Goal: Transaction & Acquisition: Purchase product/service

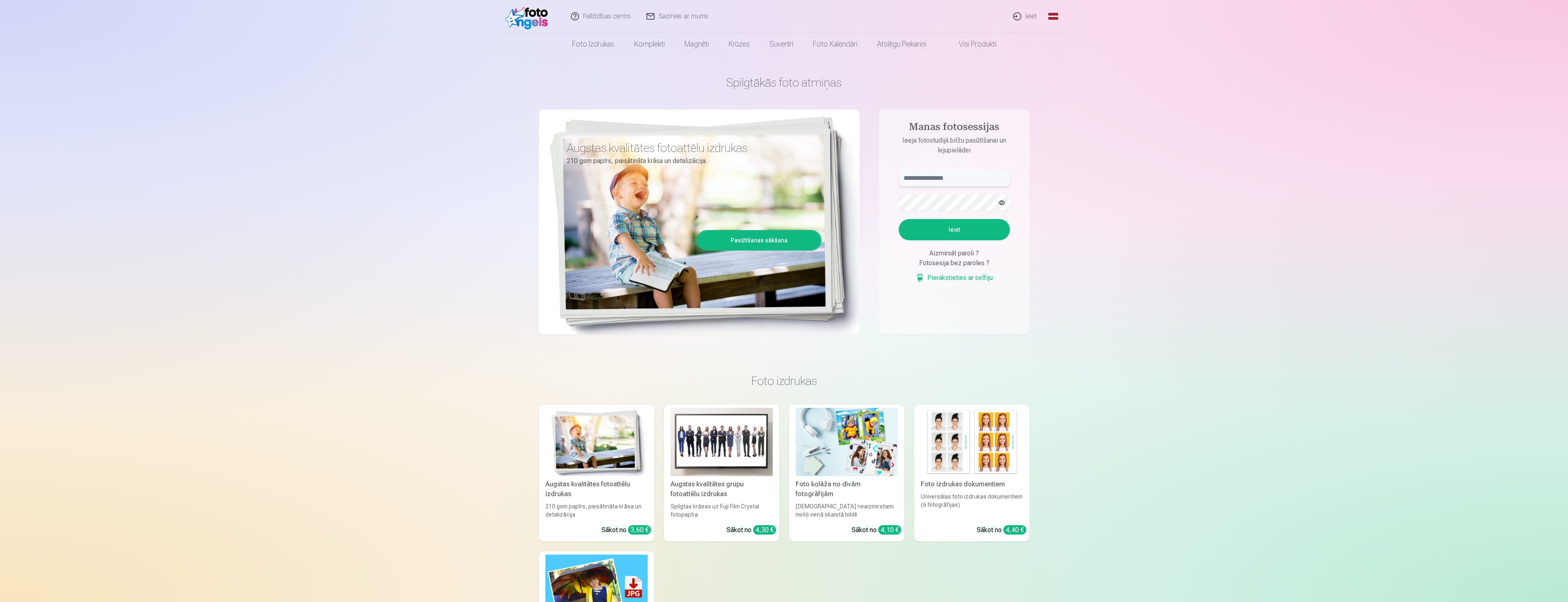
click at [953, 179] on input "text" at bounding box center [954, 178] width 111 height 16
type input "**********"
drag, startPoint x: 1002, startPoint y: 200, endPoint x: 1002, endPoint y: 204, distance: 4.0
click at [1002, 201] on button "button" at bounding box center [1001, 202] width 15 height 15
click at [946, 232] on button "Ieiet" at bounding box center [954, 230] width 111 height 21
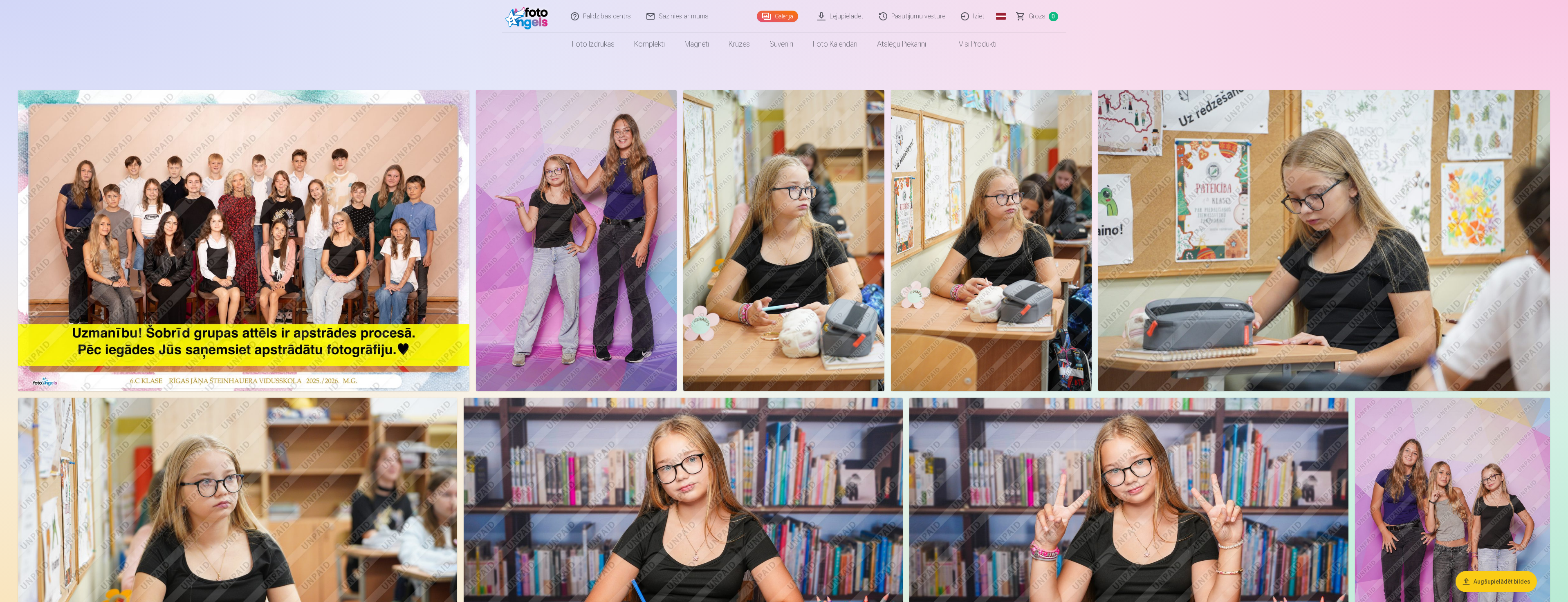
click at [301, 286] on img at bounding box center [244, 241] width 452 height 301
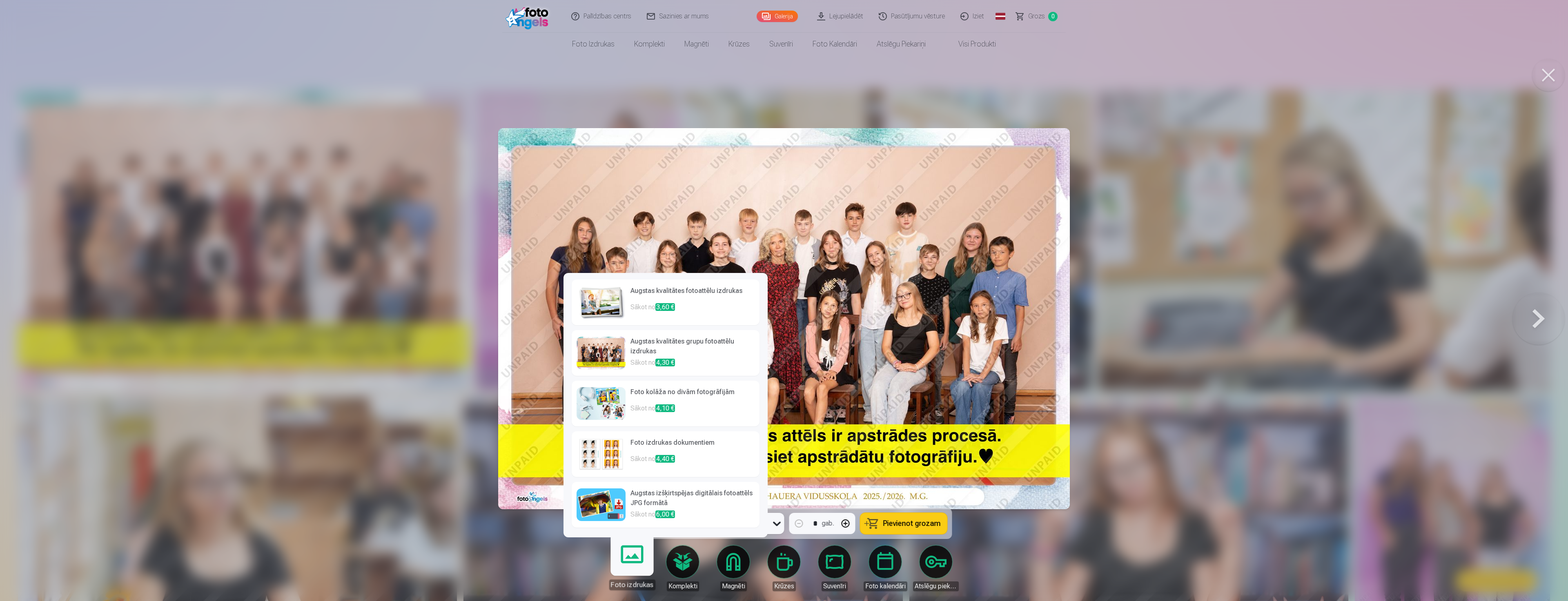
click at [635, 569] on link "Foto izdrukas" at bounding box center [632, 565] width 51 height 50
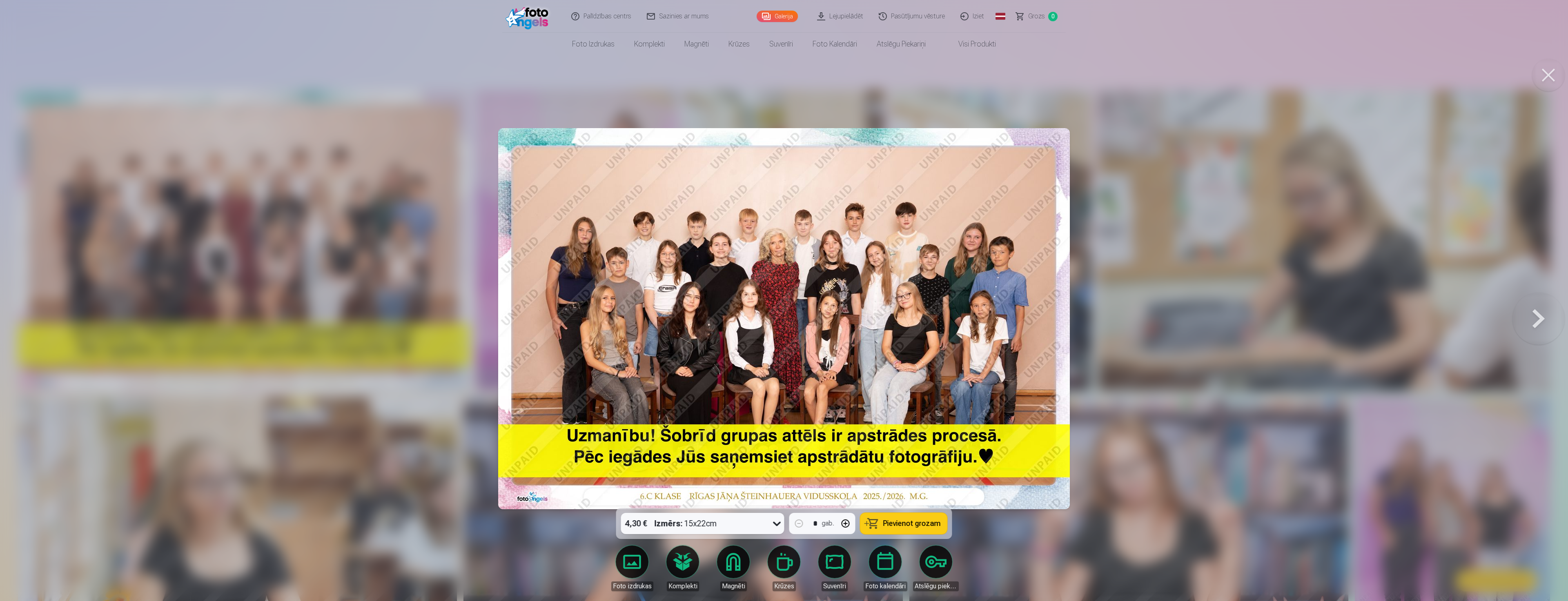
drag, startPoint x: 1222, startPoint y: 478, endPoint x: 1172, endPoint y: 482, distance: 50.2
click at [1214, 485] on div at bounding box center [784, 300] width 1568 height 601
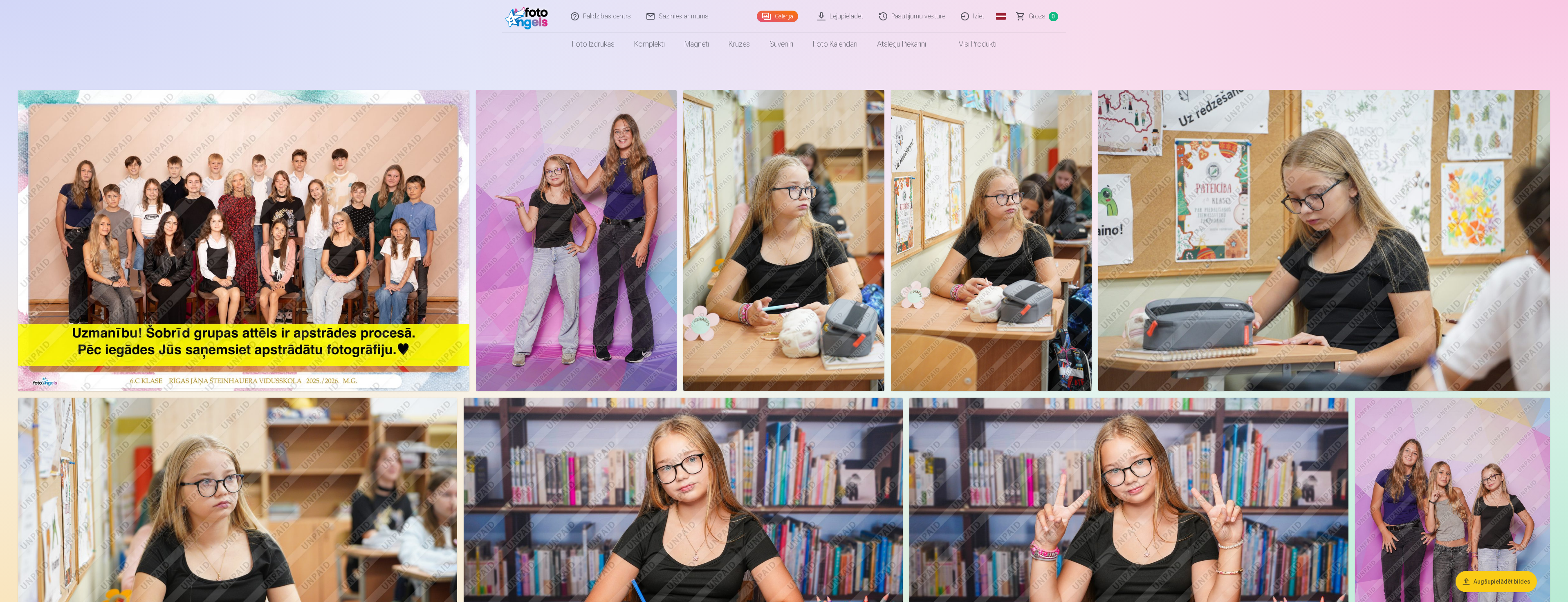
click at [588, 272] on img at bounding box center [576, 241] width 200 height 301
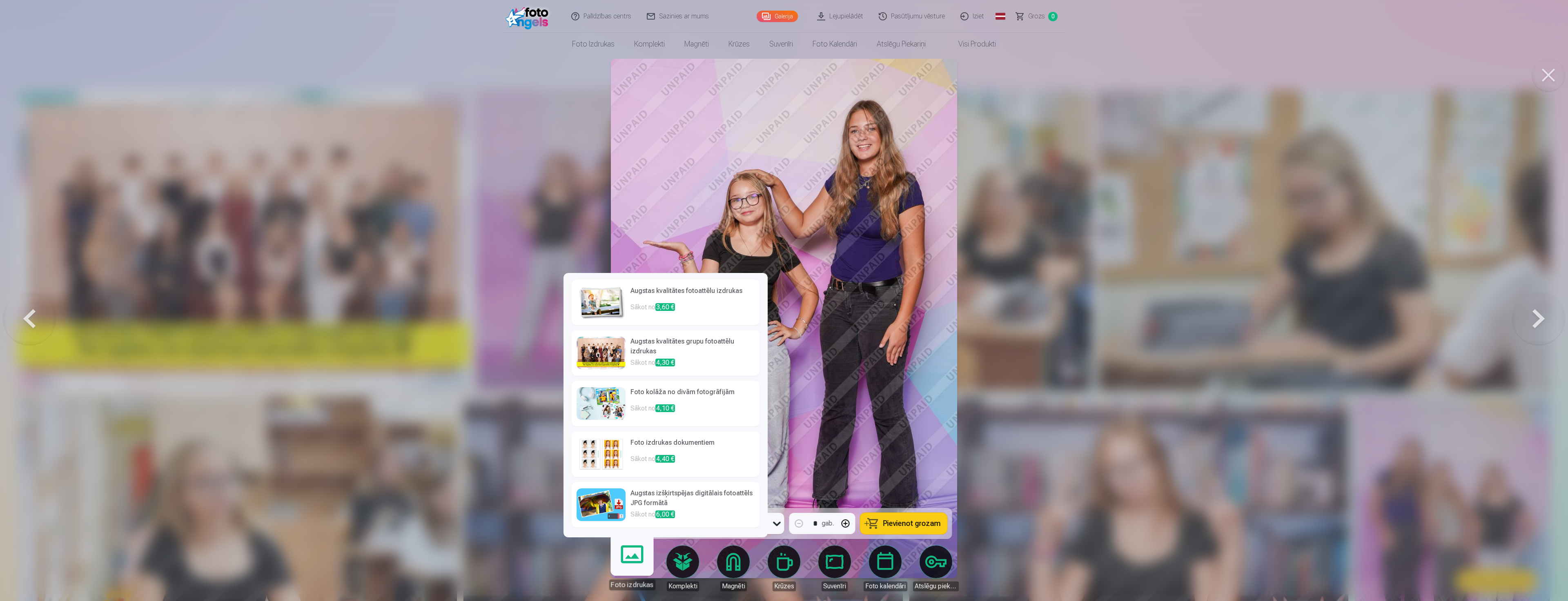
click at [1287, 474] on div at bounding box center [784, 300] width 1568 height 601
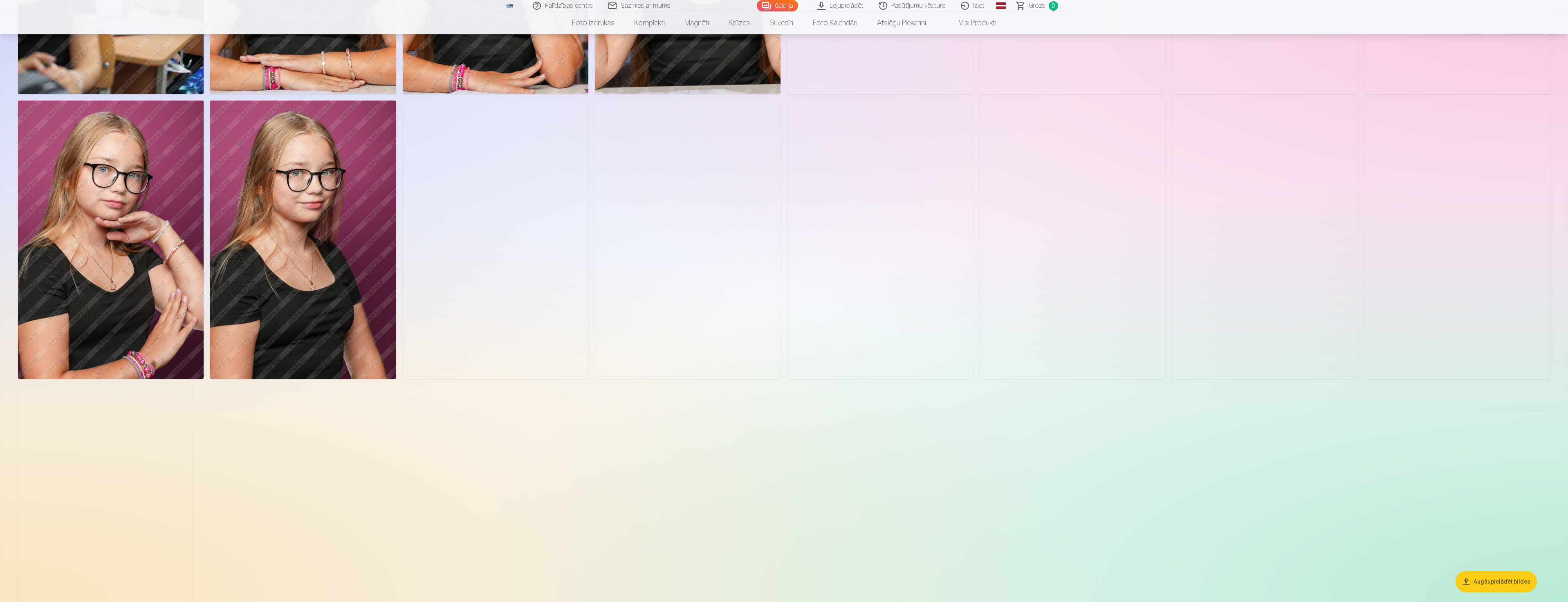
scroll to position [1144, 0]
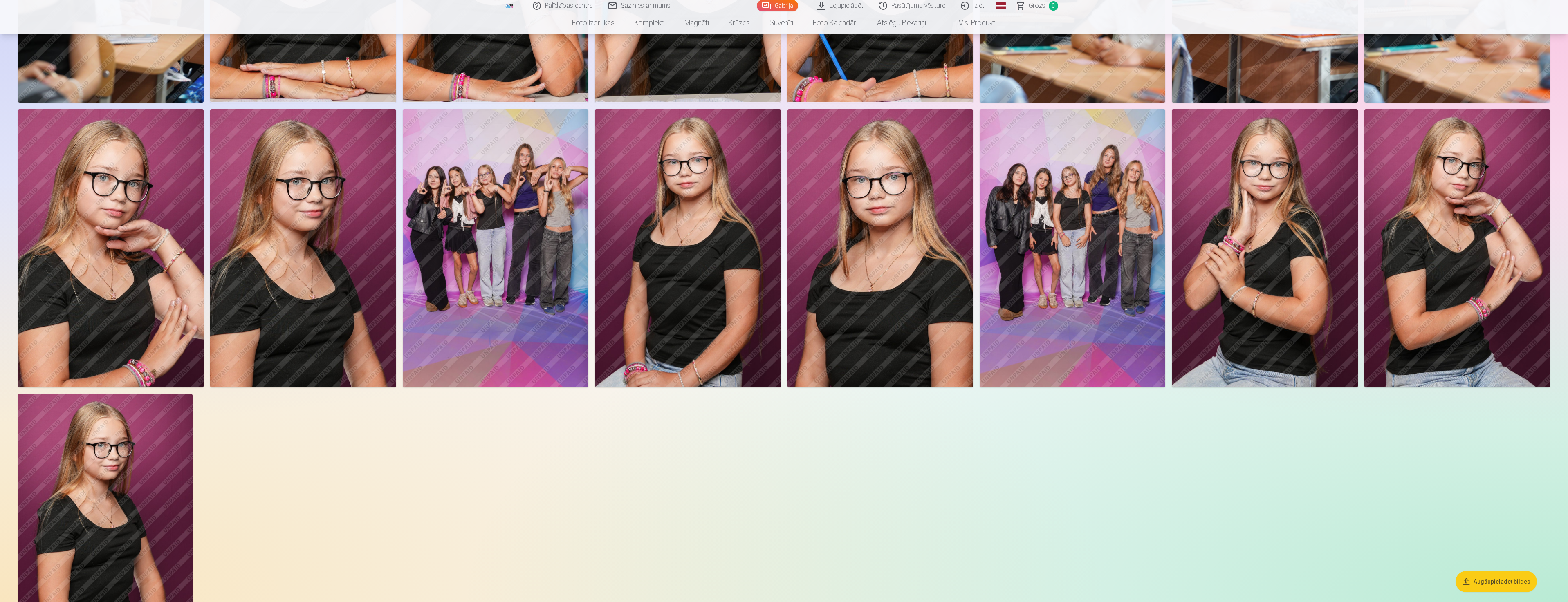
click at [495, 250] on img at bounding box center [495, 249] width 186 height 279
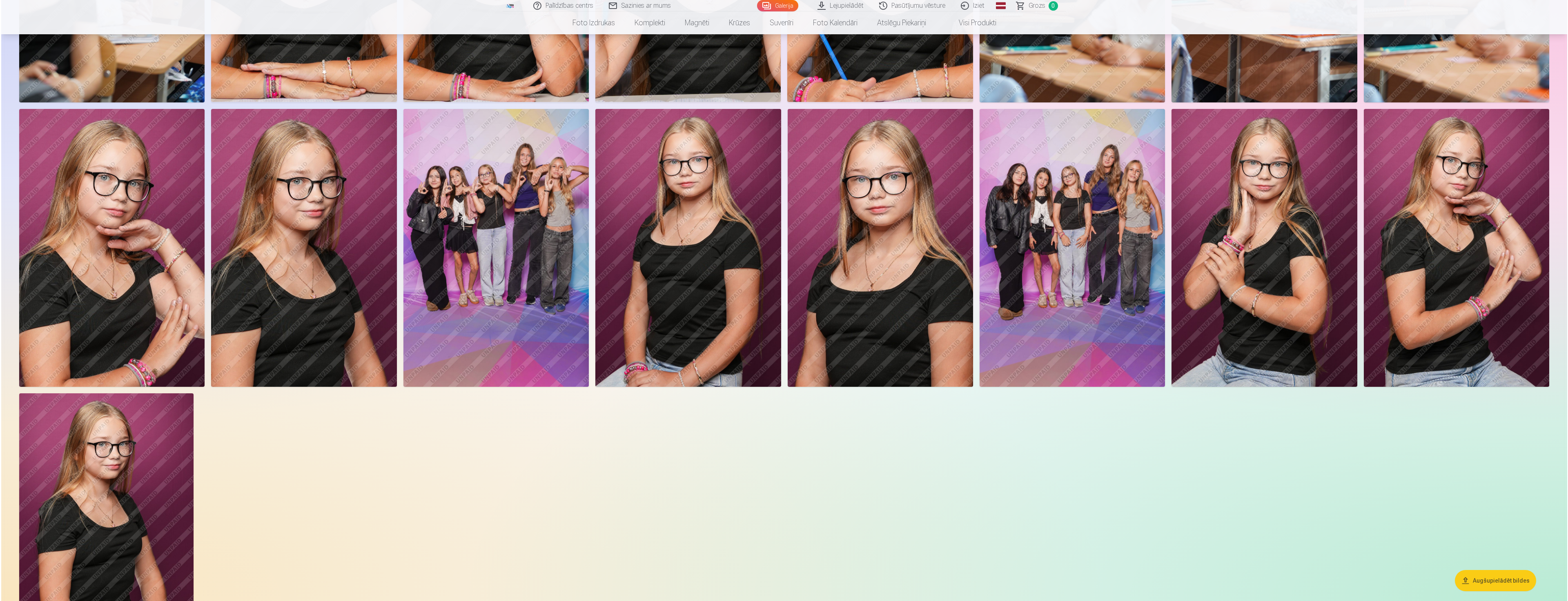
scroll to position [1144, 0]
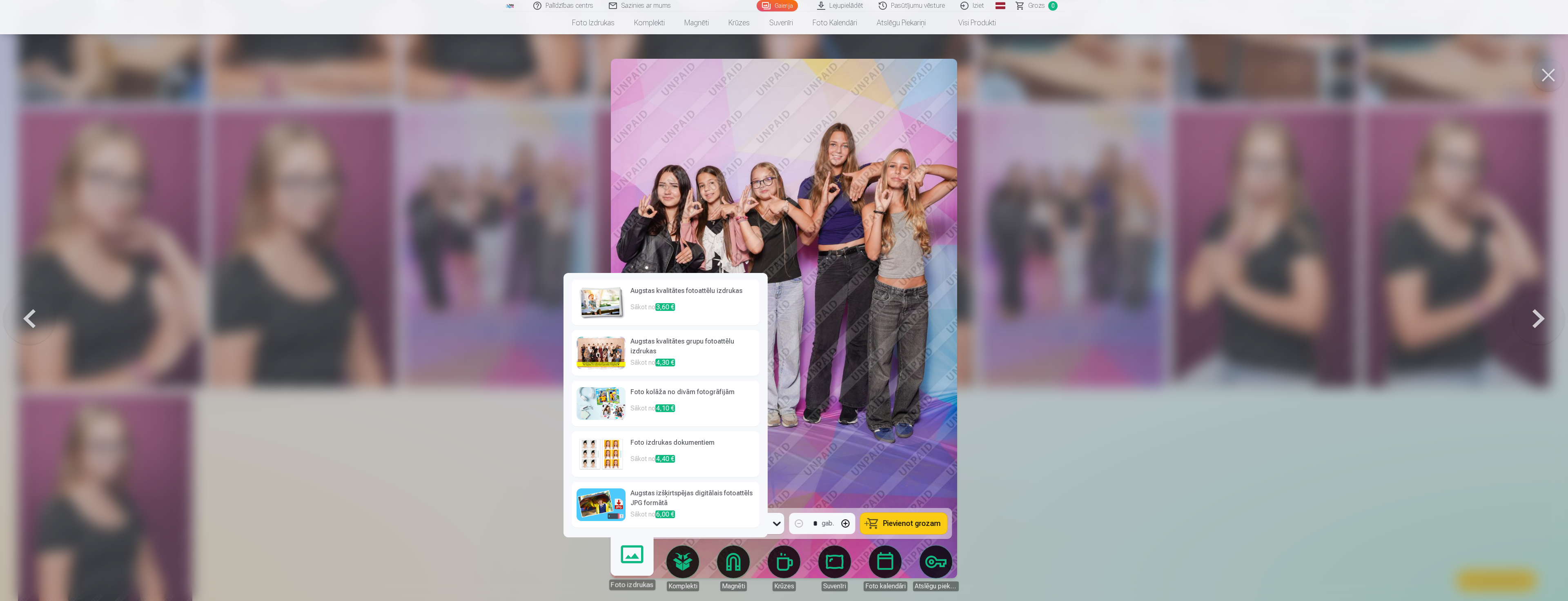
click at [661, 304] on span "3,60 €" at bounding box center [665, 307] width 19 height 8
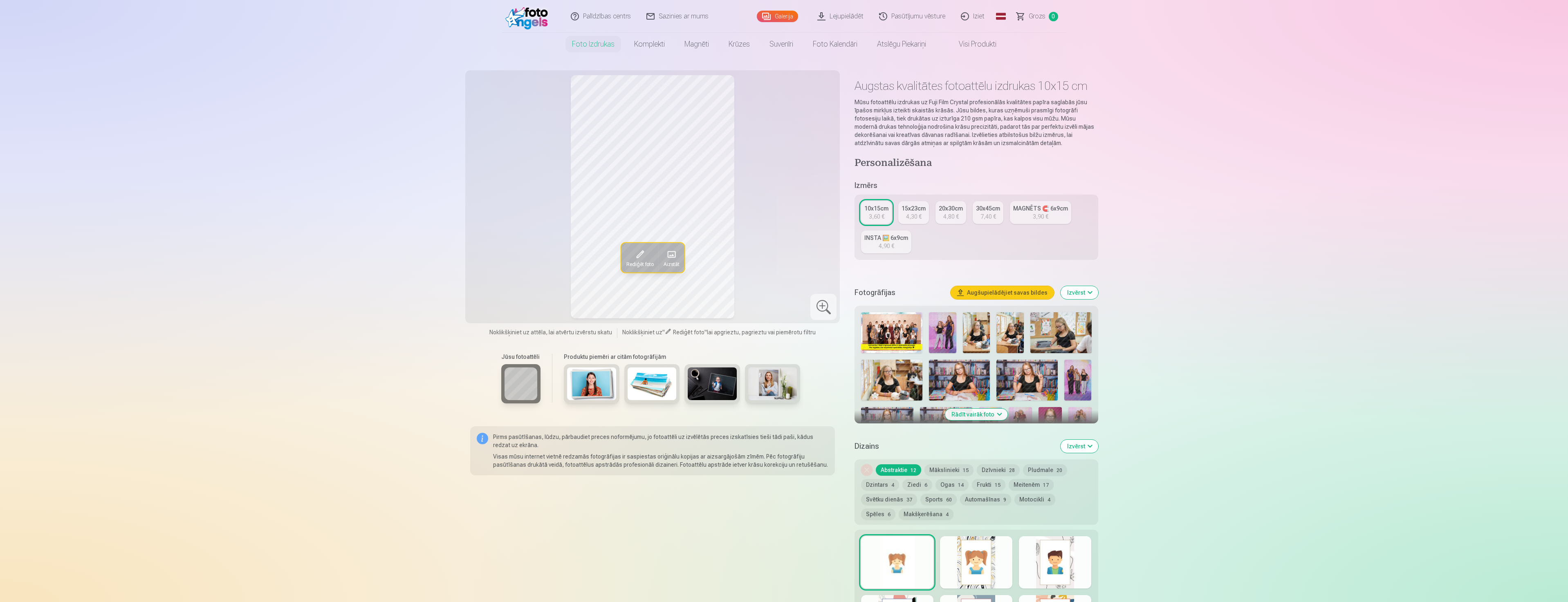
click at [644, 263] on span "Rediģēt foto" at bounding box center [639, 264] width 27 height 7
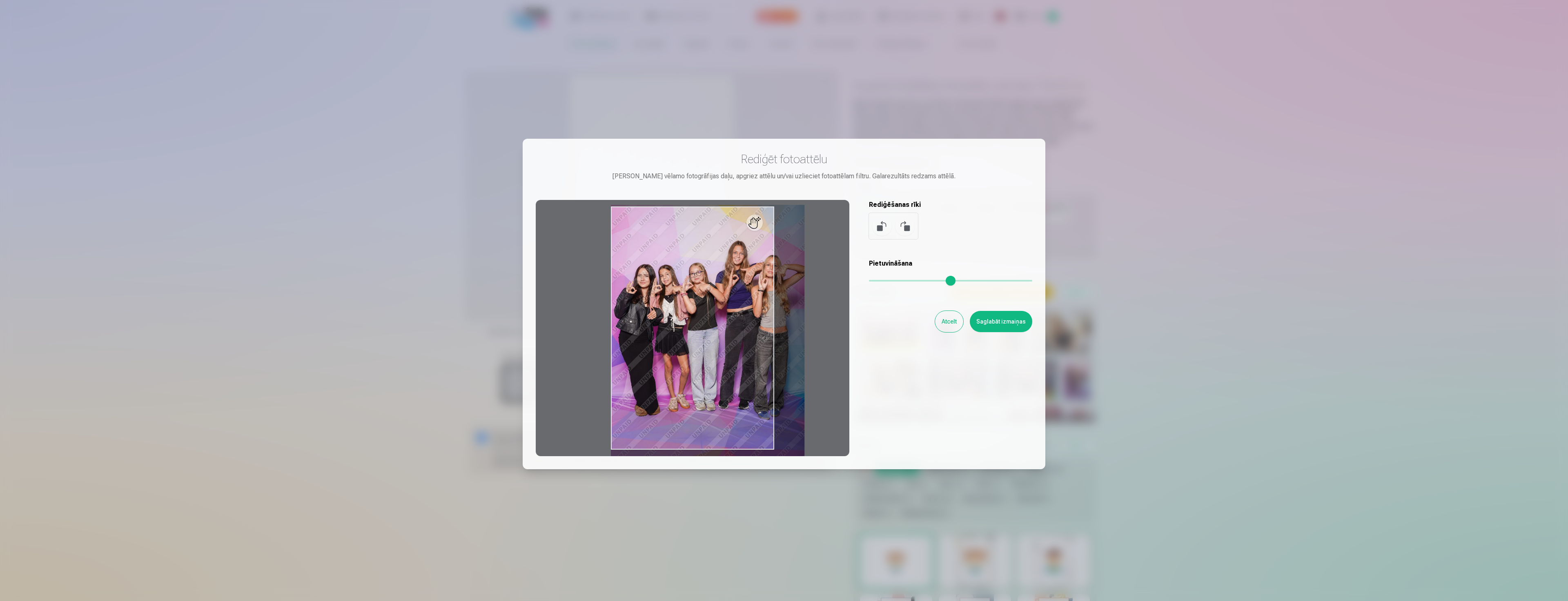
drag, startPoint x: 875, startPoint y: 280, endPoint x: 849, endPoint y: 281, distance: 26.0
click at [883, 282] on input "range" at bounding box center [951, 280] width 163 height 2
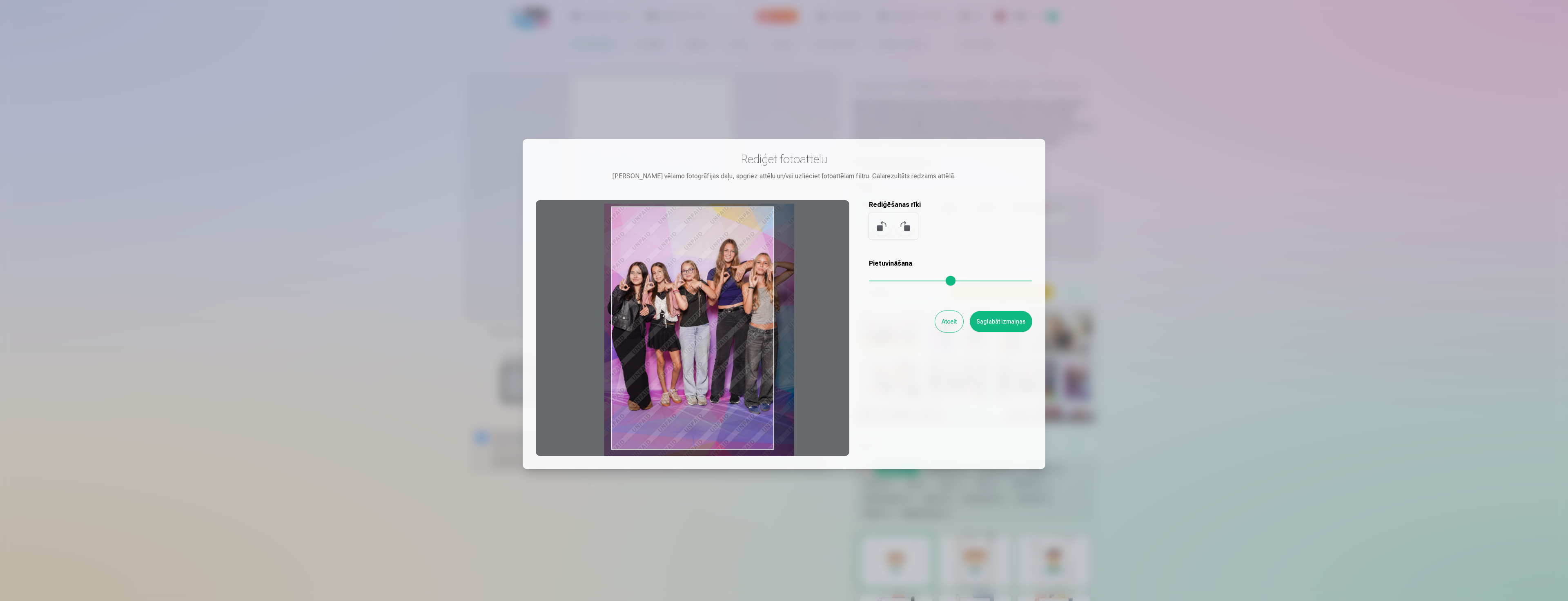
drag, startPoint x: 781, startPoint y: 290, endPoint x: 779, endPoint y: 286, distance: 4.5
click at [779, 286] on div at bounding box center [692, 328] width 313 height 256
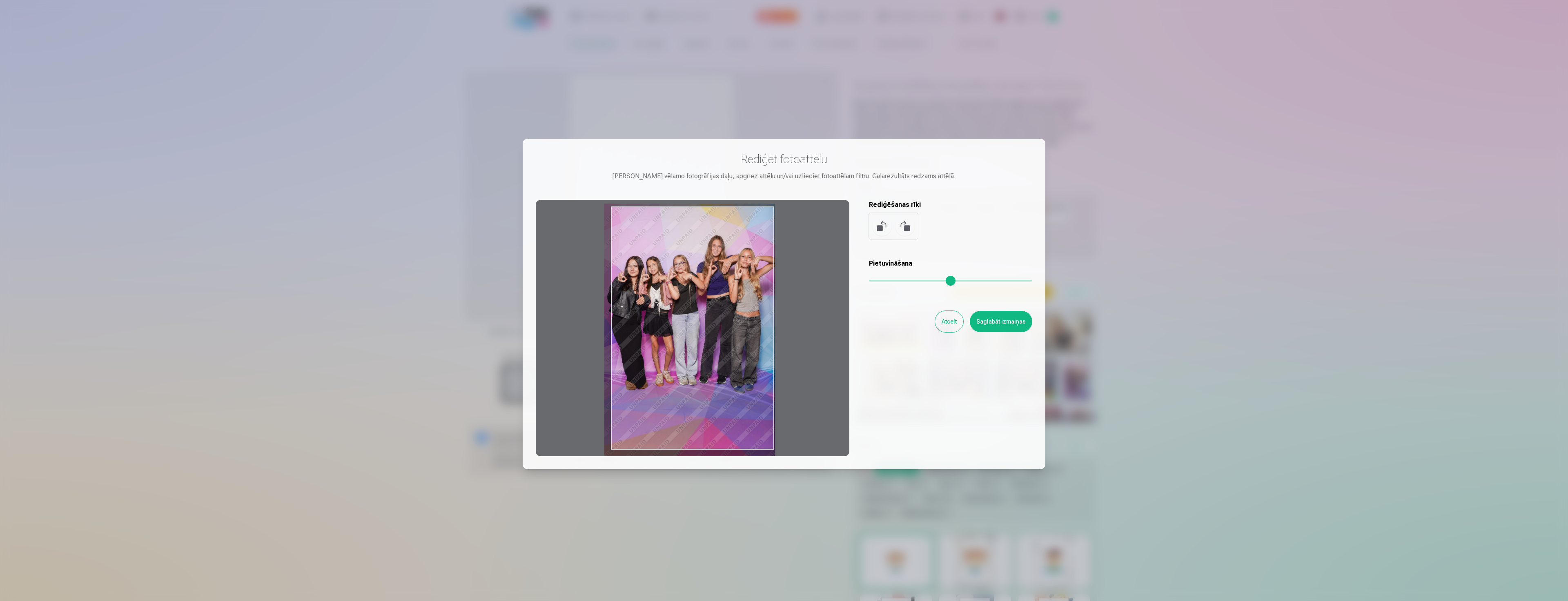
drag, startPoint x: 881, startPoint y: 282, endPoint x: 825, endPoint y: 280, distance: 56.0
click at [876, 282] on input "range" at bounding box center [951, 280] width 163 height 2
click at [737, 274] on div at bounding box center [692, 328] width 313 height 256
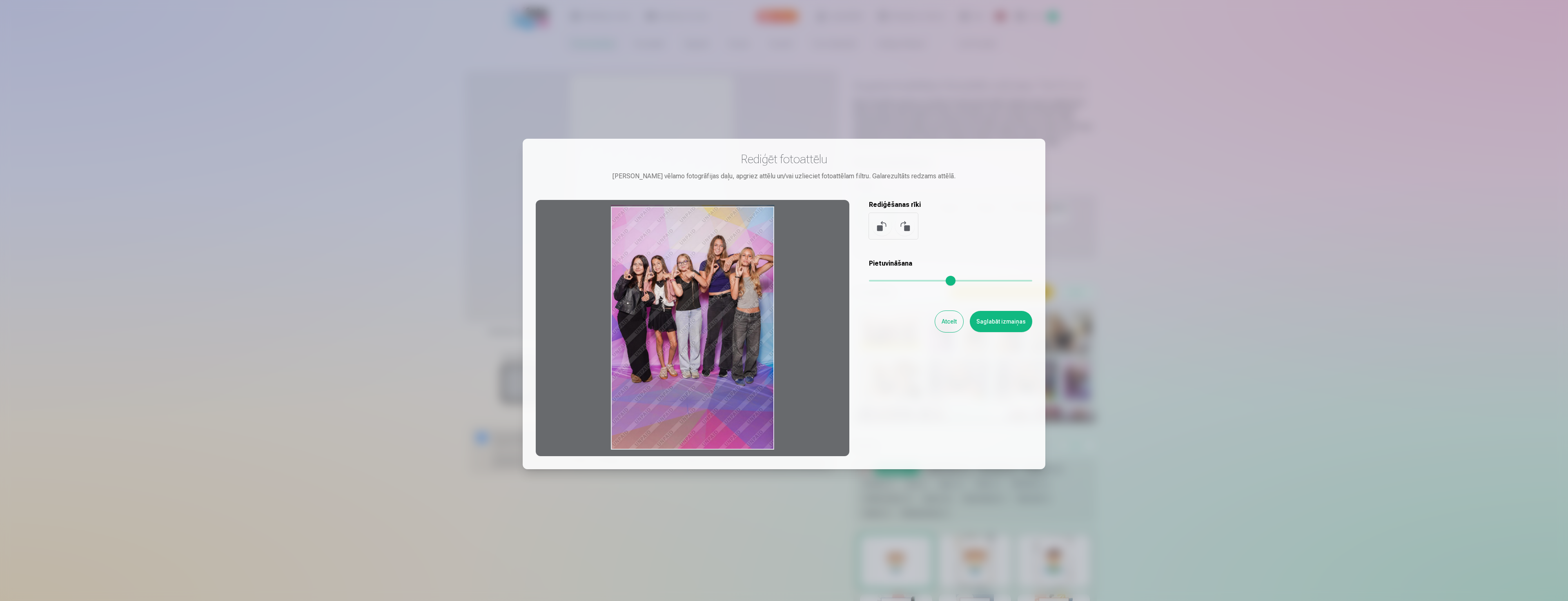
drag, startPoint x: 865, startPoint y: 282, endPoint x: 824, endPoint y: 282, distance: 41.0
type input "*"
click at [869, 282] on input "range" at bounding box center [951, 280] width 163 height 2
click at [905, 229] on button at bounding box center [905, 226] width 19 height 19
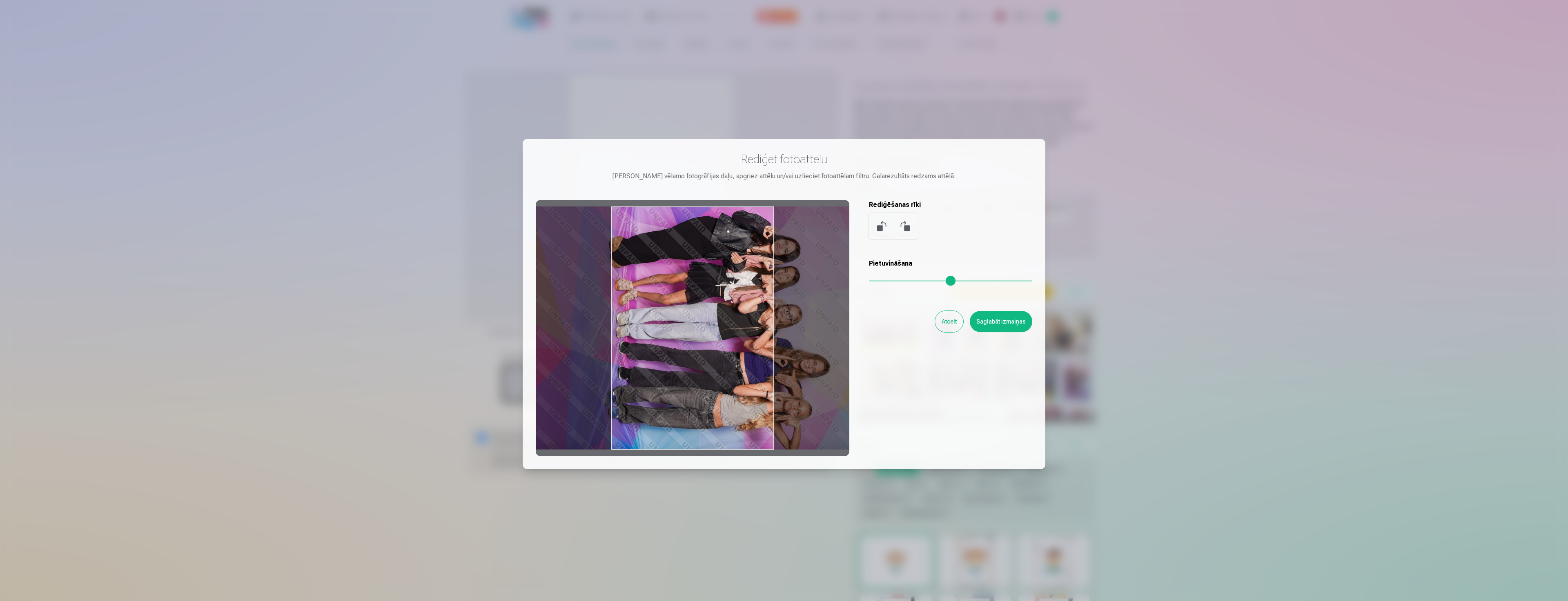
click at [877, 231] on button at bounding box center [882, 226] width 19 height 19
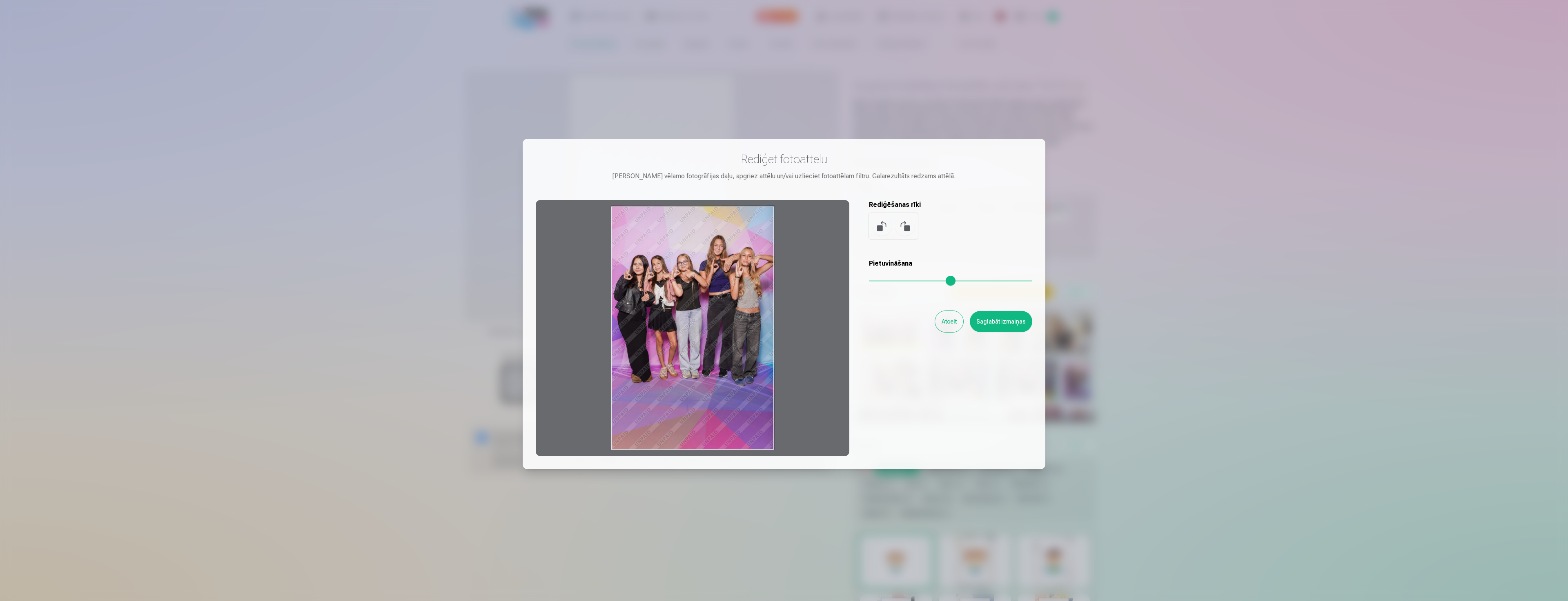
click at [997, 318] on button "Saglabāt izmaiņas" at bounding box center [1001, 321] width 63 height 21
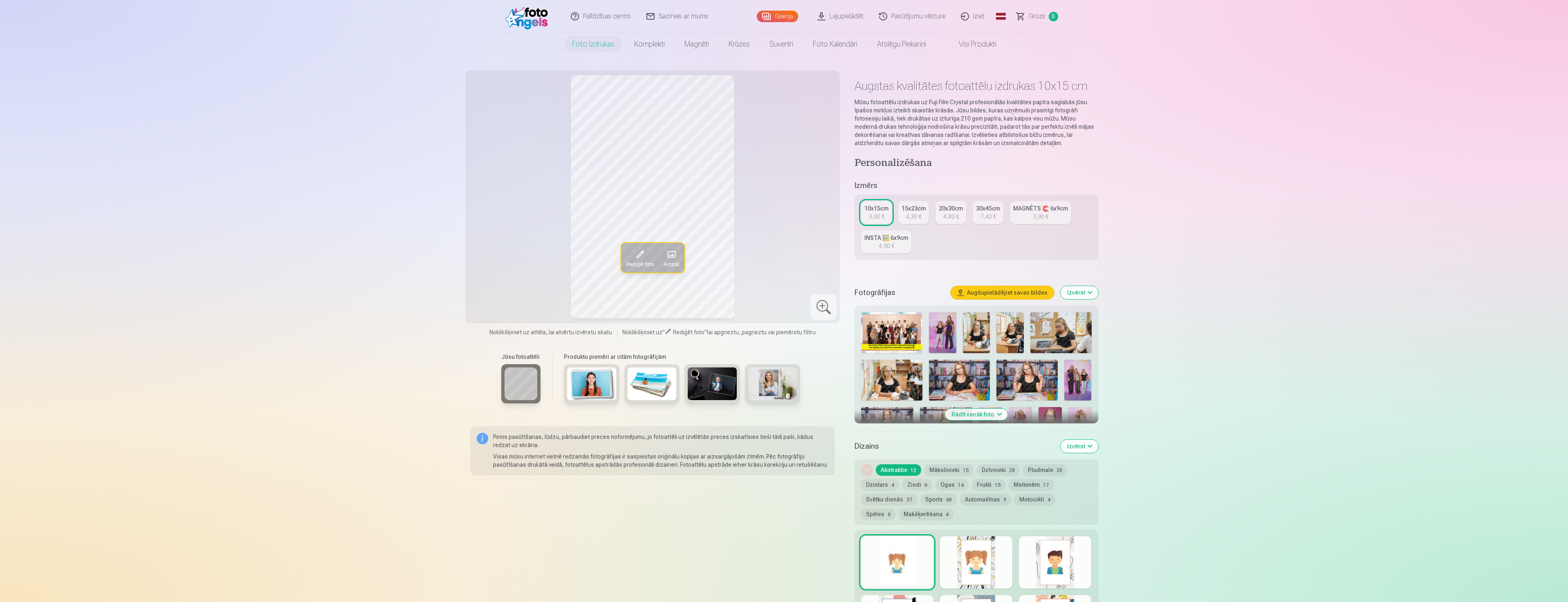
click at [916, 219] on div "4,30 €" at bounding box center [913, 216] width 15 height 8
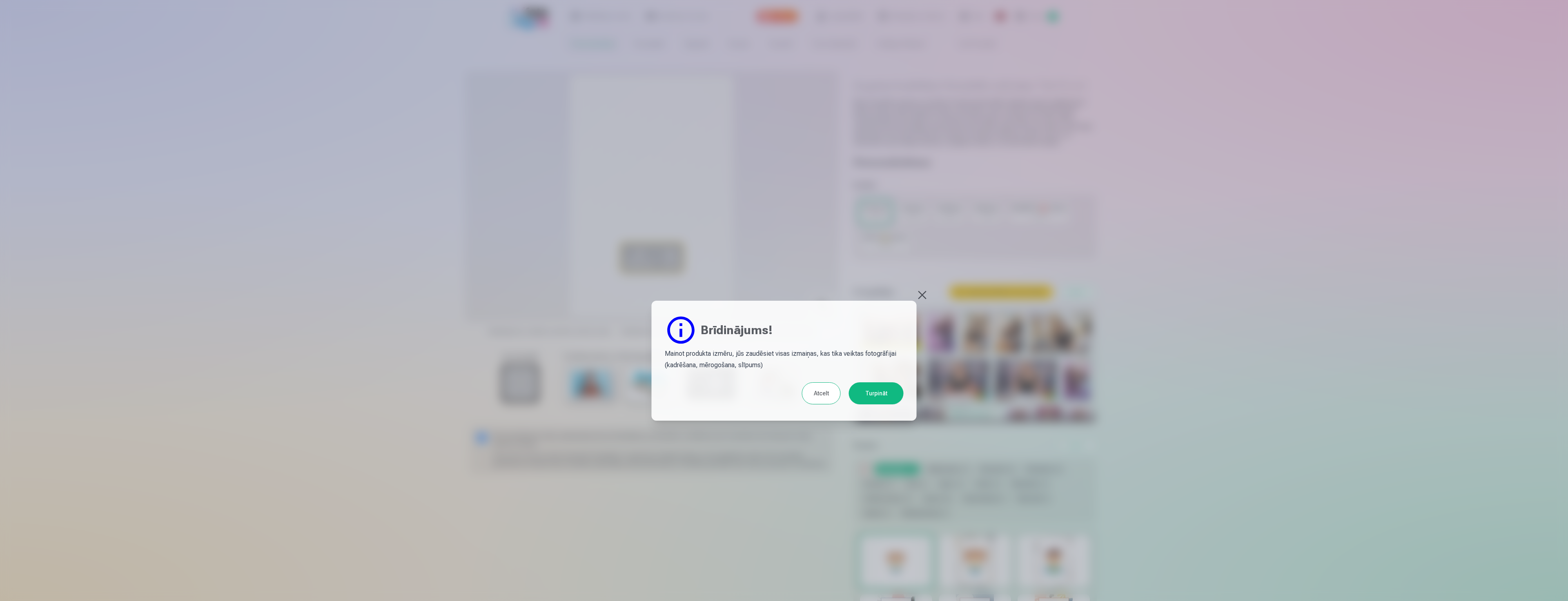
drag, startPoint x: 883, startPoint y: 392, endPoint x: 878, endPoint y: 392, distance: 5.0
click at [881, 392] on button "Turpināt" at bounding box center [877, 394] width 55 height 22
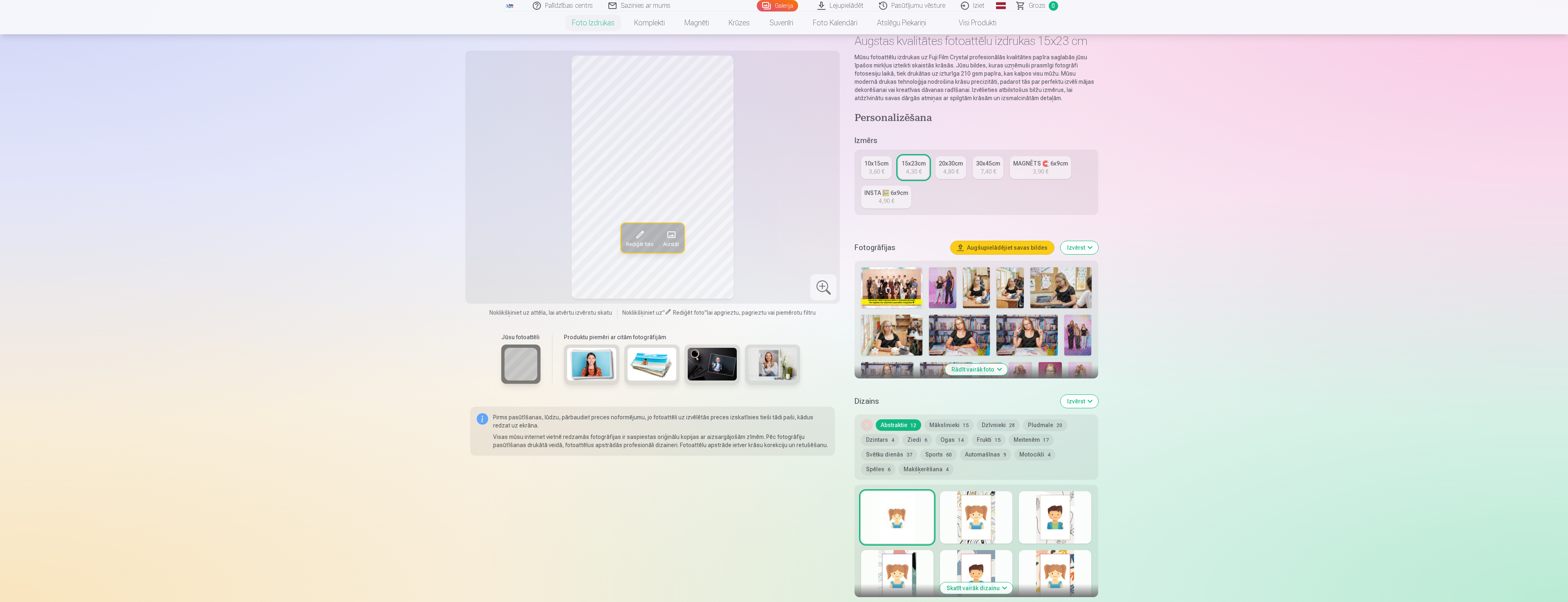
scroll to position [245, 0]
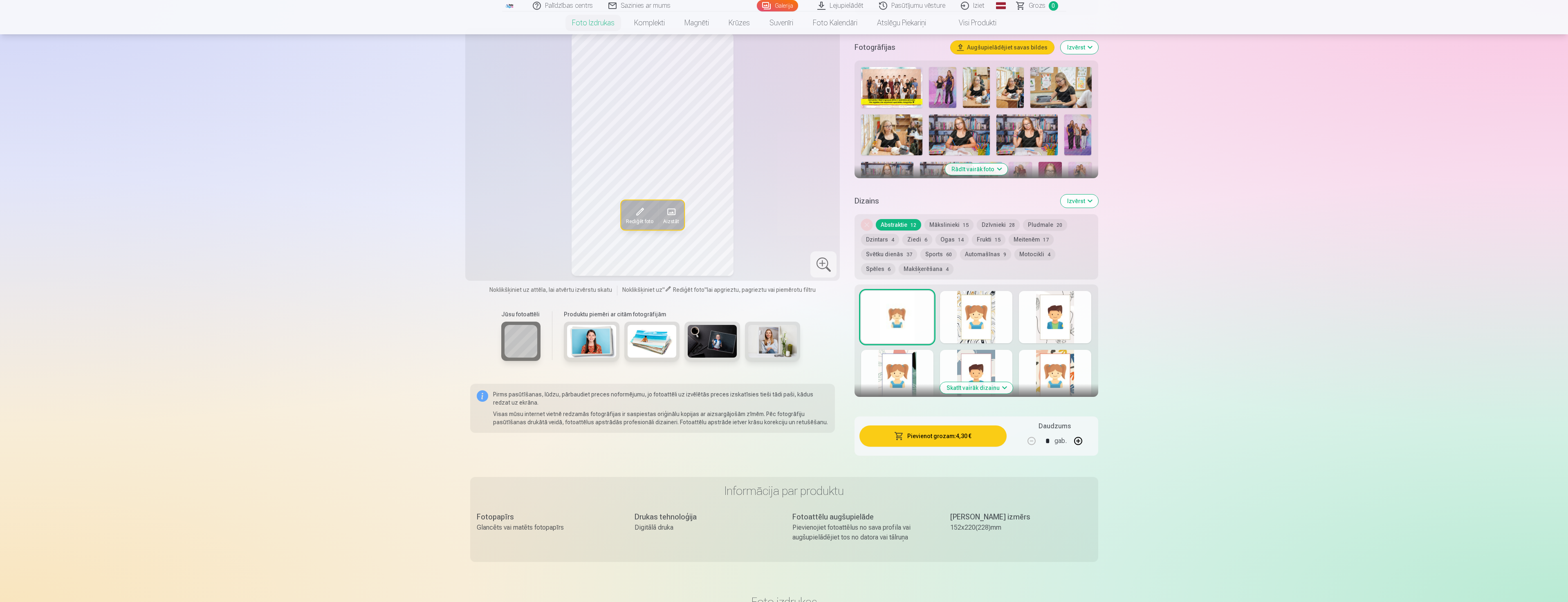
click at [954, 223] on button "Mākslinieki 15" at bounding box center [949, 225] width 49 height 12
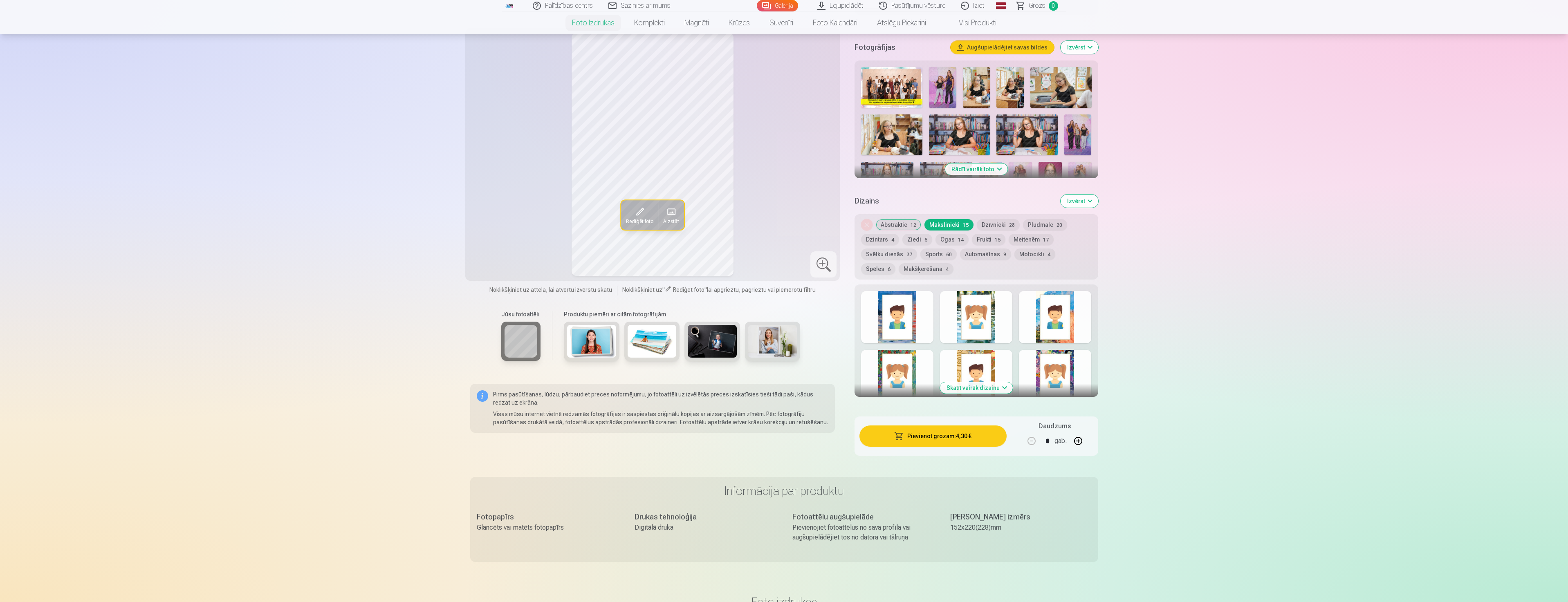
click at [998, 225] on button "Dzīvnieki 28" at bounding box center [998, 225] width 43 height 12
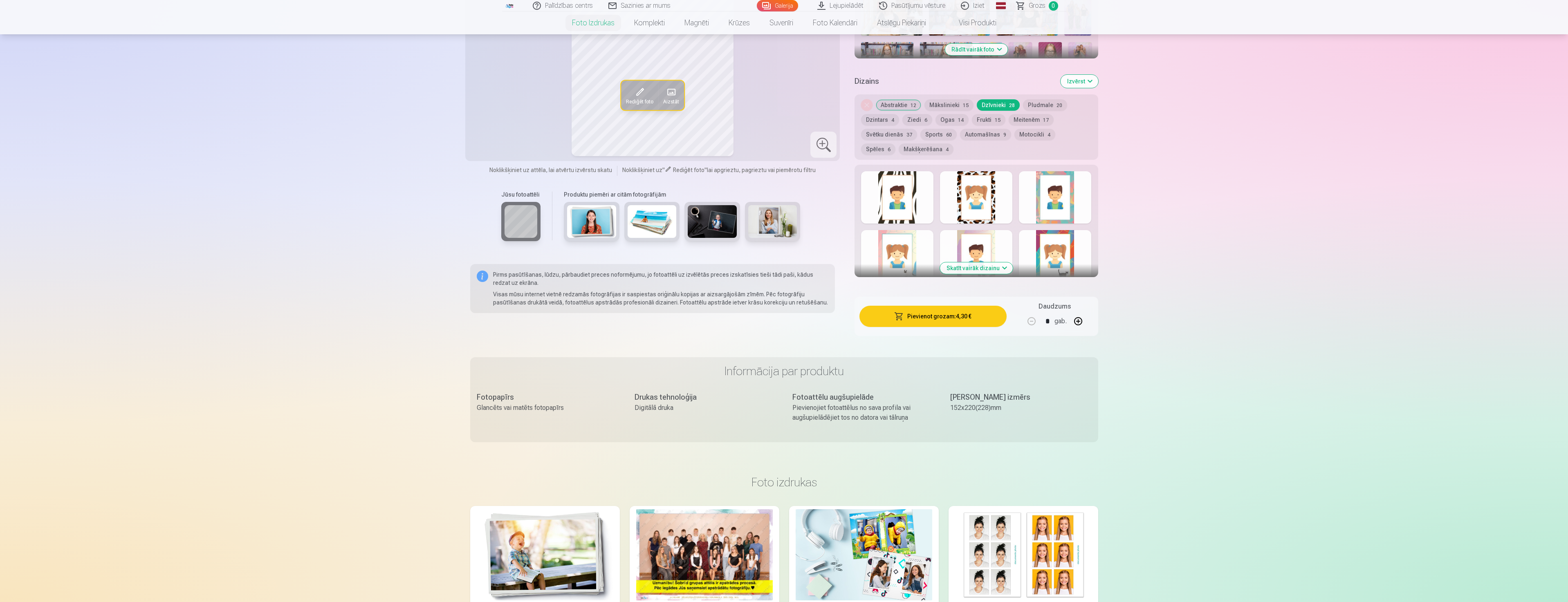
scroll to position [368, 0]
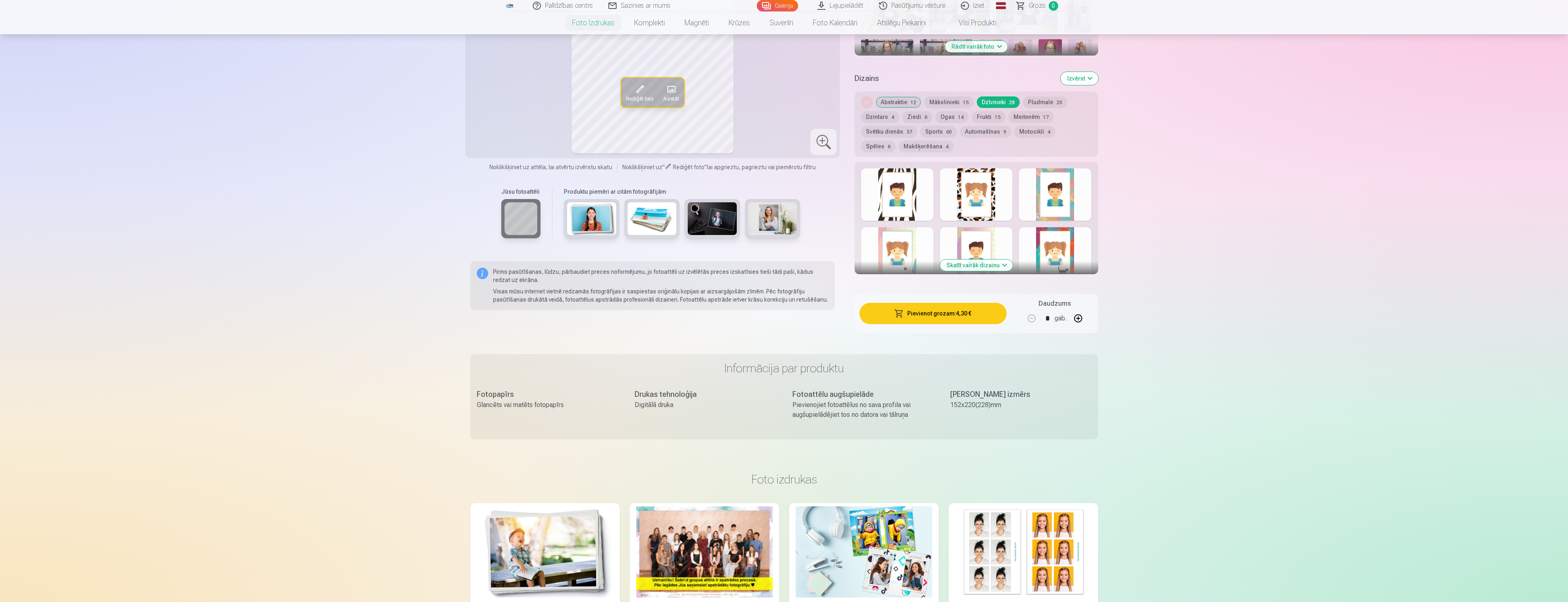
click at [1079, 85] on div "Dizains Izvērst" at bounding box center [976, 78] width 243 height 26
click at [1079, 79] on button "Izvērst" at bounding box center [1079, 78] width 38 height 13
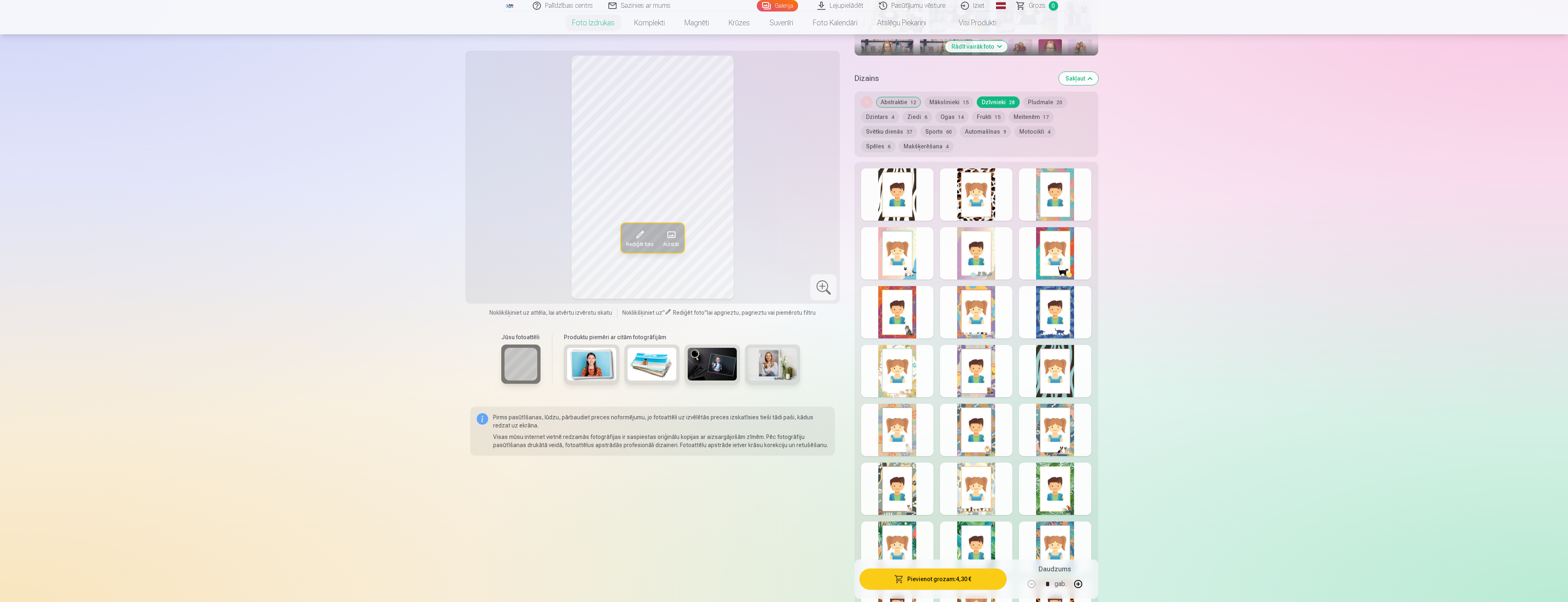
click at [898, 146] on button "Makšķerēšana 4" at bounding box center [926, 146] width 55 height 12
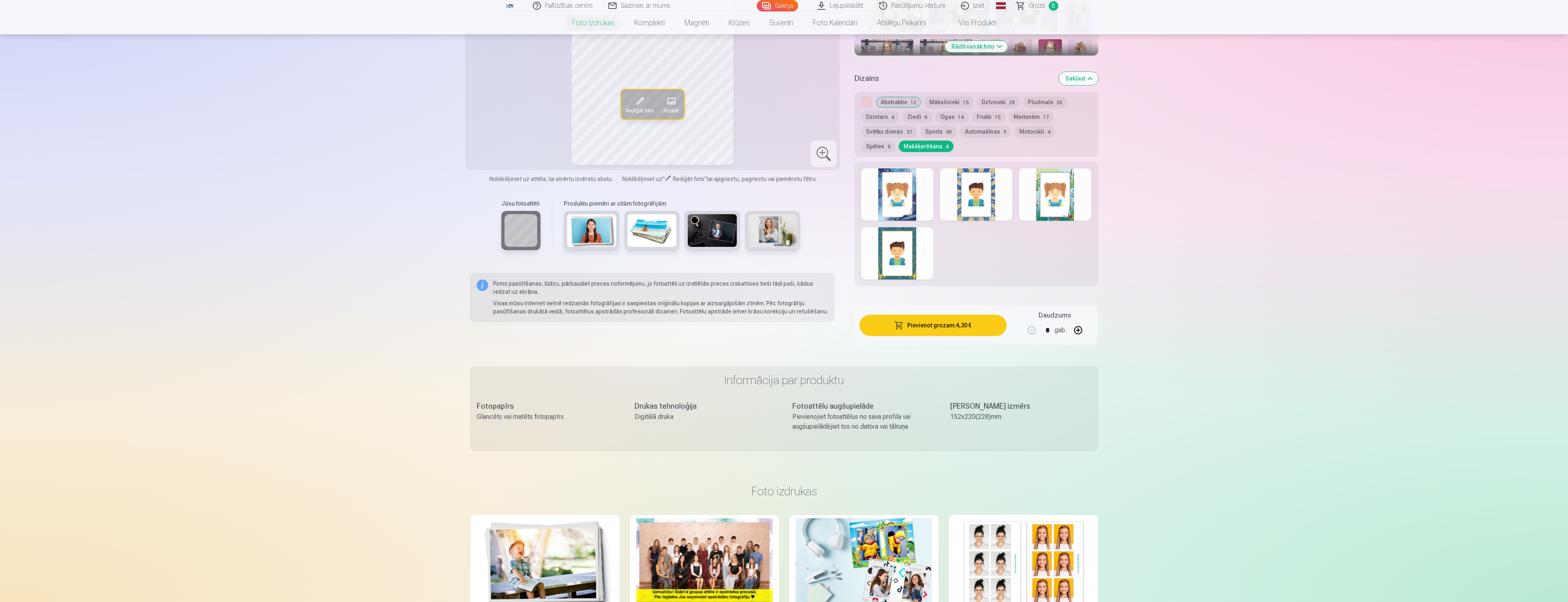
click at [895, 141] on button "Spēles 6" at bounding box center [878, 146] width 34 height 12
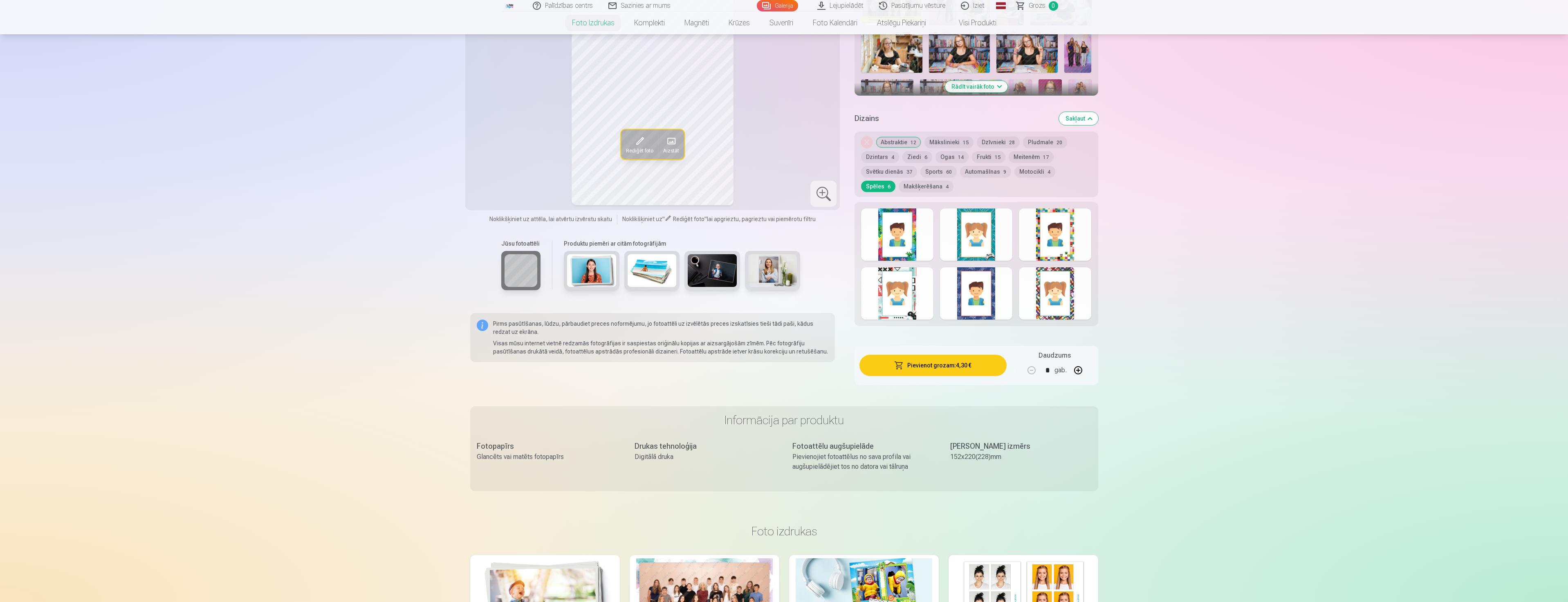
scroll to position [327, 0]
click at [1027, 169] on button "Motocikli 4" at bounding box center [1034, 172] width 41 height 12
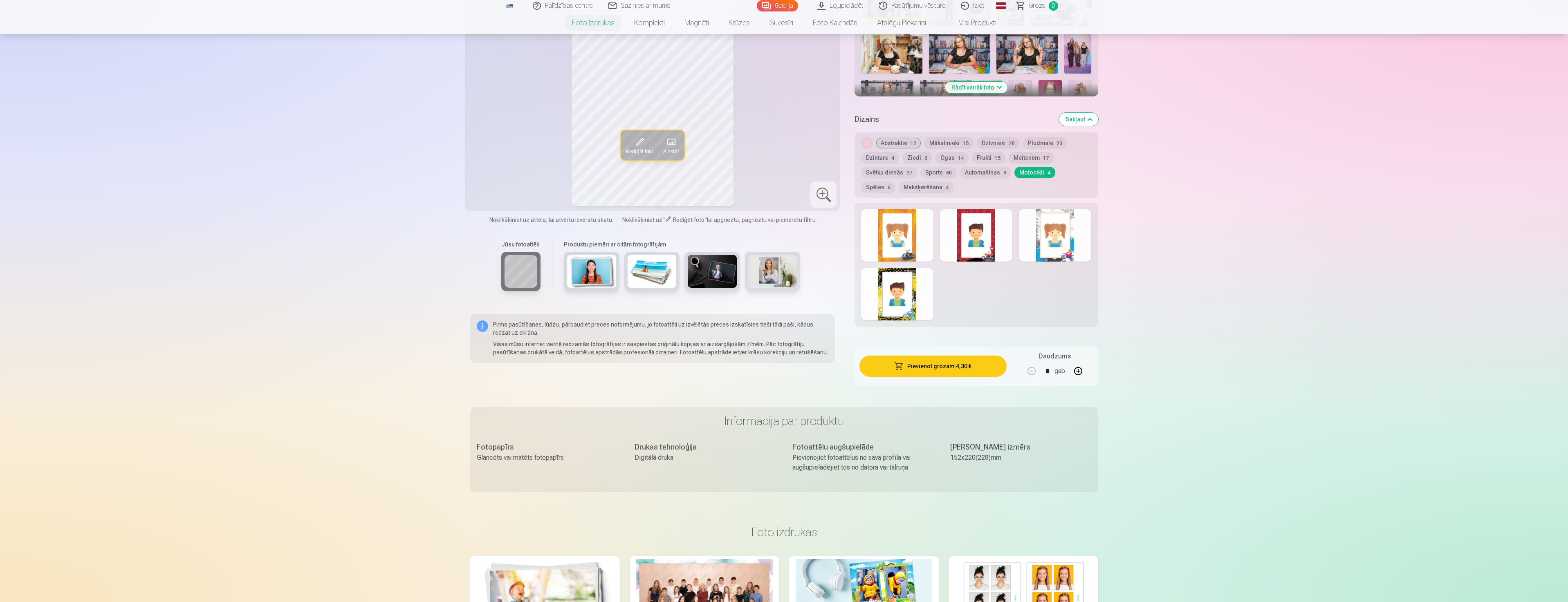
click at [973, 174] on button "Automašīnas 9" at bounding box center [985, 172] width 51 height 12
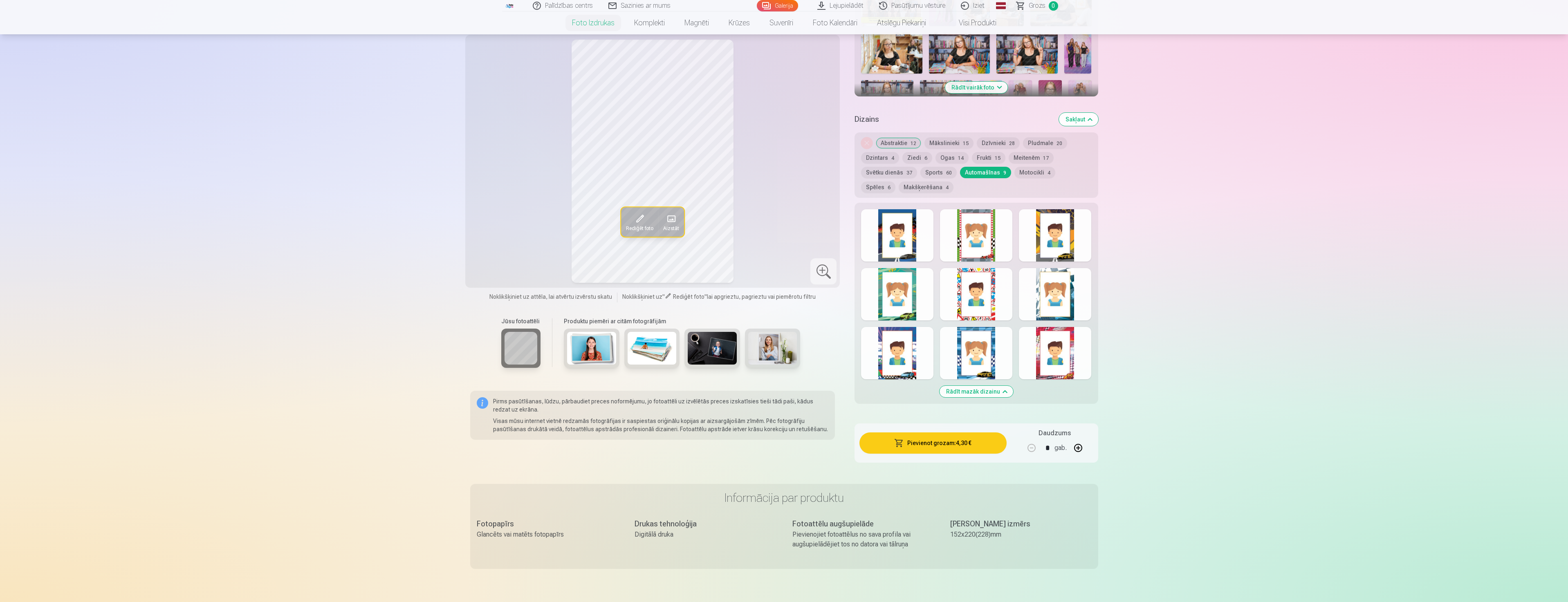
click at [949, 169] on button "Sports 60" at bounding box center [938, 172] width 37 height 12
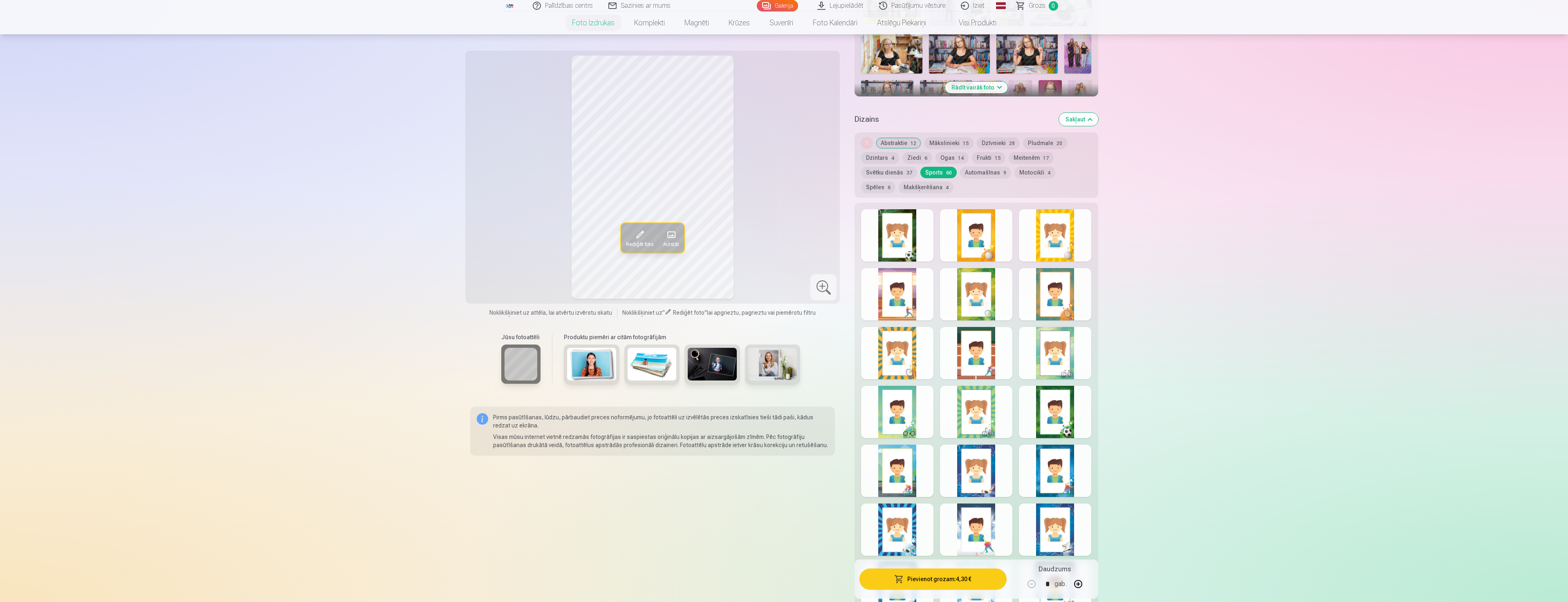
click at [896, 174] on button "Svētku dienās 37" at bounding box center [889, 172] width 56 height 12
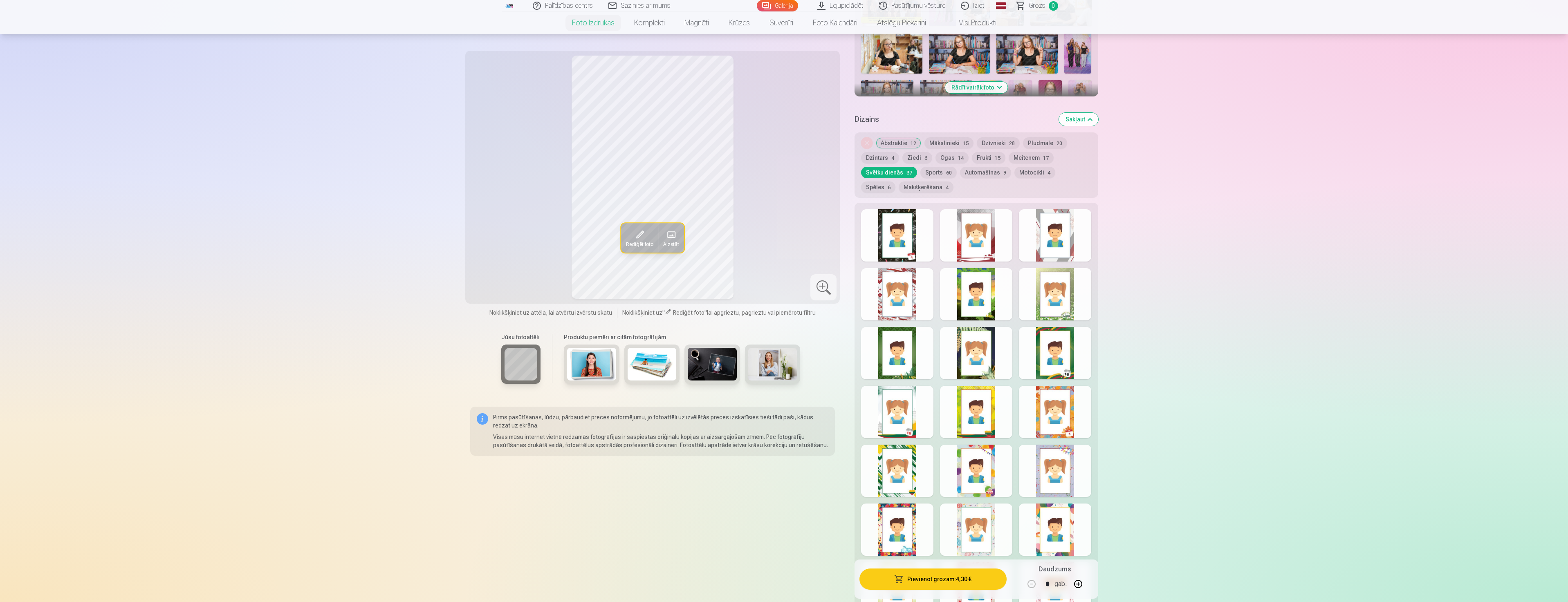
click at [1027, 160] on button "Meitenēm 17" at bounding box center [1031, 158] width 45 height 12
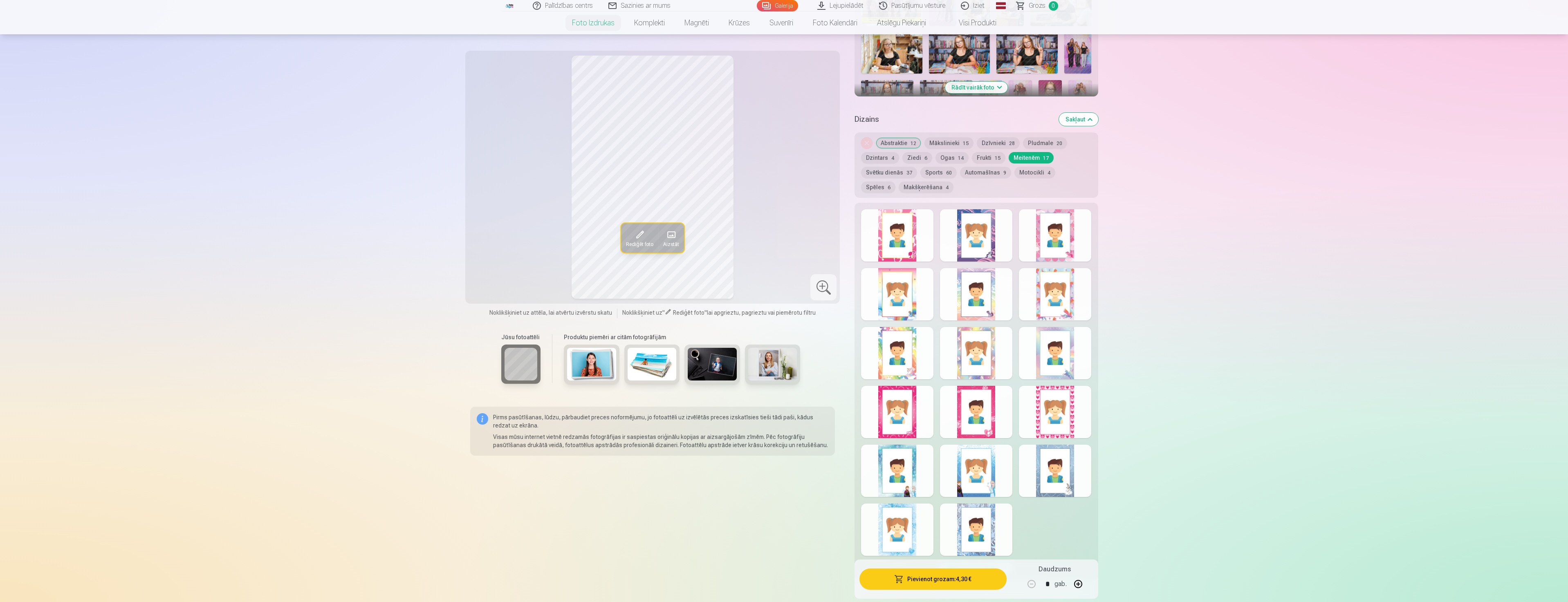
click at [990, 161] on button "Frukti 15" at bounding box center [988, 158] width 34 height 12
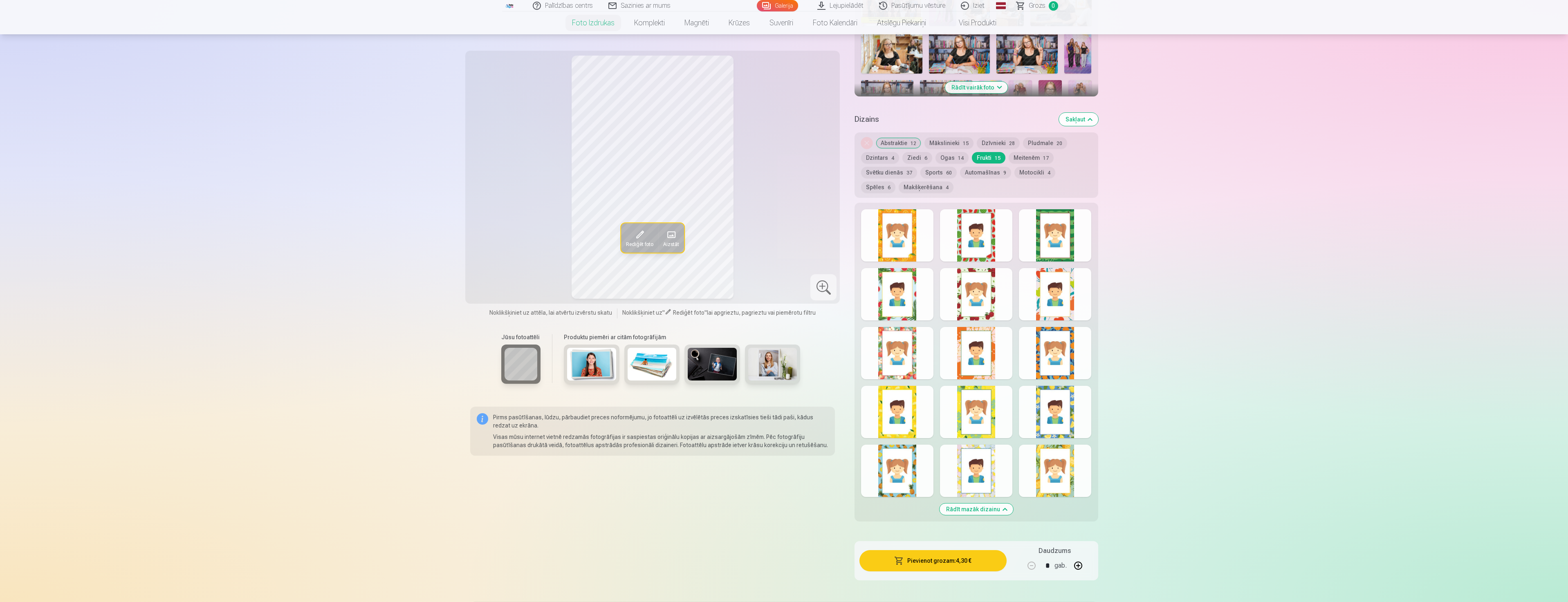
click at [949, 157] on button "Ogas 14" at bounding box center [952, 158] width 33 height 12
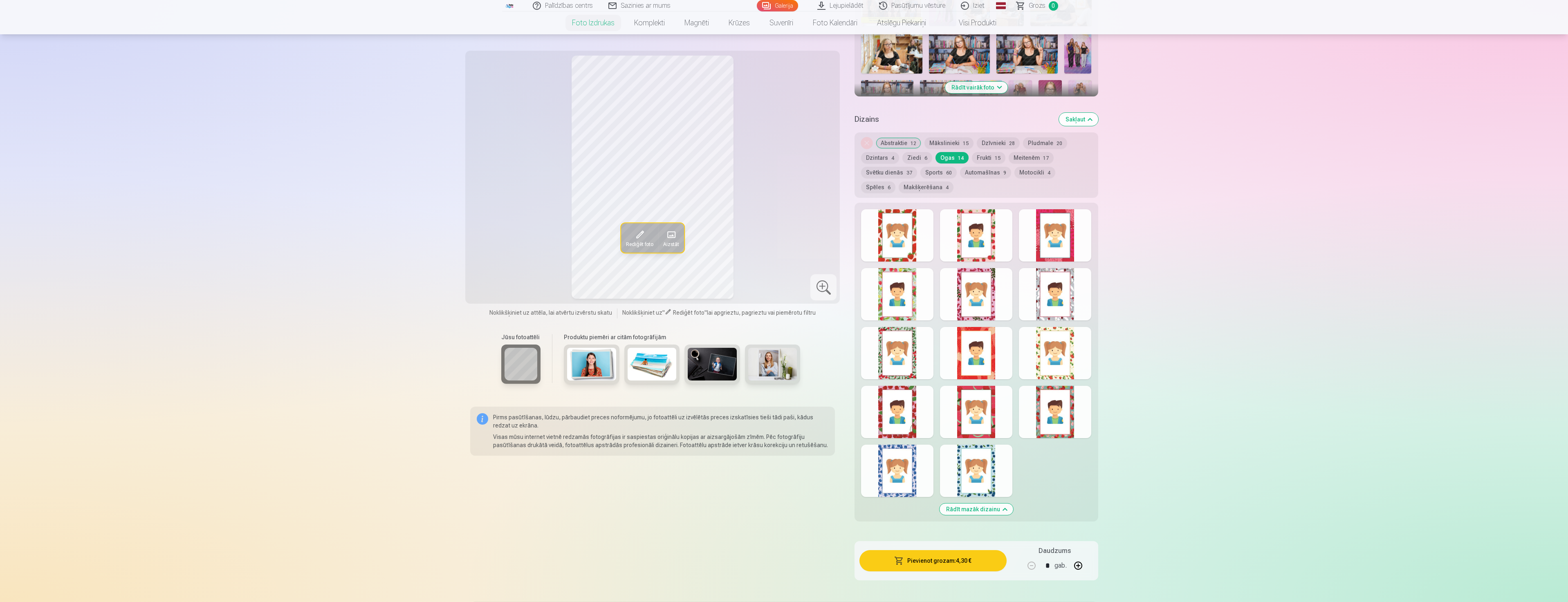
click at [976, 158] on button "Frukti 15" at bounding box center [988, 158] width 34 height 12
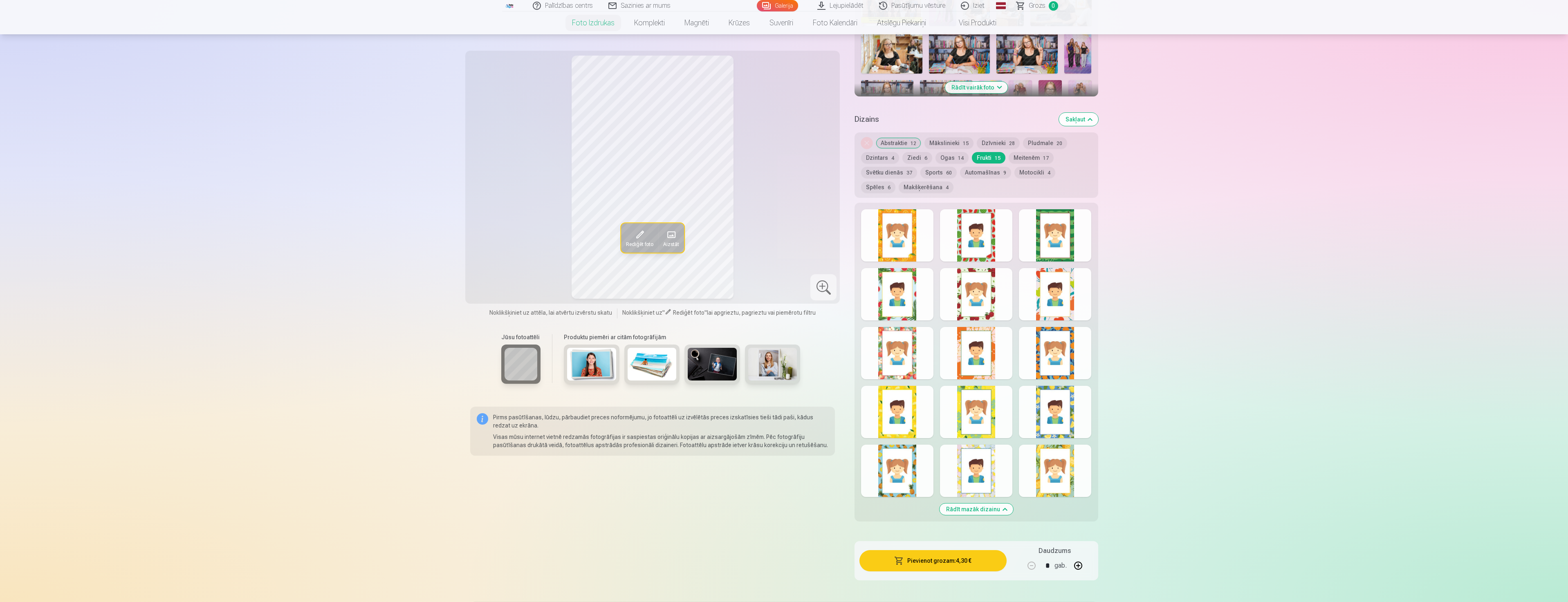
click at [995, 302] on div at bounding box center [976, 294] width 73 height 52
click at [956, 161] on button "Ogas 14" at bounding box center [952, 158] width 33 height 12
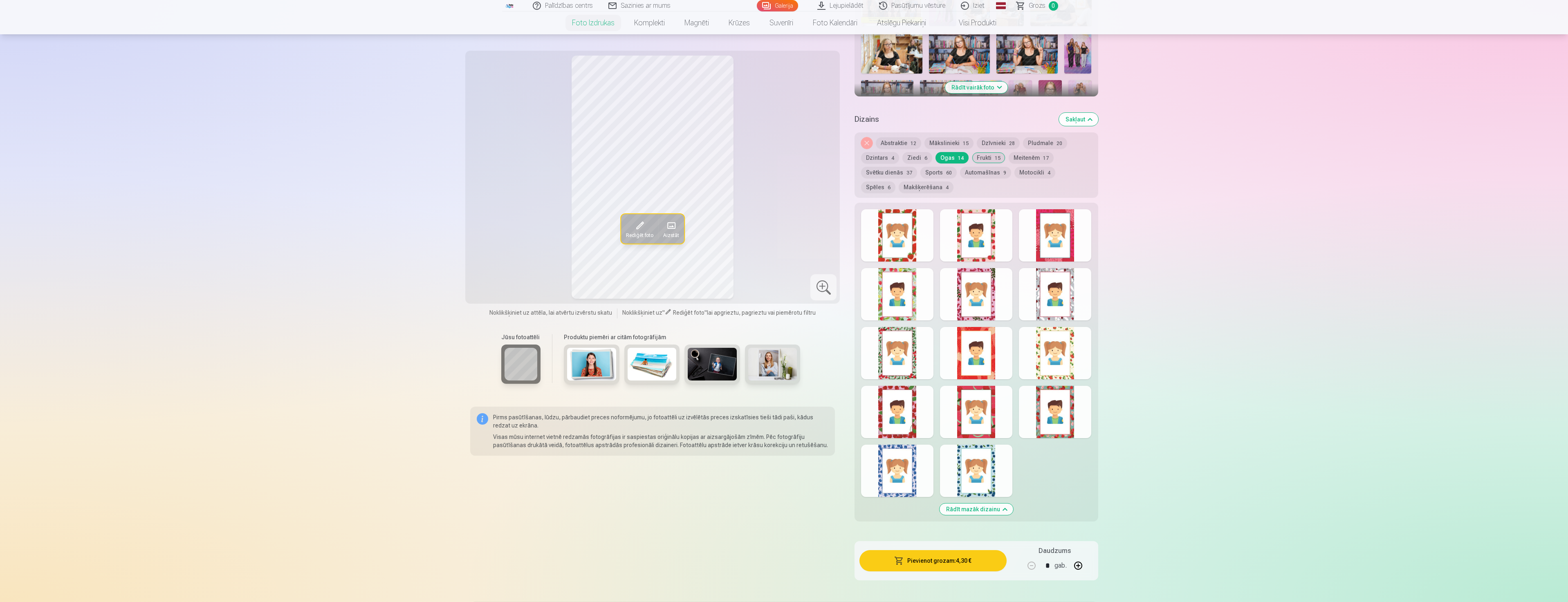
click at [981, 252] on div at bounding box center [976, 235] width 73 height 52
click at [910, 406] on div at bounding box center [897, 412] width 73 height 52
click at [994, 296] on div at bounding box center [976, 294] width 73 height 52
click at [986, 237] on div at bounding box center [976, 235] width 73 height 52
click at [879, 237] on div at bounding box center [897, 235] width 73 height 52
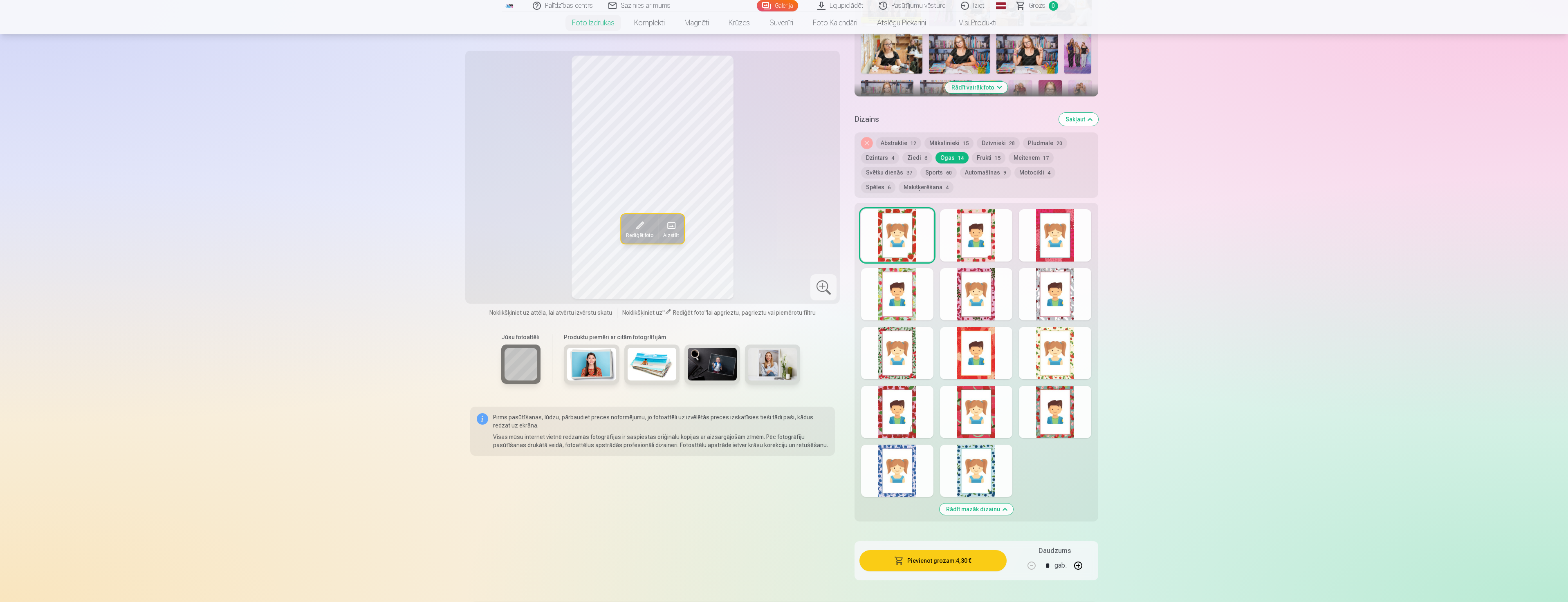
click at [975, 229] on div at bounding box center [976, 235] width 73 height 52
click at [915, 157] on button "Ziedi 6" at bounding box center [917, 158] width 30 height 12
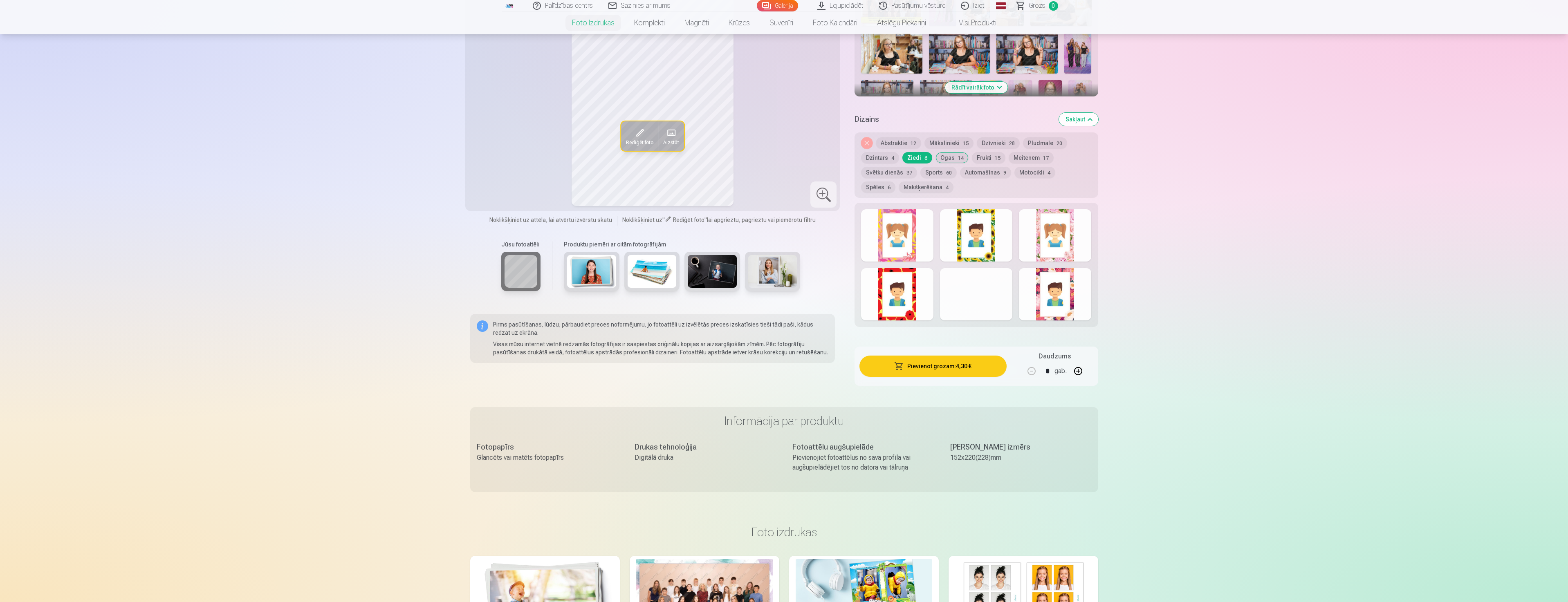
drag, startPoint x: 910, startPoint y: 252, endPoint x: 878, endPoint y: 264, distance: 34.2
click at [909, 252] on div at bounding box center [897, 235] width 73 height 52
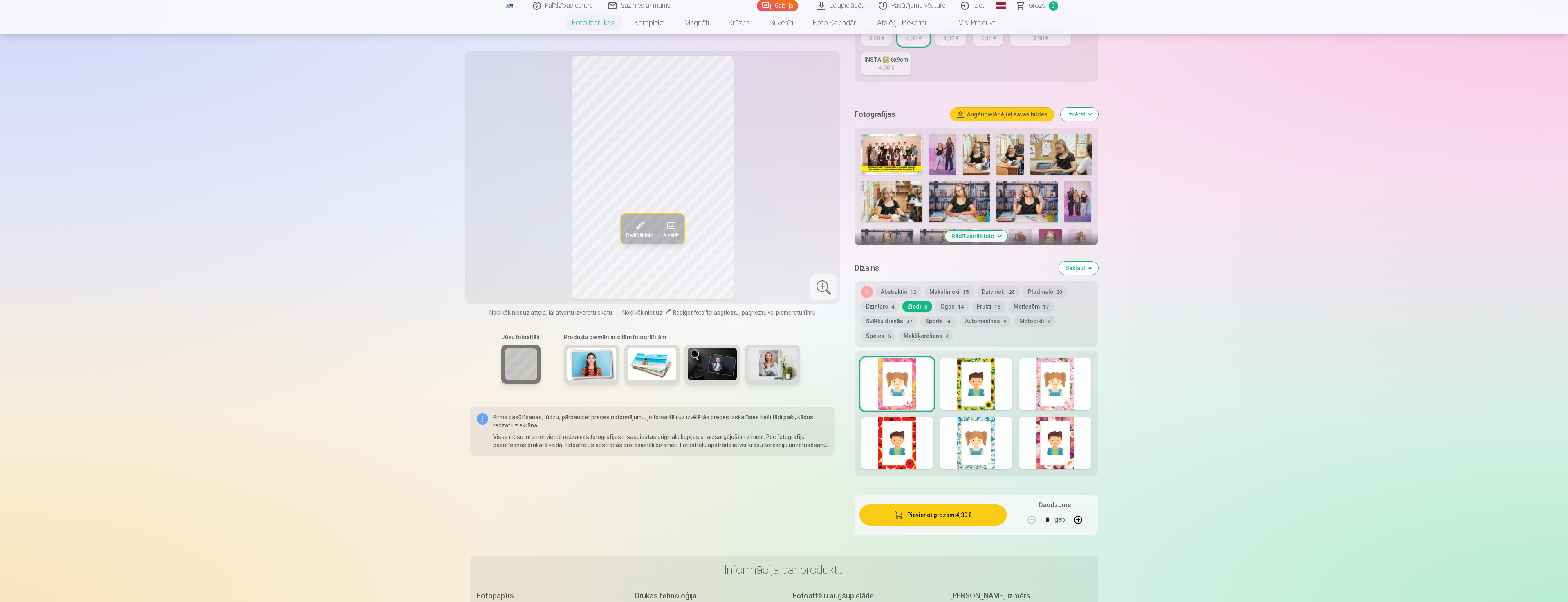
scroll to position [204, 0]
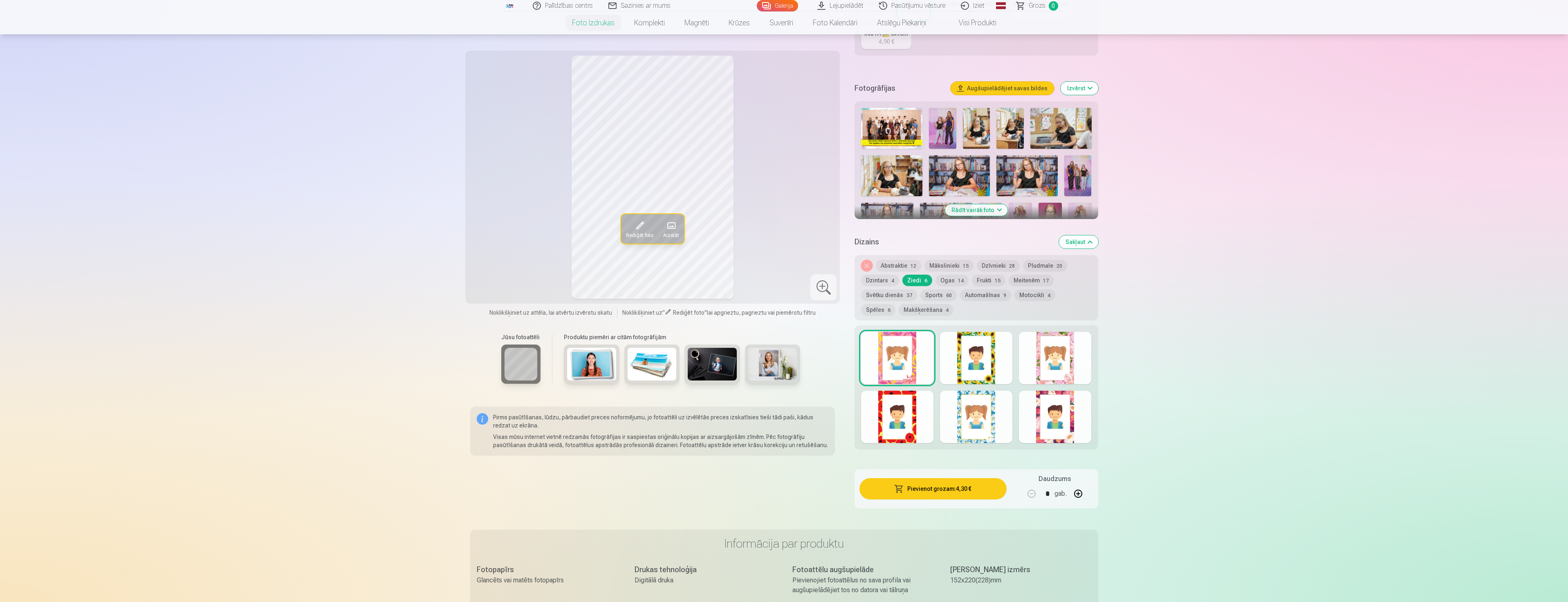
drag, startPoint x: 1050, startPoint y: 369, endPoint x: 1046, endPoint y: 366, distance: 5.0
click at [1046, 366] on div at bounding box center [1055, 358] width 73 height 52
click at [1068, 430] on div at bounding box center [1055, 417] width 73 height 52
drag, startPoint x: 896, startPoint y: 359, endPoint x: 880, endPoint y: 351, distance: 17.9
click at [893, 355] on div at bounding box center [897, 358] width 73 height 52
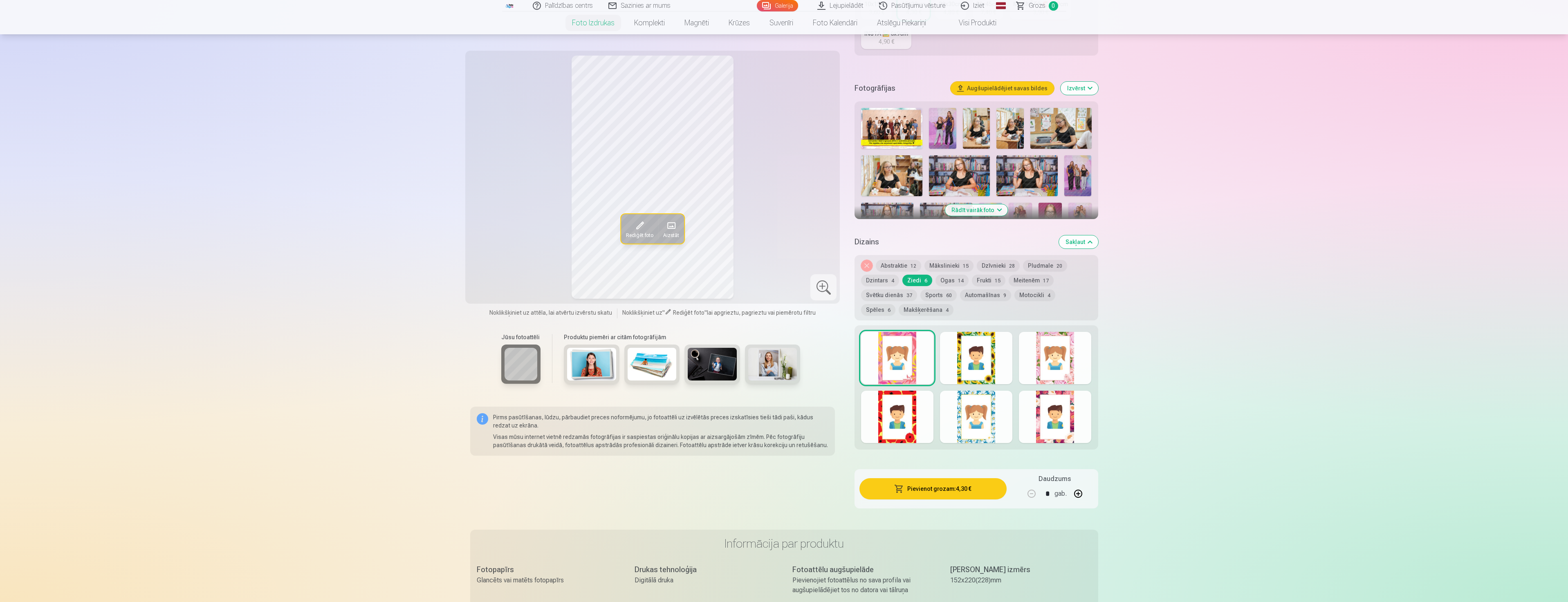
click at [1050, 375] on div at bounding box center [1055, 358] width 73 height 52
click at [1046, 421] on div at bounding box center [1055, 417] width 73 height 52
drag, startPoint x: 1051, startPoint y: 377, endPoint x: 1047, endPoint y: 373, distance: 5.7
click at [1052, 375] on div at bounding box center [1055, 358] width 73 height 52
click at [895, 366] on div at bounding box center [897, 358] width 73 height 52
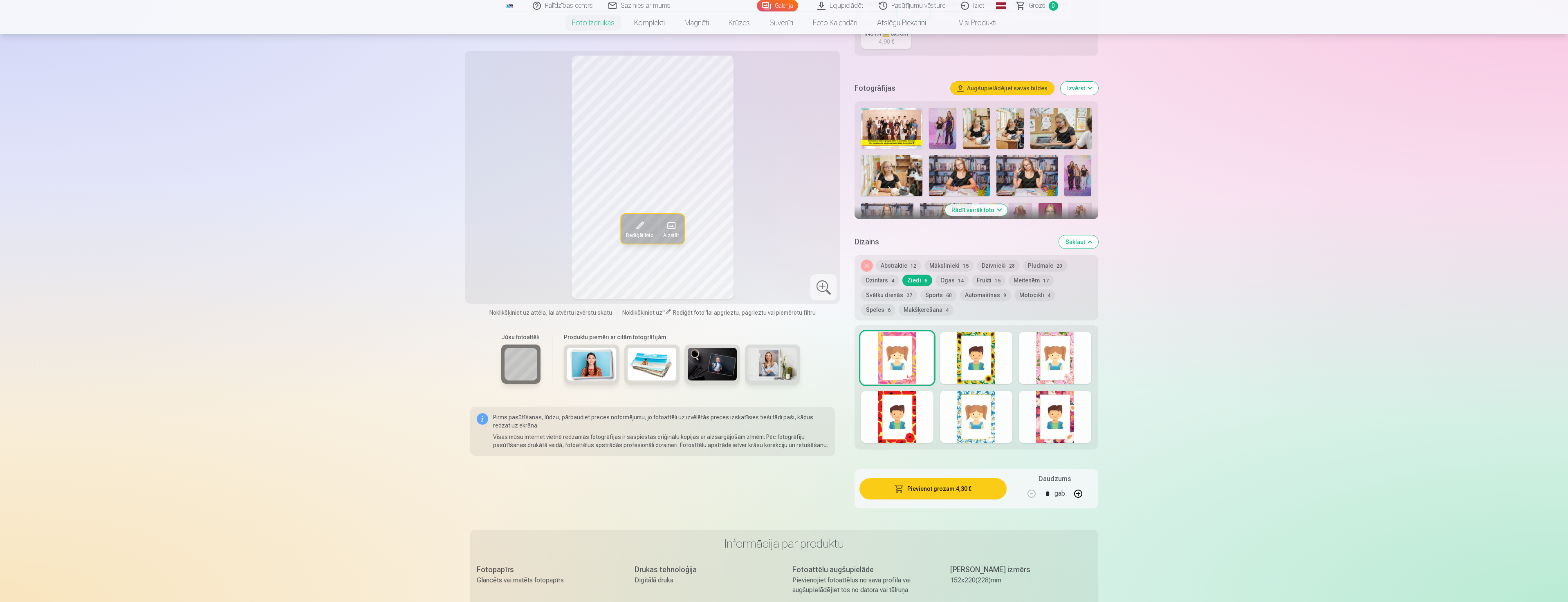
click at [887, 280] on button "Dzintars 4" at bounding box center [880, 280] width 38 height 12
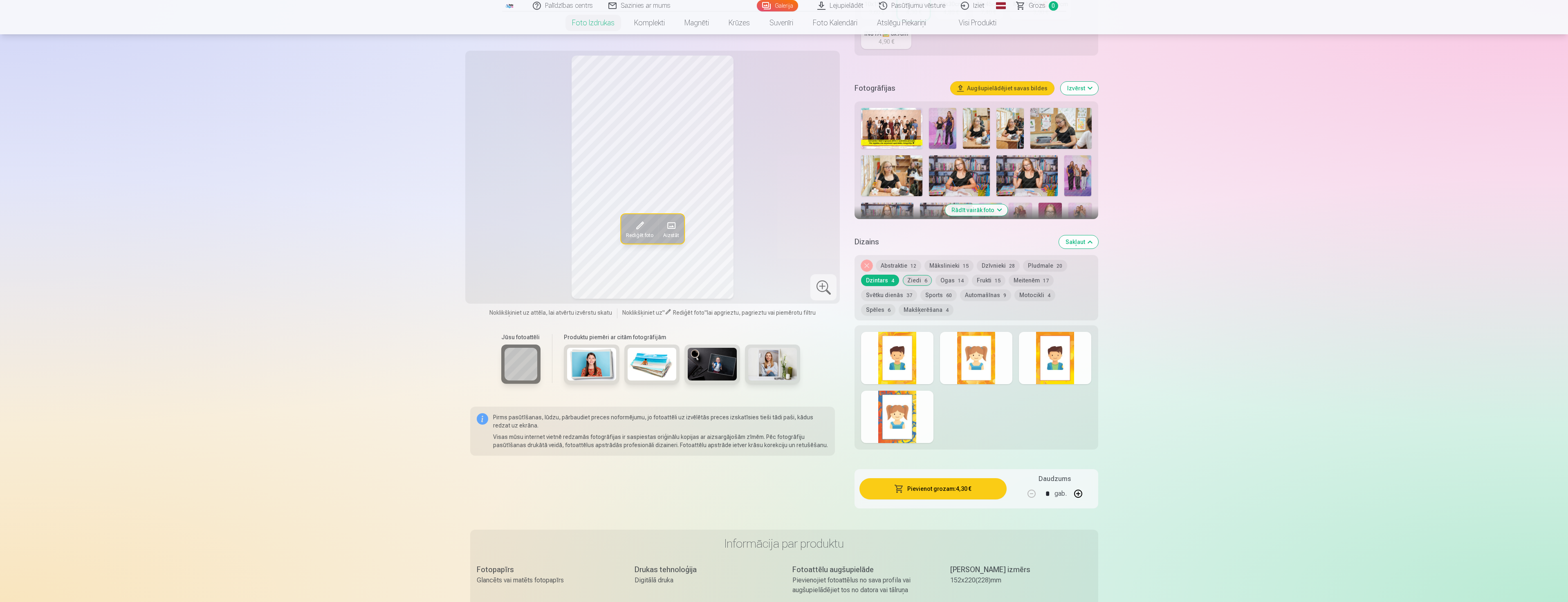
click at [1026, 267] on button "Pludmale 20" at bounding box center [1045, 266] width 44 height 12
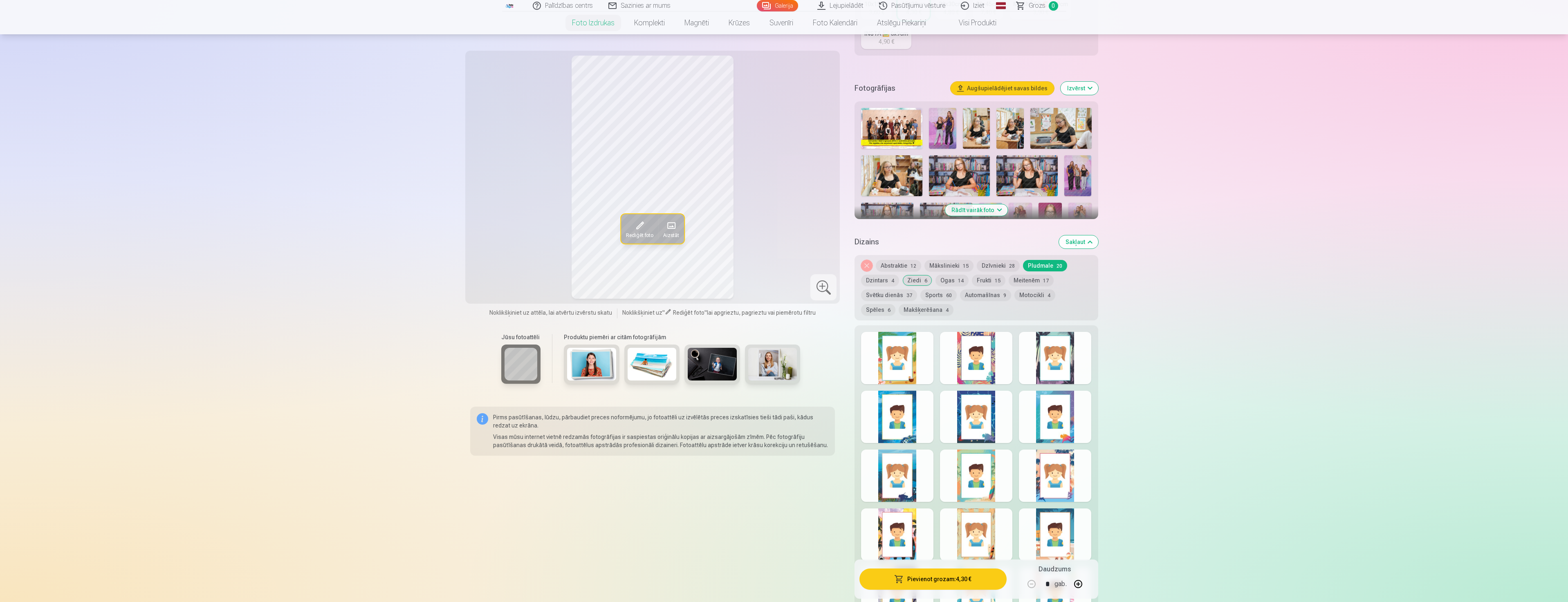
click at [895, 545] on div at bounding box center [897, 535] width 73 height 52
click at [970, 547] on div at bounding box center [976, 535] width 73 height 52
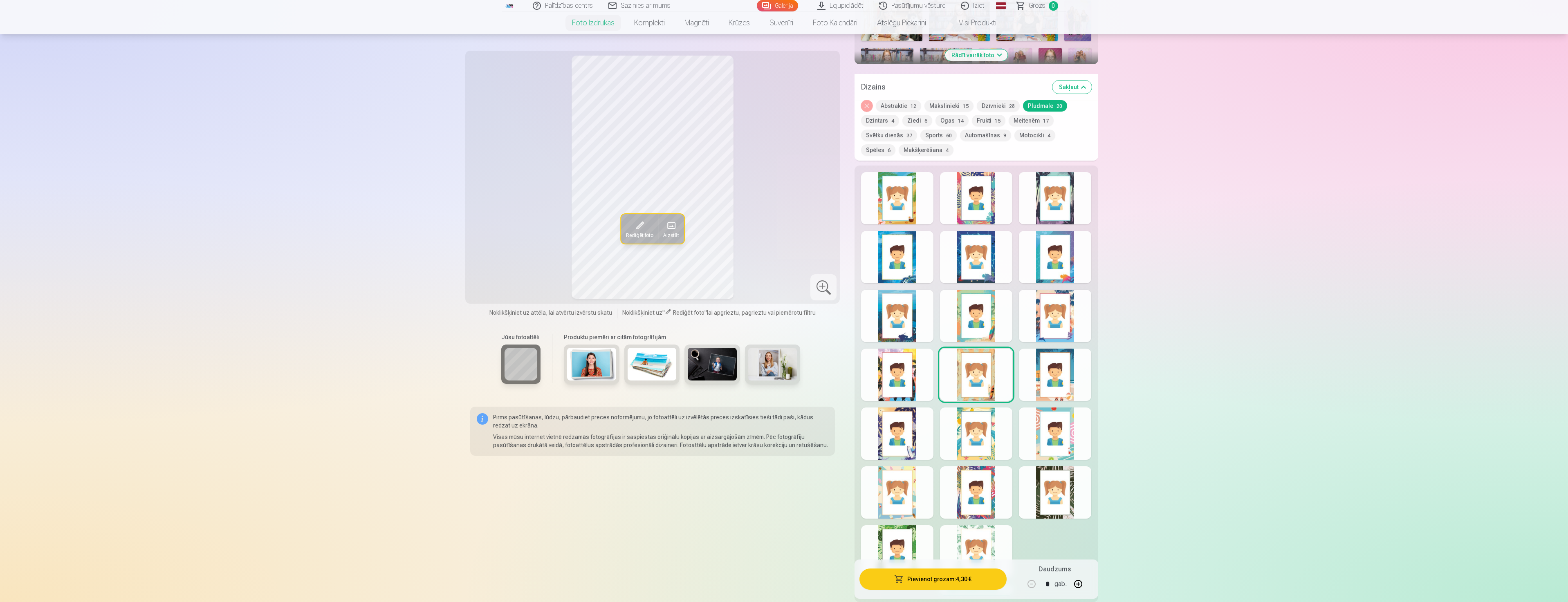
scroll to position [409, 0]
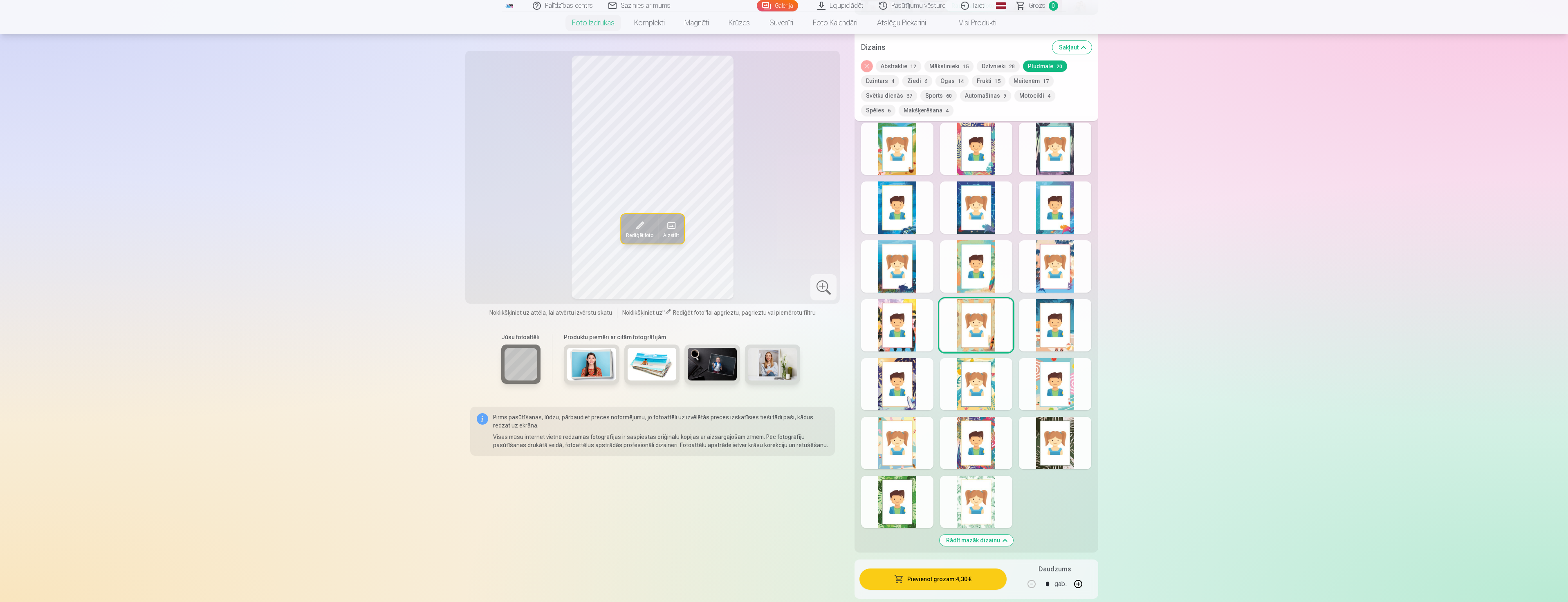
click at [901, 447] on div at bounding box center [897, 443] width 73 height 52
click at [959, 508] on div at bounding box center [976, 502] width 73 height 52
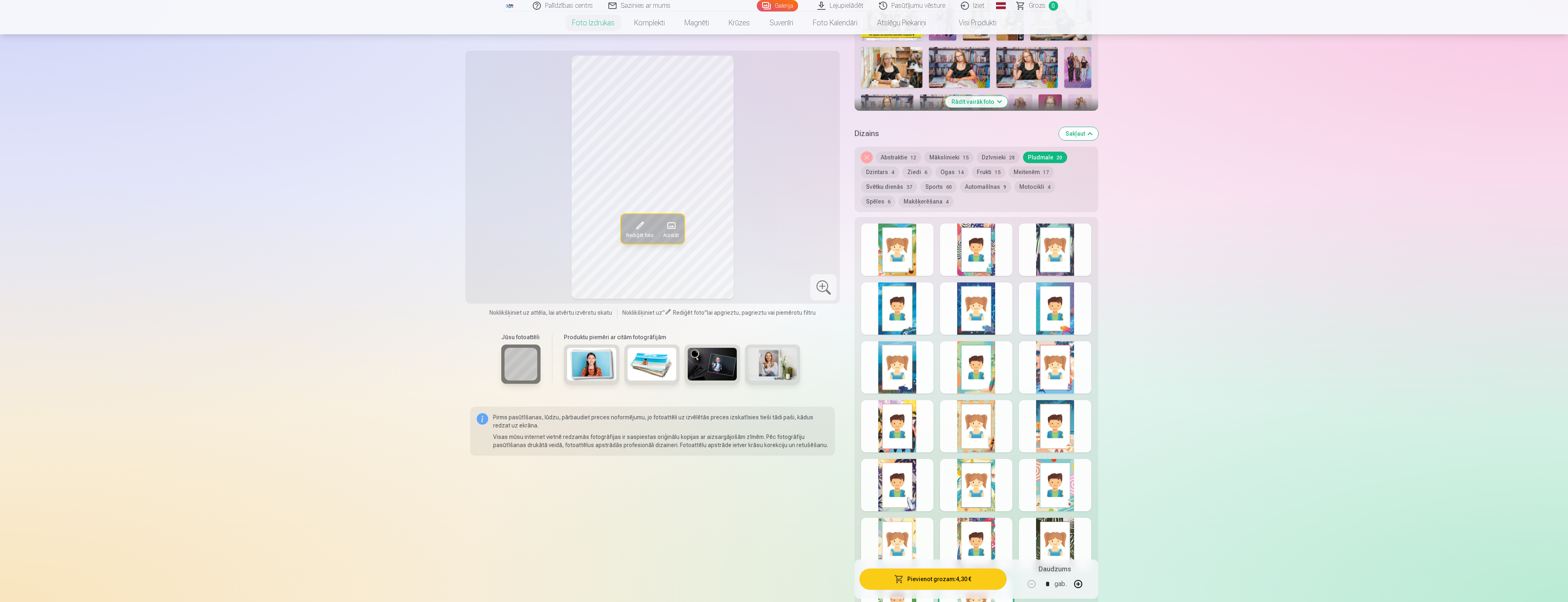
scroll to position [327, 0]
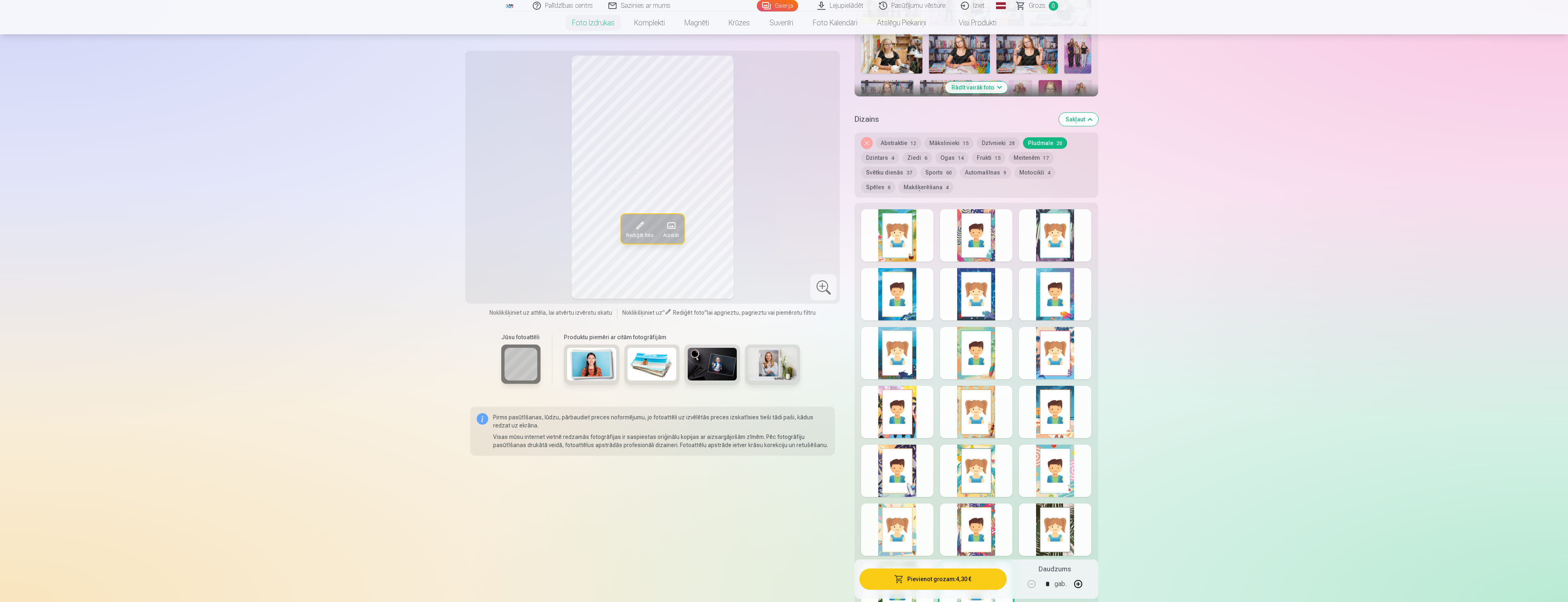
click at [893, 227] on div at bounding box center [897, 235] width 73 height 52
click at [987, 145] on button "Dzīvnieki 28" at bounding box center [998, 143] width 43 height 12
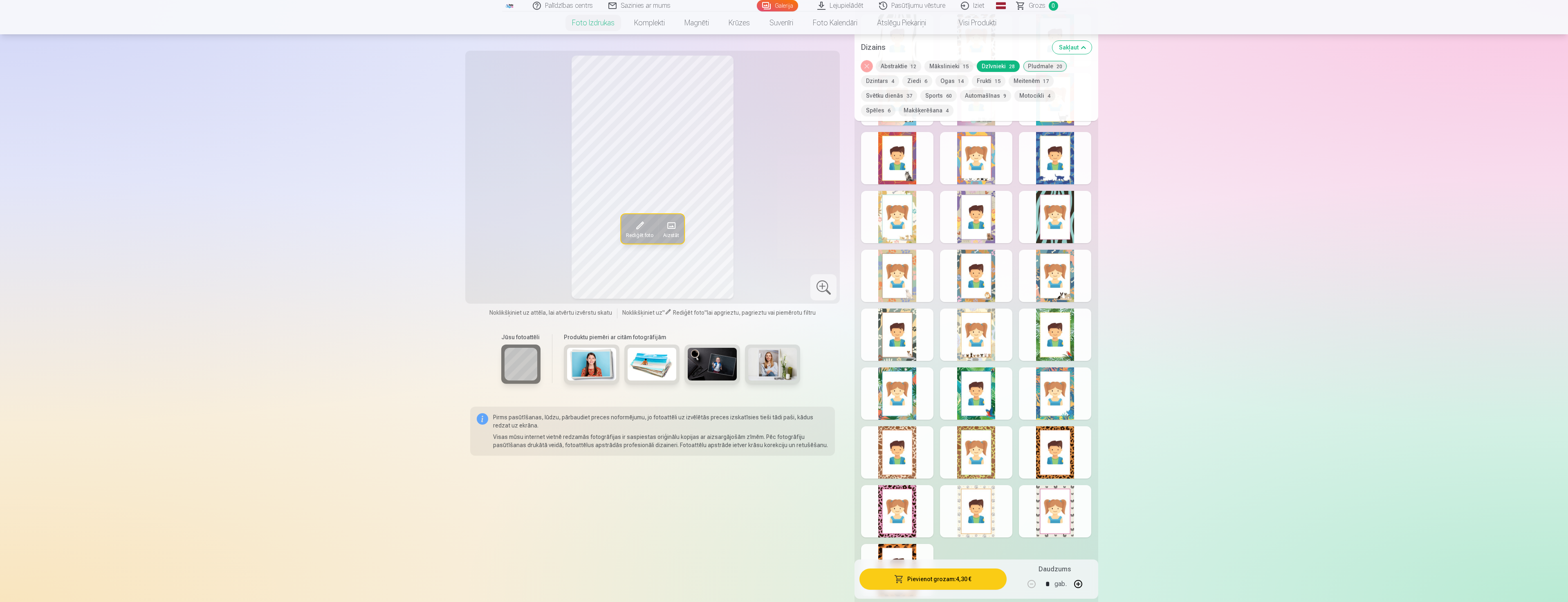
scroll to position [531, 0]
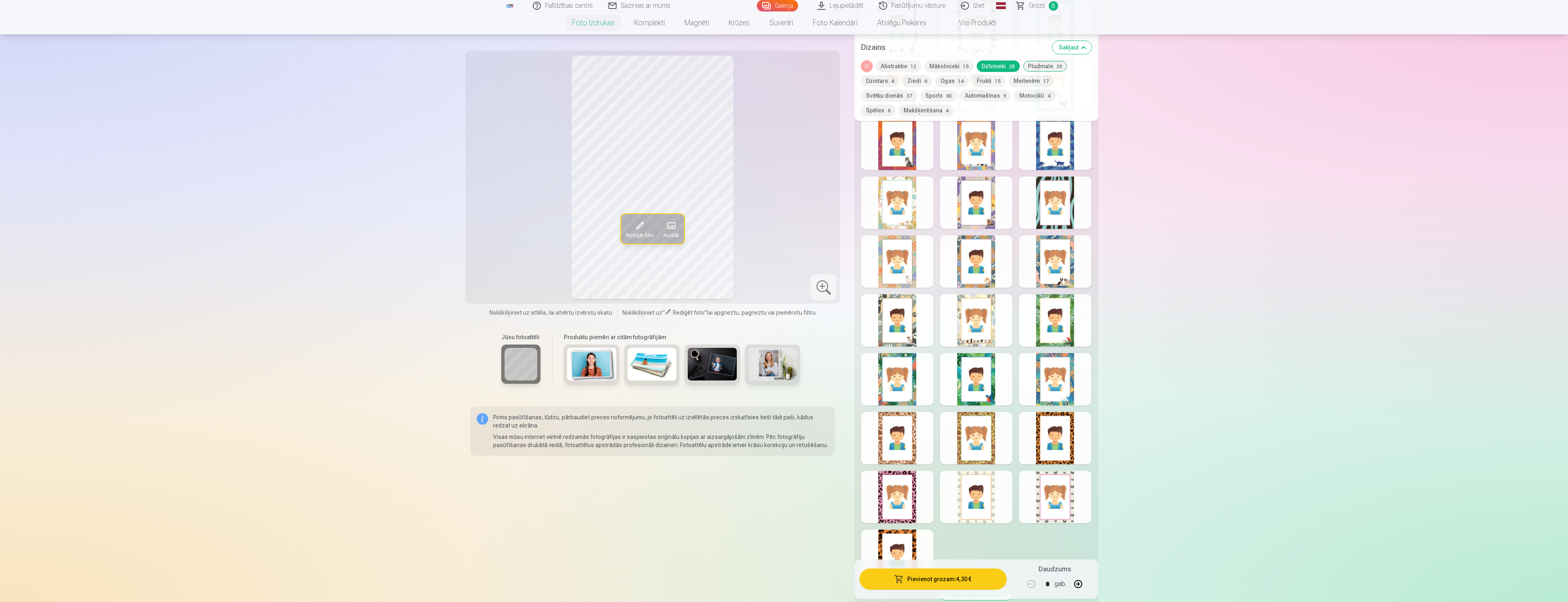
click at [1032, 441] on div at bounding box center [1055, 438] width 73 height 52
click at [957, 453] on div at bounding box center [976, 438] width 73 height 52
click at [1041, 483] on div at bounding box center [1055, 497] width 73 height 52
drag, startPoint x: 1007, startPoint y: 488, endPoint x: 1003, endPoint y: 490, distance: 4.5
click at [1005, 487] on div at bounding box center [976, 497] width 73 height 52
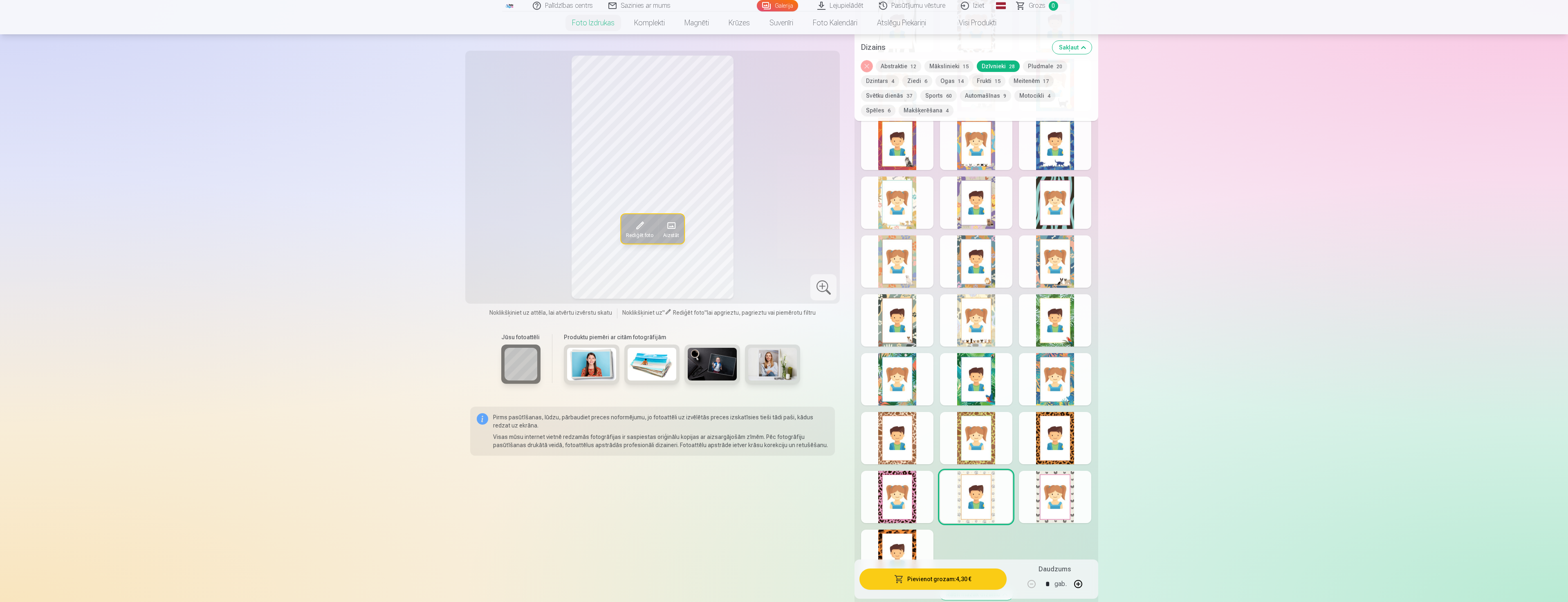
drag, startPoint x: 1057, startPoint y: 508, endPoint x: 1051, endPoint y: 510, distance: 6.3
click at [1057, 508] on div at bounding box center [1055, 497] width 73 height 52
click at [990, 500] on div at bounding box center [976, 497] width 73 height 52
click at [981, 271] on div at bounding box center [976, 261] width 73 height 52
click at [982, 326] on div at bounding box center [976, 320] width 73 height 52
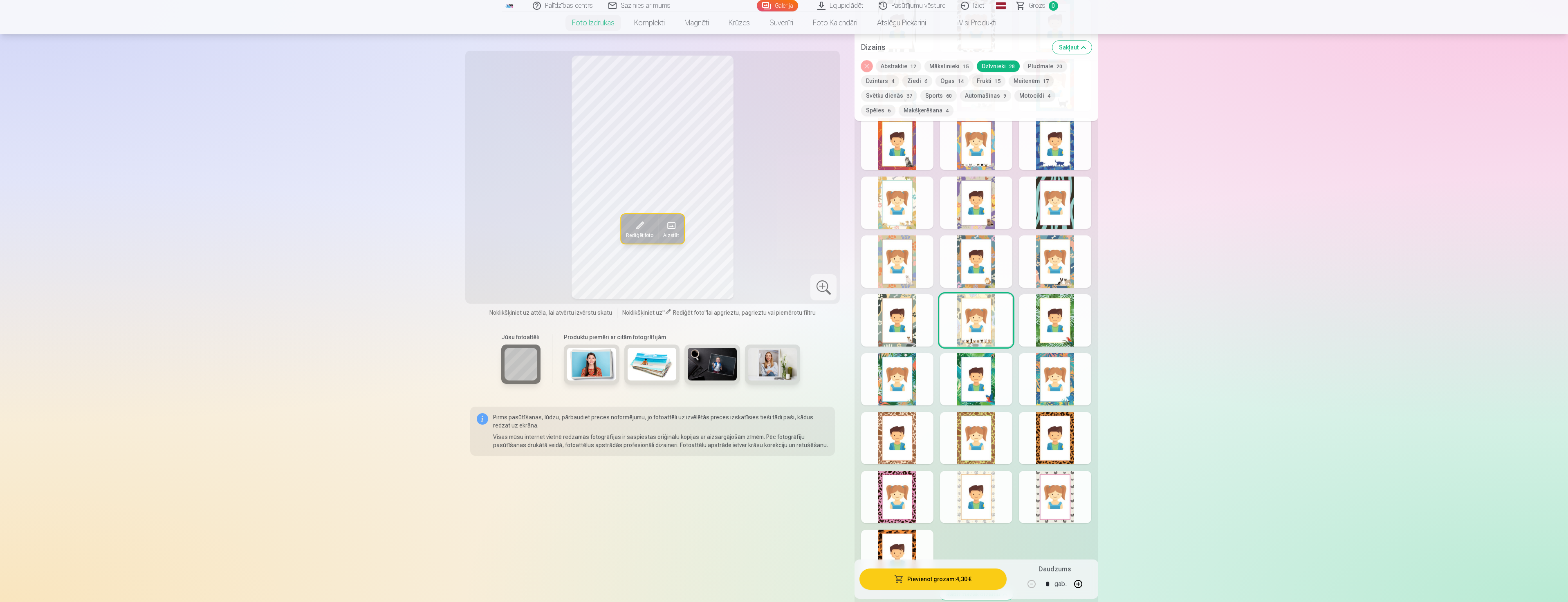
click at [985, 497] on div at bounding box center [976, 497] width 73 height 52
click at [1024, 503] on div at bounding box center [1055, 497] width 73 height 52
click at [971, 499] on div at bounding box center [976, 497] width 73 height 52
click at [898, 110] on button "Makšķerēšana 4" at bounding box center [926, 110] width 55 height 12
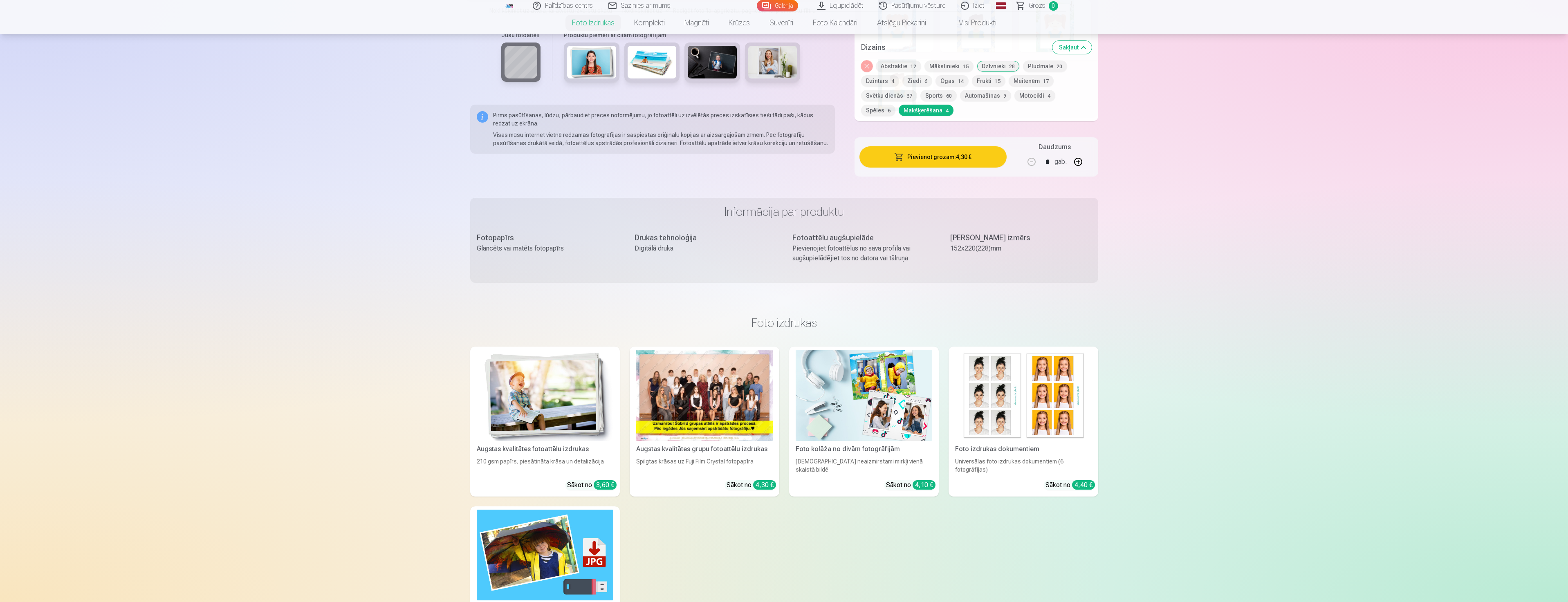
click at [895, 97] on button "Svētku dienās 37" at bounding box center [889, 96] width 56 height 12
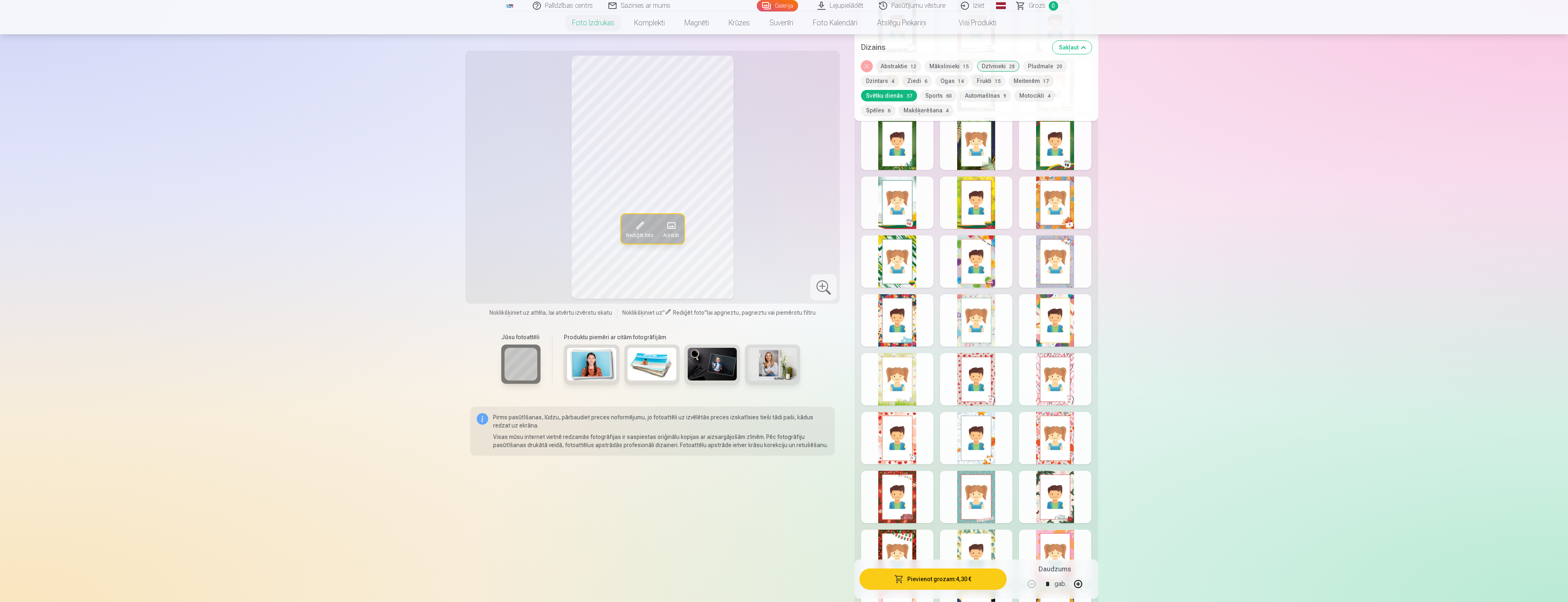
drag, startPoint x: 918, startPoint y: 81, endPoint x: 912, endPoint y: 84, distance: 6.7
click at [914, 83] on button "Ziedi 6" at bounding box center [917, 80] width 30 height 12
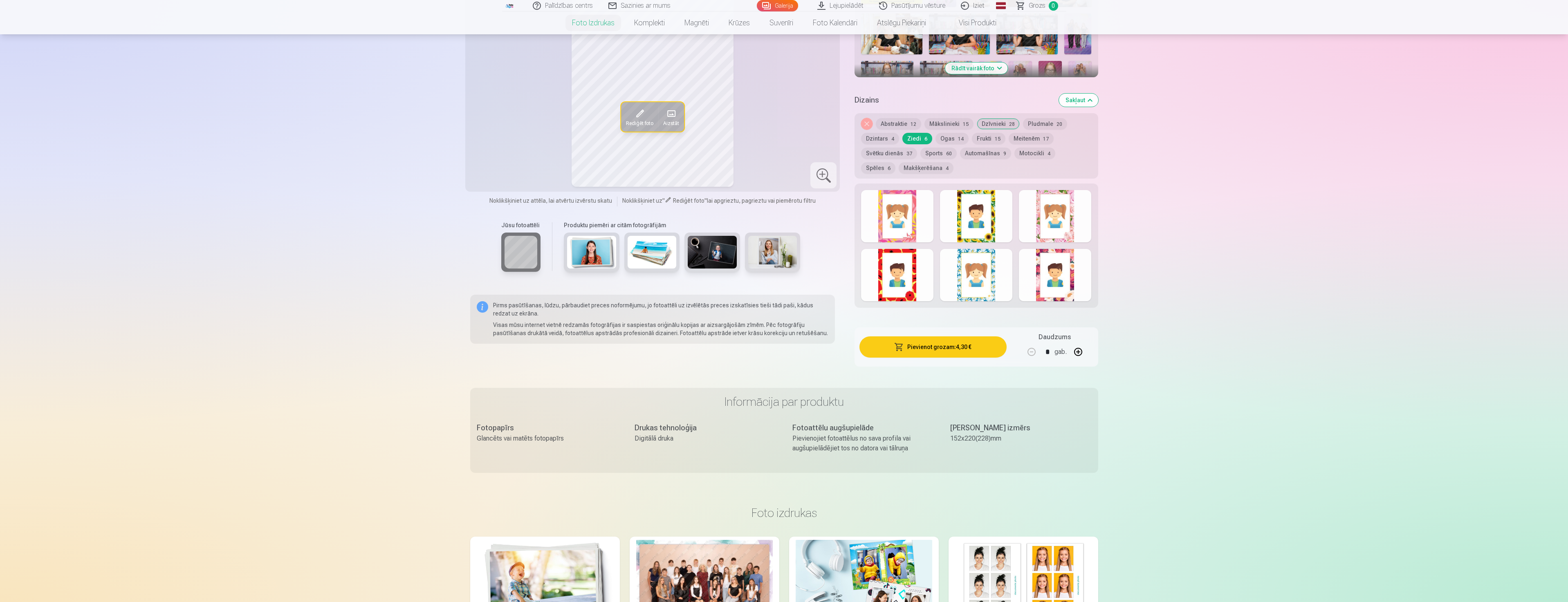
scroll to position [327, 0]
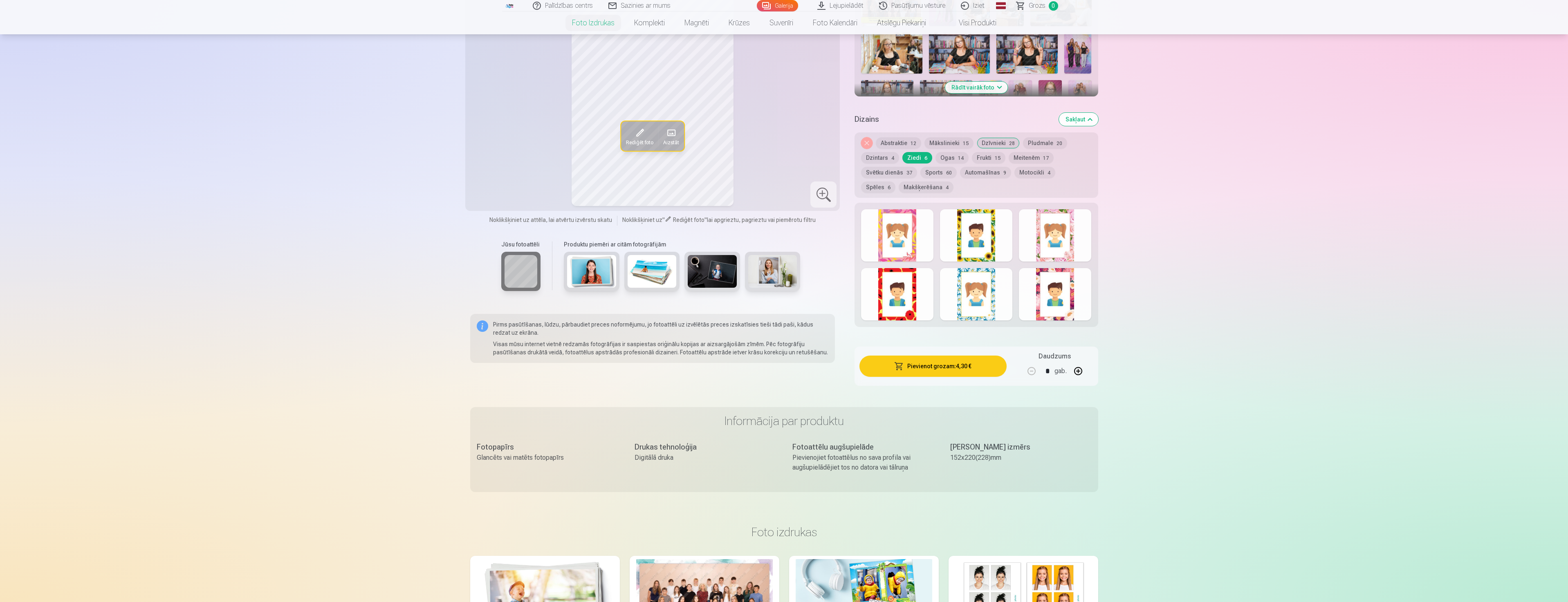
click at [898, 245] on div at bounding box center [897, 235] width 73 height 52
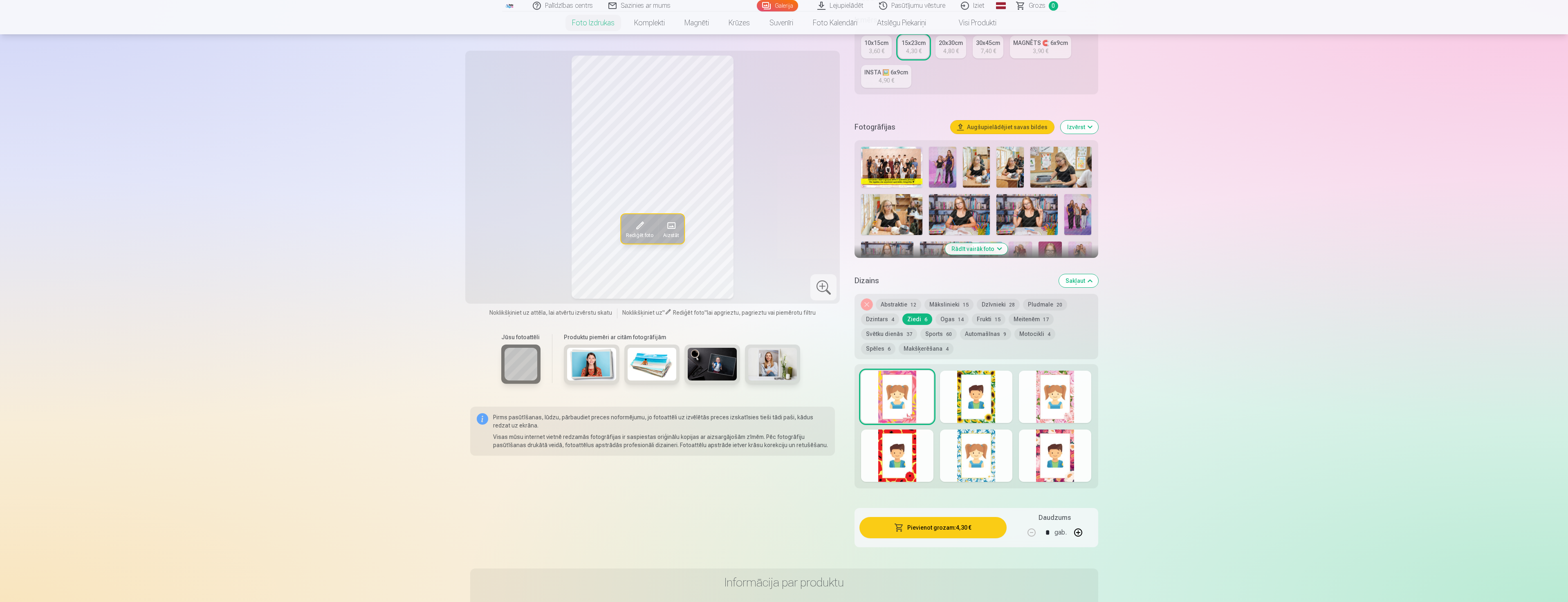
scroll to position [163, 0]
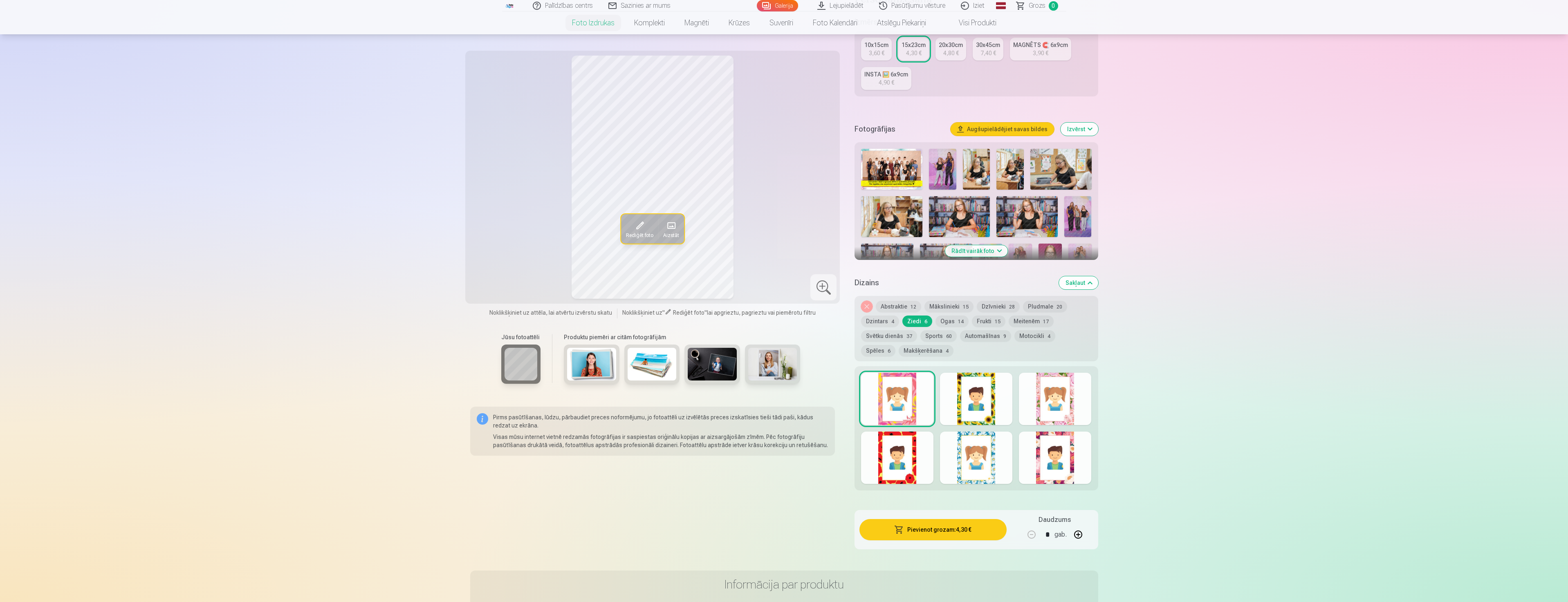
click at [1058, 475] on div at bounding box center [1055, 458] width 73 height 52
click at [1048, 410] on div at bounding box center [1055, 399] width 73 height 52
click at [945, 399] on div at bounding box center [976, 428] width 243 height 124
click at [903, 408] on div at bounding box center [897, 399] width 73 height 52
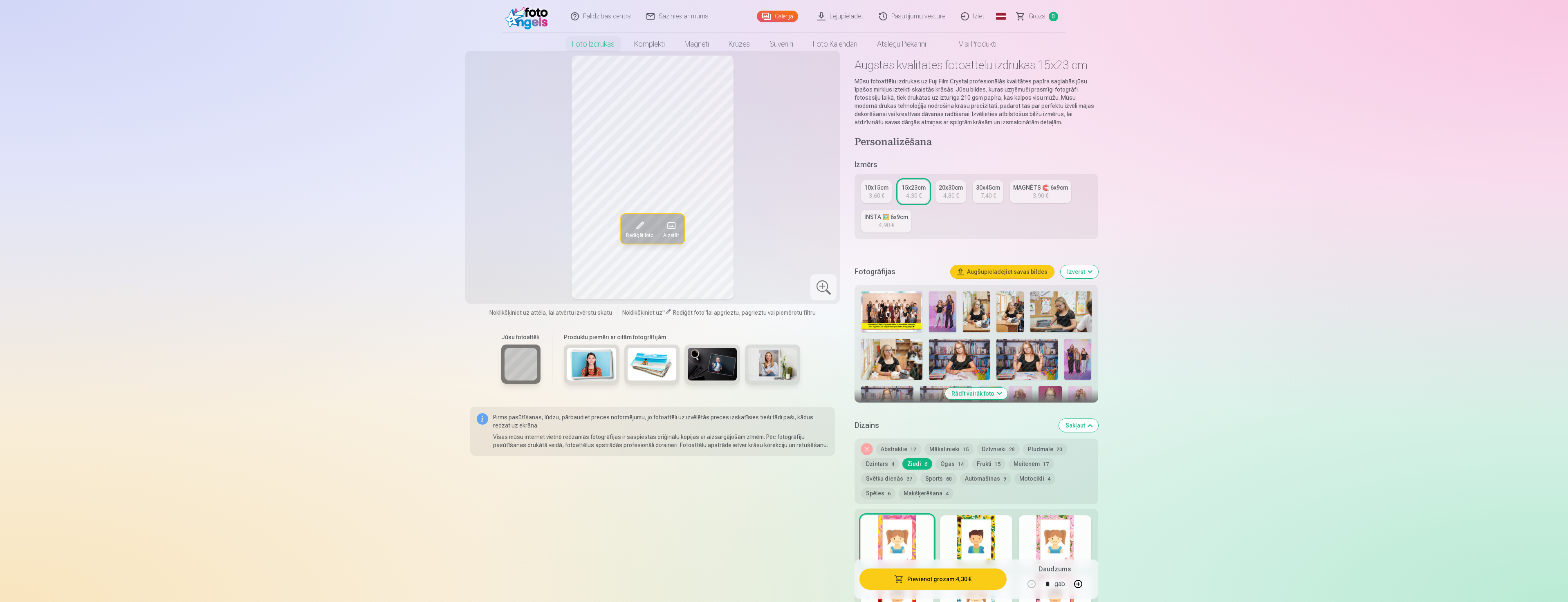
scroll to position [0, 0]
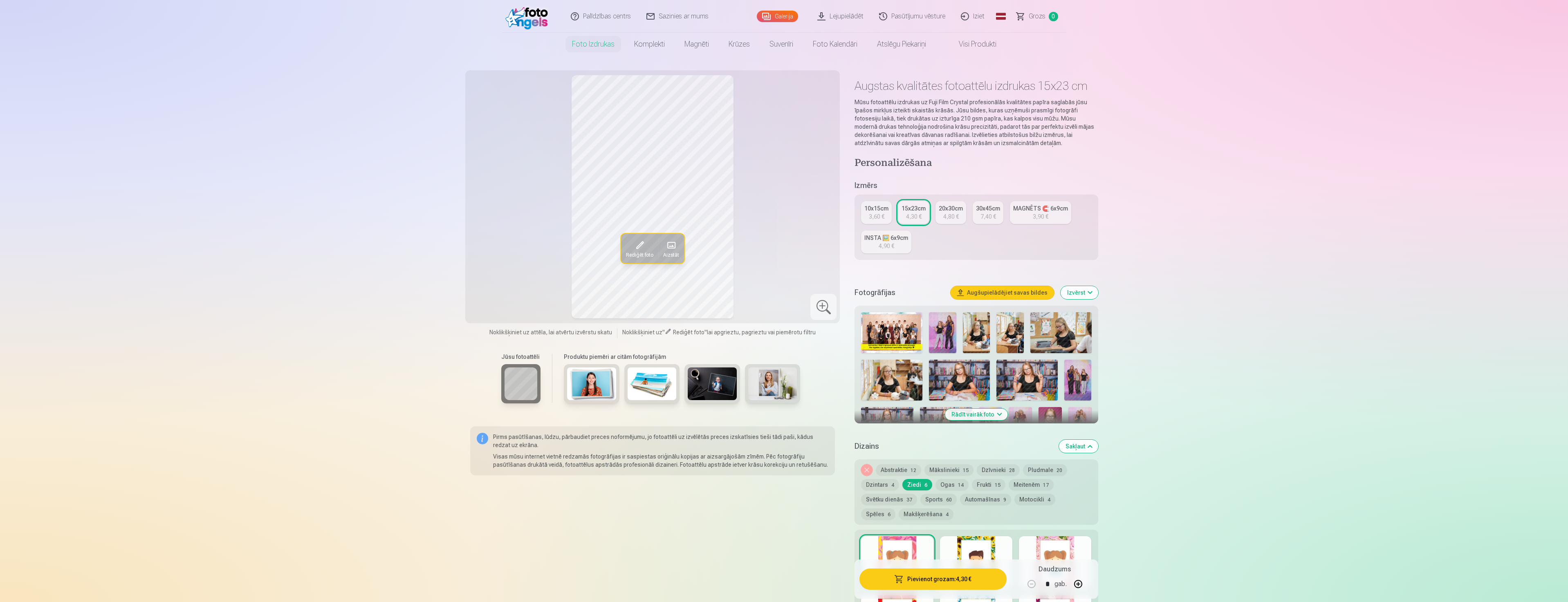
click at [861, 467] on button "Noņemiet dizainu" at bounding box center [867, 470] width 12 height 12
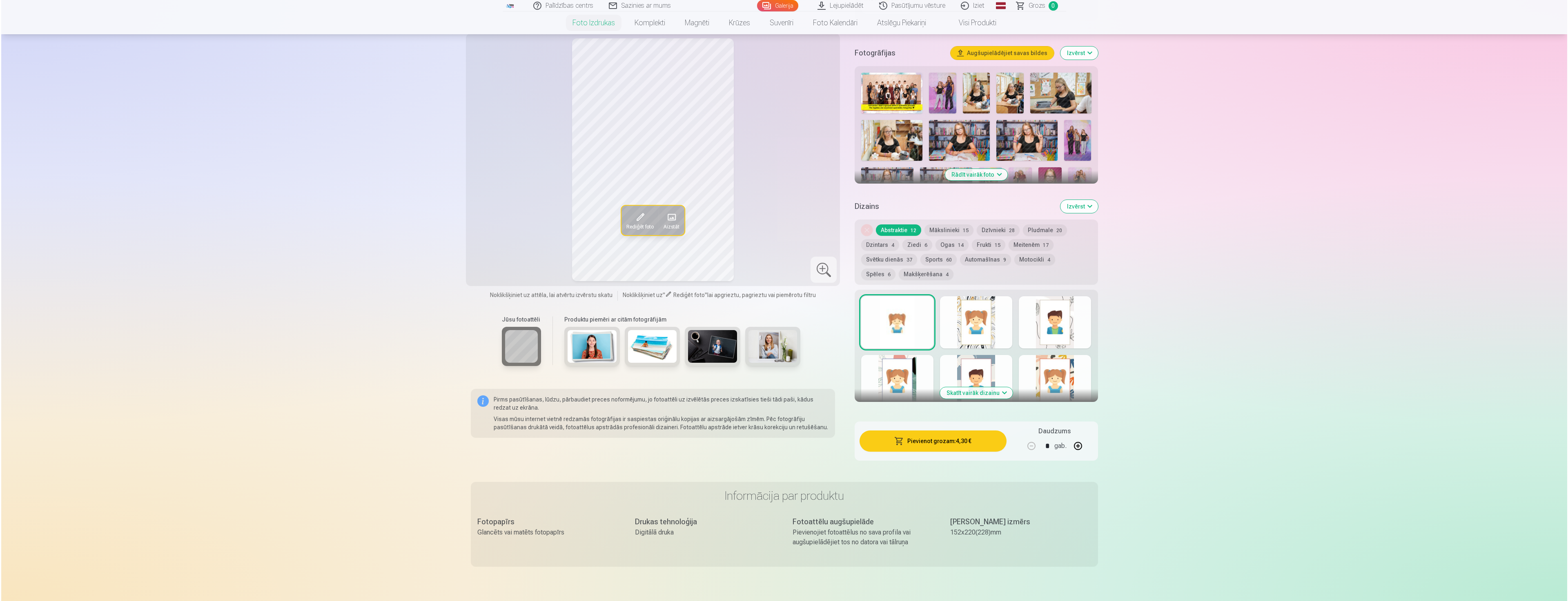
scroll to position [323, 0]
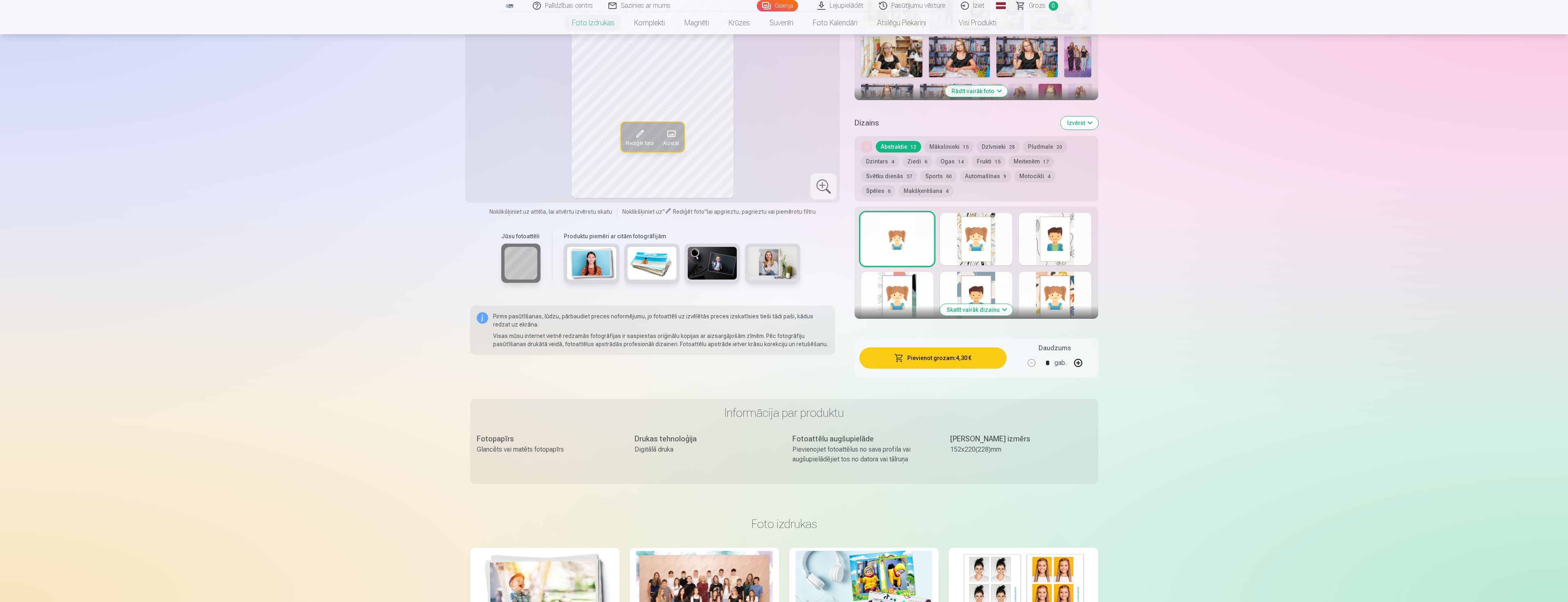
click at [902, 359] on span "button" at bounding box center [899, 358] width 10 height 8
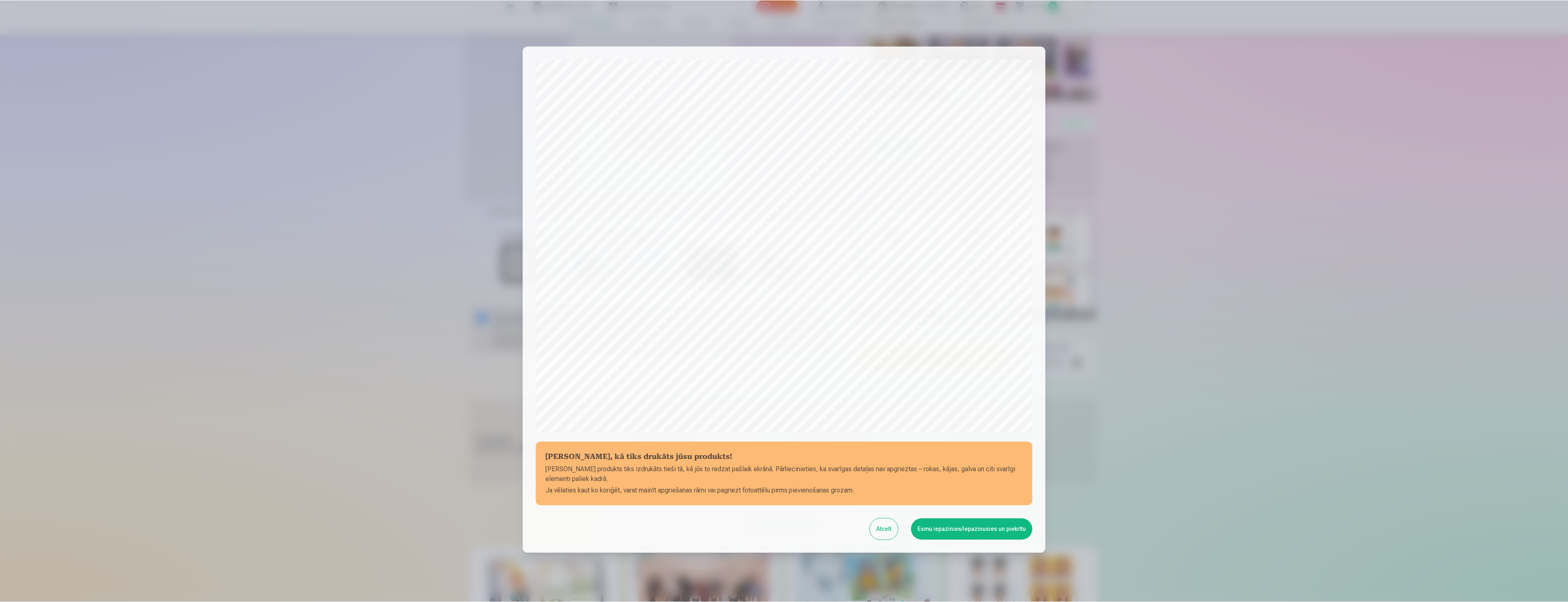
scroll to position [0, 0]
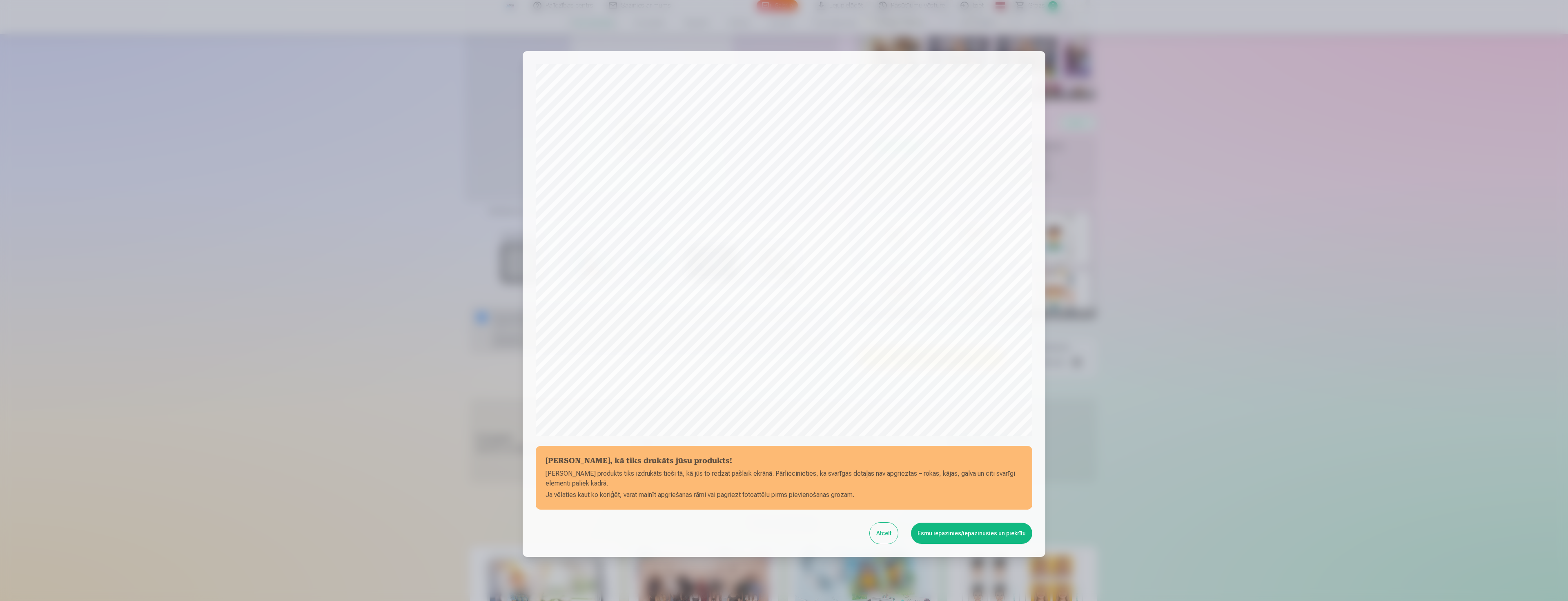
click at [1207, 364] on div at bounding box center [784, 300] width 1568 height 601
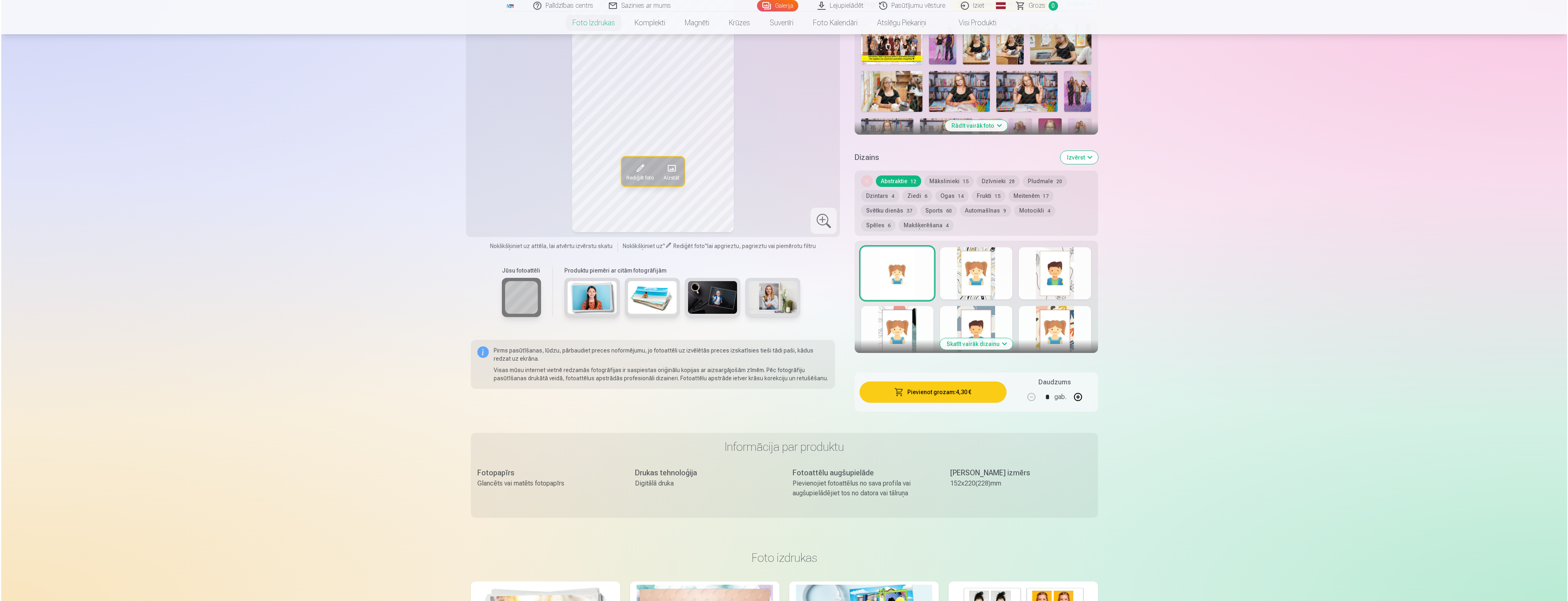
scroll to position [241, 0]
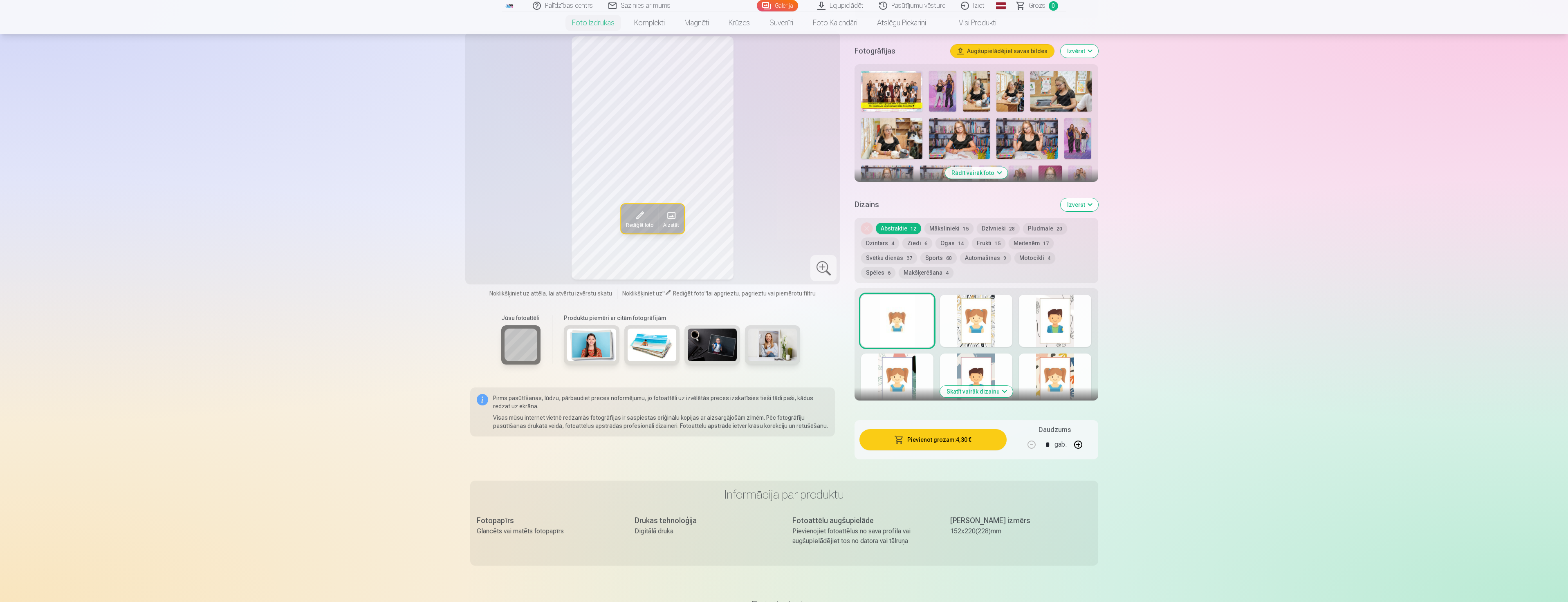
drag, startPoint x: 645, startPoint y: 212, endPoint x: 646, endPoint y: 216, distance: 4.1
click at [646, 216] on button "Rediģēt foto" at bounding box center [639, 219] width 37 height 29
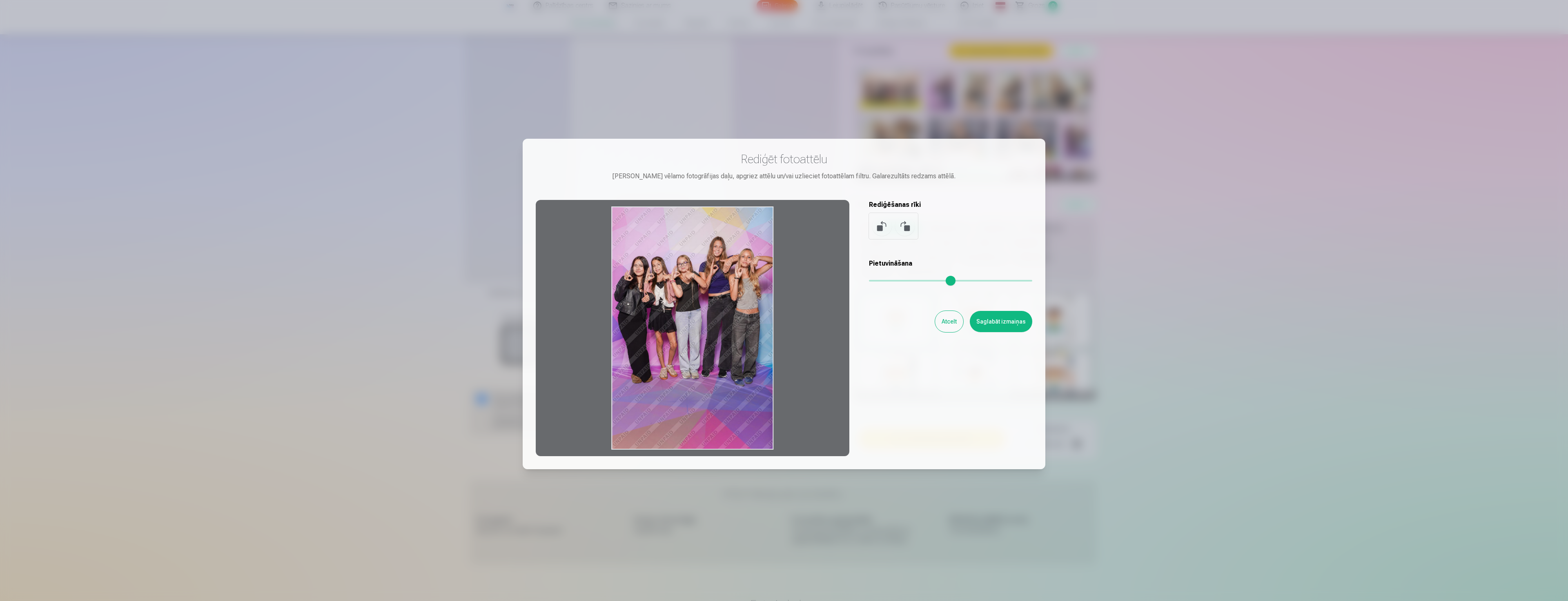
drag, startPoint x: 730, startPoint y: 451, endPoint x: 732, endPoint y: 419, distance: 32.1
click at [732, 419] on div at bounding box center [692, 328] width 313 height 256
drag, startPoint x: 729, startPoint y: 450, endPoint x: 827, endPoint y: 280, distance: 196.2
click at [729, 406] on div at bounding box center [692, 328] width 313 height 256
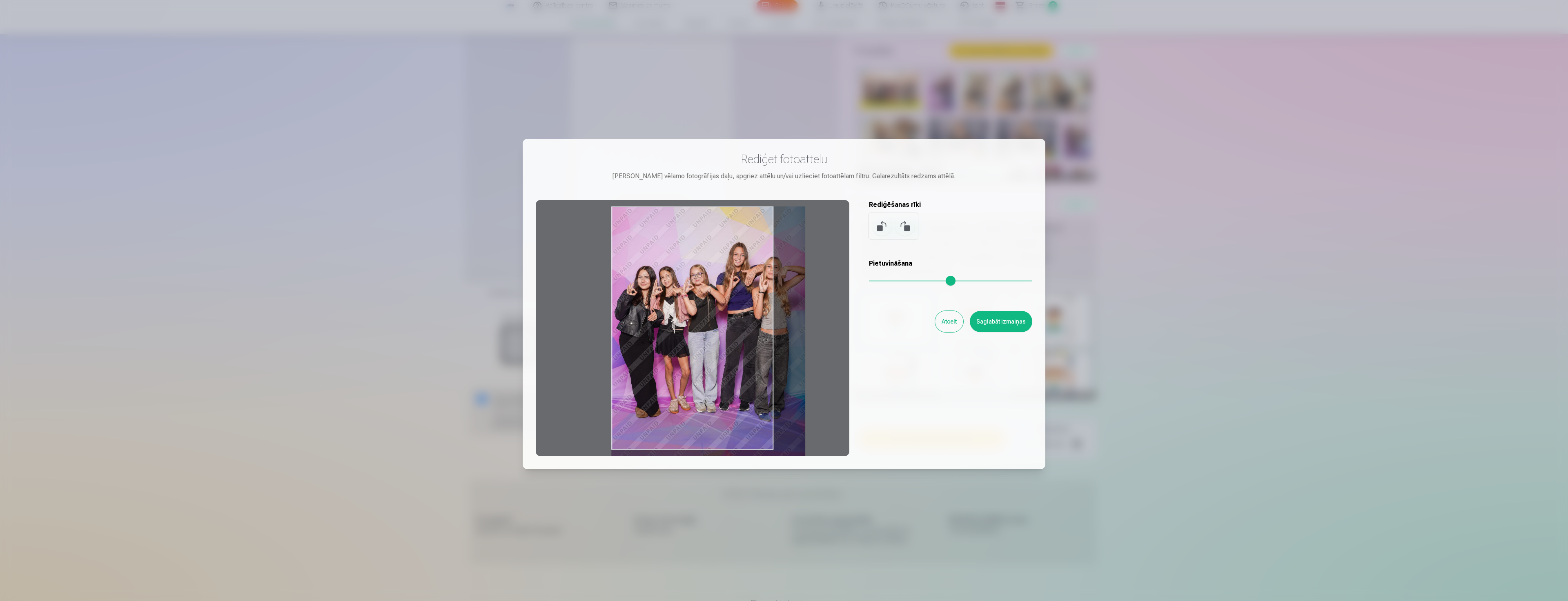
drag, startPoint x: 877, startPoint y: 277, endPoint x: 796, endPoint y: 281, distance: 81.1
click at [894, 280] on input "range" at bounding box center [951, 280] width 163 height 2
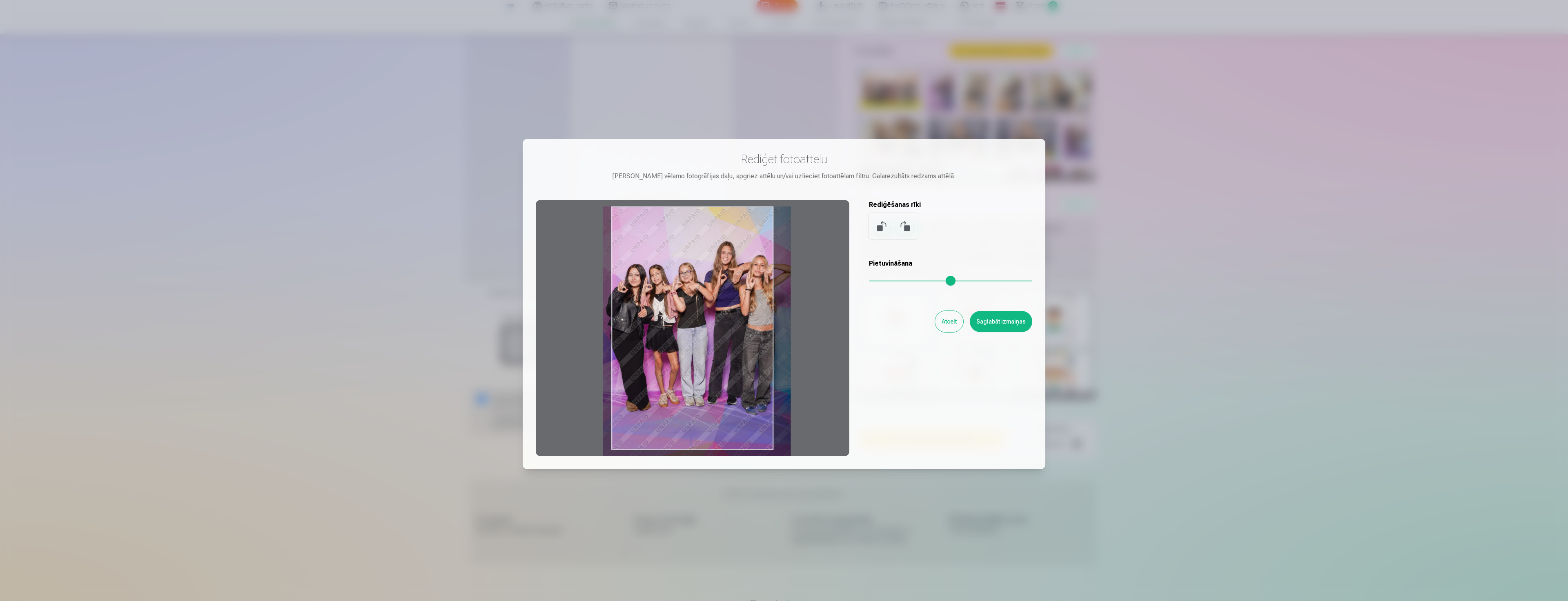
drag, startPoint x: 740, startPoint y: 282, endPoint x: 785, endPoint y: 290, distance: 45.7
click at [731, 294] on div at bounding box center [692, 328] width 313 height 256
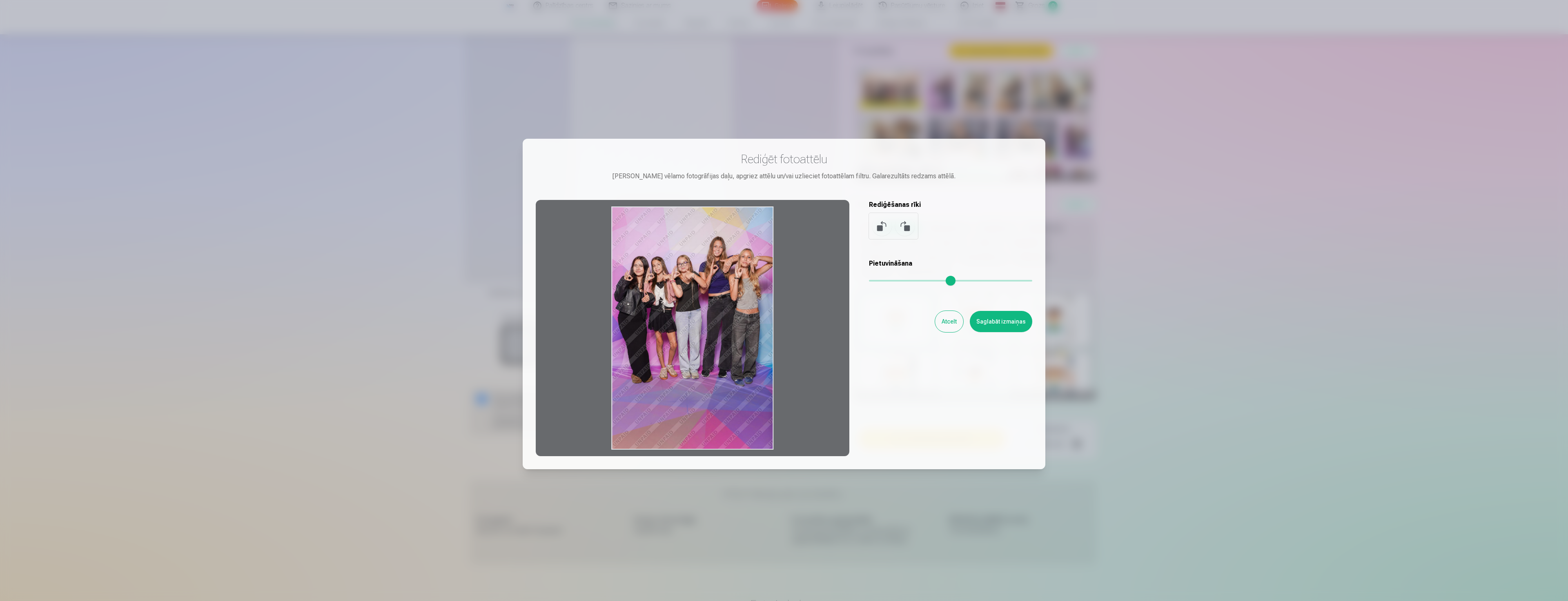
drag, startPoint x: 869, startPoint y: 287, endPoint x: 803, endPoint y: 299, distance: 67.1
type input "*"
click at [869, 282] on input "range" at bounding box center [951, 280] width 163 height 2
click at [995, 321] on button "Saglabāt izmaiņas" at bounding box center [1001, 321] width 63 height 21
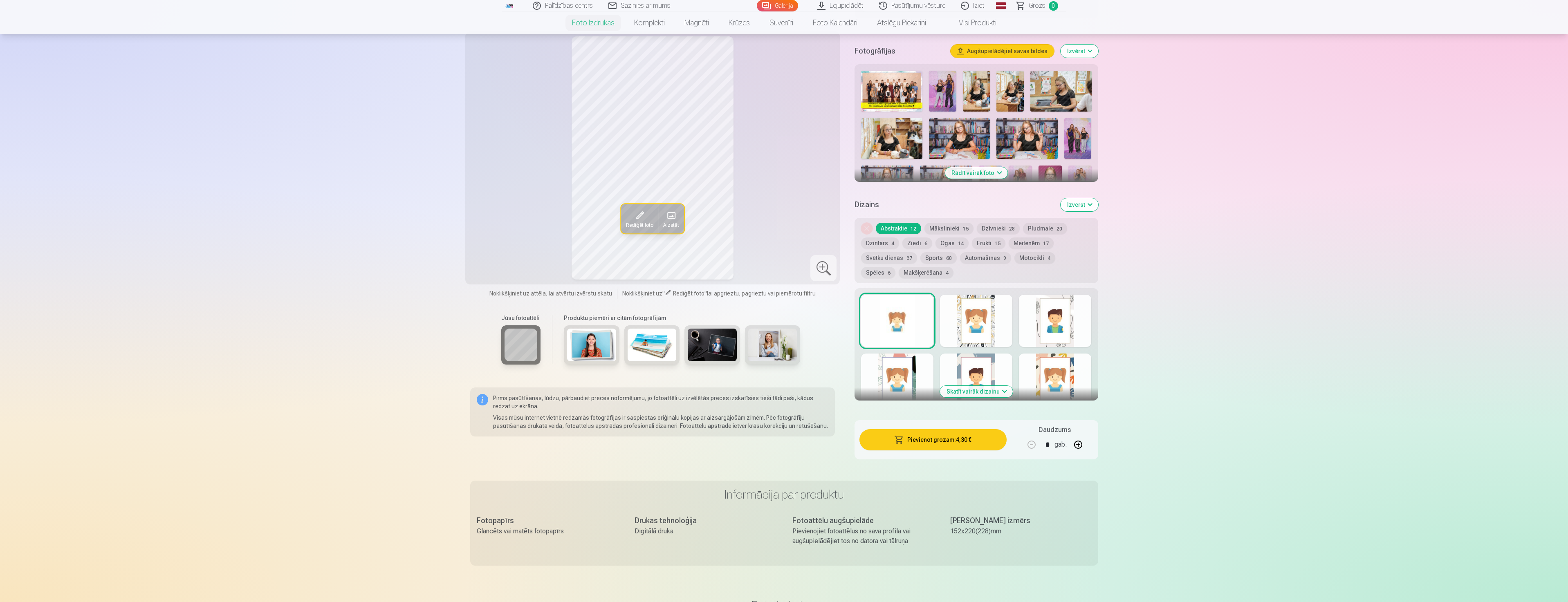
click at [951, 438] on button "Pievienot grozam : 4,30 €" at bounding box center [932, 439] width 147 height 21
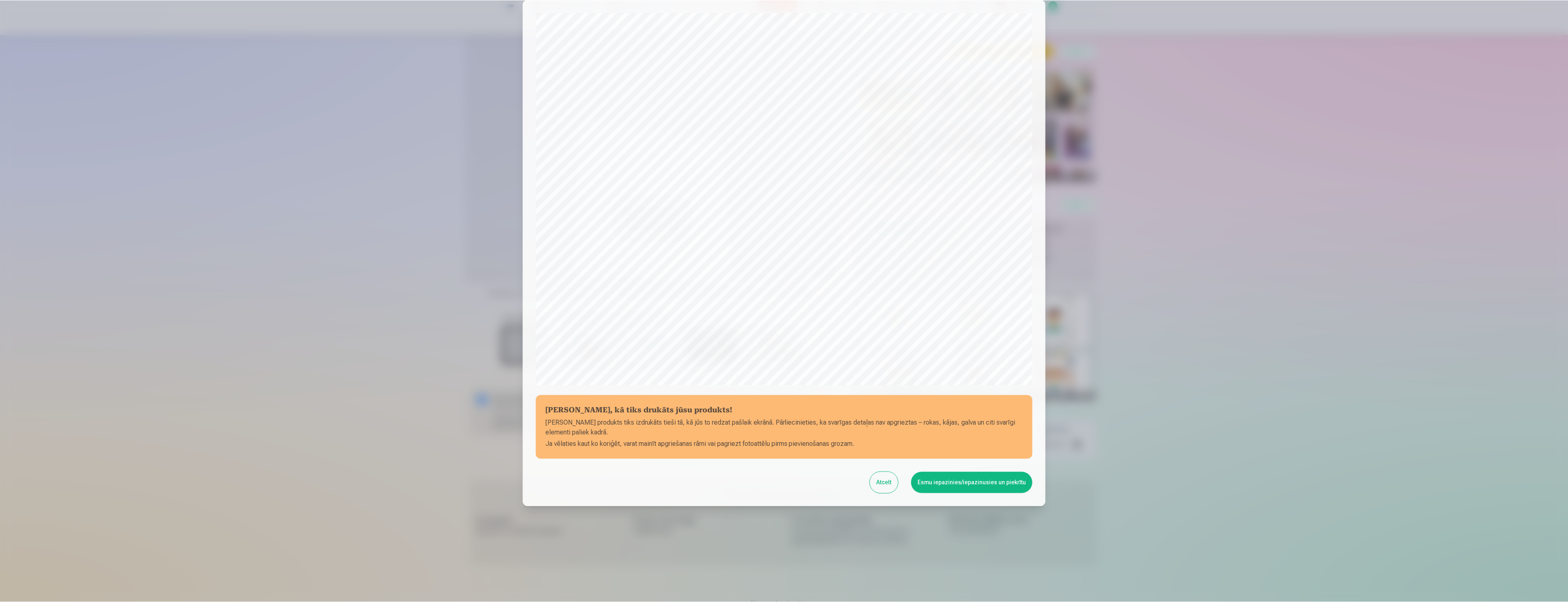
scroll to position [55, 0]
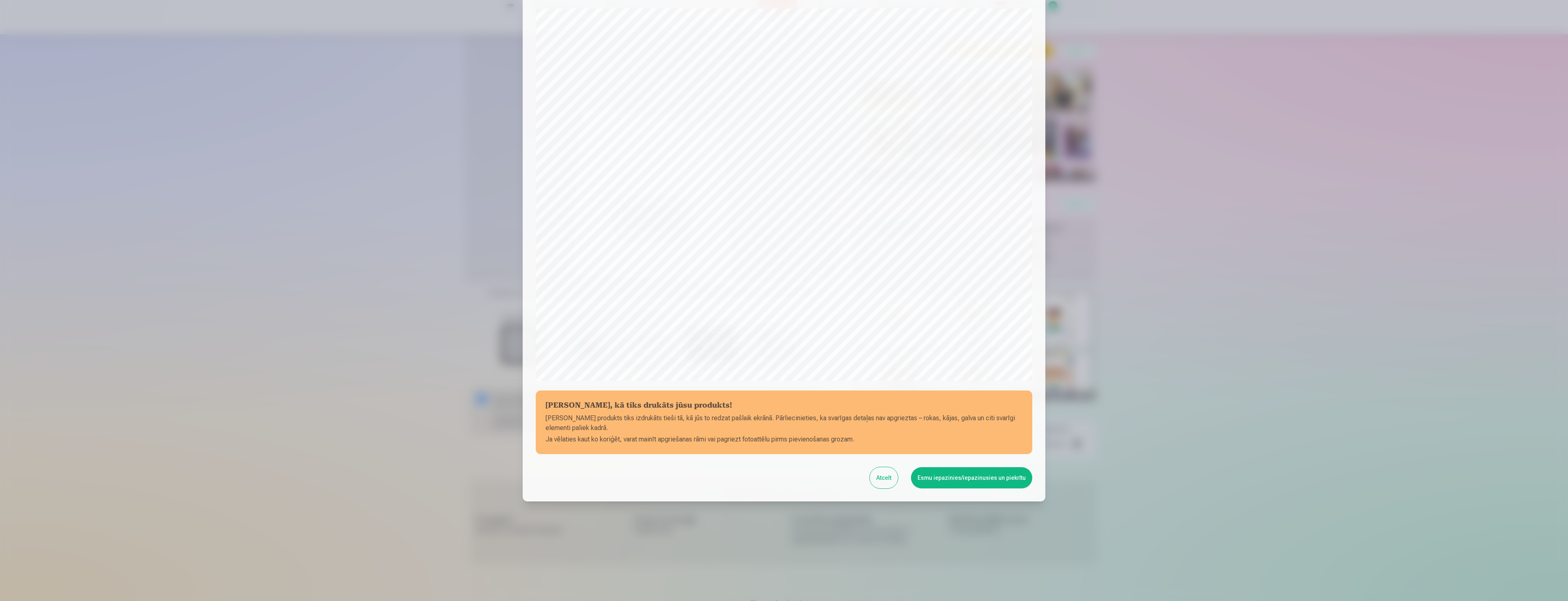
click at [963, 479] on button "Esmu iepazinies/iepazinusies un piekrītu" at bounding box center [971, 478] width 121 height 21
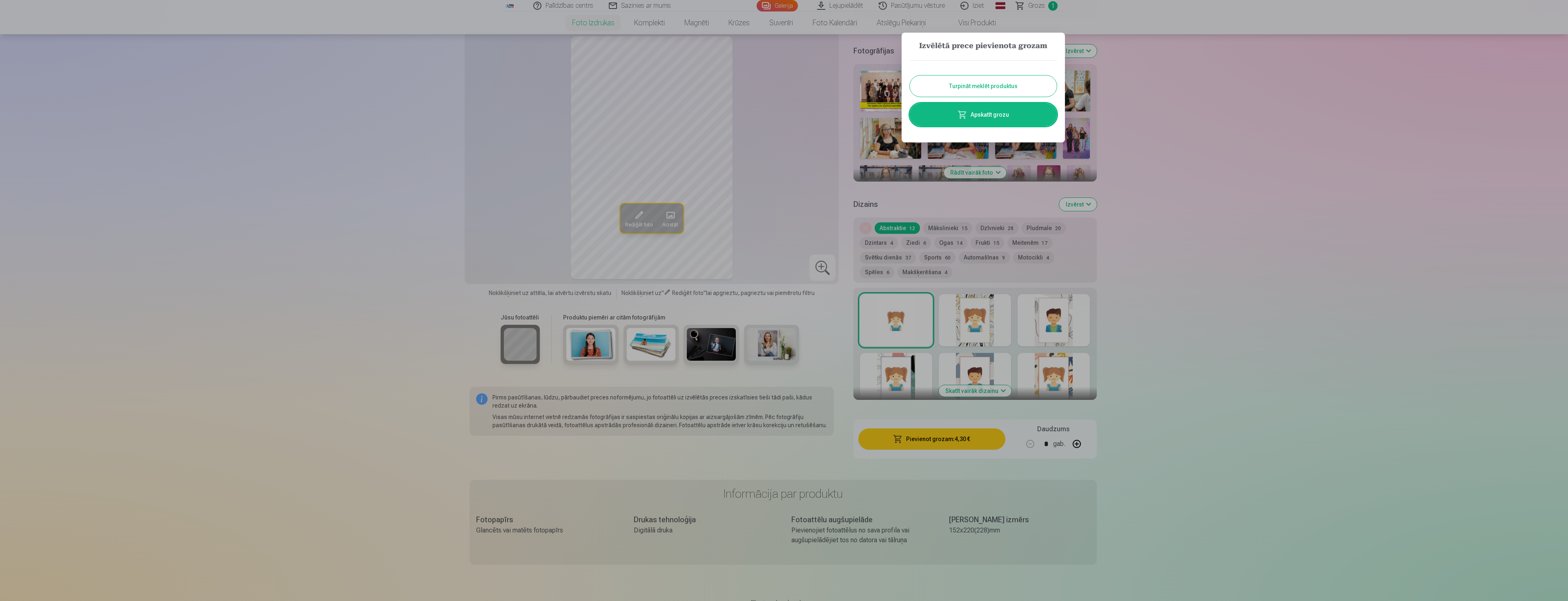
click at [968, 86] on button "Turpināt meklēt produktus" at bounding box center [983, 86] width 147 height 21
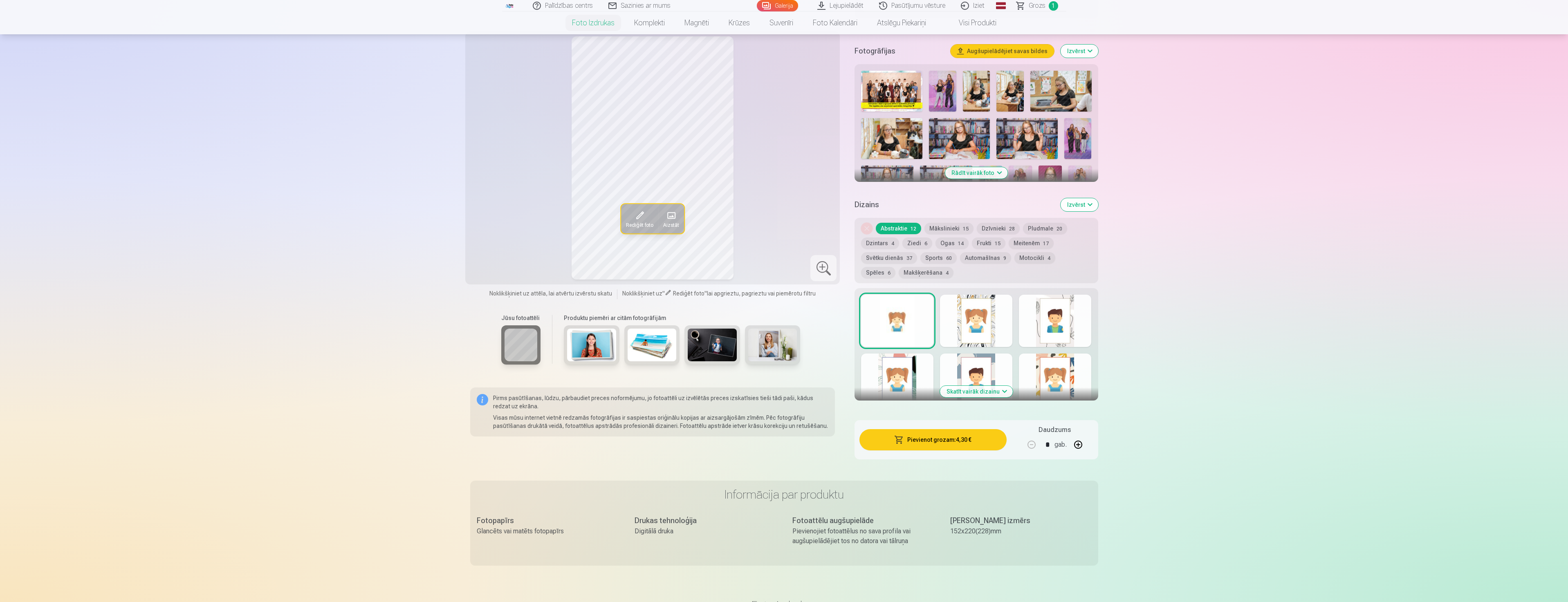
click at [1090, 51] on button "Izvērst" at bounding box center [1079, 51] width 38 height 13
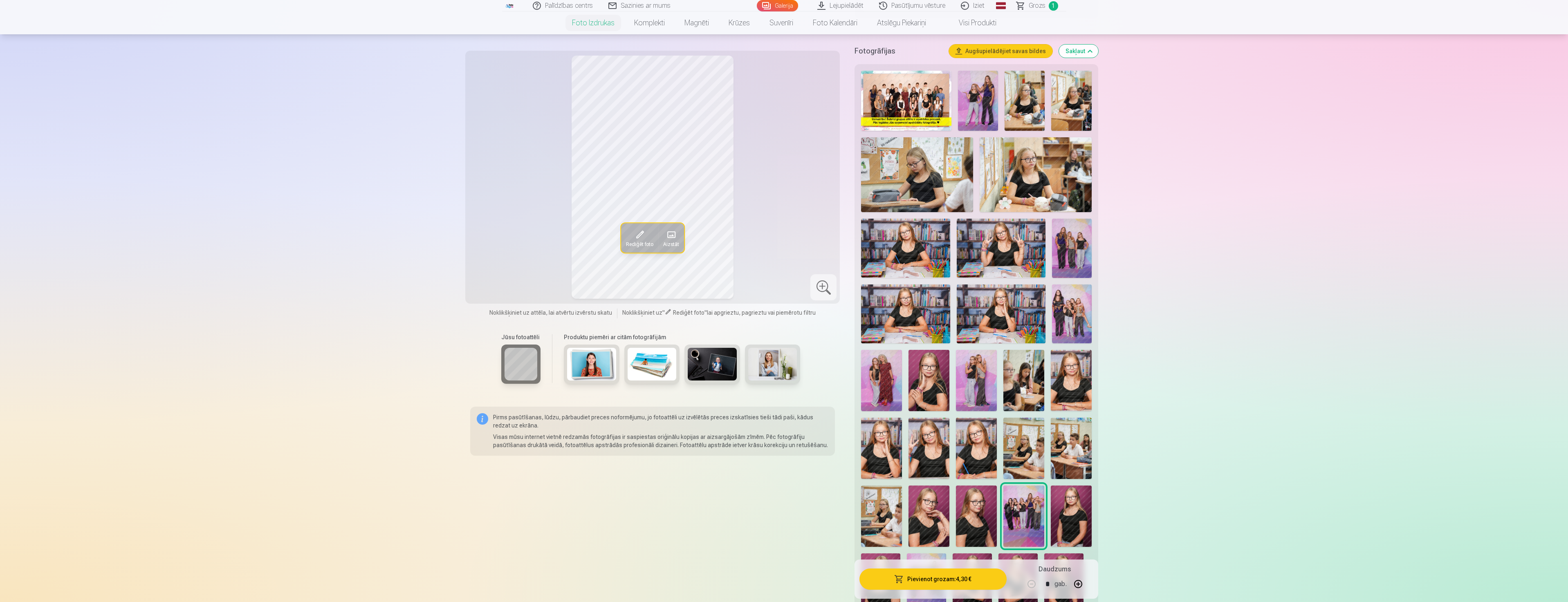
click at [692, 23] on link "Magnēti" at bounding box center [697, 23] width 44 height 23
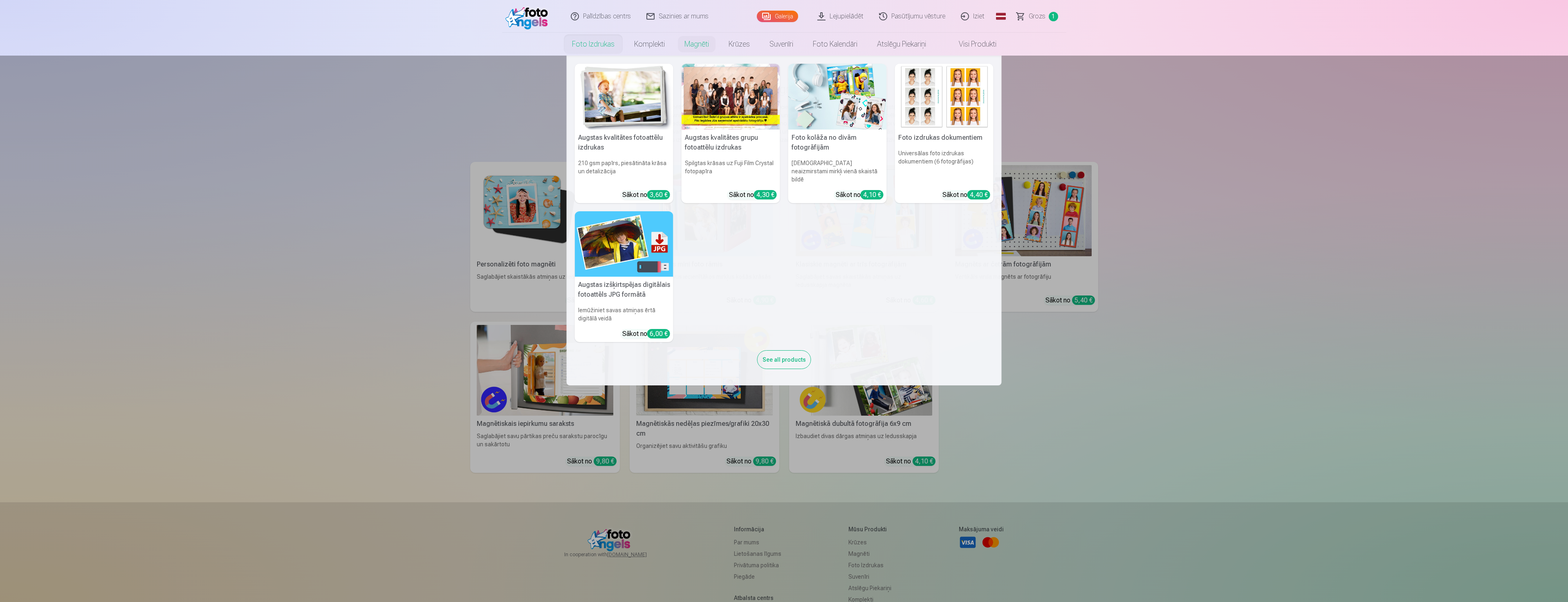
click at [589, 48] on link "Foto izdrukas" at bounding box center [593, 44] width 62 height 23
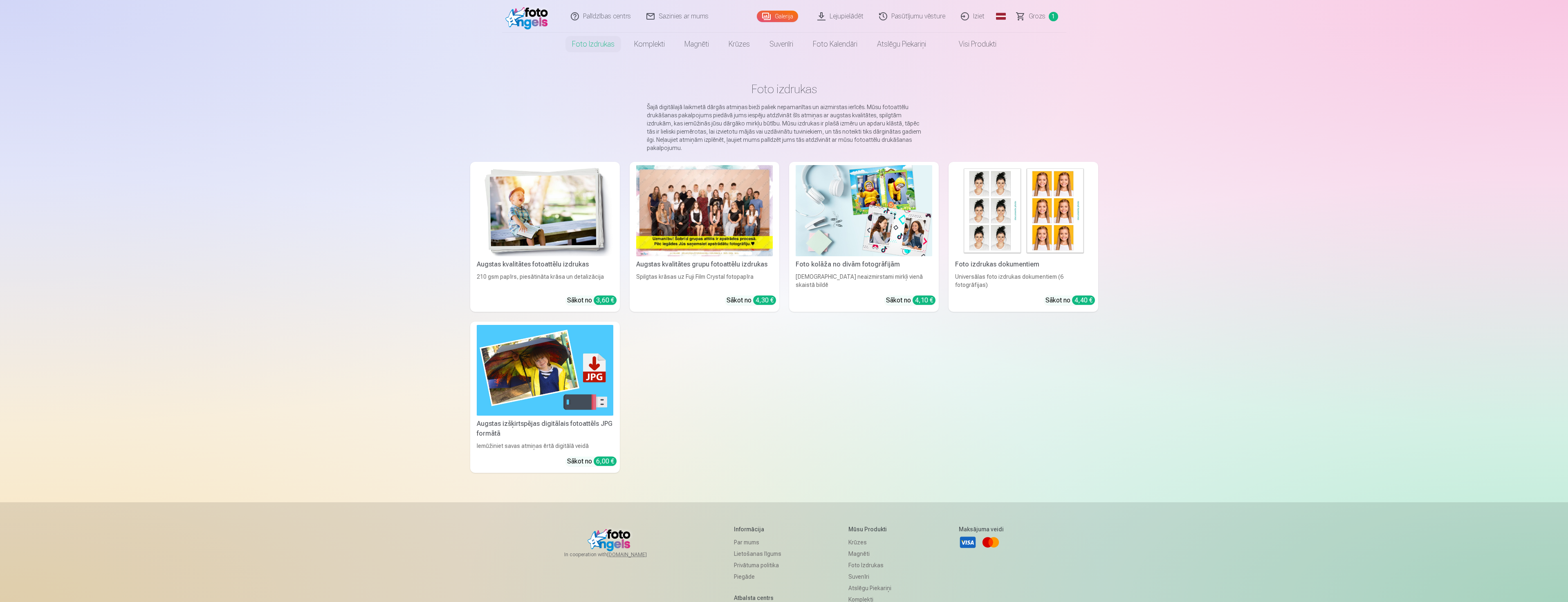
click at [784, 16] on link "Galerija" at bounding box center [778, 16] width 41 height 12
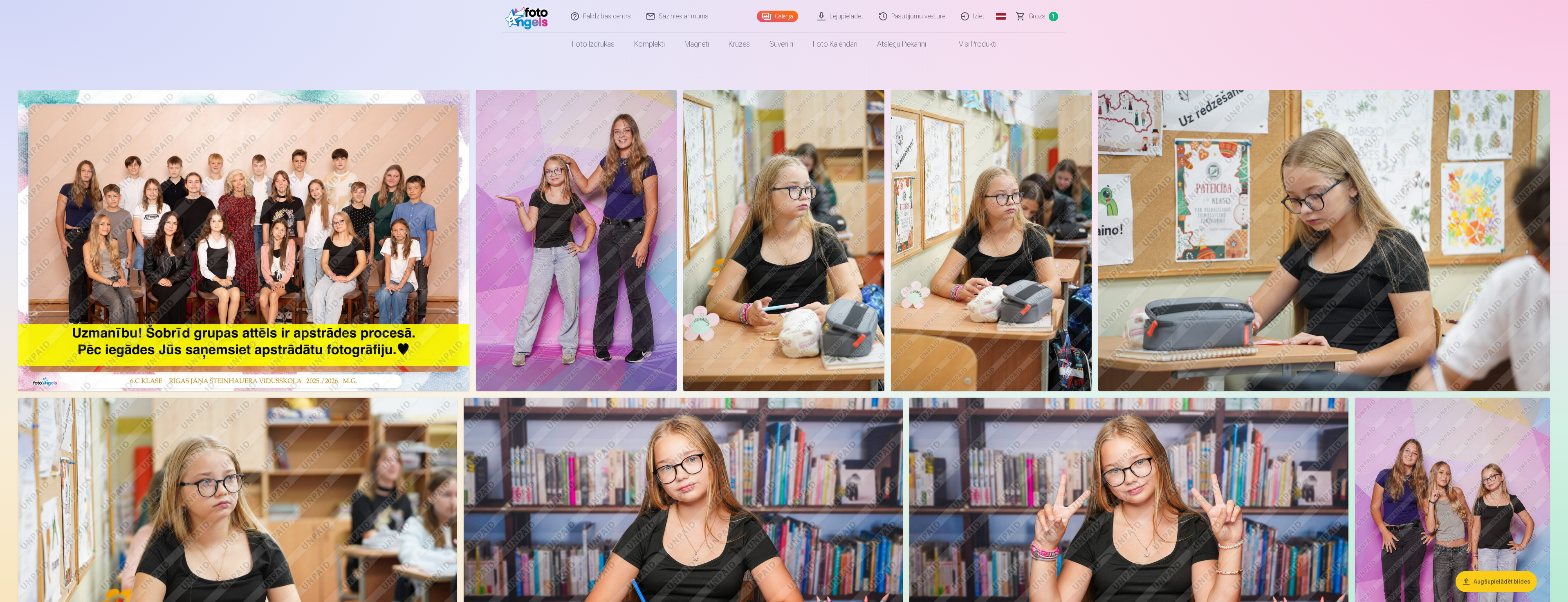
click at [603, 208] on img at bounding box center [576, 241] width 200 height 301
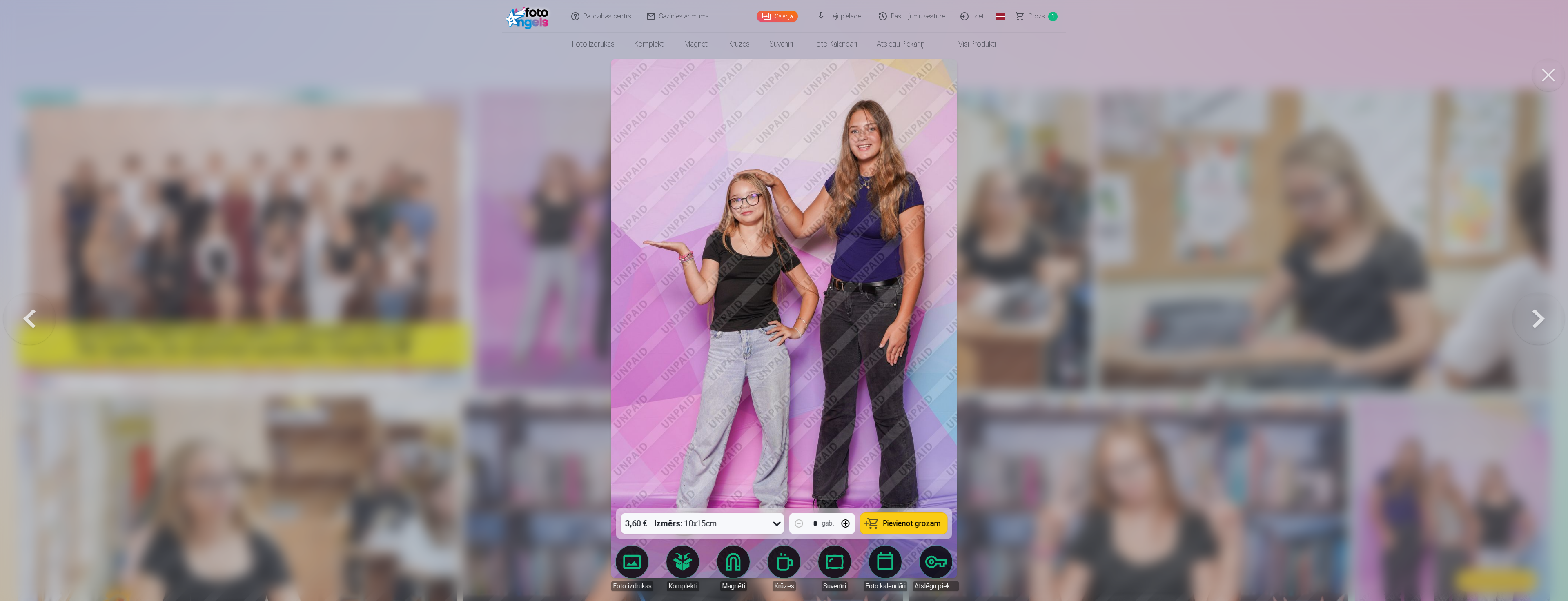
click at [549, 524] on div at bounding box center [784, 300] width 1568 height 601
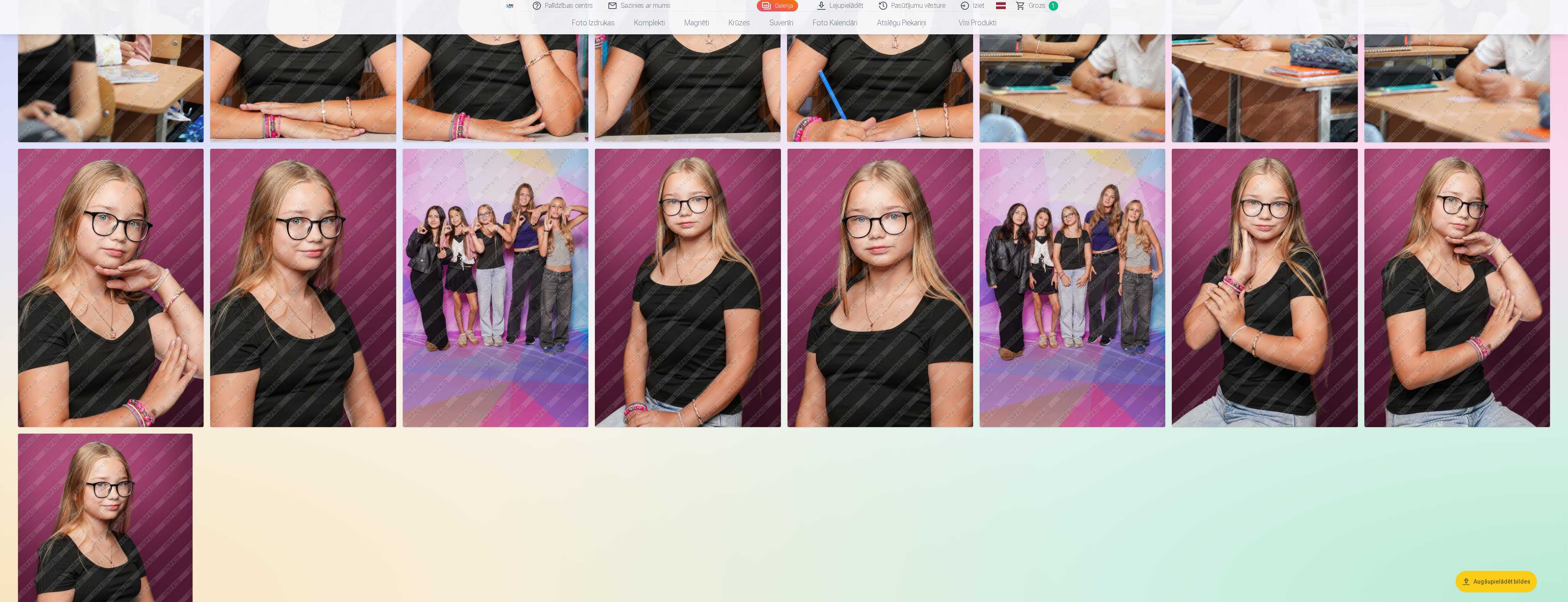
scroll to position [1103, 0]
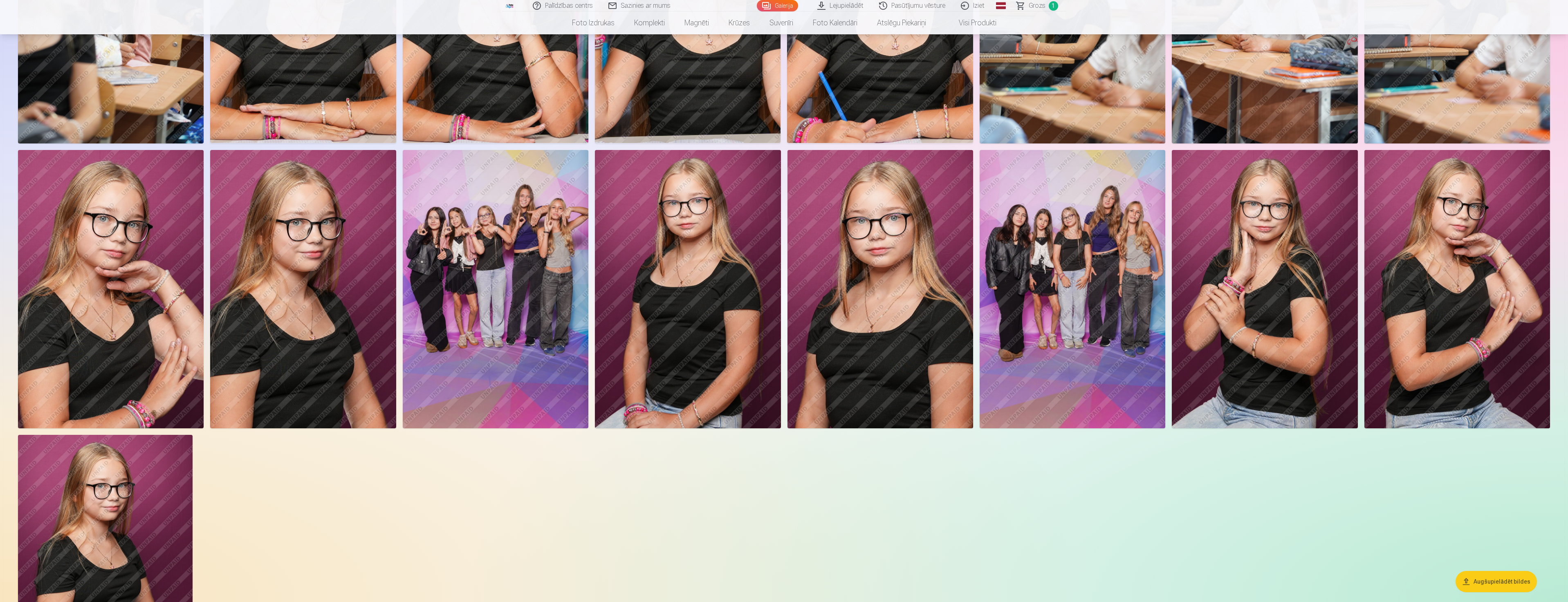
click at [1441, 304] on img at bounding box center [1457, 289] width 186 height 279
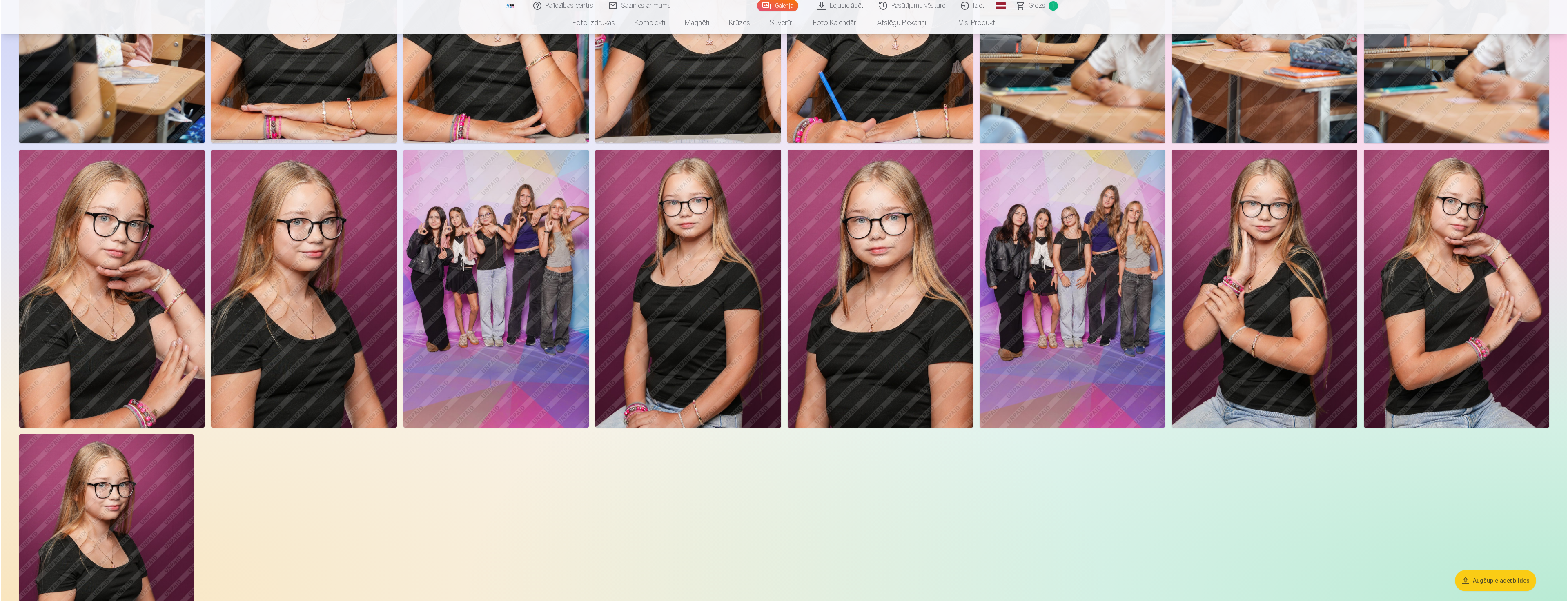
scroll to position [1103, 0]
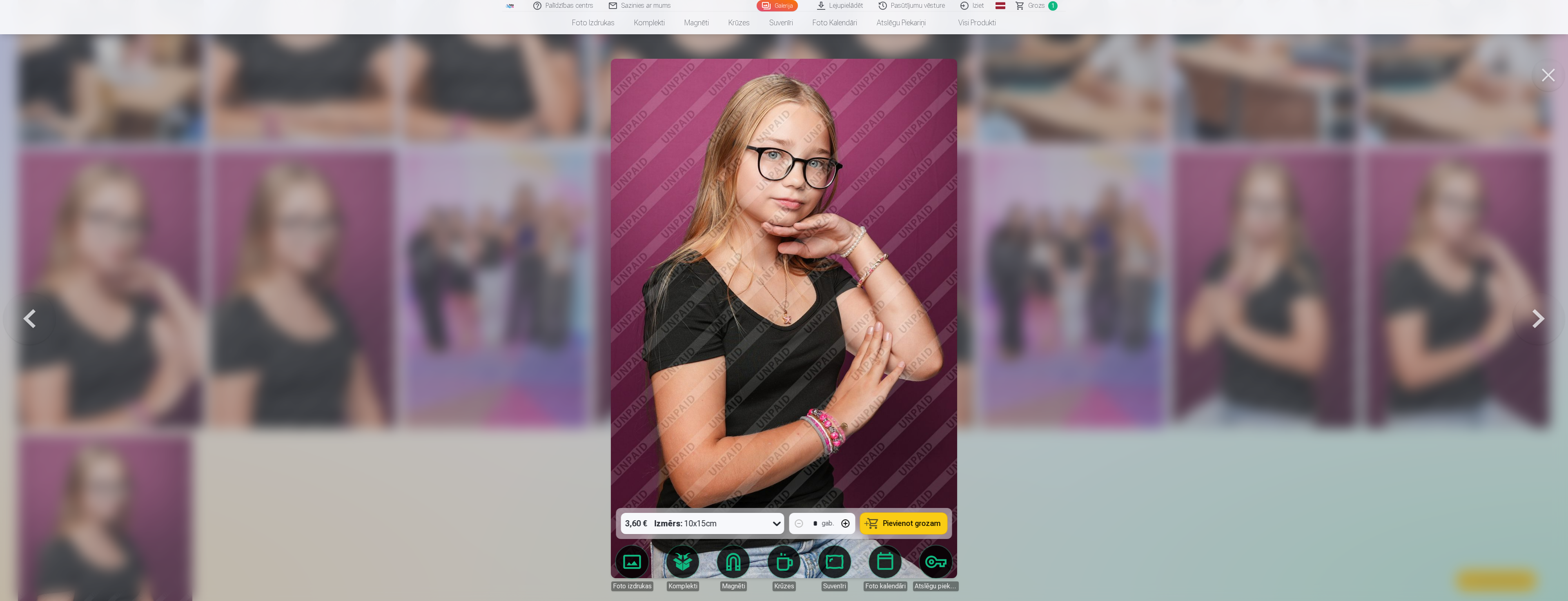
click at [508, 532] on div at bounding box center [784, 300] width 1568 height 601
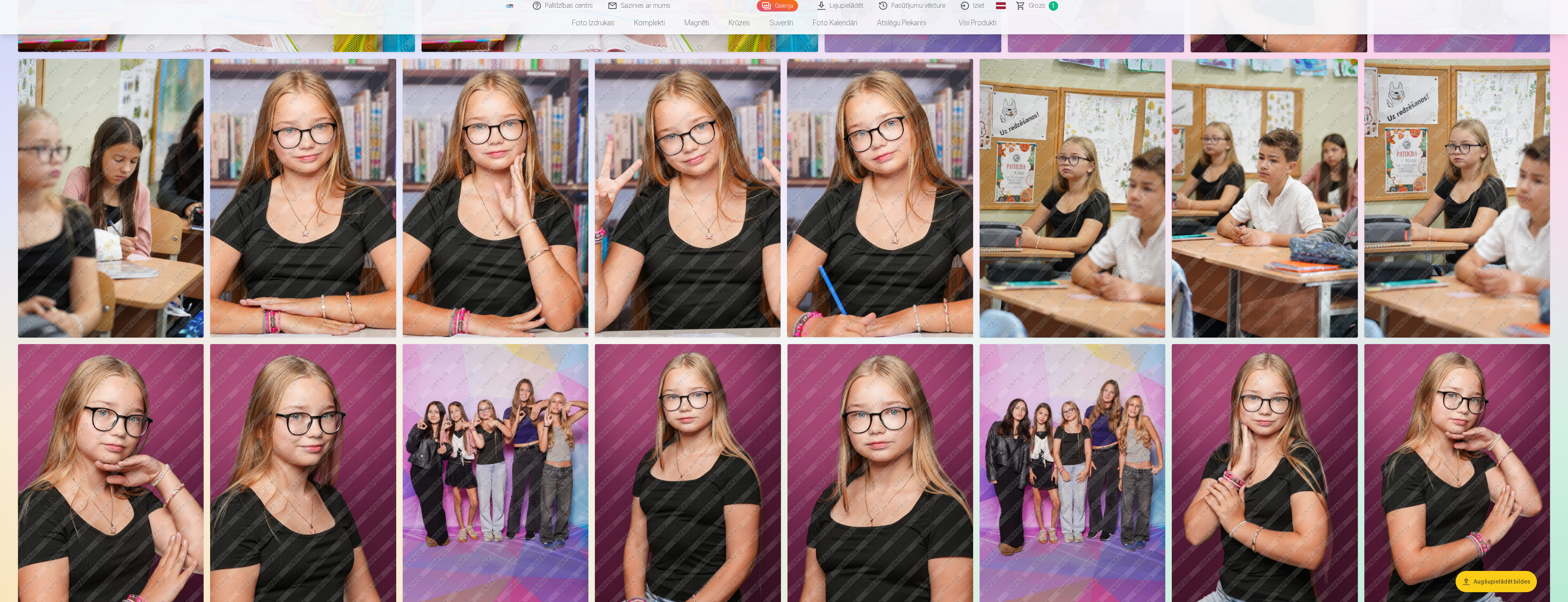
scroll to position [899, 0]
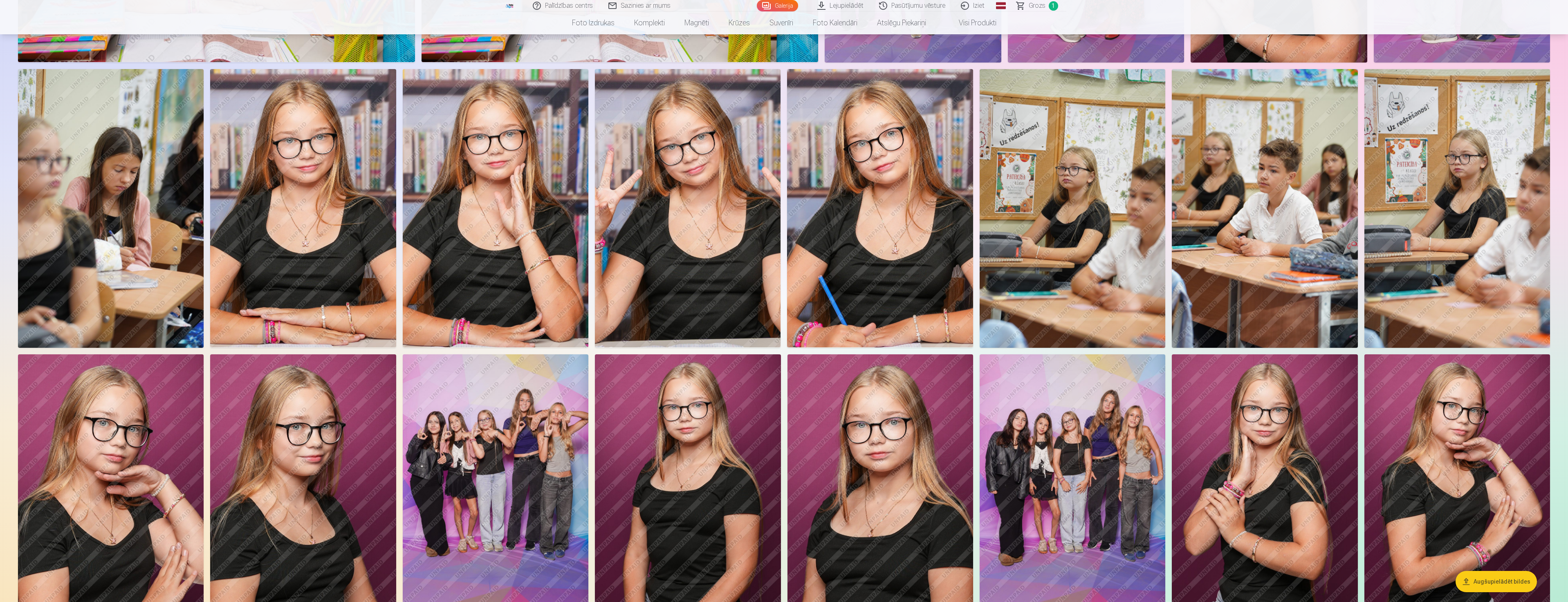
click at [649, 280] on img at bounding box center [687, 208] width 186 height 279
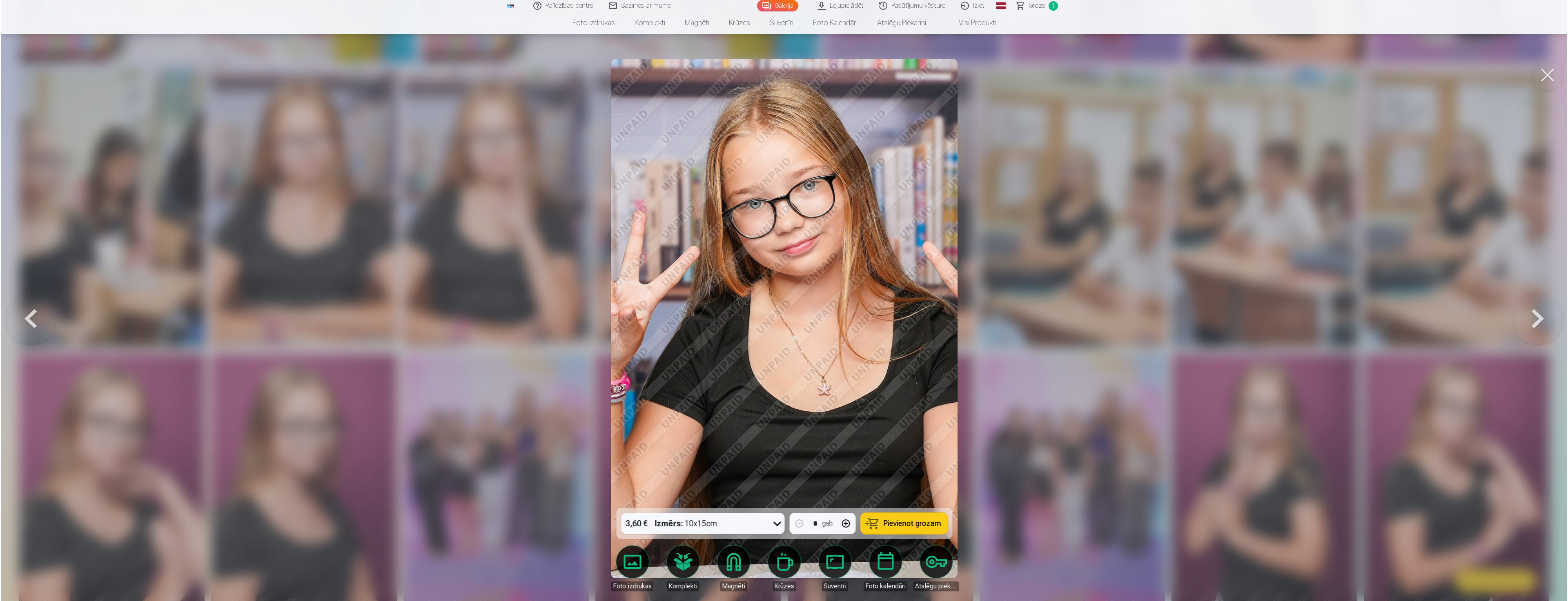
scroll to position [898, 0]
click at [415, 288] on div at bounding box center [784, 300] width 1568 height 601
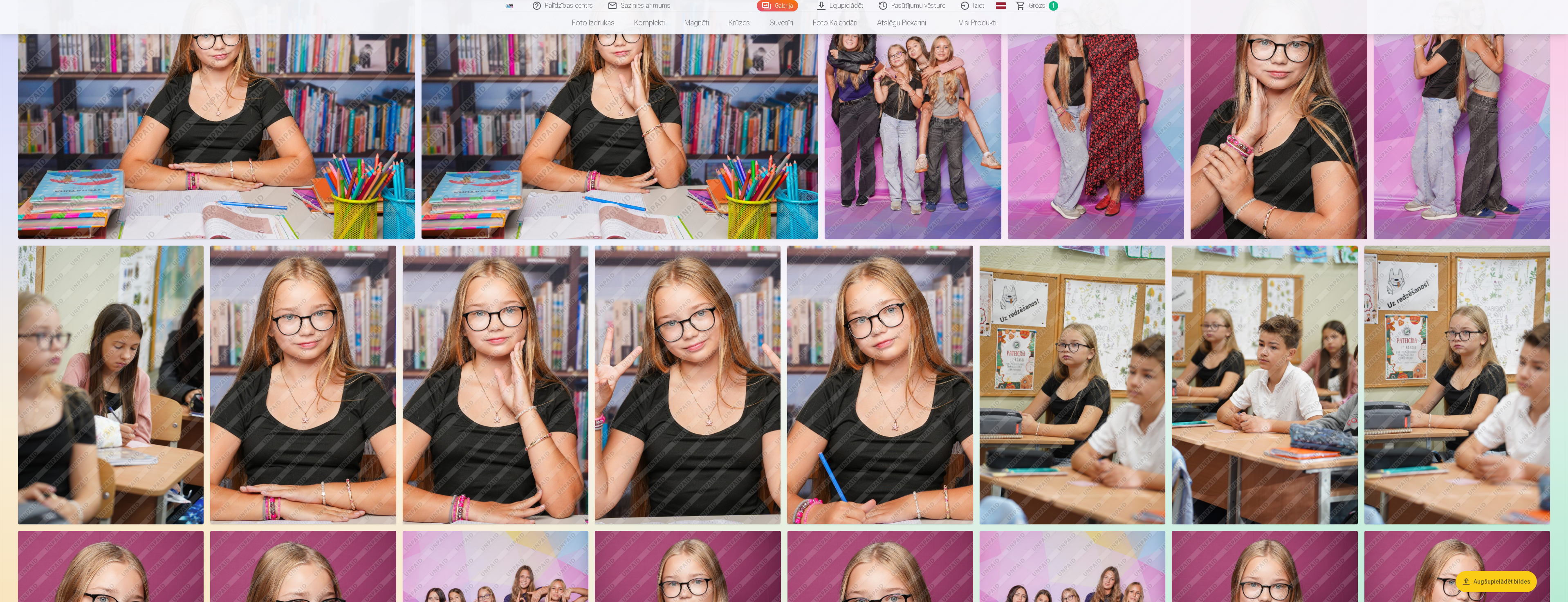
scroll to position [736, 0]
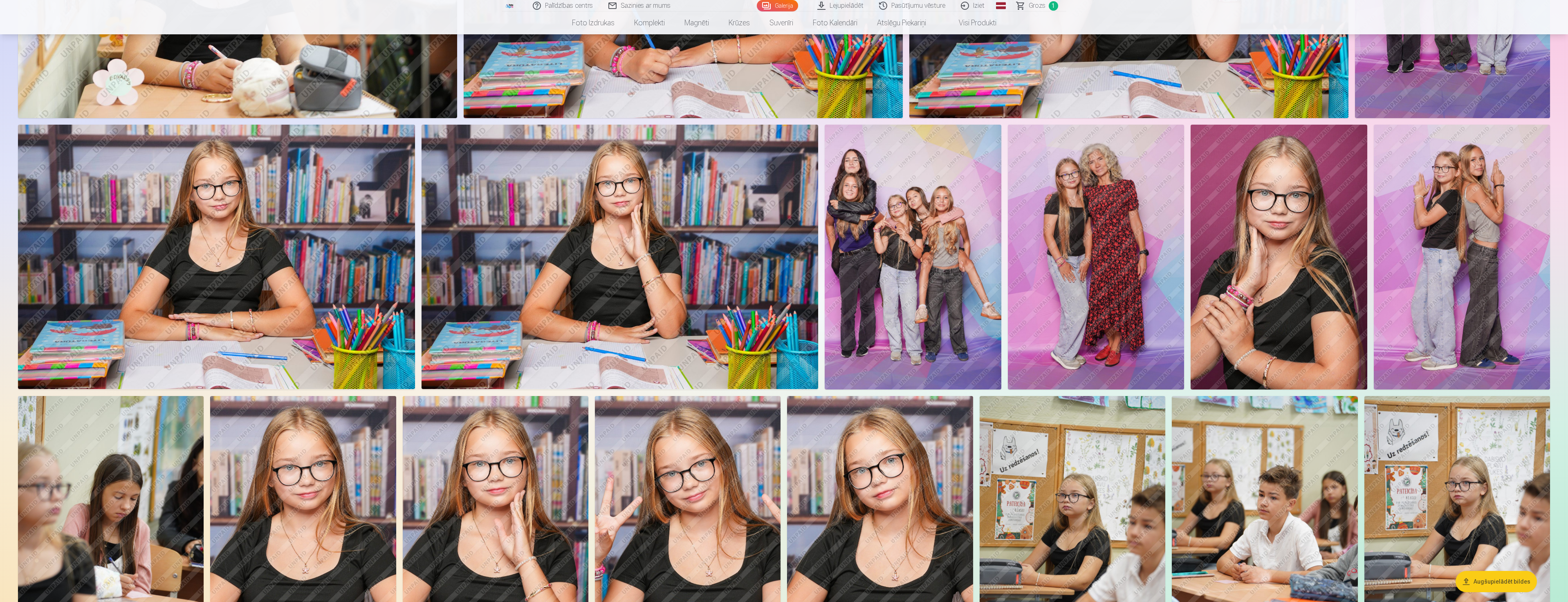
click at [968, 250] on img at bounding box center [912, 257] width 176 height 264
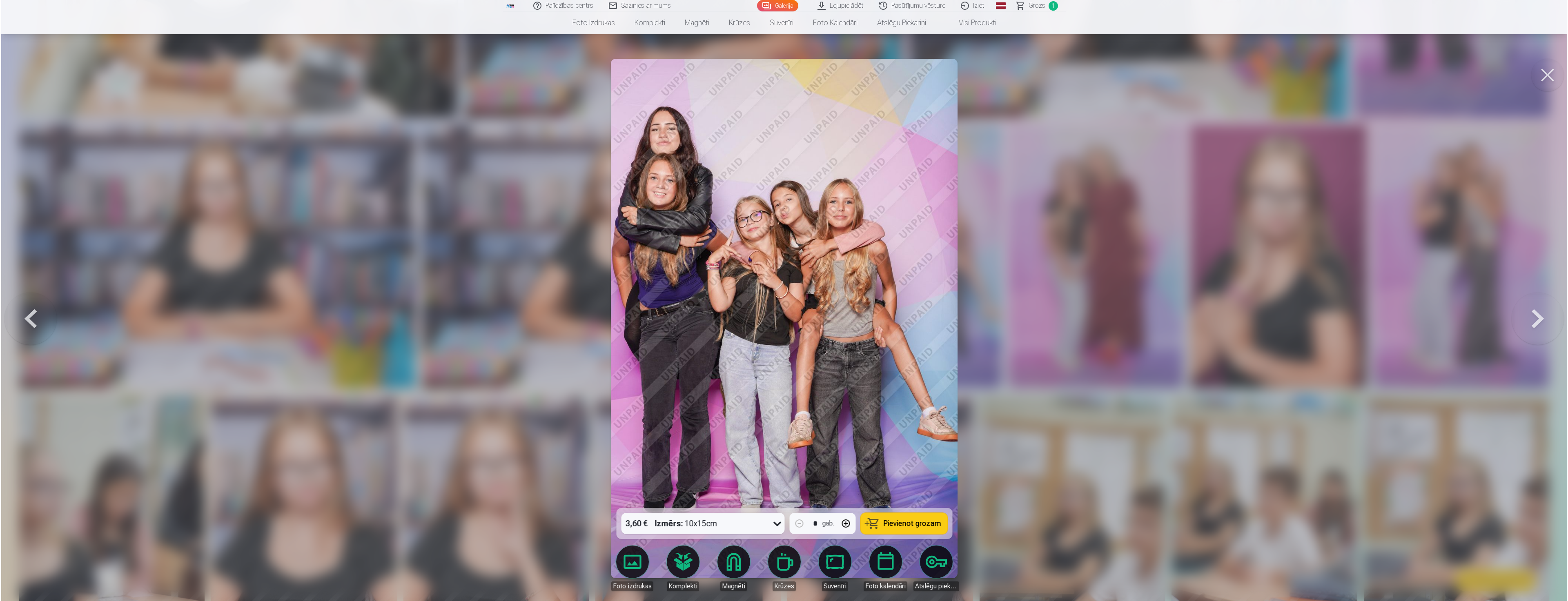
scroll to position [572, 0]
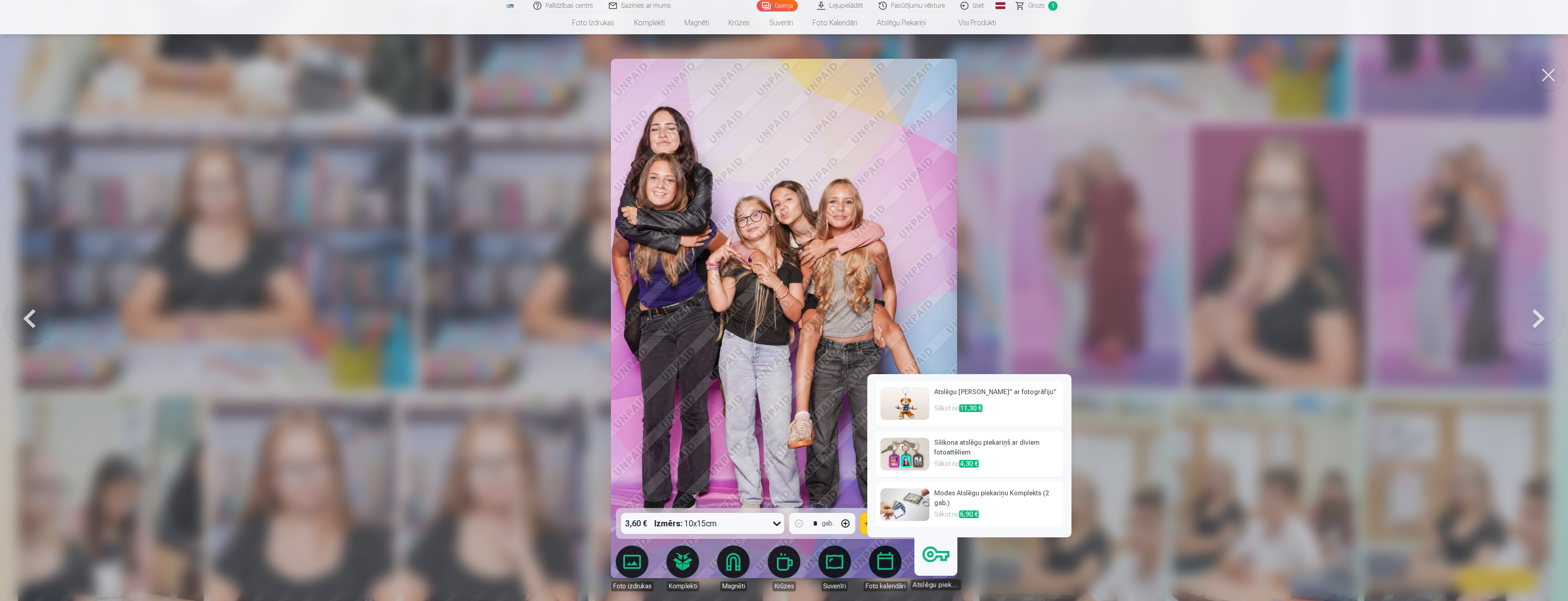
click at [901, 501] on img at bounding box center [905, 505] width 49 height 33
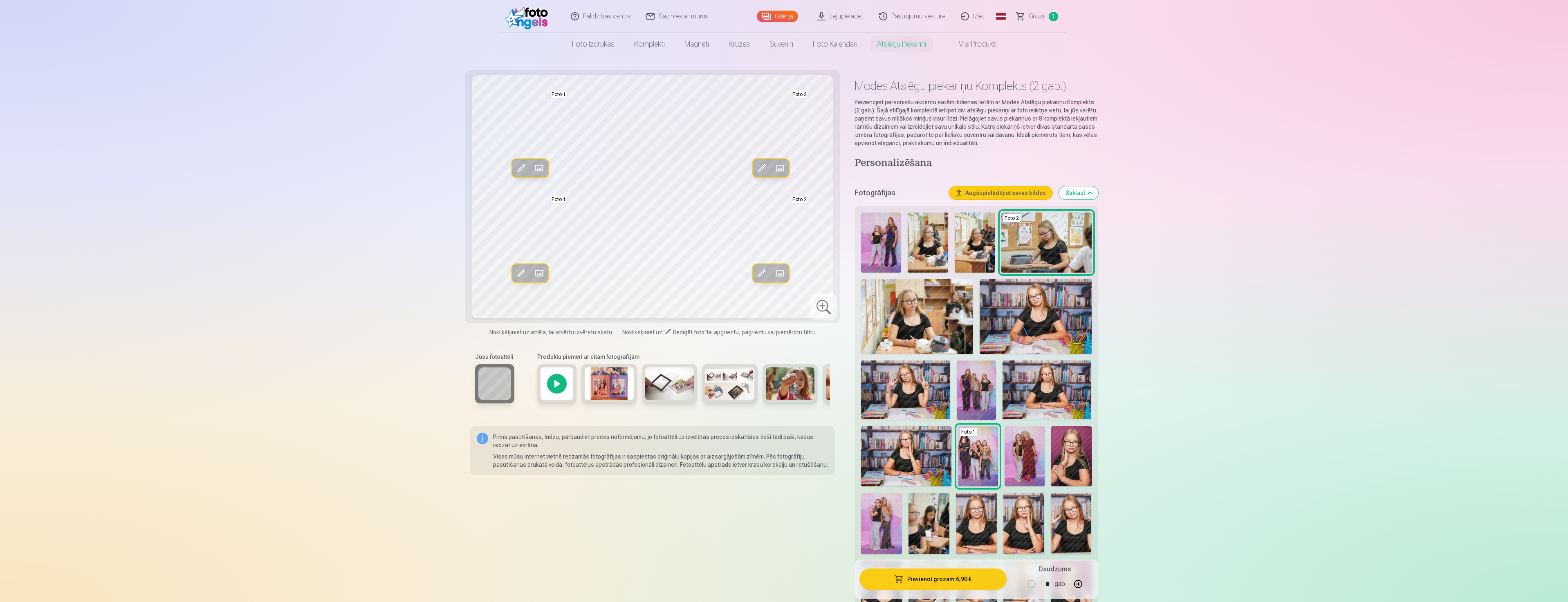
drag, startPoint x: 561, startPoint y: 383, endPoint x: 561, endPoint y: 388, distance: 5.0
click at [561, 388] on div at bounding box center [556, 384] width 39 height 39
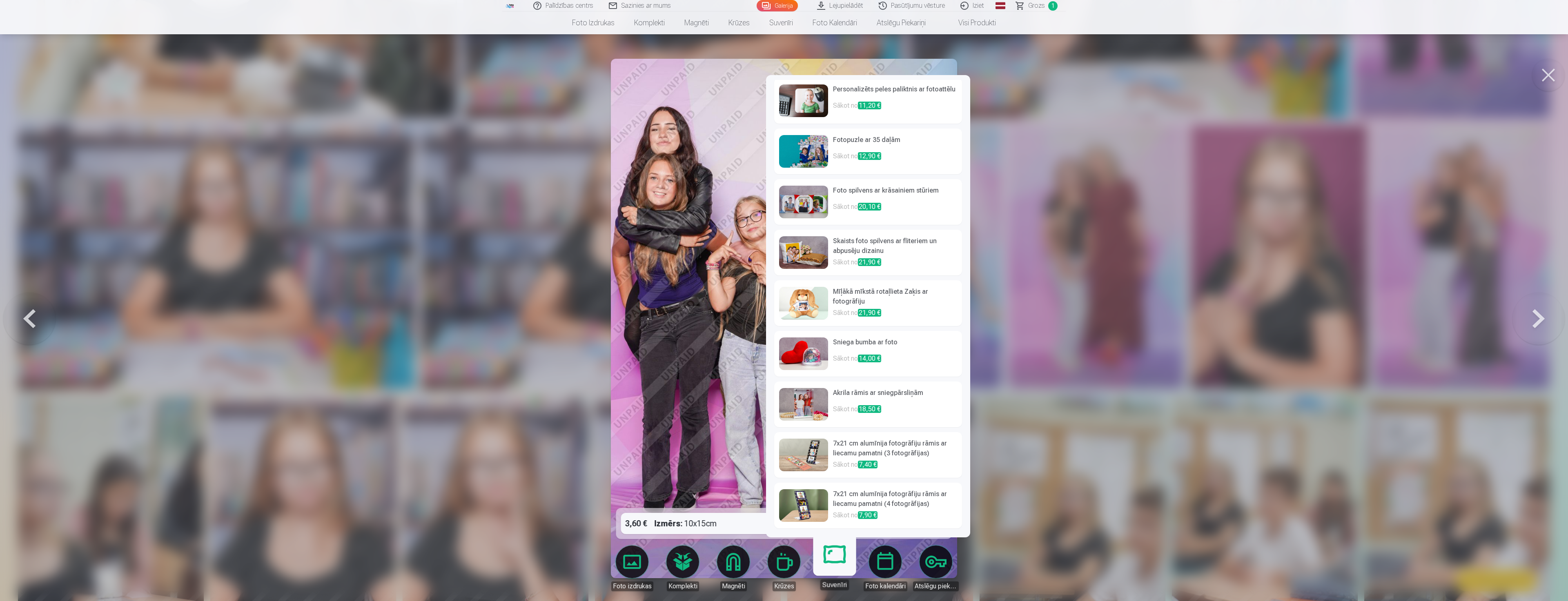
scroll to position [4, 0]
click at [900, 452] on h6 "7x21 cm alumīnija fotogrāfiju rāmis ar liecamu pamatni (3 fotogrāfijas)" at bounding box center [895, 448] width 124 height 21
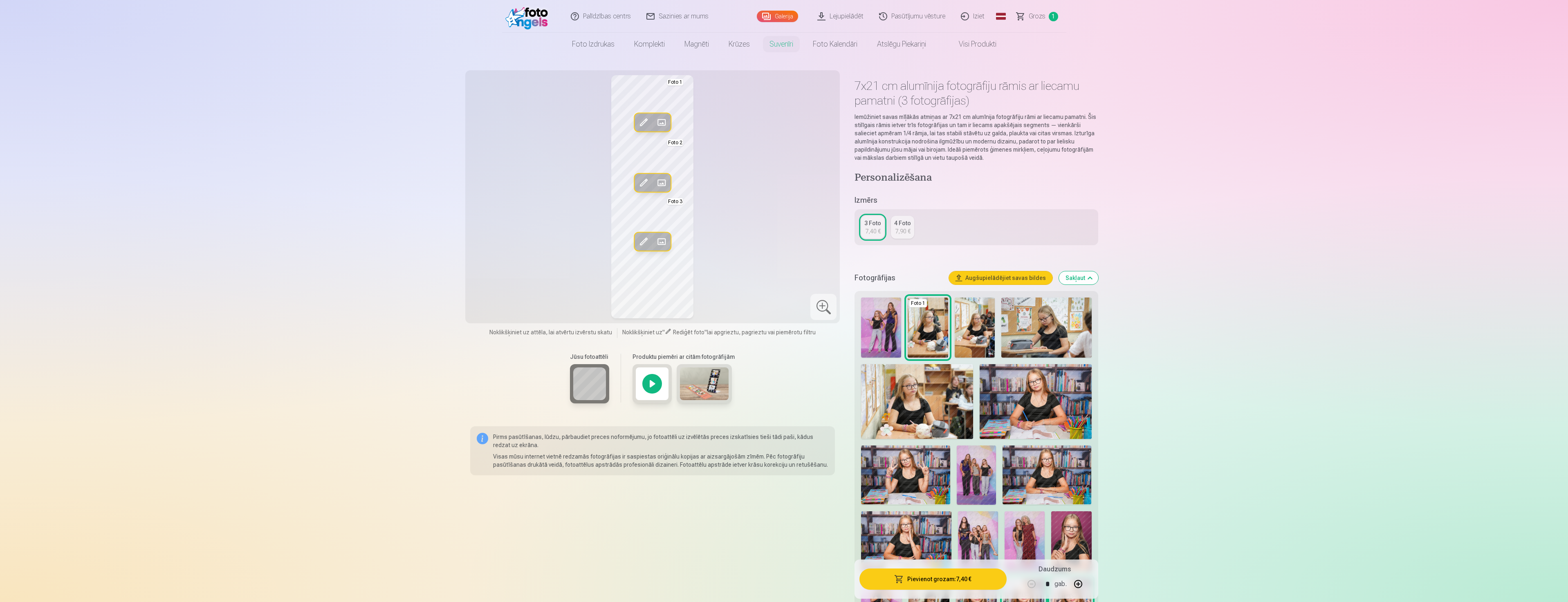
click at [663, 120] on span at bounding box center [661, 122] width 13 height 13
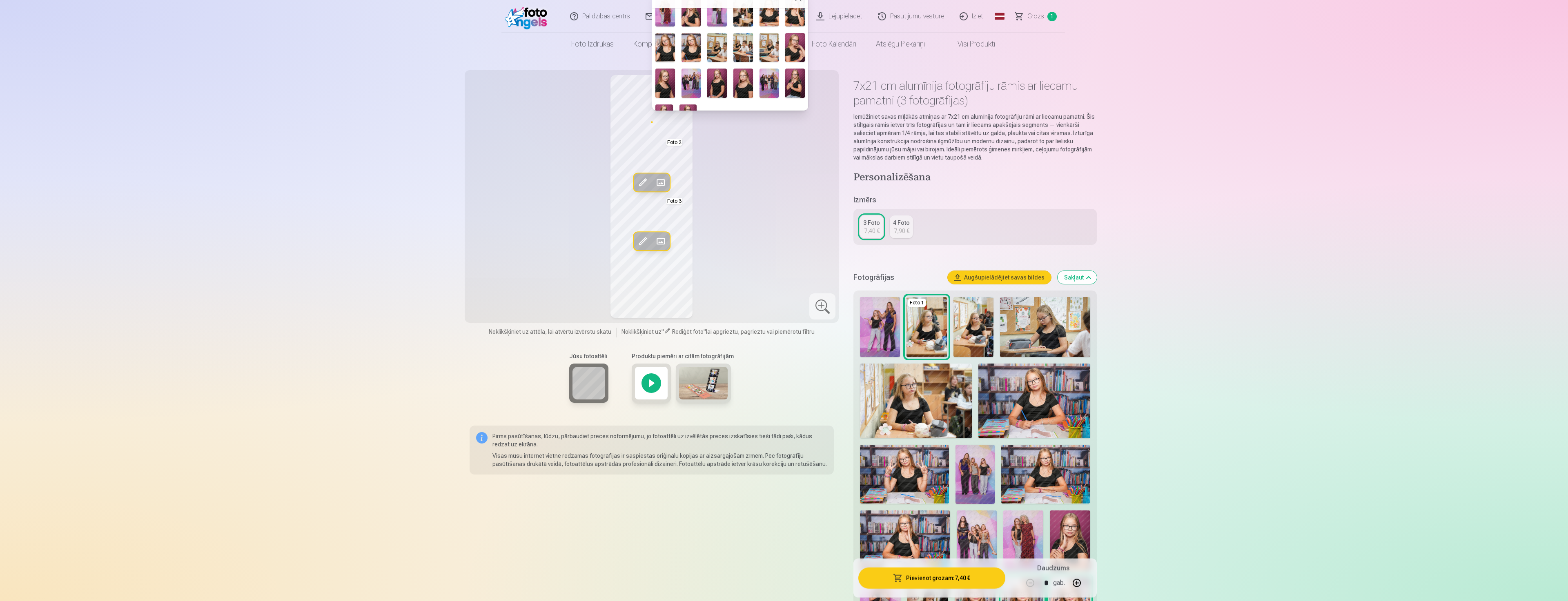
scroll to position [146, 0]
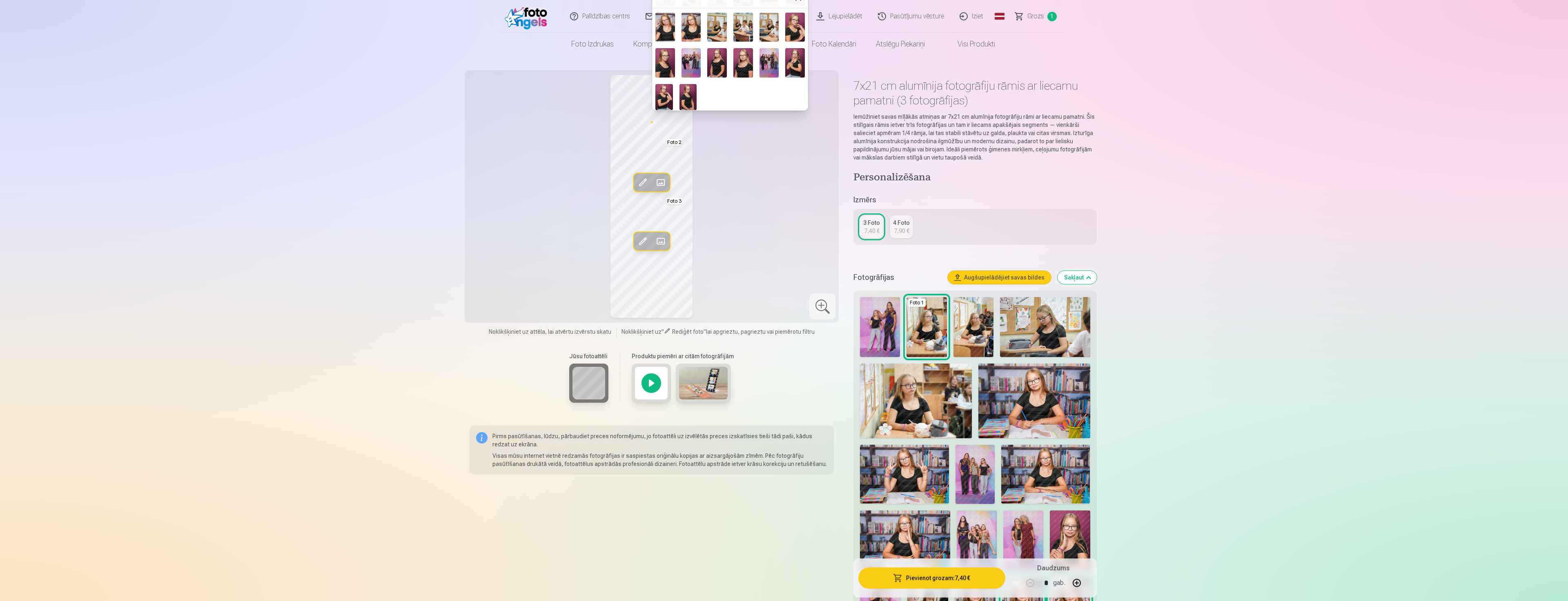
click at [696, 60] on img at bounding box center [691, 63] width 19 height 29
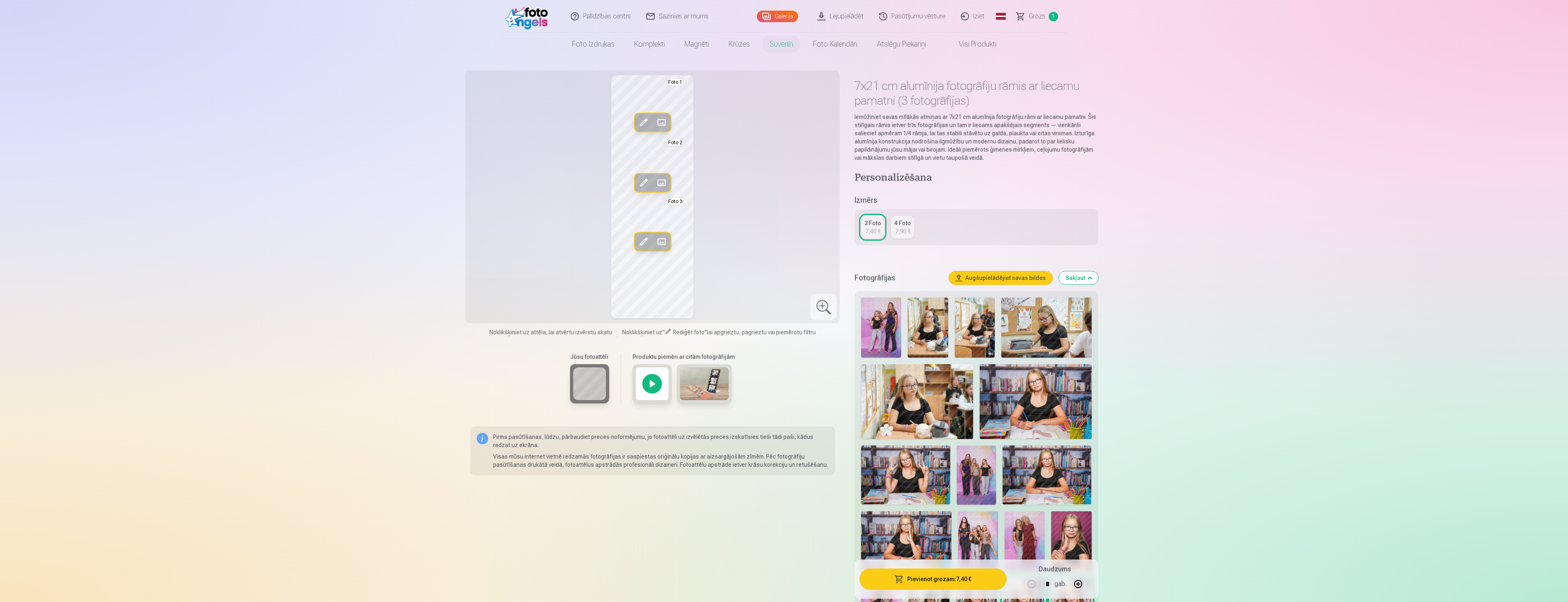
click at [655, 175] on button "Aizstāt" at bounding box center [662, 183] width 18 height 18
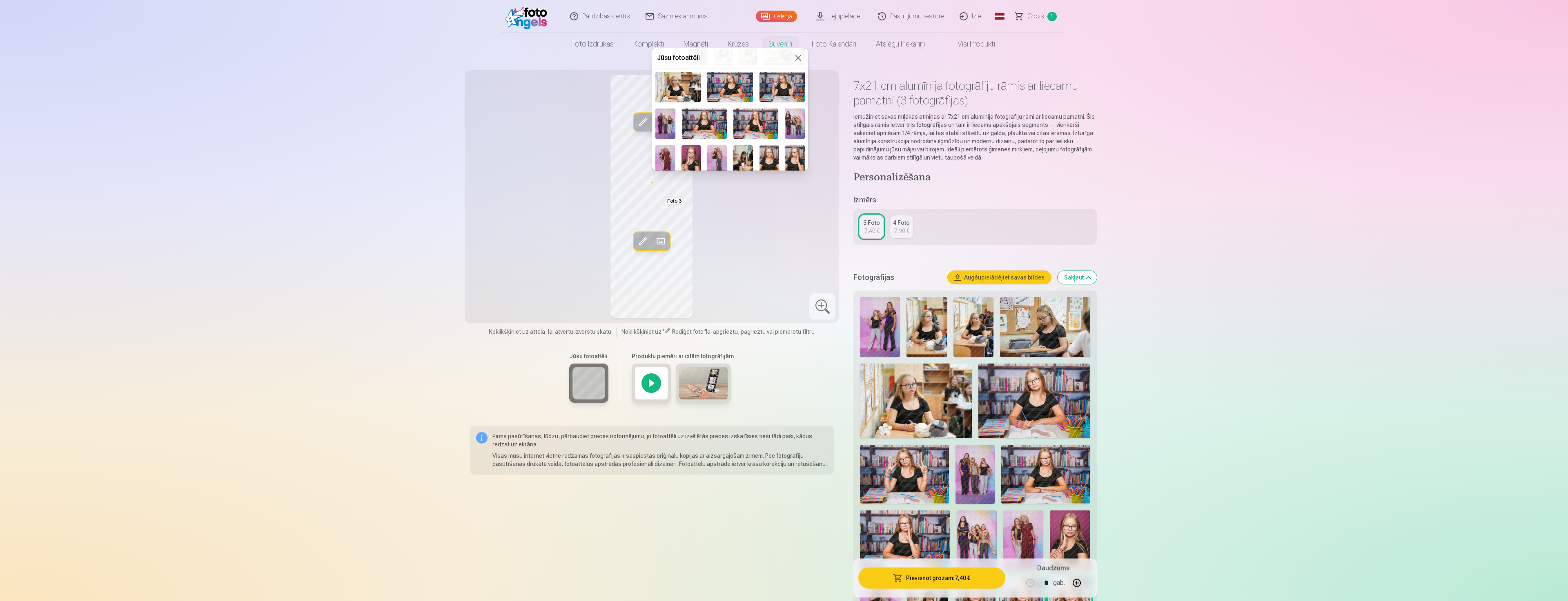
scroll to position [82, 0]
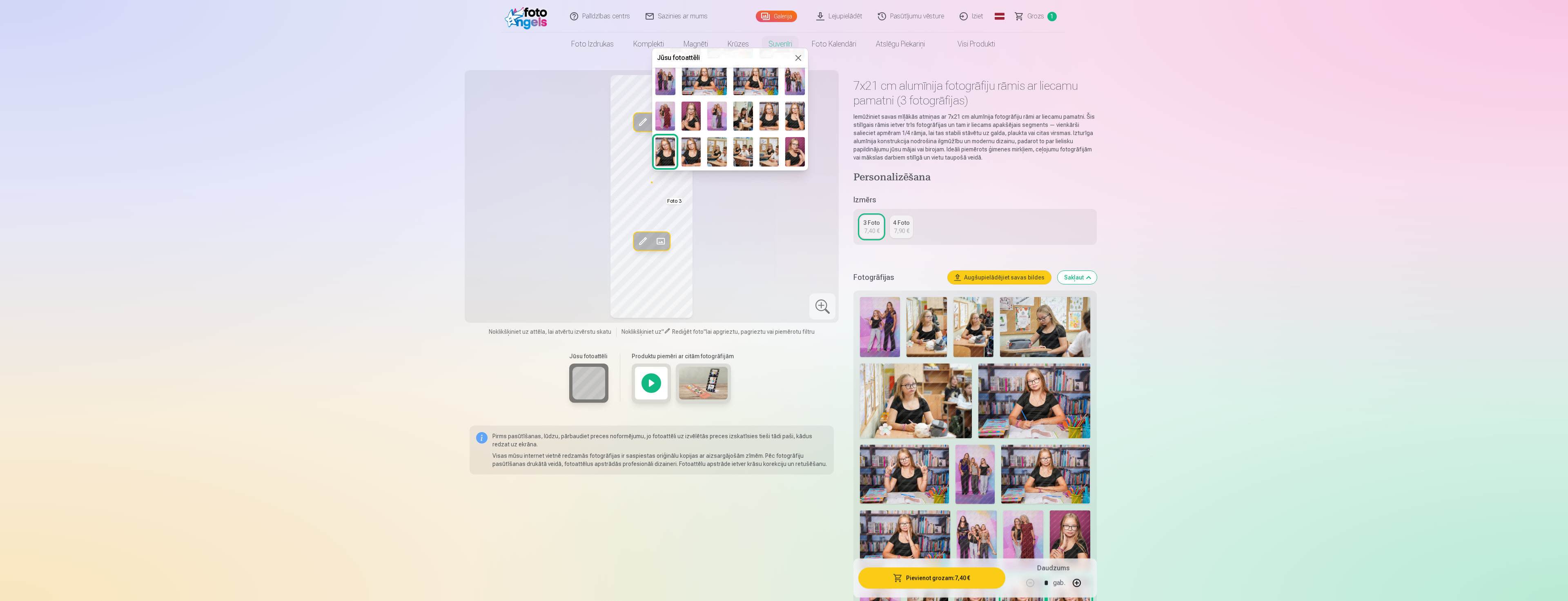
click at [789, 85] on img at bounding box center [794, 80] width 20 height 30
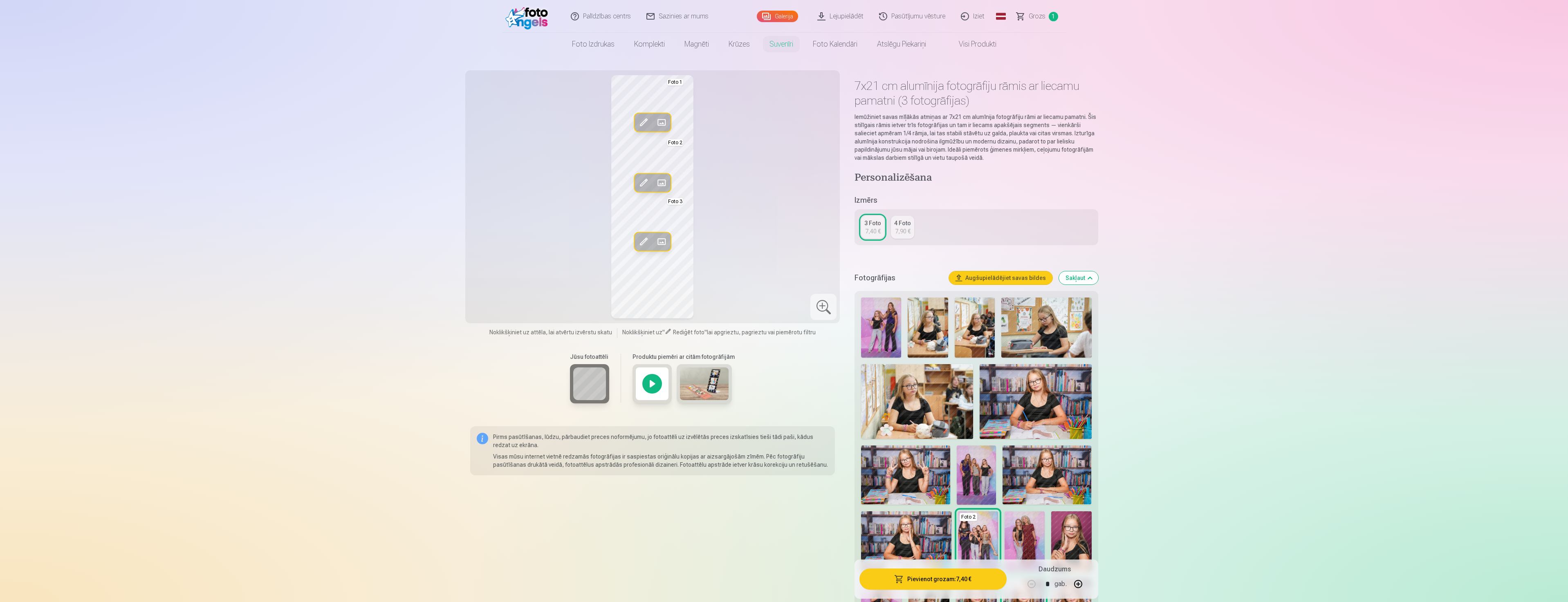
click at [658, 239] on span at bounding box center [661, 241] width 13 height 13
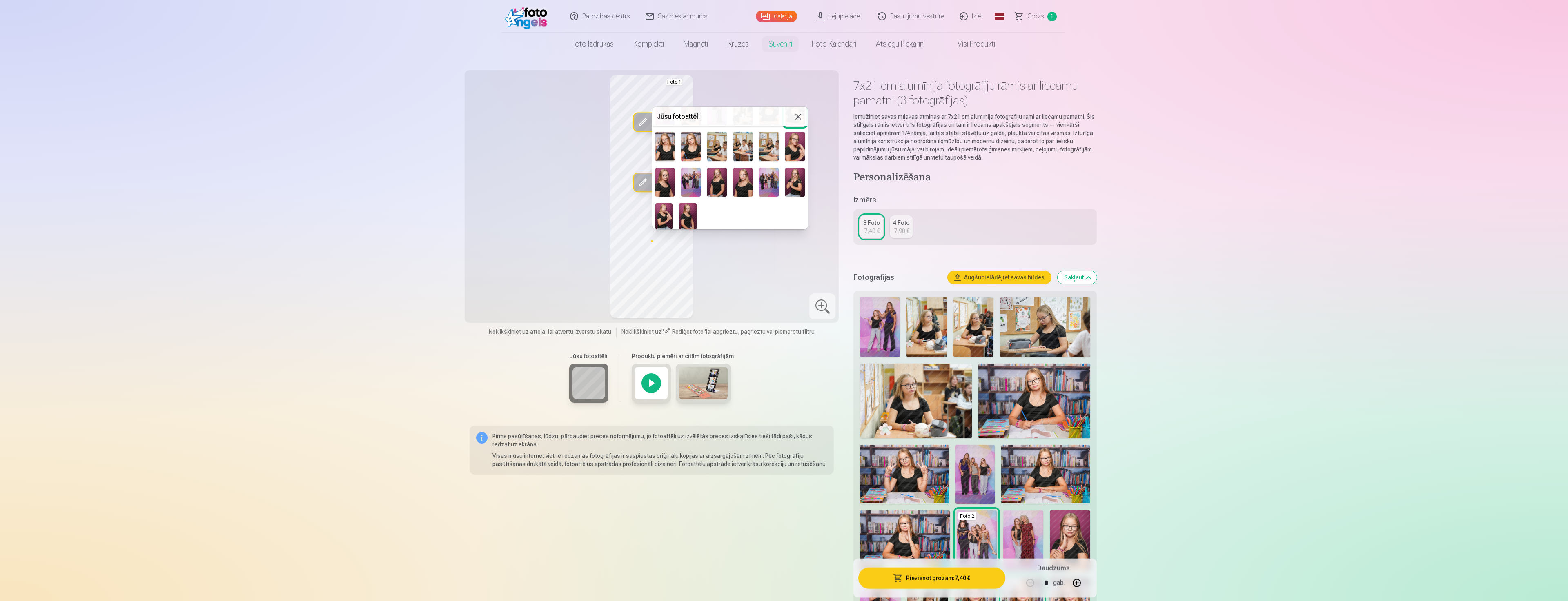
scroll to position [146, 0]
click at [767, 251] on div at bounding box center [784, 300] width 1568 height 601
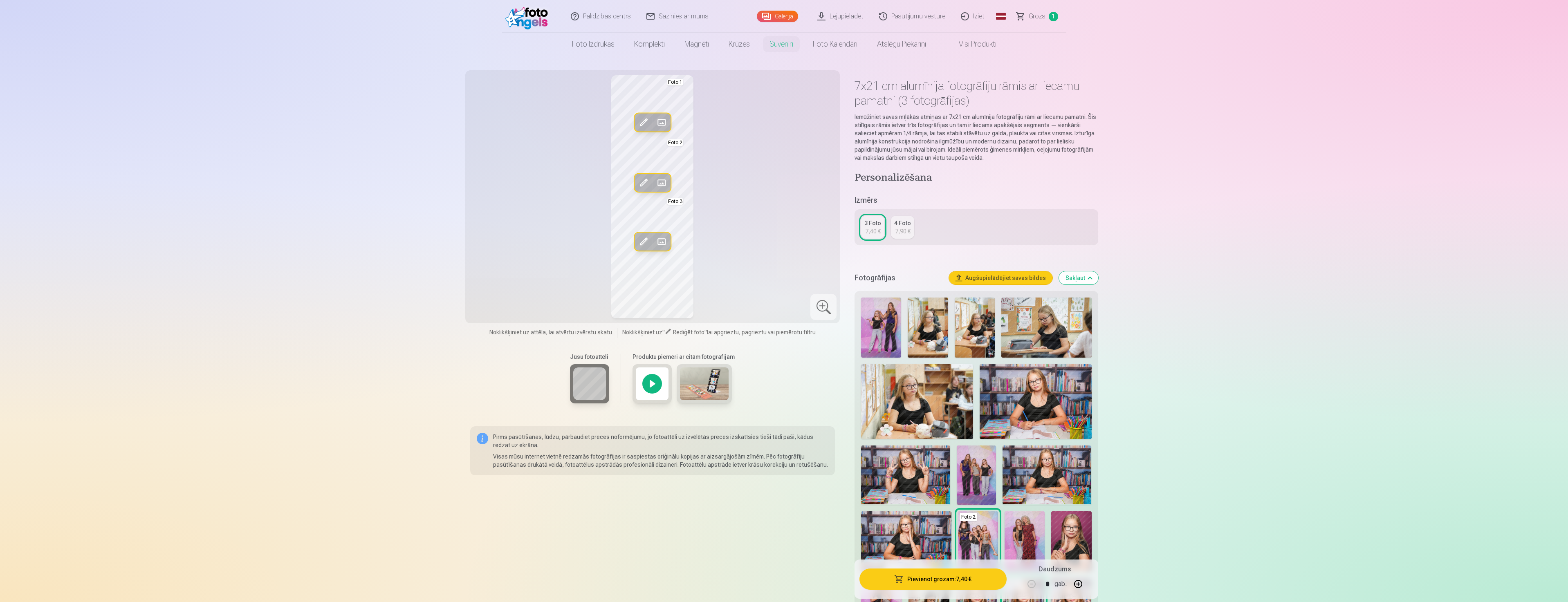
click at [670, 239] on button "Aizstāt" at bounding box center [662, 242] width 18 height 18
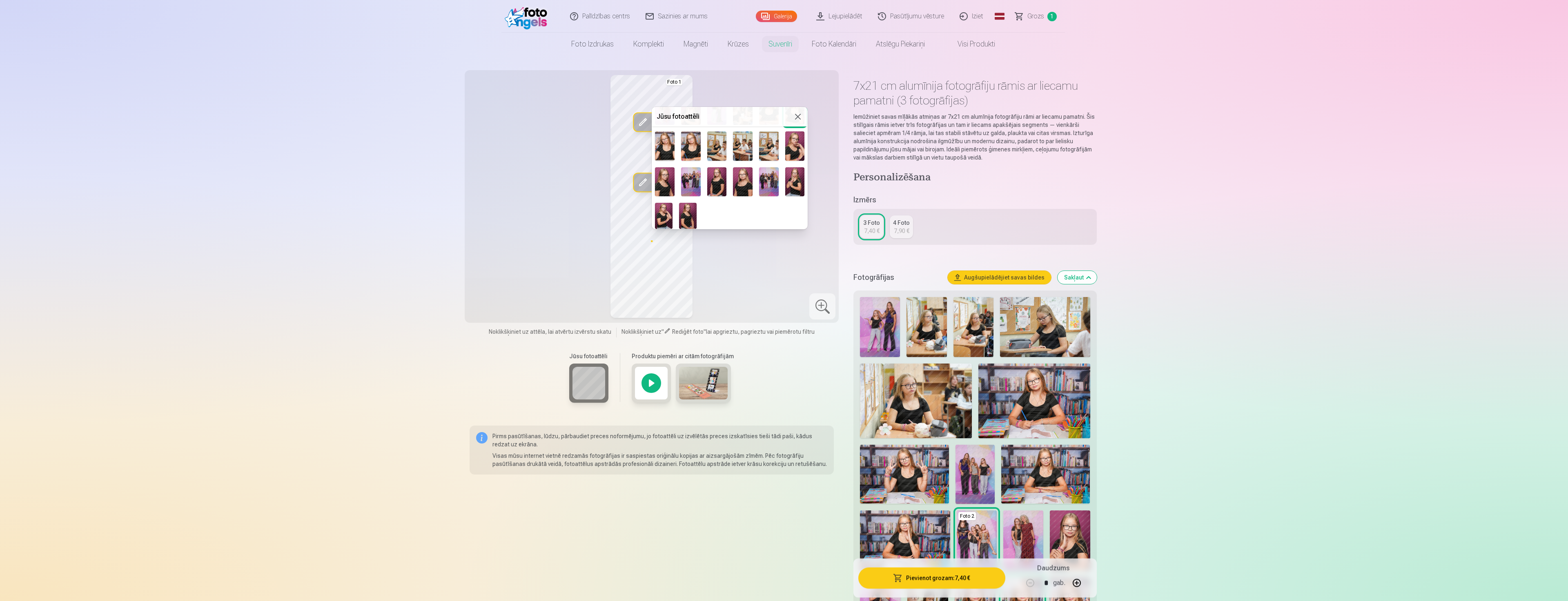
click at [765, 182] on img at bounding box center [769, 182] width 19 height 29
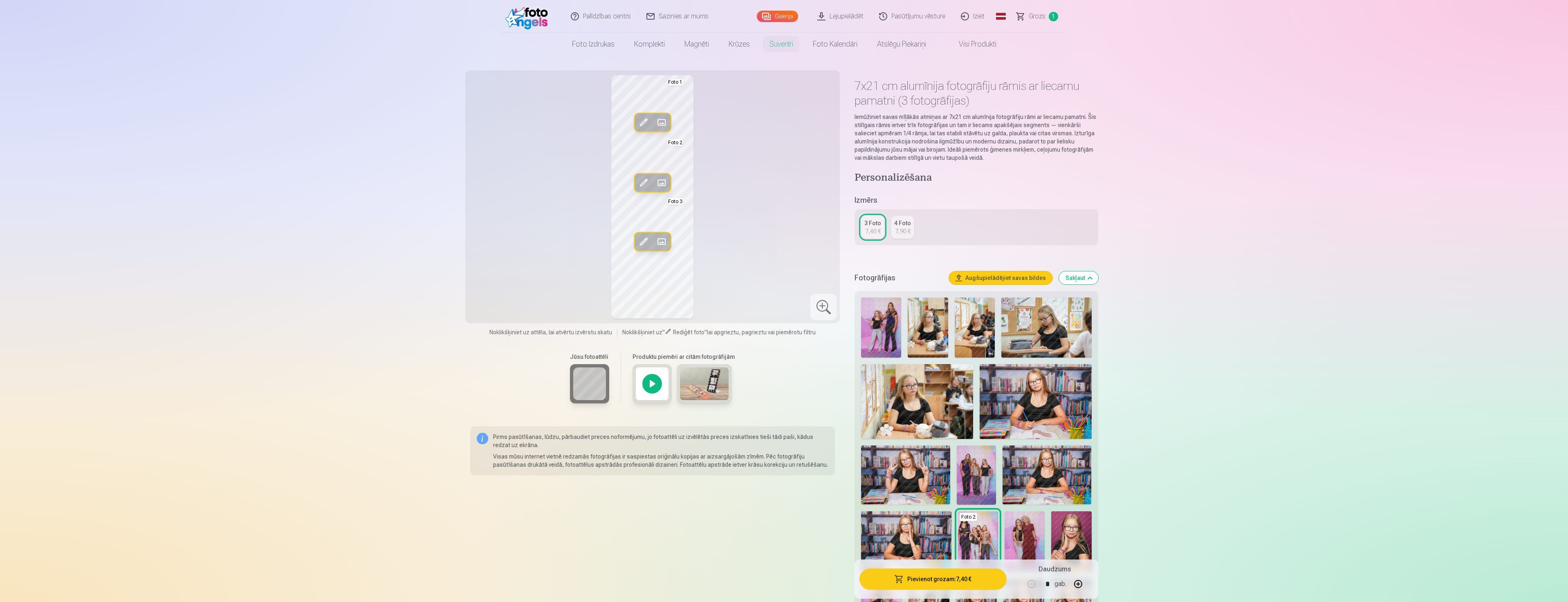
click at [926, 579] on button "Pievienot grozam : 7,40 €" at bounding box center [932, 579] width 147 height 21
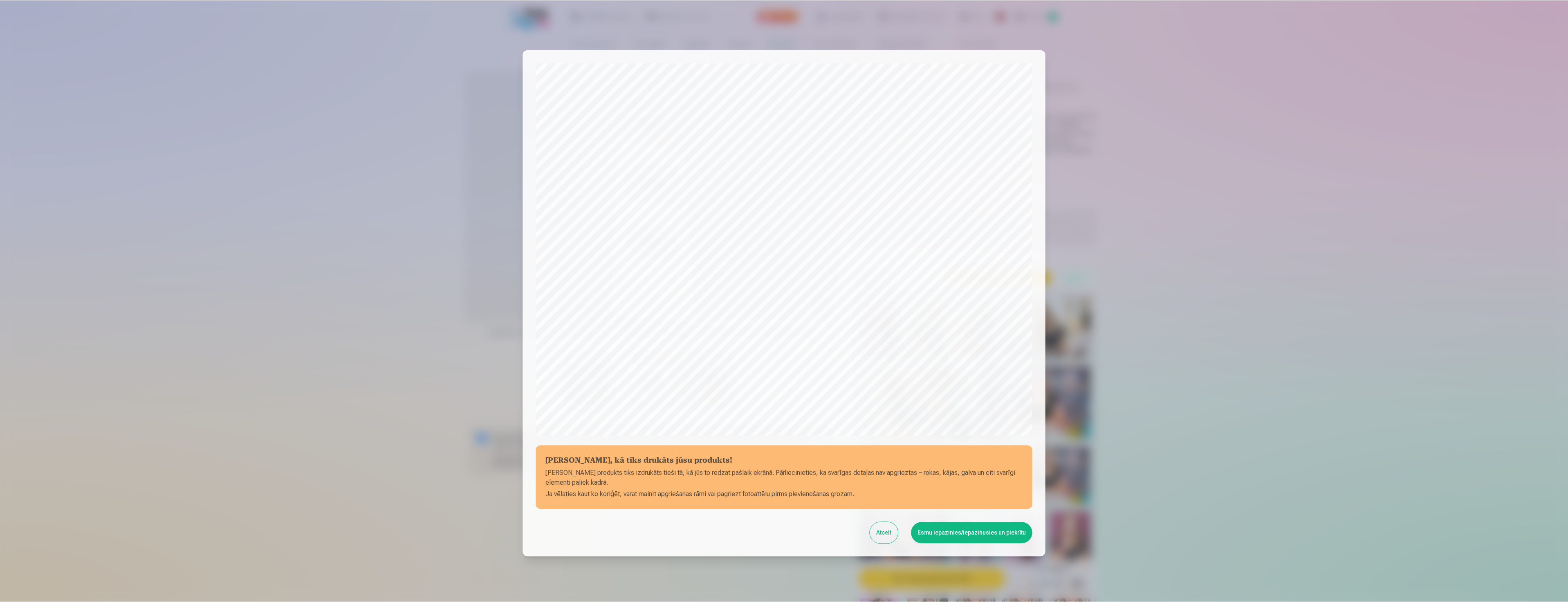
scroll to position [0, 0]
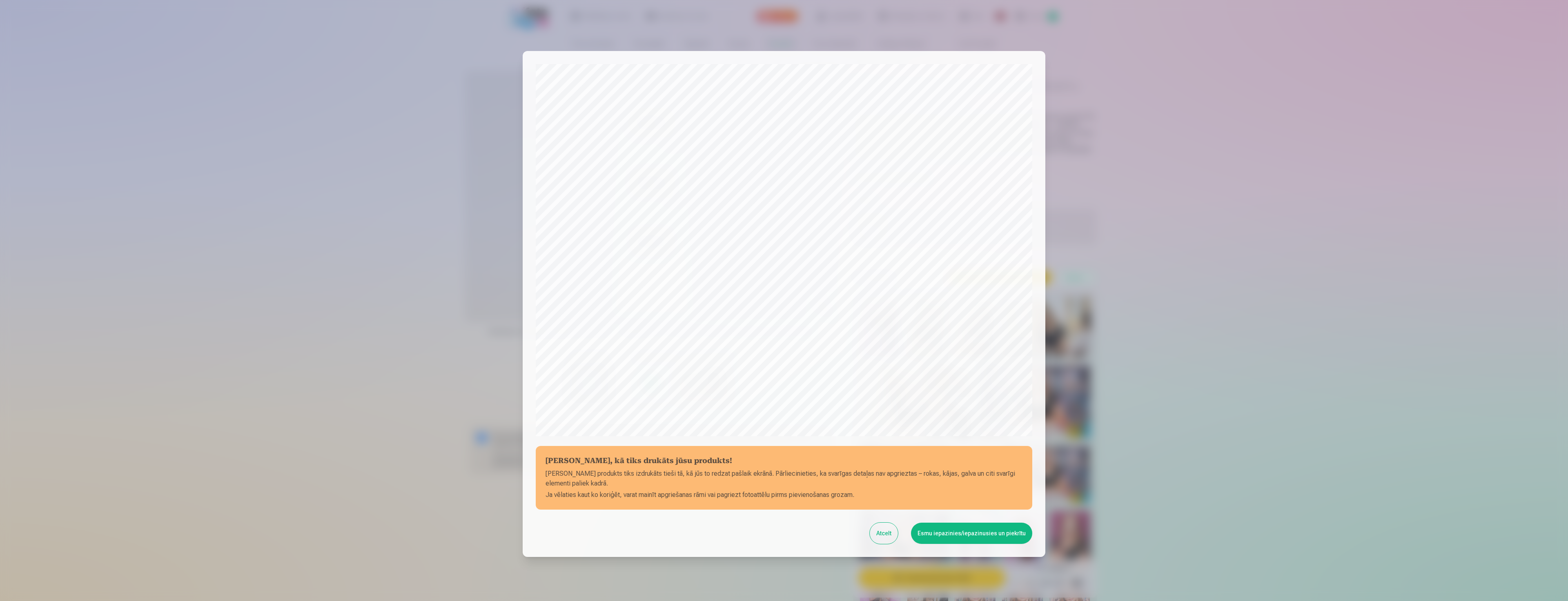
click at [944, 535] on button "Esmu iepazinies/iepazinusies un piekrītu" at bounding box center [971, 533] width 121 height 21
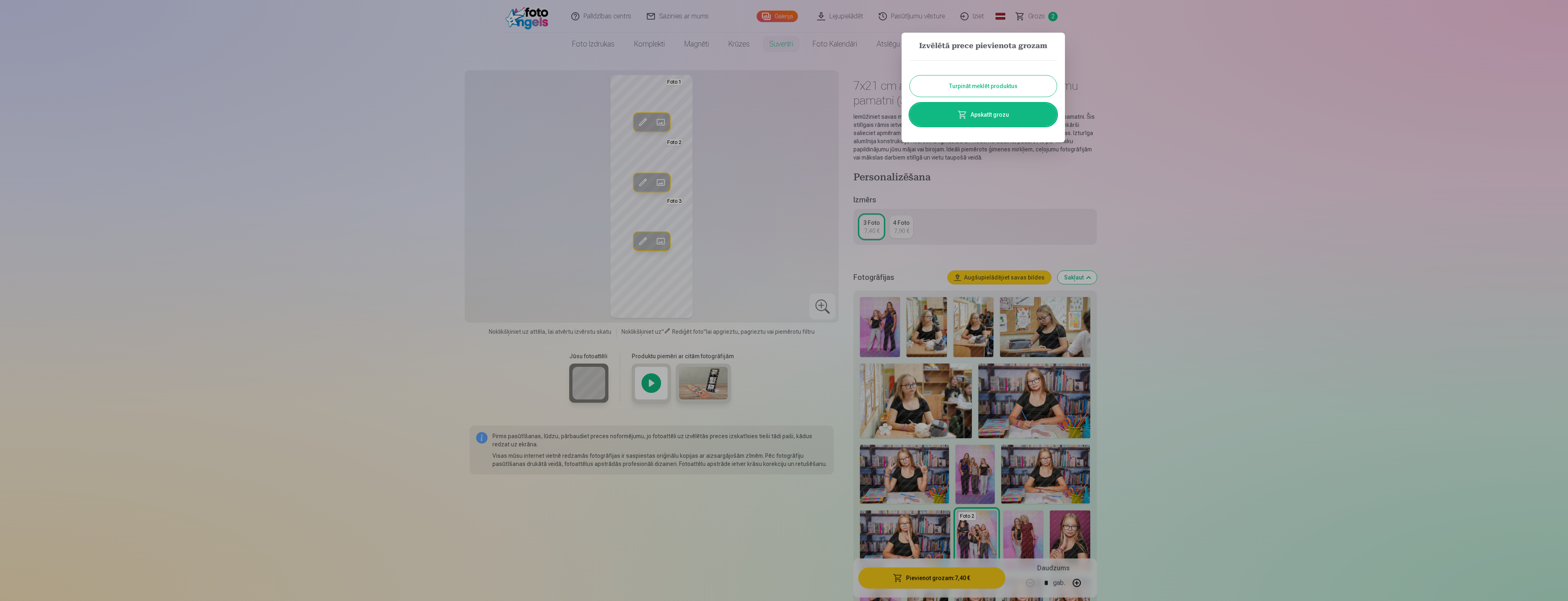
click at [1002, 88] on button "Turpināt meklēt produktus" at bounding box center [983, 86] width 147 height 21
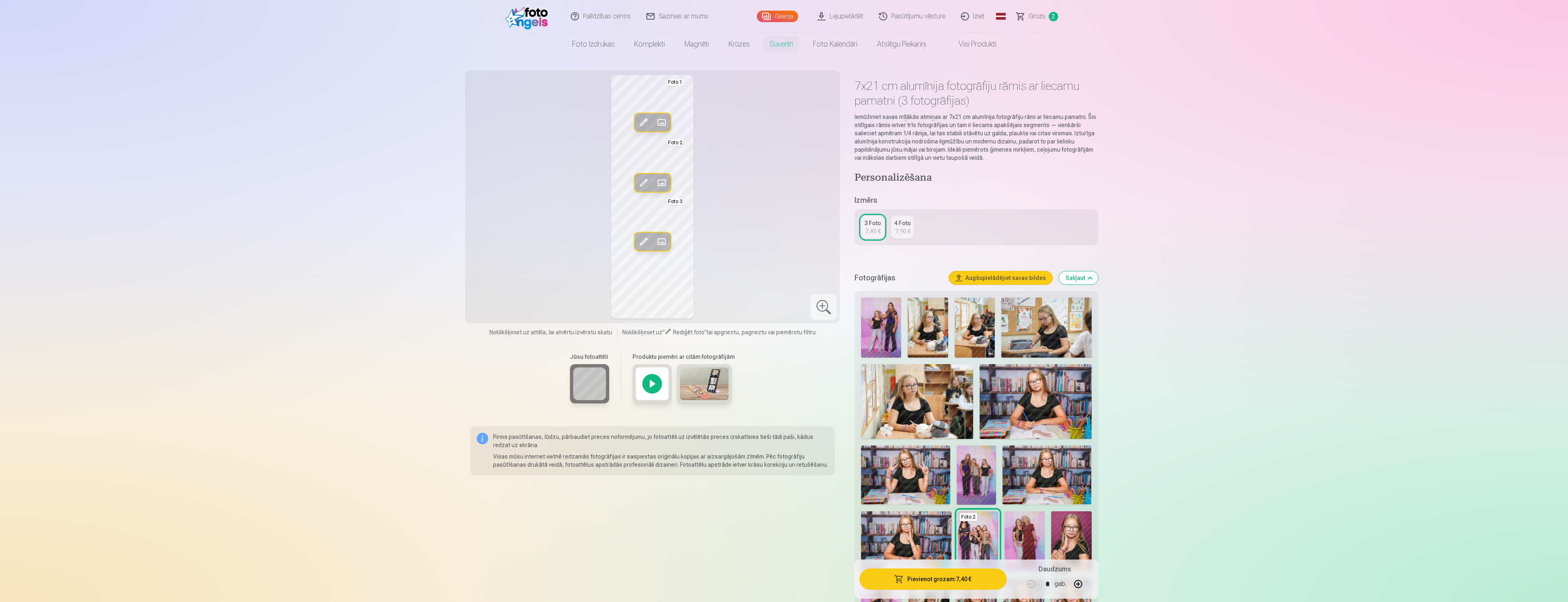
click at [777, 14] on link "Galerija" at bounding box center [778, 16] width 41 height 12
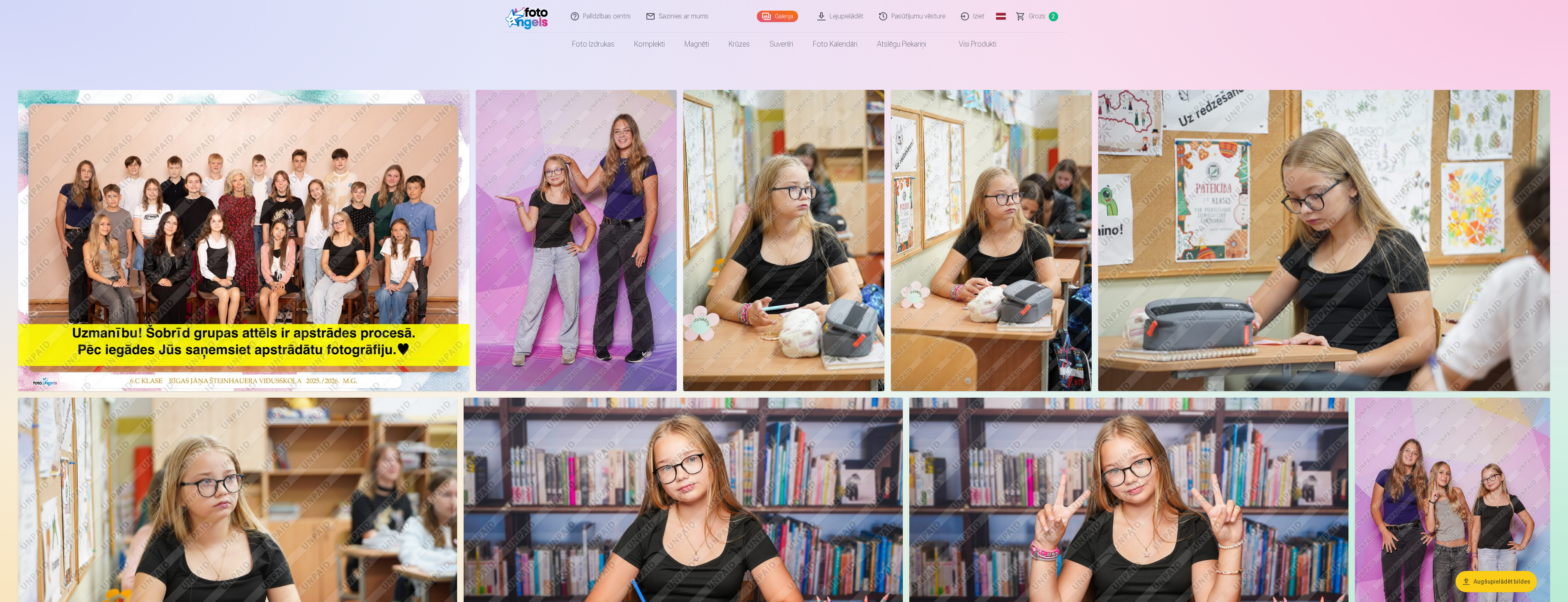
click at [633, 185] on img at bounding box center [576, 241] width 200 height 301
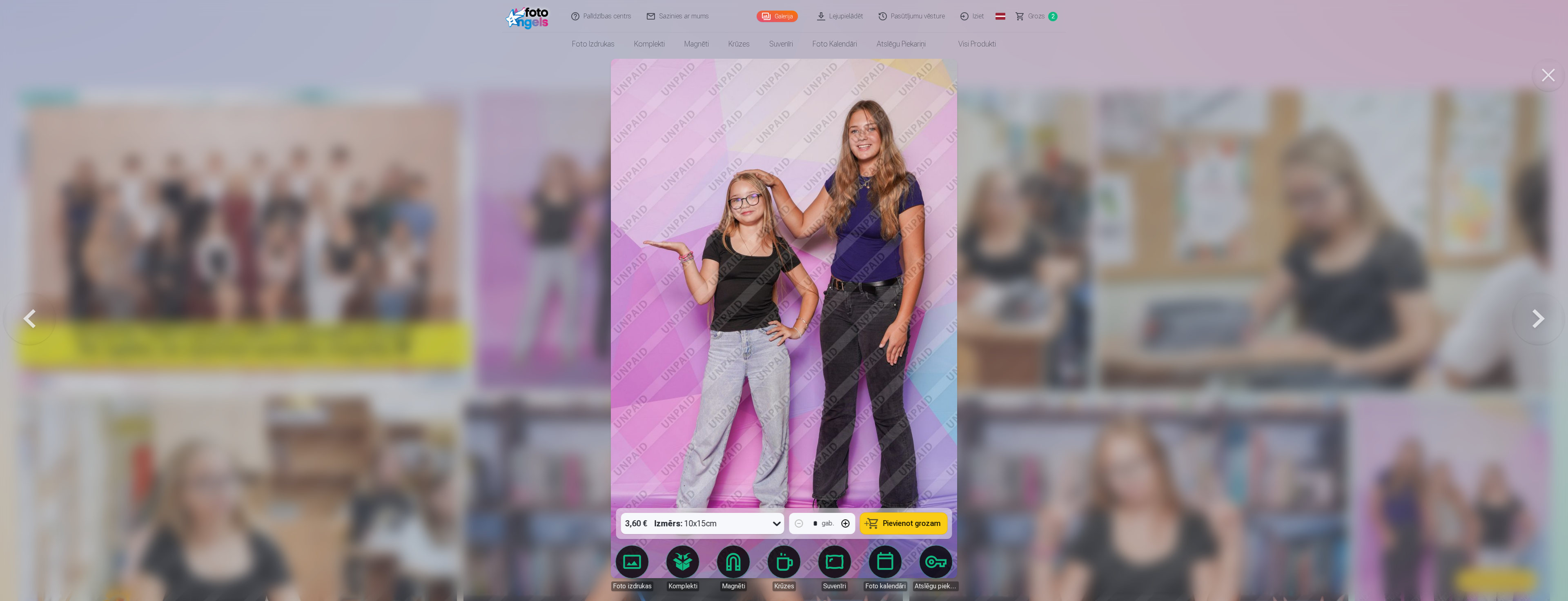
click at [884, 524] on button "Pievienot grozam" at bounding box center [903, 523] width 87 height 21
click at [1083, 287] on div at bounding box center [784, 300] width 1568 height 601
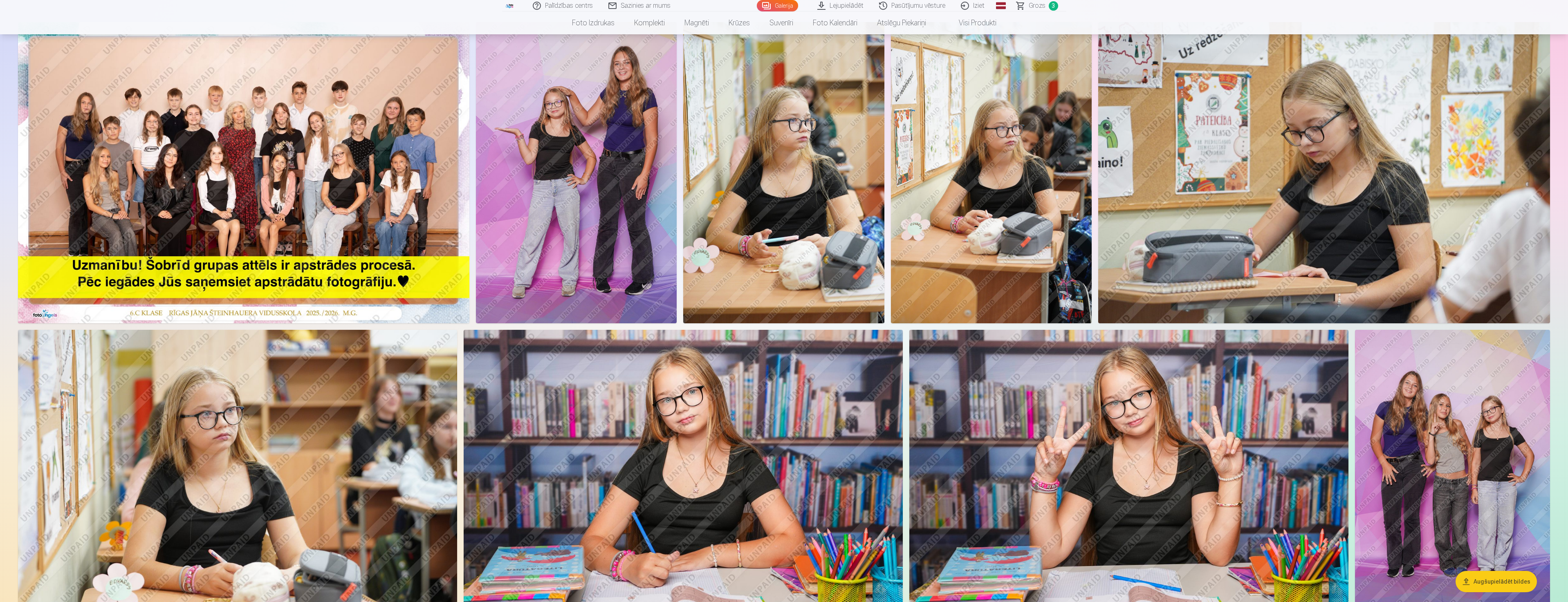
scroll to position [122, 0]
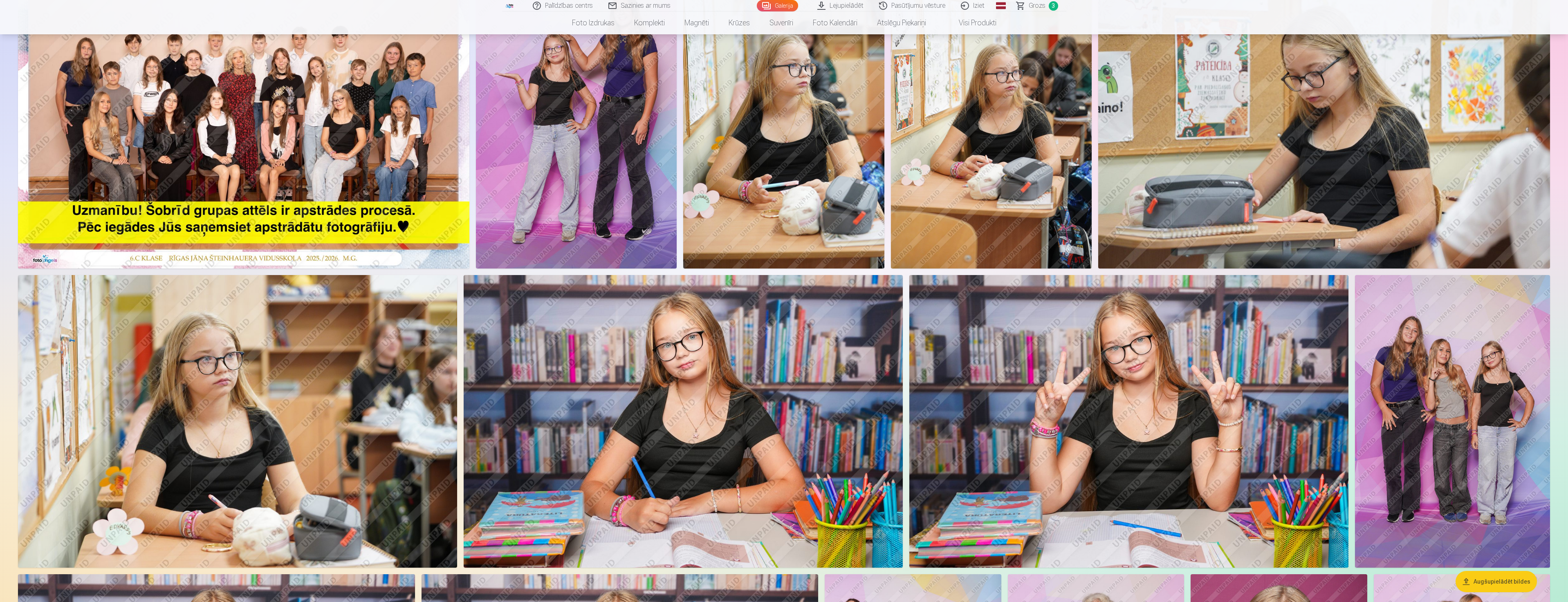
click at [712, 424] on img at bounding box center [683, 421] width 439 height 292
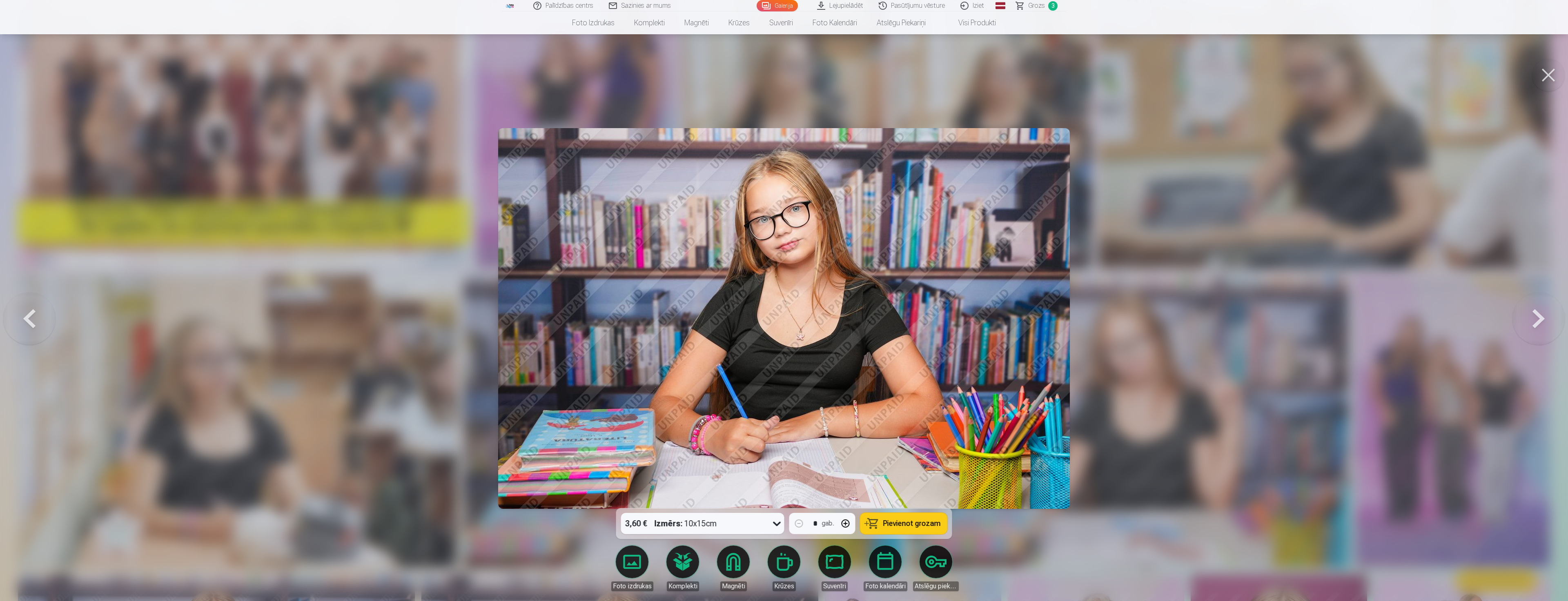
click at [1204, 401] on div at bounding box center [784, 300] width 1568 height 601
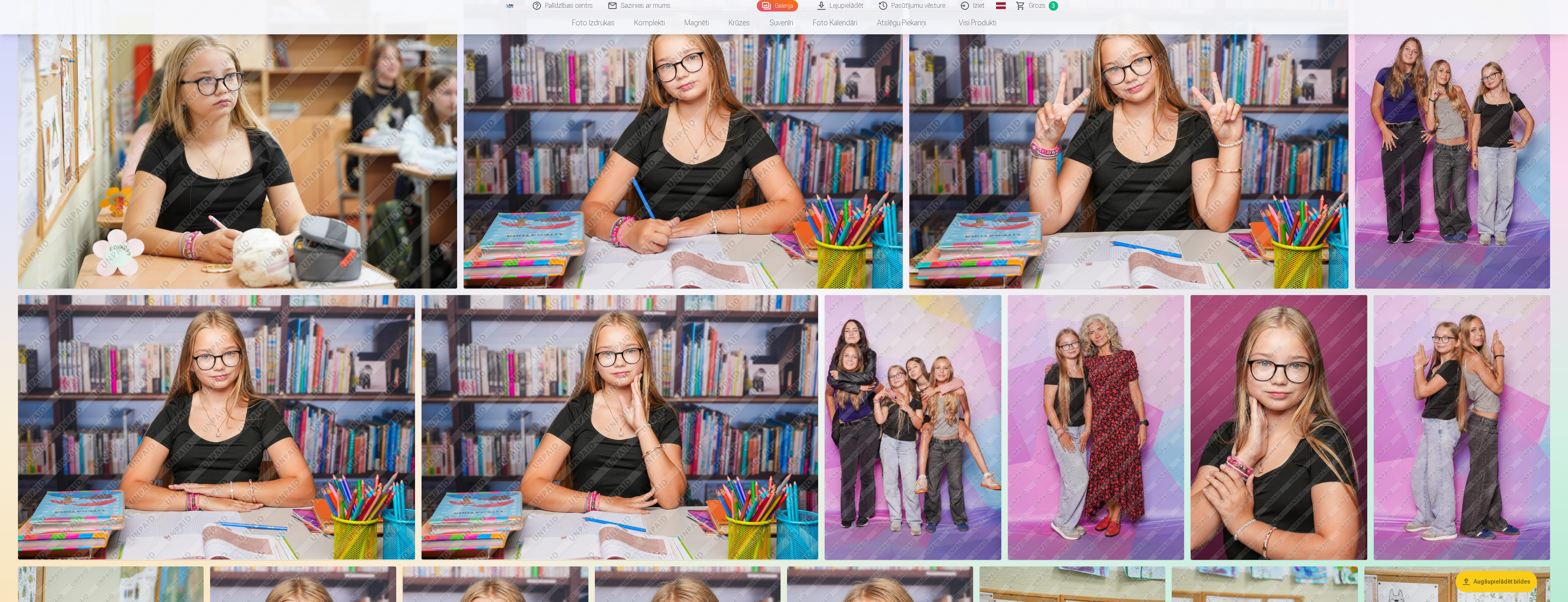
scroll to position [409, 0]
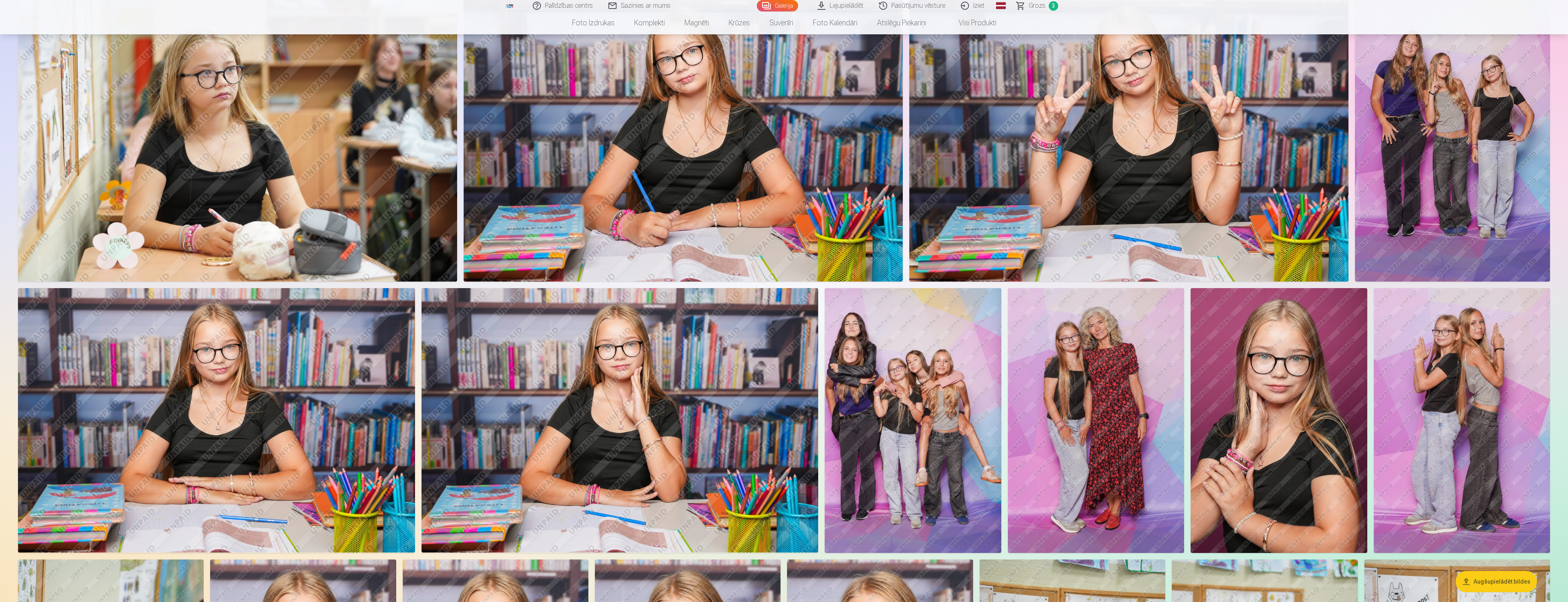
click at [1074, 439] on img at bounding box center [1096, 420] width 176 height 264
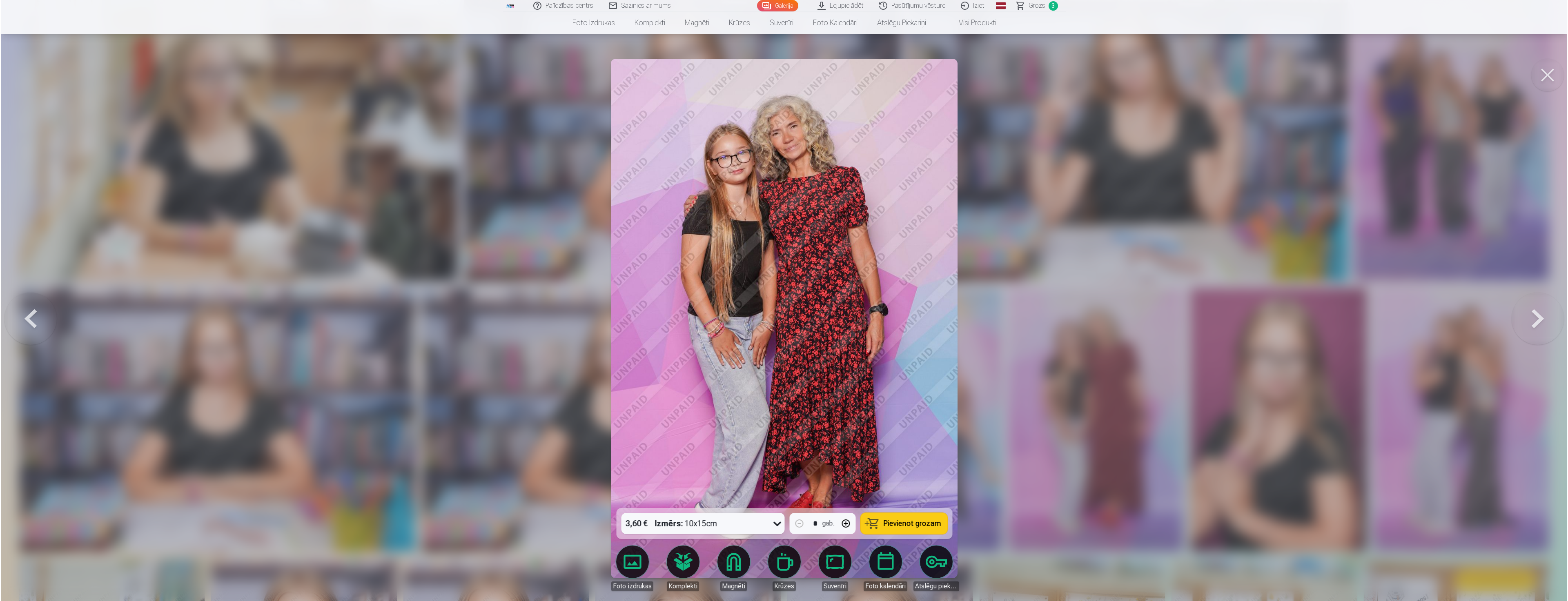
scroll to position [409, 0]
click at [912, 526] on span "Pievienot grozam" at bounding box center [912, 524] width 58 height 7
click at [1165, 255] on div at bounding box center [784, 300] width 1568 height 601
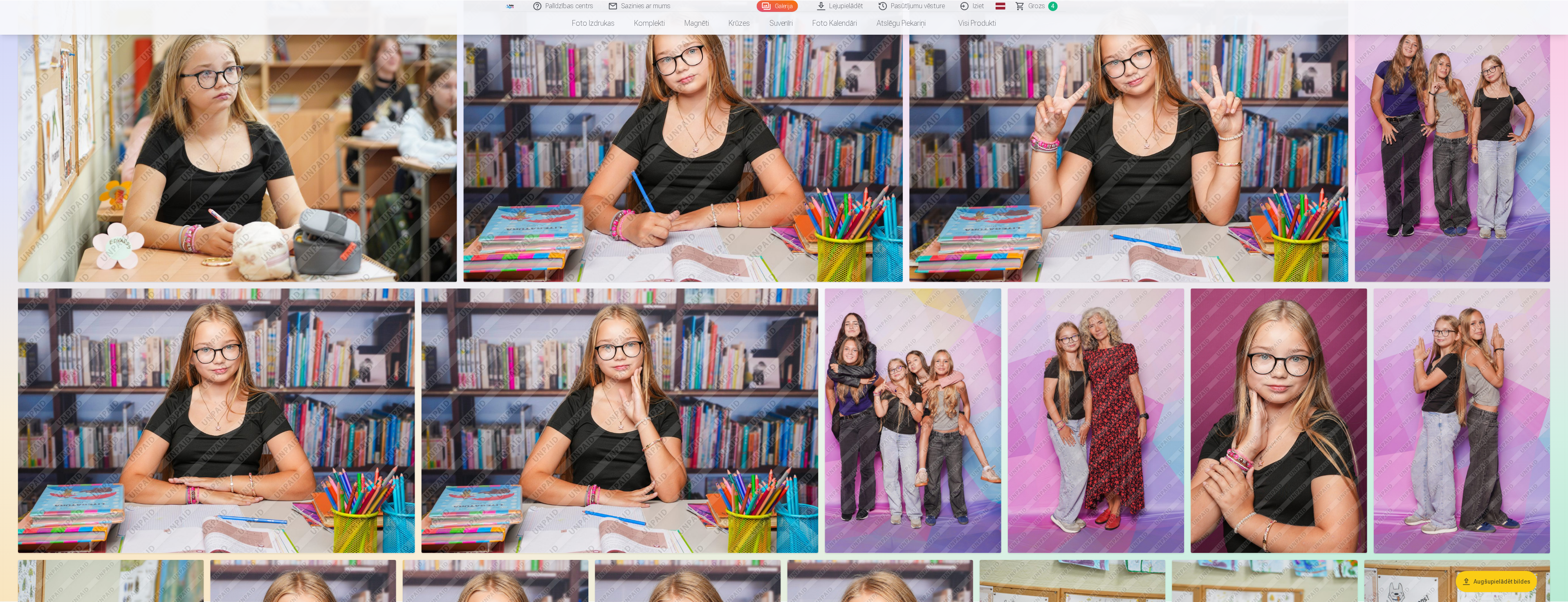
scroll to position [409, 0]
click at [1467, 417] on img at bounding box center [1461, 420] width 176 height 264
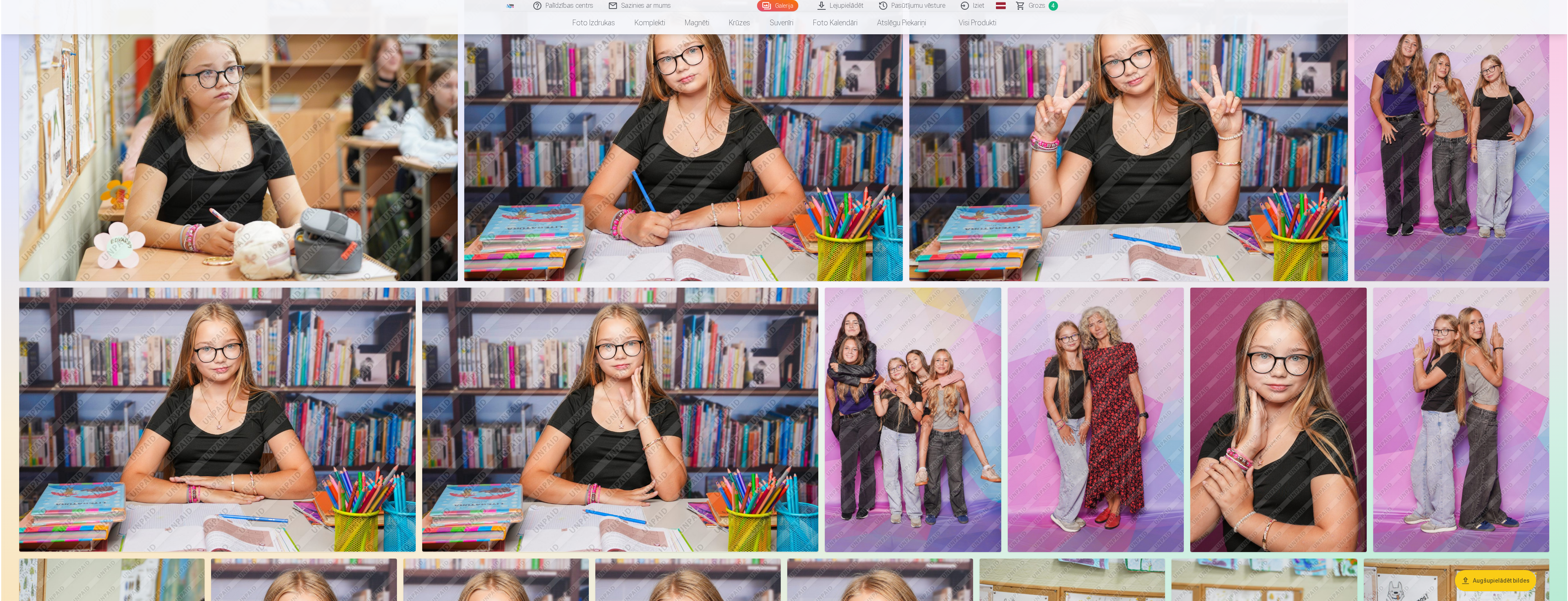
scroll to position [409, 0]
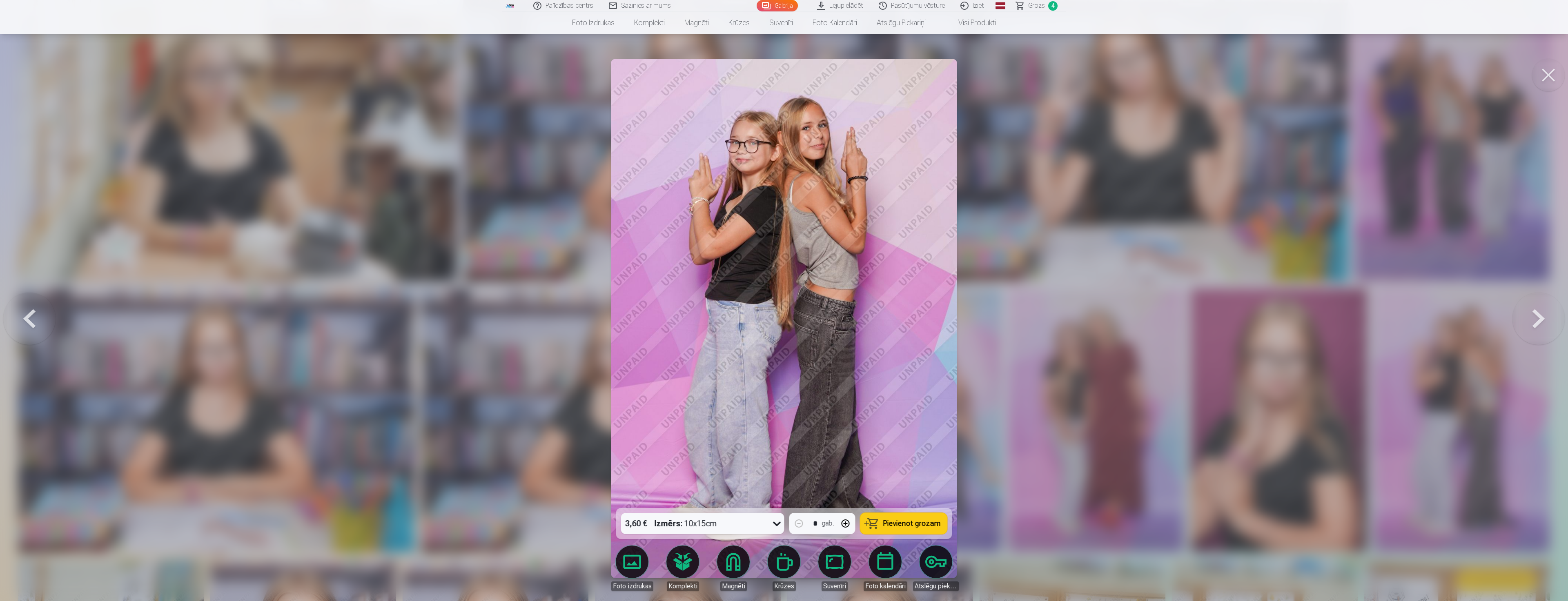
click at [905, 527] on span "Pievienot grozam" at bounding box center [912, 524] width 58 height 7
click at [1069, 353] on div at bounding box center [784, 300] width 1568 height 601
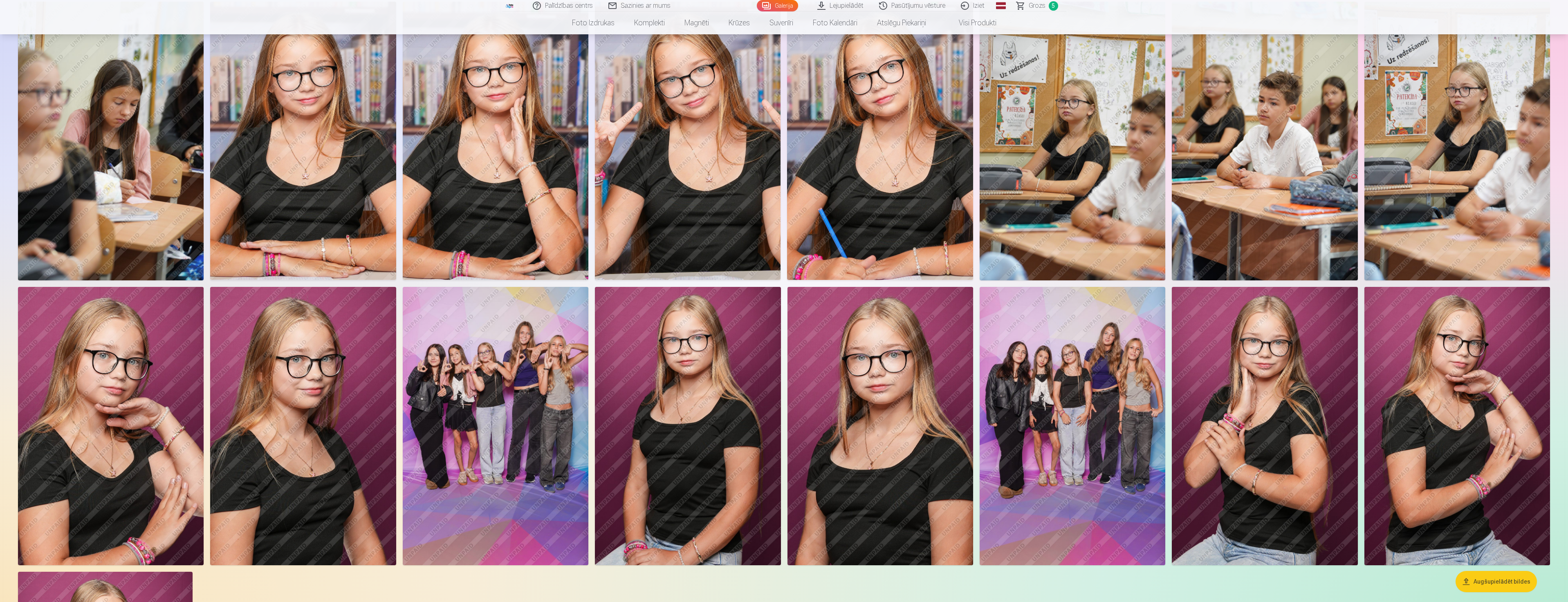
scroll to position [981, 0]
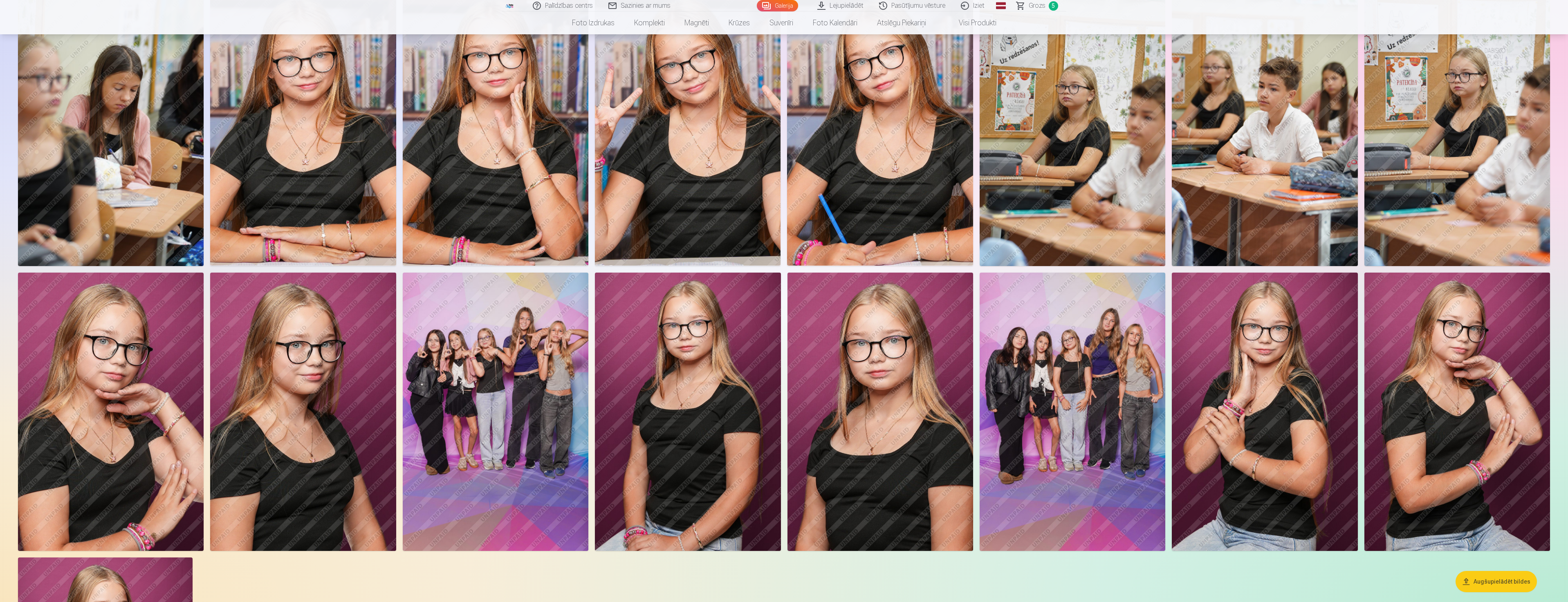
click at [1502, 408] on img at bounding box center [1457, 412] width 186 height 279
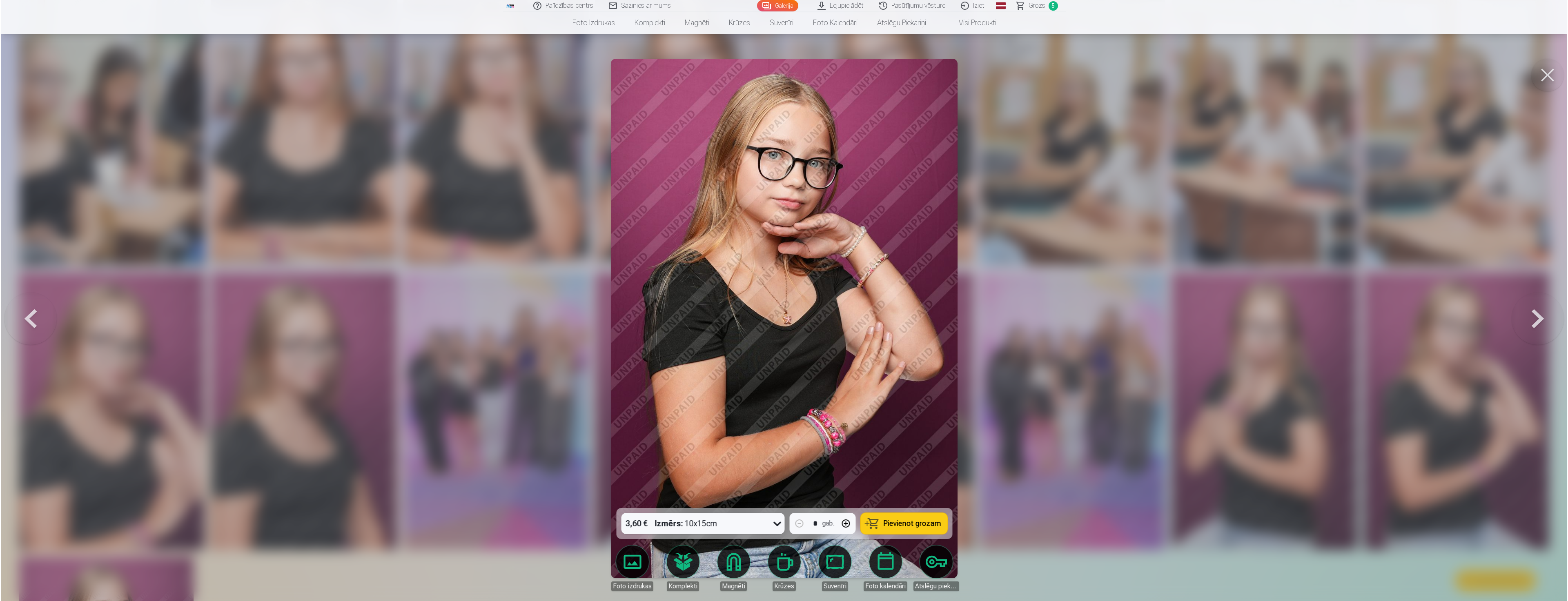
scroll to position [981, 0]
click at [1006, 235] on div at bounding box center [784, 300] width 1568 height 601
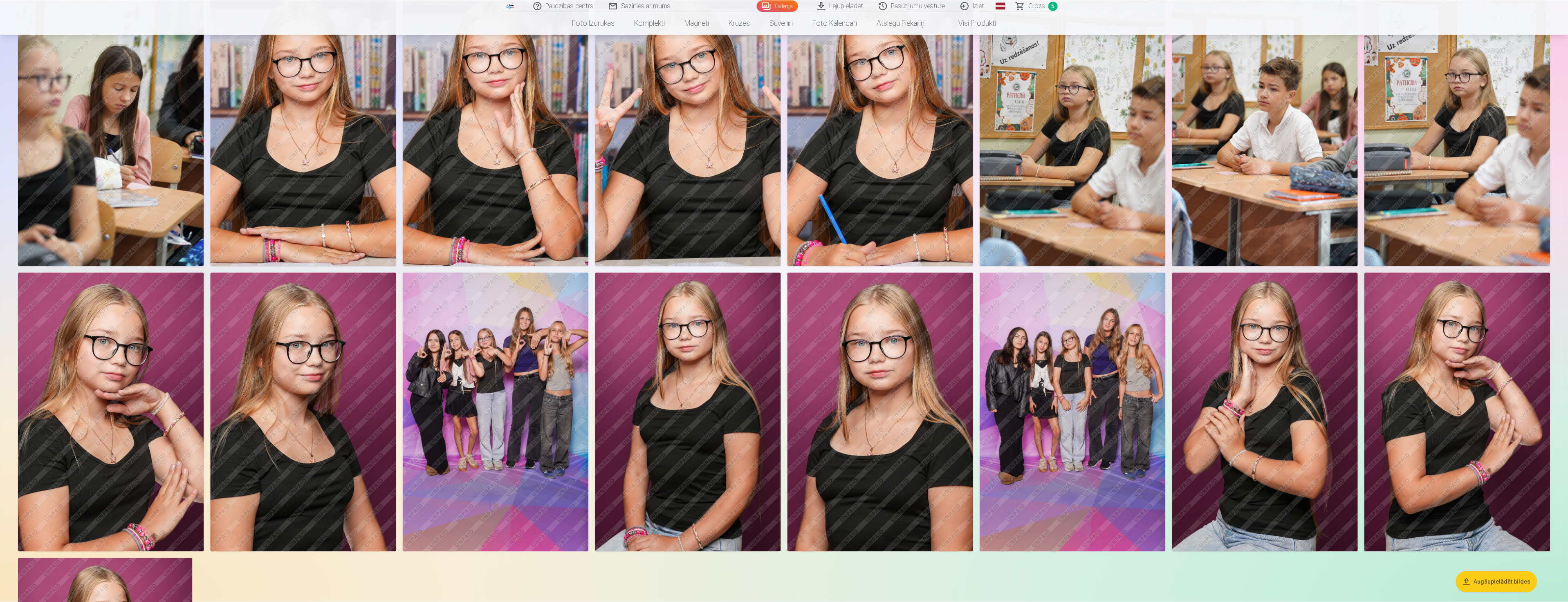
scroll to position [981, 0]
click at [110, 433] on img at bounding box center [111, 412] width 186 height 279
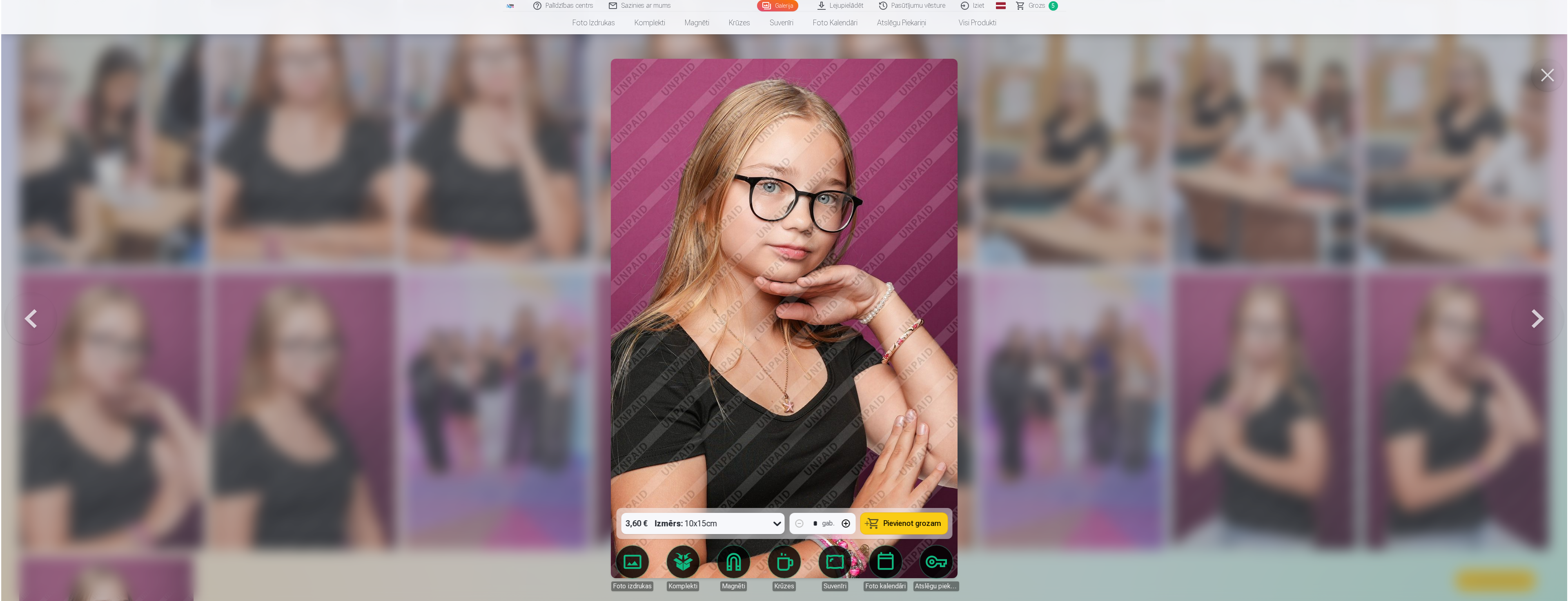
scroll to position [981, 0]
click at [1056, 280] on div at bounding box center [784, 300] width 1568 height 601
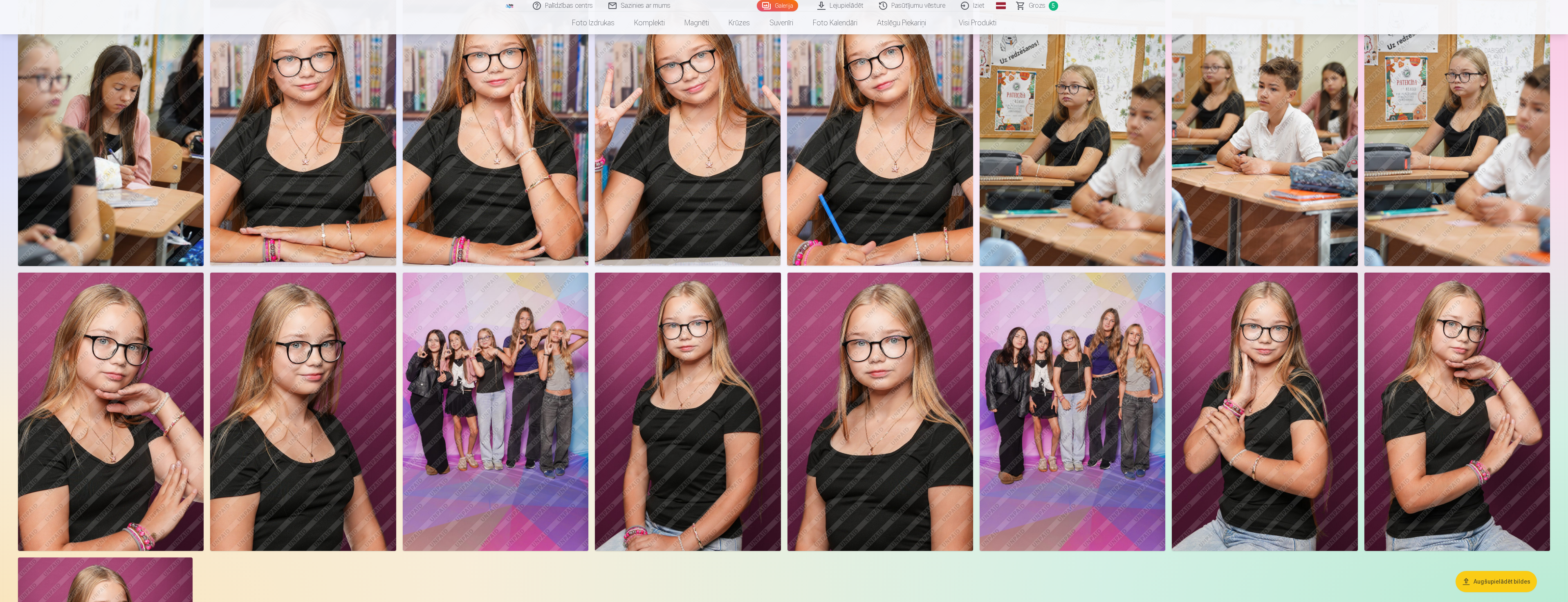
click at [1429, 417] on img at bounding box center [1457, 412] width 186 height 279
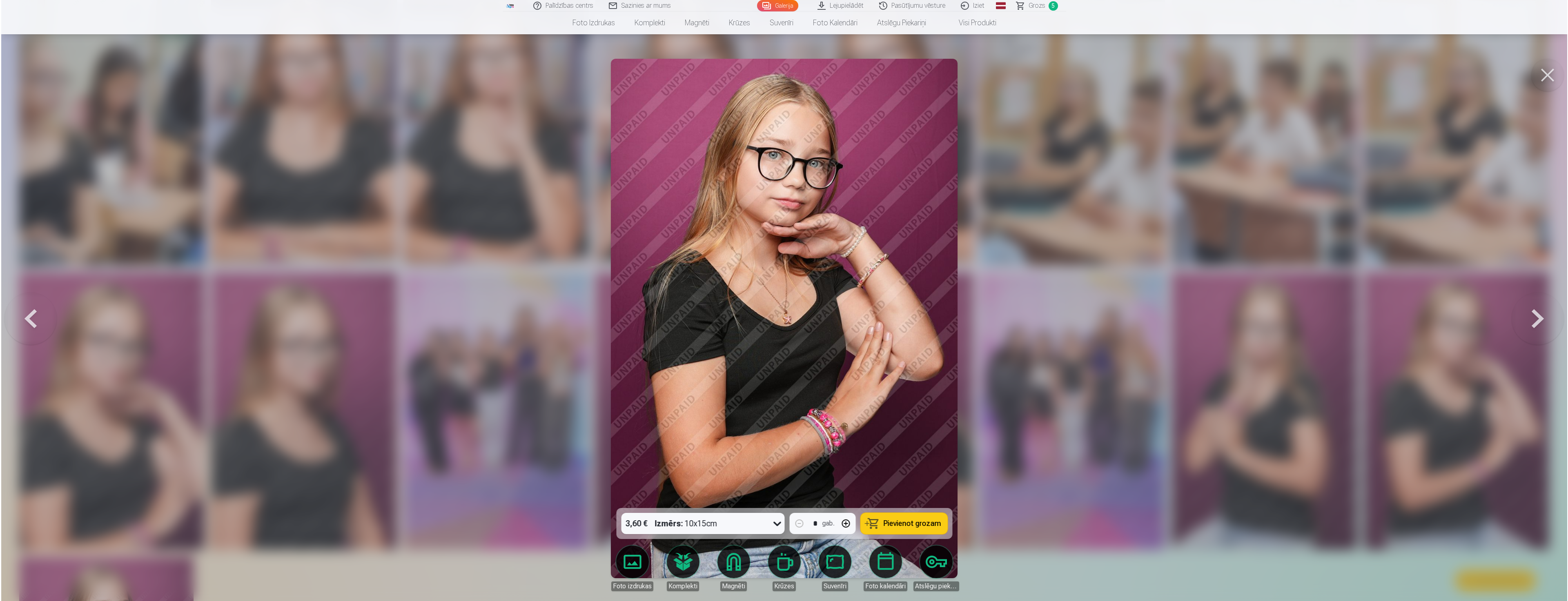
scroll to position [981, 0]
click at [897, 523] on span "Pievienot grozam" at bounding box center [912, 524] width 58 height 7
click at [1040, 374] on div at bounding box center [784, 300] width 1568 height 601
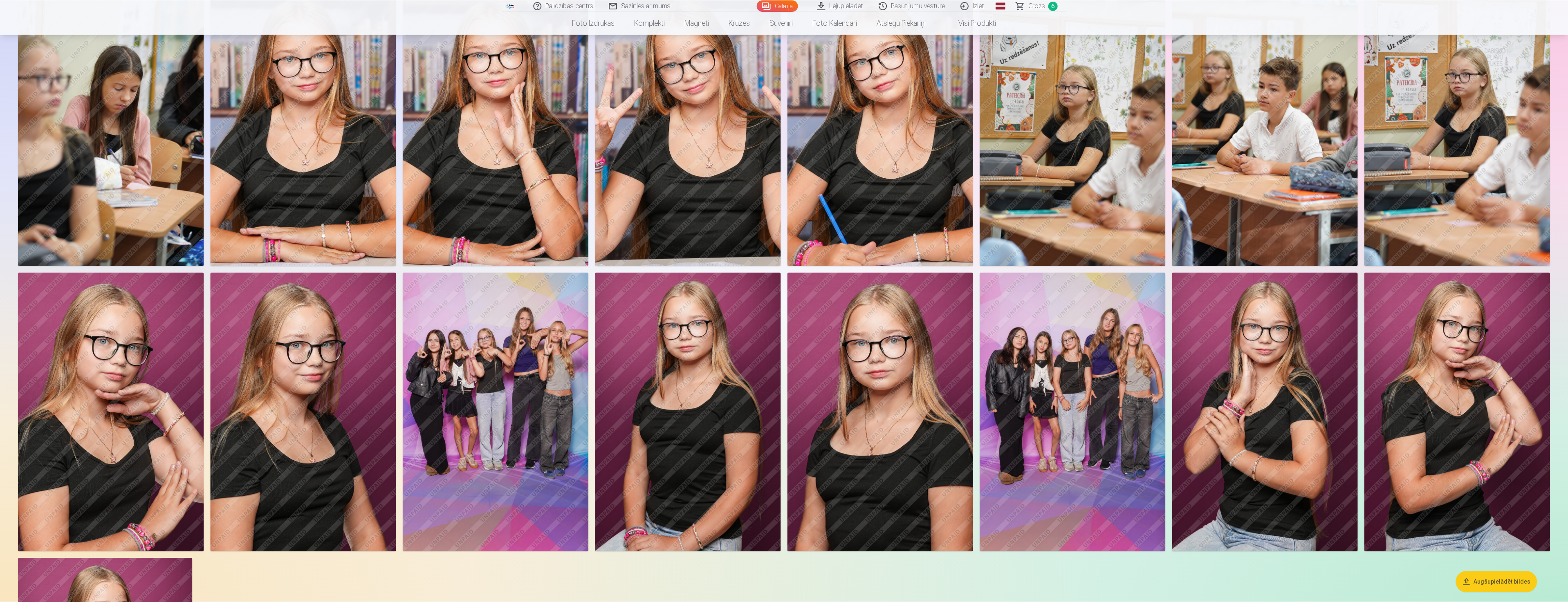
scroll to position [981, 0]
click at [1443, 471] on img at bounding box center [1457, 412] width 186 height 279
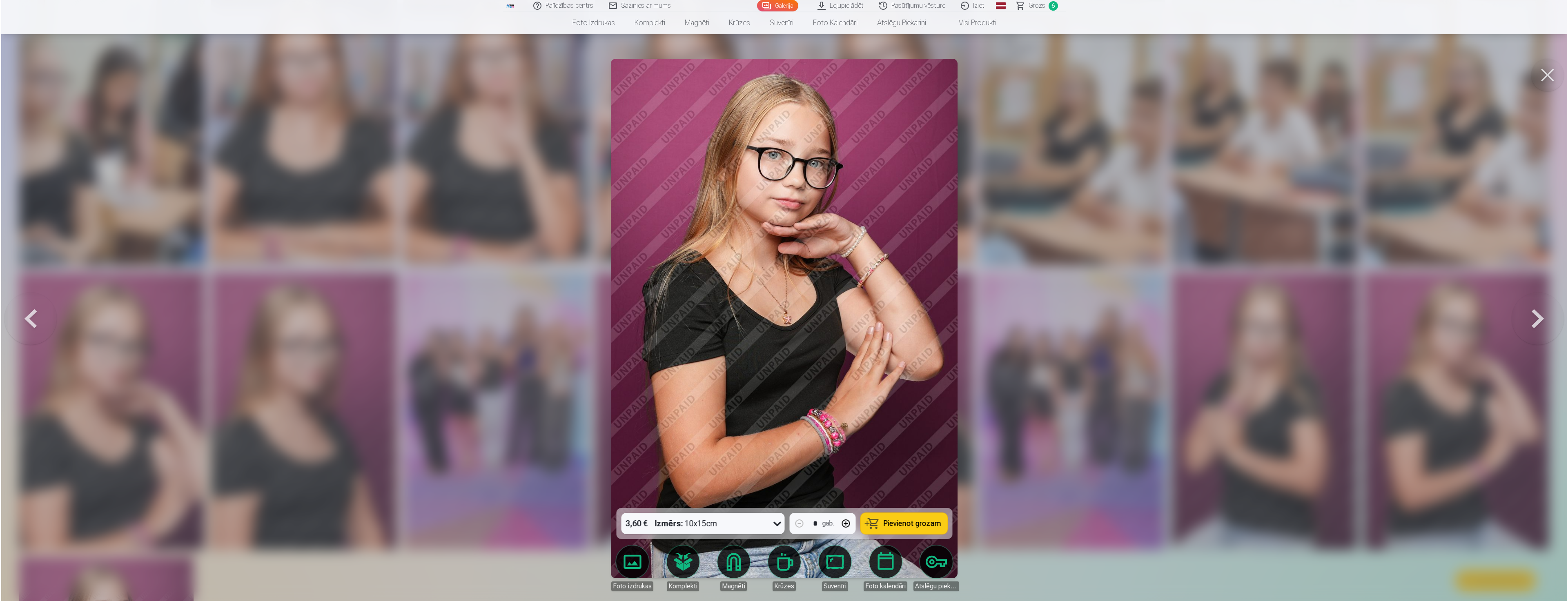
scroll to position [981, 0]
click at [894, 524] on span "Pievienot grozam" at bounding box center [912, 524] width 58 height 7
drag, startPoint x: 1150, startPoint y: 417, endPoint x: 1116, endPoint y: 396, distance: 40.0
click at [1150, 412] on div at bounding box center [784, 300] width 1568 height 601
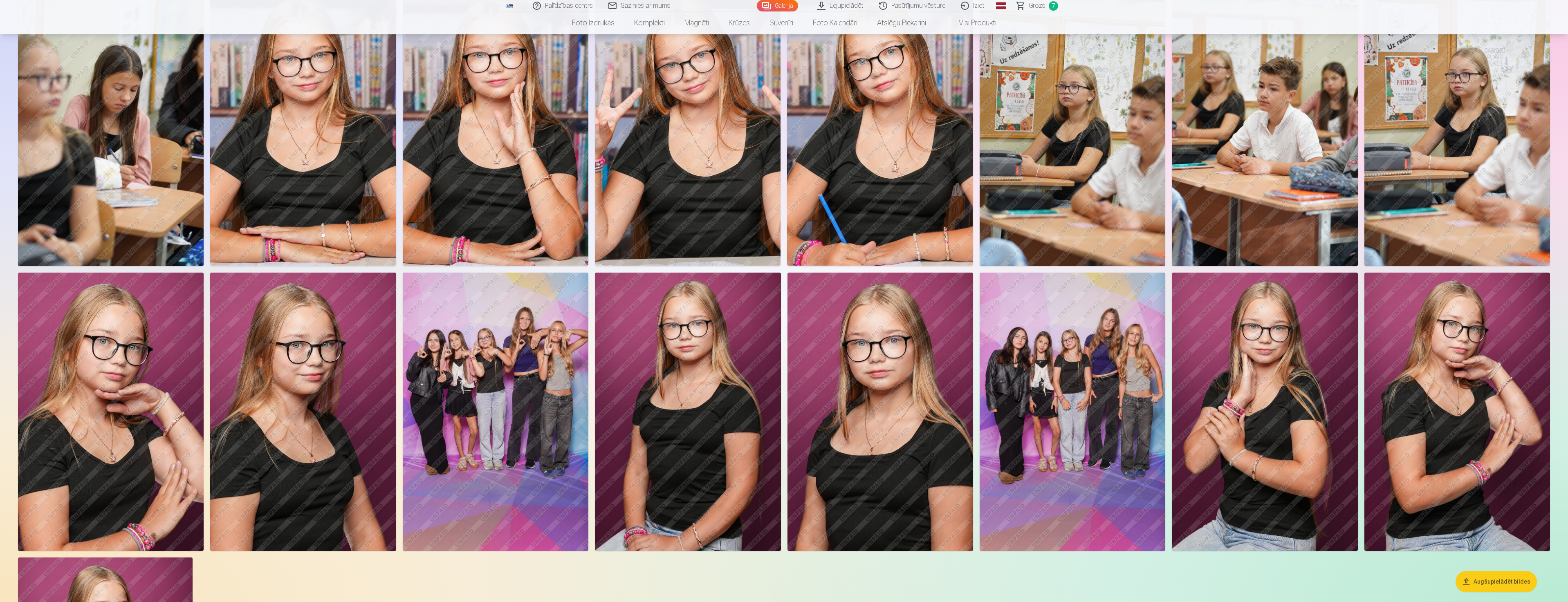
click at [1039, 8] on span "Grozs" at bounding box center [1037, 5] width 17 height 10
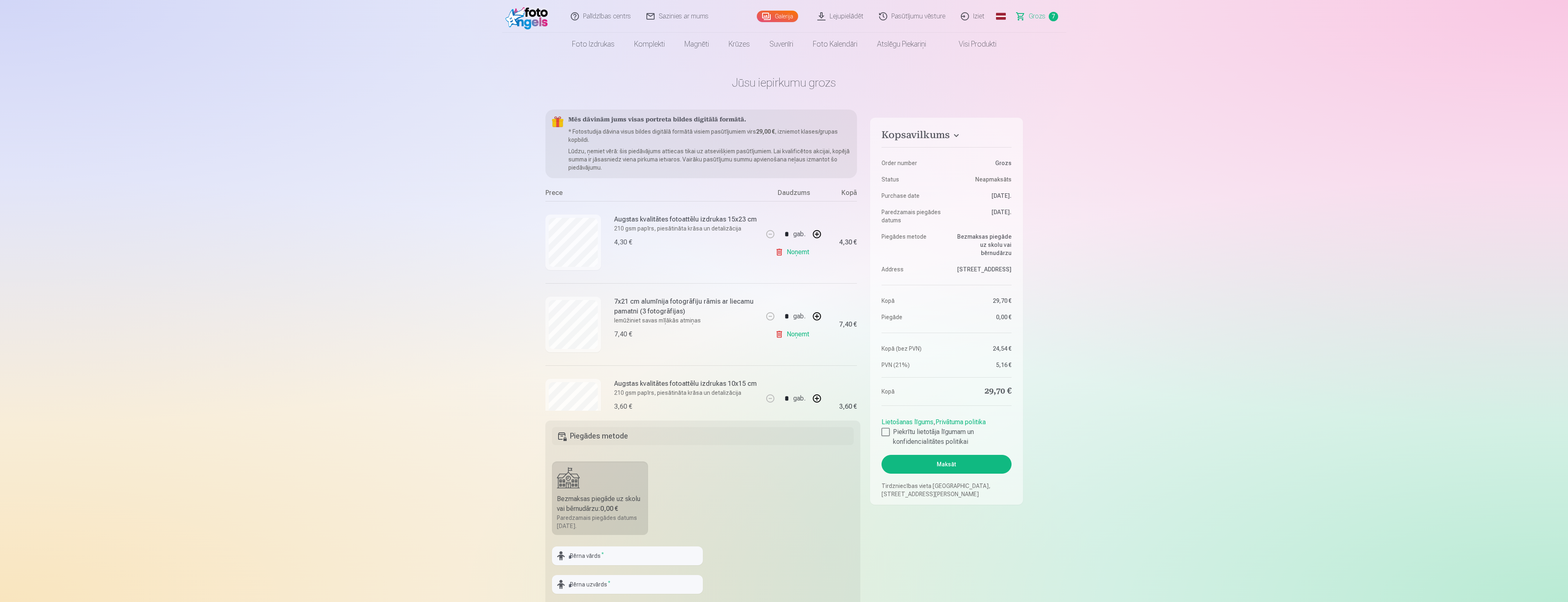
click at [796, 15] on link "Galerija" at bounding box center [778, 16] width 41 height 12
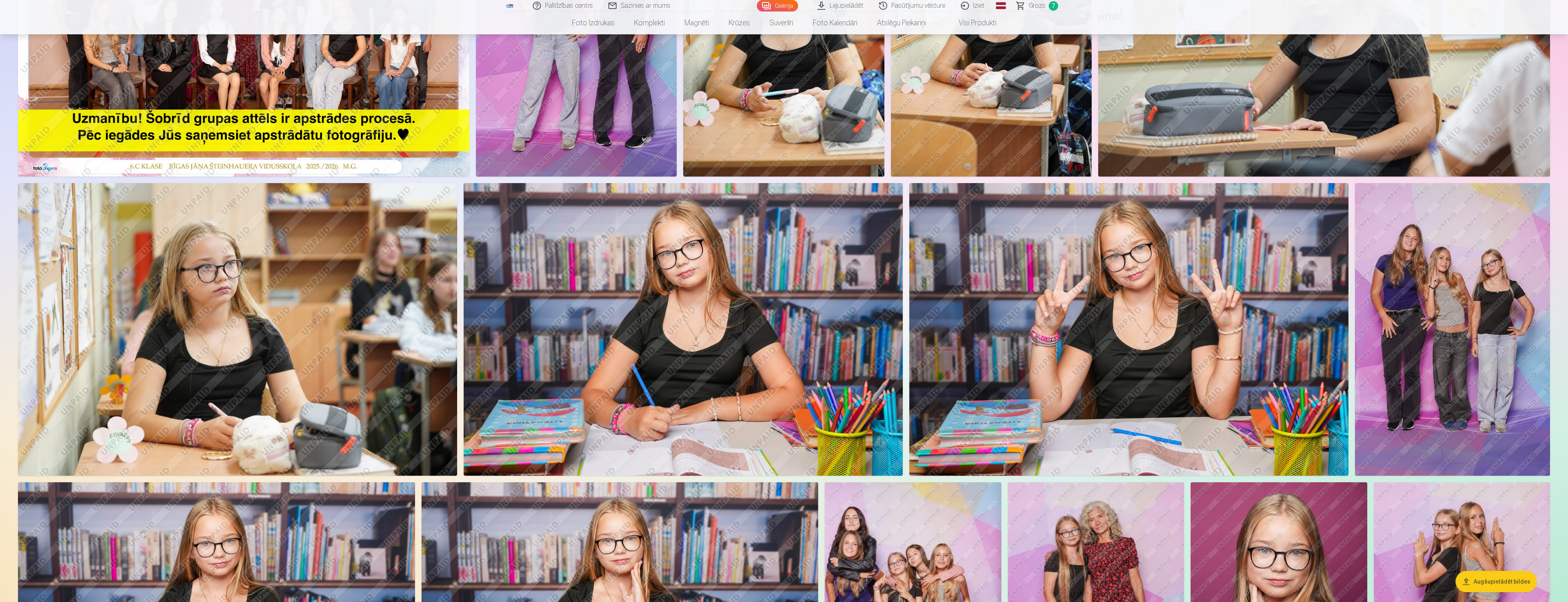
scroll to position [245, 0]
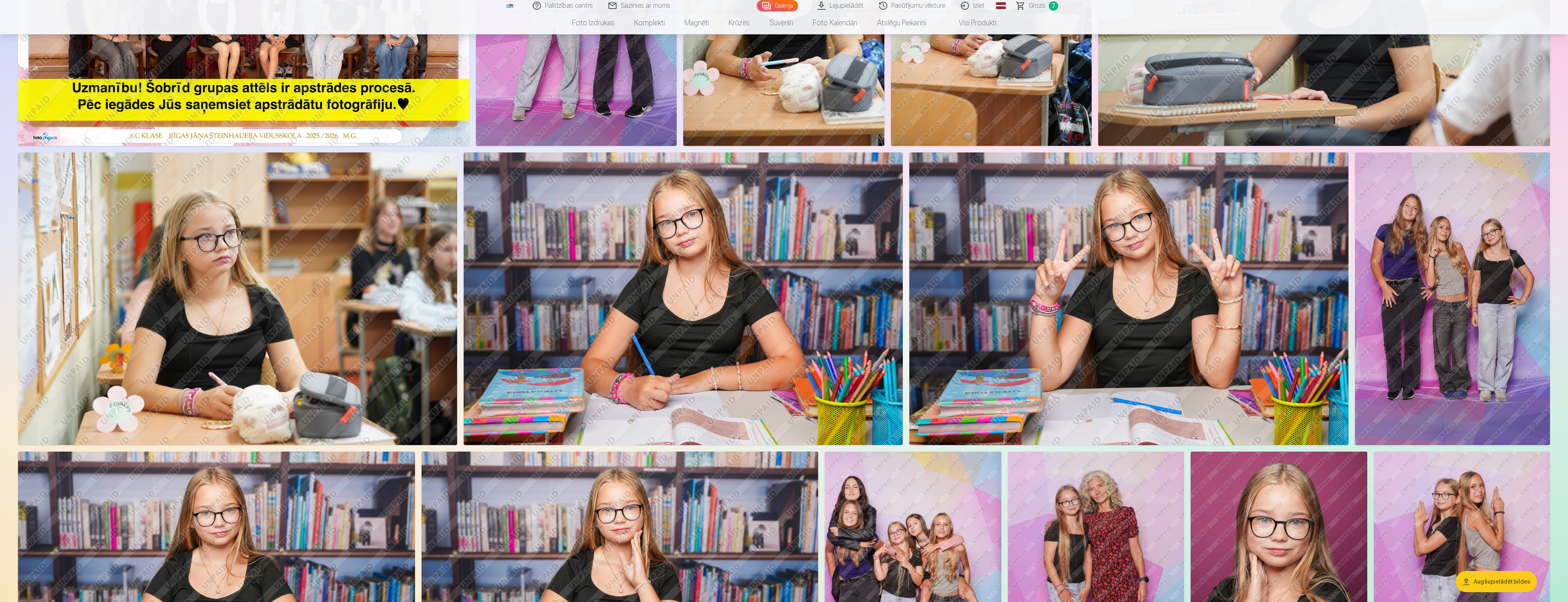
click at [1438, 321] on img at bounding box center [1452, 299] width 195 height 292
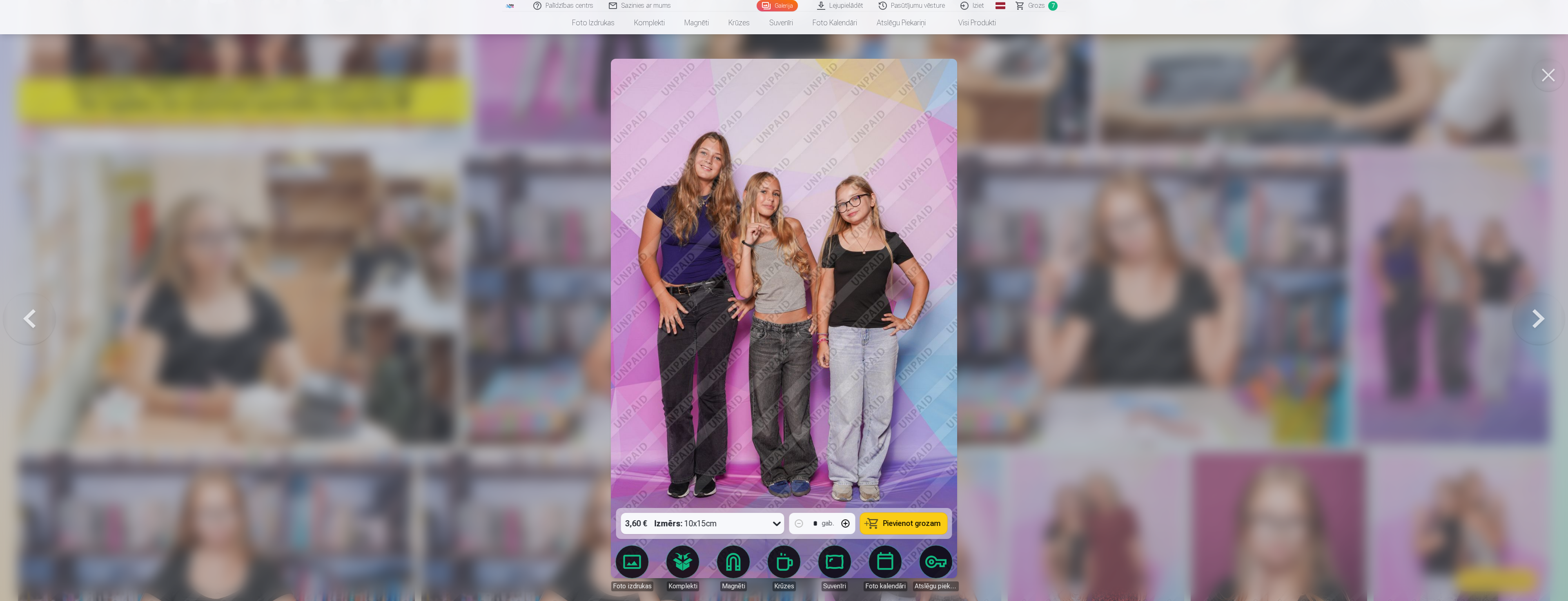
click at [914, 525] on span "Pievienot grozam" at bounding box center [912, 524] width 58 height 7
drag, startPoint x: 1142, startPoint y: 322, endPoint x: 1131, endPoint y: 324, distance: 11.2
click at [1141, 323] on div at bounding box center [784, 300] width 1568 height 601
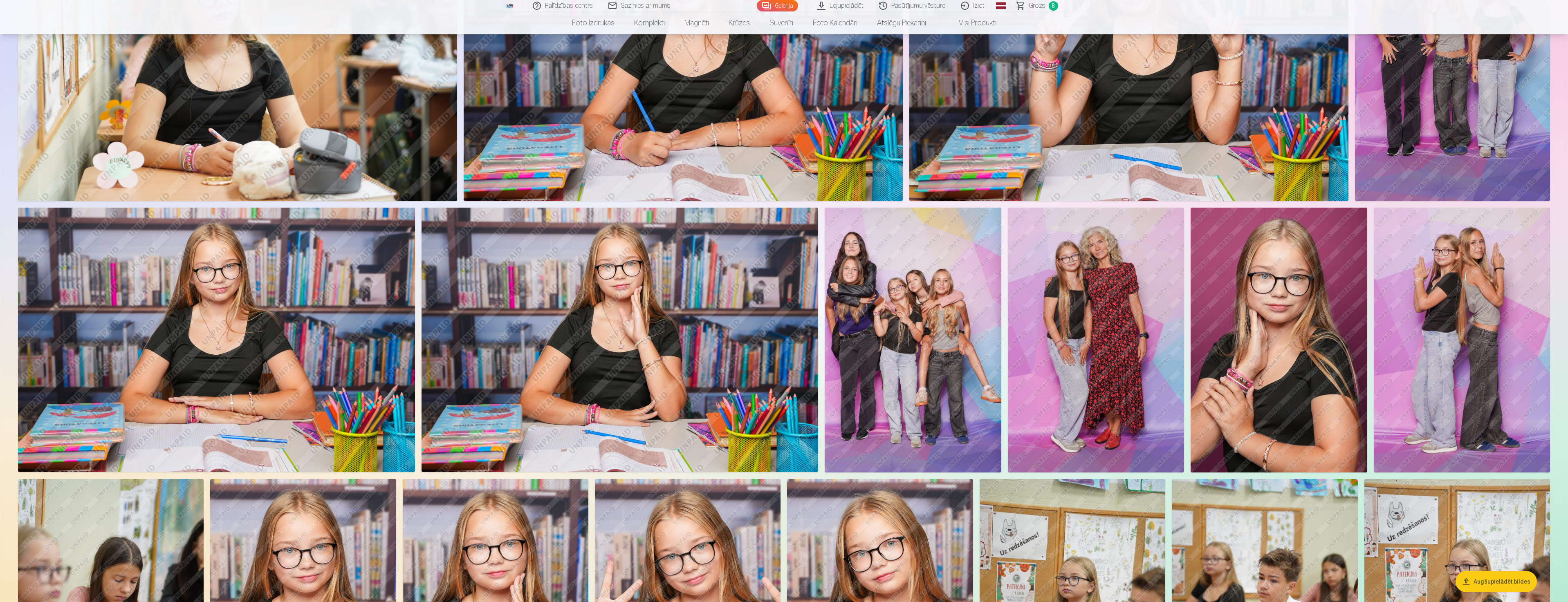
scroll to position [613, 0]
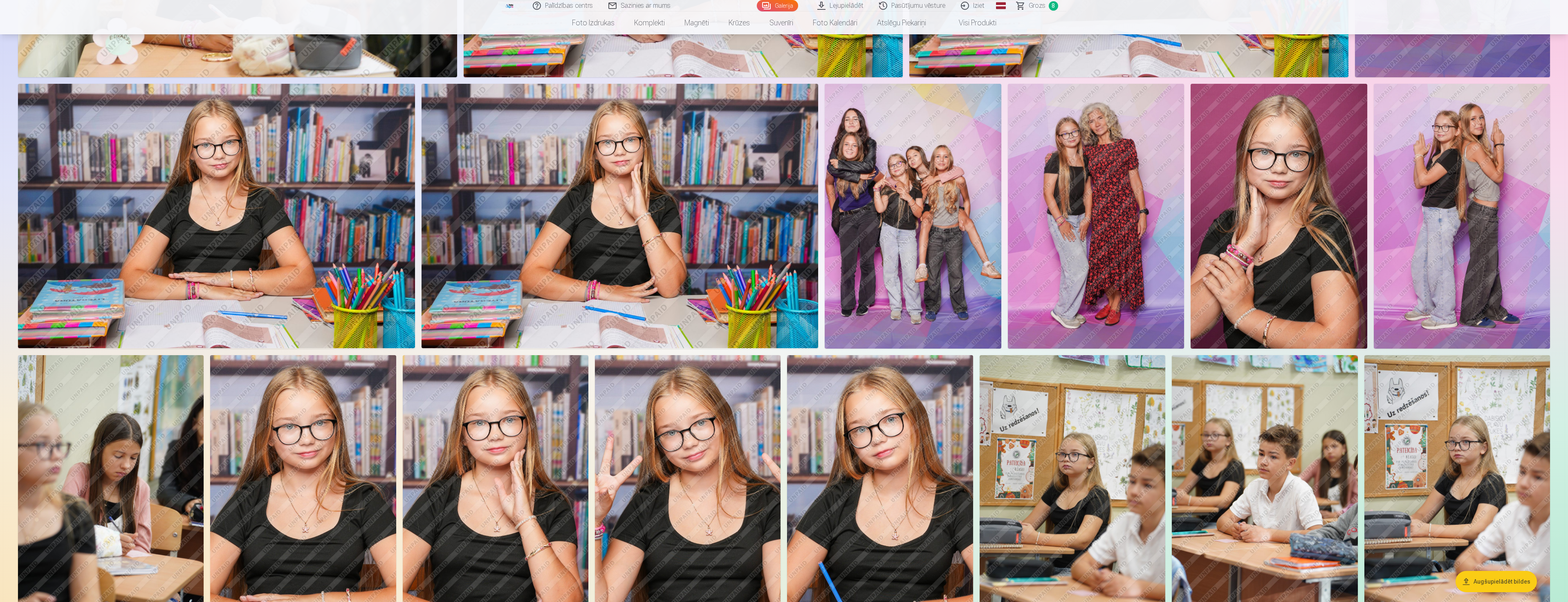
click at [595, 219] on img at bounding box center [620, 216] width 397 height 264
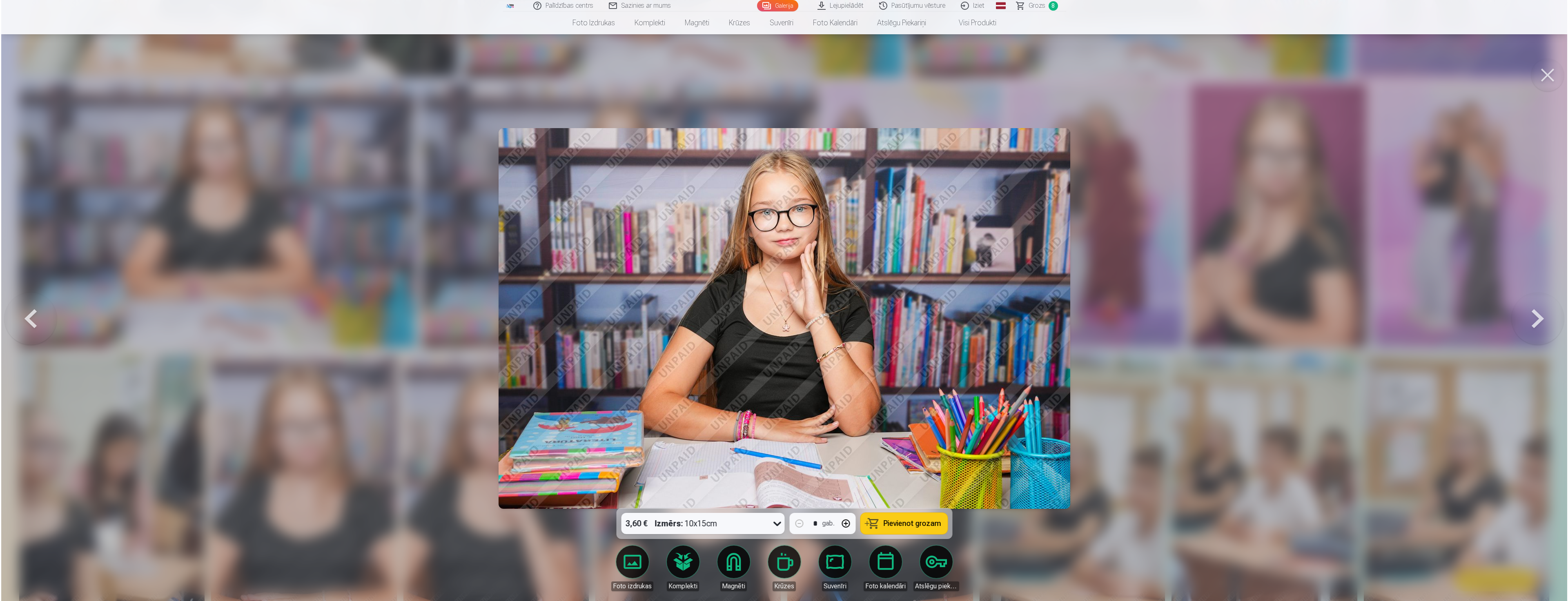
scroll to position [613, 0]
click at [892, 523] on span "Pievienot grozam" at bounding box center [912, 524] width 58 height 7
drag, startPoint x: 1236, startPoint y: 397, endPoint x: 1216, endPoint y: 398, distance: 20.0
click at [1234, 398] on div at bounding box center [784, 300] width 1568 height 601
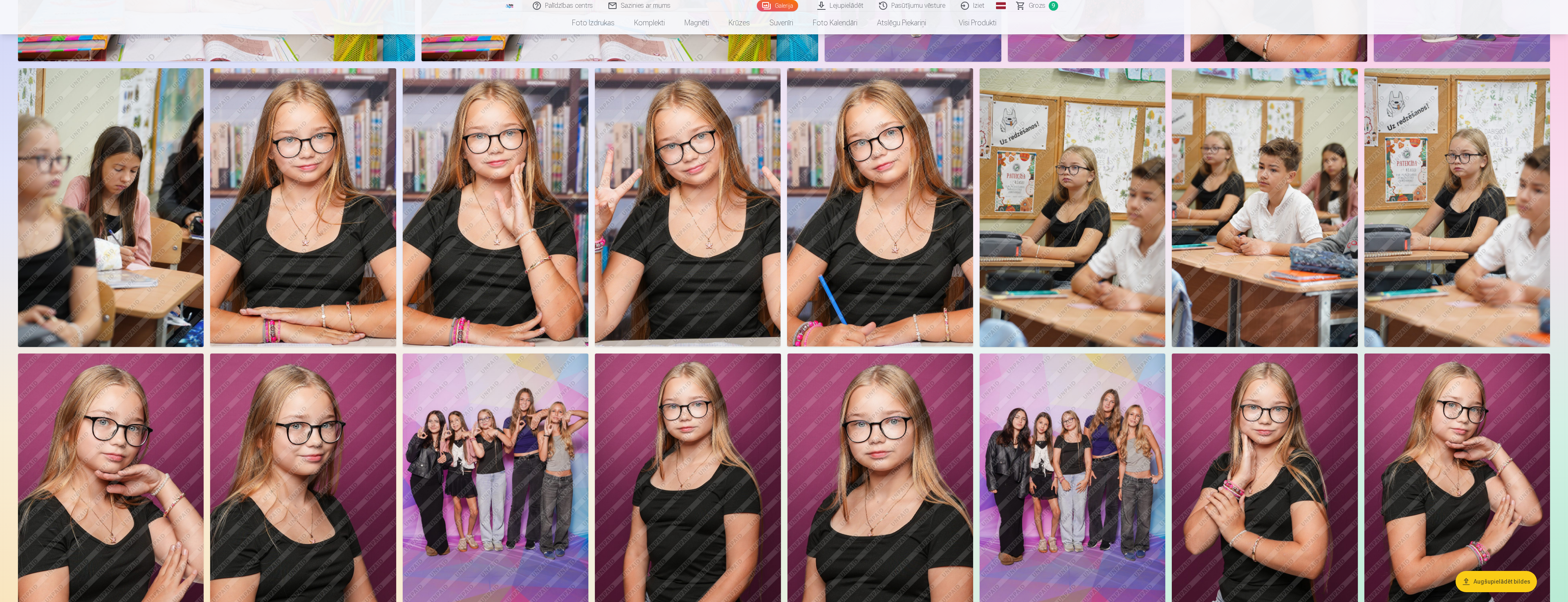
scroll to position [981, 0]
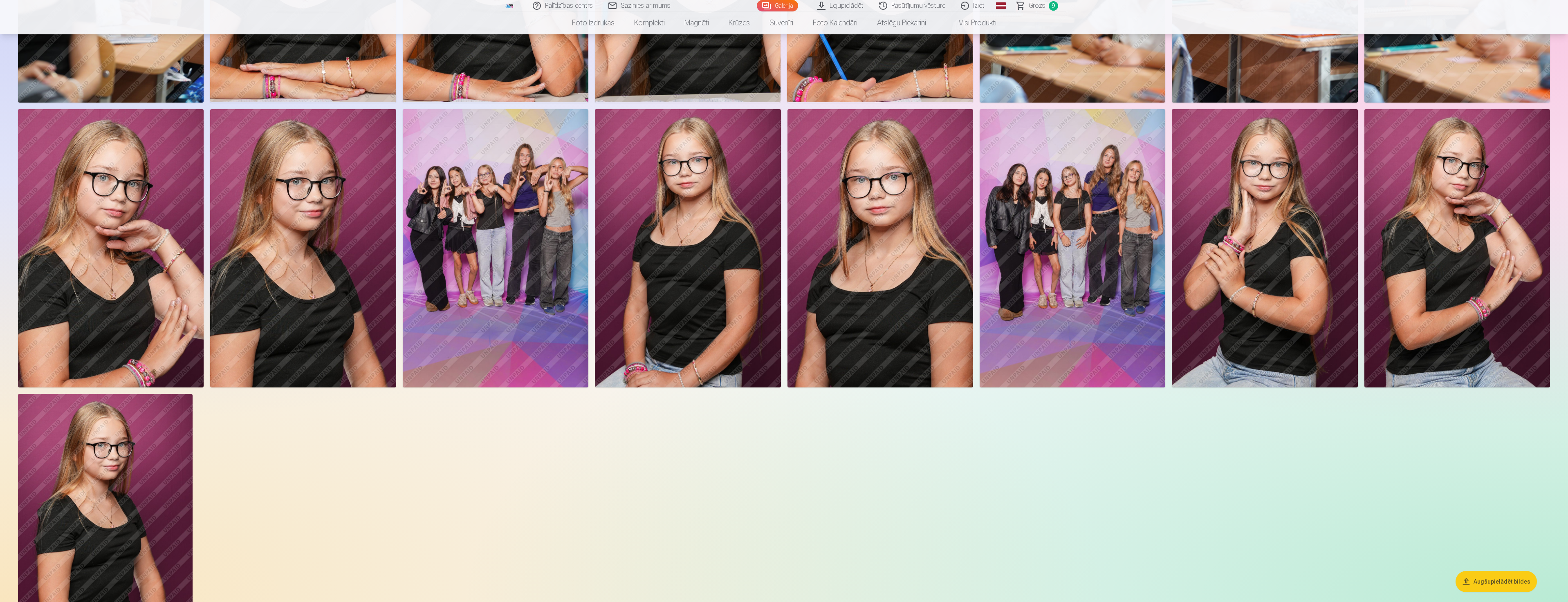
click at [1440, 277] on img at bounding box center [1457, 249] width 186 height 279
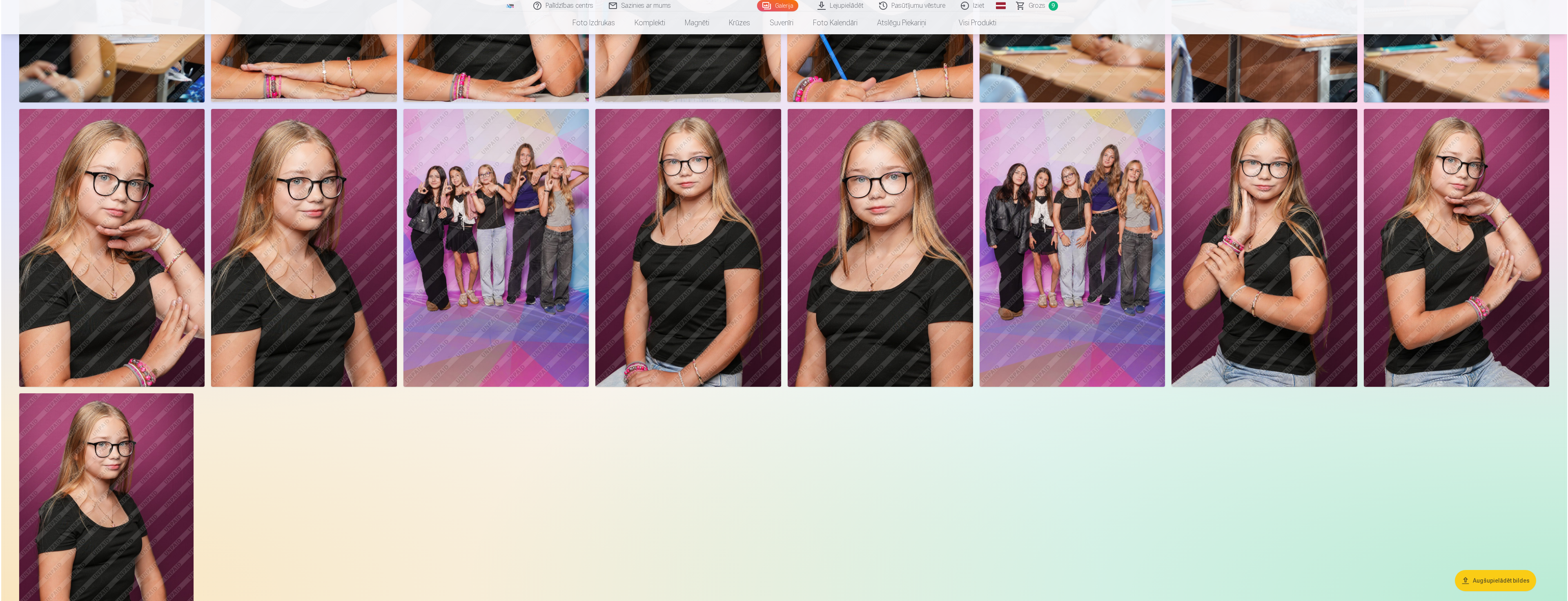
scroll to position [1144, 0]
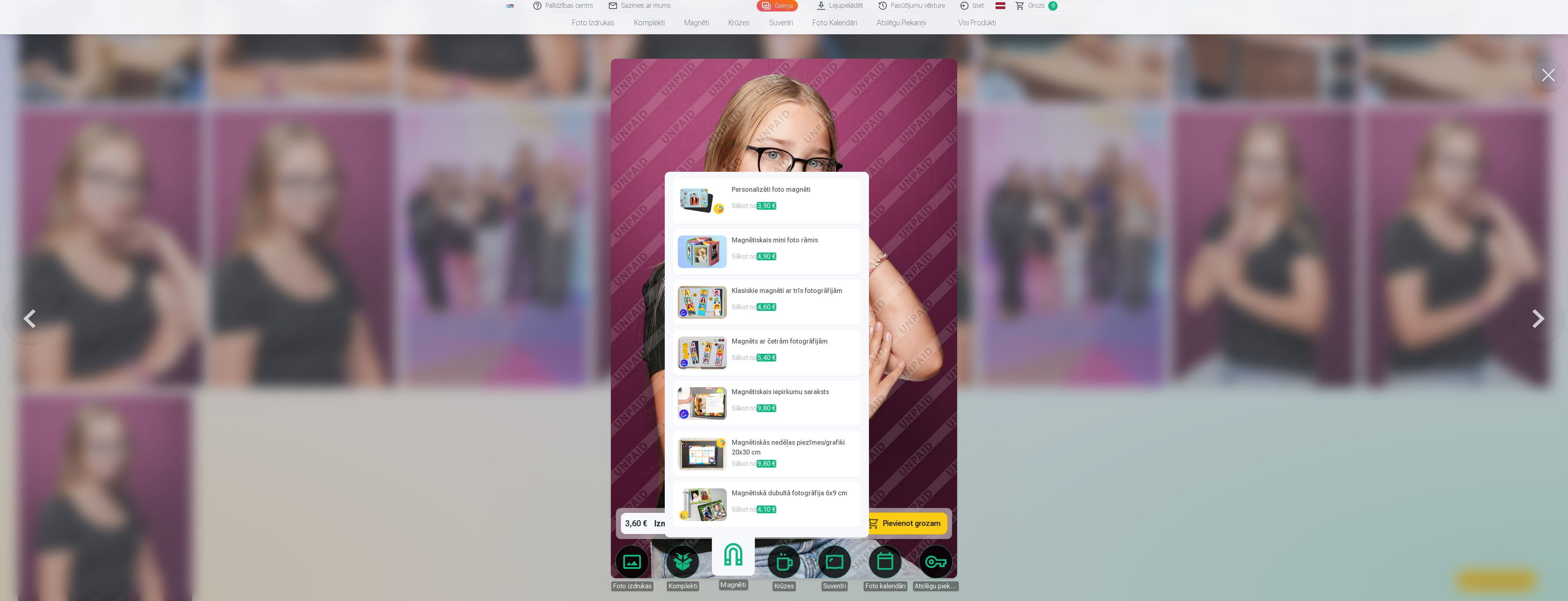
click at [733, 568] on link "Magnēti" at bounding box center [733, 565] width 51 height 50
click at [762, 207] on span "3,90 €" at bounding box center [766, 206] width 19 height 8
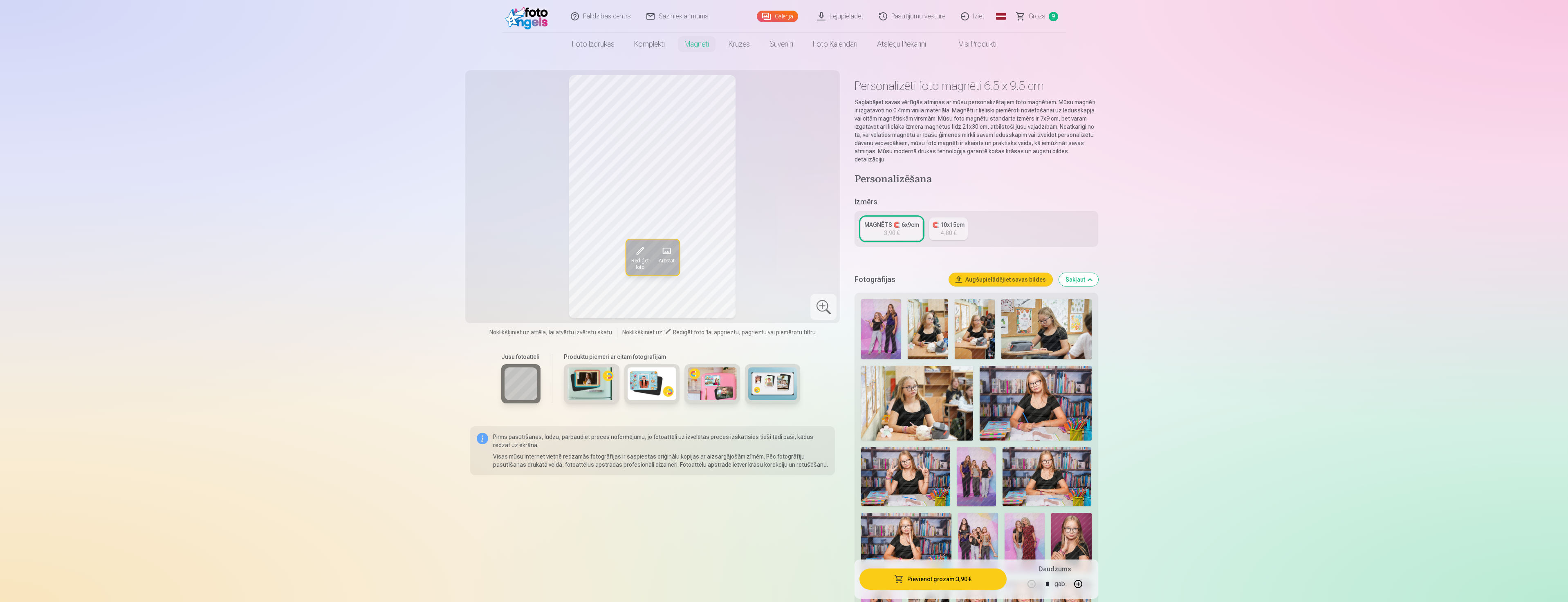
click at [1079, 584] on button "button" at bounding box center [1078, 584] width 20 height 19
type input "*"
click at [942, 579] on button "Pievienot grozam : 11,70 €" at bounding box center [932, 579] width 147 height 21
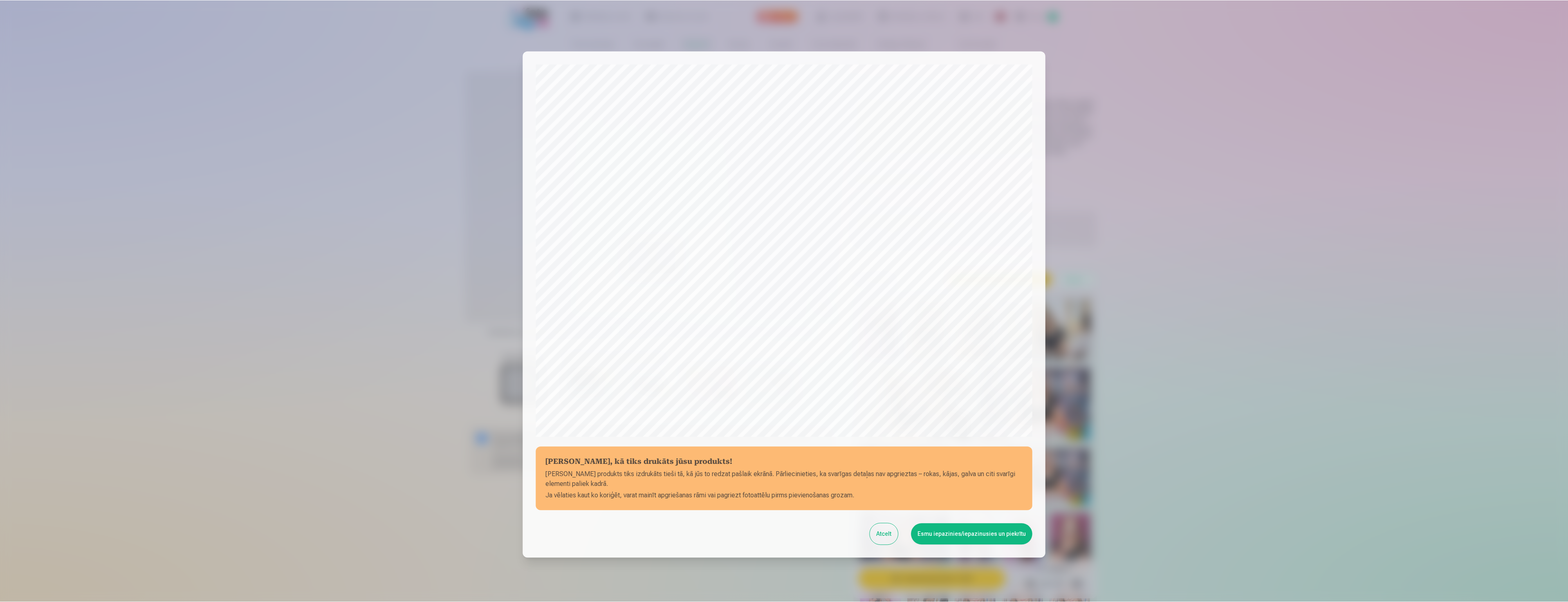
scroll to position [55, 0]
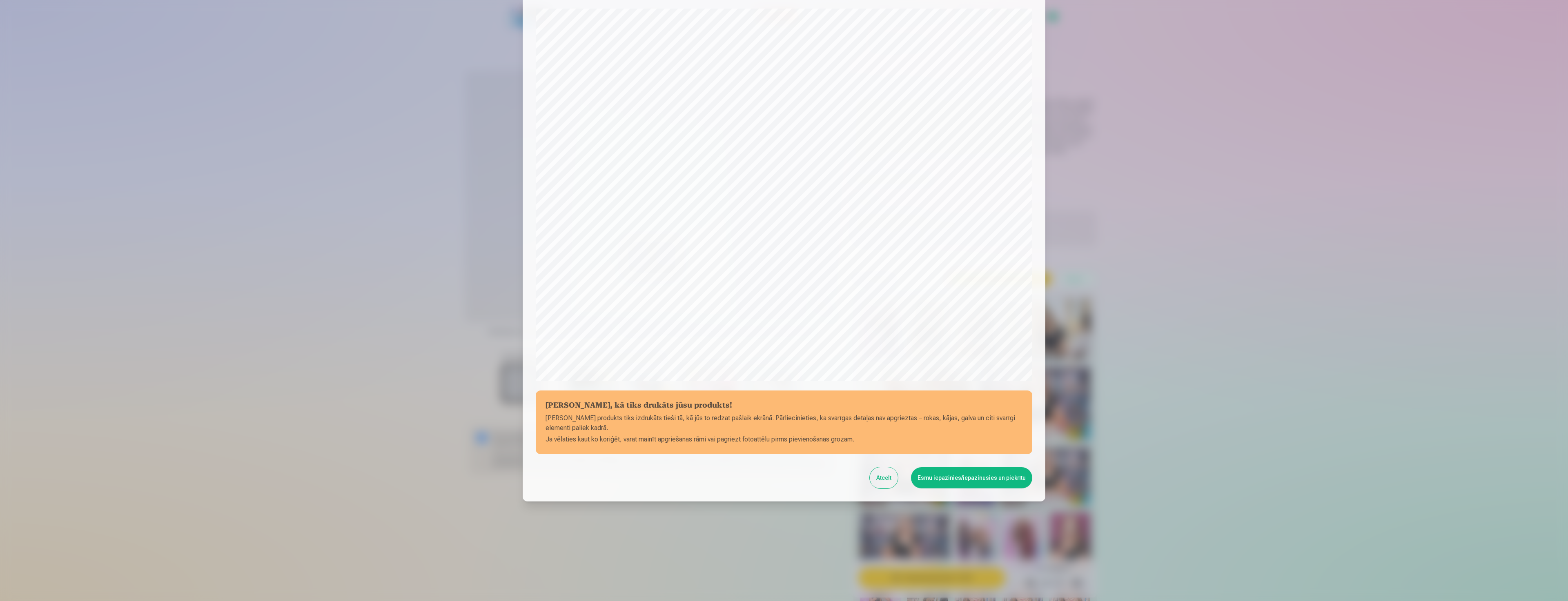
click at [968, 482] on button "Esmu iepazinies/iepazinusies un piekrītu" at bounding box center [971, 478] width 121 height 21
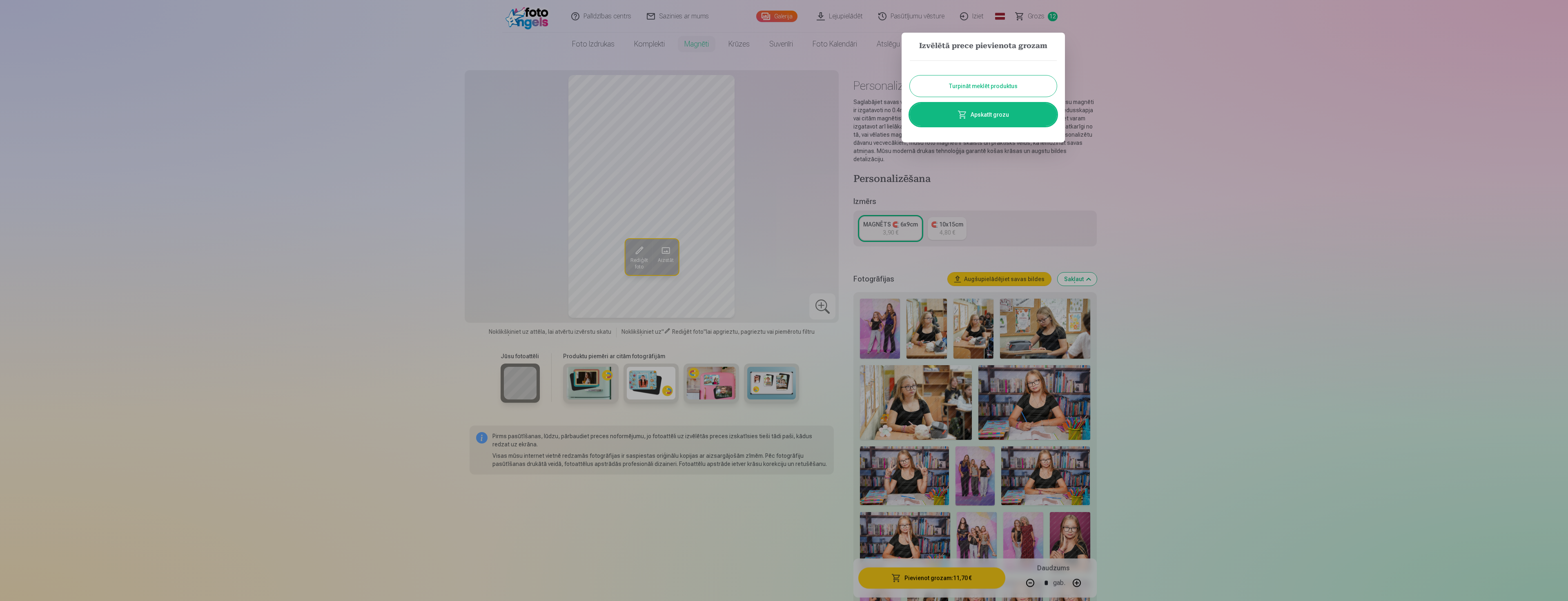
click at [989, 80] on button "Turpināt meklēt produktus" at bounding box center [983, 86] width 147 height 21
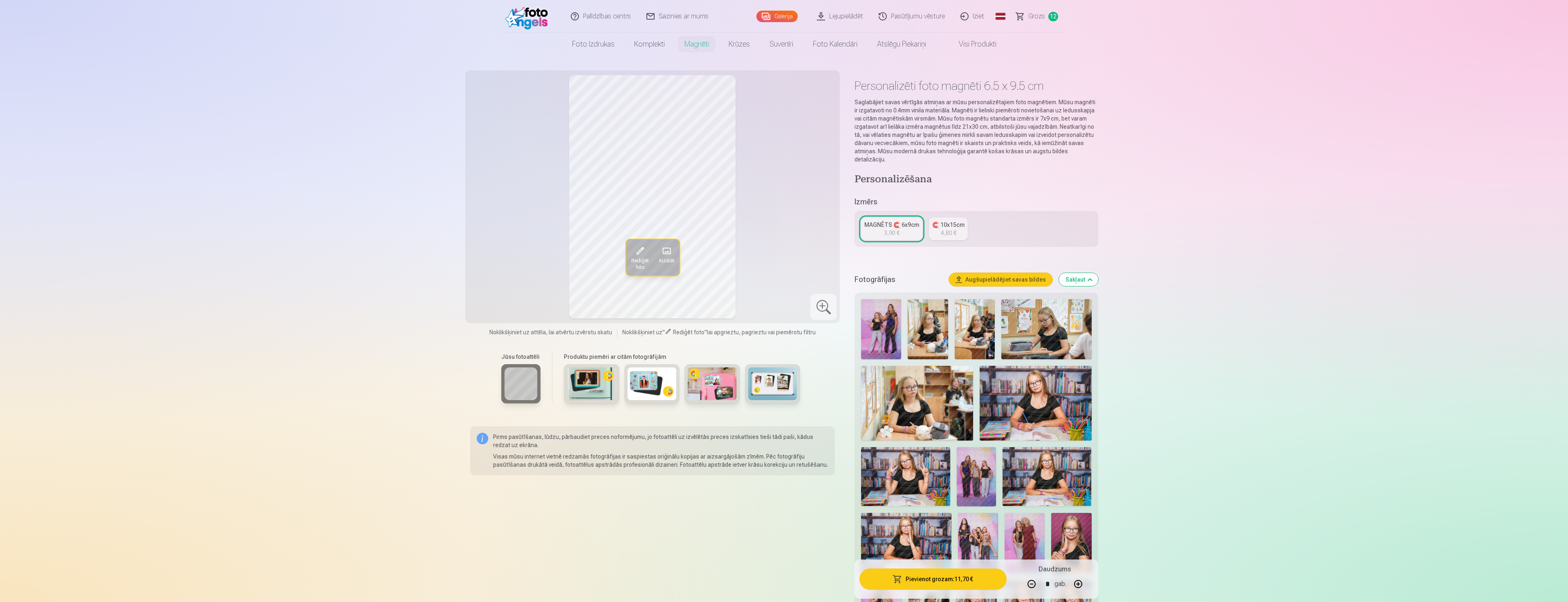
click at [776, 18] on link "Galerija" at bounding box center [777, 16] width 41 height 12
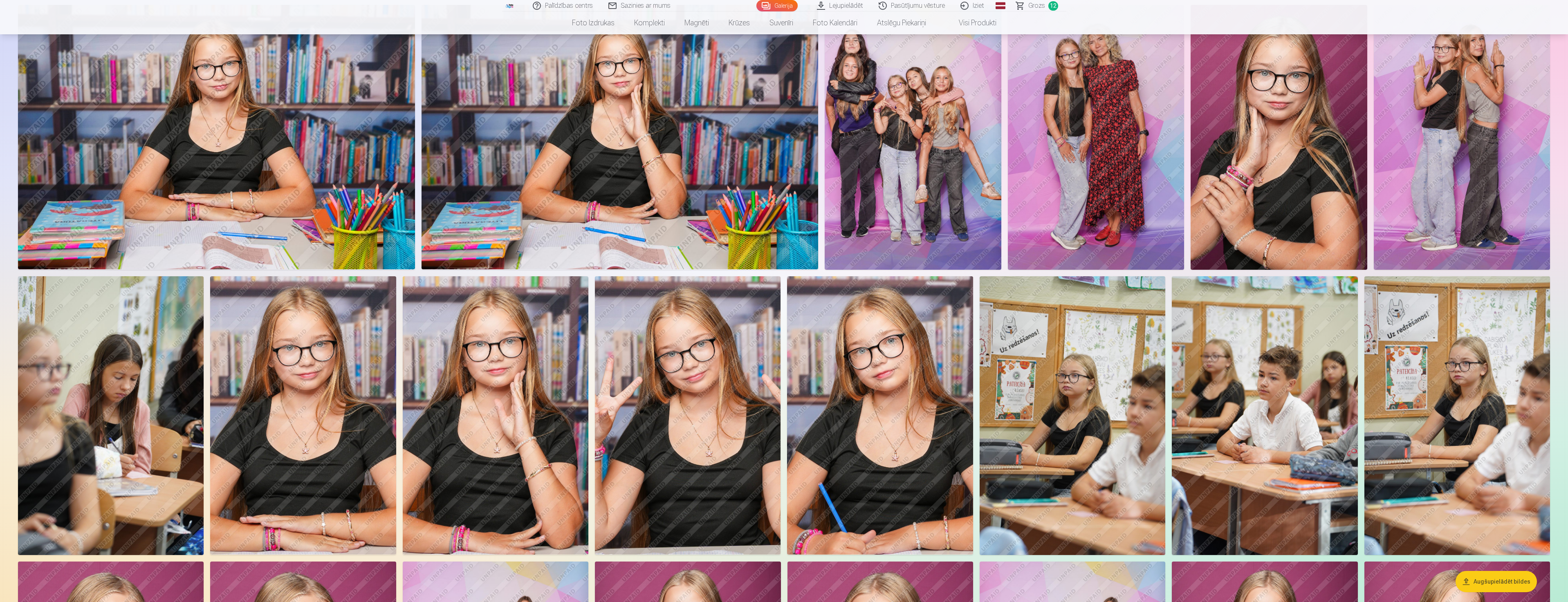
scroll to position [695, 0]
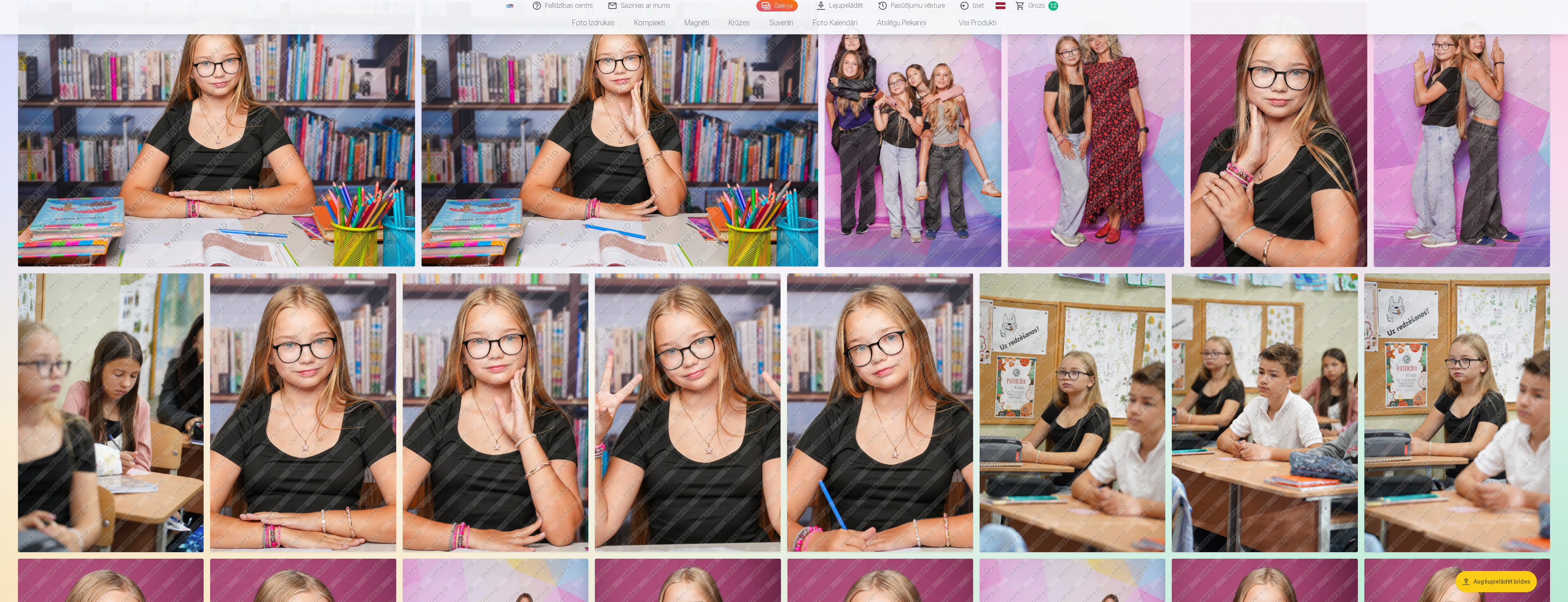
click at [708, 414] on img at bounding box center [687, 413] width 186 height 279
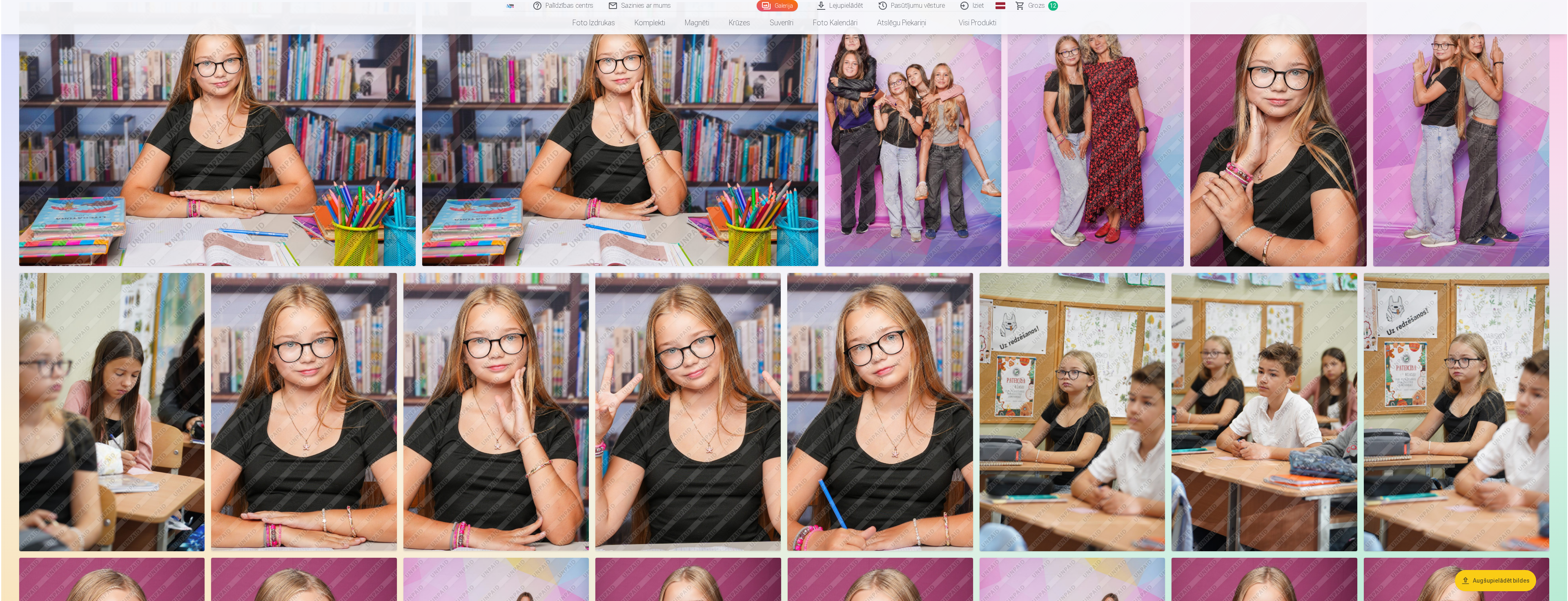
scroll to position [695, 0]
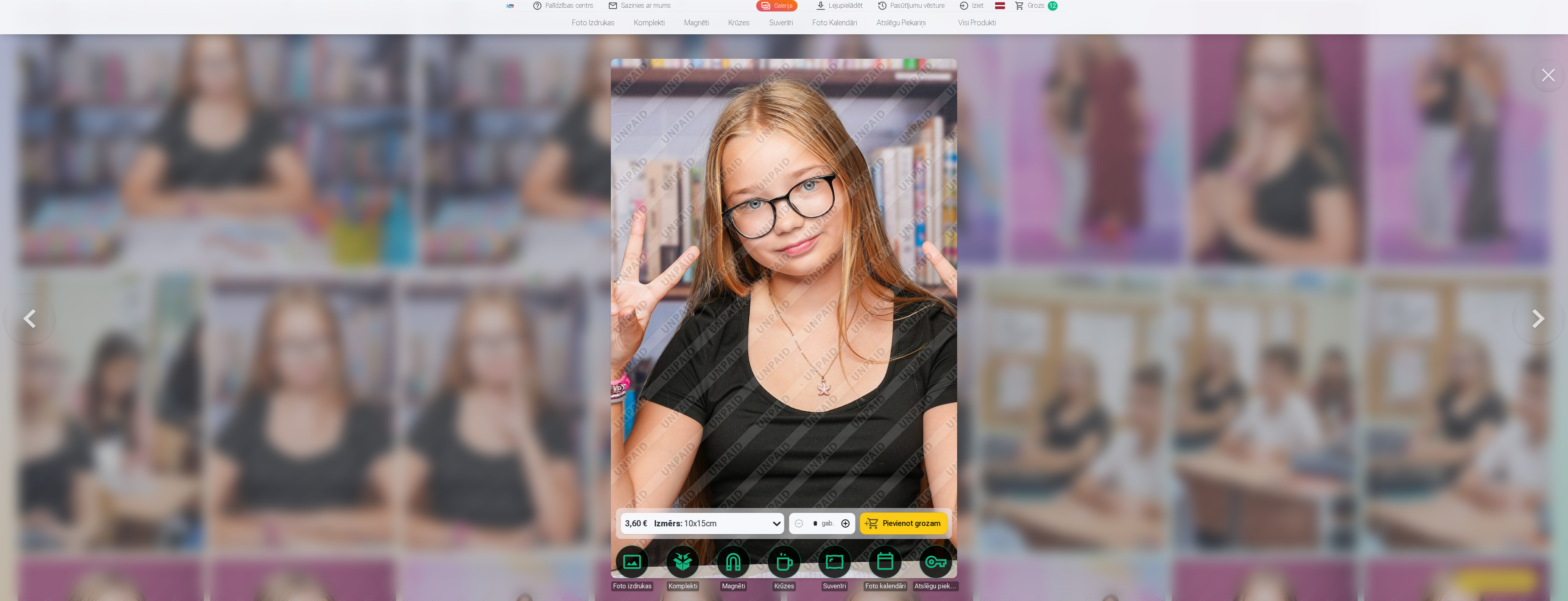
click at [1136, 340] on div at bounding box center [784, 300] width 1568 height 601
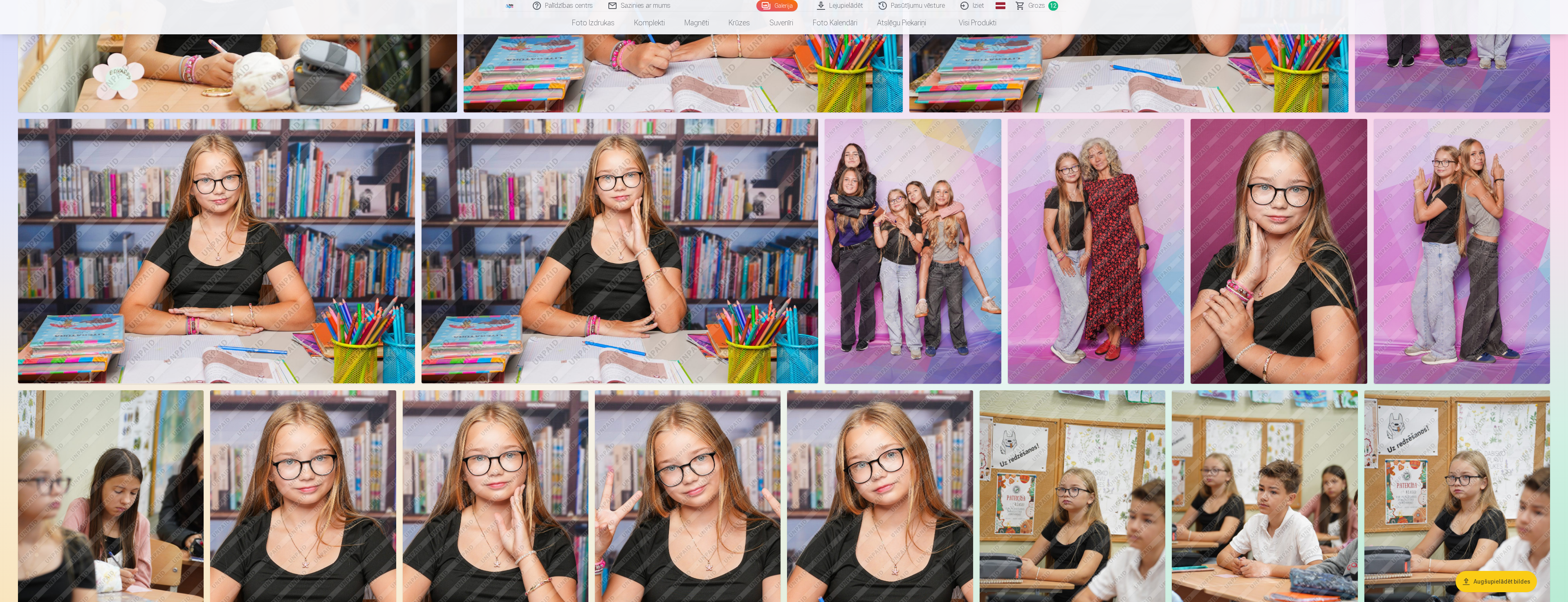
scroll to position [572, 0]
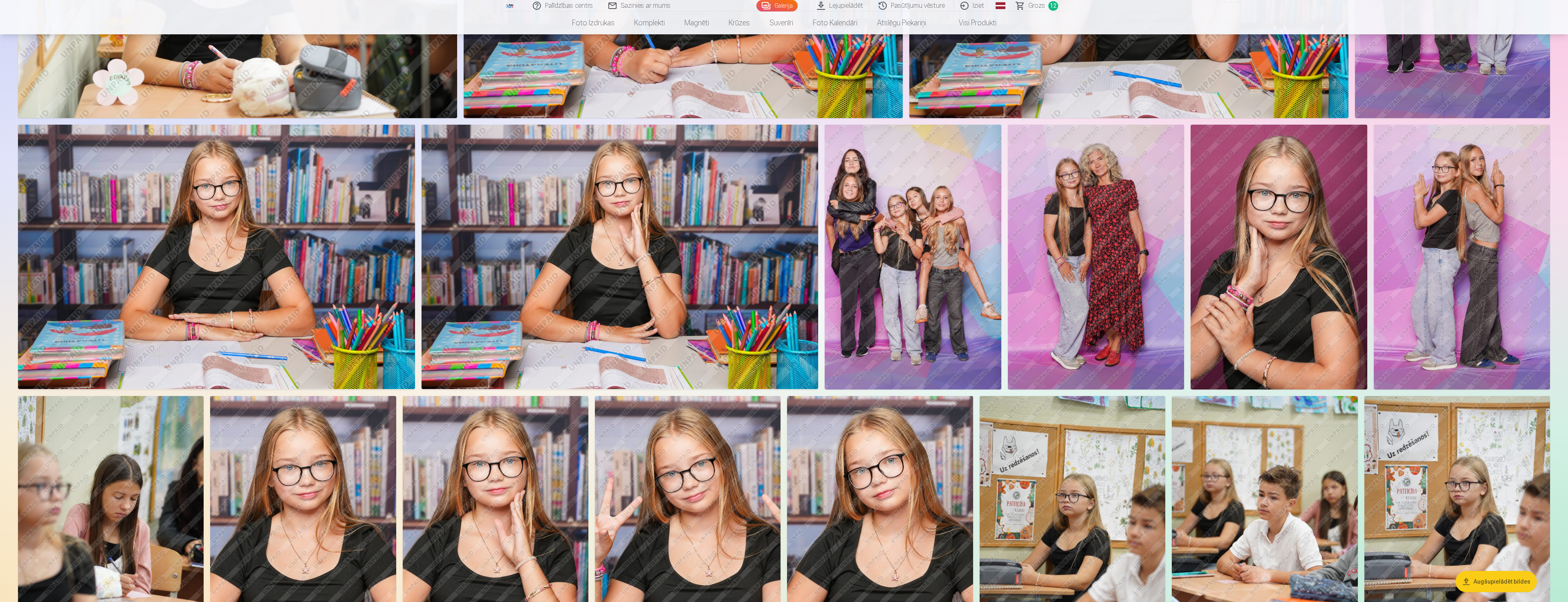
click at [917, 286] on img at bounding box center [912, 257] width 176 height 264
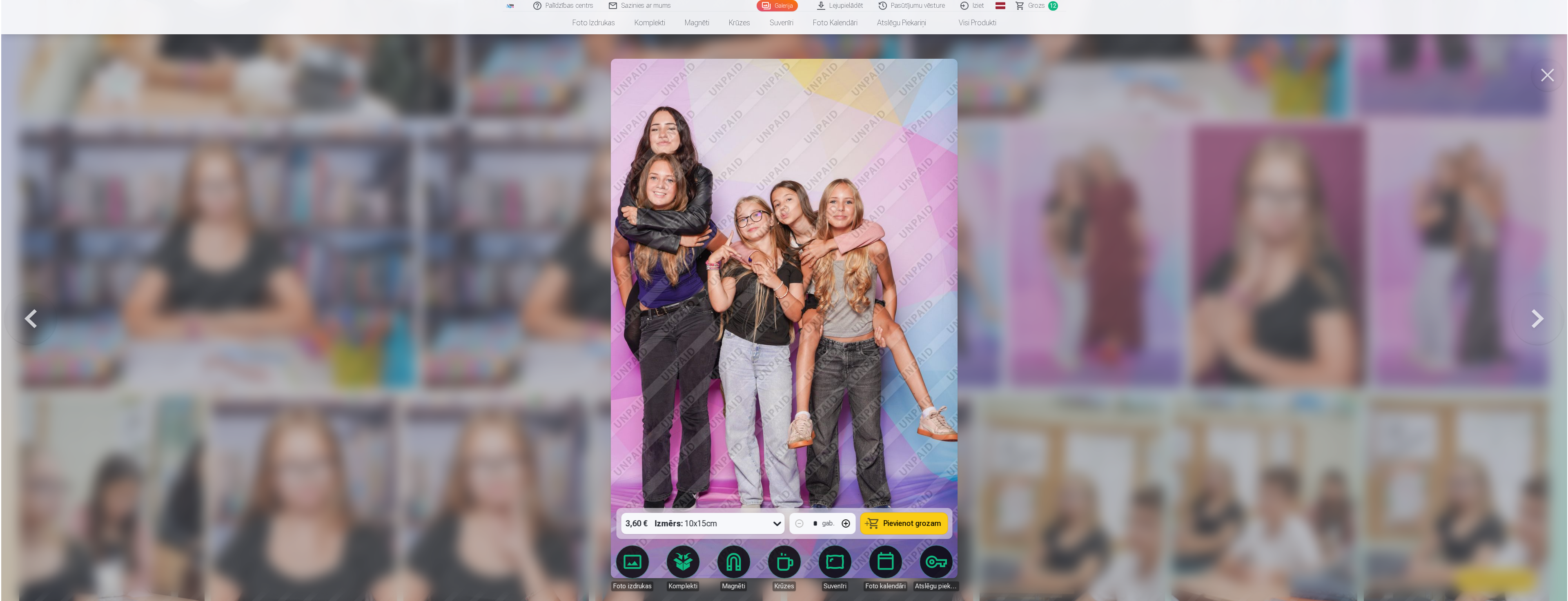
scroll to position [572, 0]
click at [900, 525] on span "Pievienot grozam" at bounding box center [912, 524] width 58 height 7
click at [1038, 371] on div at bounding box center [784, 300] width 1568 height 601
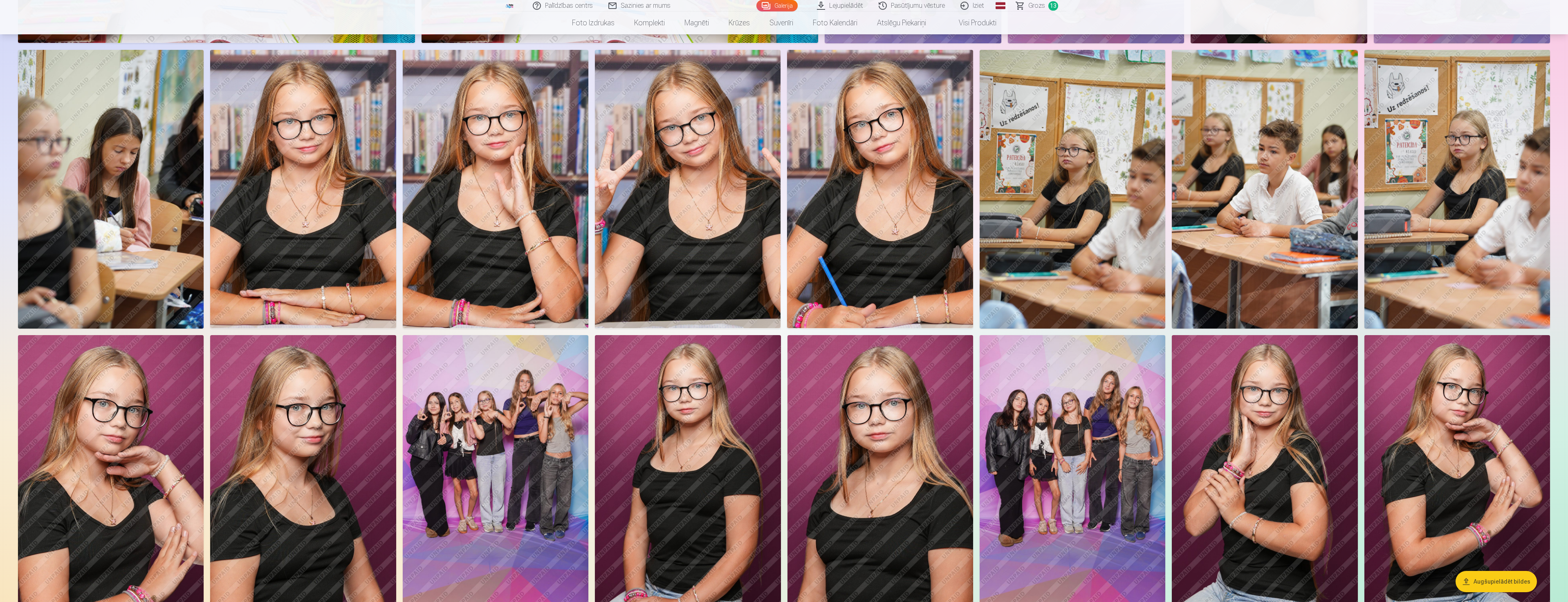
scroll to position [981, 0]
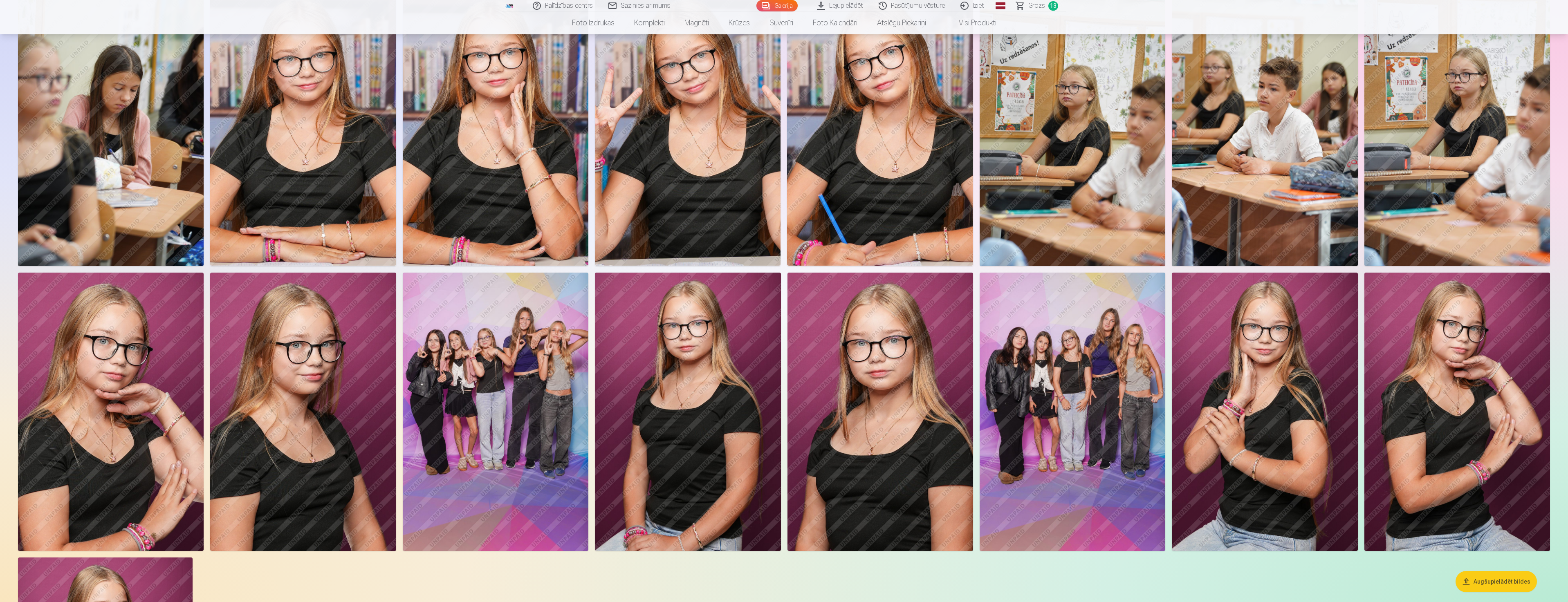
click at [891, 391] on img at bounding box center [880, 412] width 186 height 279
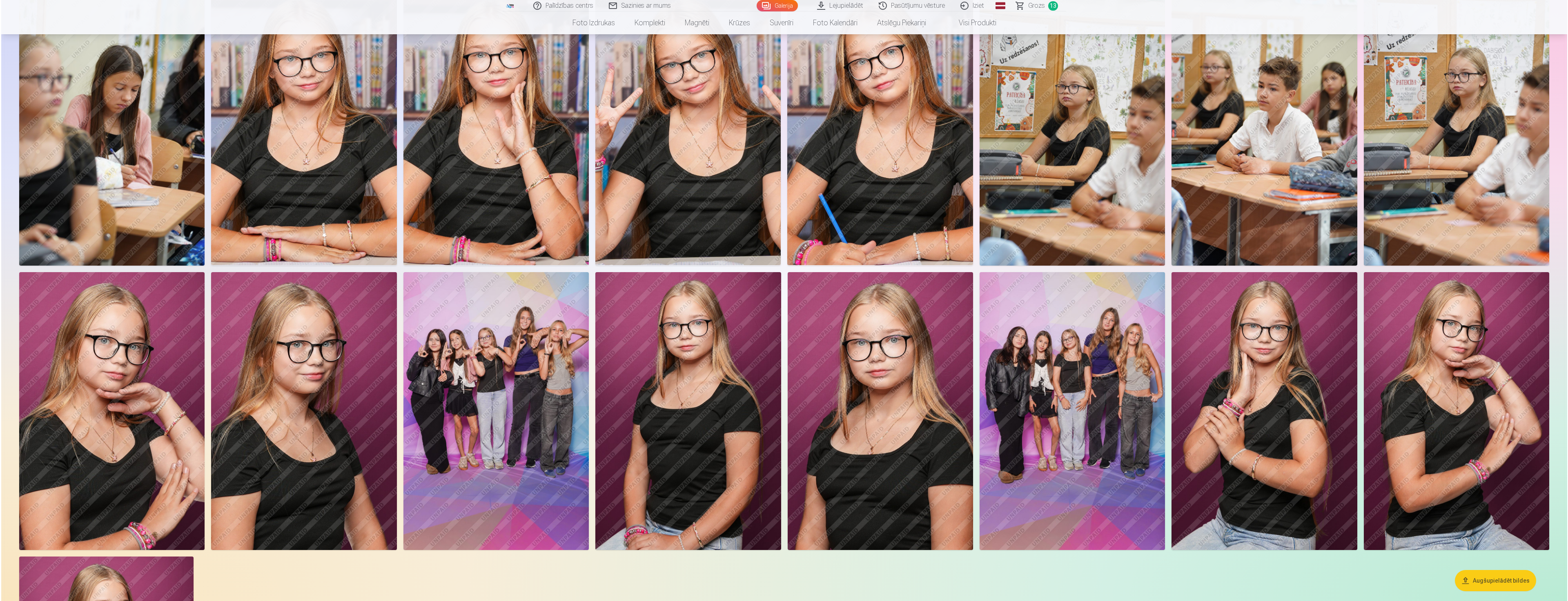
scroll to position [981, 0]
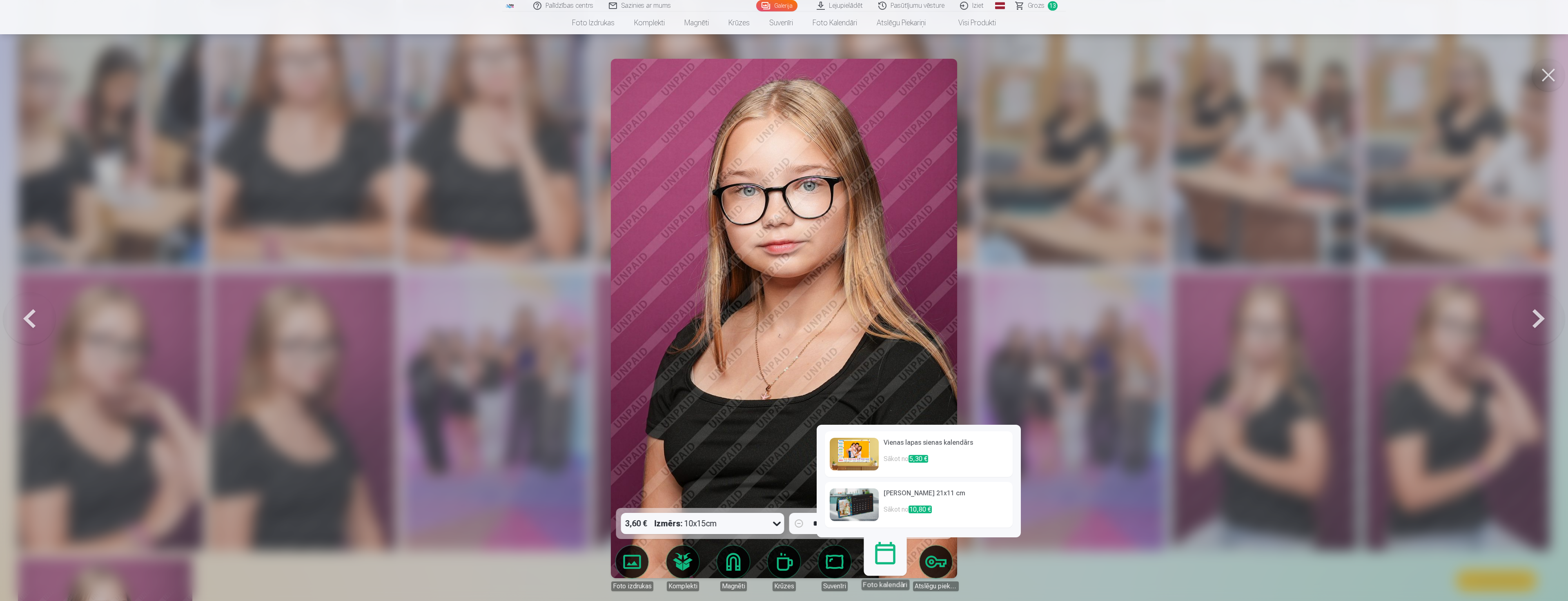
click at [873, 498] on img at bounding box center [854, 505] width 49 height 33
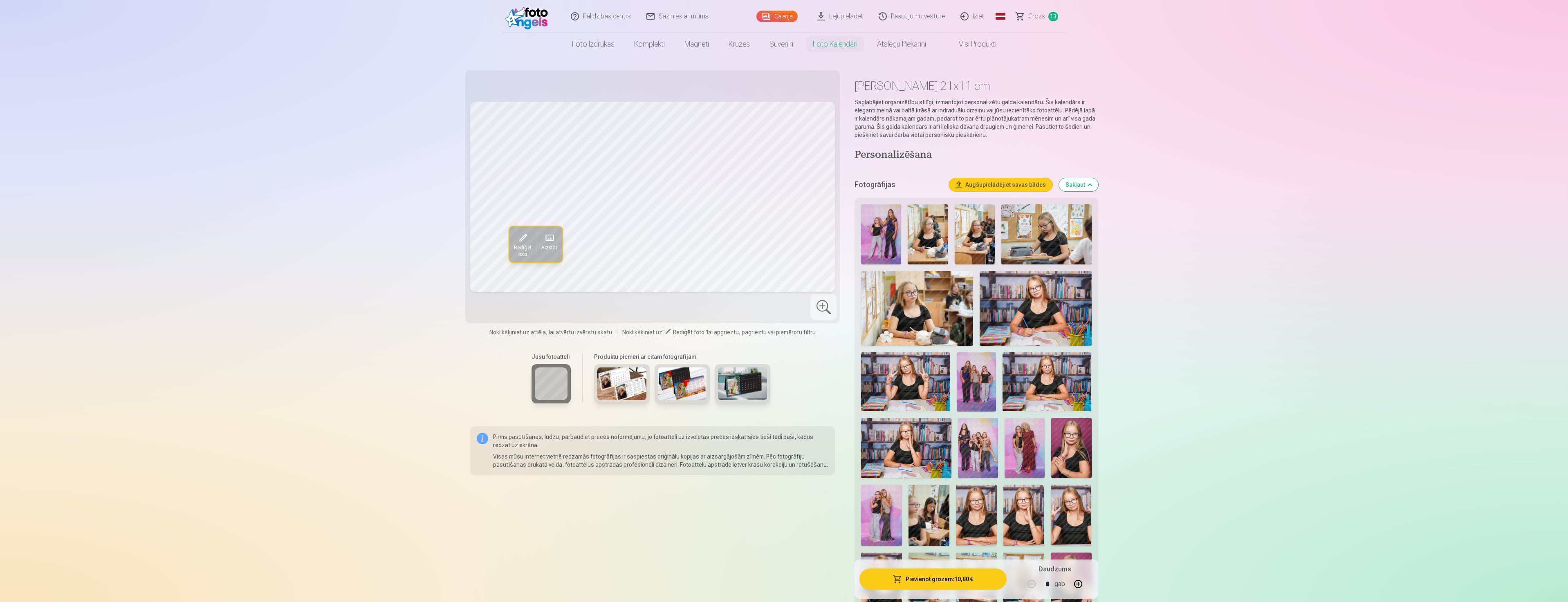
click at [548, 241] on span at bounding box center [548, 238] width 13 height 13
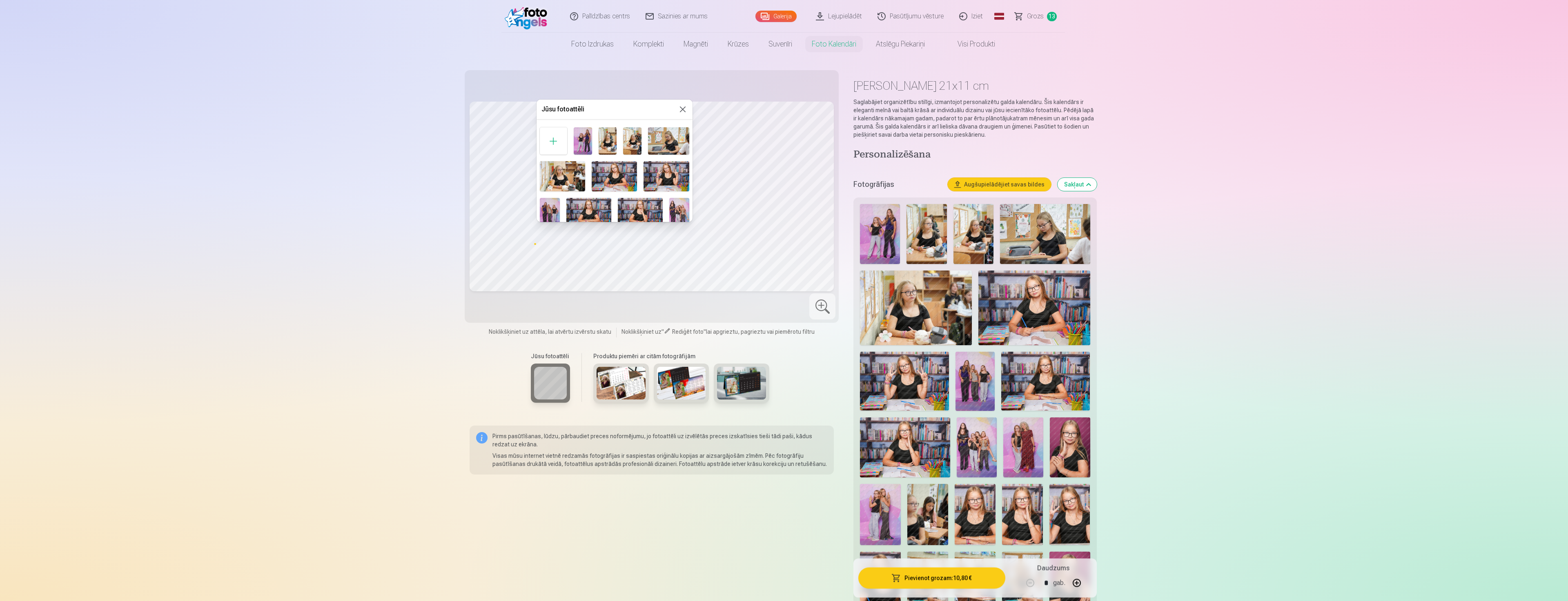
click at [682, 111] on button at bounding box center [683, 109] width 10 height 10
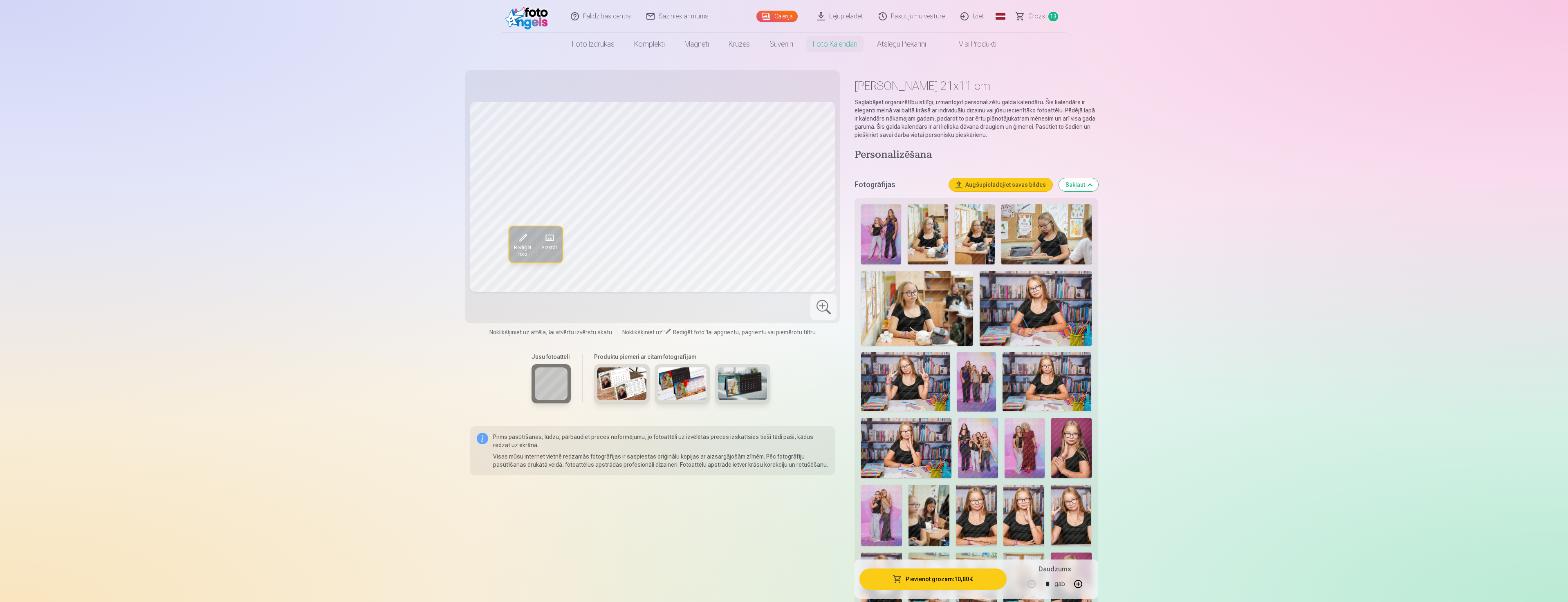
click at [527, 246] on span "Rediģēt foto" at bounding box center [522, 250] width 18 height 13
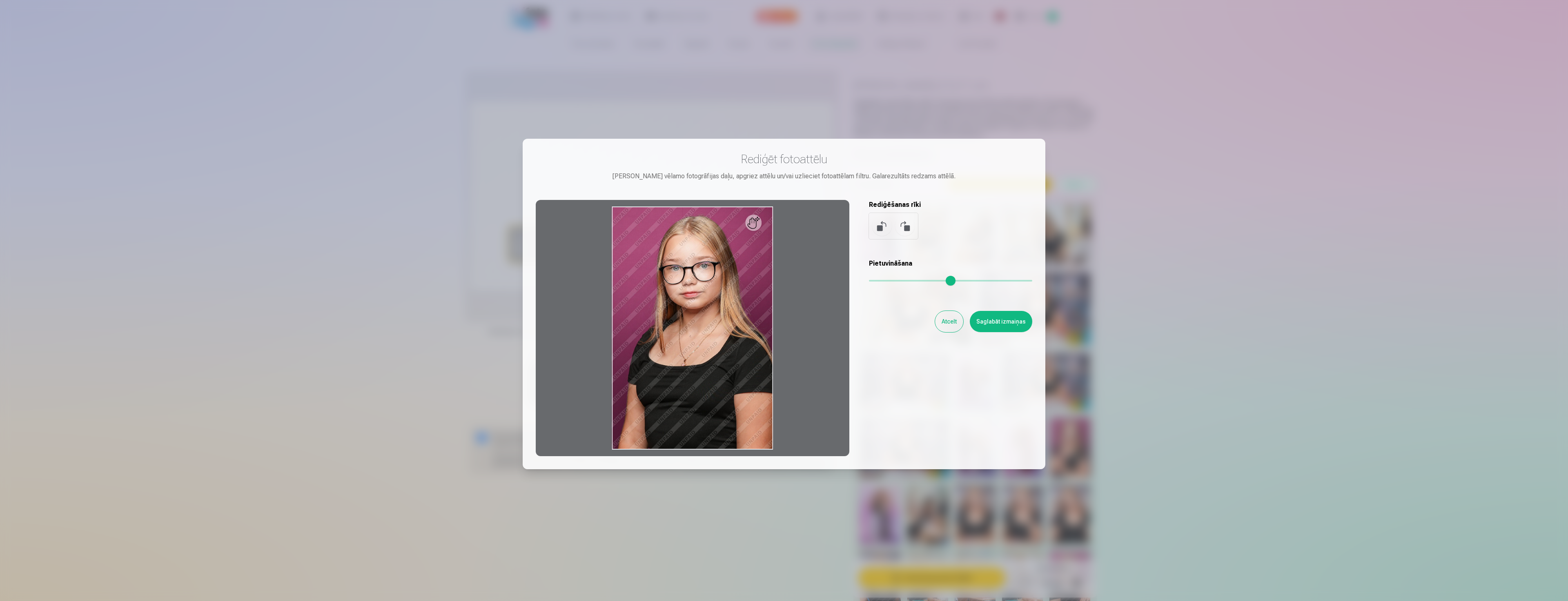
click at [979, 27] on div at bounding box center [784, 300] width 1568 height 601
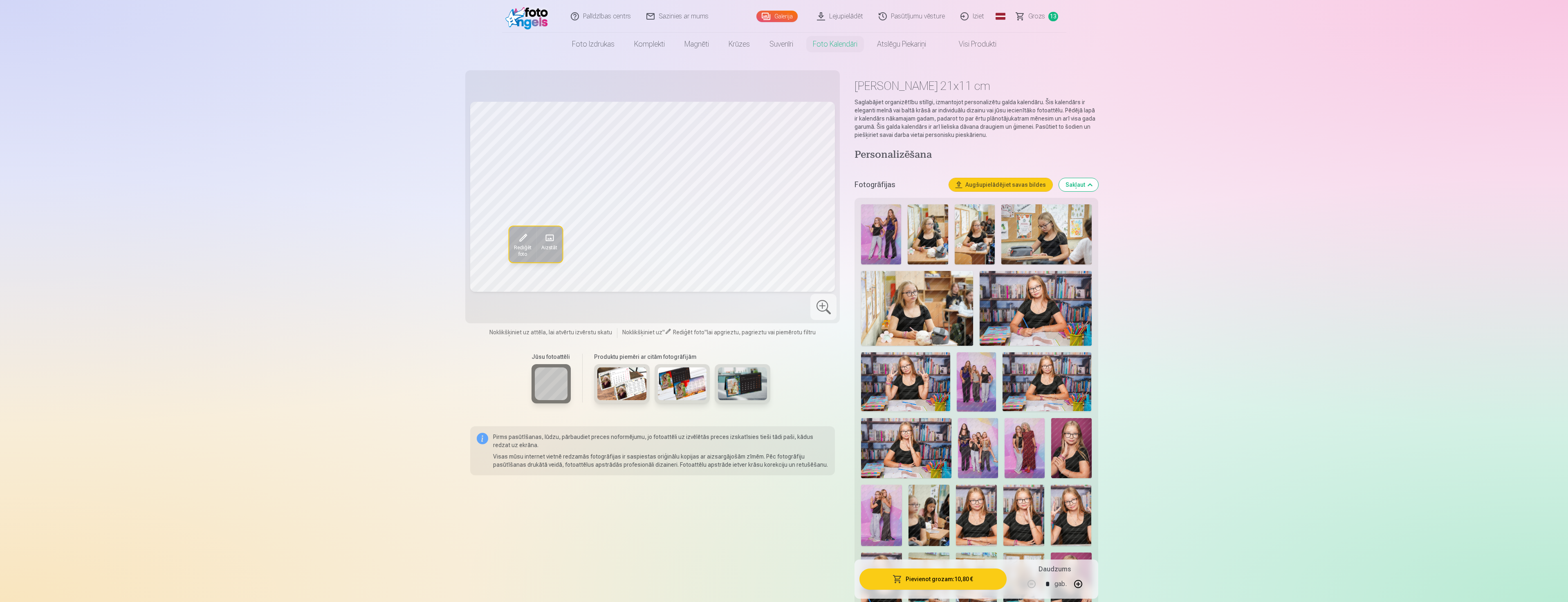
click at [1081, 182] on button "Sakļaut" at bounding box center [1078, 184] width 39 height 13
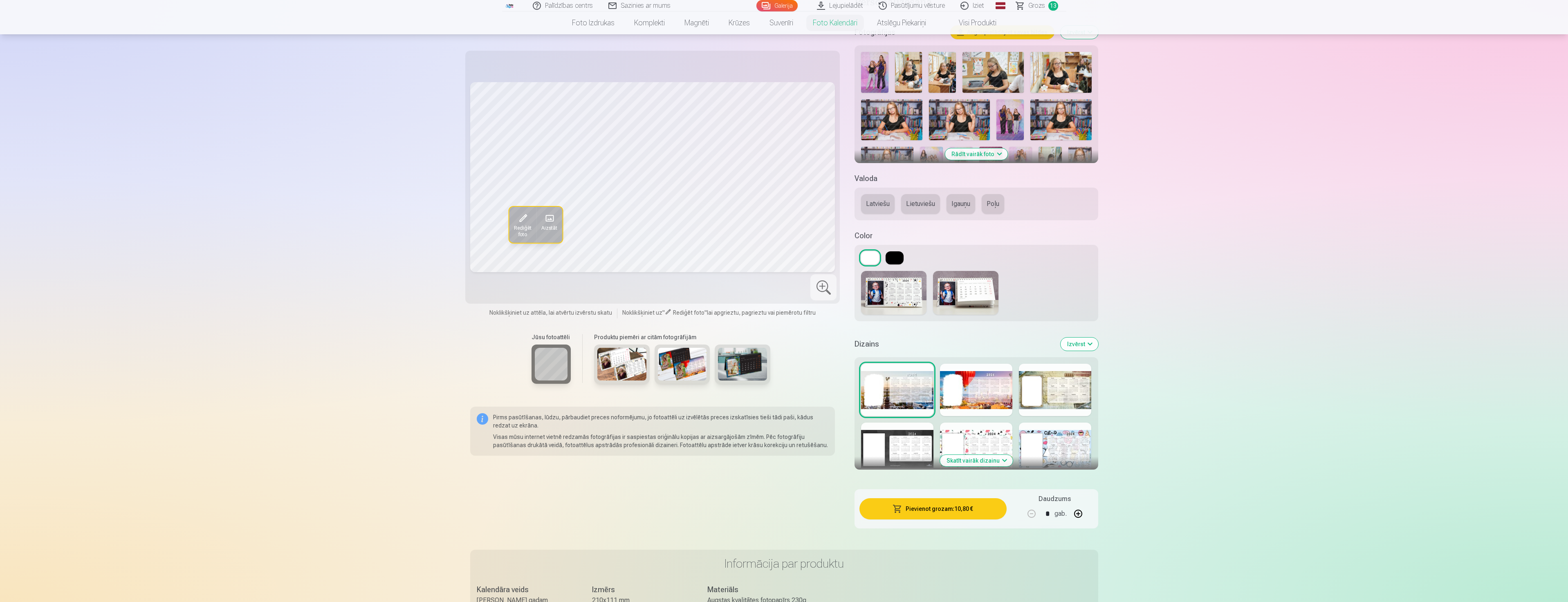
scroll to position [163, 0]
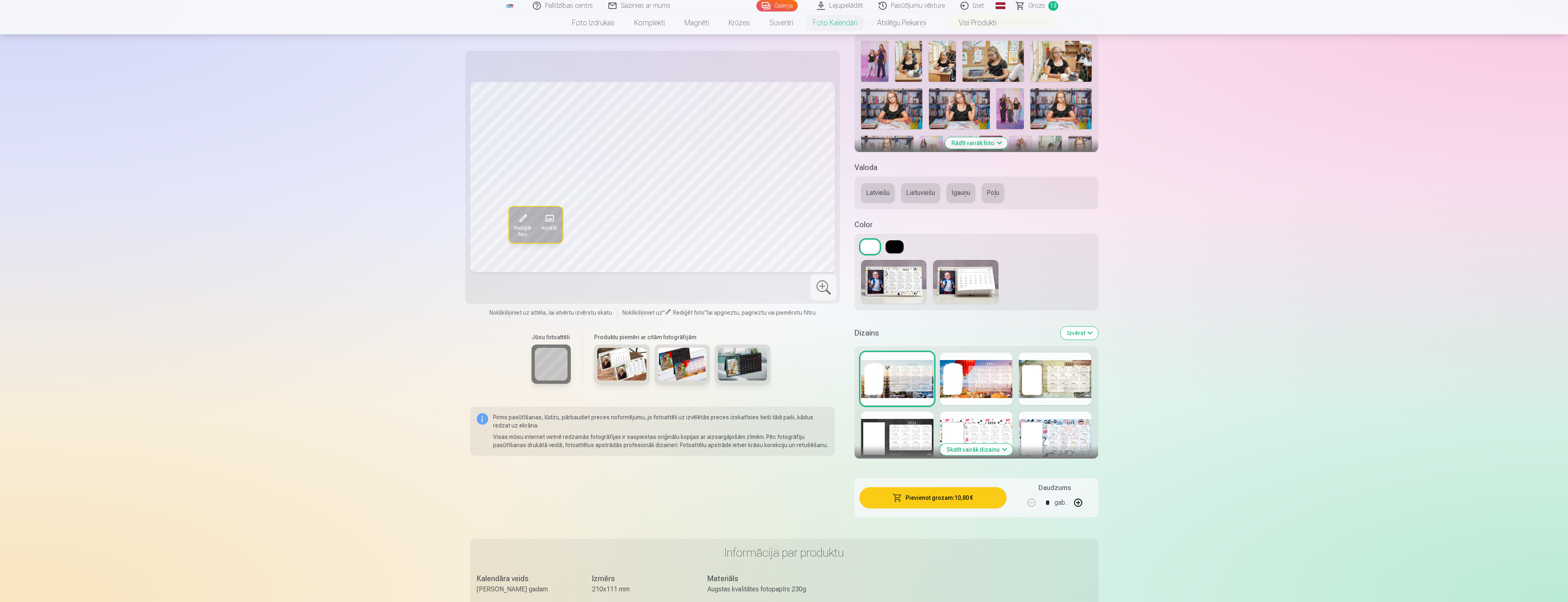
click at [897, 288] on img at bounding box center [893, 282] width 65 height 44
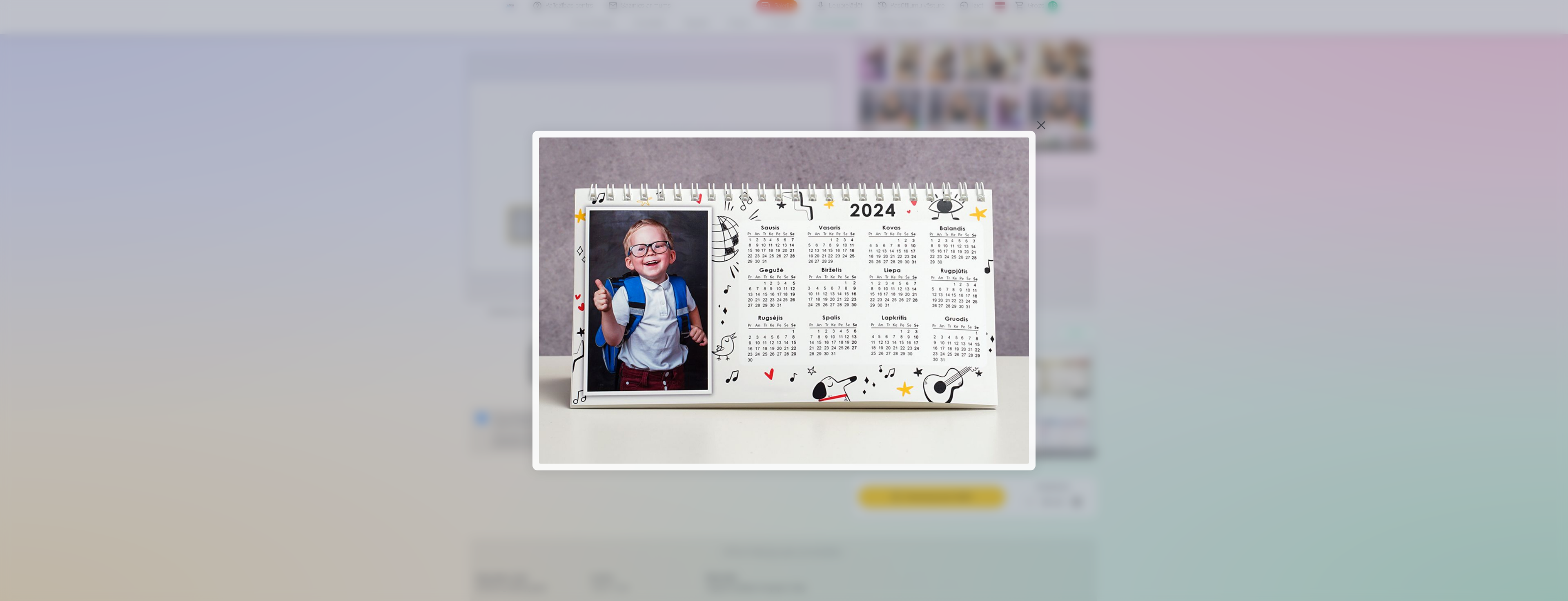
click at [1038, 120] on div at bounding box center [1041, 125] width 12 height 12
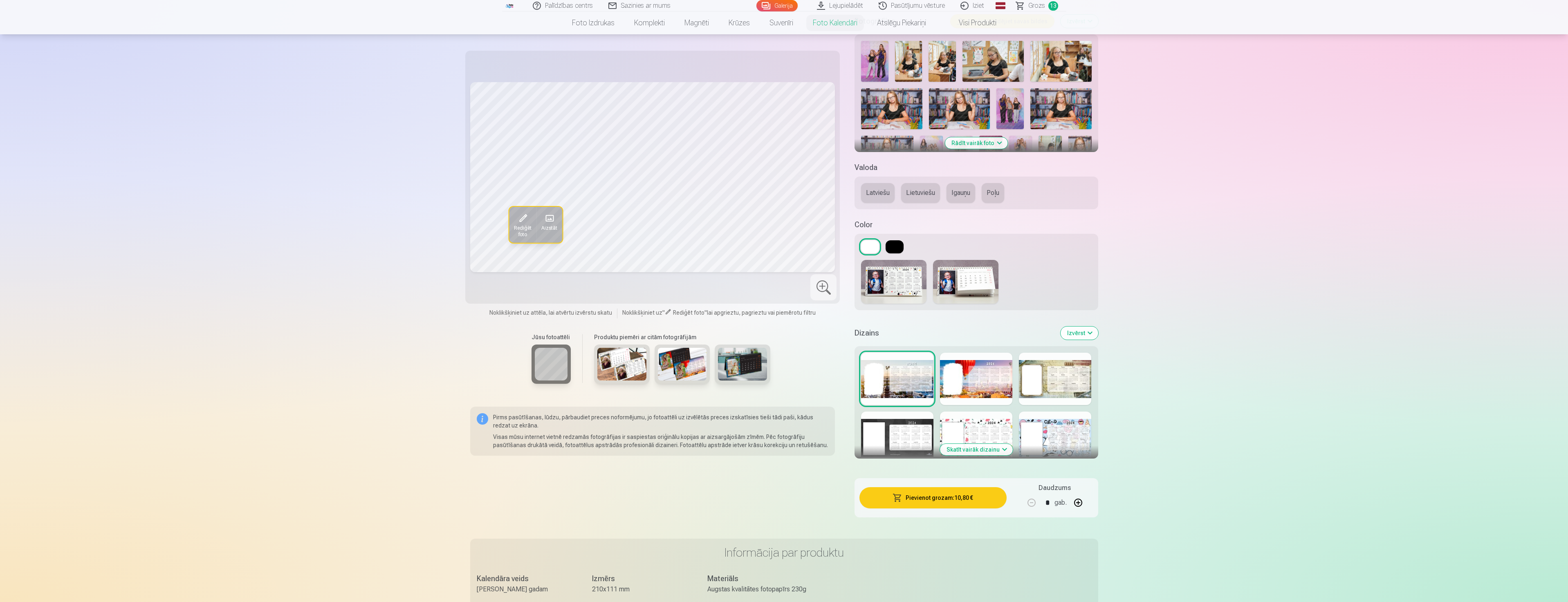
click at [987, 290] on img at bounding box center [965, 282] width 65 height 44
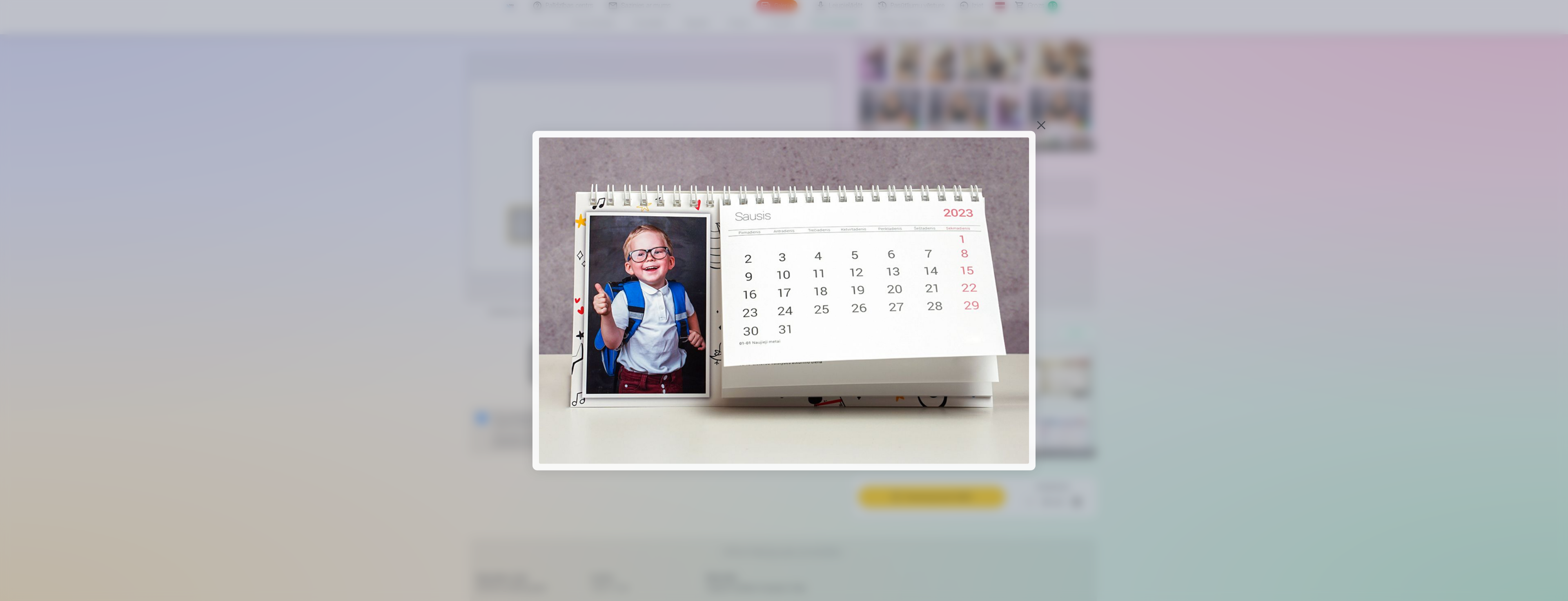
click at [1040, 126] on div at bounding box center [1041, 125] width 12 height 12
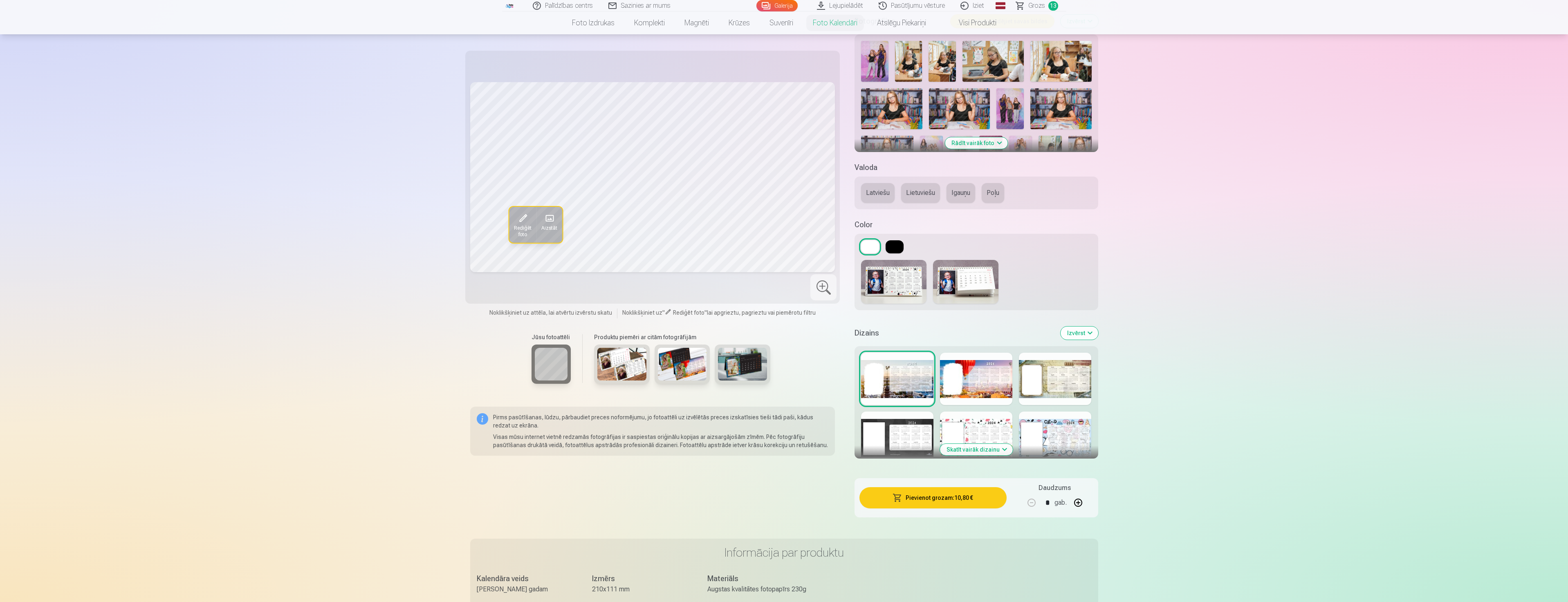
click at [904, 284] on img at bounding box center [893, 282] width 65 height 44
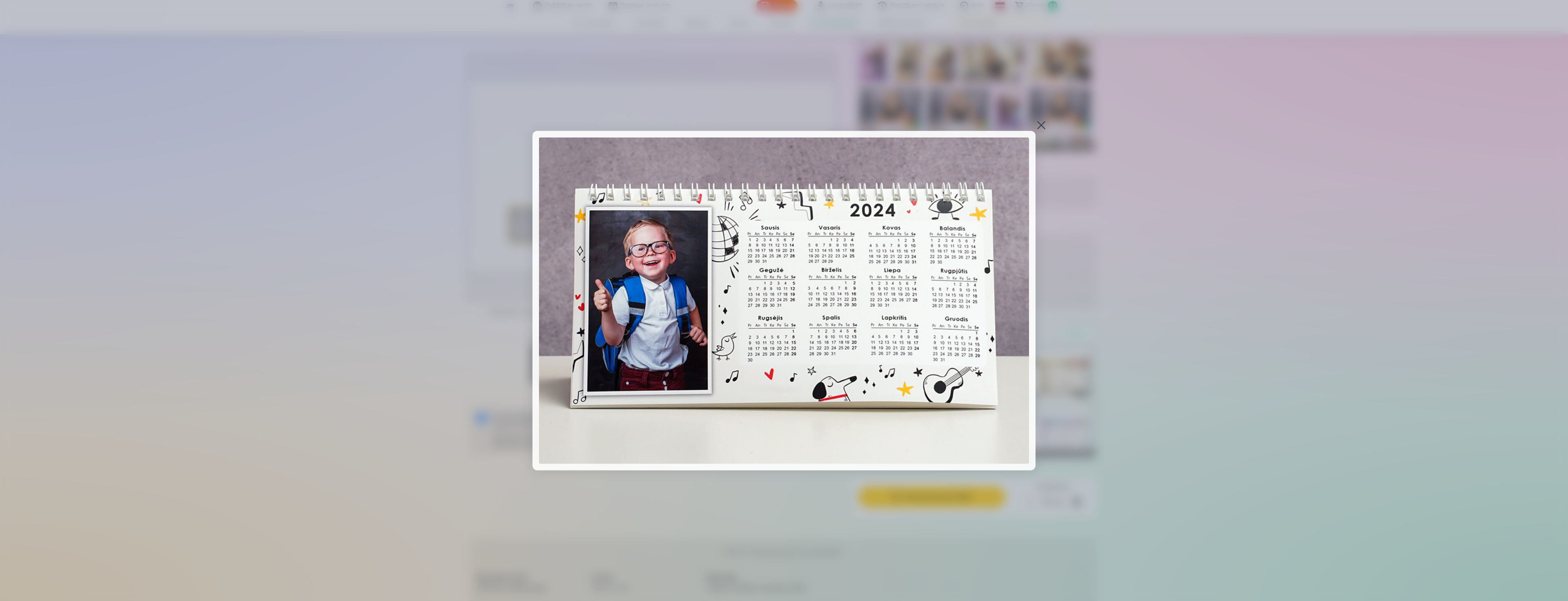
drag, startPoint x: 1029, startPoint y: 120, endPoint x: 1034, endPoint y: 123, distance: 5.8
click at [1029, 120] on div at bounding box center [784, 300] width 1568 height 601
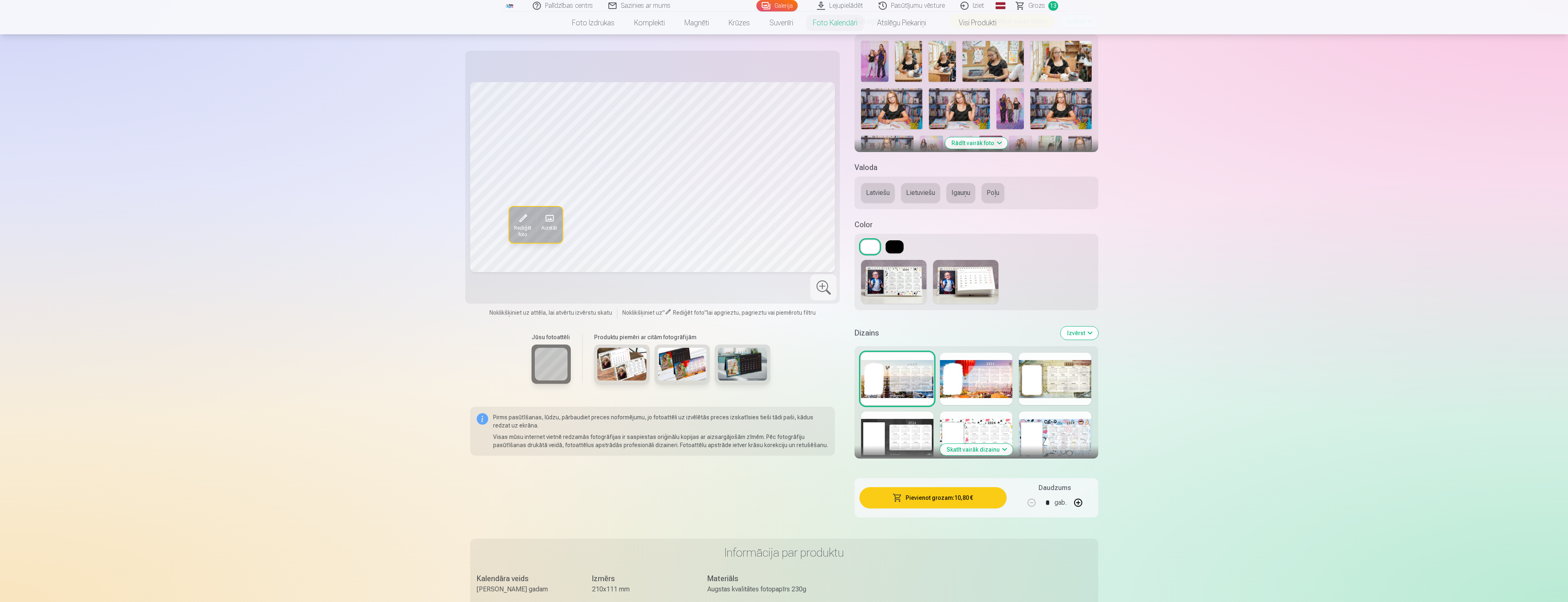
click at [897, 245] on button at bounding box center [895, 246] width 18 height 13
click at [874, 248] on button at bounding box center [870, 246] width 18 height 13
click at [1075, 335] on button "Izvērst" at bounding box center [1079, 333] width 38 height 13
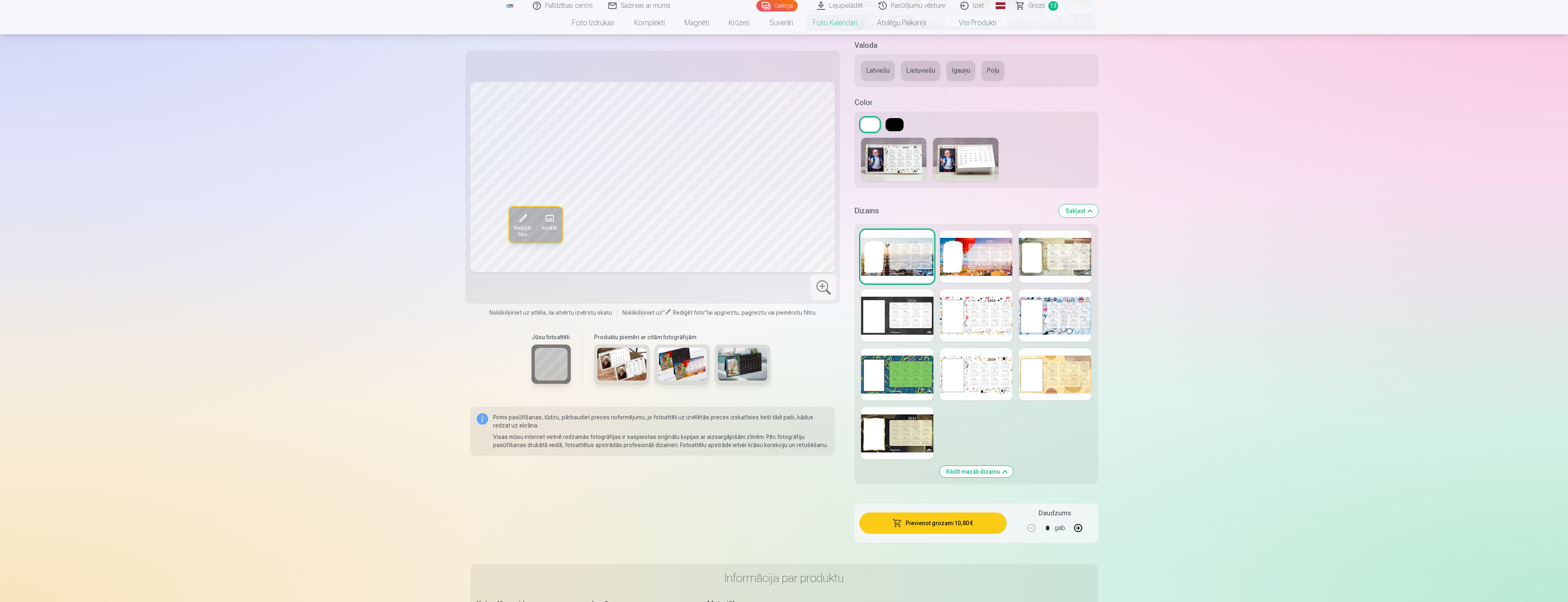
scroll to position [368, 0]
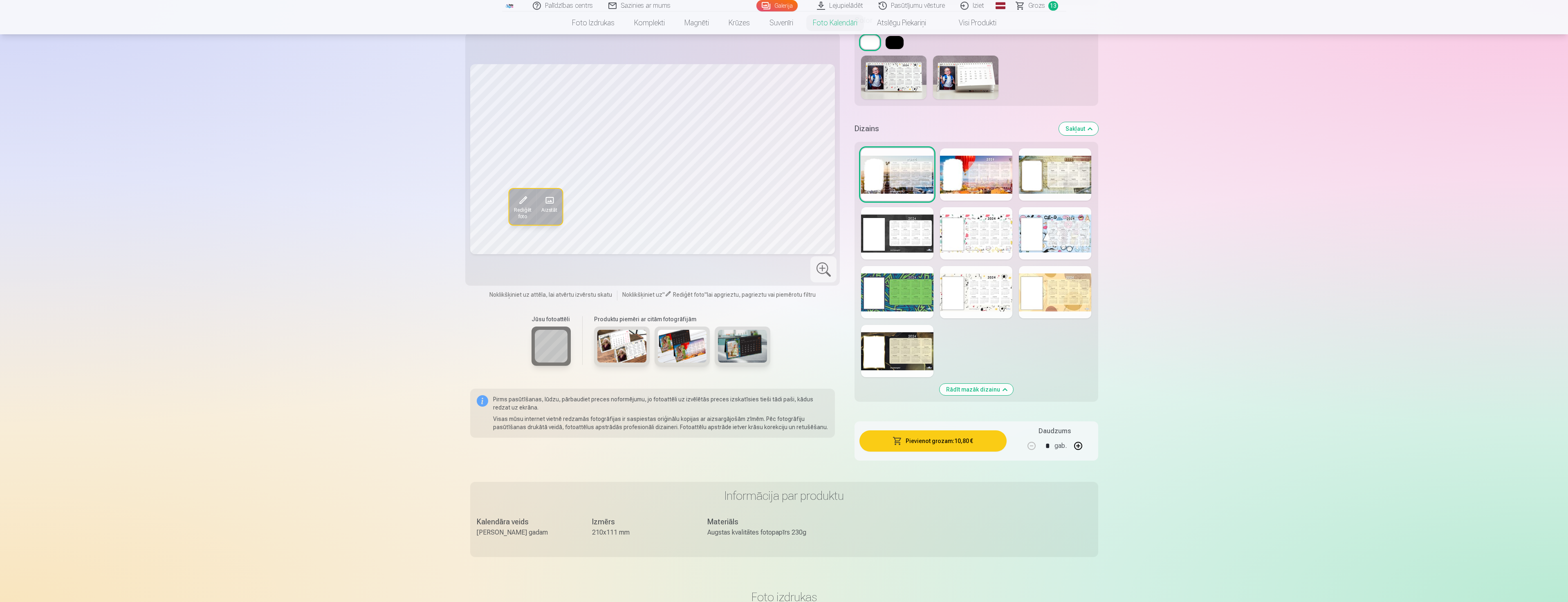
click at [924, 173] on div at bounding box center [897, 175] width 73 height 52
click at [984, 178] on div at bounding box center [976, 175] width 73 height 52
click at [915, 241] on div at bounding box center [897, 233] width 73 height 52
click at [957, 301] on div at bounding box center [976, 292] width 73 height 52
click at [1050, 239] on div at bounding box center [1055, 233] width 73 height 52
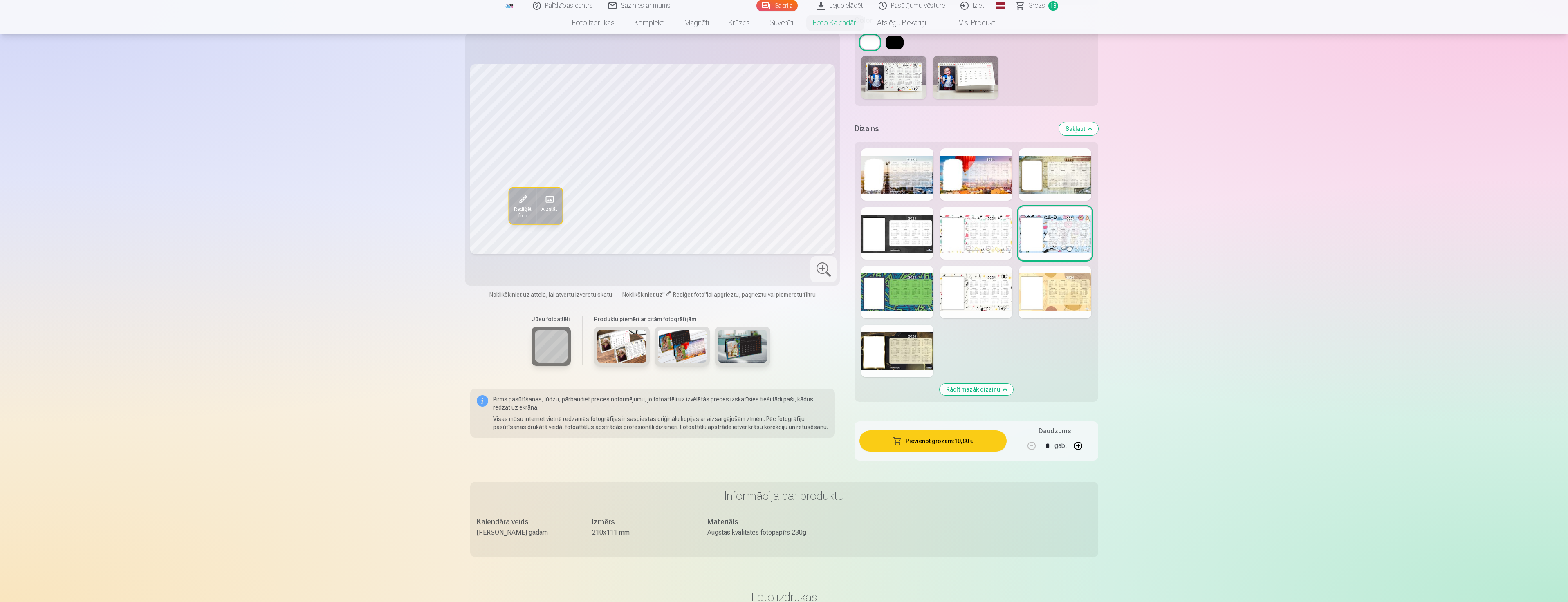
click at [966, 240] on div at bounding box center [976, 233] width 73 height 52
click at [1037, 296] on div at bounding box center [1055, 292] width 73 height 52
click at [900, 178] on div at bounding box center [897, 175] width 73 height 52
click at [984, 185] on div at bounding box center [976, 175] width 73 height 52
click at [1054, 165] on div at bounding box center [1055, 175] width 73 height 52
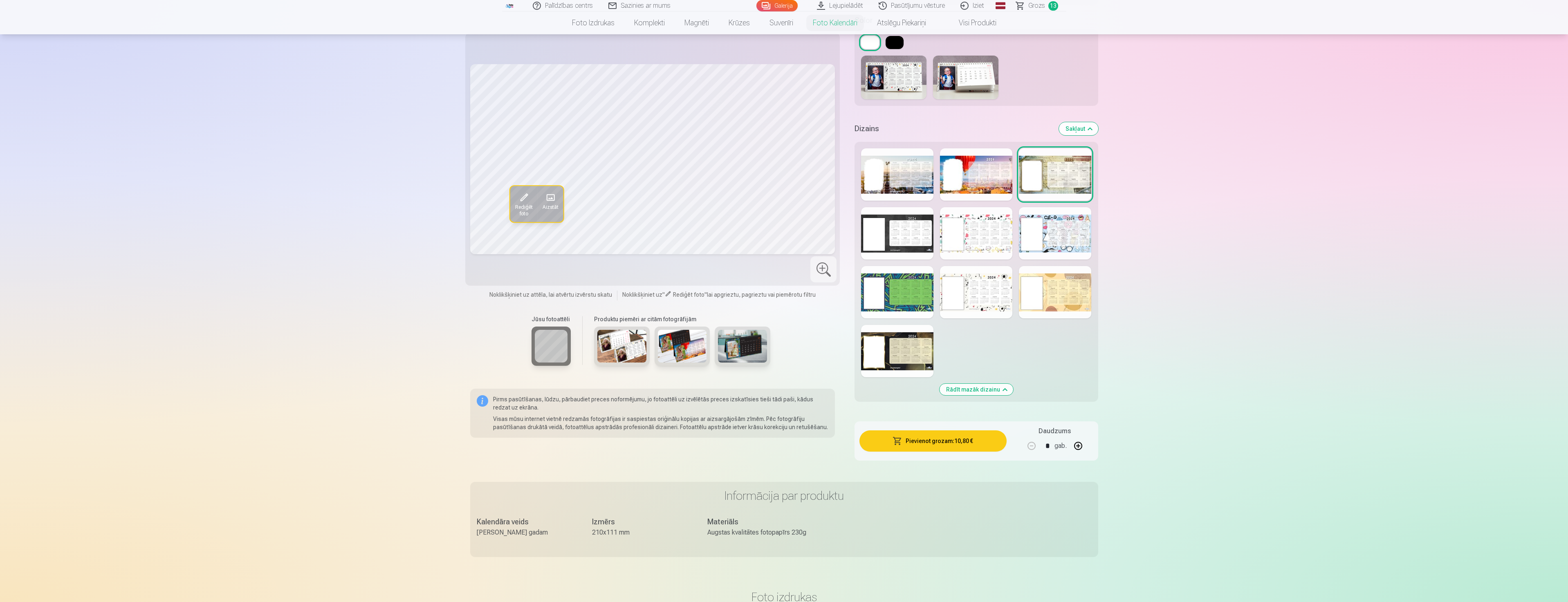
click at [904, 236] on div at bounding box center [897, 233] width 73 height 52
click at [946, 243] on div at bounding box center [976, 233] width 73 height 52
click at [1050, 226] on div at bounding box center [1055, 233] width 73 height 52
click at [903, 293] on div at bounding box center [897, 292] width 73 height 52
click at [970, 286] on div at bounding box center [976, 292] width 73 height 52
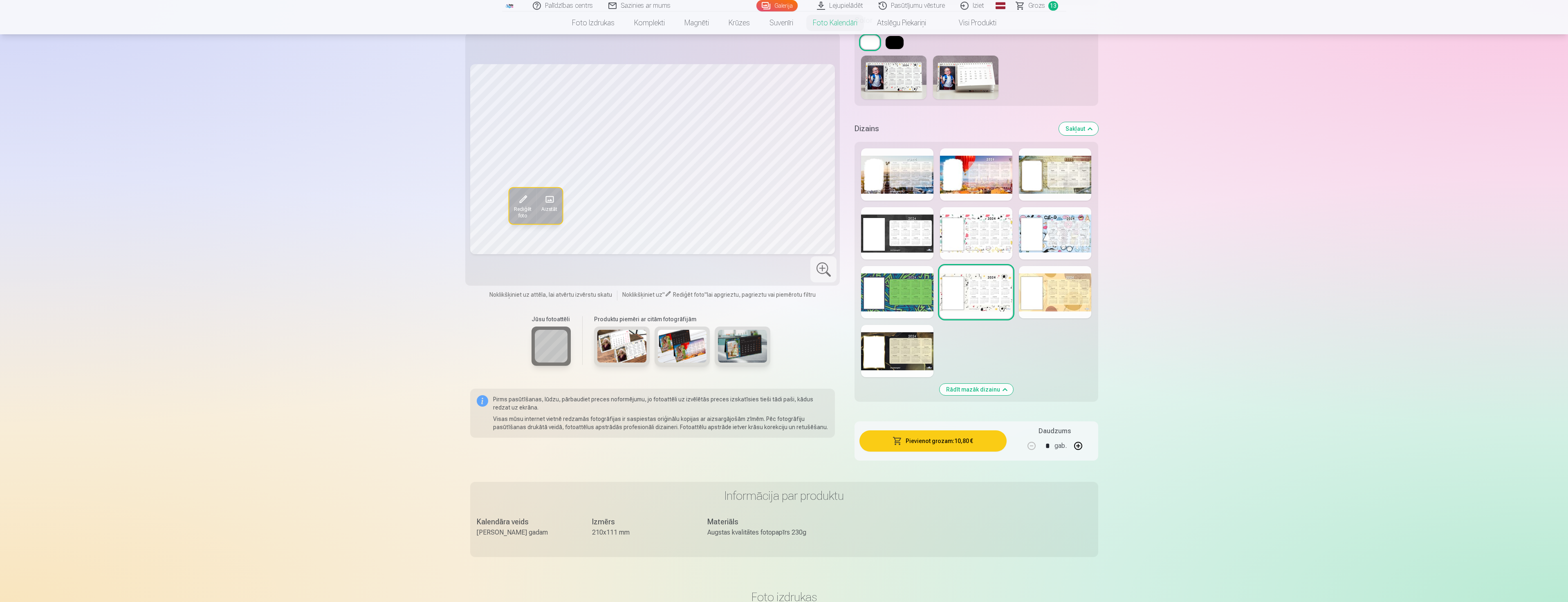
click at [1039, 293] on div at bounding box center [1055, 292] width 73 height 52
click at [918, 368] on div at bounding box center [897, 351] width 73 height 52
click at [985, 278] on div at bounding box center [976, 292] width 73 height 52
click at [1011, 229] on div "Rādīt mazāk dizainu" at bounding box center [976, 272] width 243 height 260
click at [990, 233] on div at bounding box center [976, 233] width 73 height 52
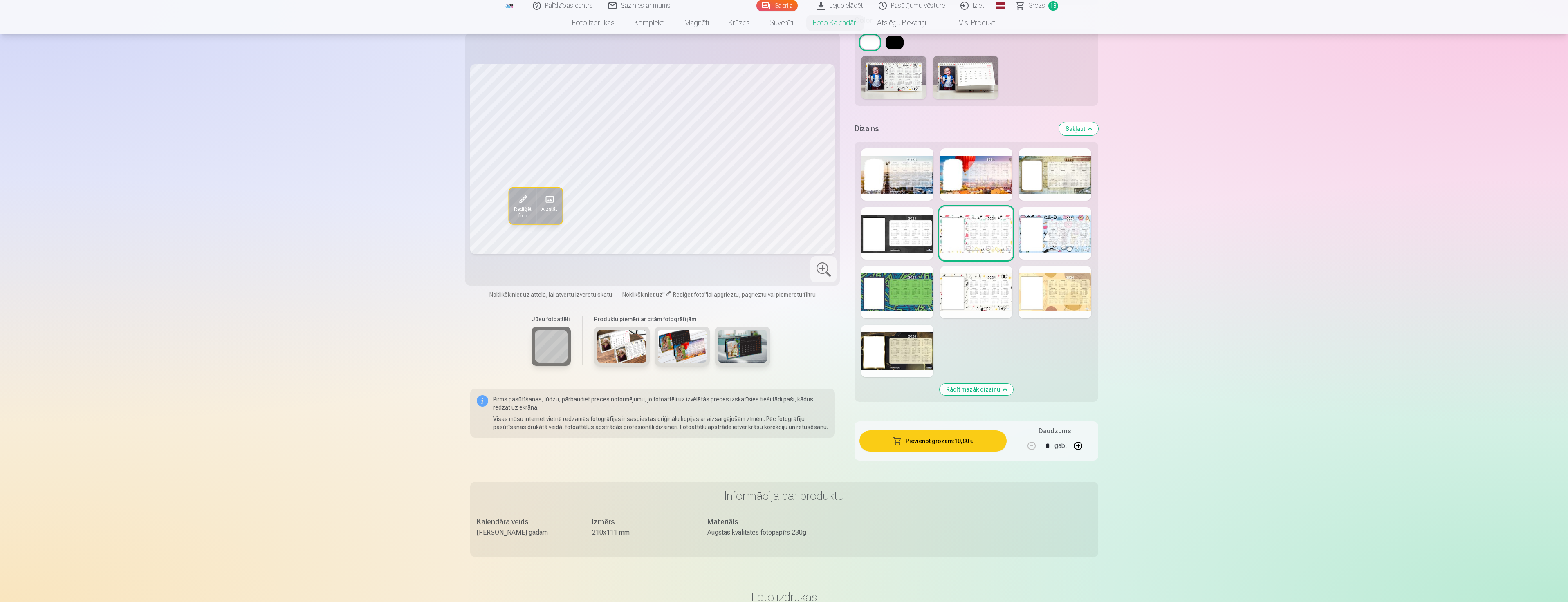
click at [1032, 244] on div at bounding box center [1055, 233] width 73 height 52
click at [976, 294] on div at bounding box center [976, 292] width 73 height 52
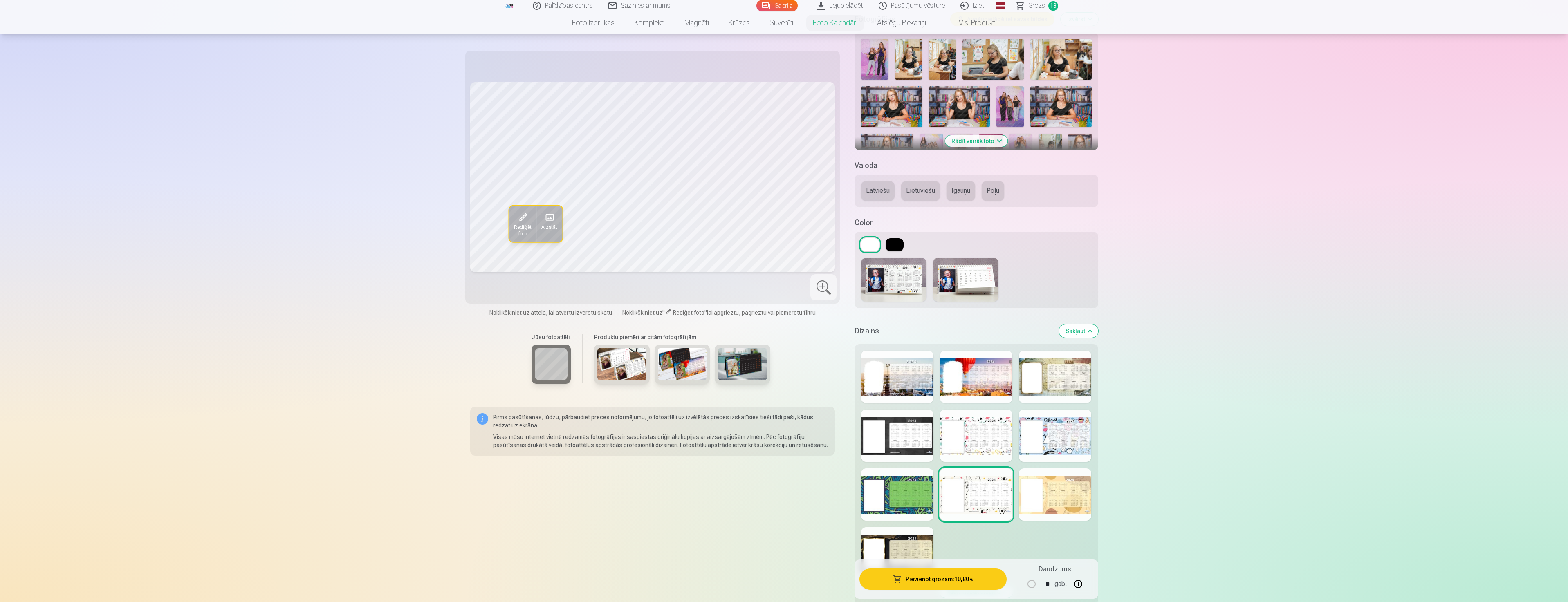
scroll to position [163, 0]
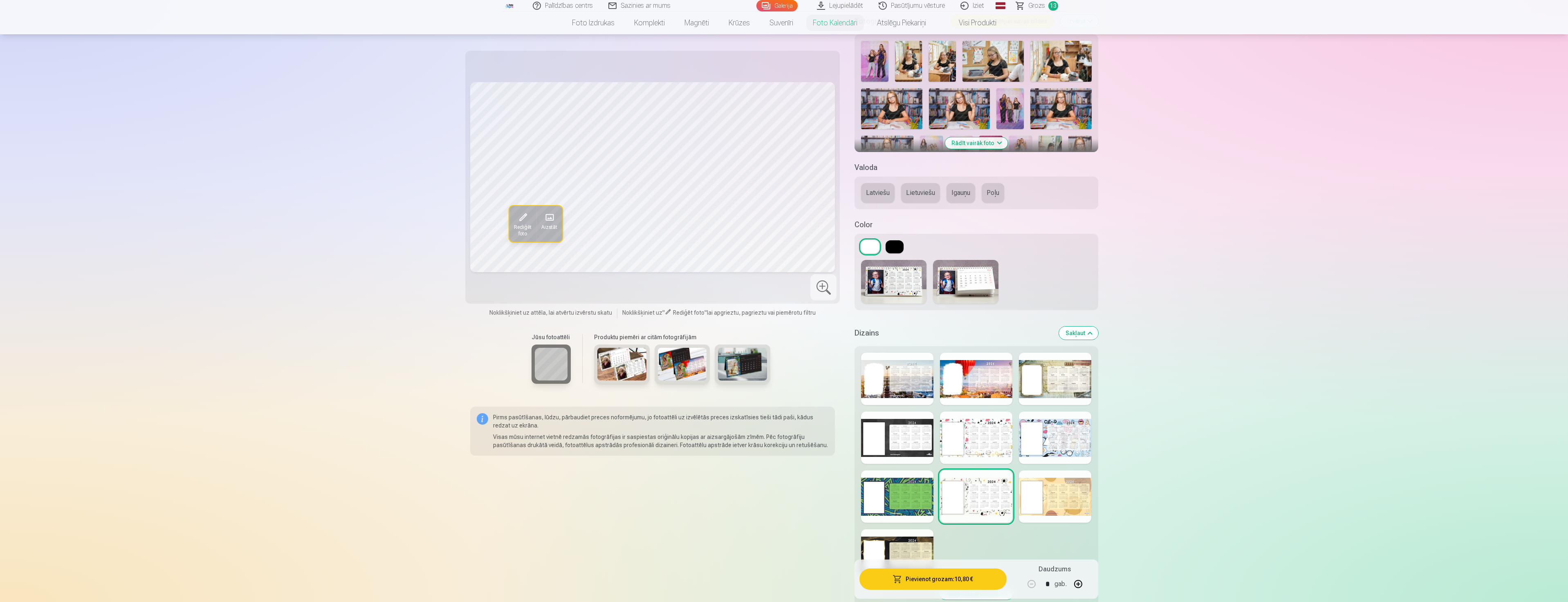
click at [876, 194] on button "Latviešu" at bounding box center [878, 193] width 34 height 19
click at [915, 191] on button "Lietuviešu" at bounding box center [921, 193] width 39 height 19
click at [959, 193] on button "Igauņu" at bounding box center [960, 193] width 29 height 19
click at [994, 194] on button "Poļu" at bounding box center [993, 193] width 23 height 19
click at [967, 192] on button "Igauņu" at bounding box center [960, 193] width 29 height 19
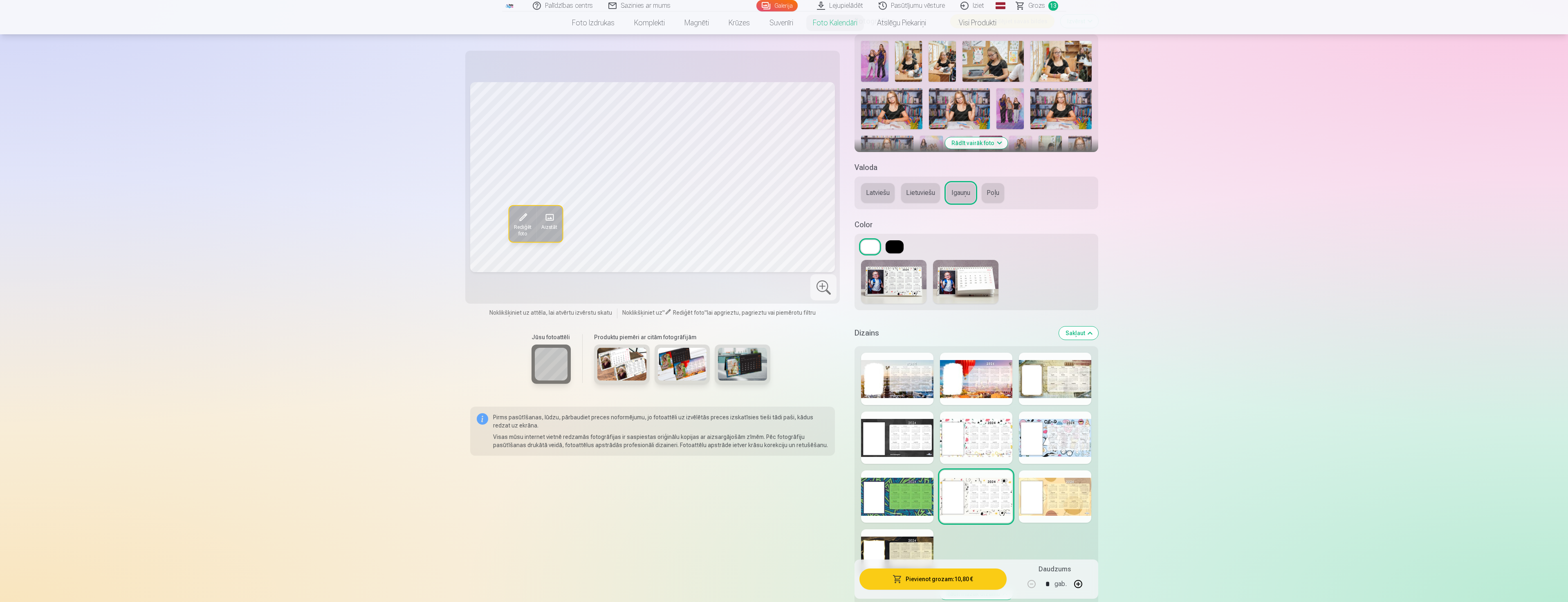
click at [996, 197] on button "Poļu" at bounding box center [993, 193] width 23 height 19
click at [962, 197] on button "Igauņu" at bounding box center [960, 193] width 29 height 19
click at [984, 196] on button "Poļu" at bounding box center [993, 193] width 23 height 19
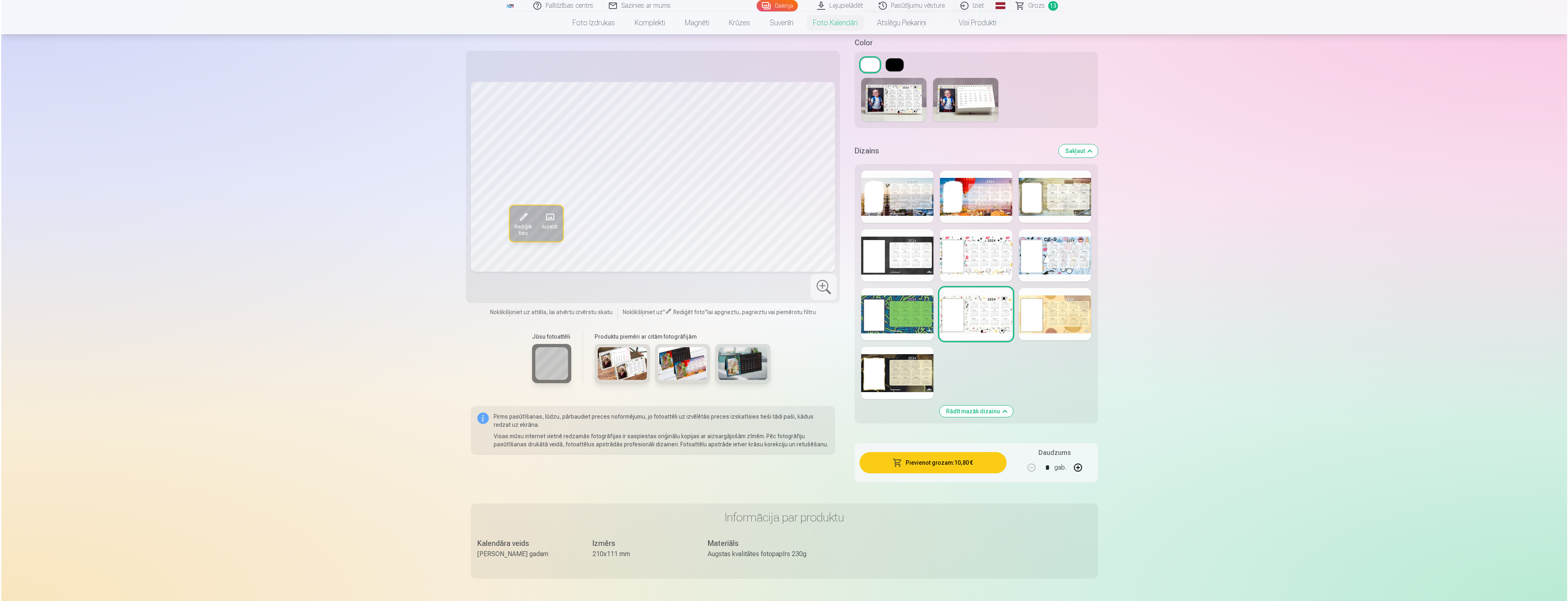
scroll to position [408, 0]
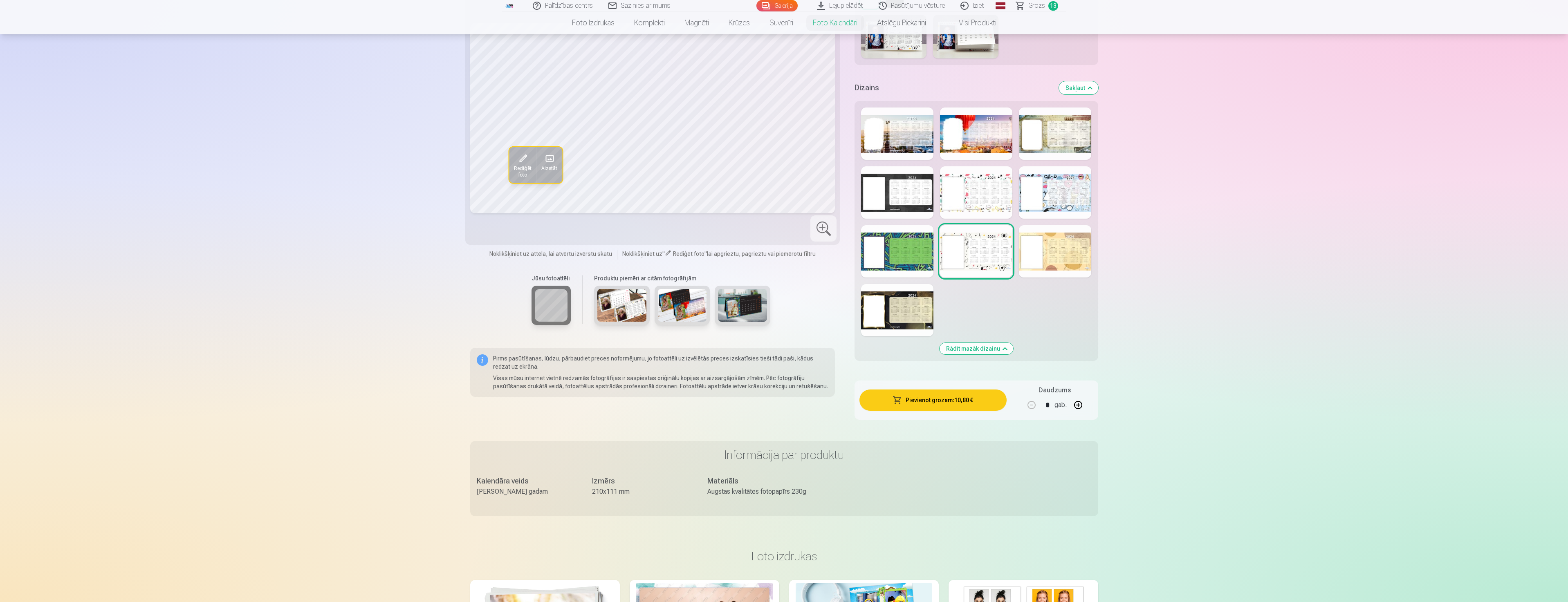
click at [959, 398] on button "Pievienot grozam : 10,80 €" at bounding box center [932, 400] width 147 height 21
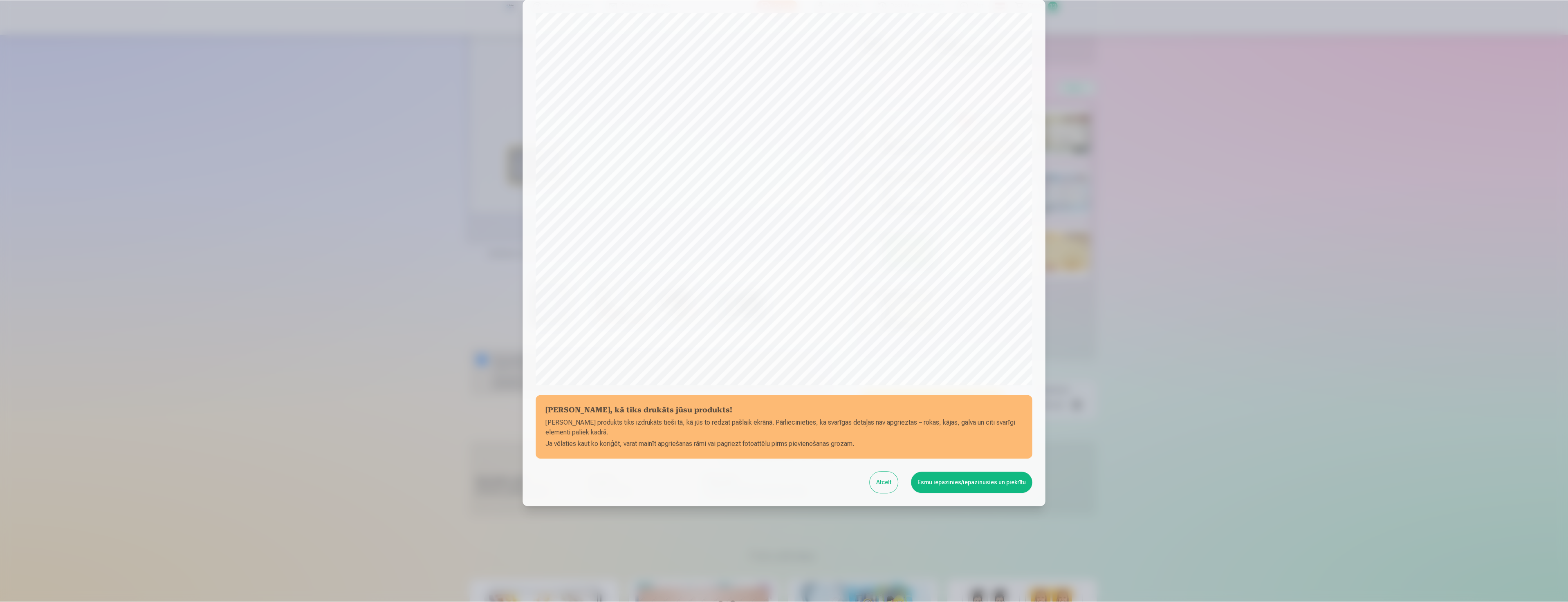
scroll to position [55, 0]
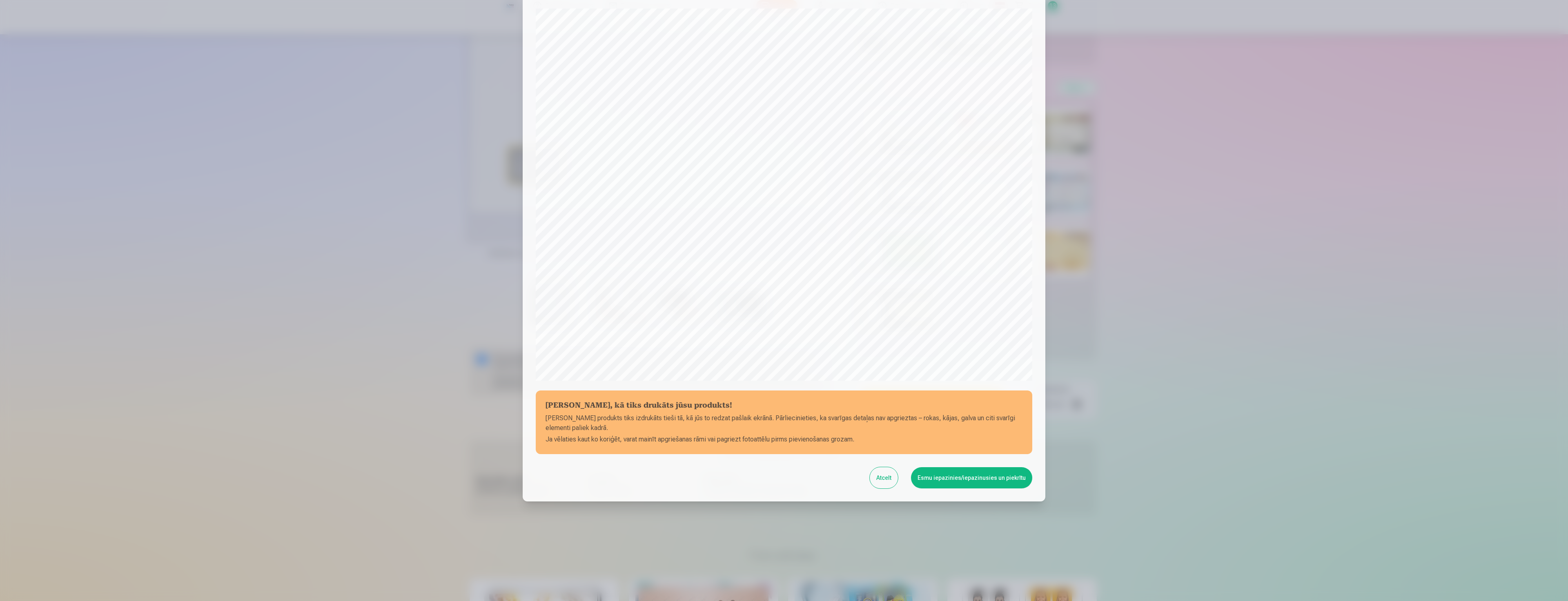
click at [967, 477] on button "Esmu iepazinies/iepazinusies un piekrītu" at bounding box center [971, 478] width 121 height 21
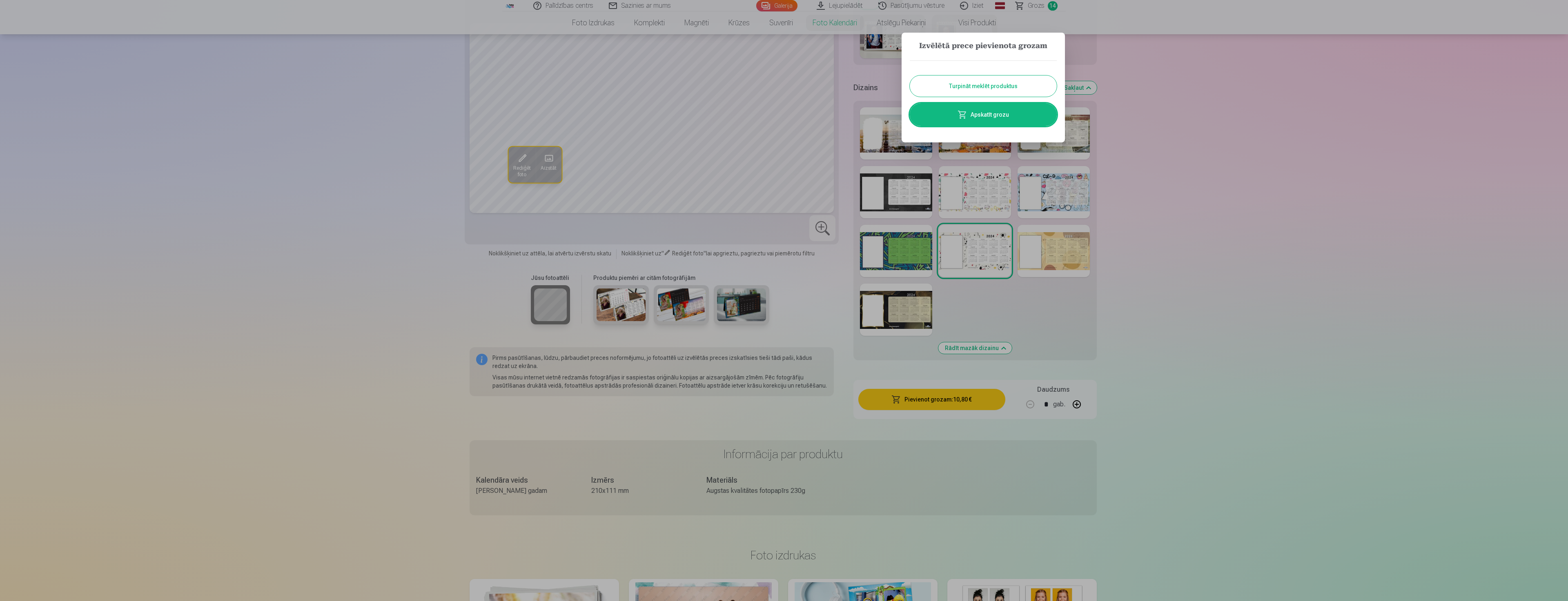
click at [993, 88] on button "Turpināt meklēt produktus" at bounding box center [983, 86] width 147 height 21
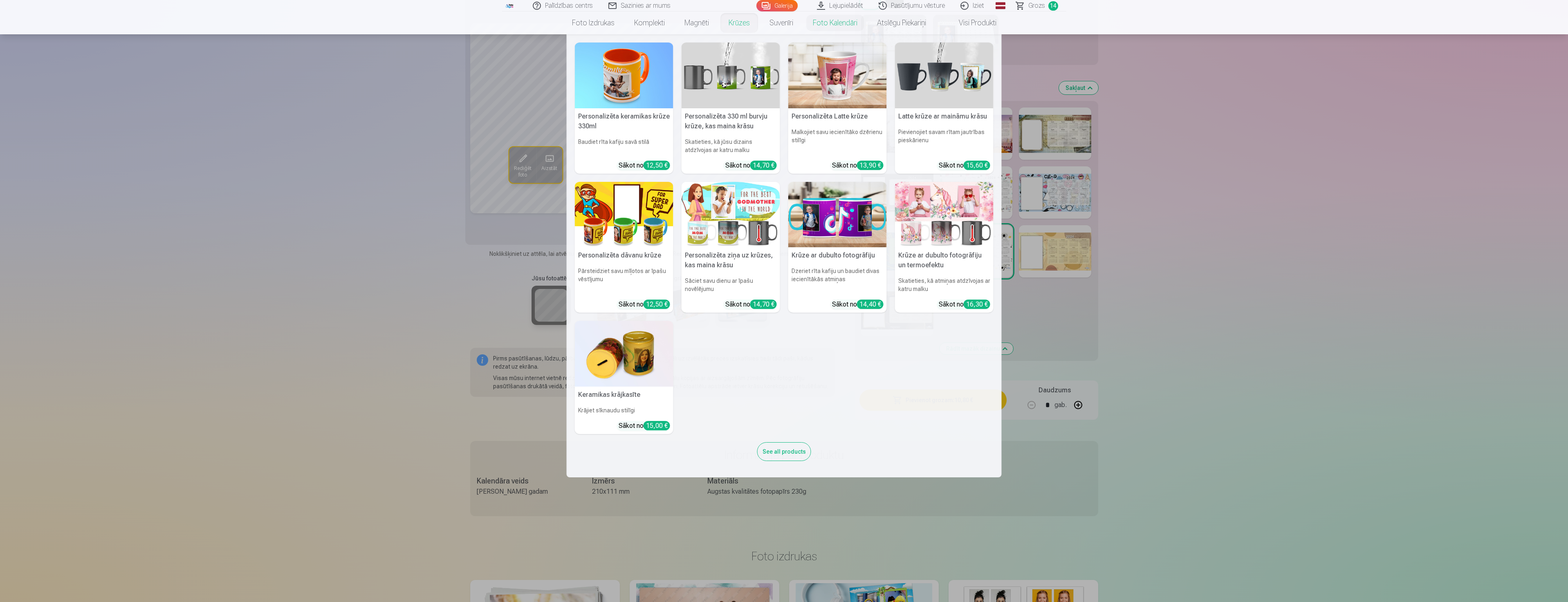
click at [747, 23] on link "Krūzes" at bounding box center [739, 23] width 41 height 23
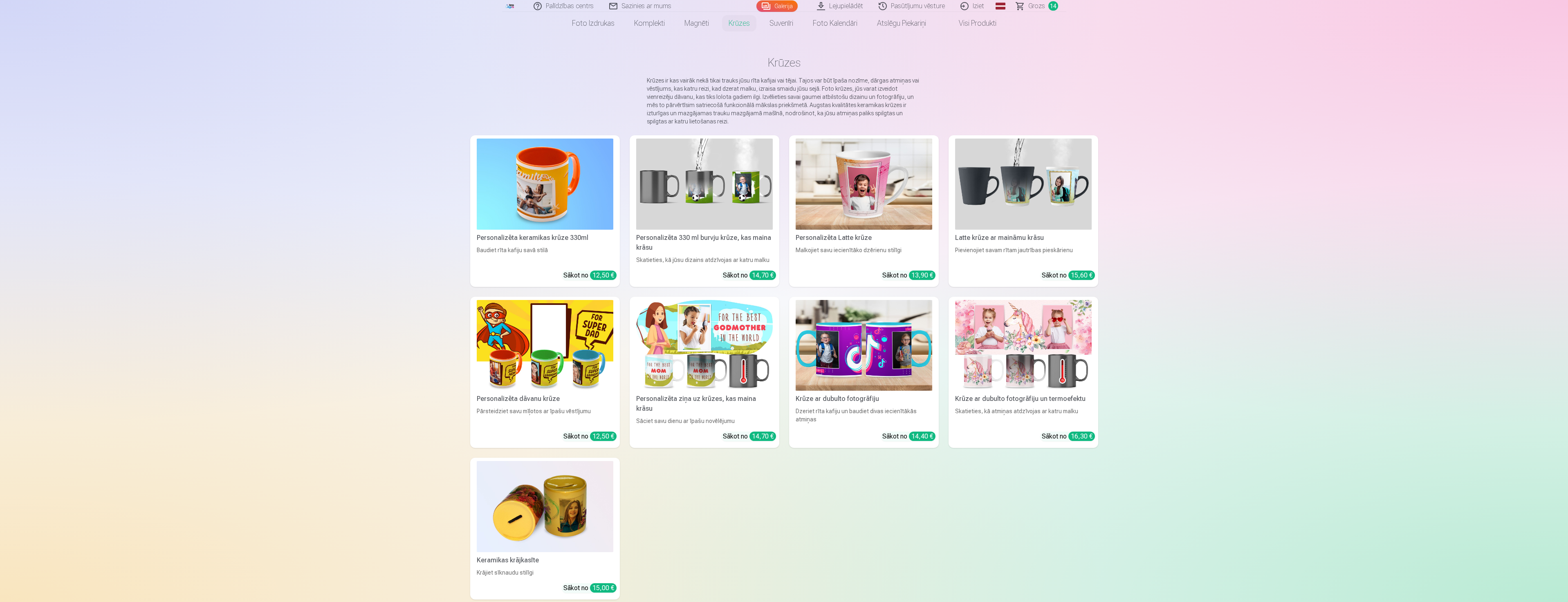
scroll to position [41, 0]
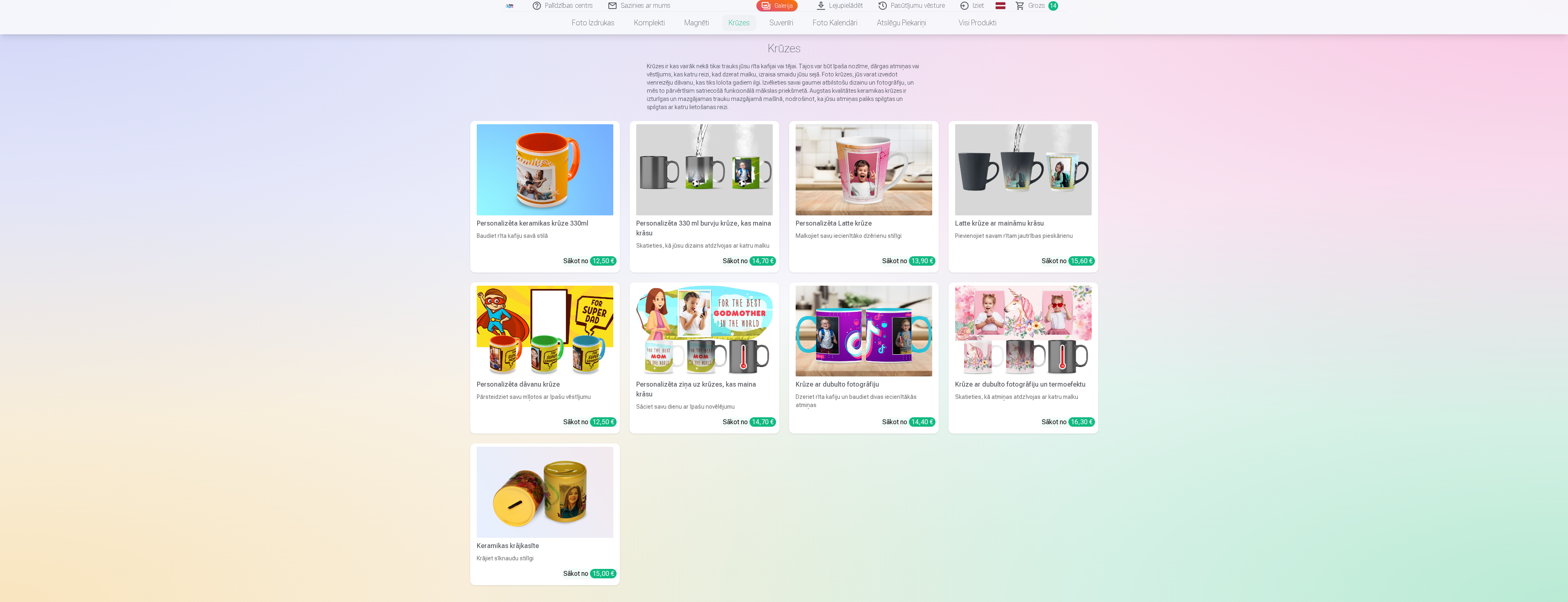
click at [547, 209] on img at bounding box center [545, 170] width 137 height 91
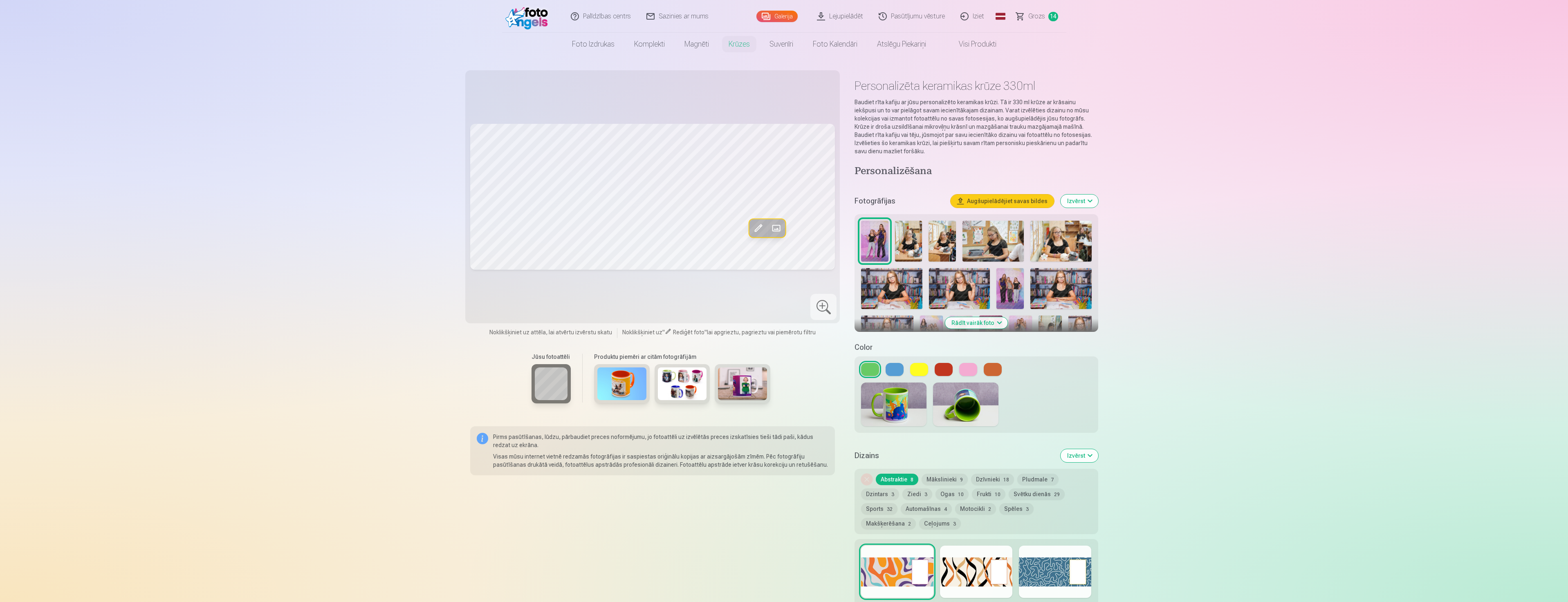
click at [890, 285] on img at bounding box center [892, 288] width 62 height 41
click at [921, 238] on img at bounding box center [908, 241] width 27 height 41
click at [786, 15] on link "Galerija" at bounding box center [777, 16] width 41 height 12
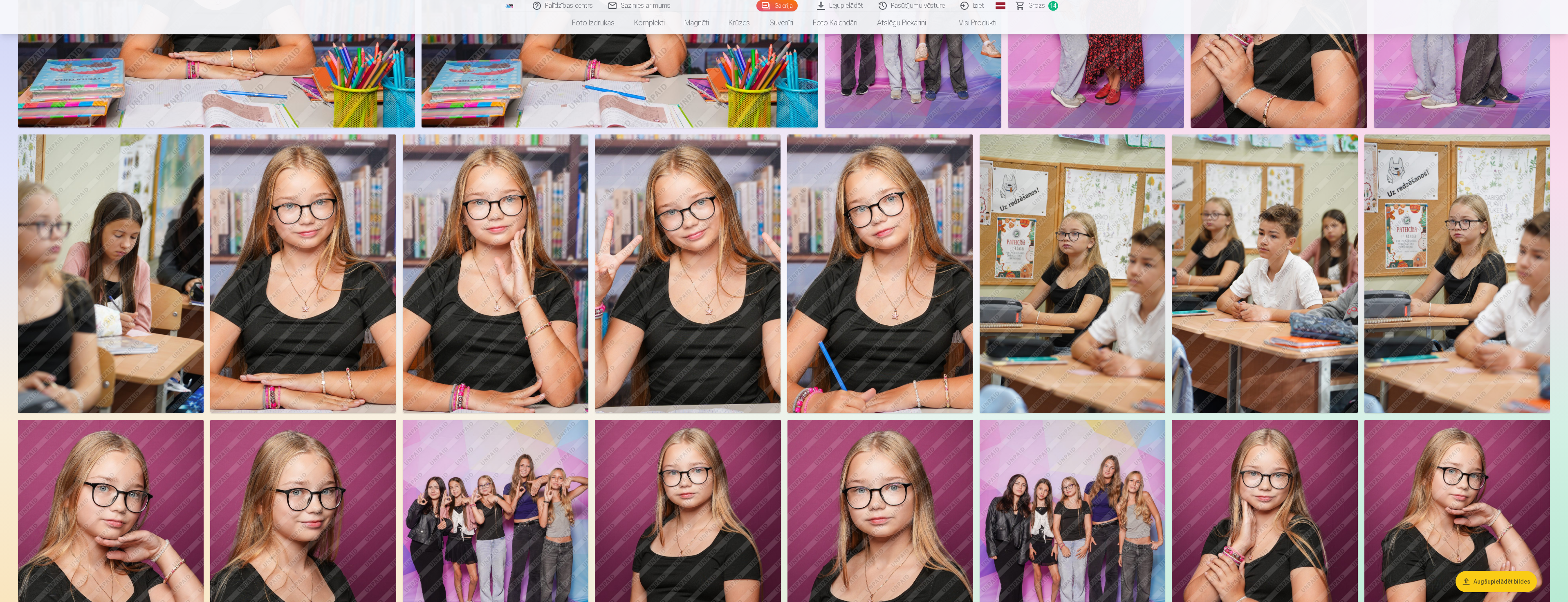
scroll to position [940, 0]
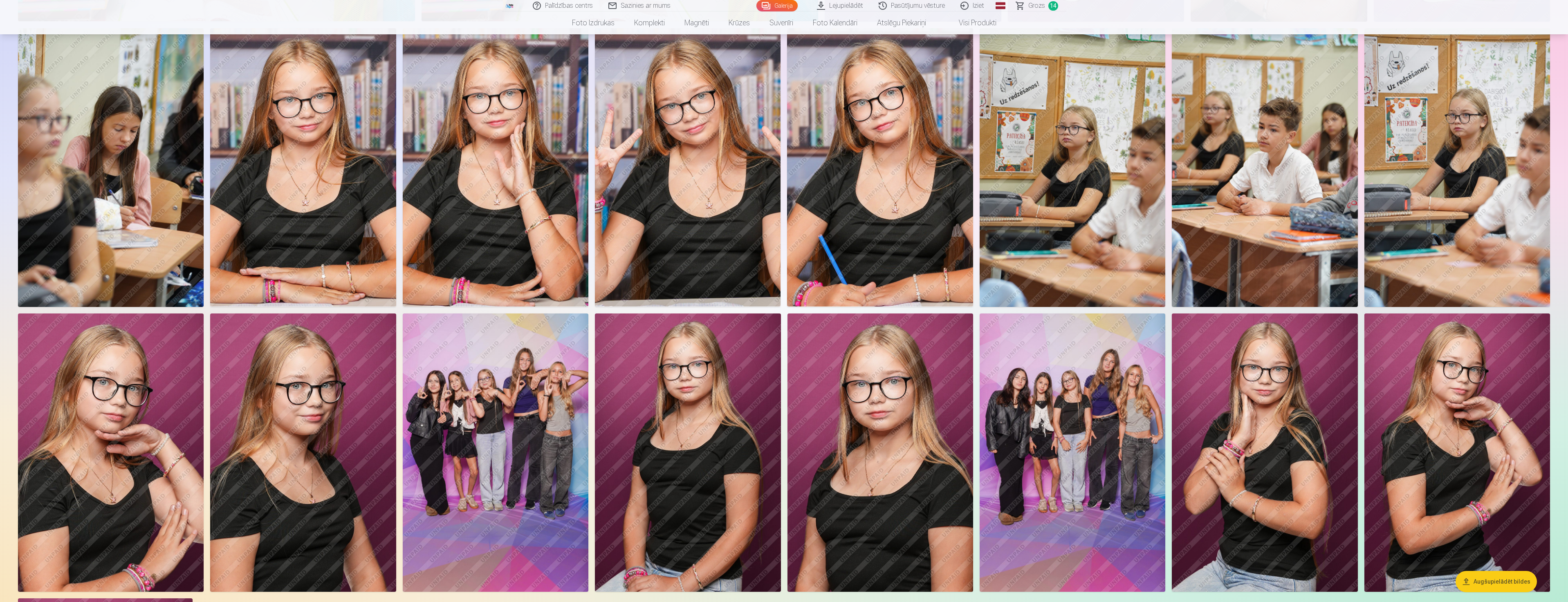
click at [511, 413] on img at bounding box center [495, 453] width 186 height 279
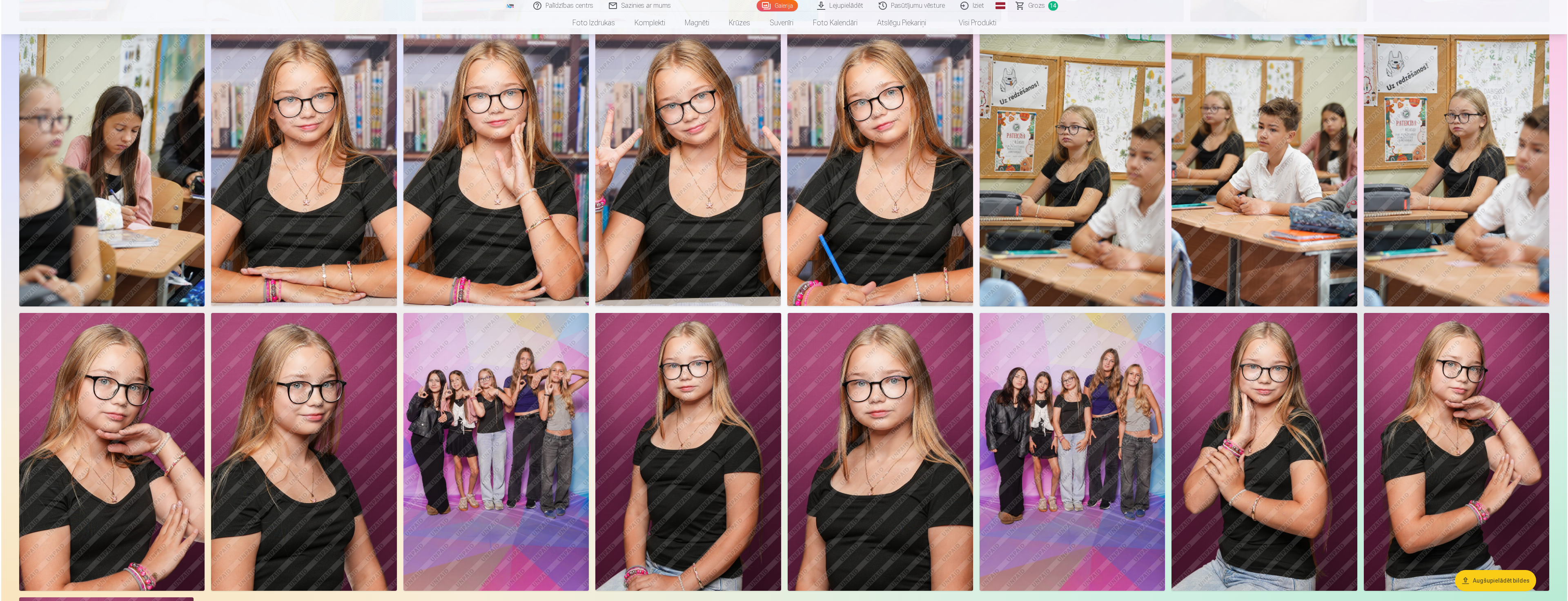
scroll to position [939, 0]
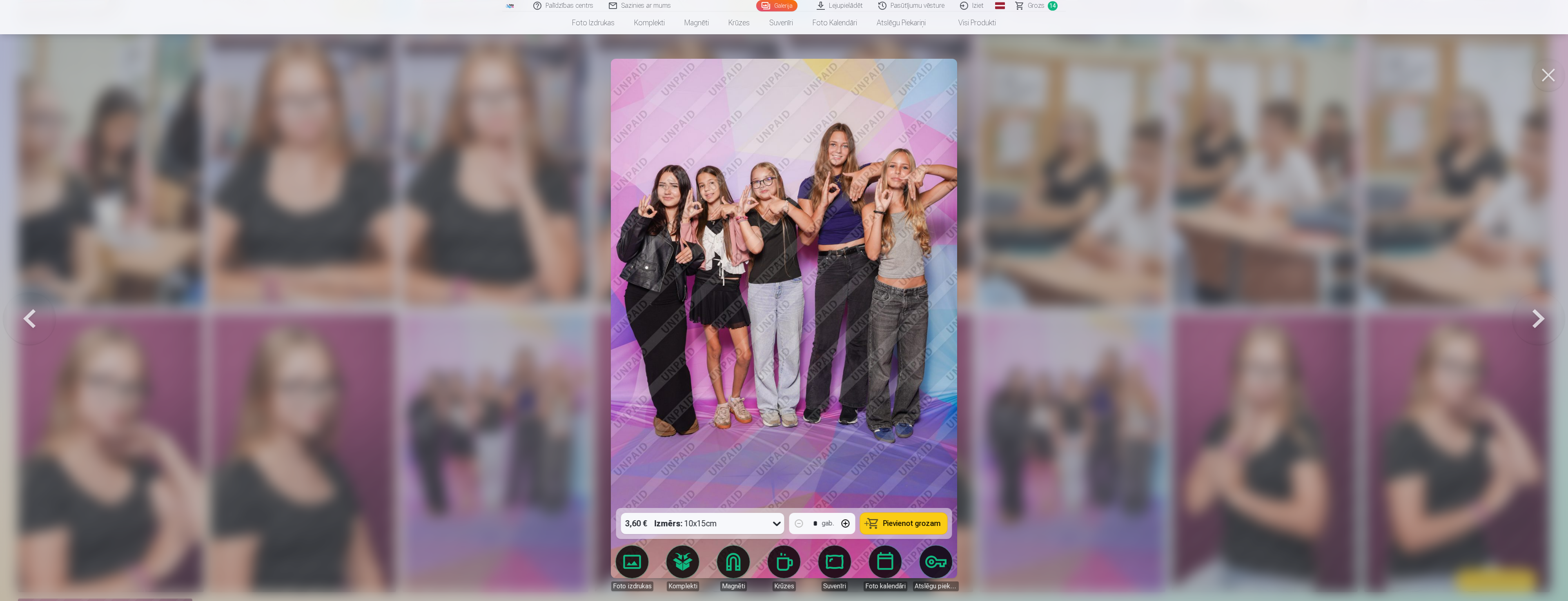
click at [1120, 220] on div at bounding box center [784, 300] width 1568 height 601
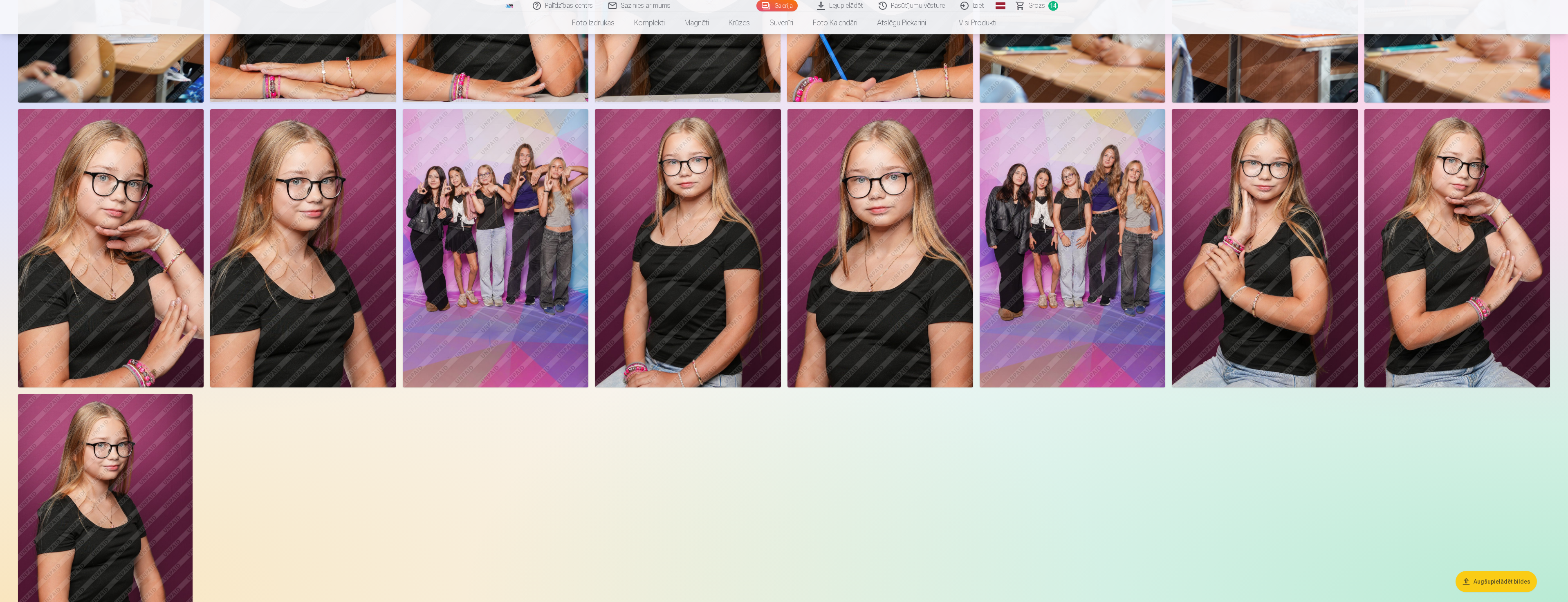
click at [467, 213] on img at bounding box center [495, 249] width 186 height 279
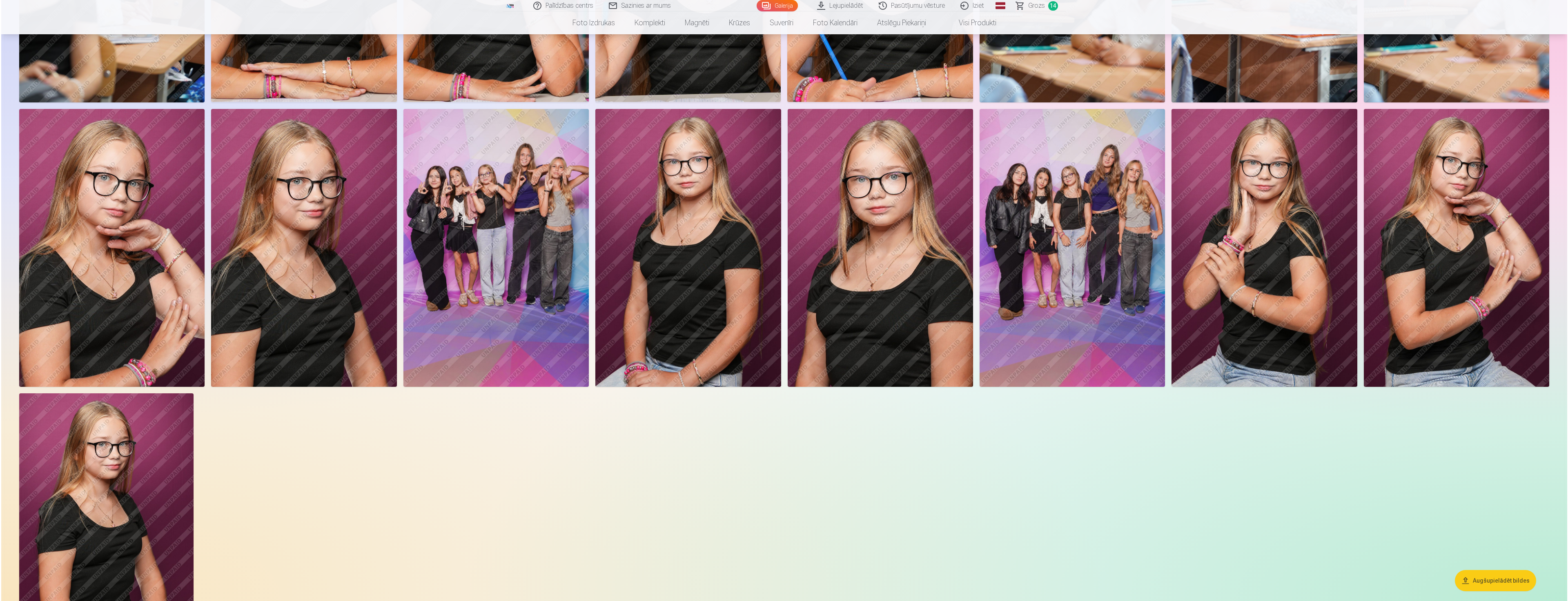
scroll to position [1144, 0]
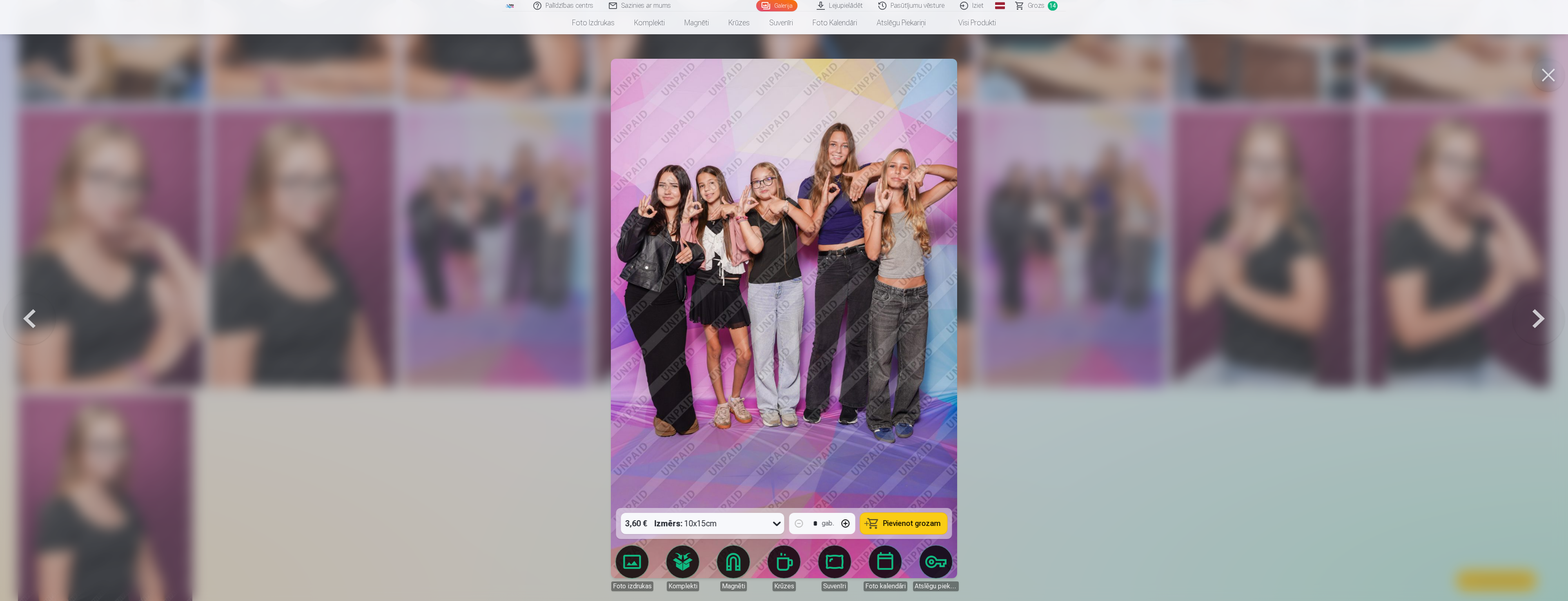
drag, startPoint x: 1099, startPoint y: 181, endPoint x: 1043, endPoint y: 192, distance: 57.1
click at [1096, 181] on div at bounding box center [784, 300] width 1568 height 601
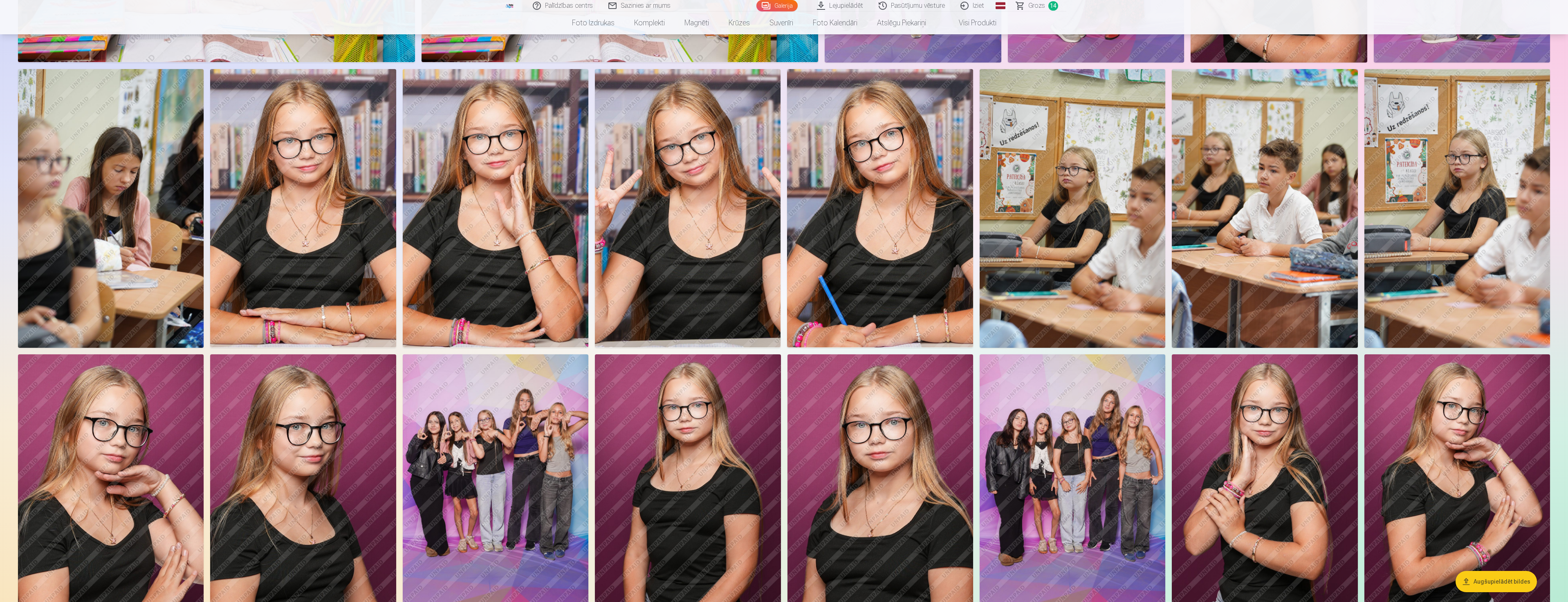
click at [522, 485] on img at bounding box center [495, 494] width 186 height 279
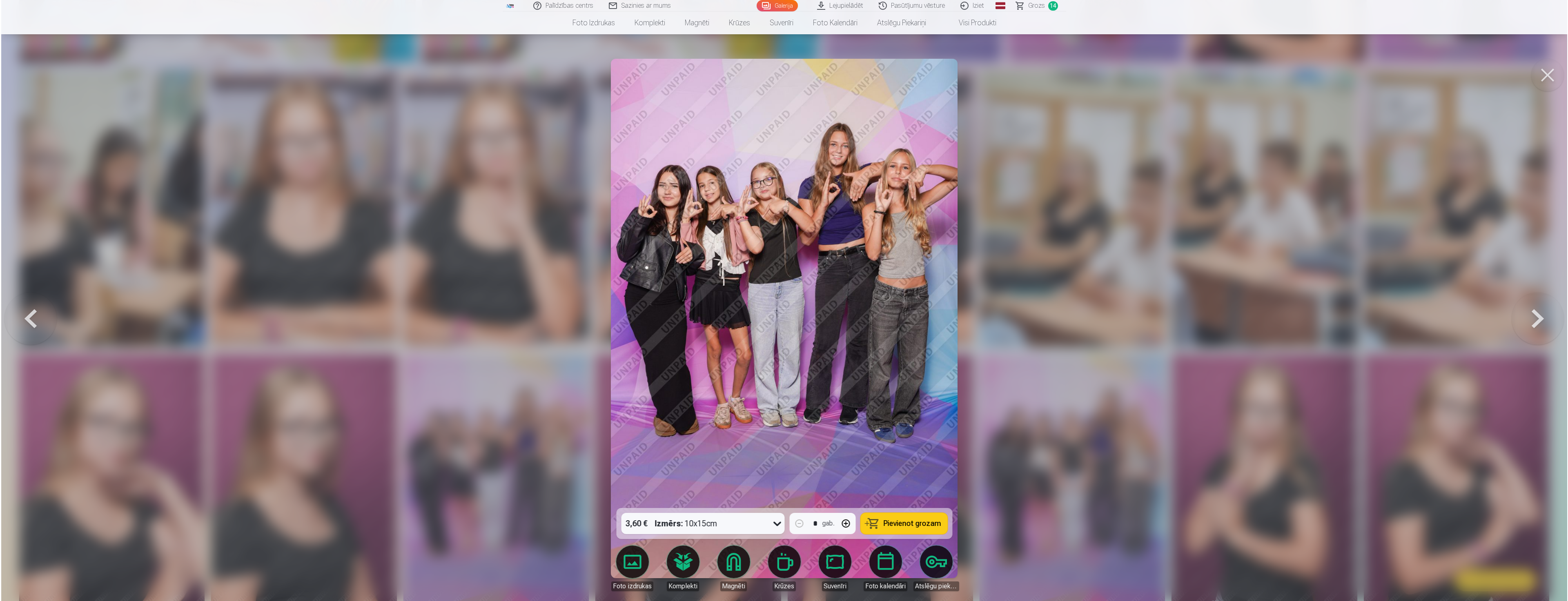
scroll to position [898, 0]
click at [1085, 122] on div at bounding box center [784, 300] width 1568 height 601
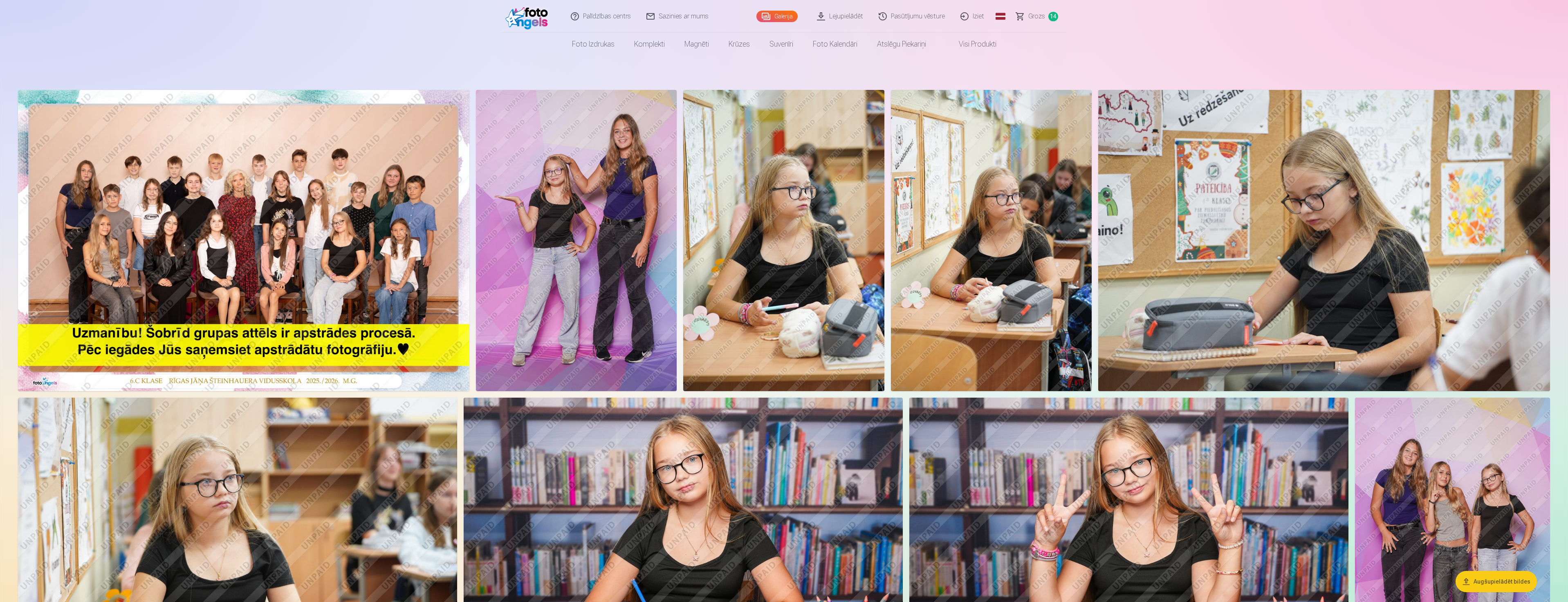
click at [1254, 292] on img at bounding box center [1324, 241] width 452 height 301
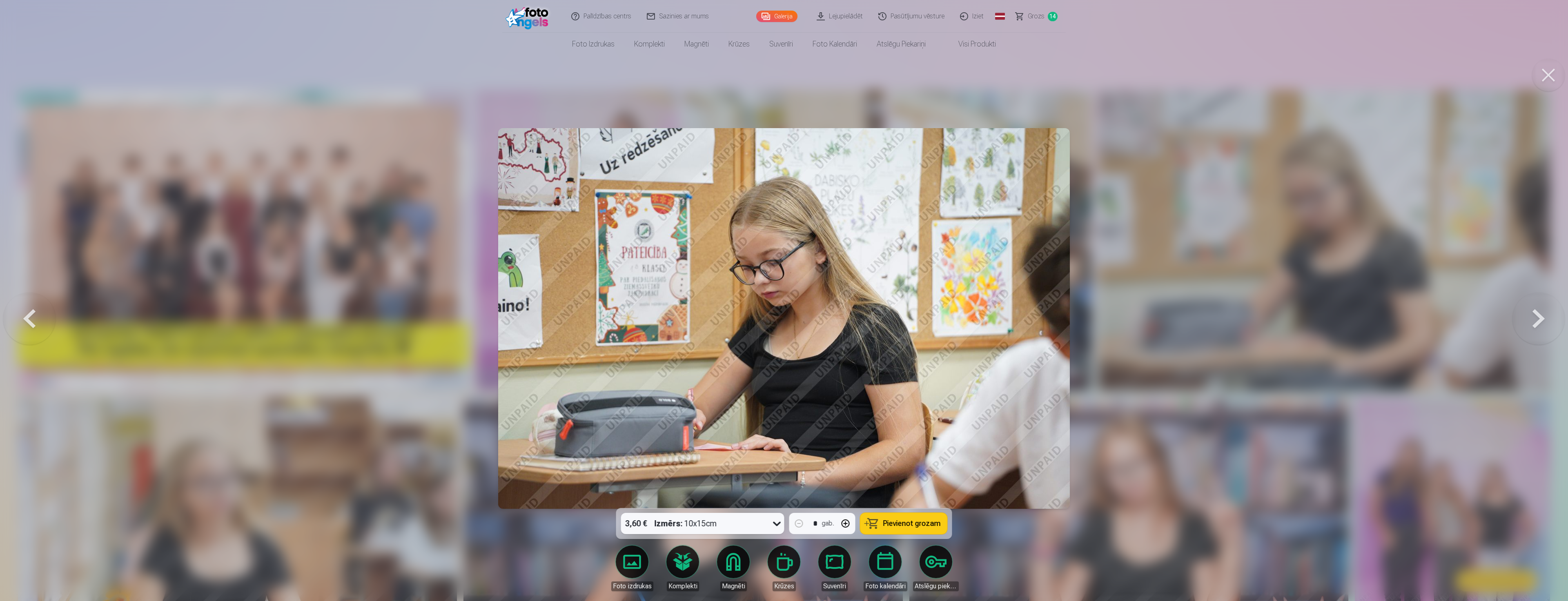
click at [1185, 198] on div at bounding box center [784, 300] width 1568 height 601
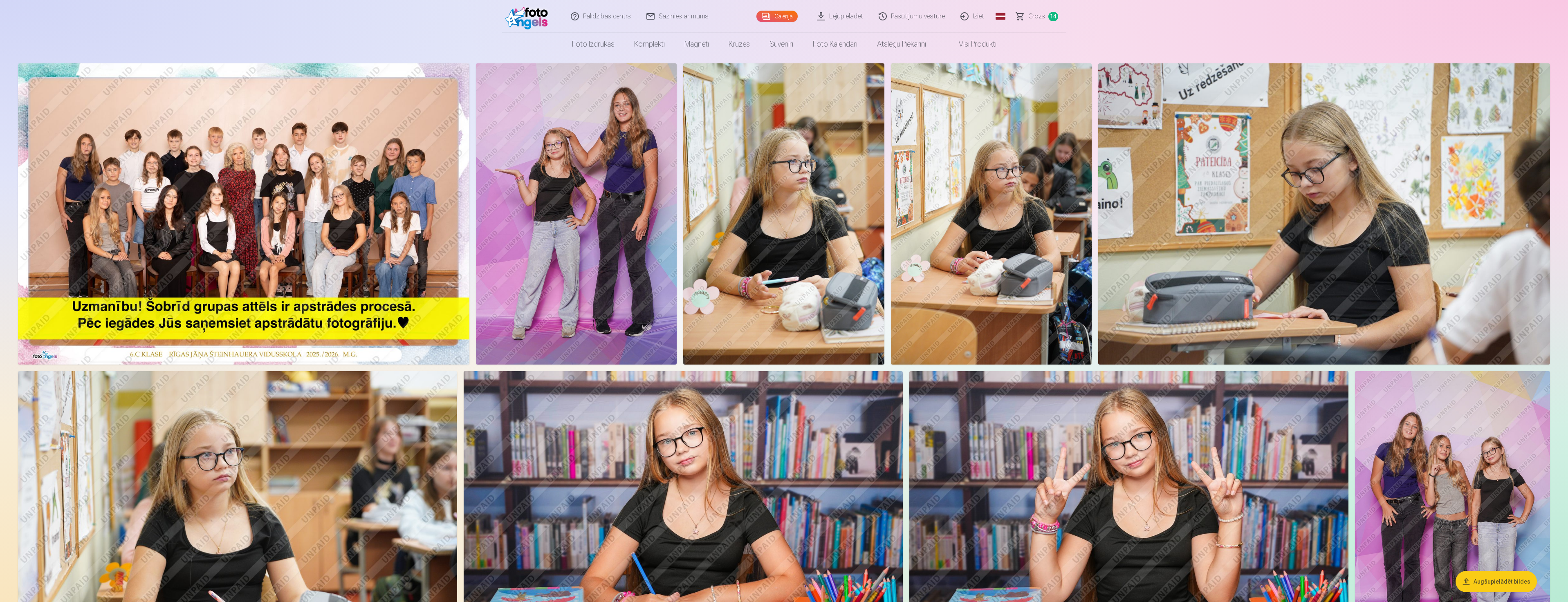
scroll to position [41, 0]
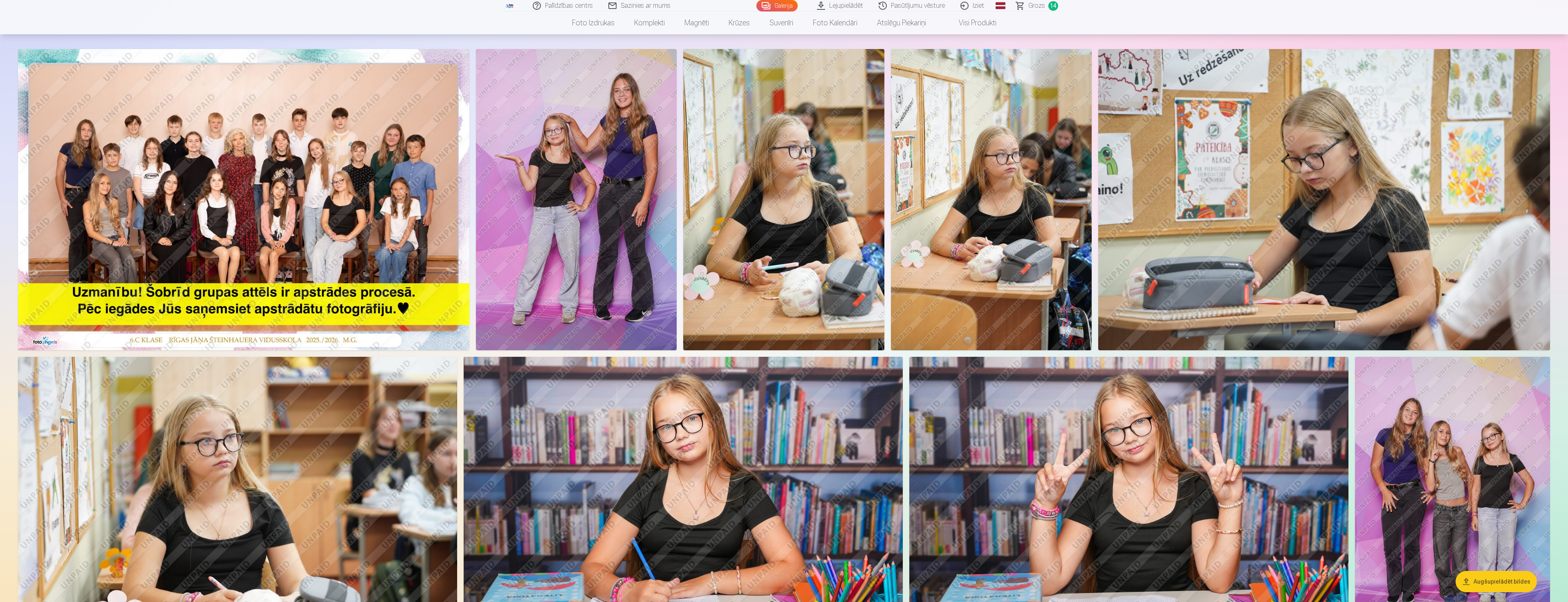
click at [1185, 197] on img at bounding box center [1324, 199] width 452 height 301
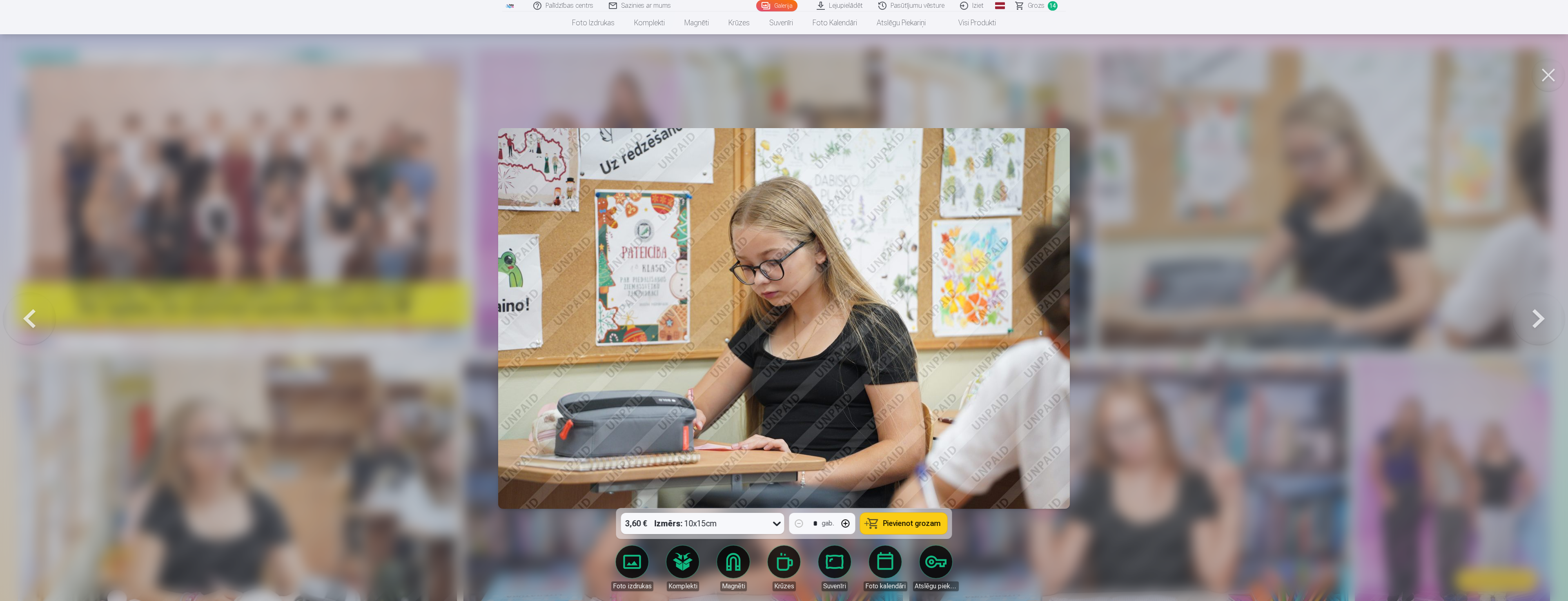
click at [900, 525] on span "Pievienot grozam" at bounding box center [912, 524] width 58 height 7
drag, startPoint x: 1131, startPoint y: 348, endPoint x: 1125, endPoint y: 342, distance: 8.5
click at [1125, 342] on div at bounding box center [784, 300] width 1568 height 601
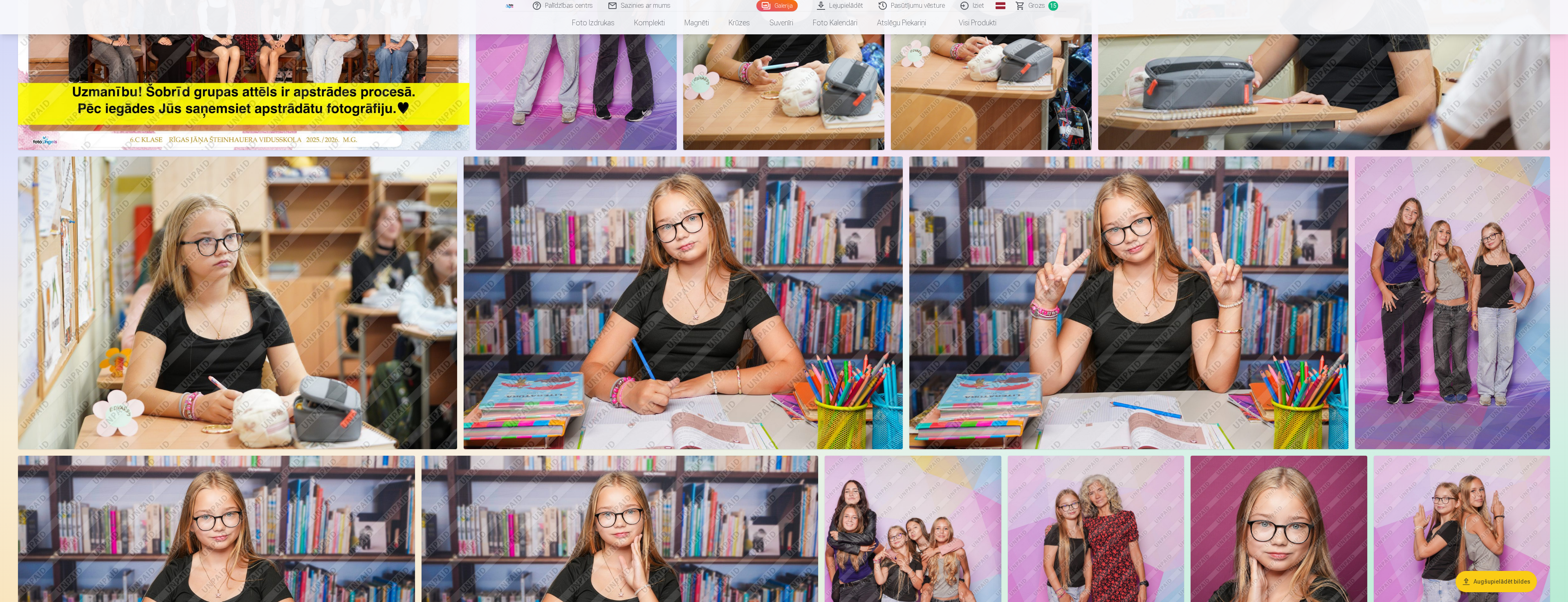
scroll to position [286, 0]
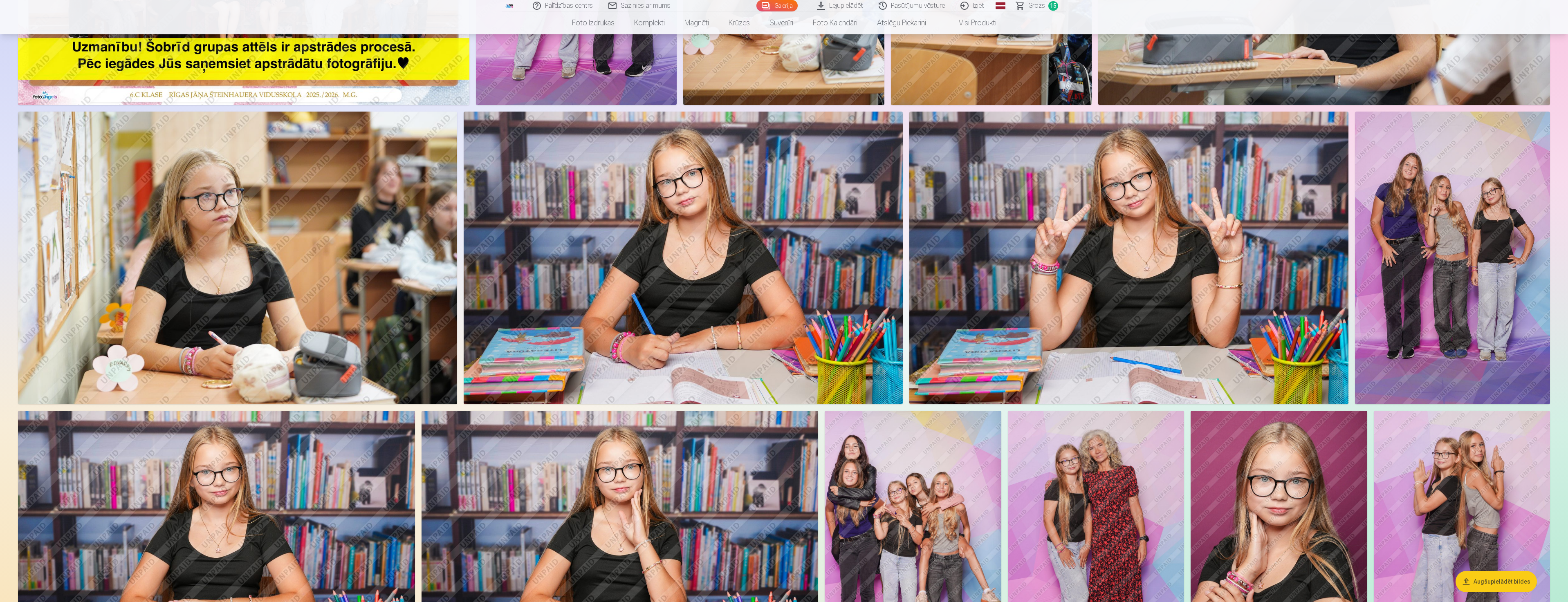
click at [1115, 487] on img at bounding box center [1096, 543] width 176 height 264
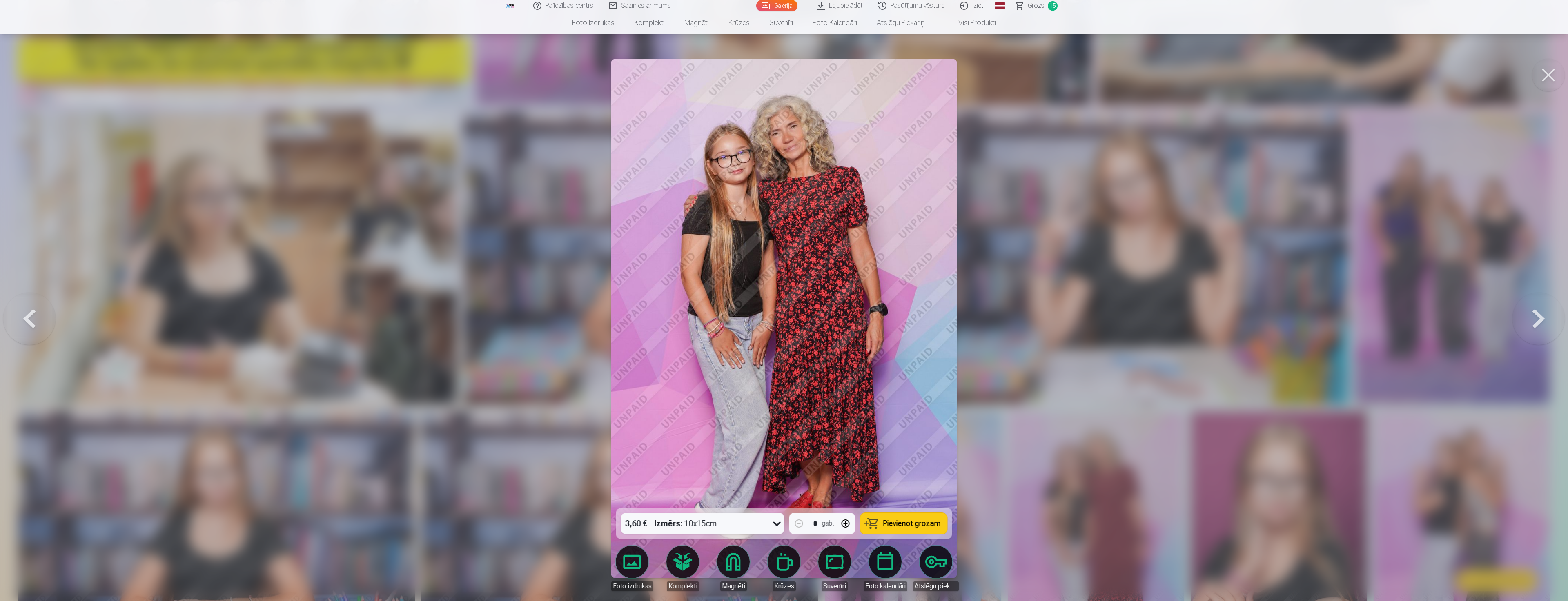
click at [831, 569] on link "Suvenīri" at bounding box center [835, 568] width 46 height 46
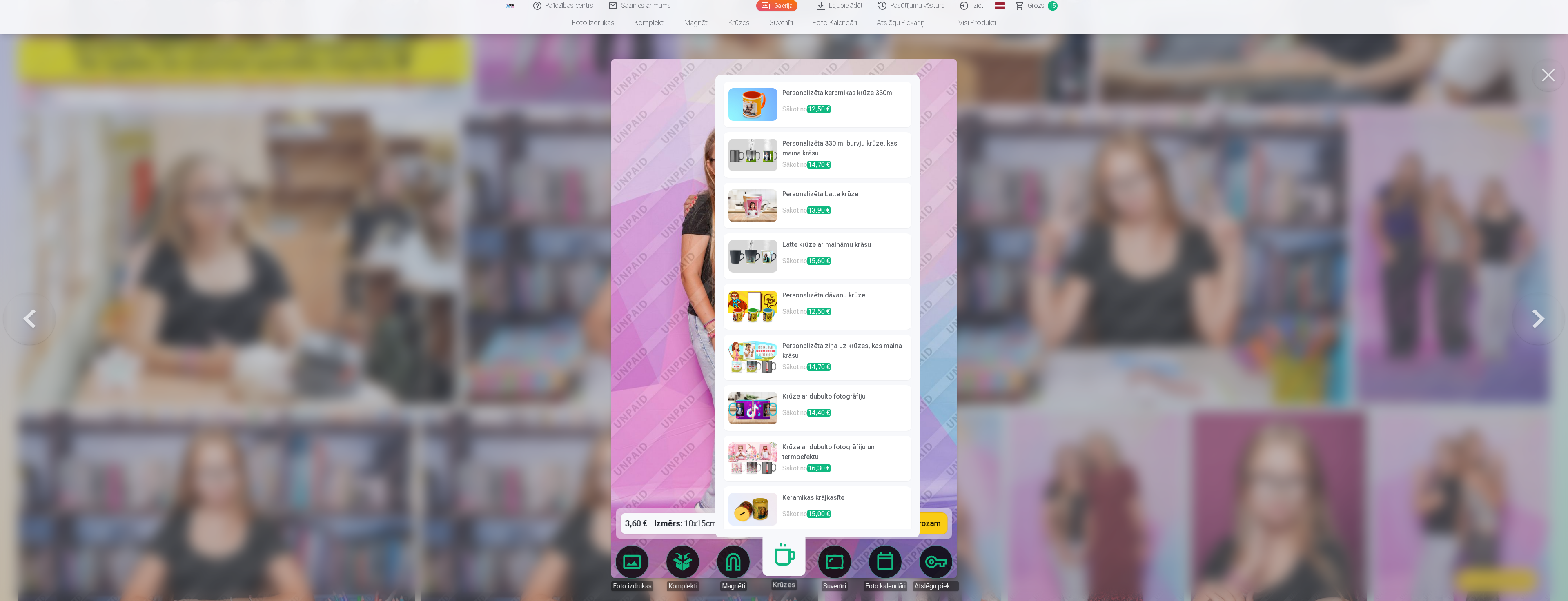
click at [787, 568] on link "Krūzes" at bounding box center [783, 565] width 51 height 50
drag, startPoint x: 1053, startPoint y: 404, endPoint x: 1063, endPoint y: 401, distance: 10.4
click at [1057, 403] on div at bounding box center [784, 300] width 1568 height 601
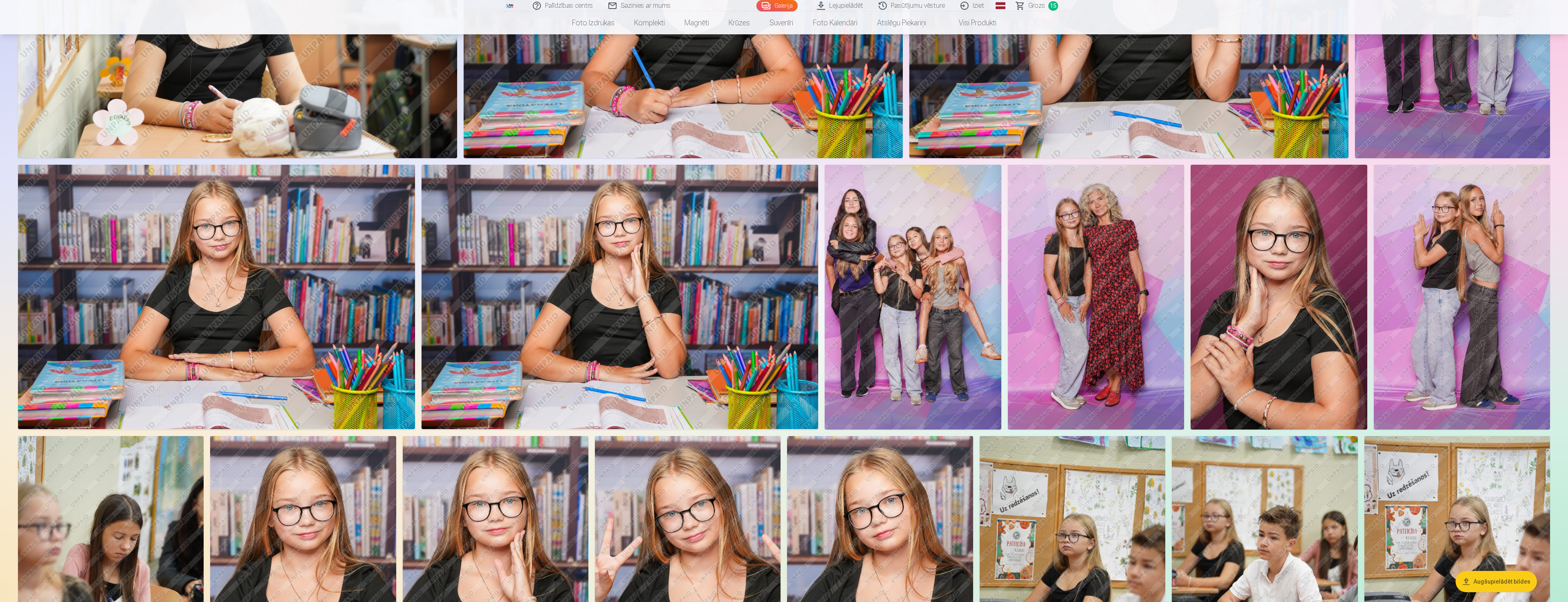
scroll to position [531, 0]
click at [680, 305] on img at bounding box center [620, 298] width 397 height 264
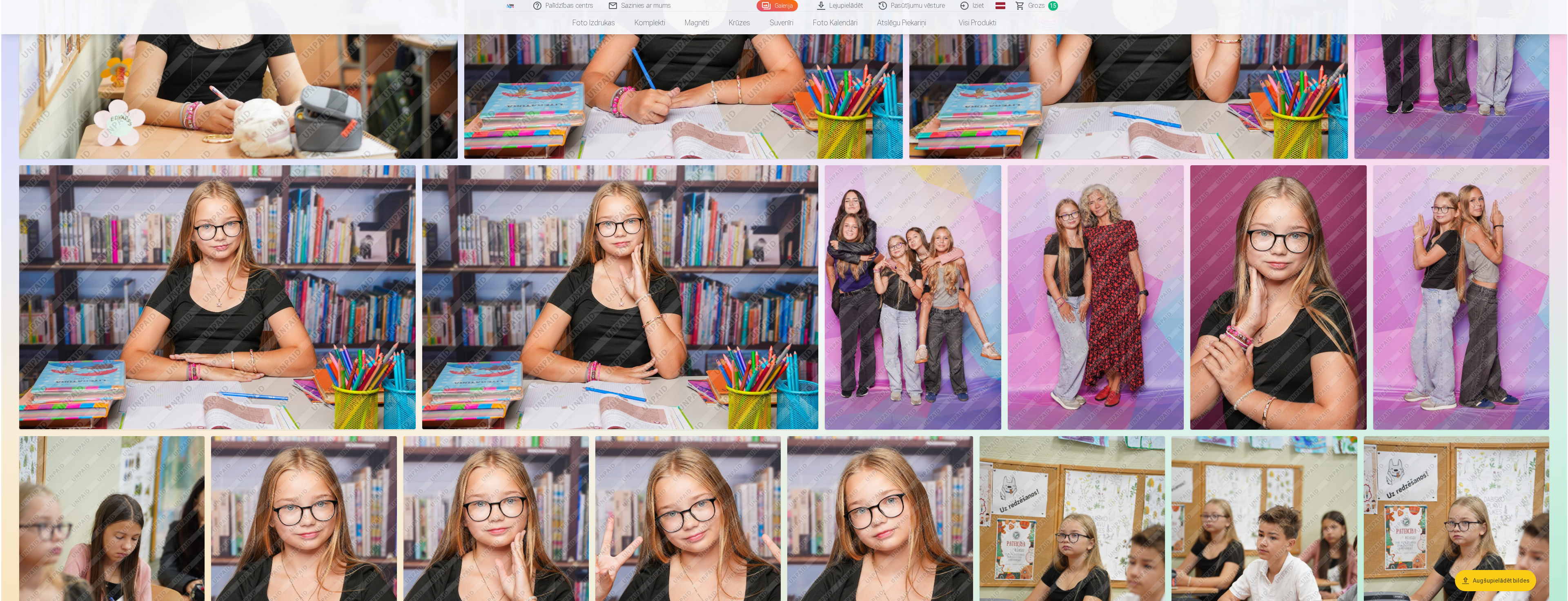
scroll to position [531, 0]
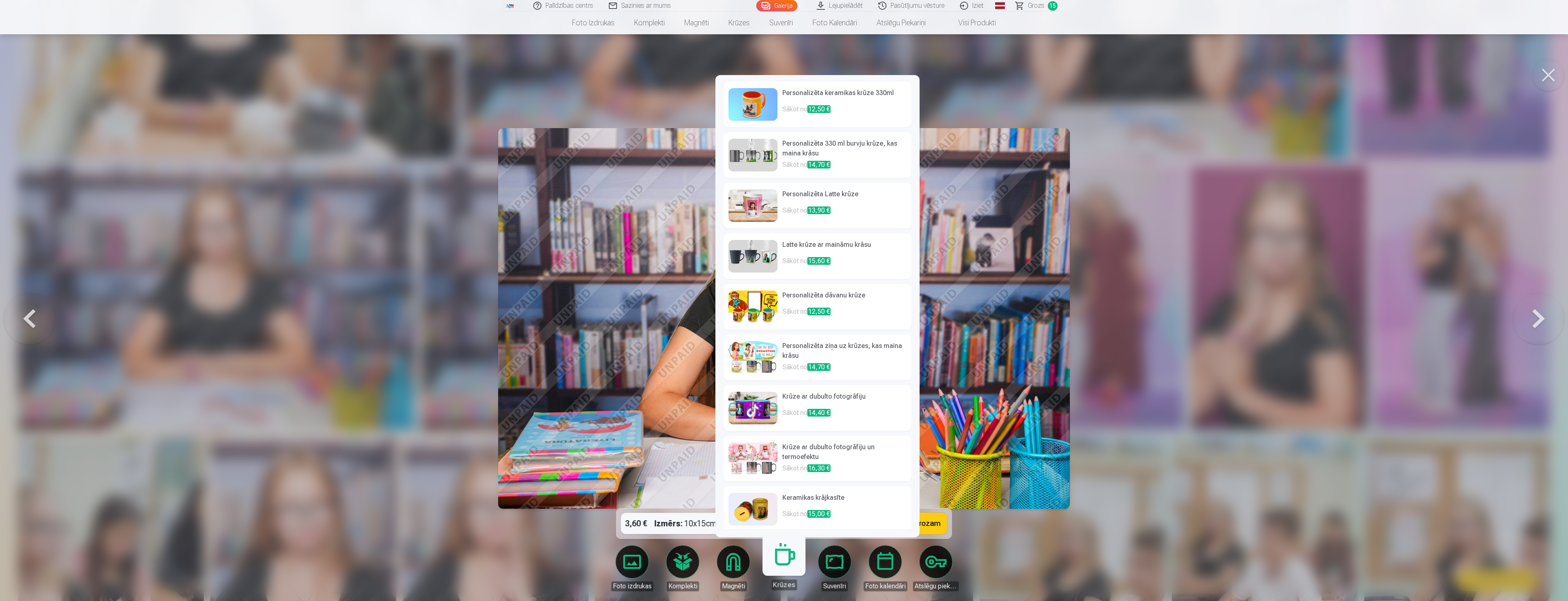
click at [781, 107] on link "Personalizēta keramikas krūze 330ml Sākot no 12,50 €" at bounding box center [817, 104] width 188 height 46
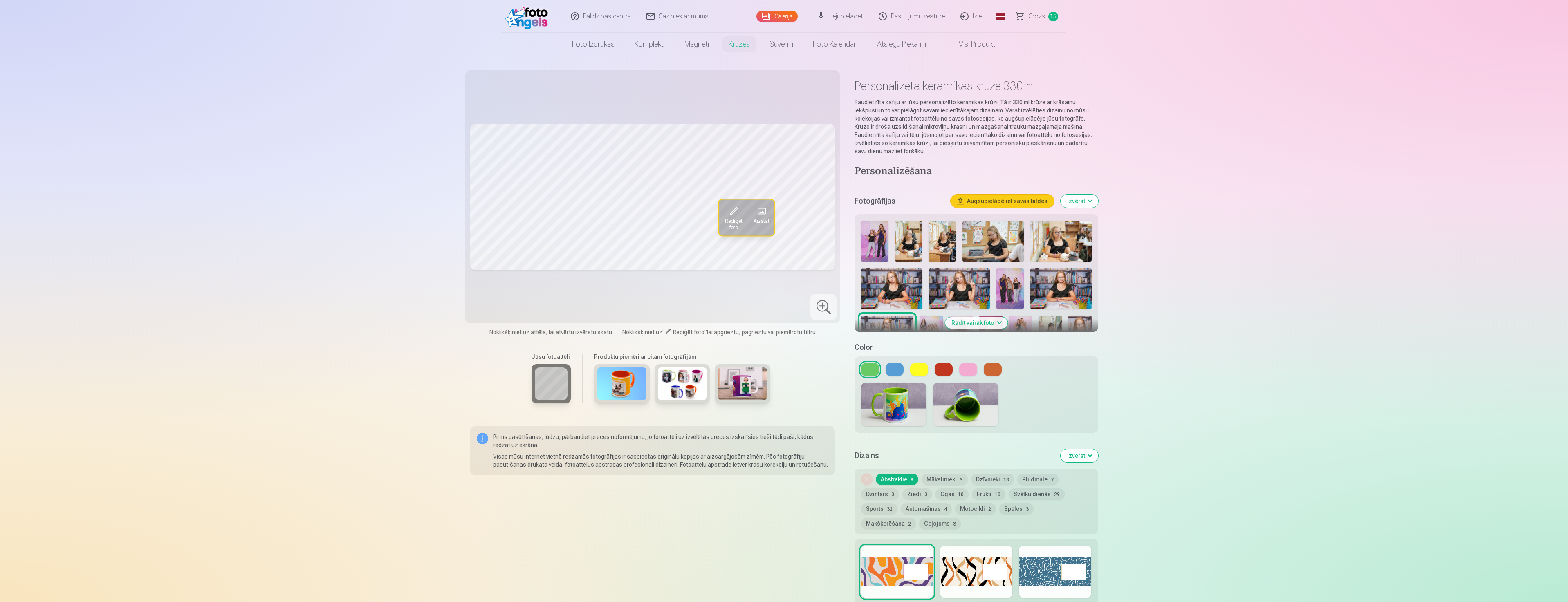
click at [761, 215] on span at bounding box center [761, 211] width 13 height 13
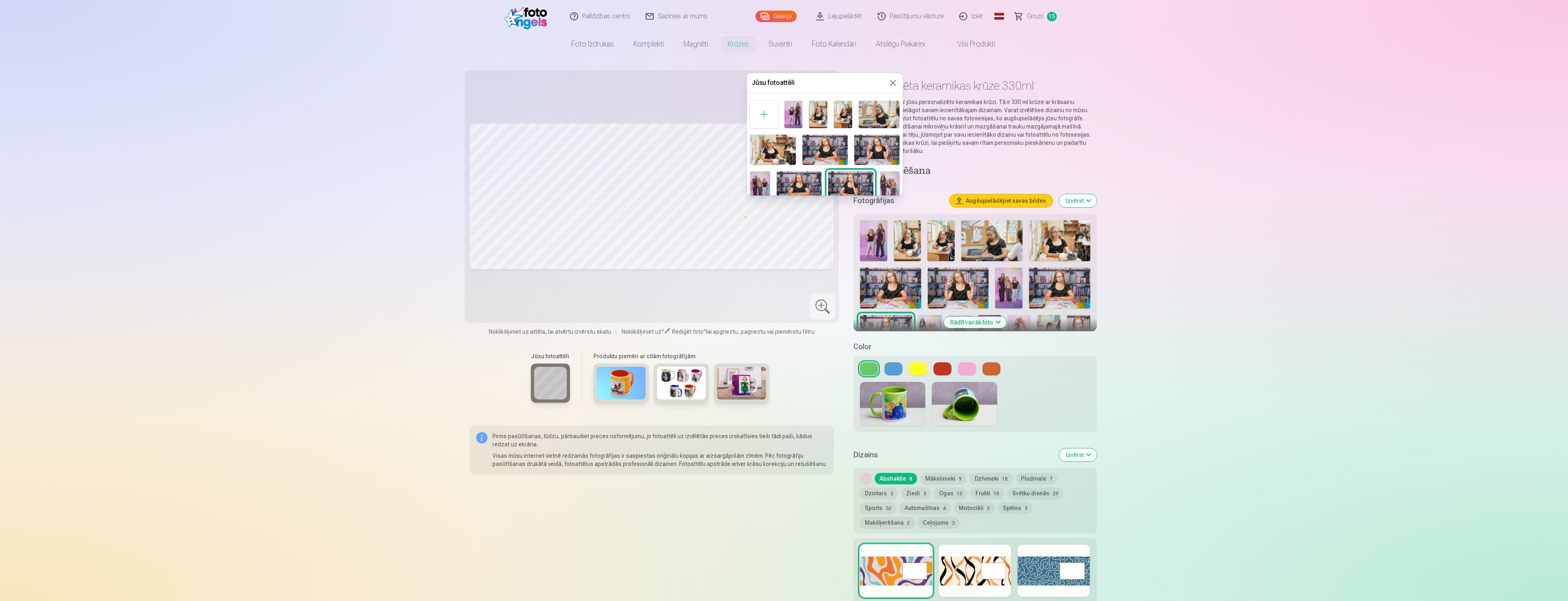
click at [752, 228] on div at bounding box center [784, 300] width 1568 height 601
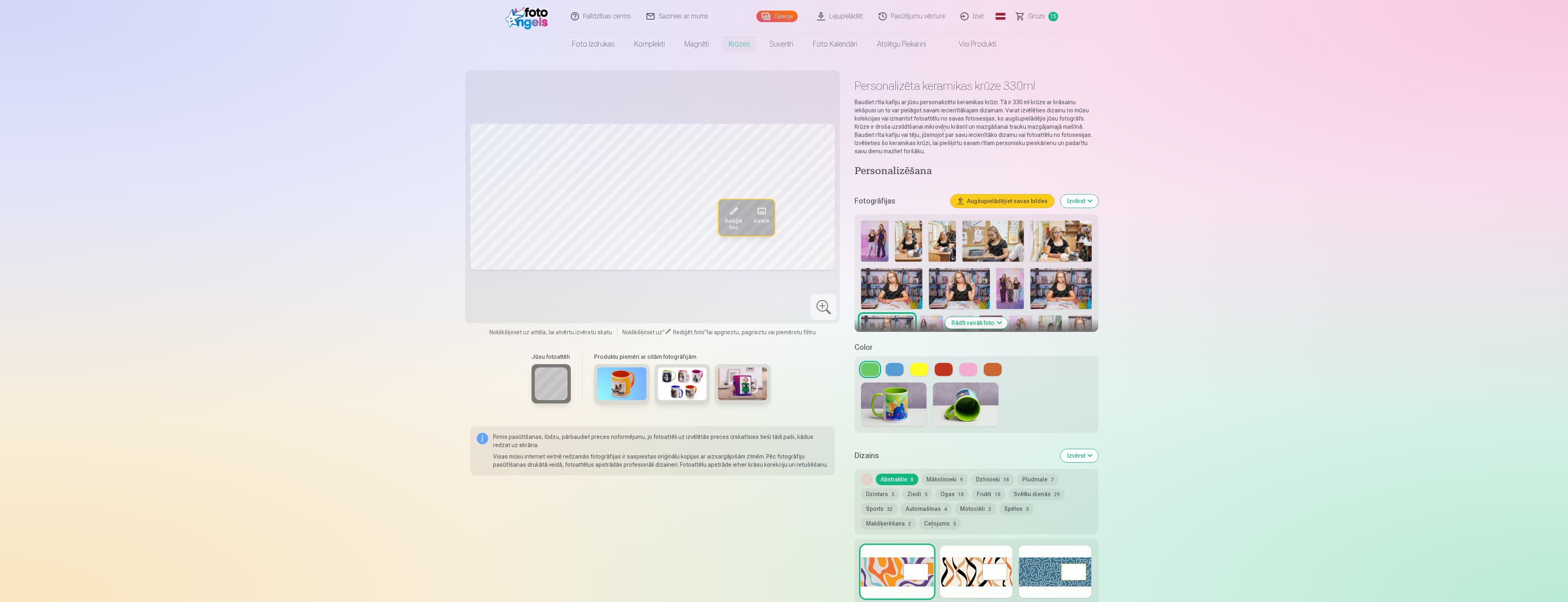
click at [969, 376] on div at bounding box center [976, 404] width 243 height 57
click at [969, 364] on button at bounding box center [968, 369] width 18 height 13
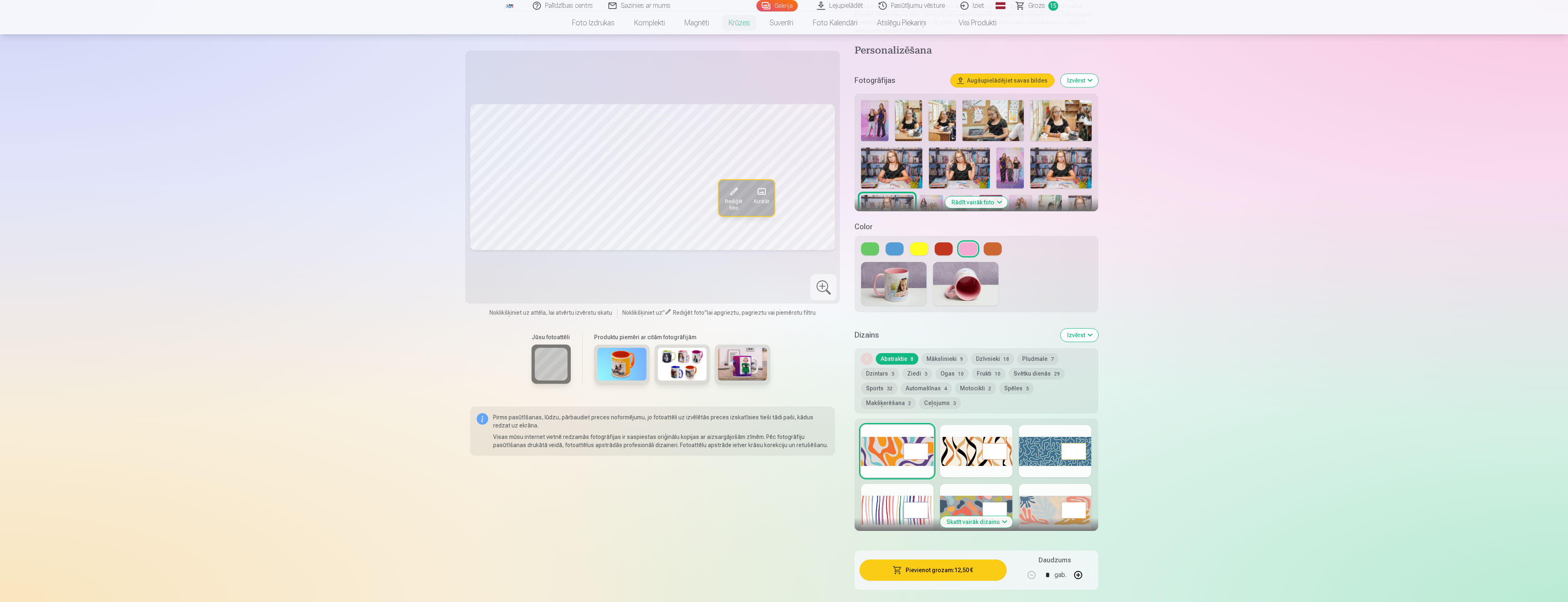
scroll to position [163, 0]
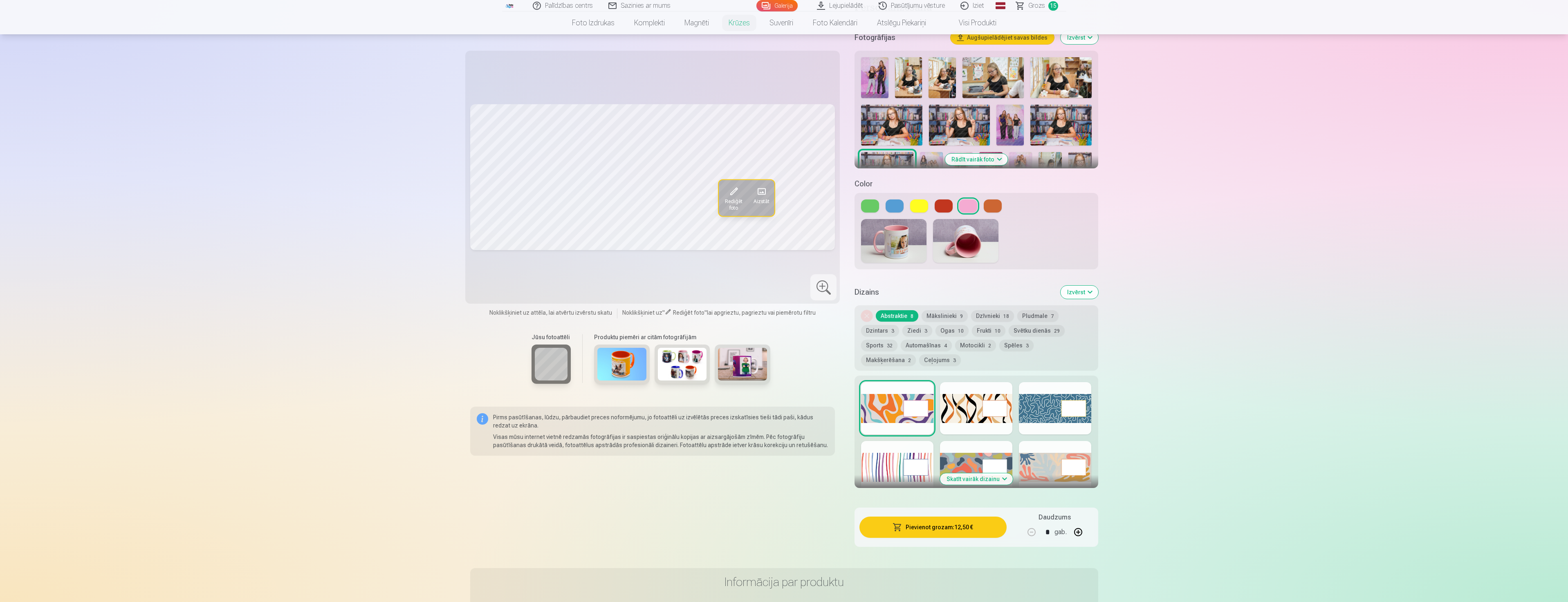
click at [997, 473] on button "Skatīt vairāk dizainu" at bounding box center [976, 479] width 73 height 12
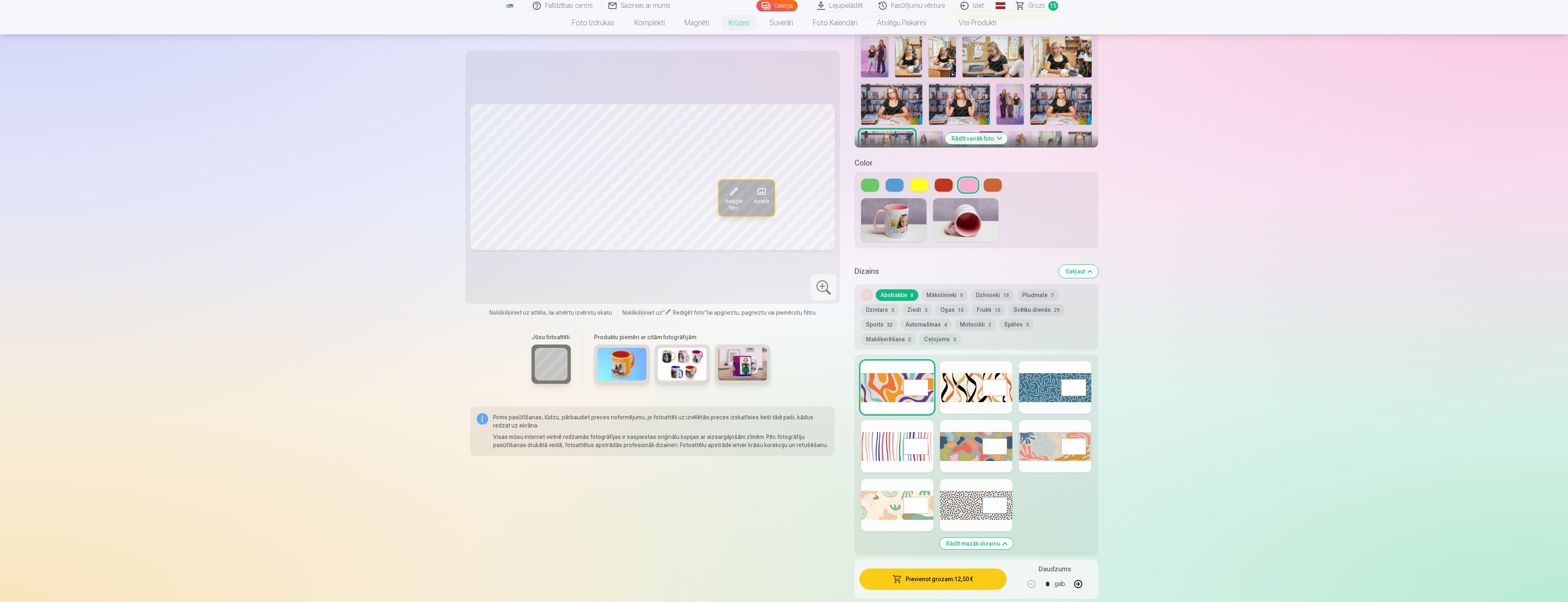
scroll to position [204, 0]
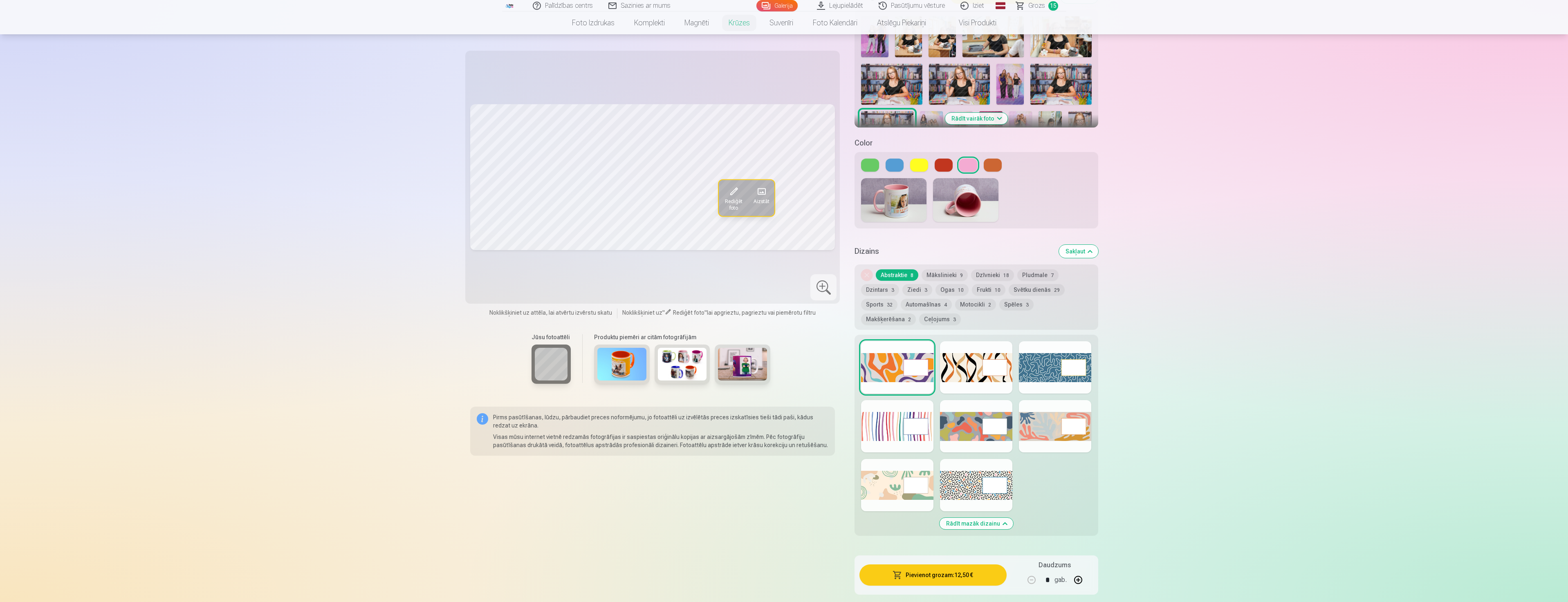
click at [919, 314] on button "Ceļojums 3" at bounding box center [940, 319] width 41 height 12
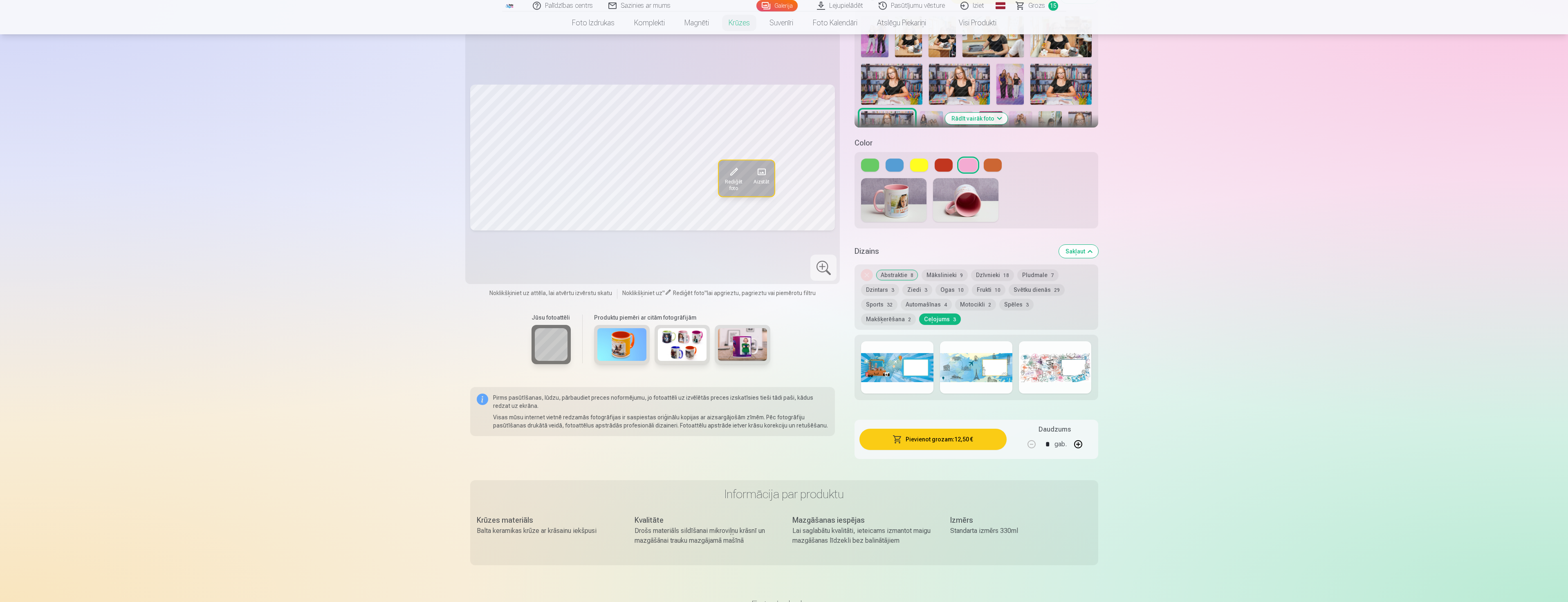
click at [1032, 362] on div at bounding box center [1055, 367] width 73 height 52
click at [916, 314] on button "Makšķerēšana 2" at bounding box center [889, 319] width 55 height 12
click at [1013, 299] on button "Spēles 3" at bounding box center [1016, 304] width 34 height 12
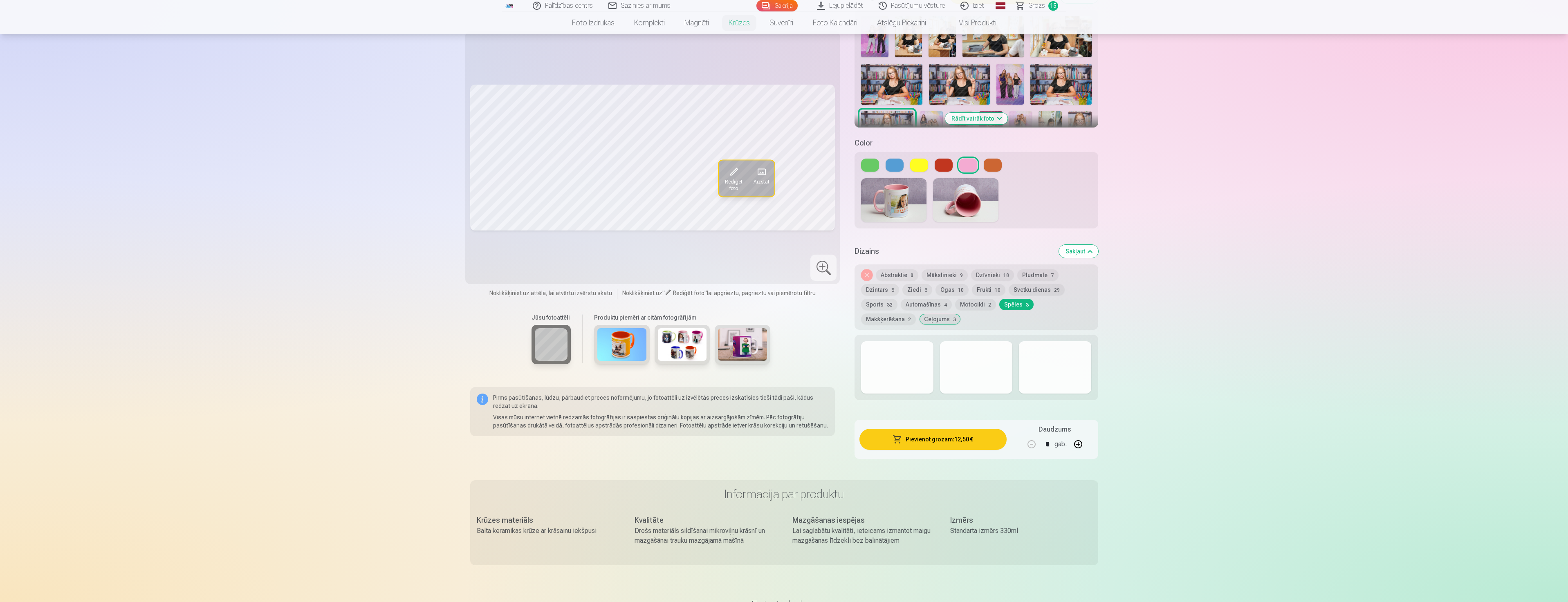
click at [1044, 369] on div at bounding box center [1055, 367] width 73 height 52
click at [979, 299] on button "Motocikli 2" at bounding box center [975, 304] width 41 height 12
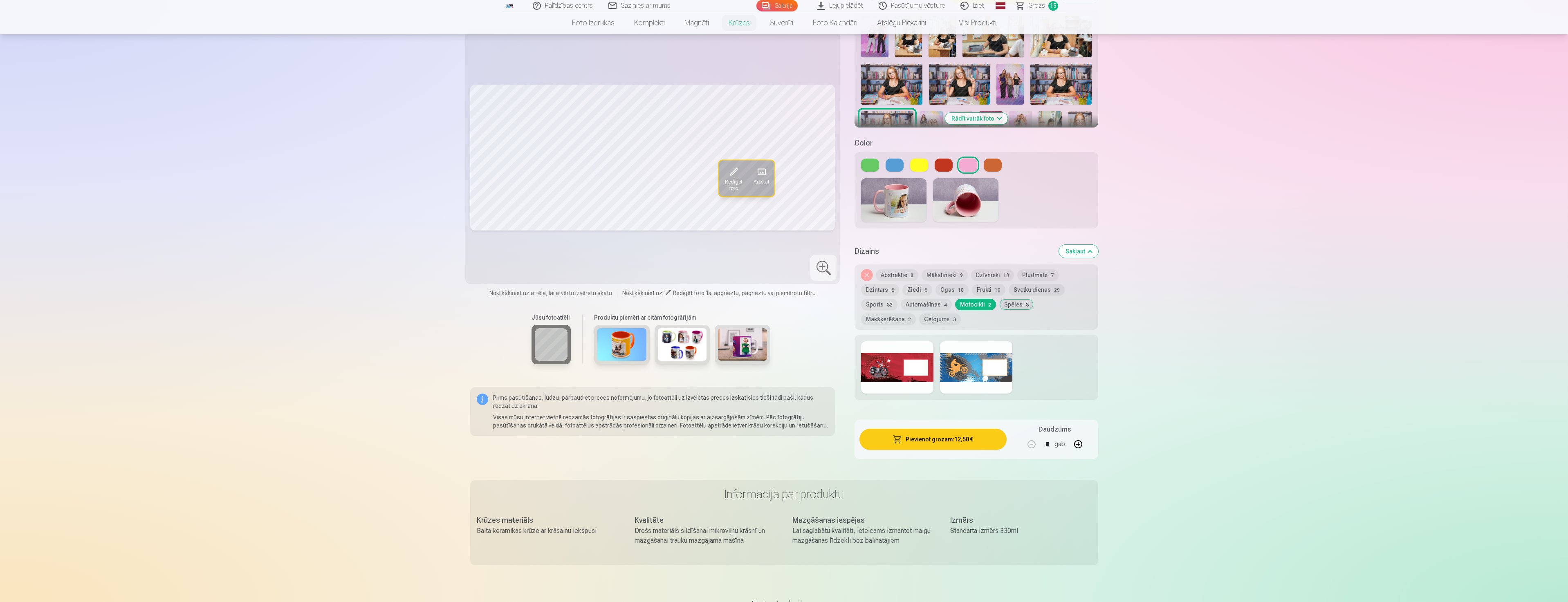
click at [937, 290] on div "Noņemiet dizainu Abstraktie 8 Mākslinieki 9 Dzīvnieki 18 Pludmale 7 Dzintars 3 …" at bounding box center [976, 297] width 243 height 65
click at [937, 299] on button "Automašīnas 4" at bounding box center [926, 304] width 51 height 12
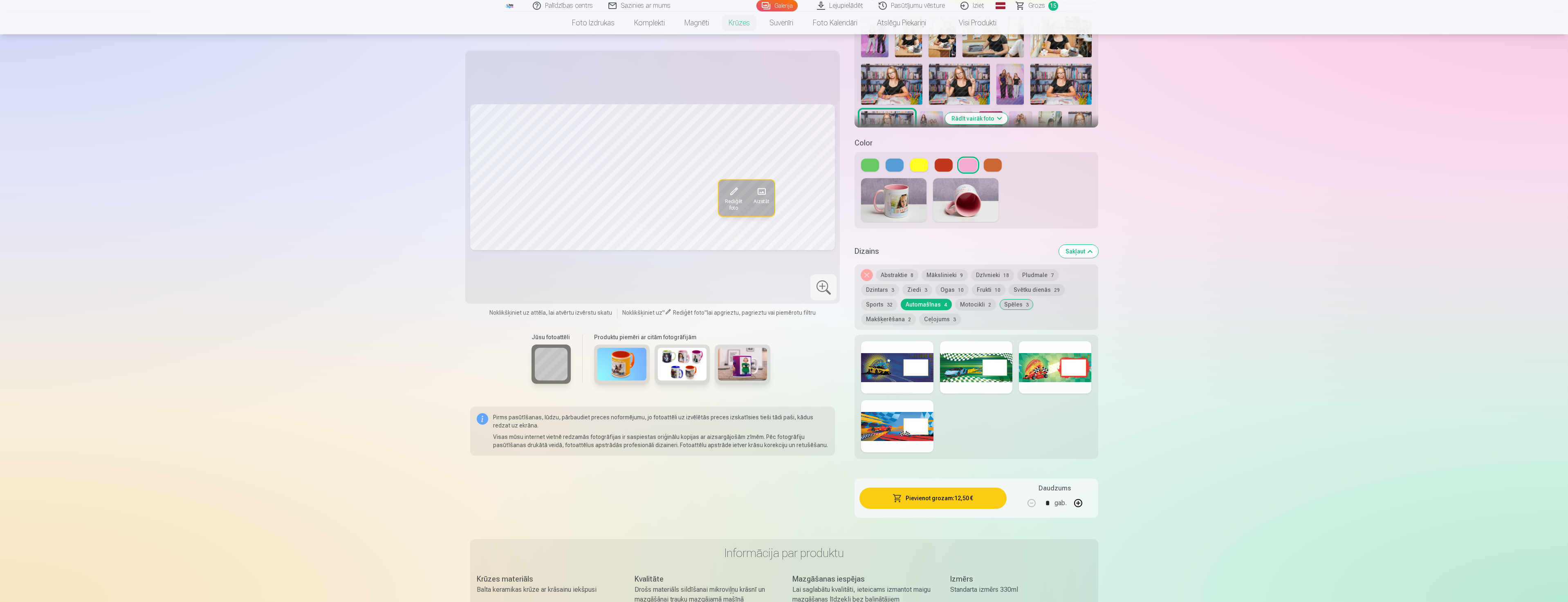
click at [876, 299] on button "Sports 32" at bounding box center [879, 304] width 37 height 12
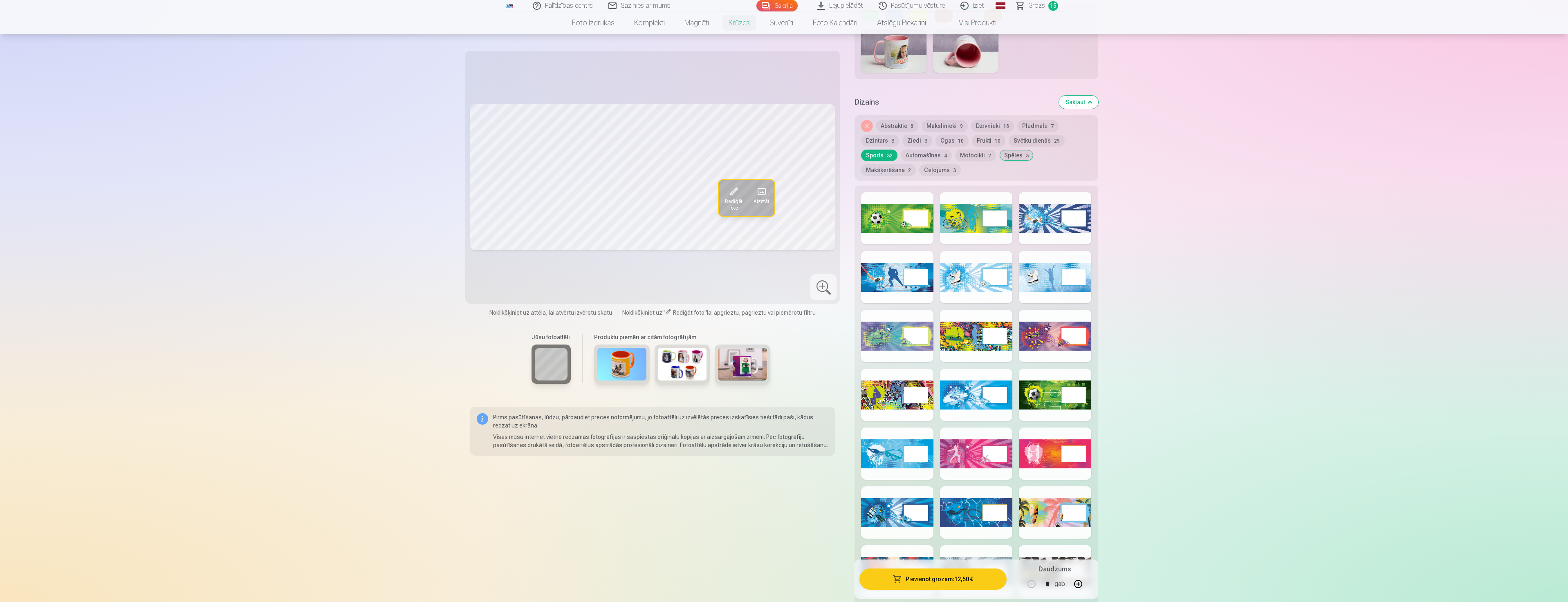
scroll to position [368, 0]
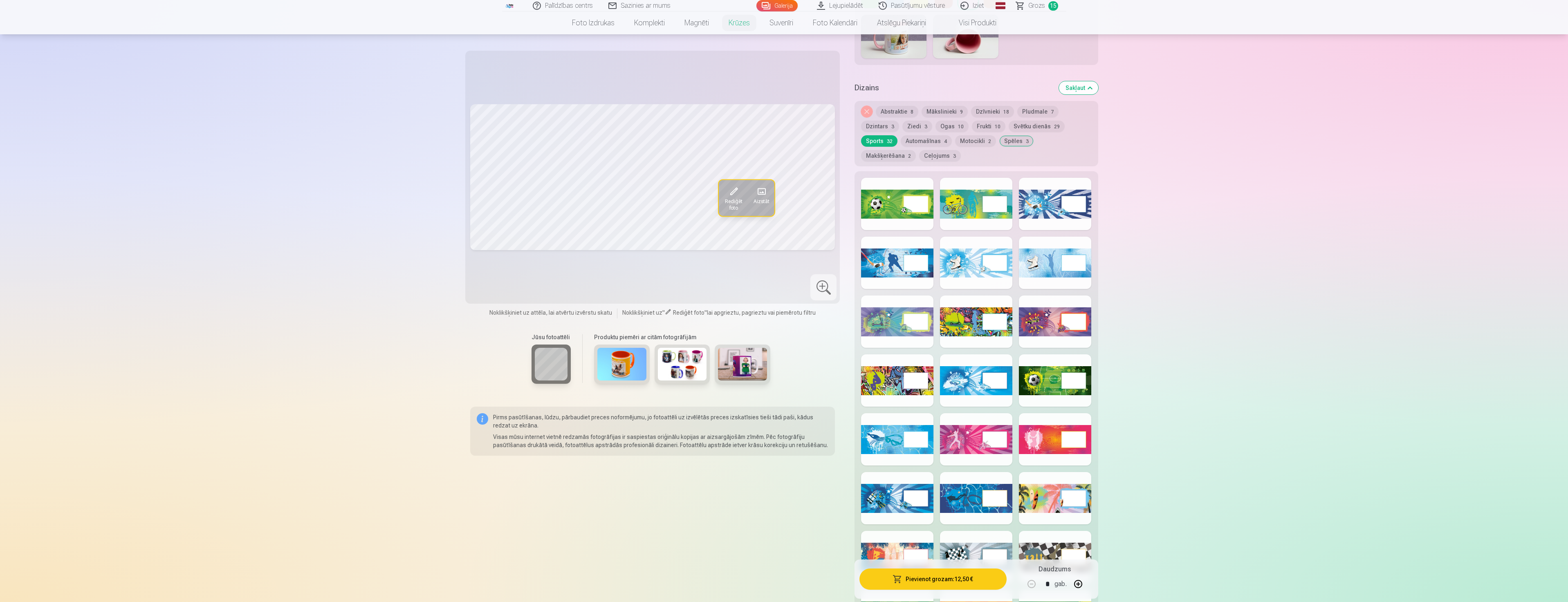
click at [977, 430] on div at bounding box center [976, 439] width 73 height 52
click at [1036, 441] on div at bounding box center [1055, 439] width 73 height 52
click at [976, 427] on div at bounding box center [976, 439] width 73 height 52
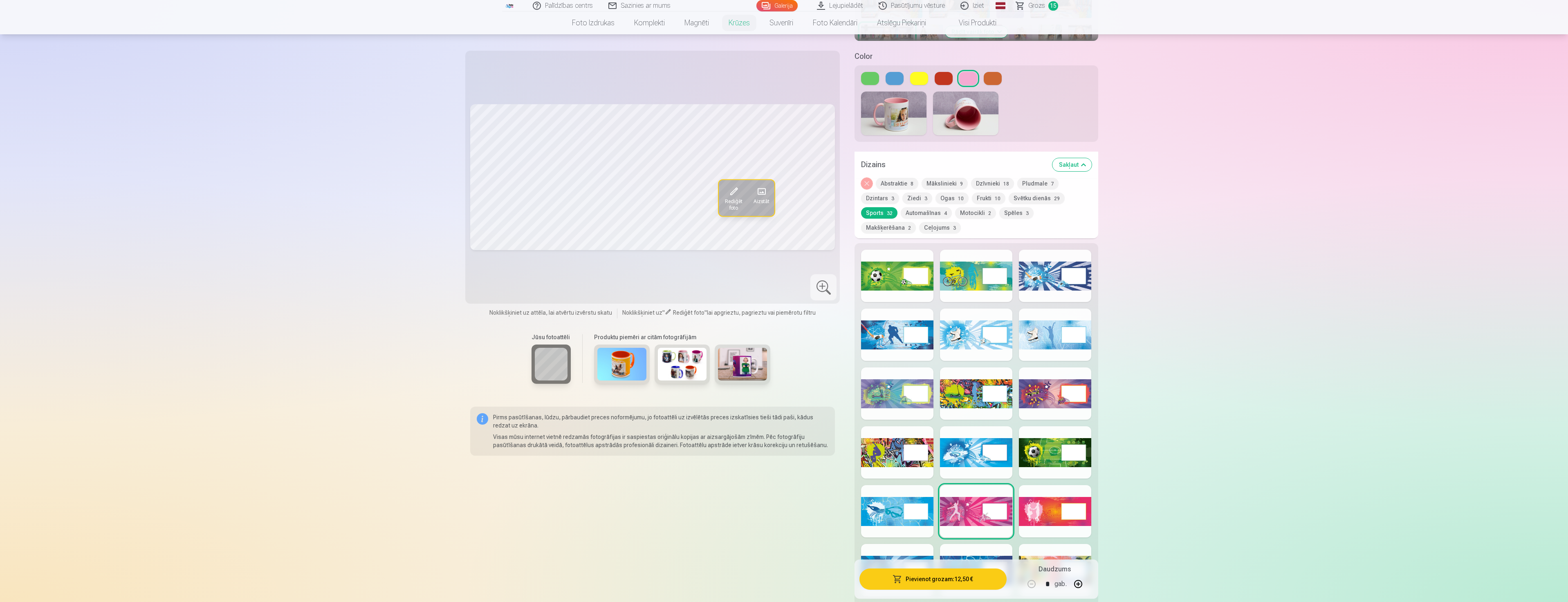
scroll to position [286, 0]
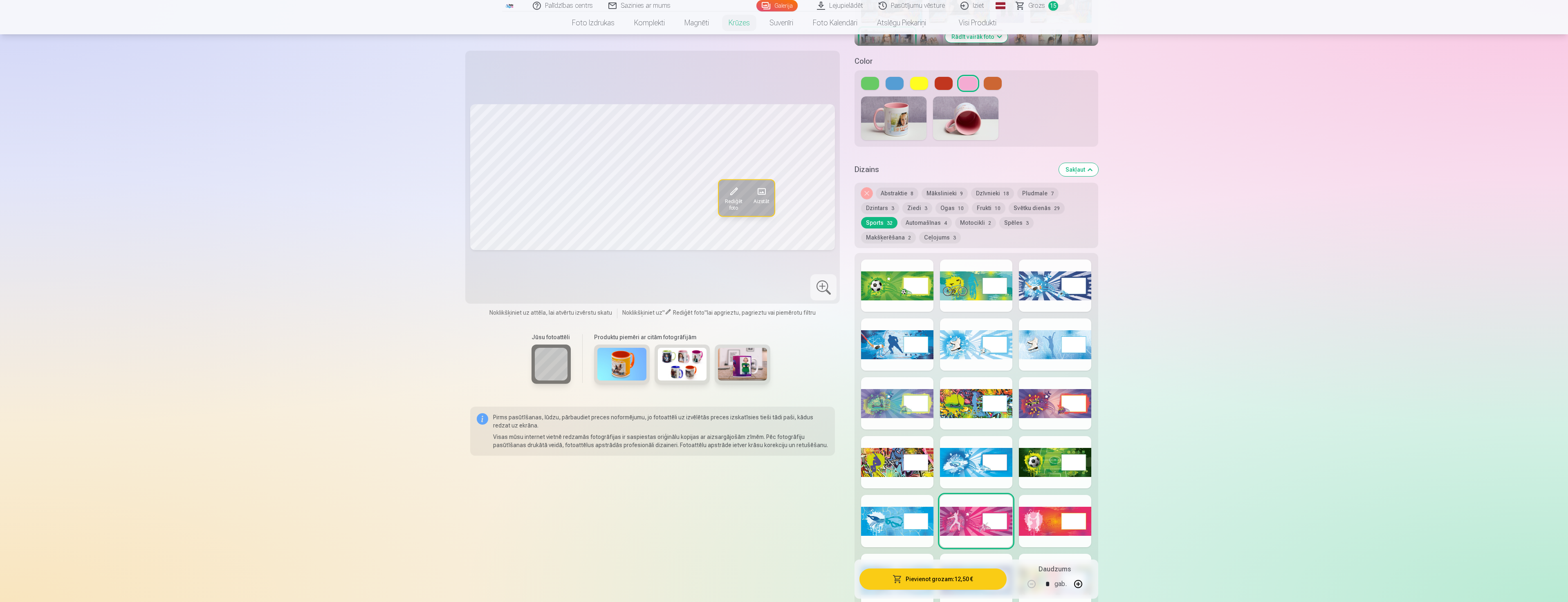
click at [1034, 202] on button "Svētku dienās 29" at bounding box center [1037, 208] width 56 height 12
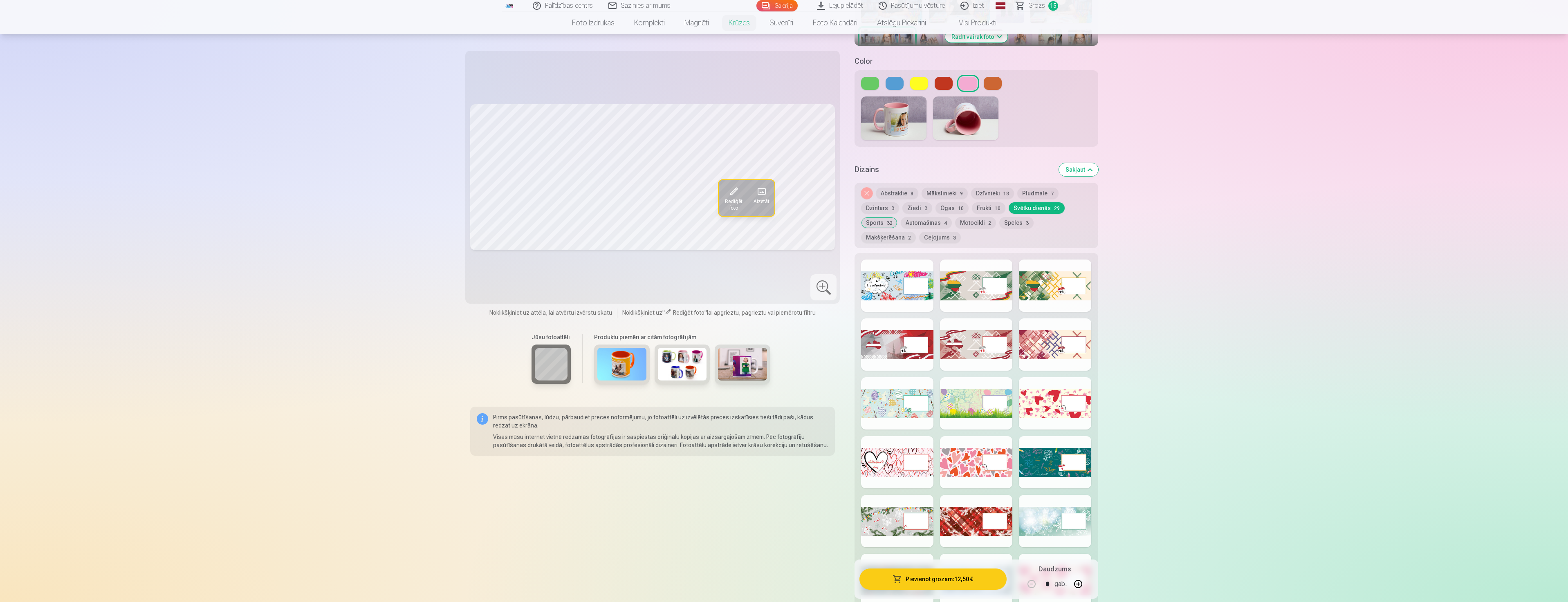
click at [998, 202] on button "Frukti 10" at bounding box center [988, 208] width 34 height 12
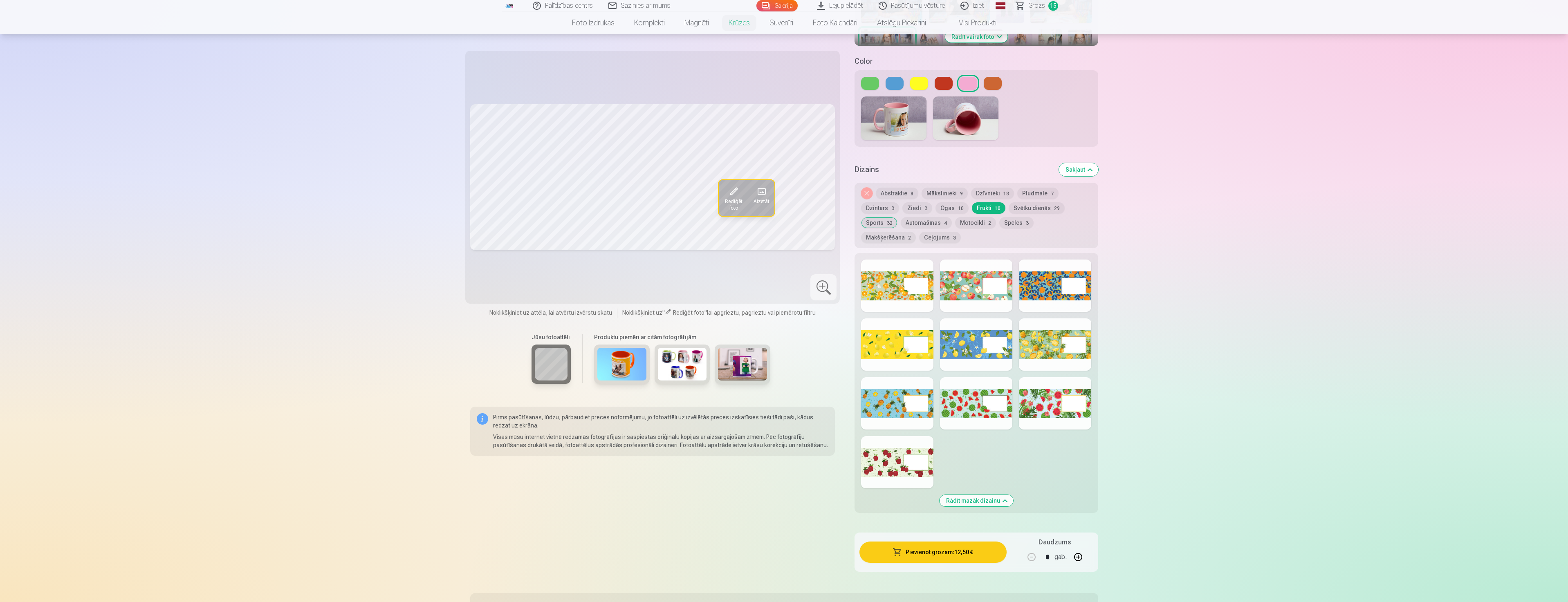
click at [952, 202] on button "Ogas 10" at bounding box center [952, 208] width 33 height 12
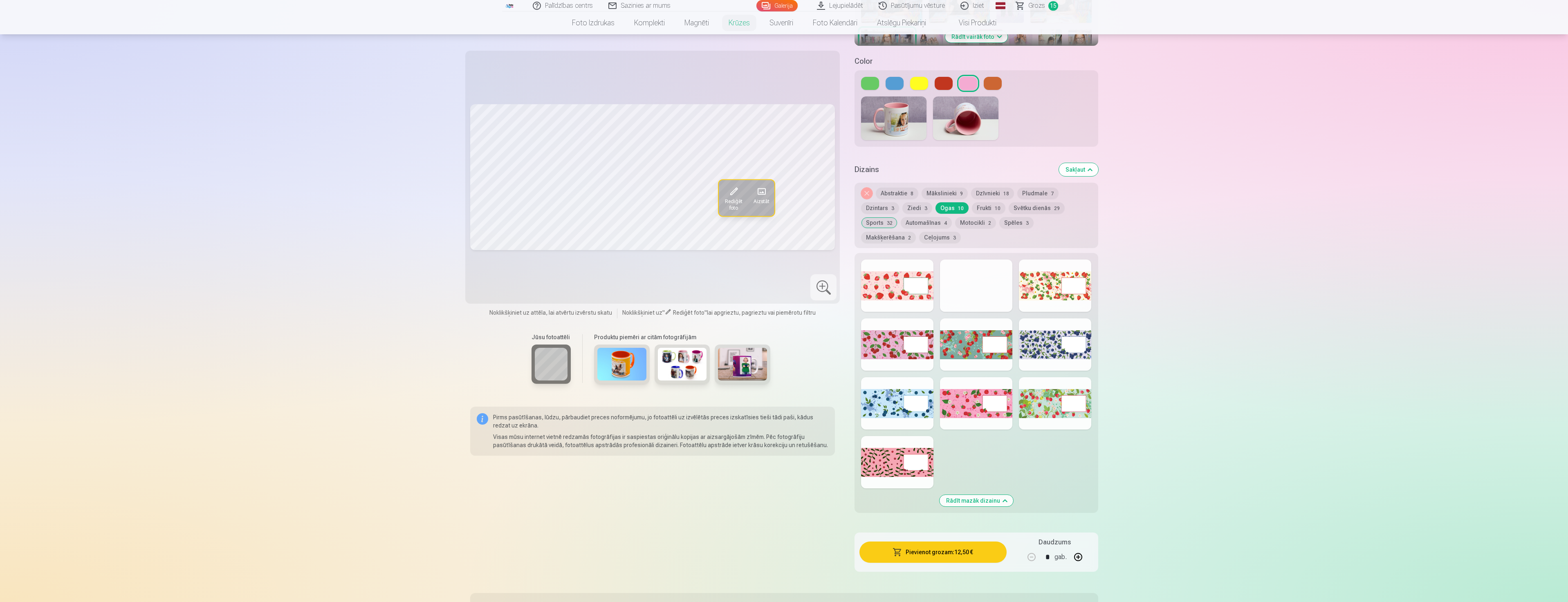
click at [959, 405] on div at bounding box center [976, 403] width 73 height 52
click at [899, 387] on div at bounding box center [897, 403] width 73 height 52
click at [891, 275] on div at bounding box center [897, 286] width 73 height 52
click at [904, 188] on button "Abstraktie 8" at bounding box center [897, 193] width 43 height 12
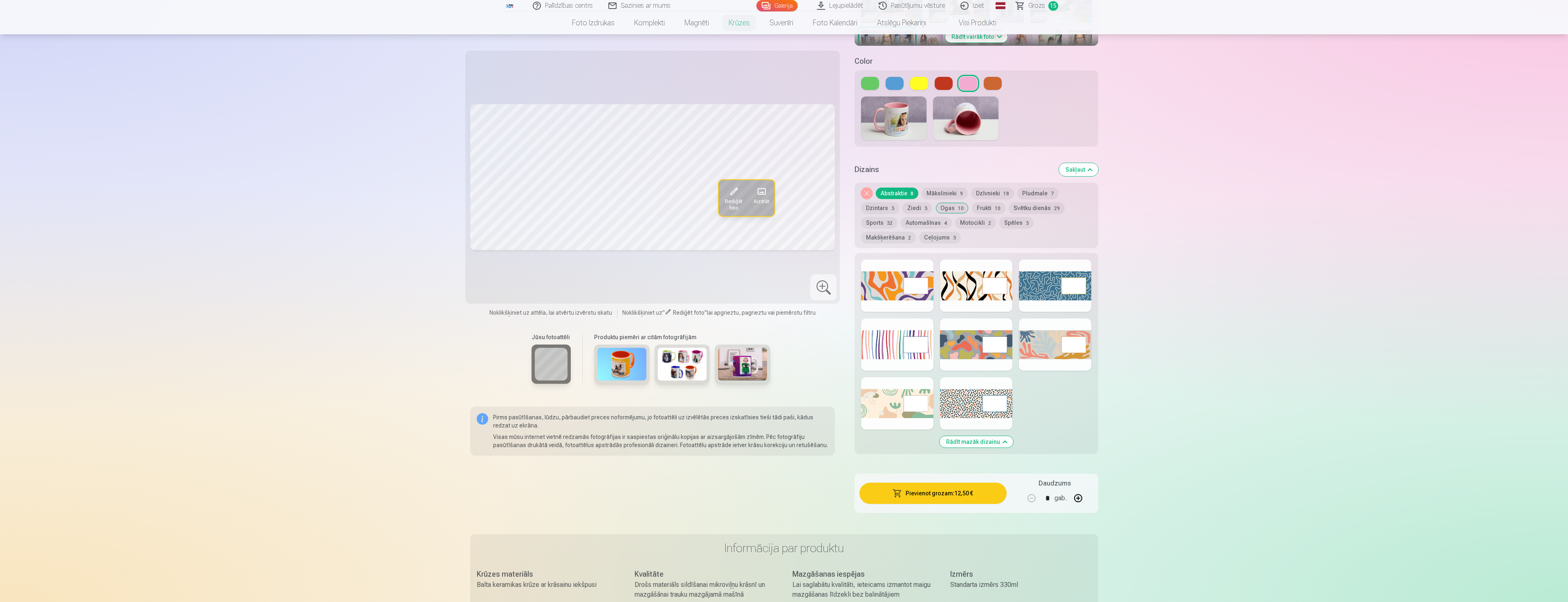
click at [932, 188] on button "Mākslinieki 9" at bounding box center [945, 193] width 46 height 12
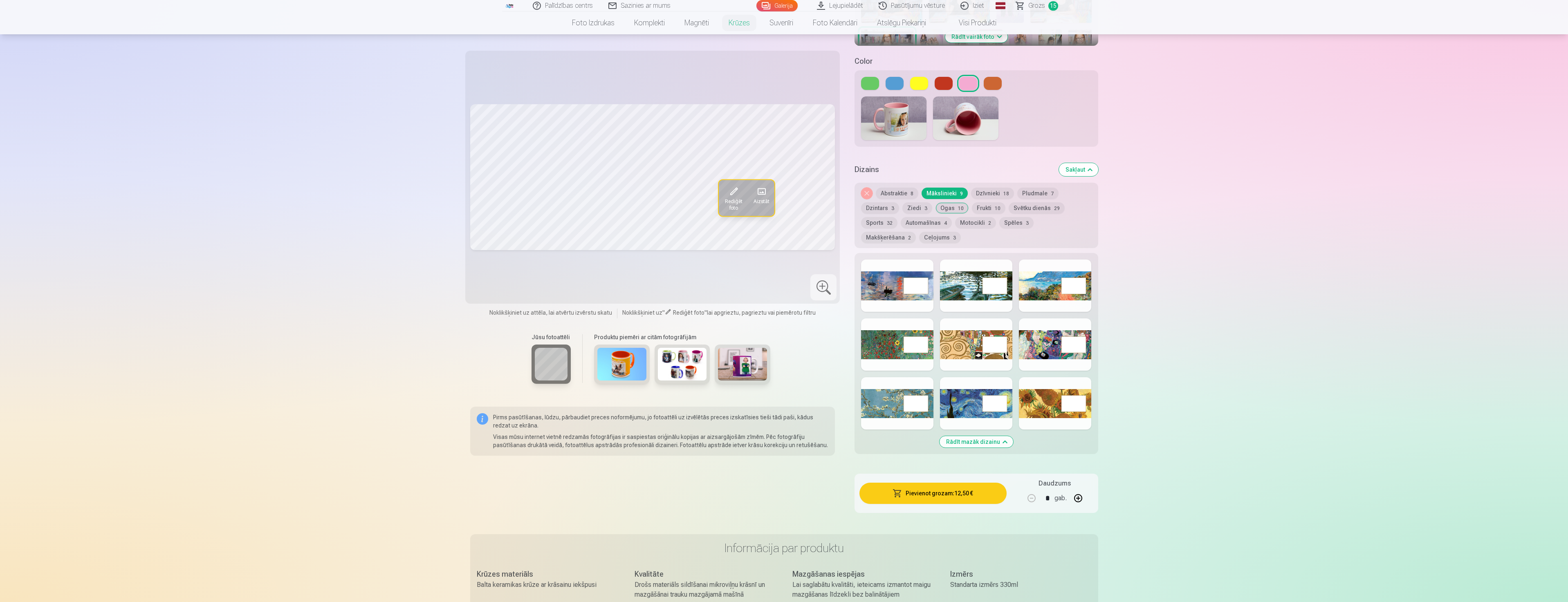
click at [981, 188] on button "Dzīvnieki 18" at bounding box center [992, 193] width 43 height 12
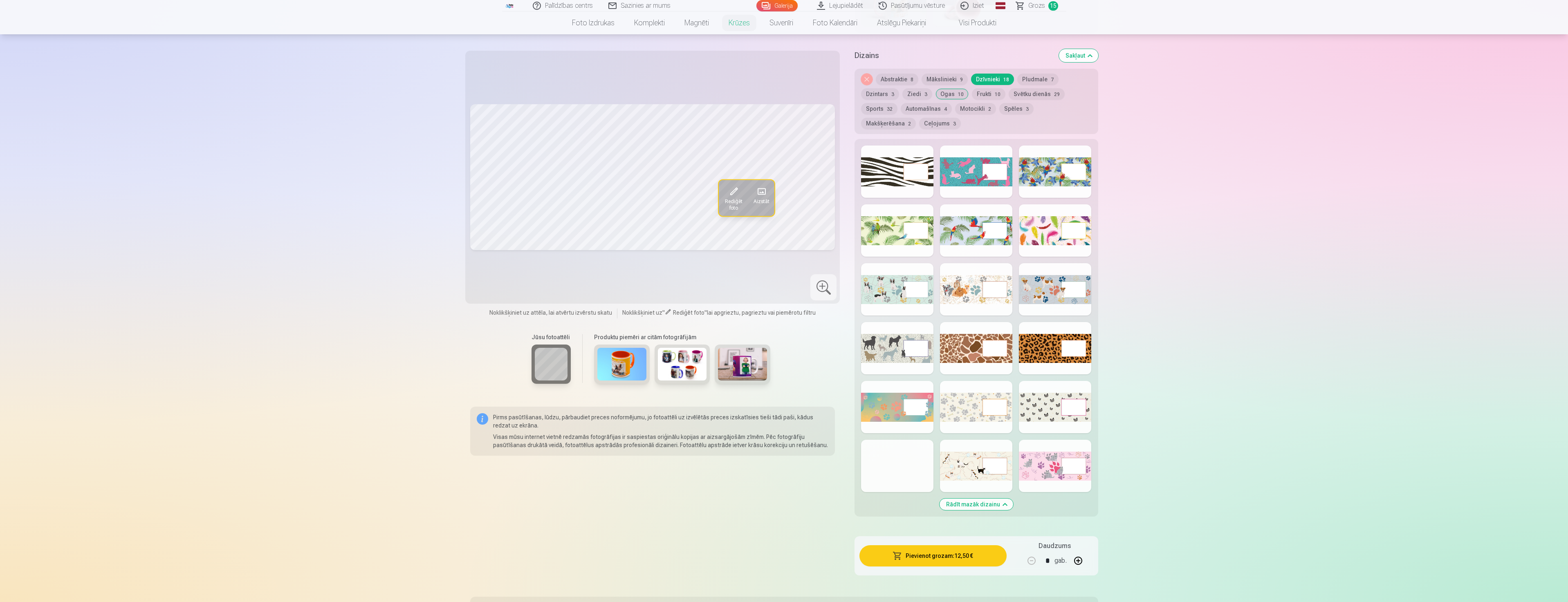
scroll to position [409, 0]
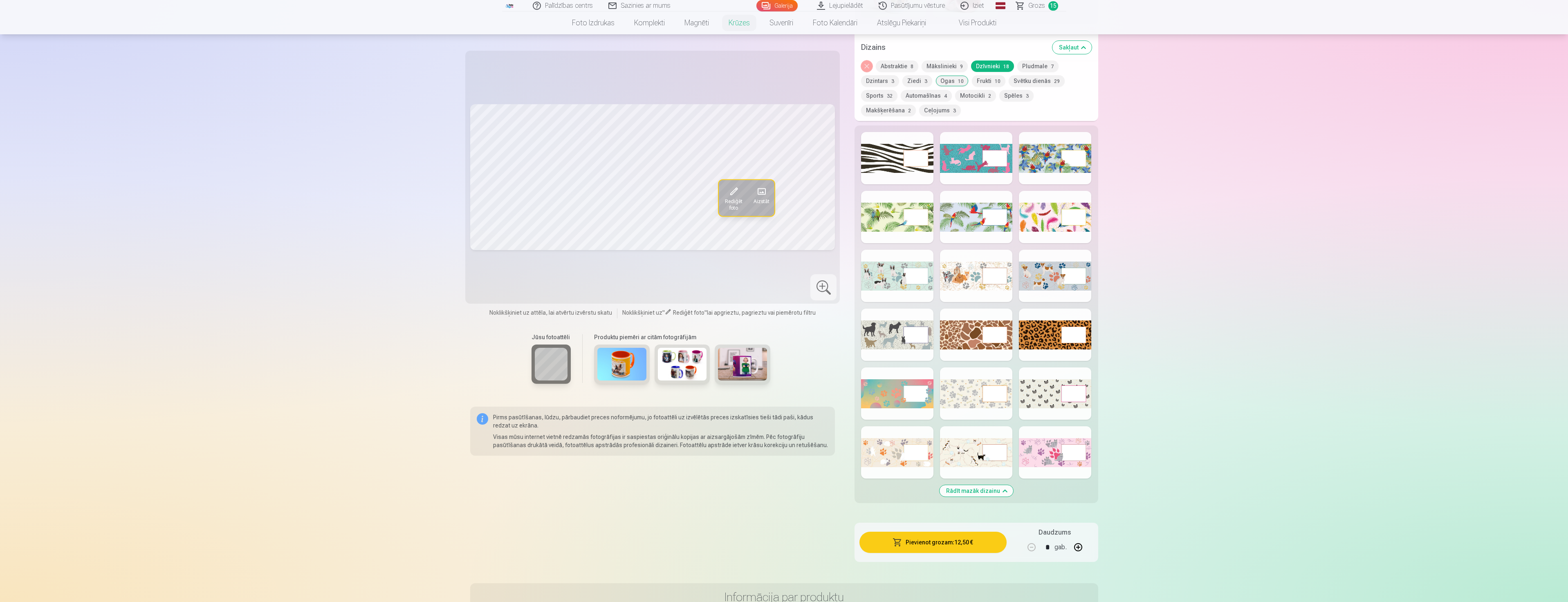
click at [1038, 452] on div at bounding box center [1055, 453] width 73 height 52
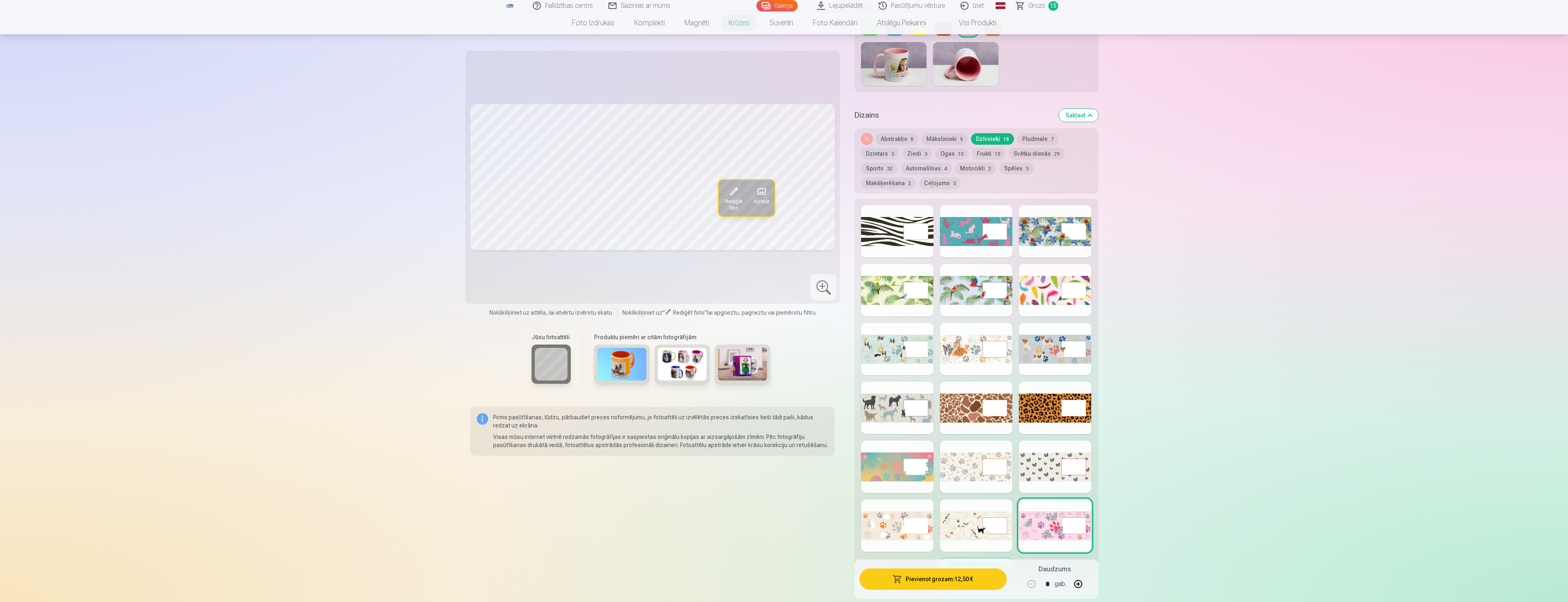
scroll to position [327, 0]
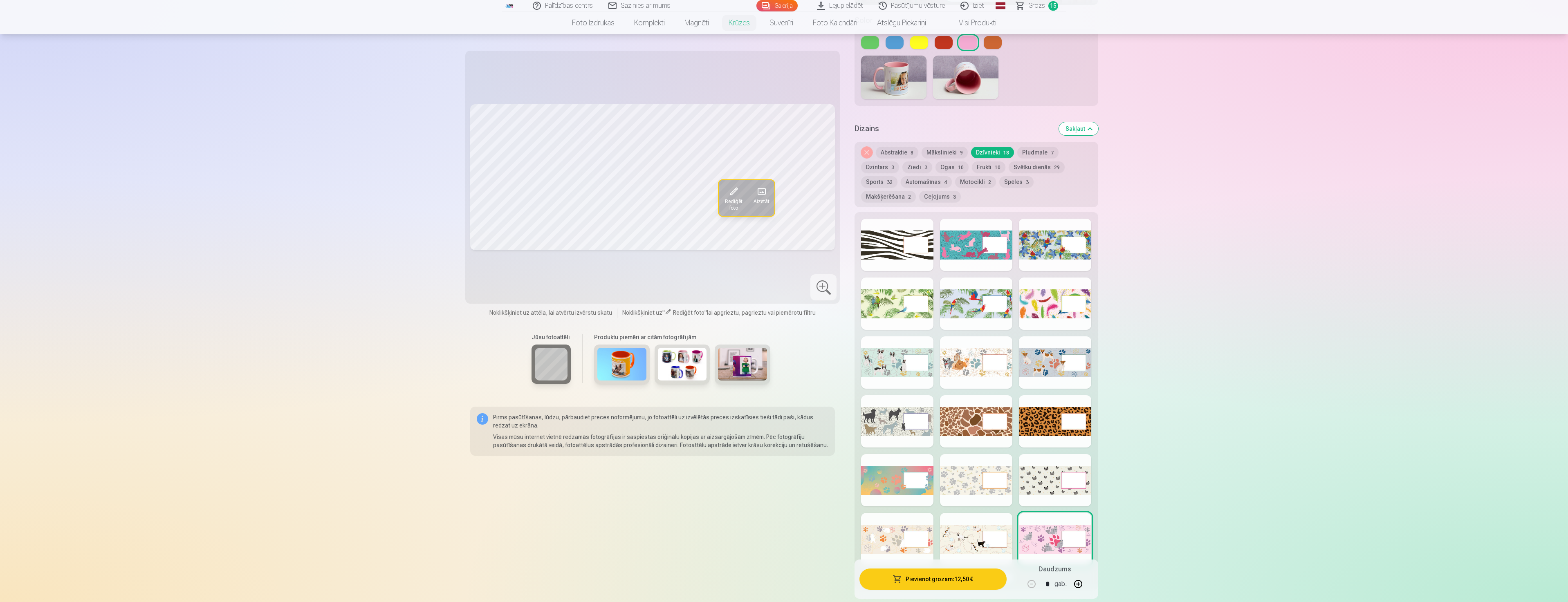
click at [882, 176] on button "Sports 32" at bounding box center [879, 182] width 37 height 12
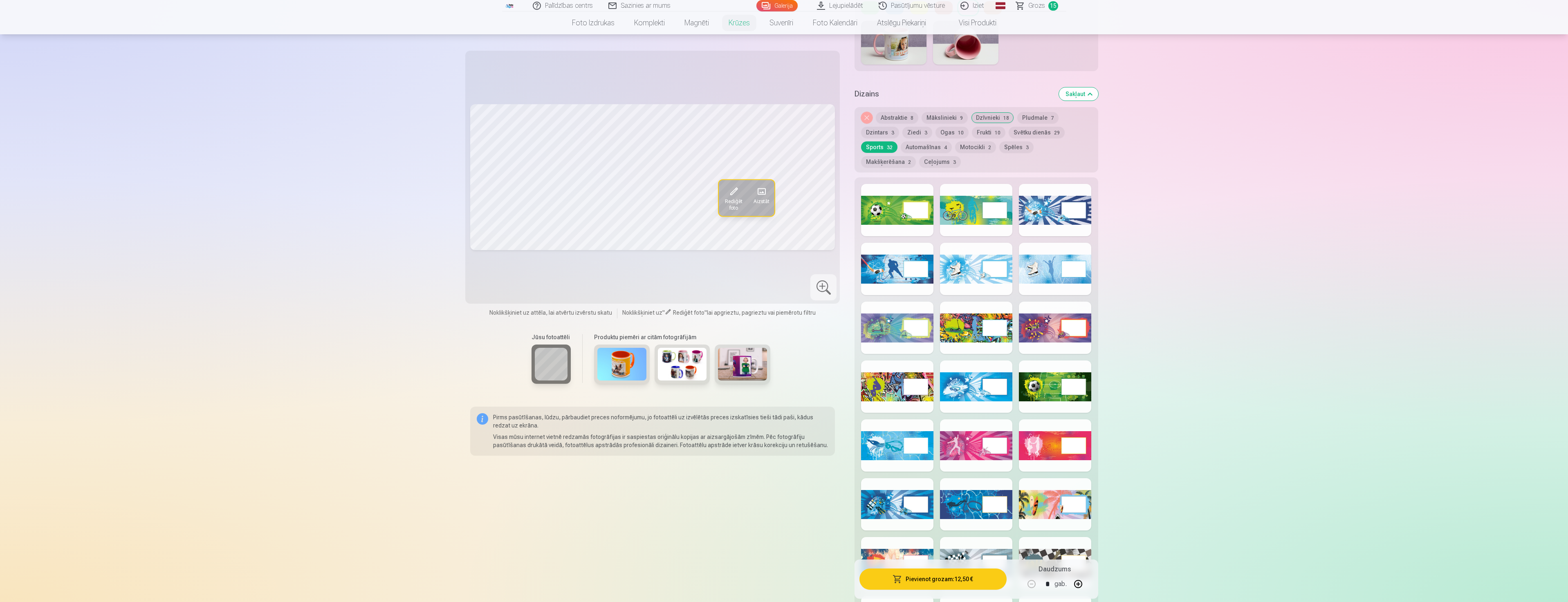
scroll to position [409, 0]
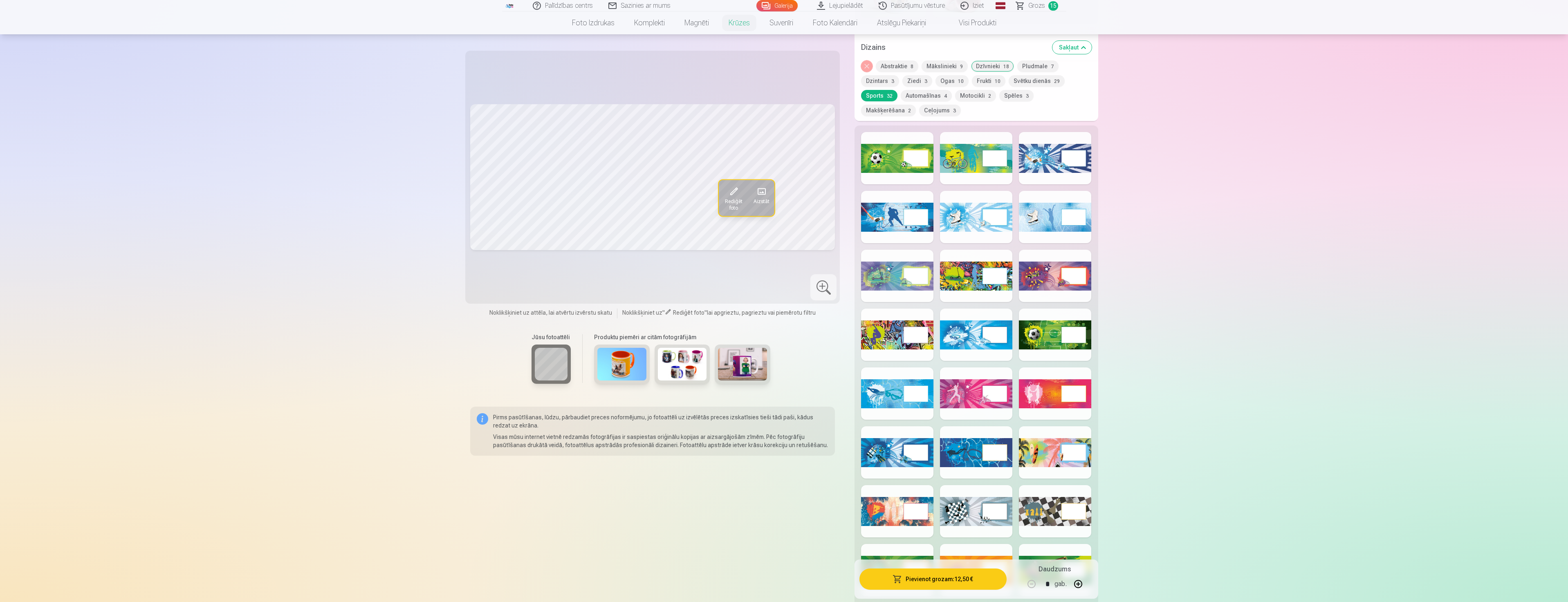
click at [964, 398] on div at bounding box center [976, 394] width 73 height 52
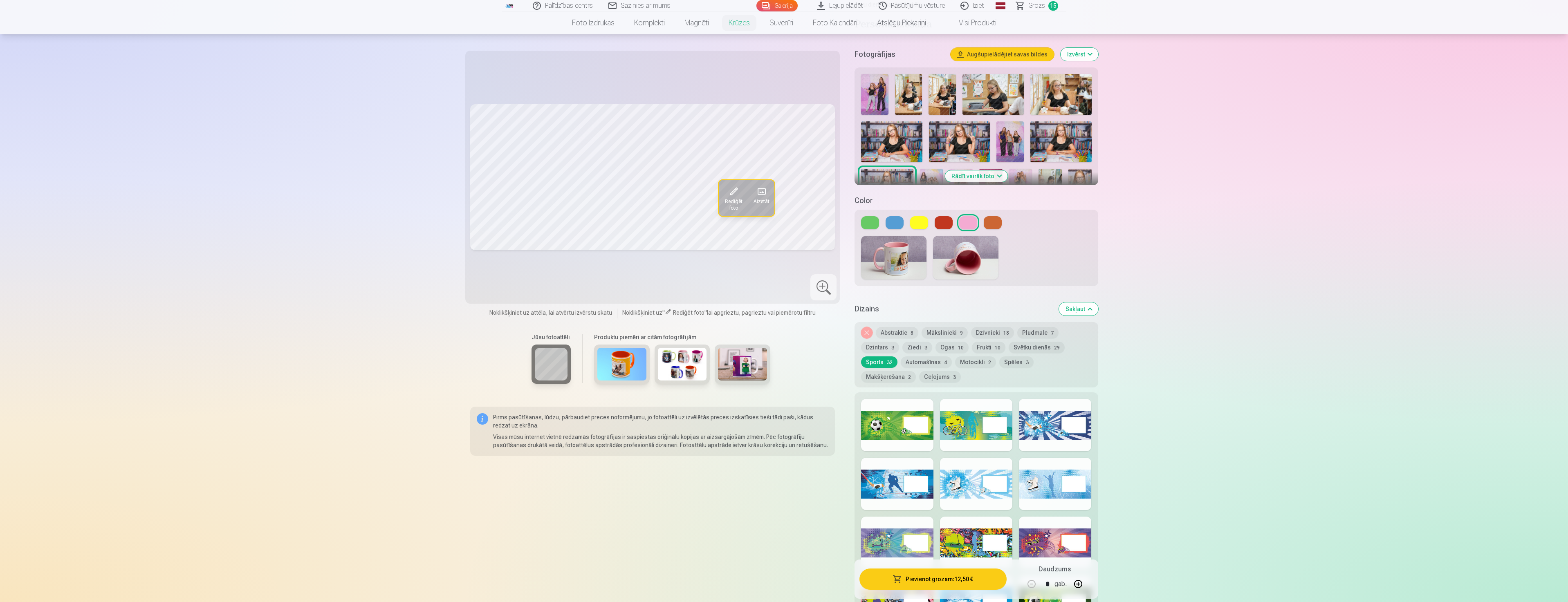
scroll to position [204, 0]
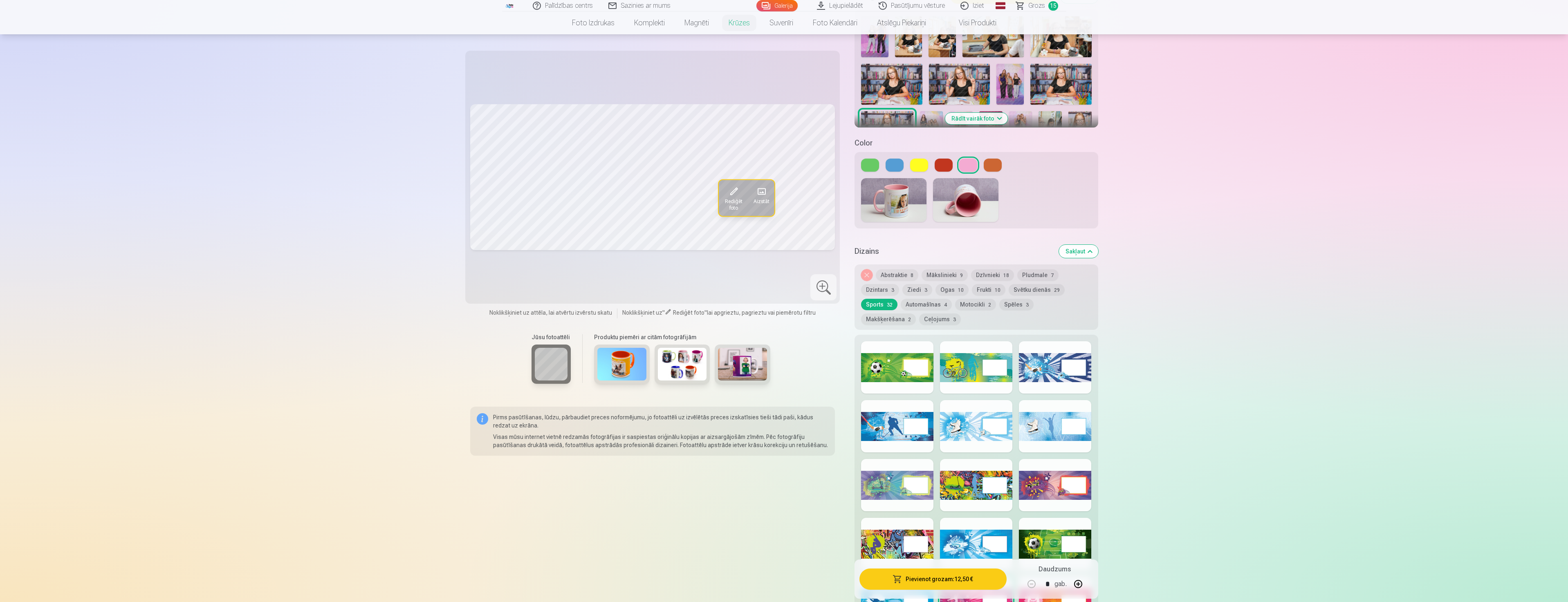
click at [988, 284] on button "Frukti 10" at bounding box center [988, 289] width 34 height 12
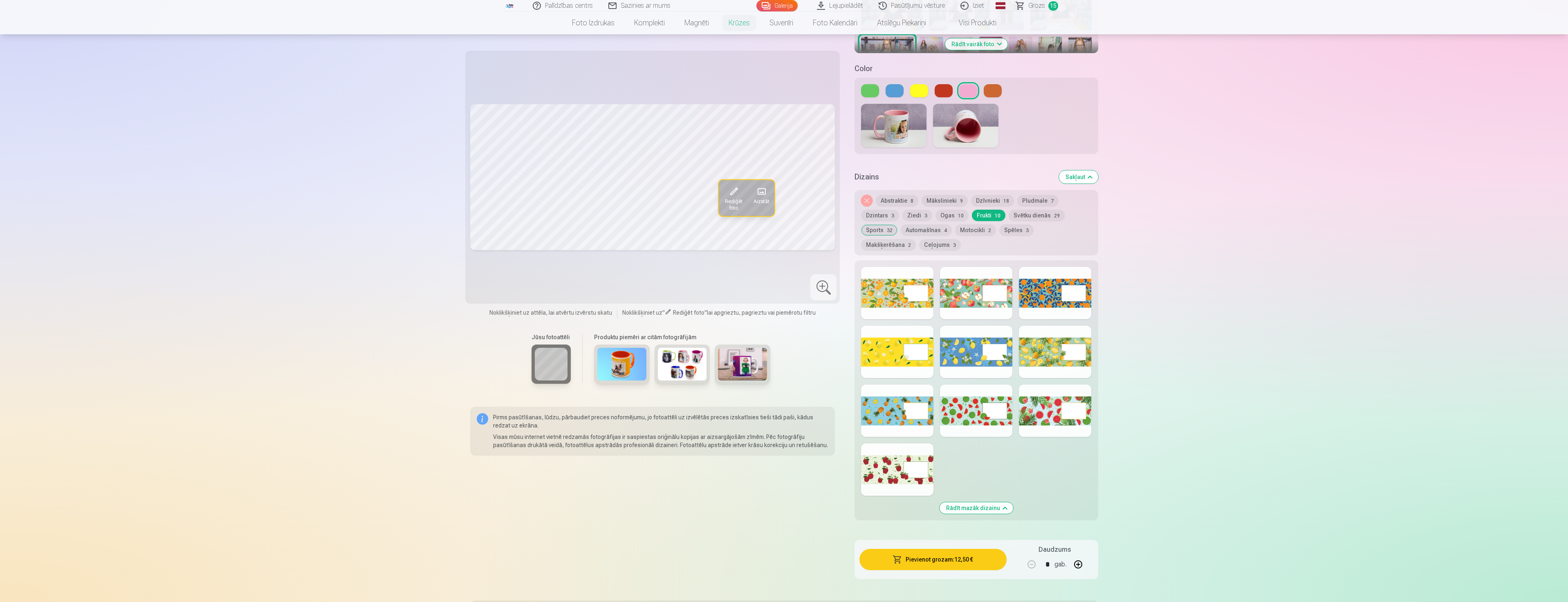
scroll to position [286, 0]
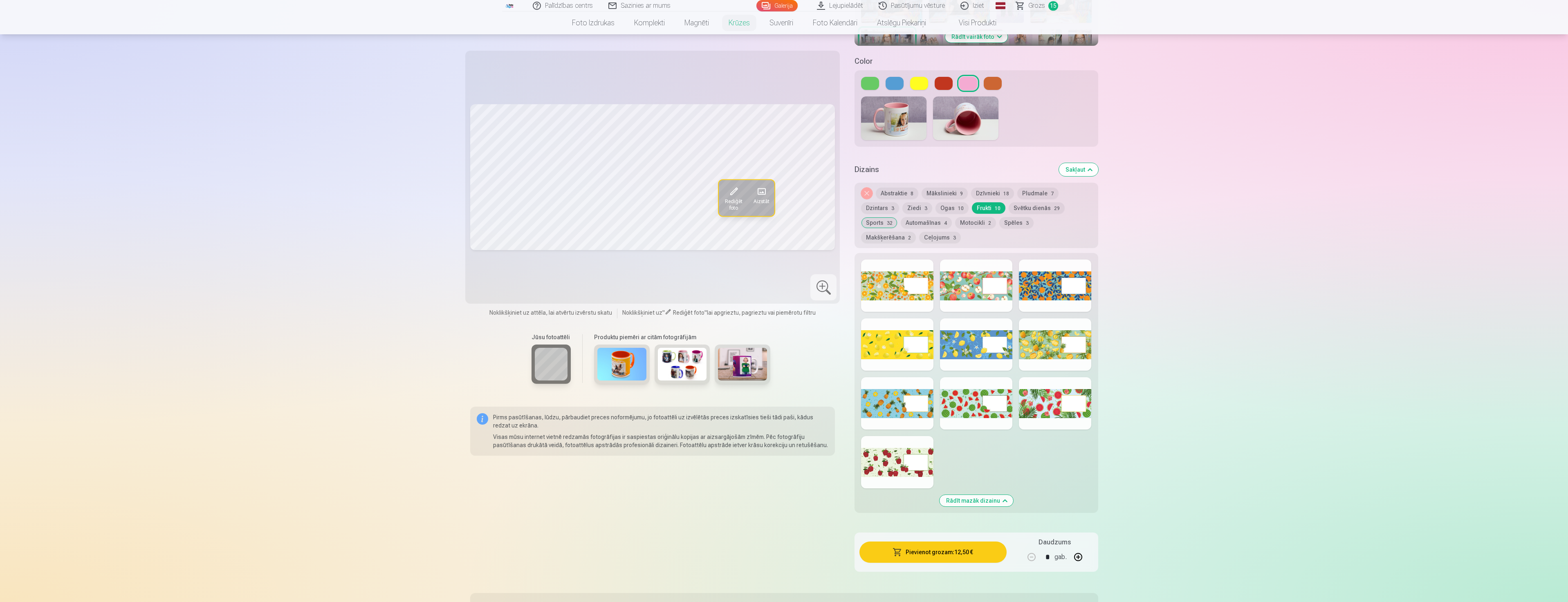
click at [1044, 408] on div at bounding box center [1055, 403] width 73 height 52
click at [952, 202] on button "Ogas 10" at bounding box center [952, 208] width 33 height 12
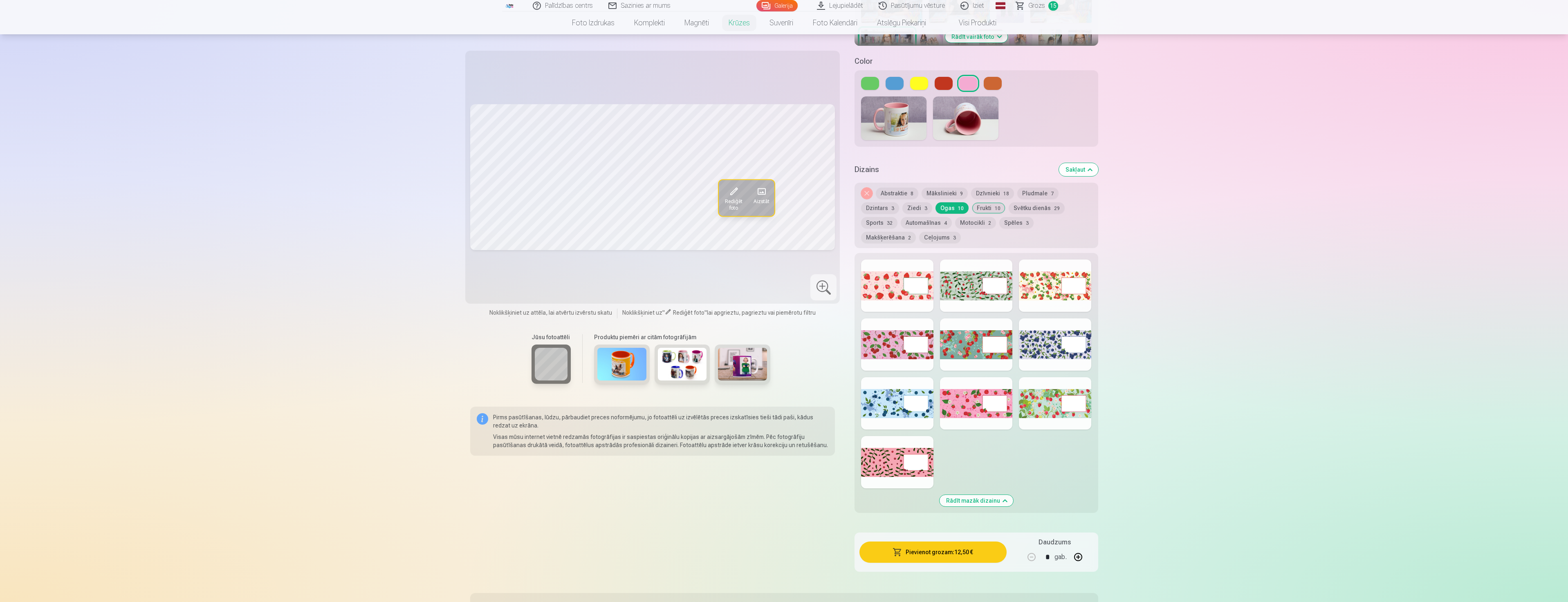
click at [911, 202] on button "Ziedi 3" at bounding box center [917, 208] width 30 height 12
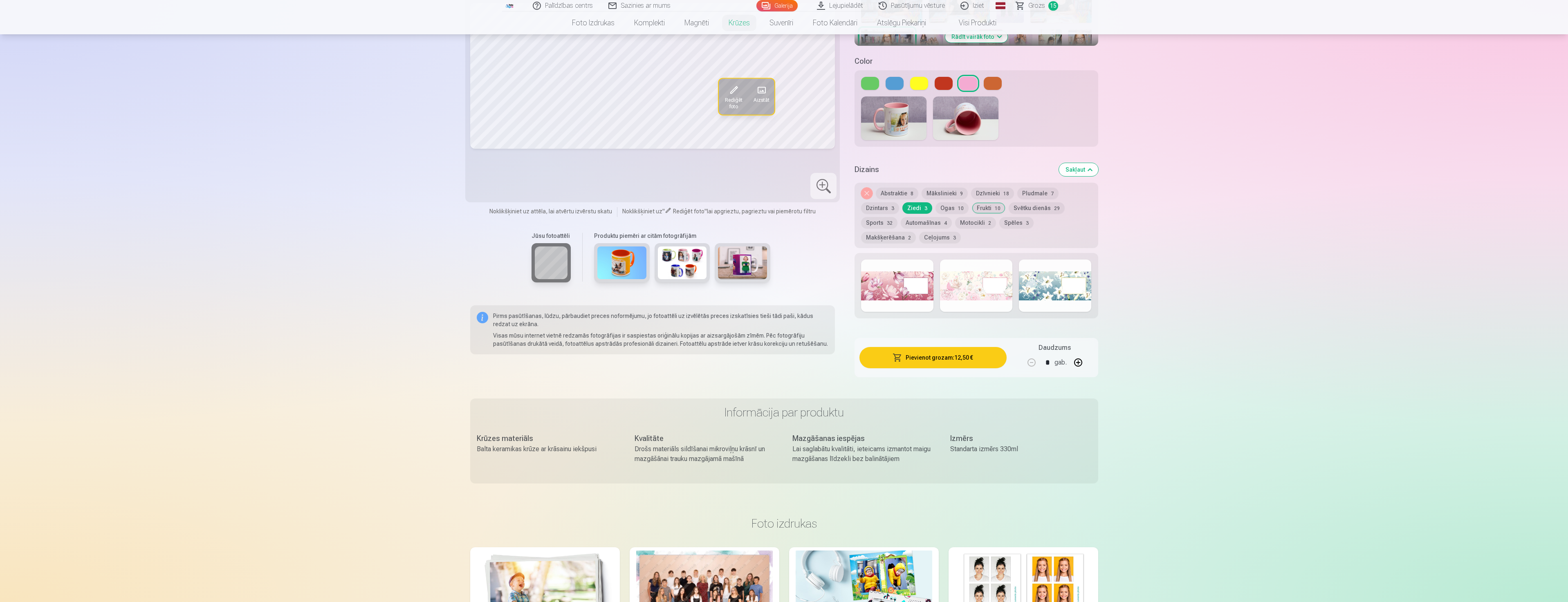
drag, startPoint x: 963, startPoint y: 289, endPoint x: 954, endPoint y: 317, distance: 29.4
click at [963, 289] on div at bounding box center [976, 286] width 73 height 52
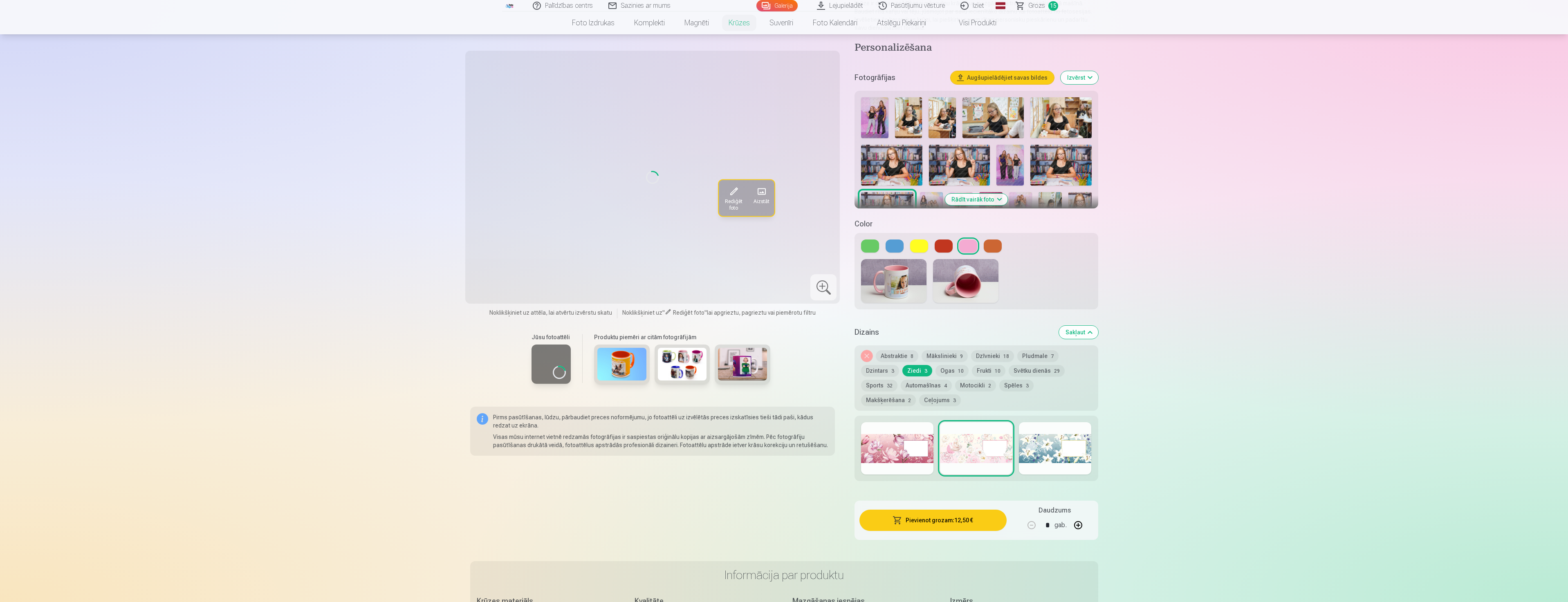
scroll to position [122, 0]
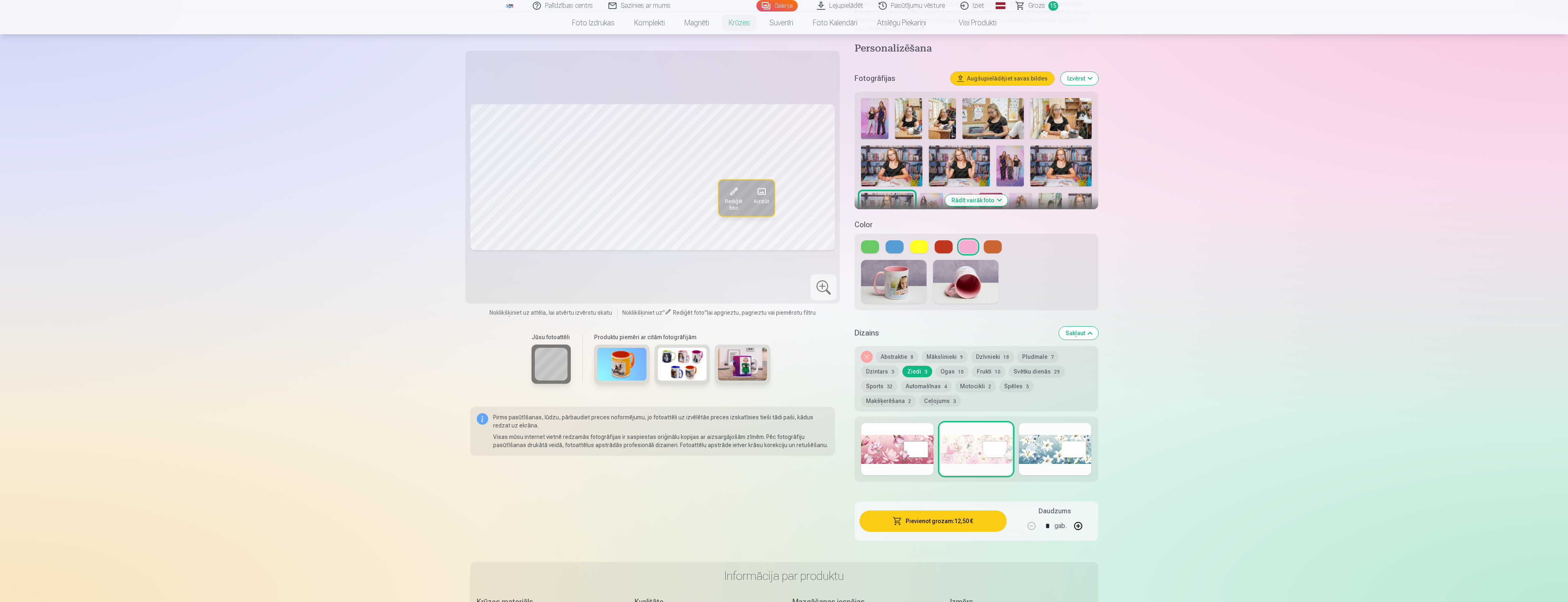
click at [907, 444] on div at bounding box center [897, 449] width 73 height 52
click at [979, 450] on div at bounding box center [976, 449] width 73 height 52
click at [896, 433] on div at bounding box center [897, 449] width 73 height 52
click at [968, 443] on div at bounding box center [976, 449] width 73 height 52
click at [1079, 516] on button "button" at bounding box center [1078, 526] width 20 height 19
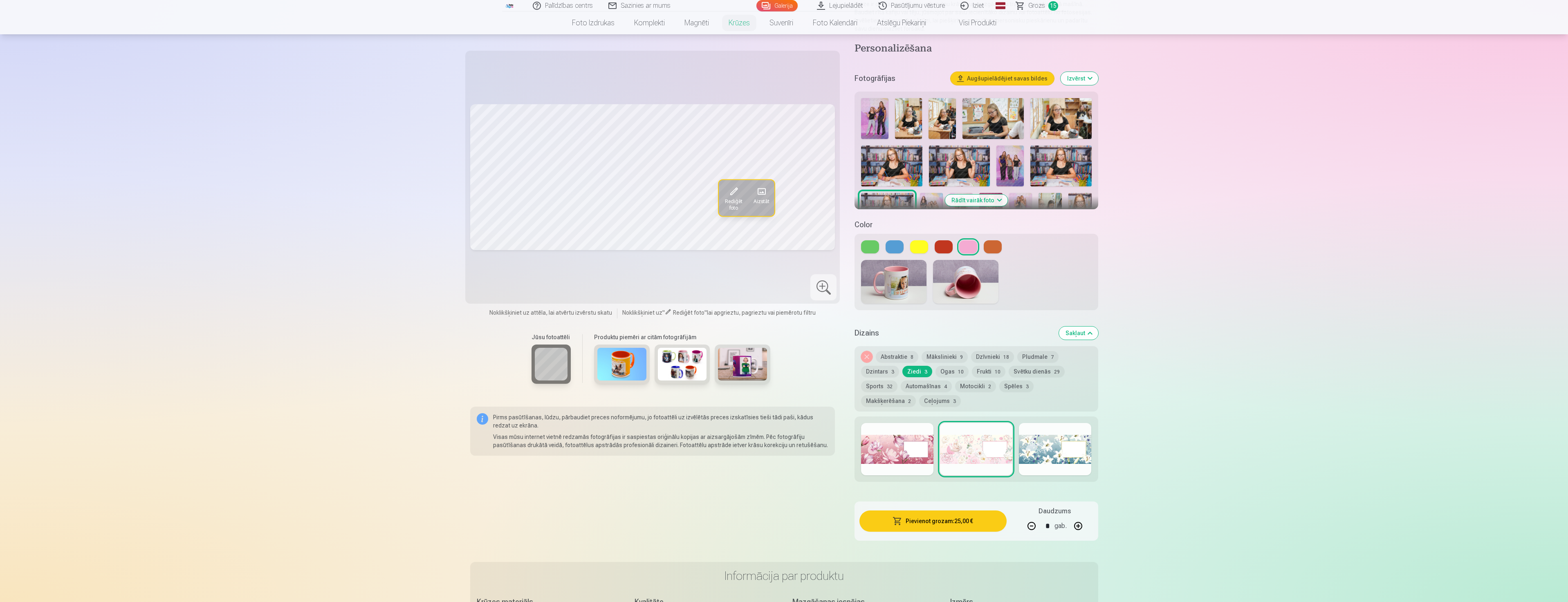
click at [1029, 517] on button "button" at bounding box center [1031, 526] width 20 height 19
click at [1064, 453] on div at bounding box center [1055, 449] width 73 height 52
drag, startPoint x: 981, startPoint y: 433, endPoint x: 977, endPoint y: 430, distance: 5.0
click at [977, 430] on div at bounding box center [976, 449] width 73 height 52
click at [1081, 522] on button "button" at bounding box center [1078, 526] width 20 height 19
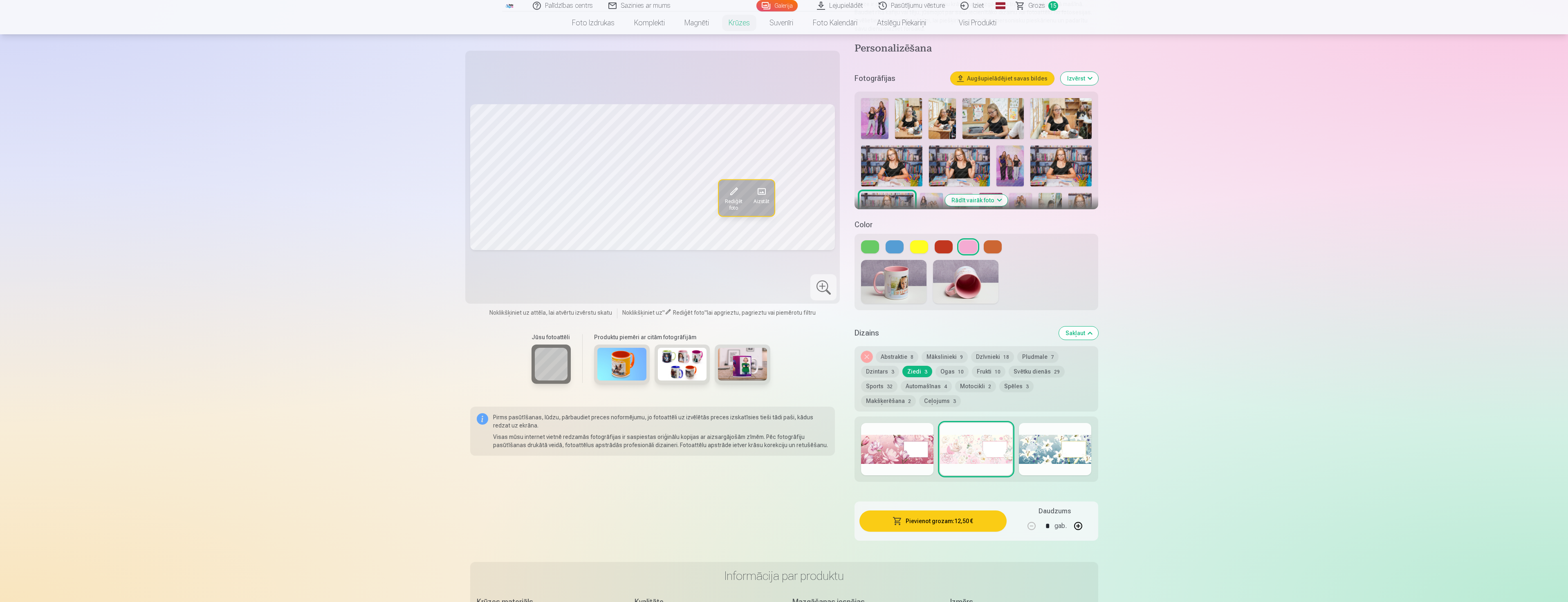
type input "*"
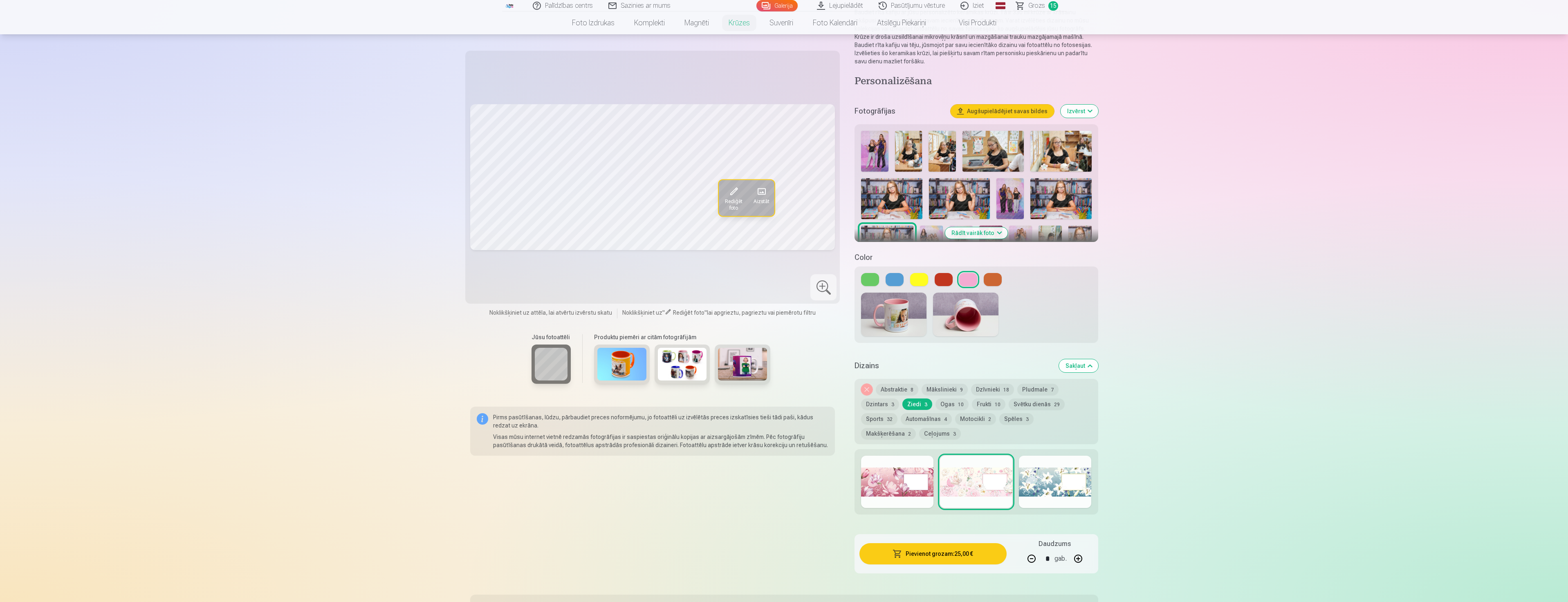
scroll to position [163, 0]
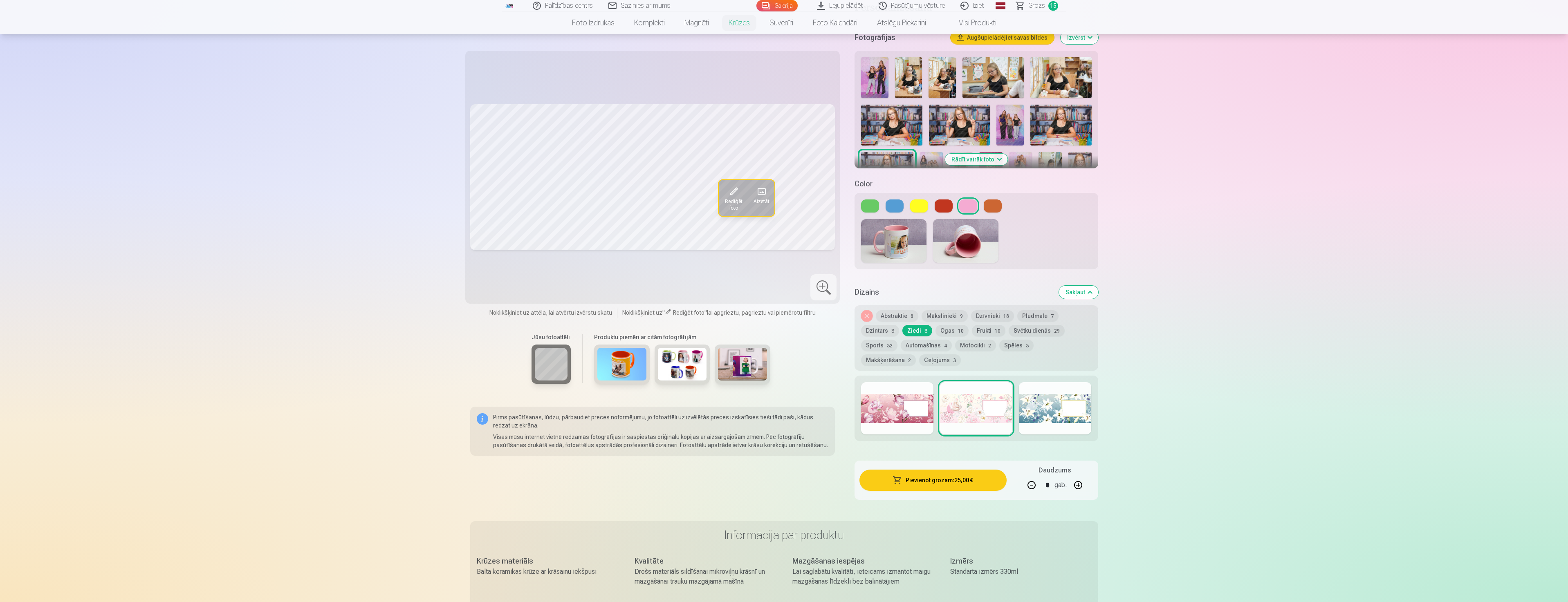
click at [878, 325] on button "Dzintars 3" at bounding box center [880, 330] width 38 height 12
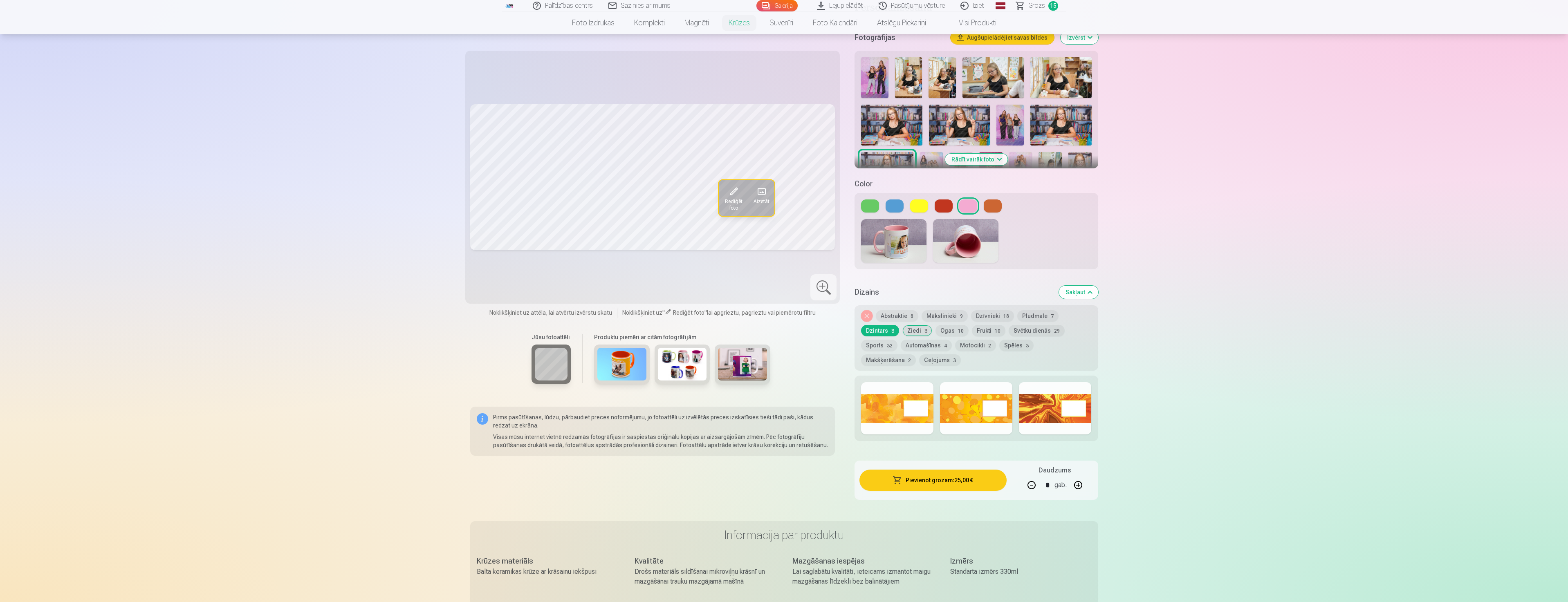
click at [1041, 310] on button "Pludmale 7" at bounding box center [1038, 316] width 41 height 12
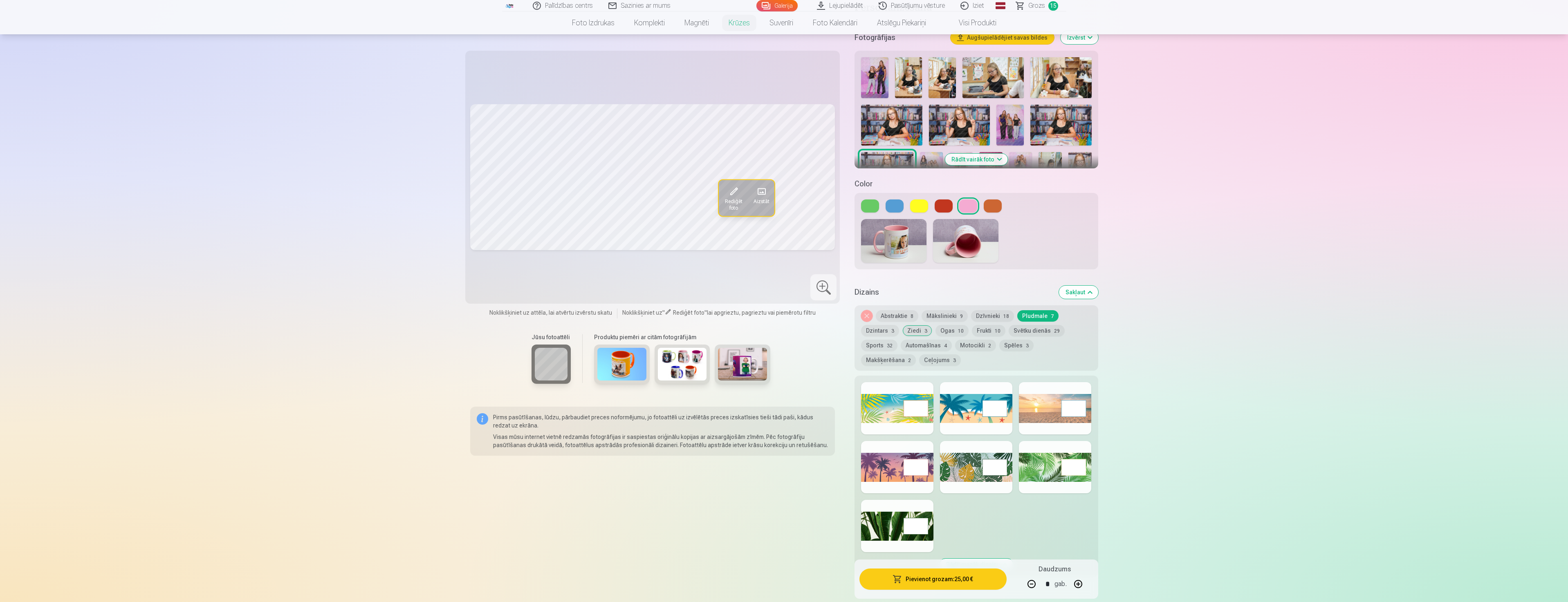
click at [915, 473] on div at bounding box center [897, 467] width 73 height 52
click at [984, 310] on button "Dzīvnieki 18" at bounding box center [992, 316] width 43 height 12
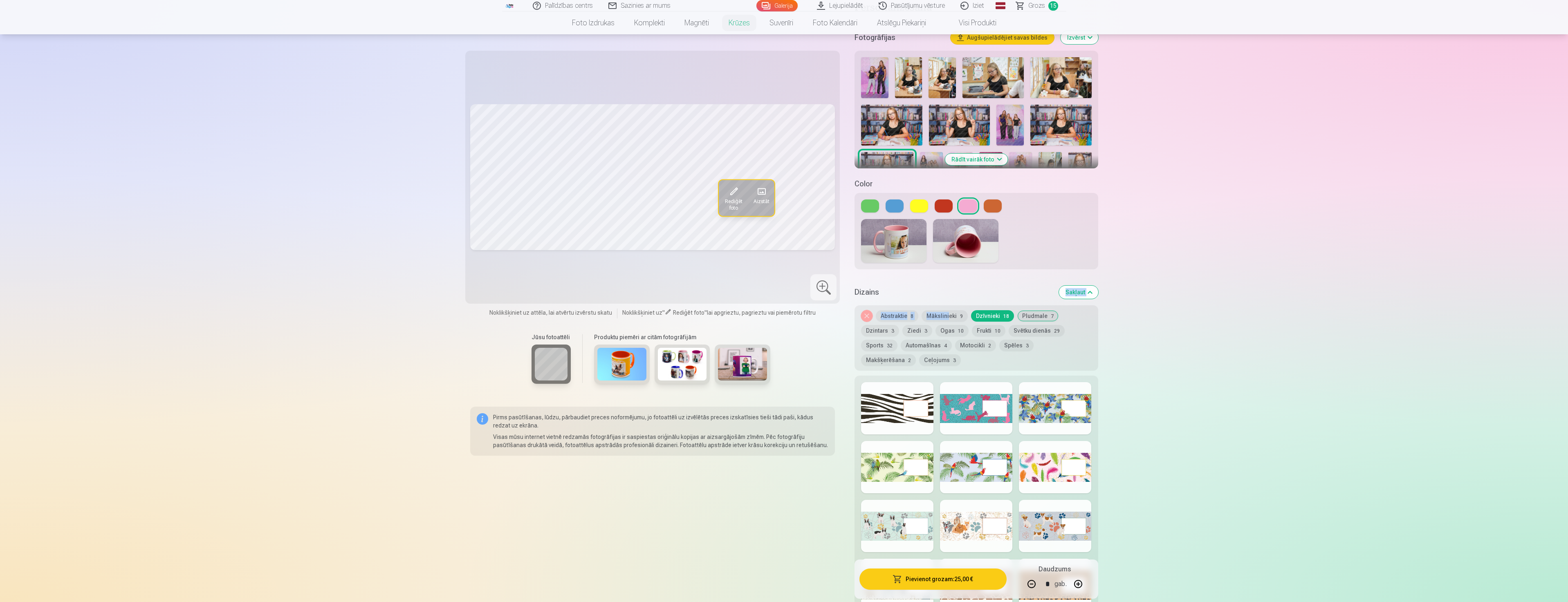
click at [947, 299] on div "Dizains Sakļaut Noņemiet dizainu Abstraktie 8 Mākslinieki 9 Dzīvnieki 18 Pludma…" at bounding box center [976, 521] width 243 height 484
click at [948, 310] on button "Mākslinieki 9" at bounding box center [945, 316] width 46 height 12
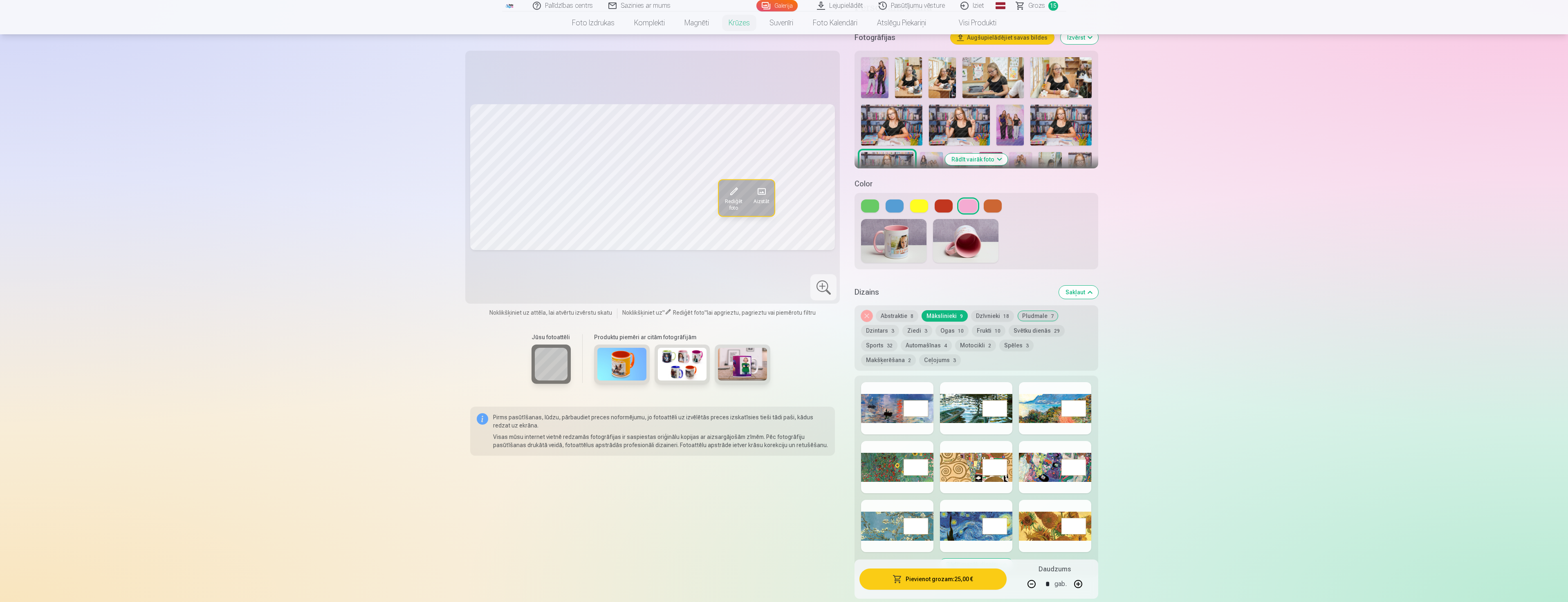
drag, startPoint x: 960, startPoint y: 512, endPoint x: 967, endPoint y: 489, distance: 24.0
click at [960, 514] on div at bounding box center [976, 526] width 73 height 52
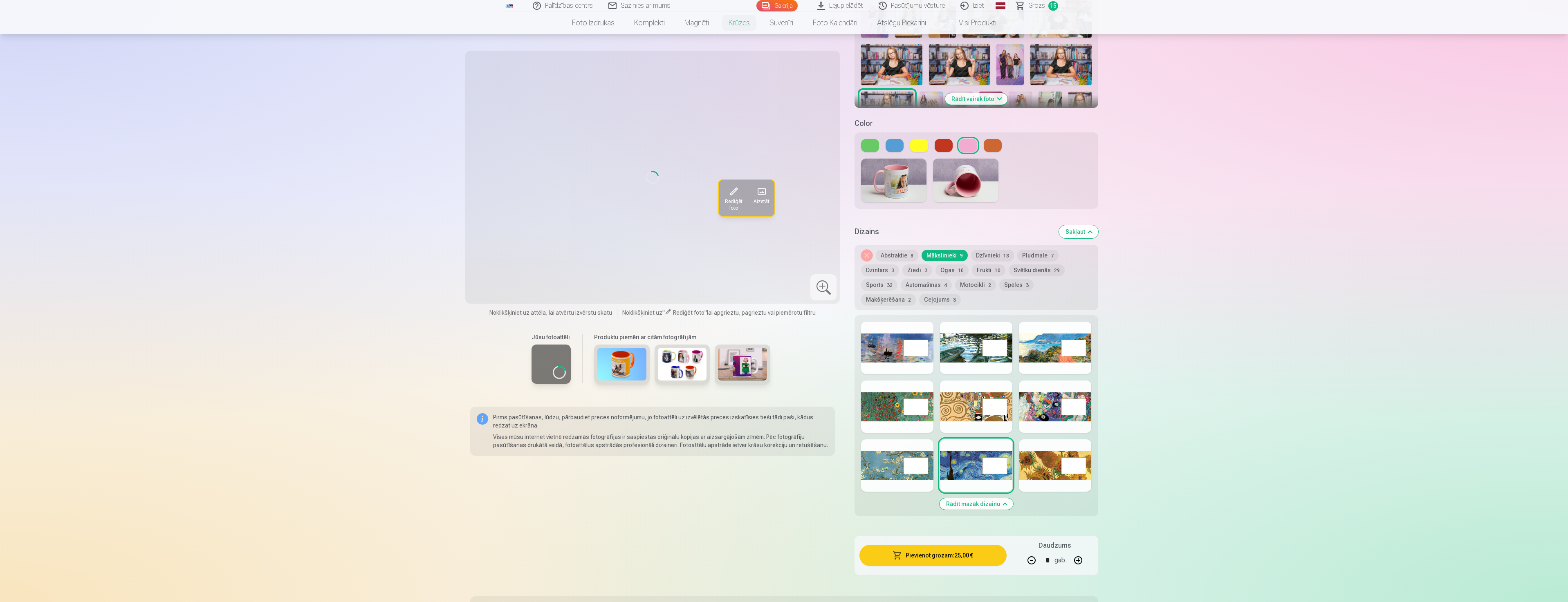
scroll to position [327, 0]
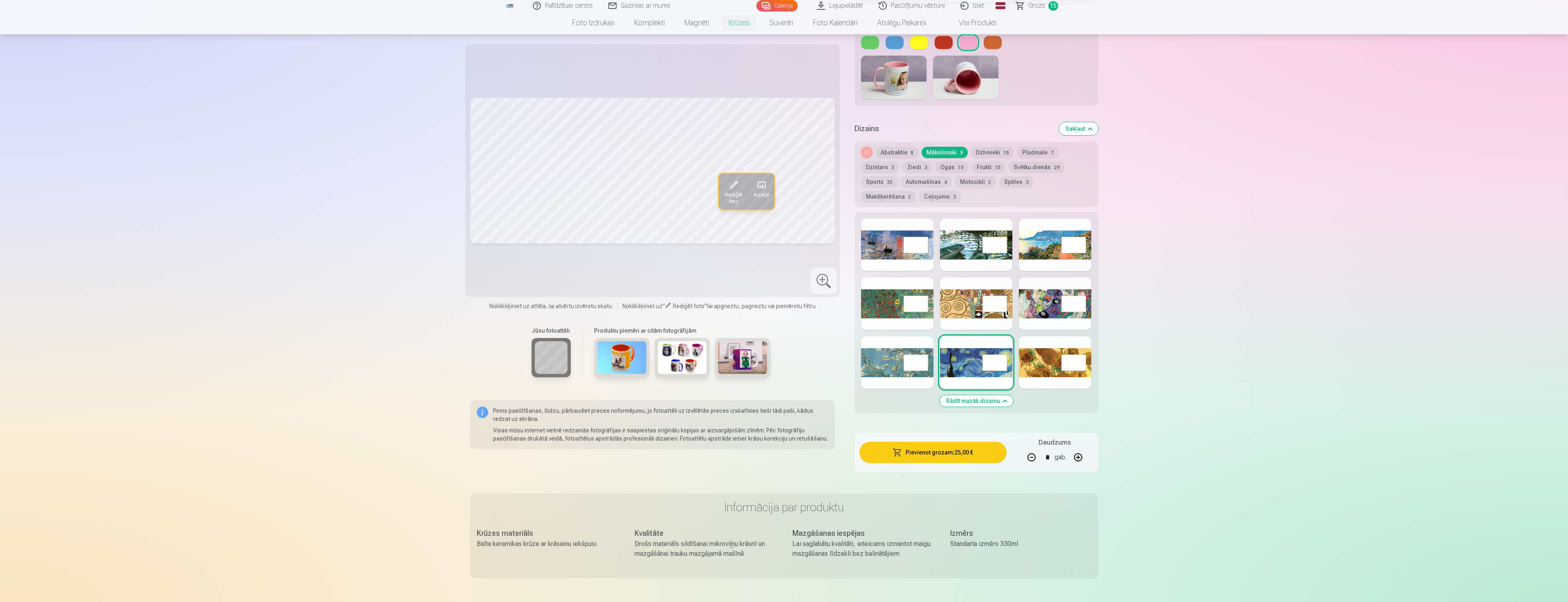
click at [913, 350] on div at bounding box center [897, 363] width 73 height 52
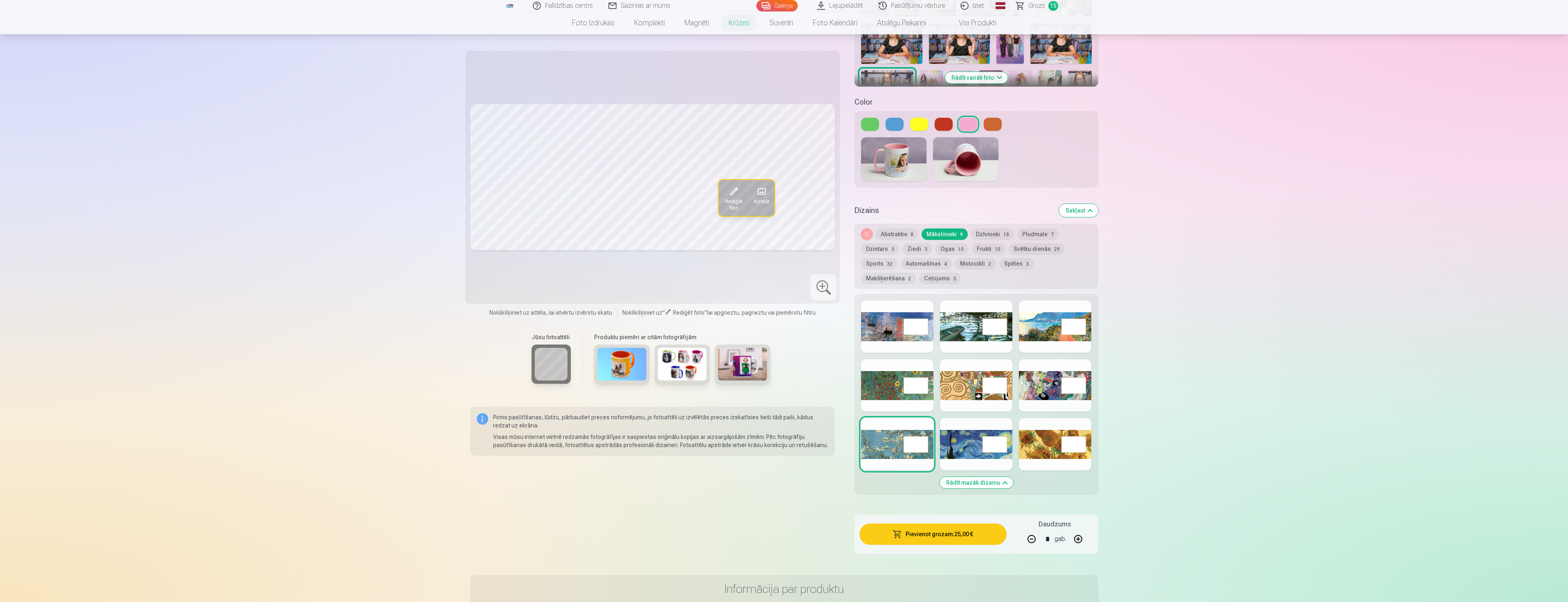
scroll to position [204, 0]
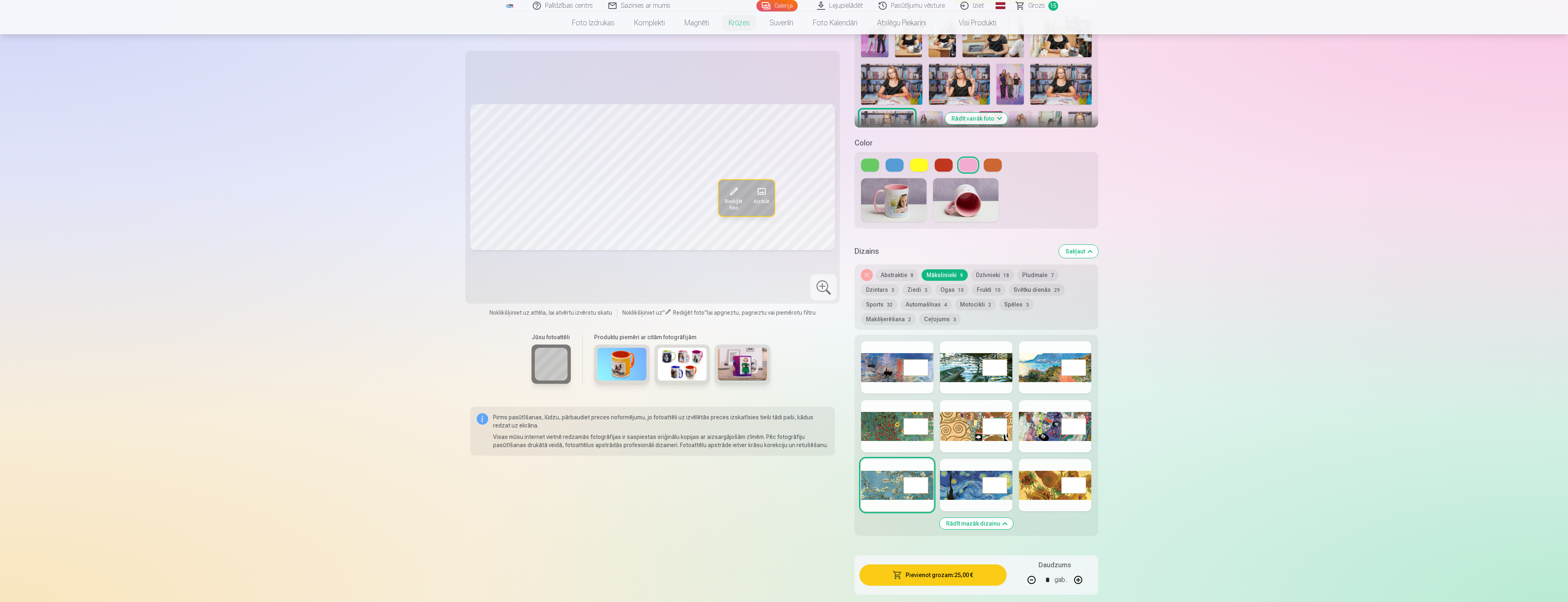
click at [918, 284] on button "Ziedi 3" at bounding box center [917, 289] width 30 height 12
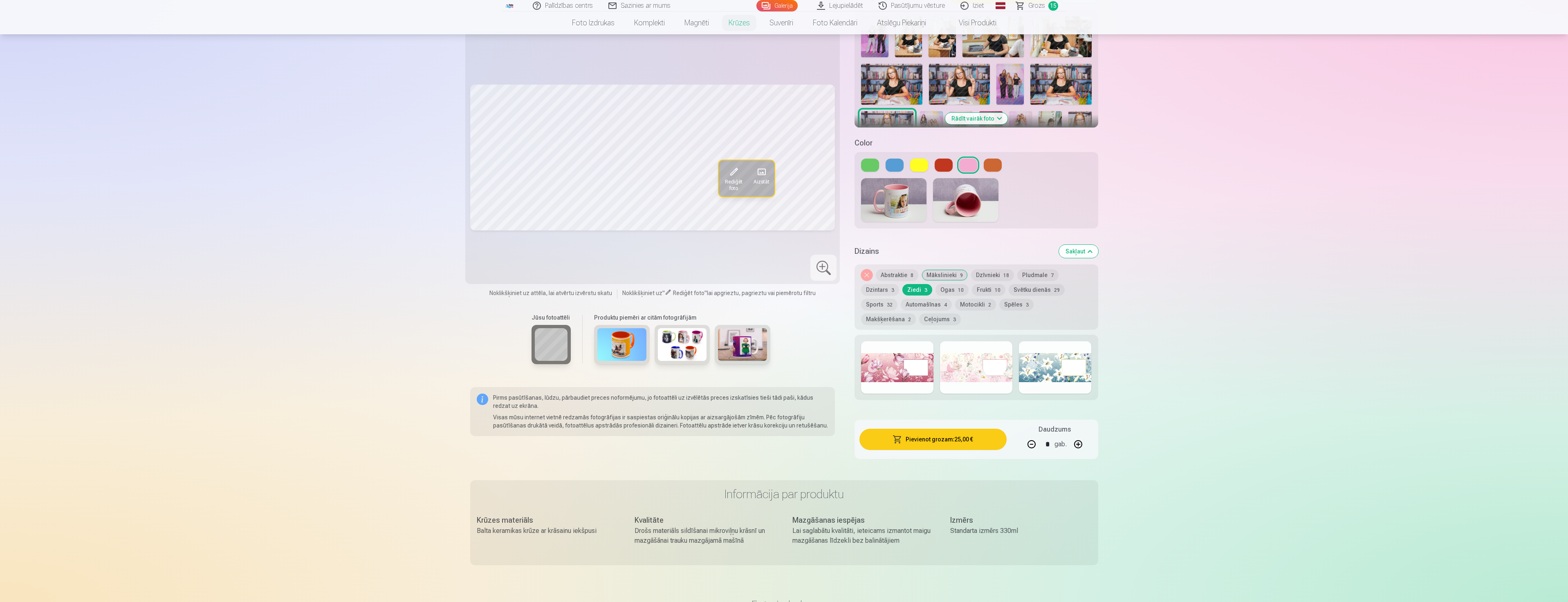
click at [977, 370] on div at bounding box center [976, 367] width 73 height 52
click at [903, 369] on div at bounding box center [897, 367] width 73 height 52
click at [954, 366] on div at bounding box center [976, 367] width 73 height 52
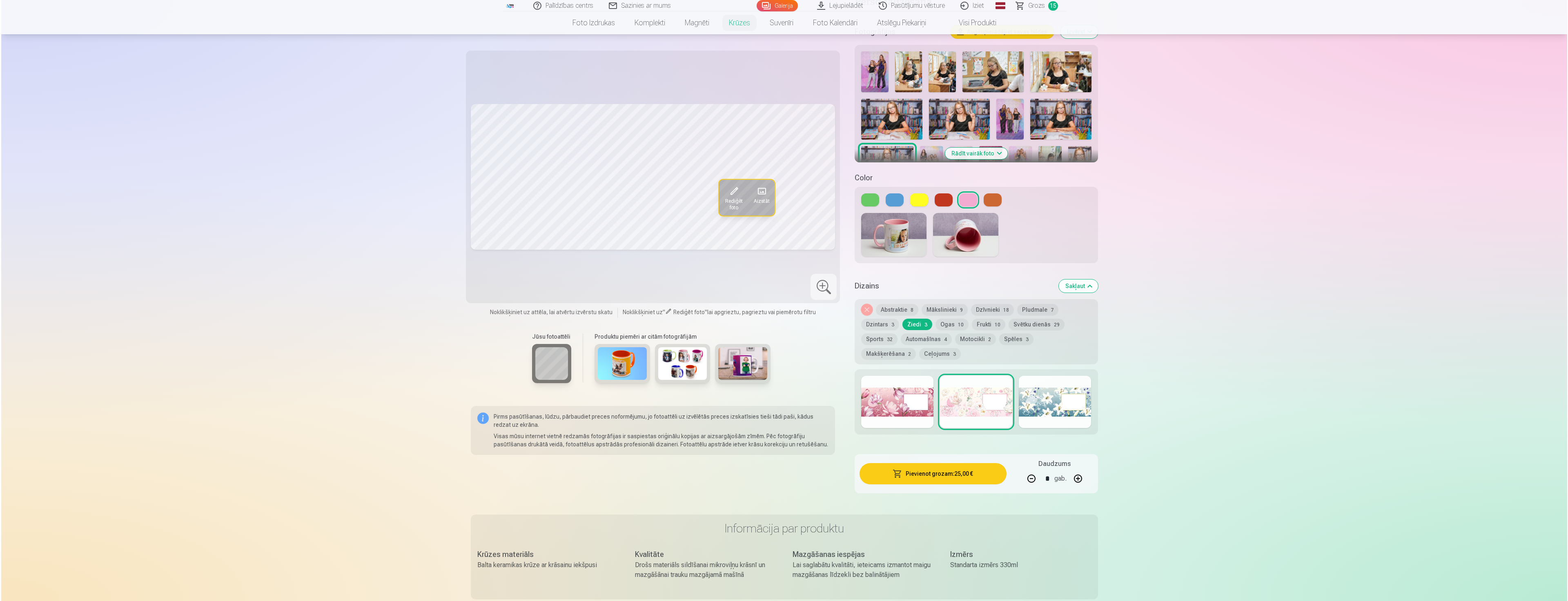
scroll to position [163, 0]
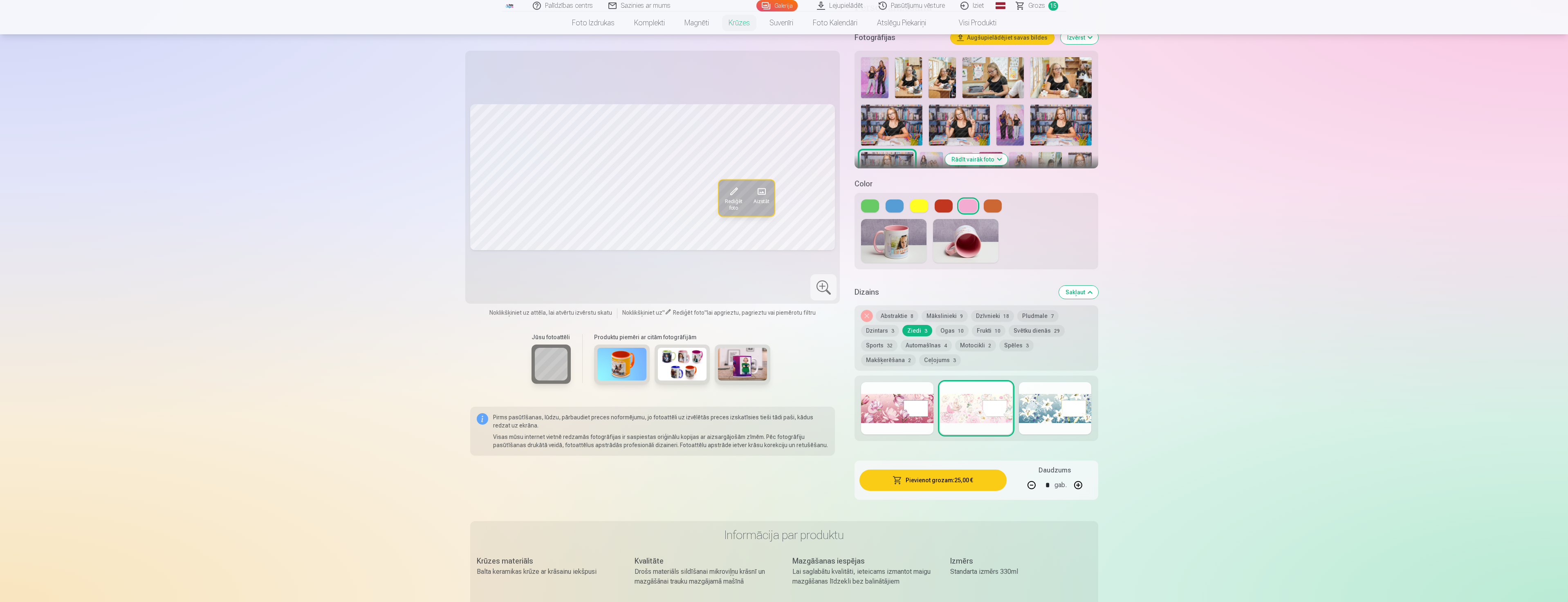
click at [977, 472] on button "Pievienot grozam : 25,00 €" at bounding box center [932, 480] width 147 height 21
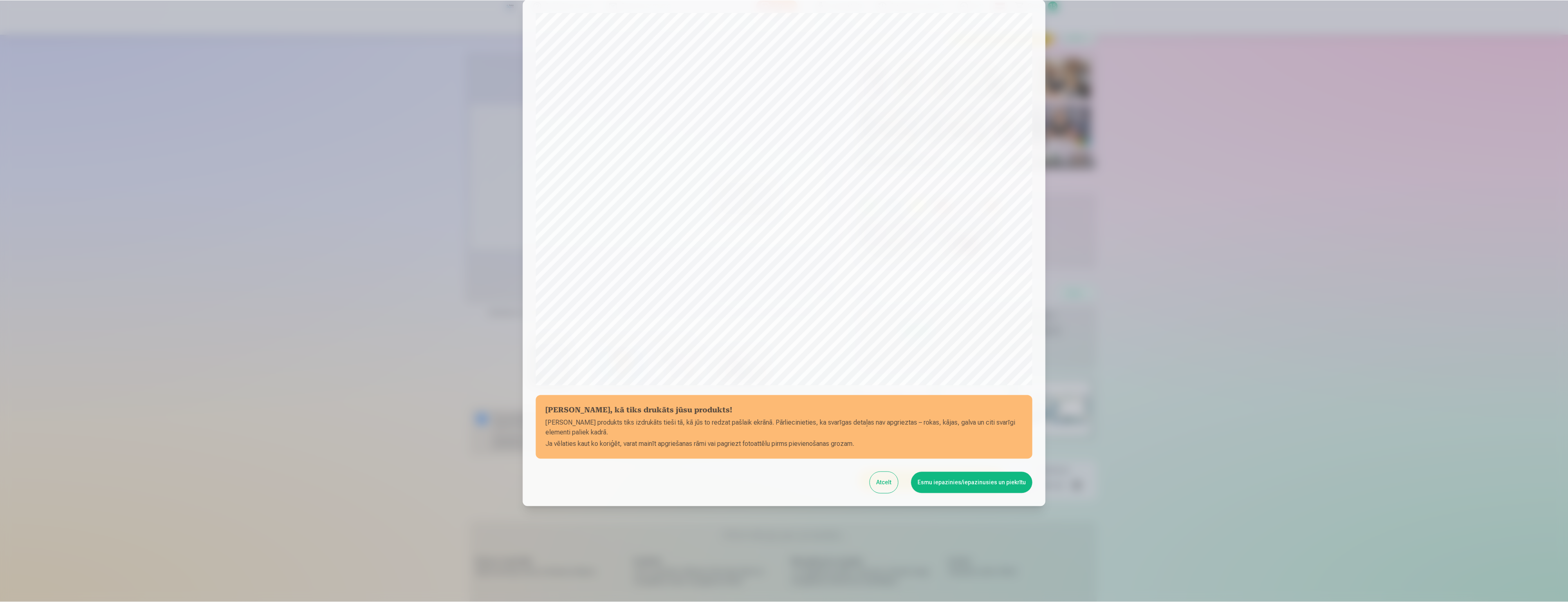
scroll to position [55, 0]
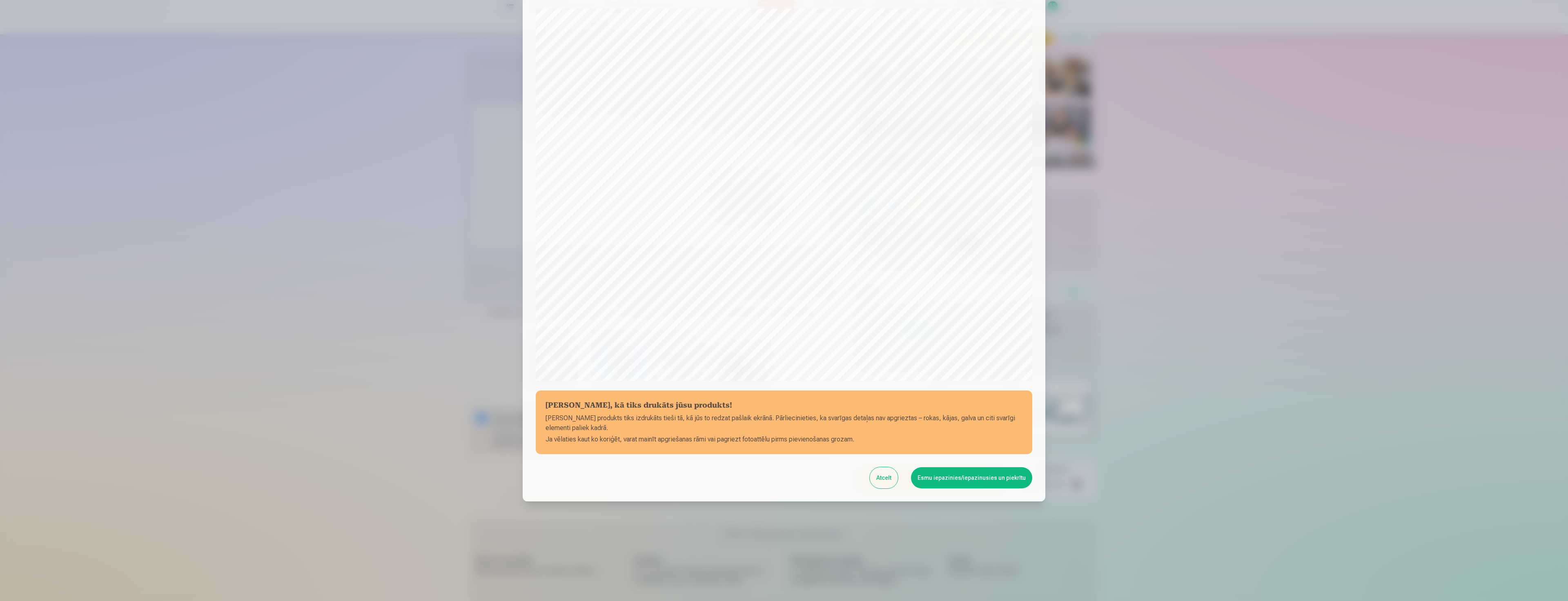
click at [984, 479] on button "Esmu iepazinies/iepazinusies un piekrītu" at bounding box center [971, 478] width 121 height 21
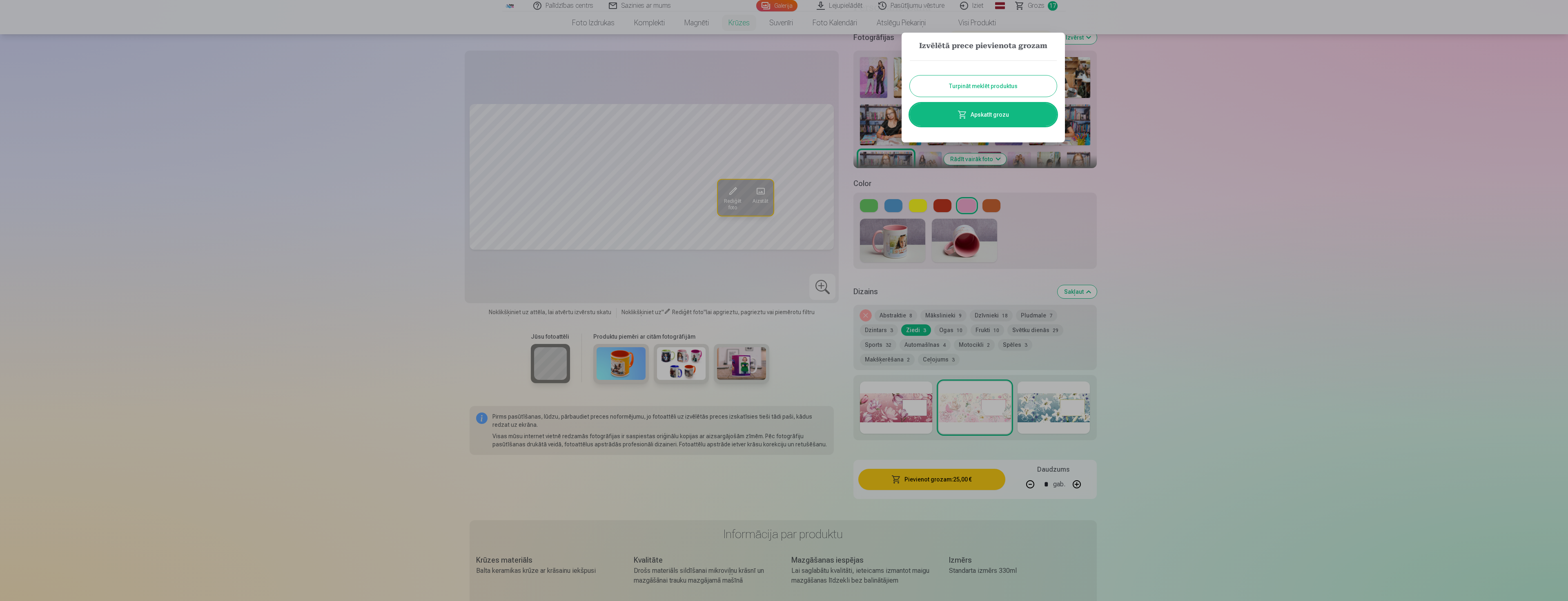
click at [1141, 192] on div at bounding box center [784, 300] width 1568 height 601
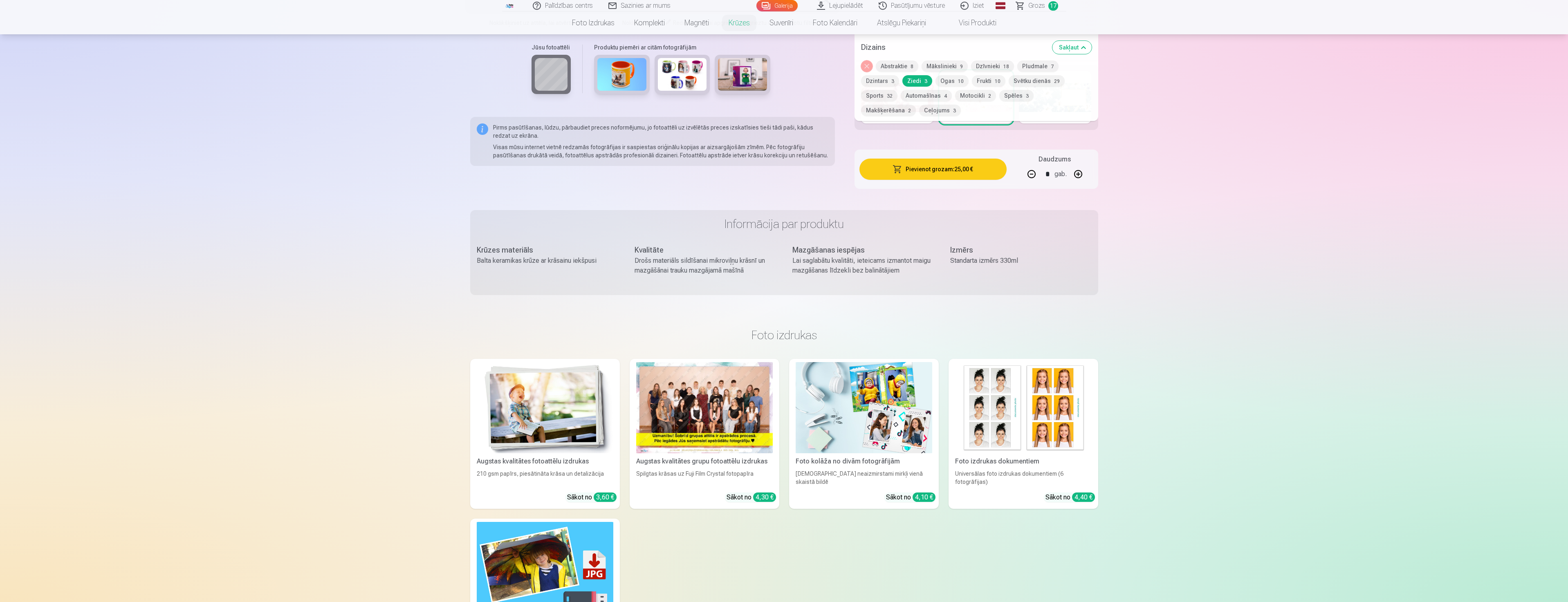
scroll to position [531, 0]
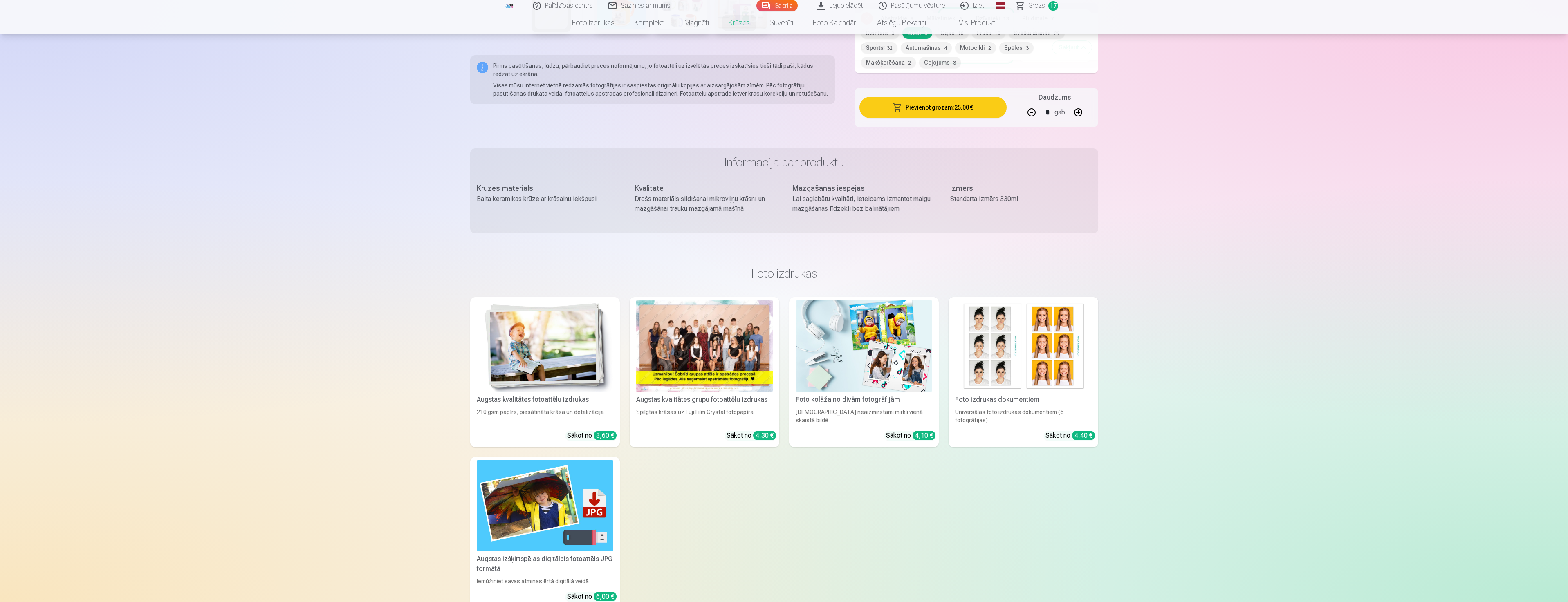
click at [677, 395] on div "Augstas kvalitātes grupu fotoattēlu izdrukas" at bounding box center [704, 400] width 143 height 10
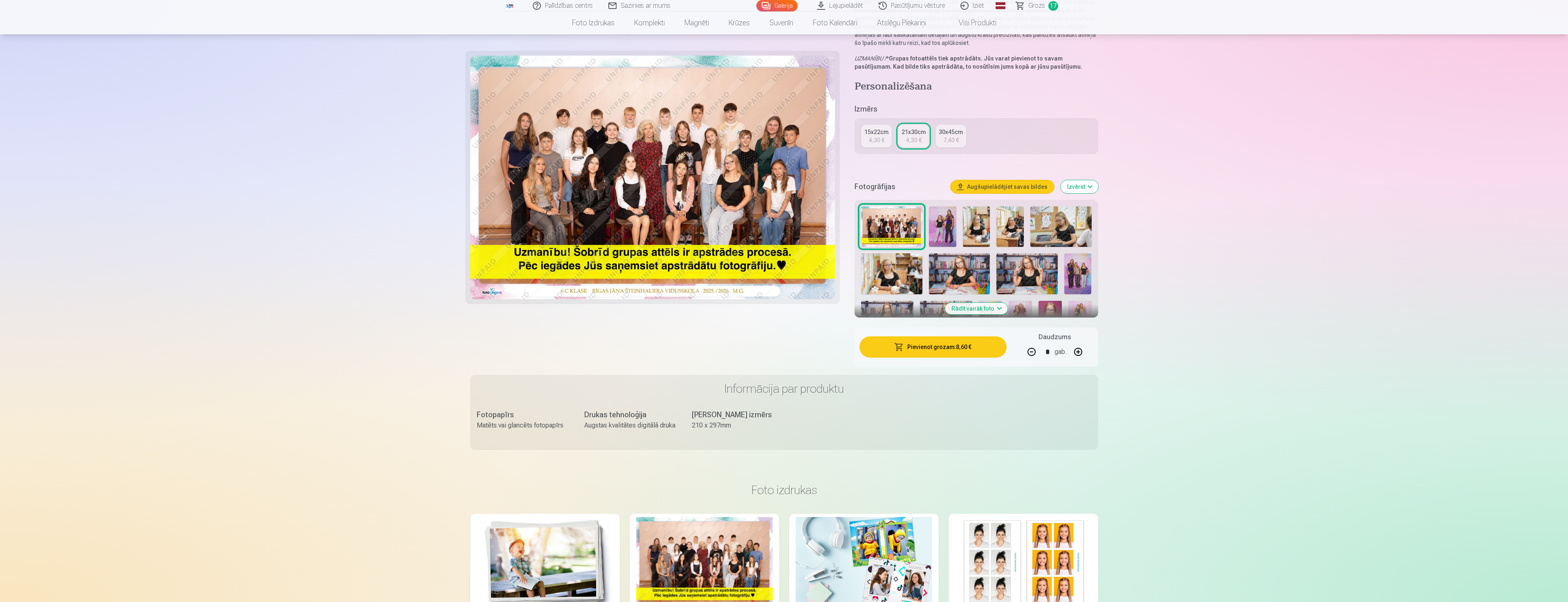
scroll to position [82, 0]
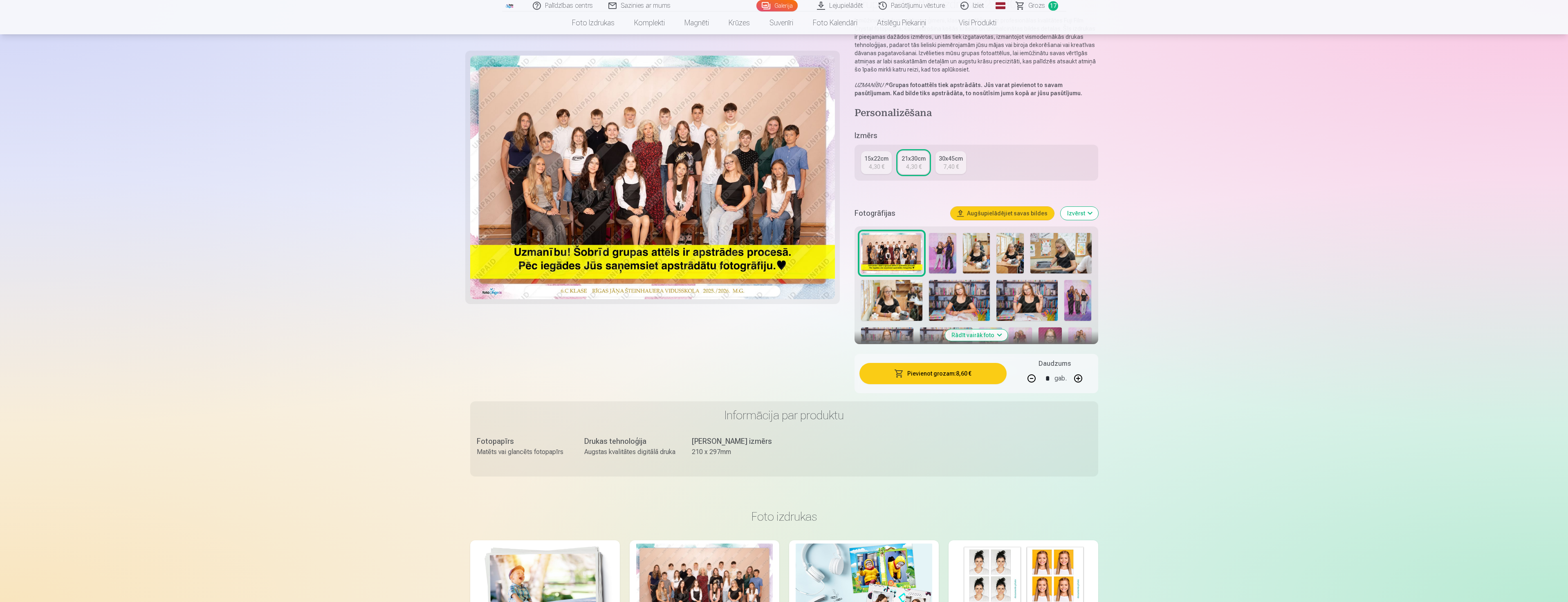
click at [951, 376] on button "Pievienot grozam : 8,60 €" at bounding box center [932, 374] width 147 height 21
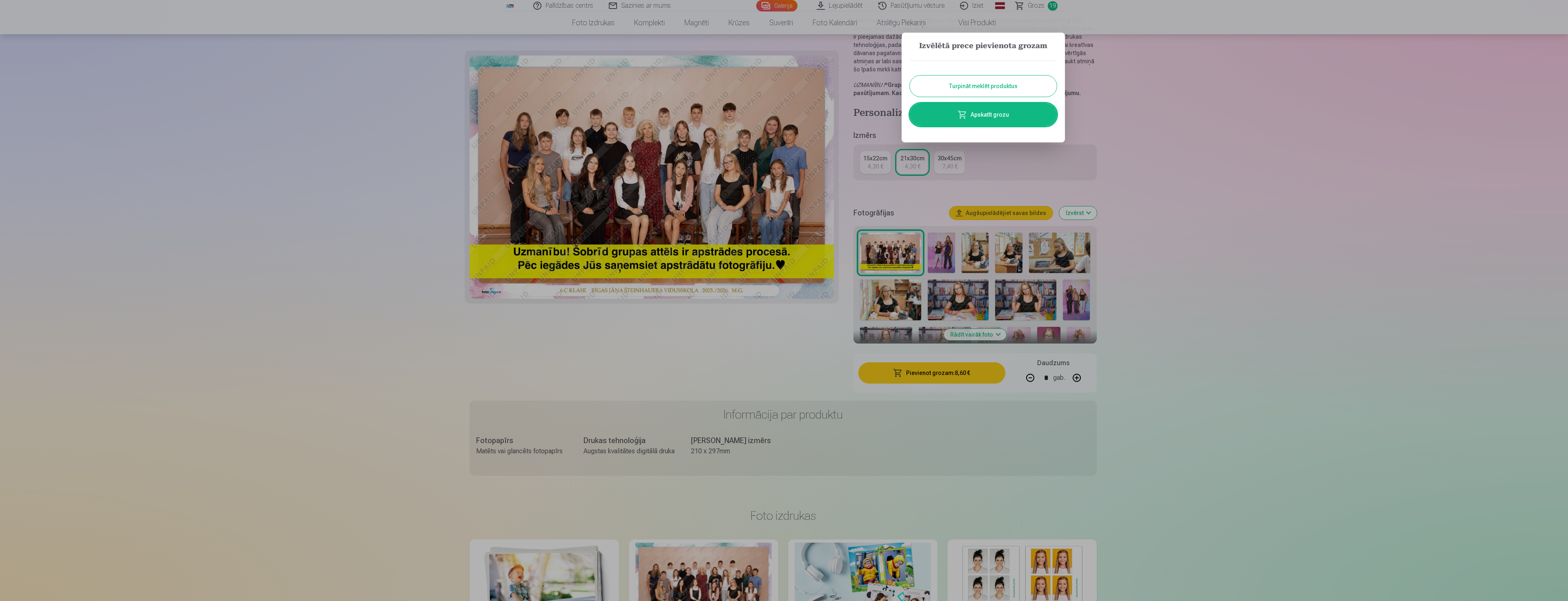
click at [990, 113] on link "Apskatīt grozu" at bounding box center [983, 115] width 147 height 23
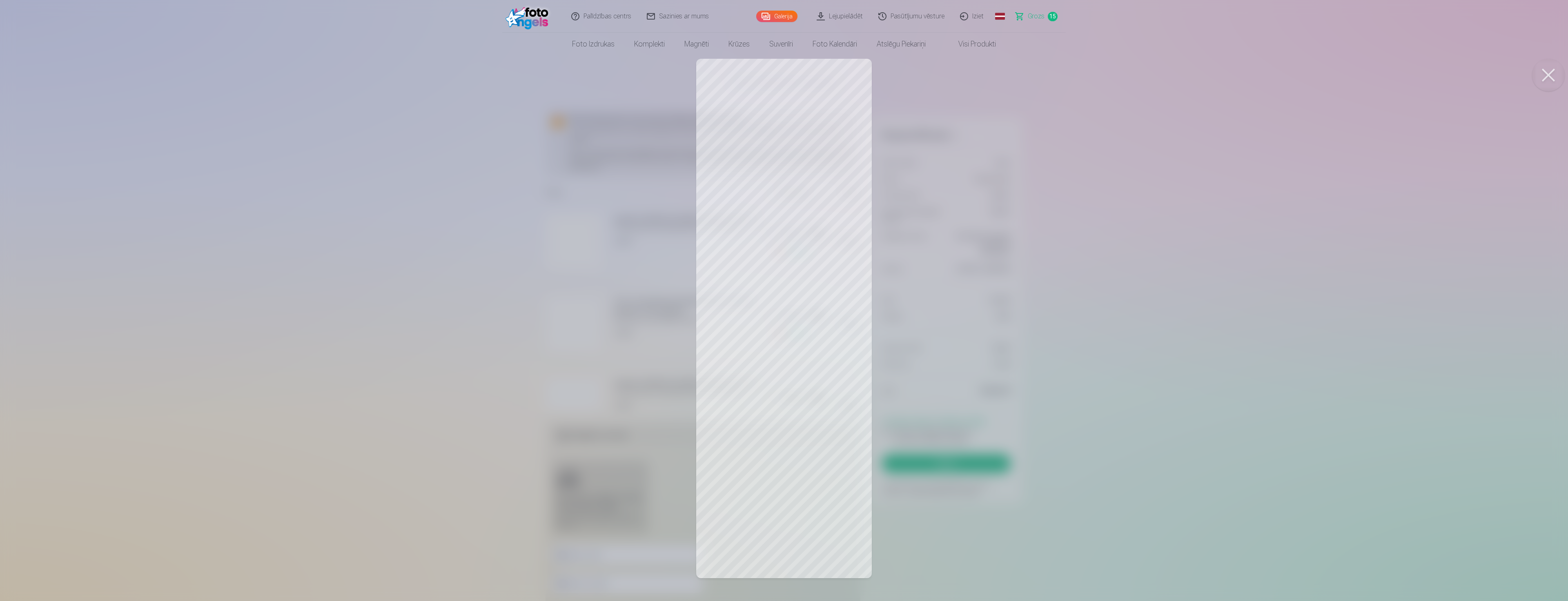
click at [1093, 330] on div at bounding box center [784, 300] width 1568 height 601
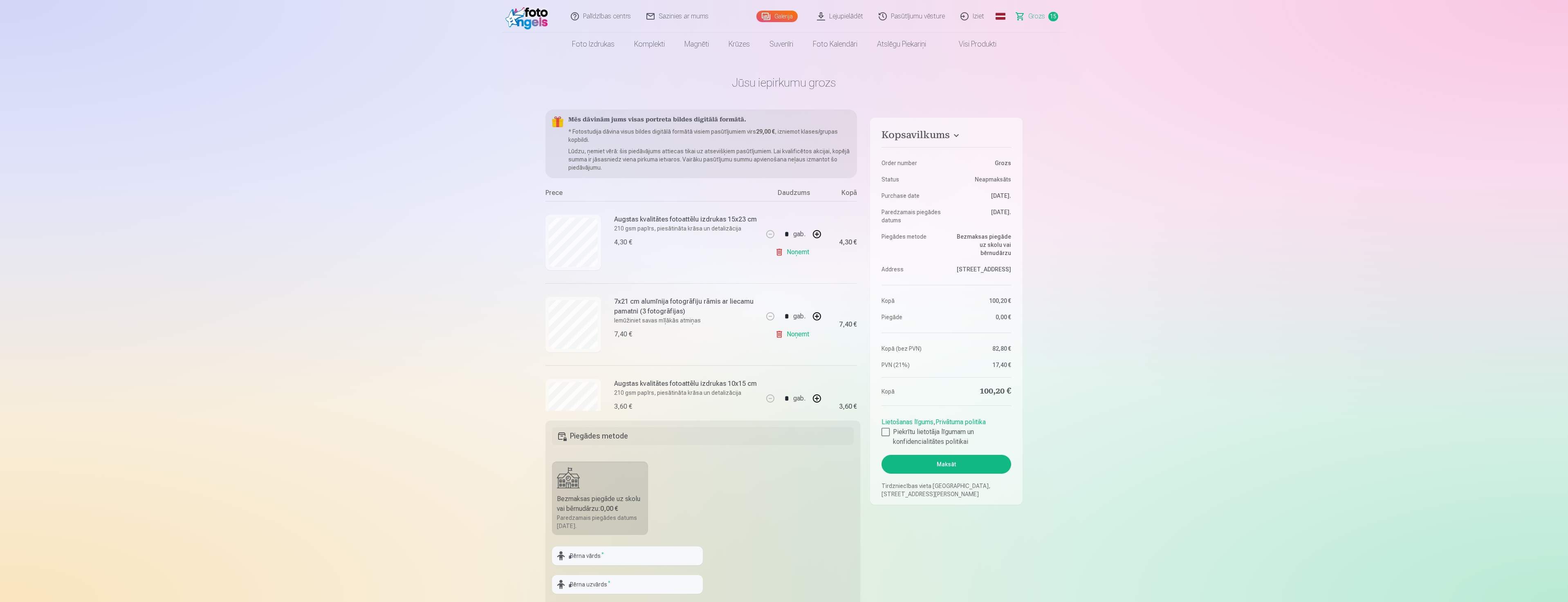
scroll to position [82, 0]
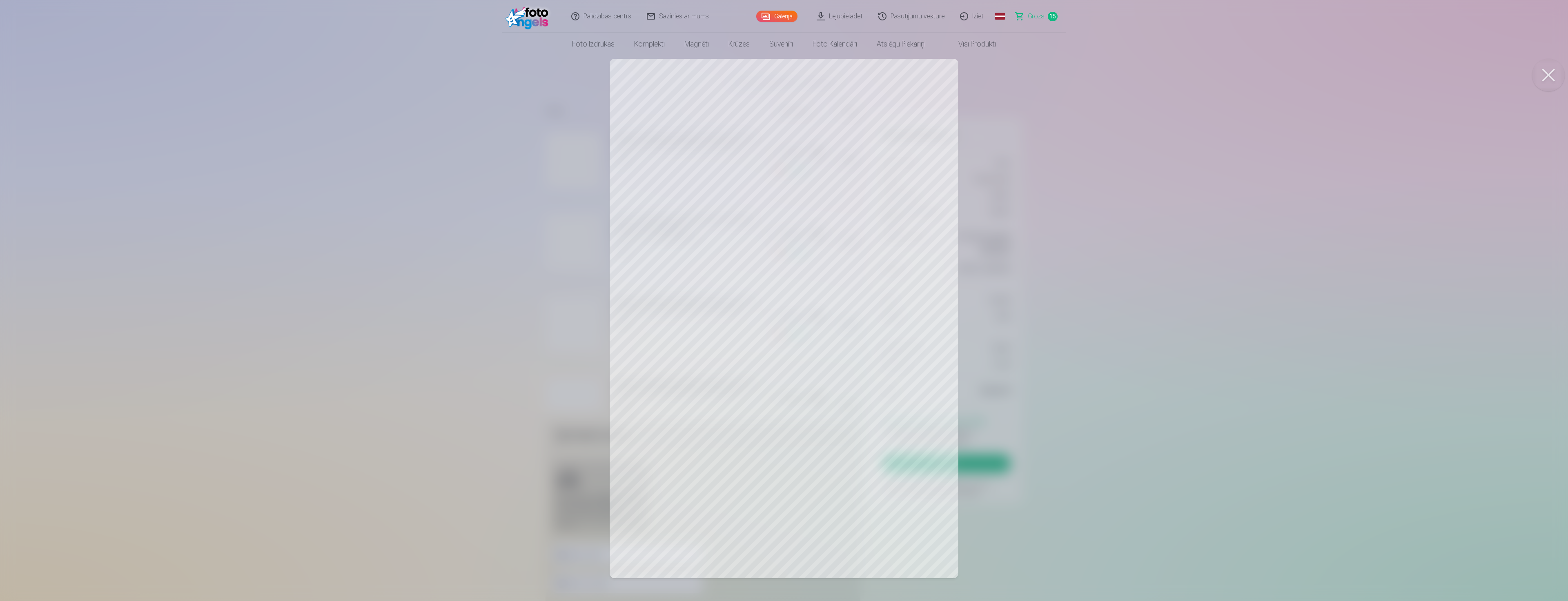
click at [1021, 257] on div at bounding box center [784, 300] width 1568 height 601
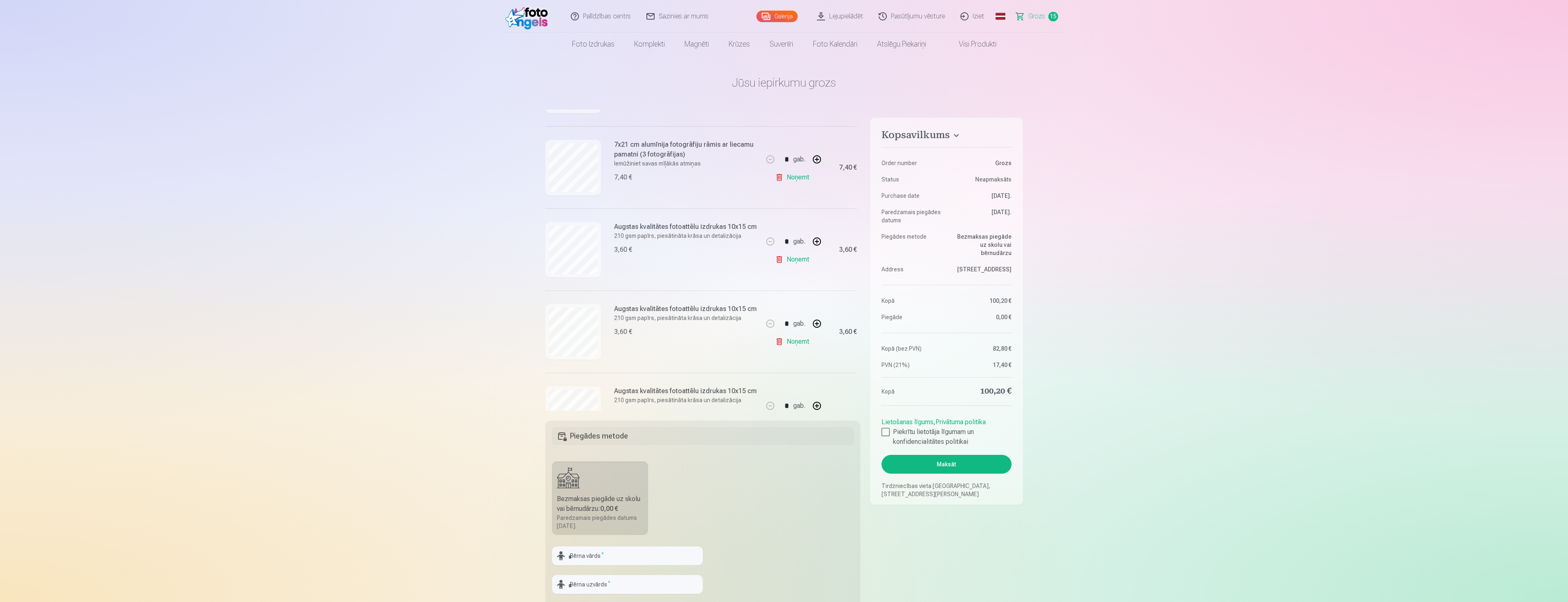
scroll to position [163, 0]
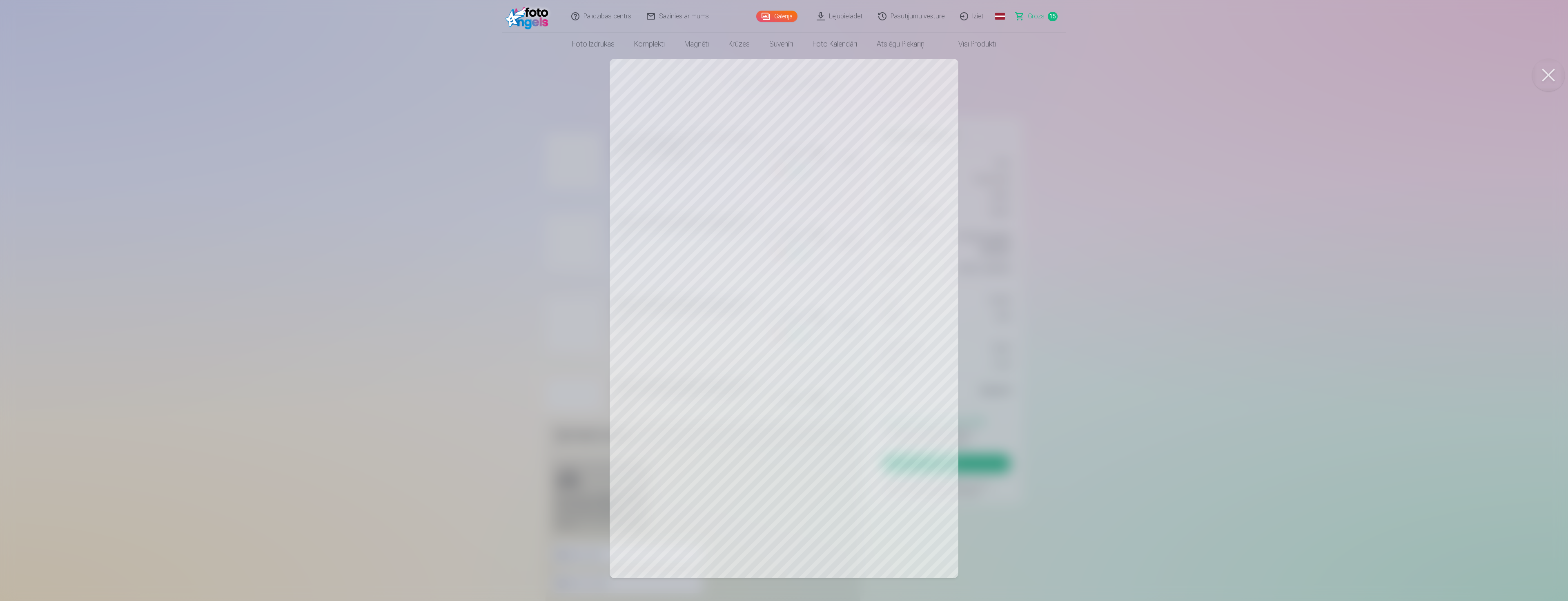
click at [1003, 282] on div at bounding box center [784, 300] width 1568 height 601
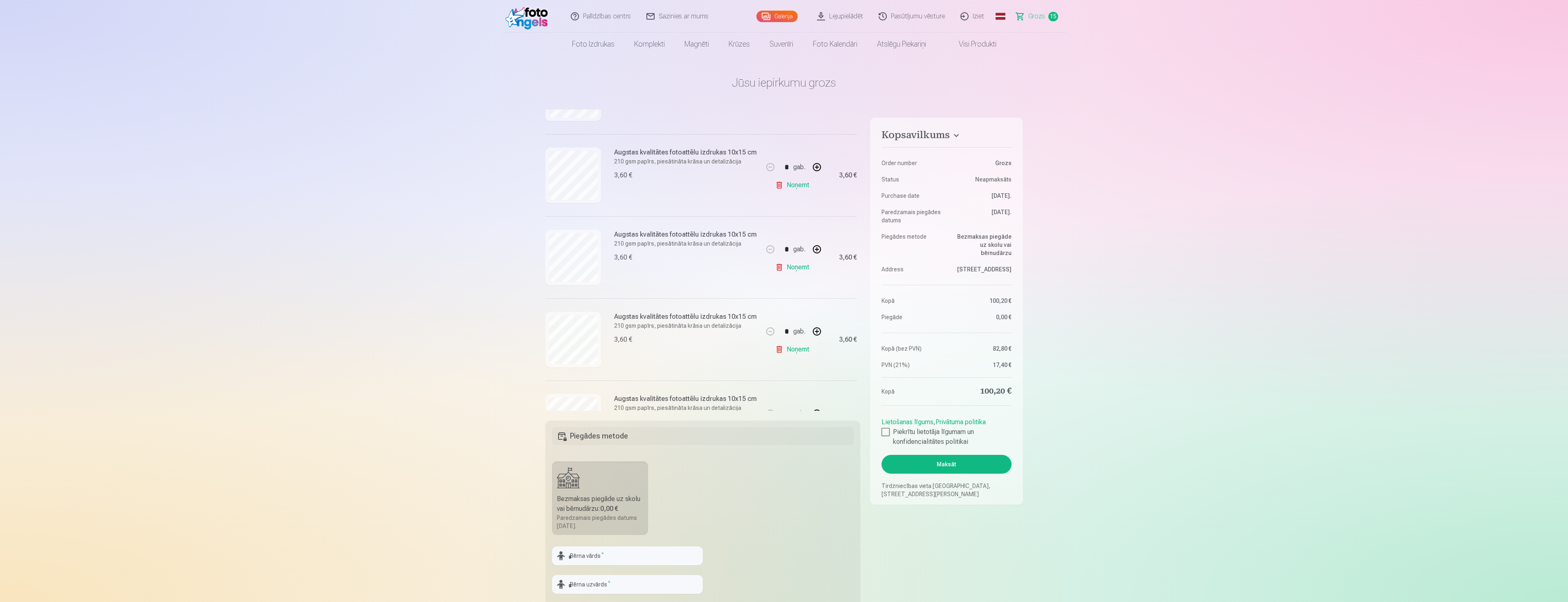
scroll to position [245, 0]
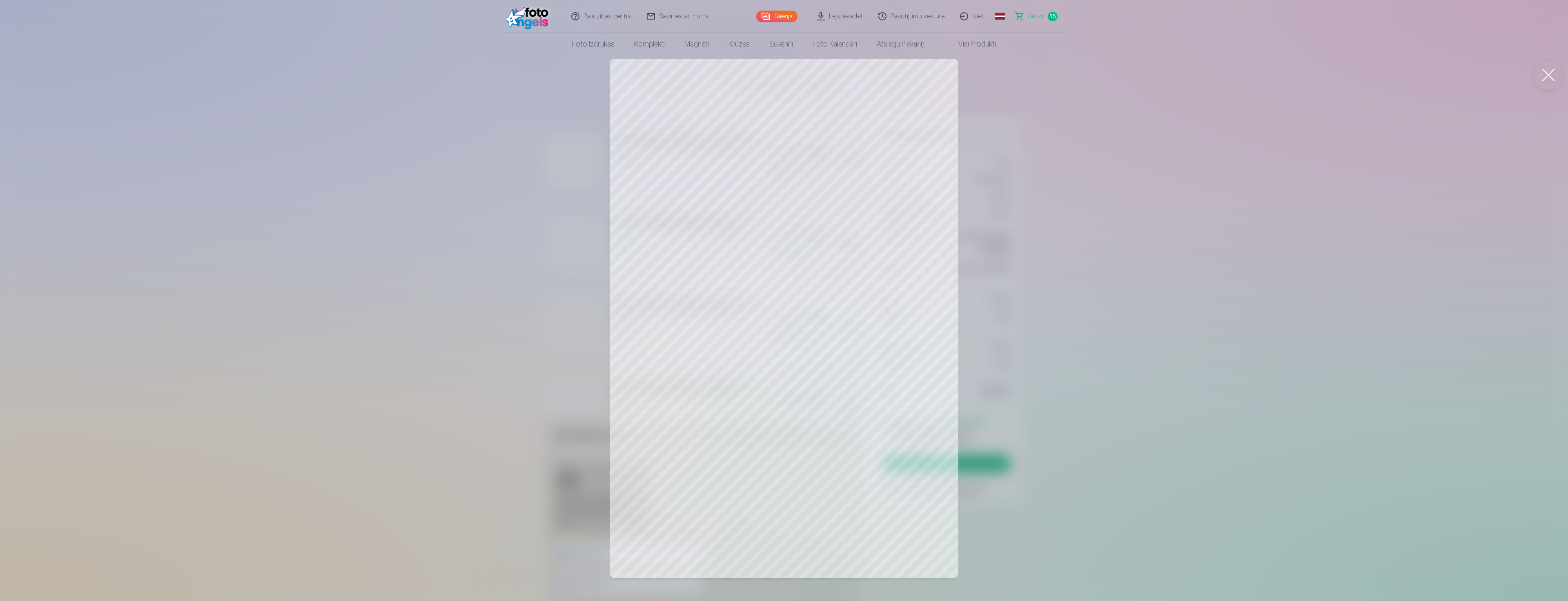
click at [1056, 268] on div at bounding box center [784, 300] width 1568 height 601
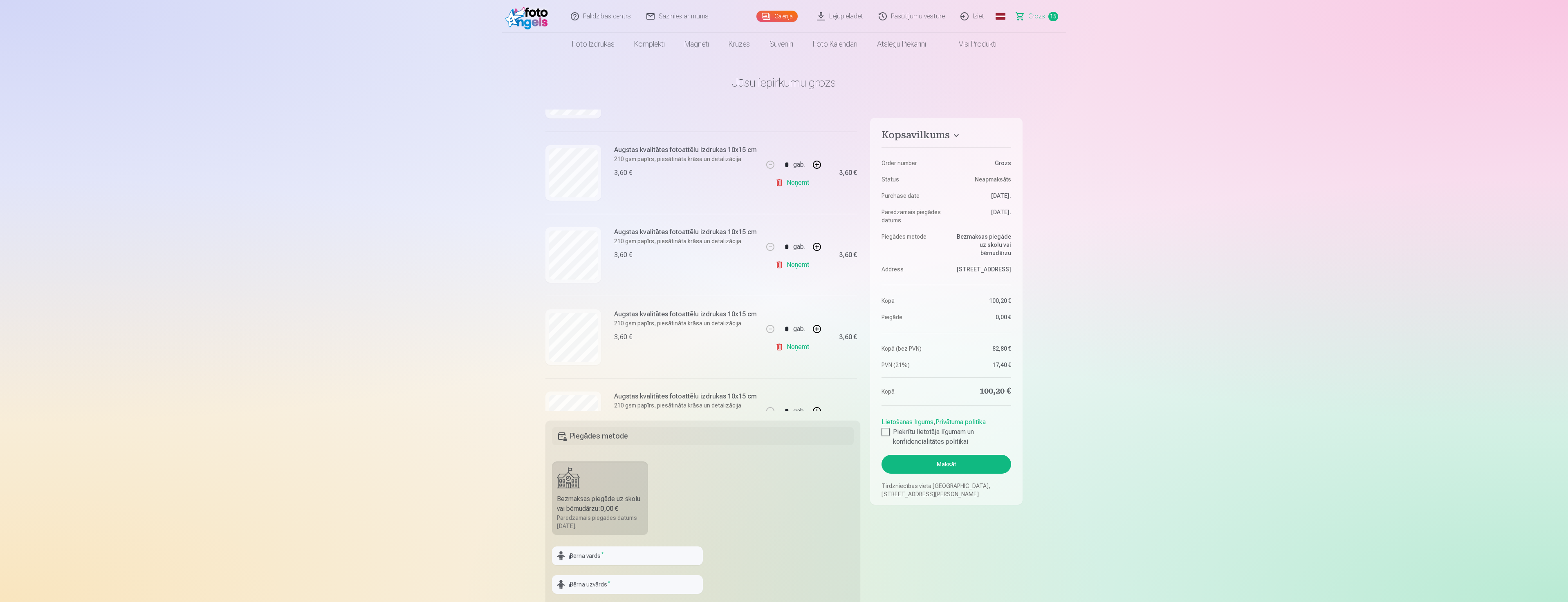
scroll to position [327, 0]
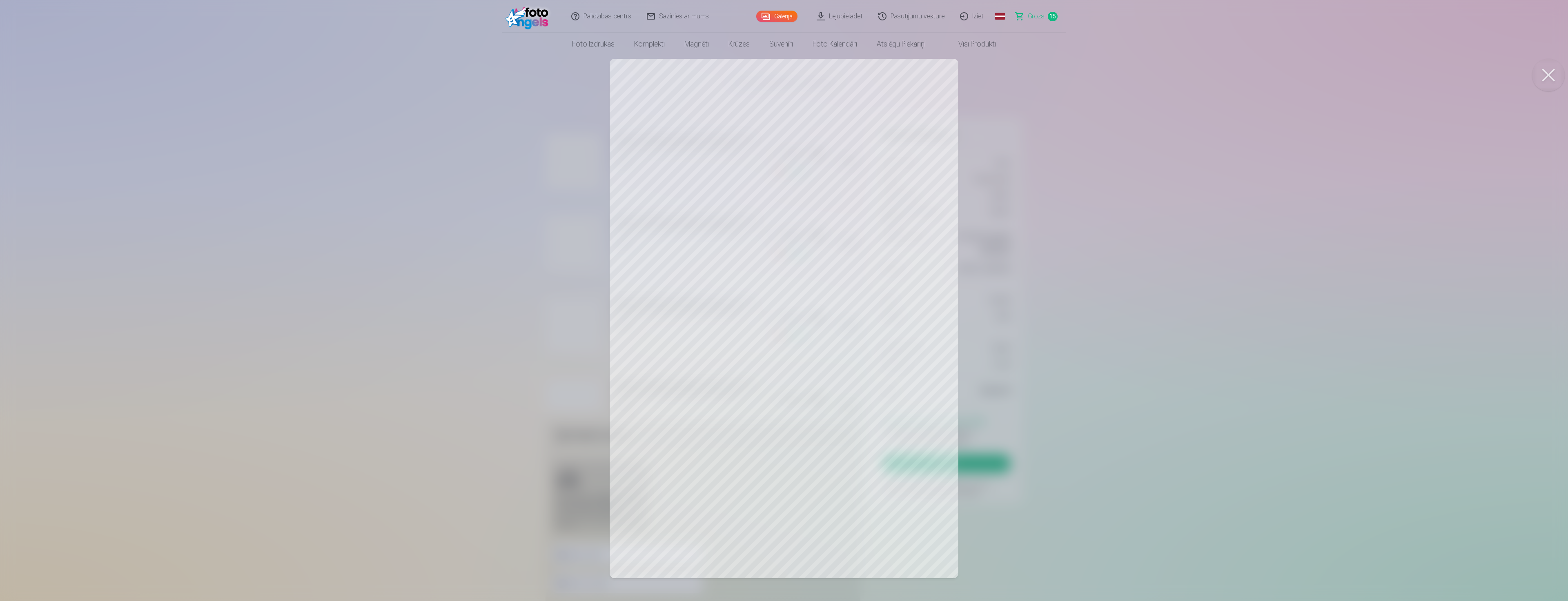
click at [1111, 213] on div at bounding box center [784, 300] width 1568 height 601
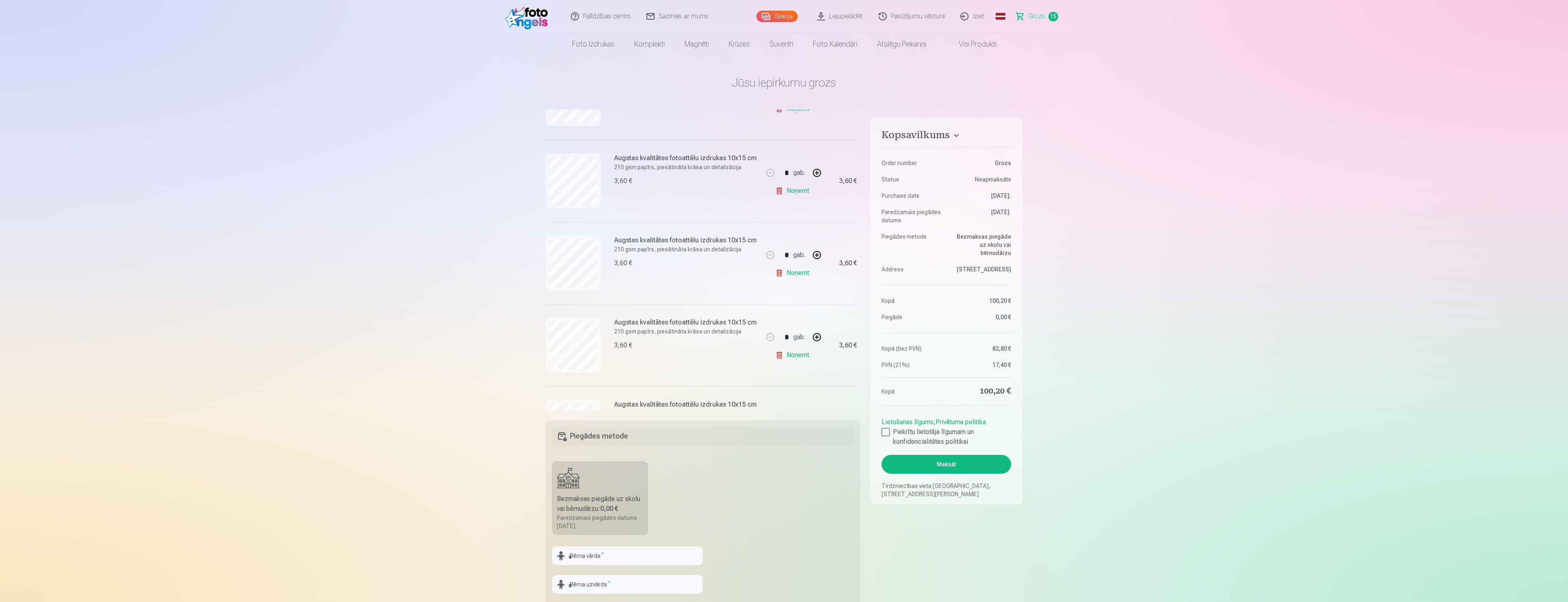
scroll to position [409, 0]
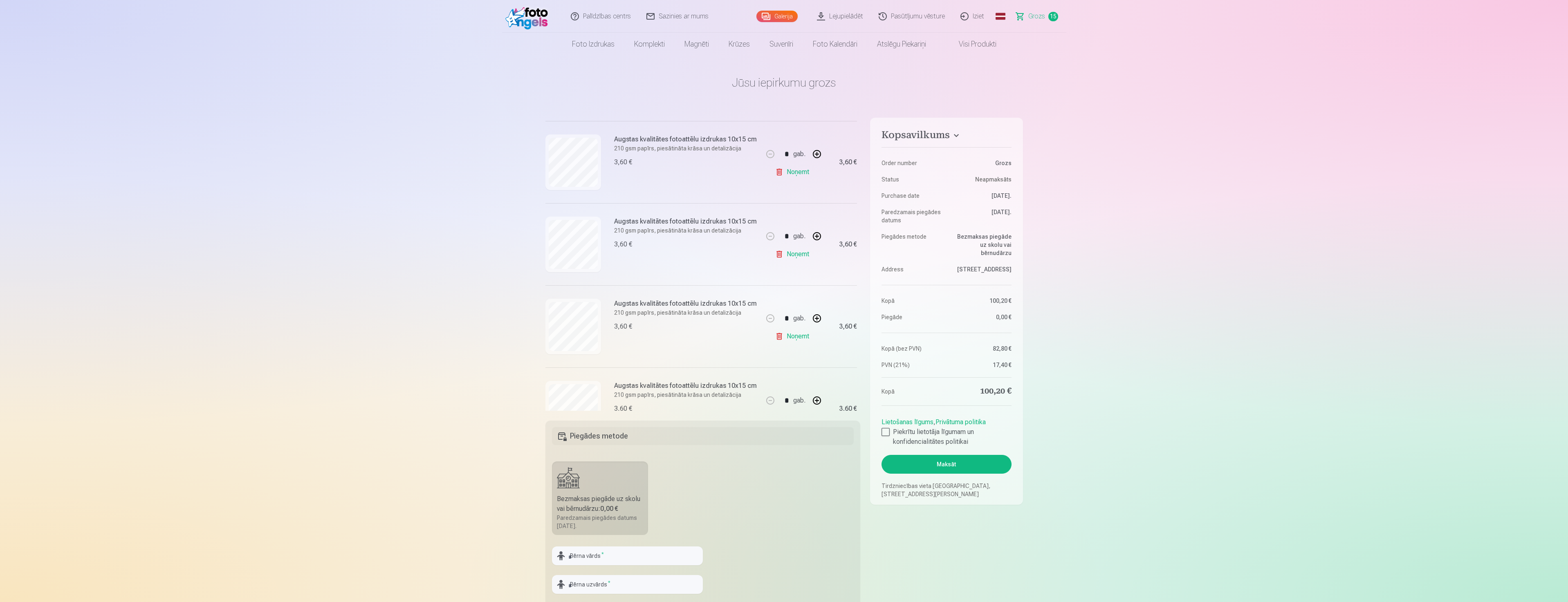
click at [781, 339] on link "Noņemt" at bounding box center [793, 336] width 37 height 16
type input "*"
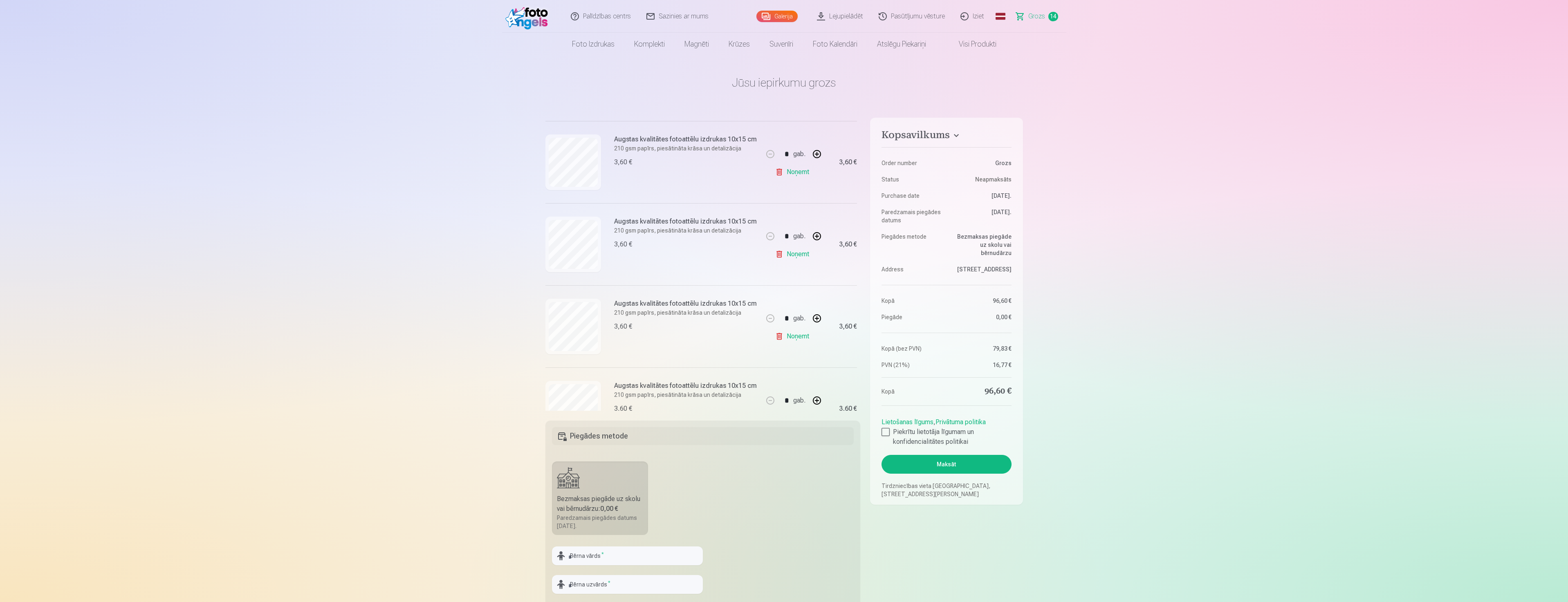
scroll to position [450, 0]
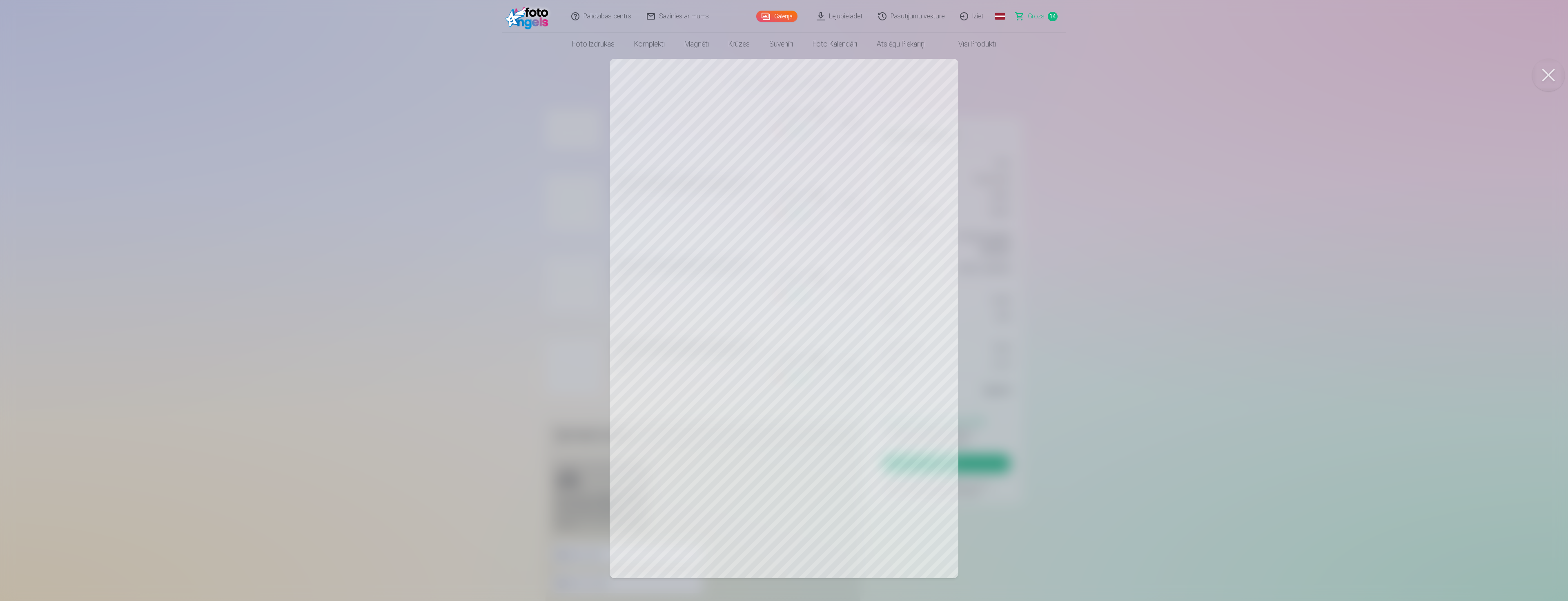
drag, startPoint x: 1001, startPoint y: 235, endPoint x: 1002, endPoint y: 227, distance: 8.1
click at [1001, 235] on div at bounding box center [784, 300] width 1568 height 601
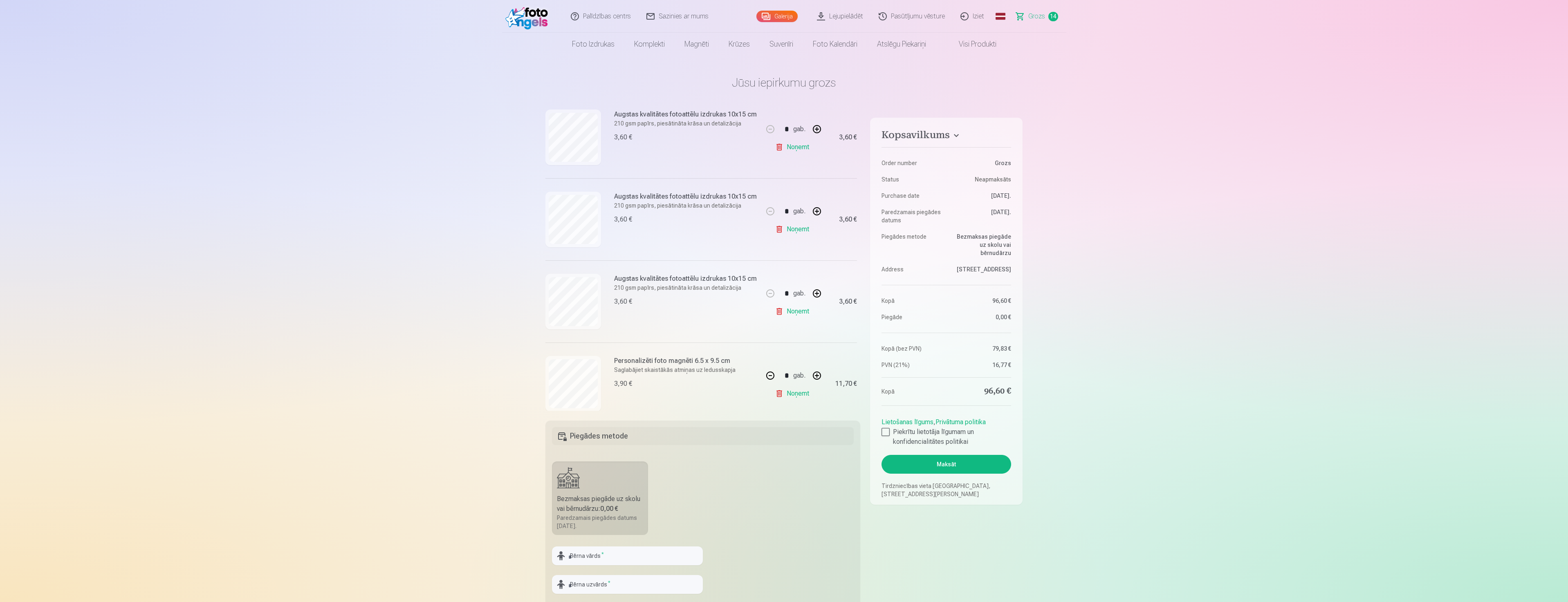
scroll to position [531, 0]
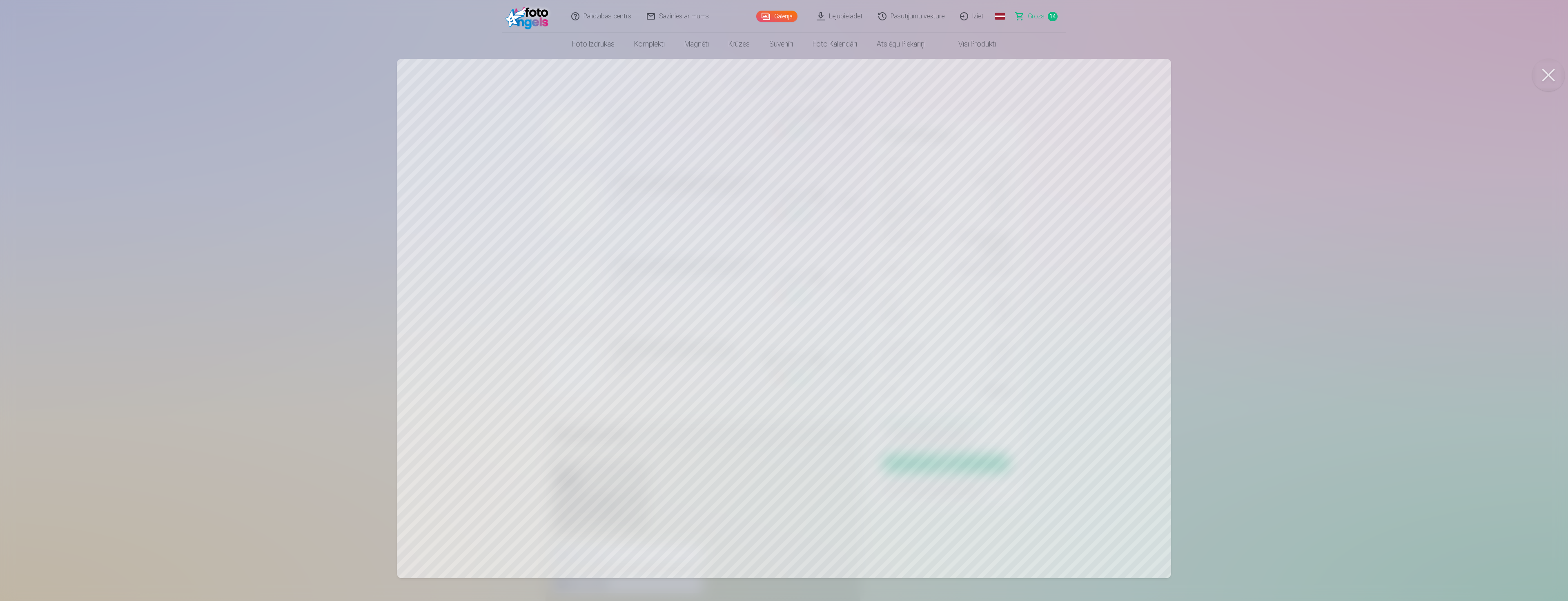
drag, startPoint x: 1295, startPoint y: 271, endPoint x: 1287, endPoint y: 273, distance: 8.2
click at [1289, 273] on div at bounding box center [784, 300] width 1568 height 601
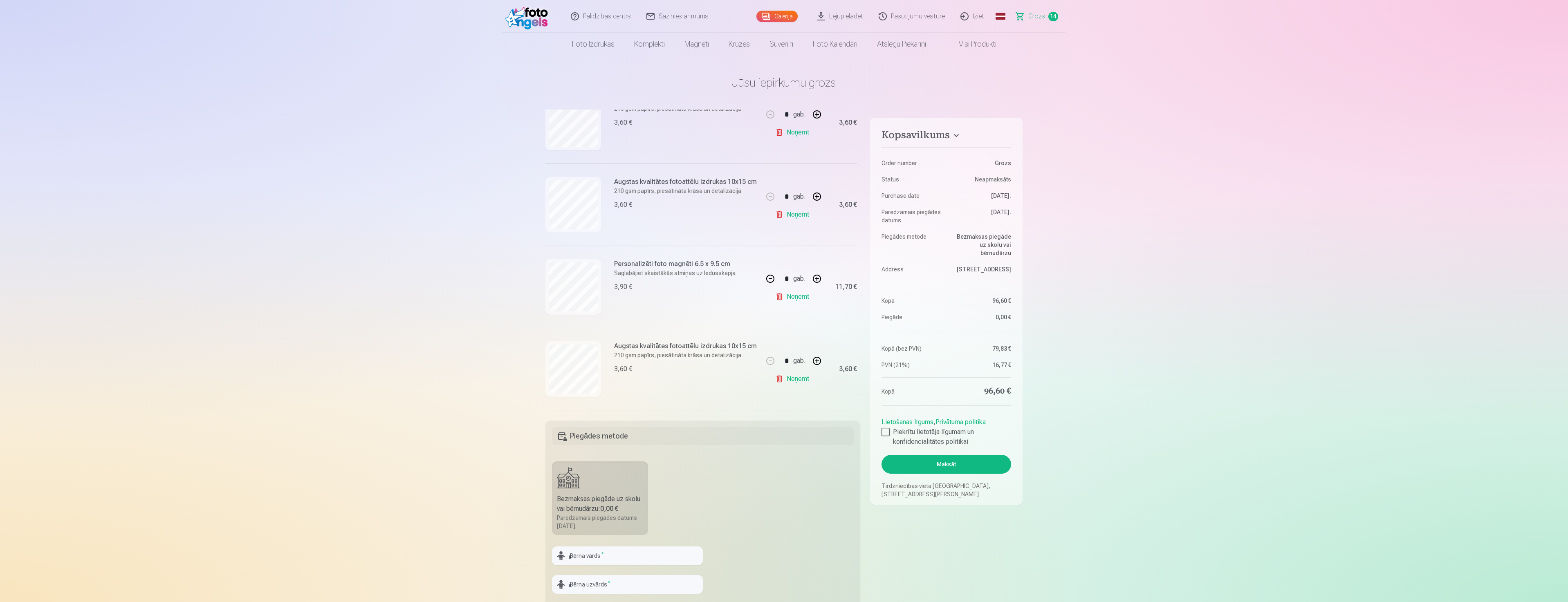
scroll to position [613, 0]
click at [597, 288] on div at bounding box center [573, 286] width 55 height 55
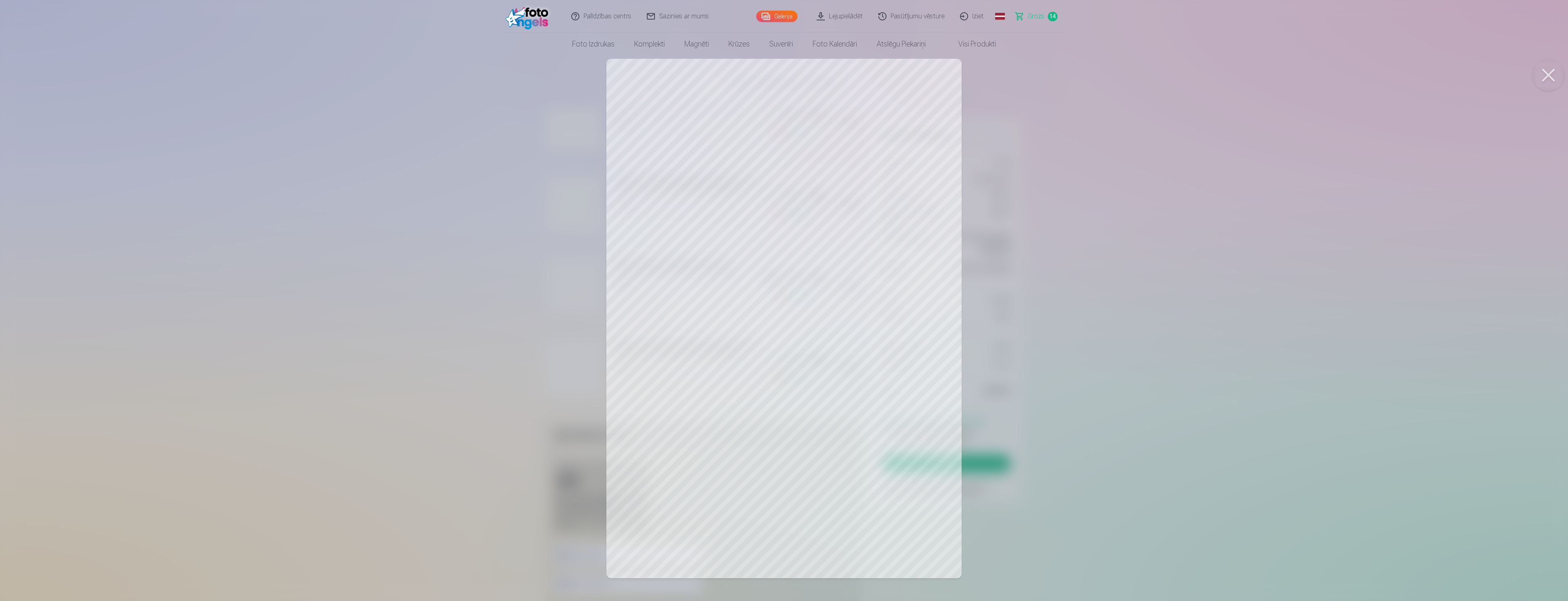
drag, startPoint x: 1052, startPoint y: 290, endPoint x: 1044, endPoint y: 291, distance: 8.1
click at [1049, 291] on div at bounding box center [784, 300] width 1568 height 601
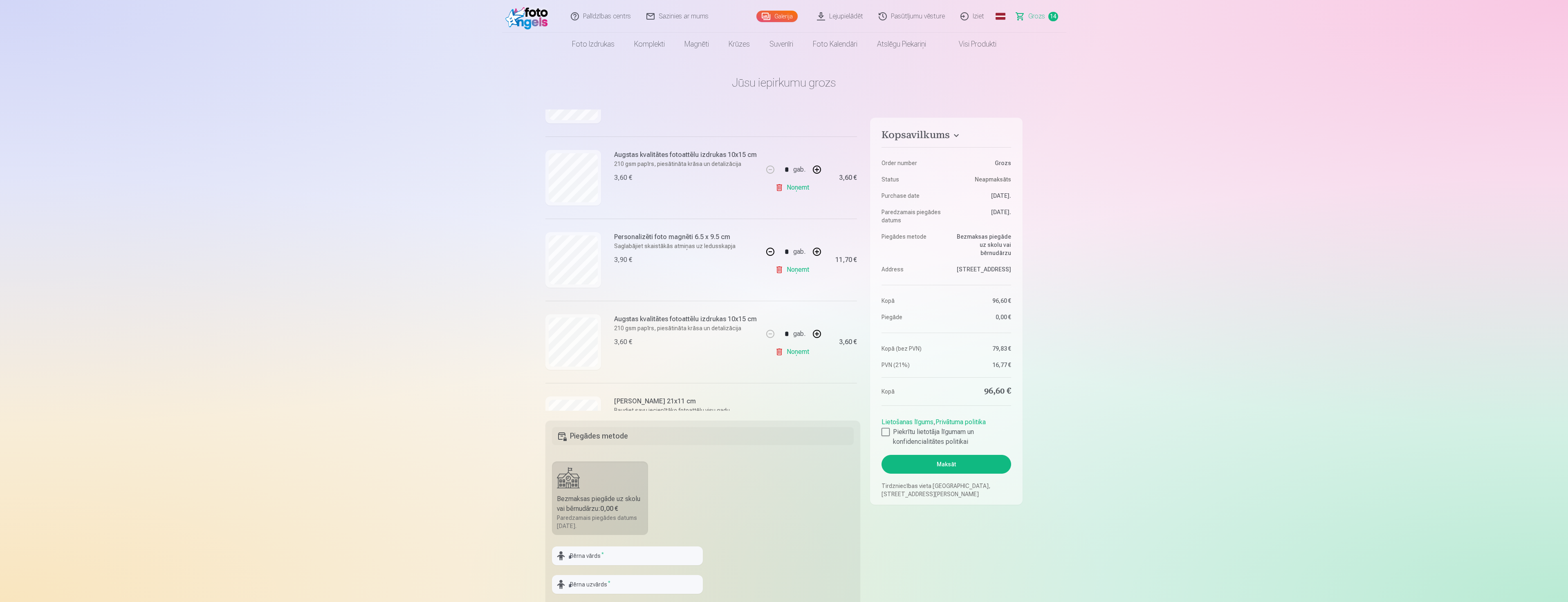
scroll to position [654, 0]
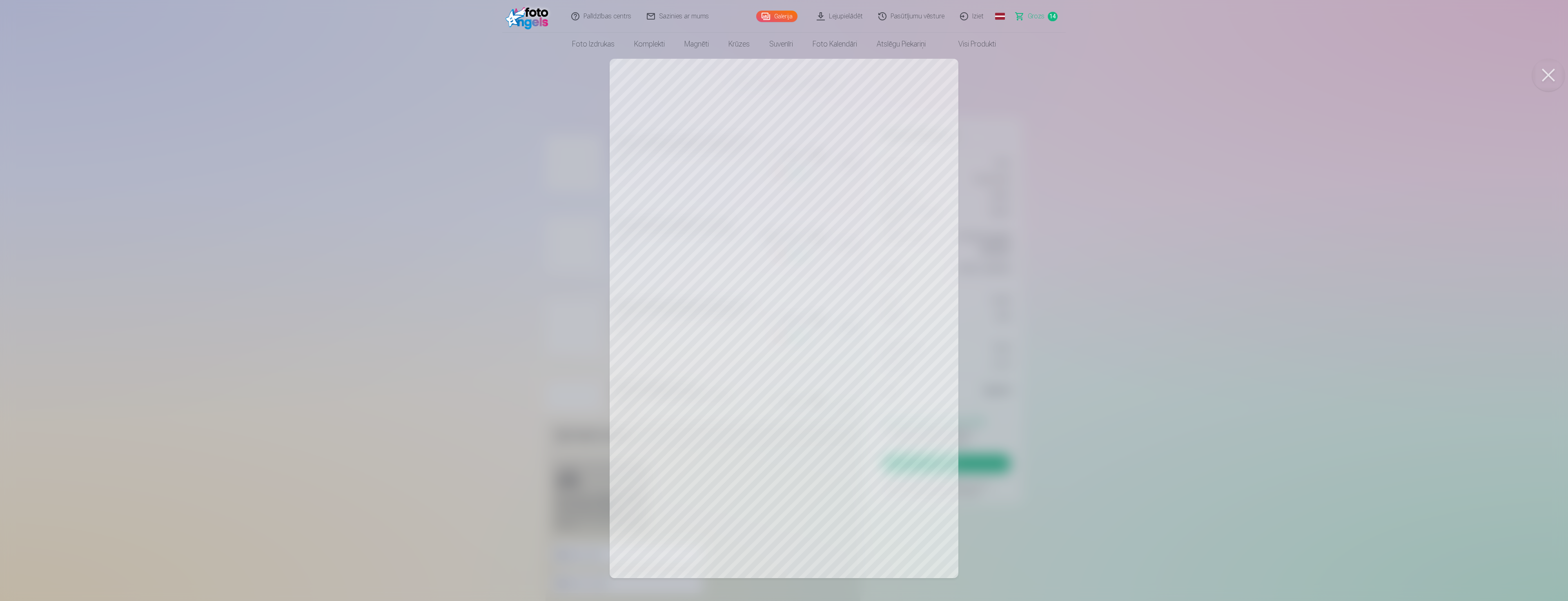
click at [1038, 284] on div at bounding box center [784, 300] width 1568 height 601
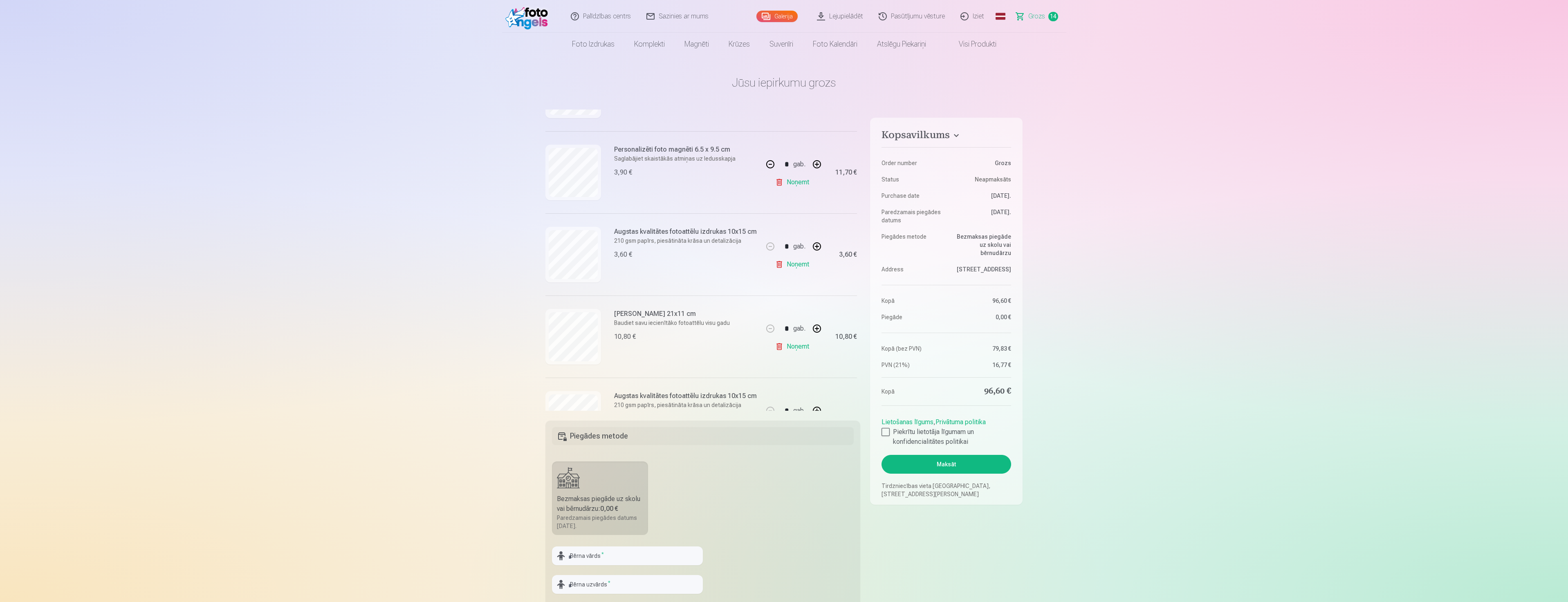
scroll to position [736, 0]
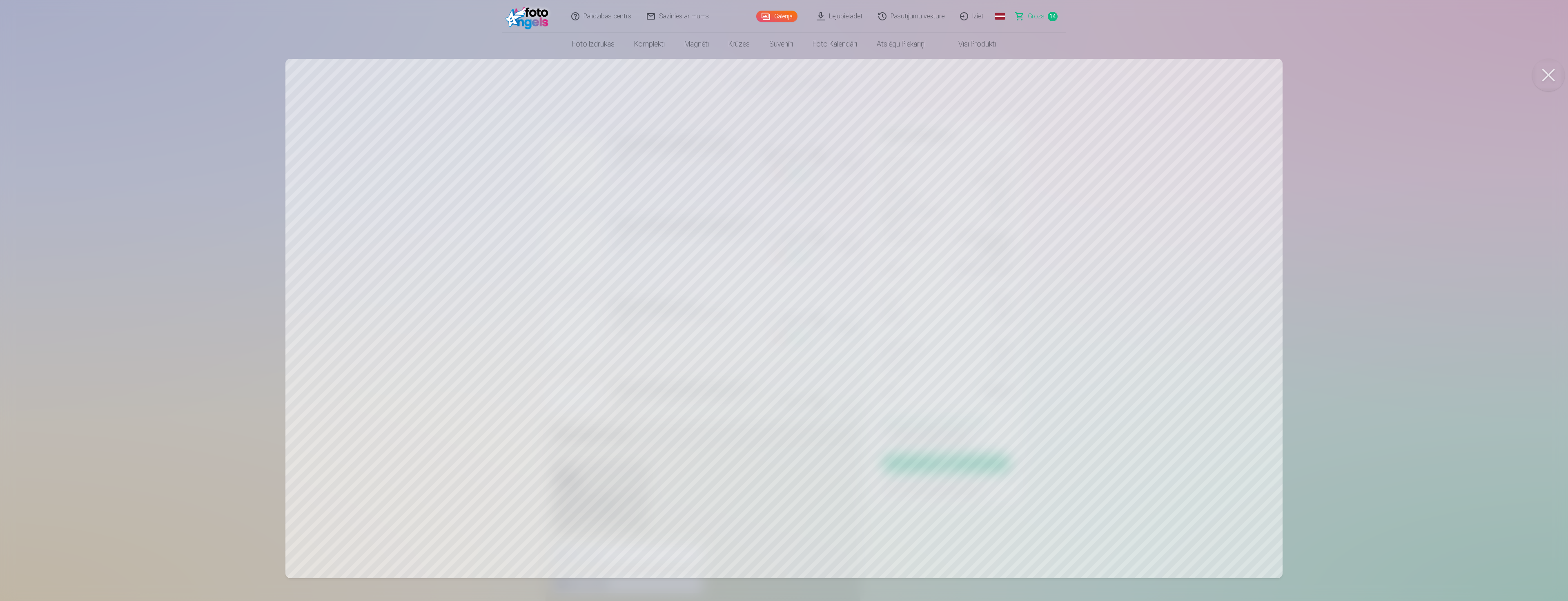
click at [1323, 255] on div at bounding box center [784, 300] width 1568 height 601
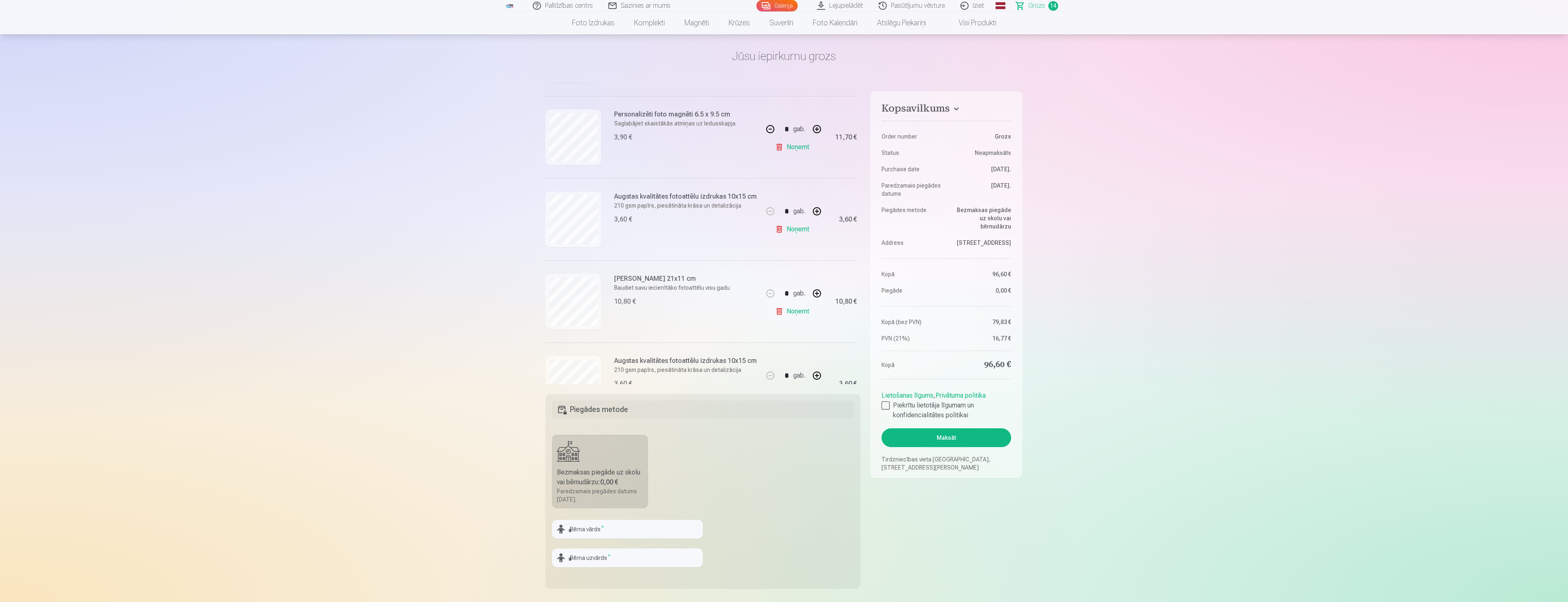
scroll to position [41, 0]
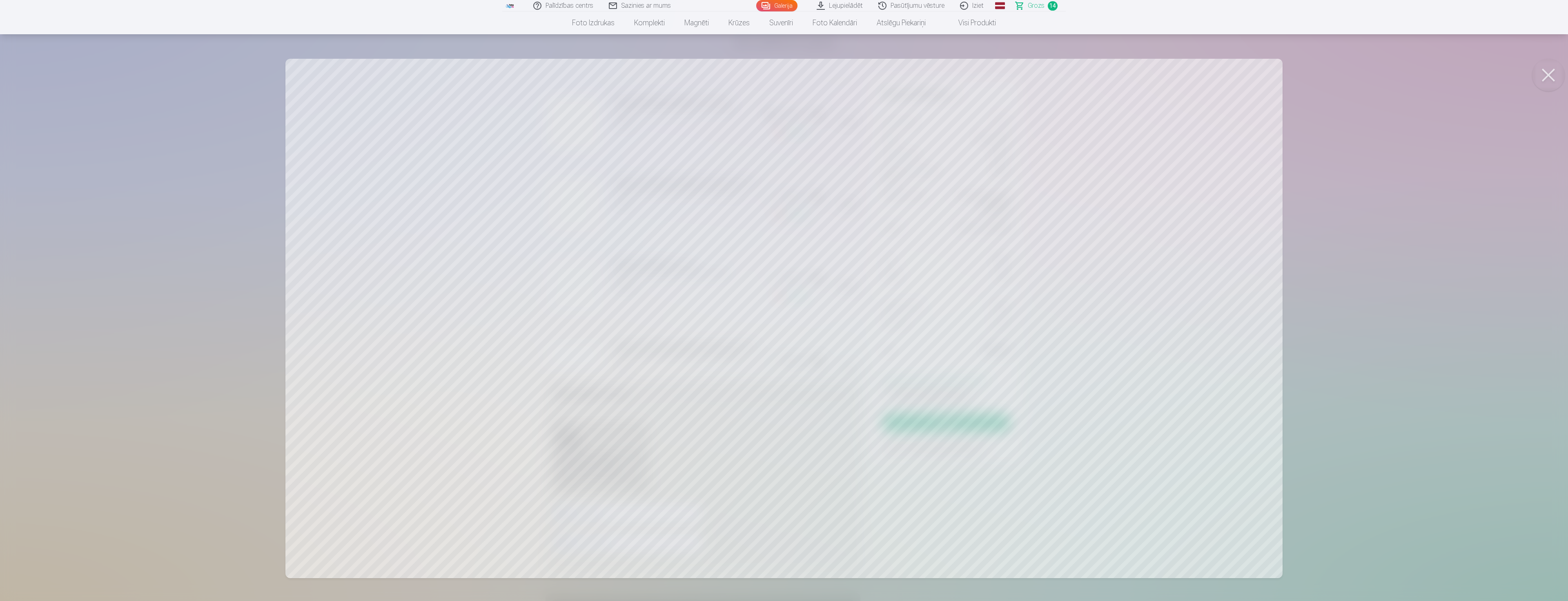
click at [1428, 250] on div at bounding box center [784, 300] width 1568 height 601
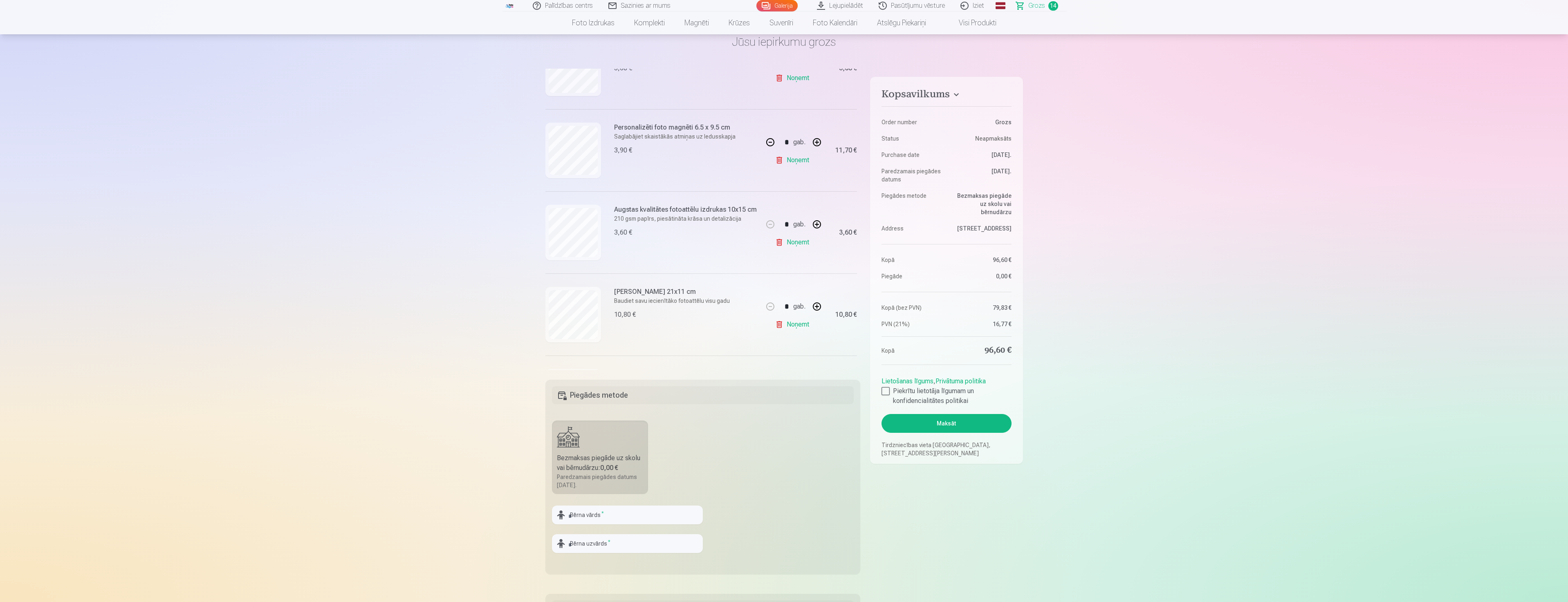
scroll to position [695, 0]
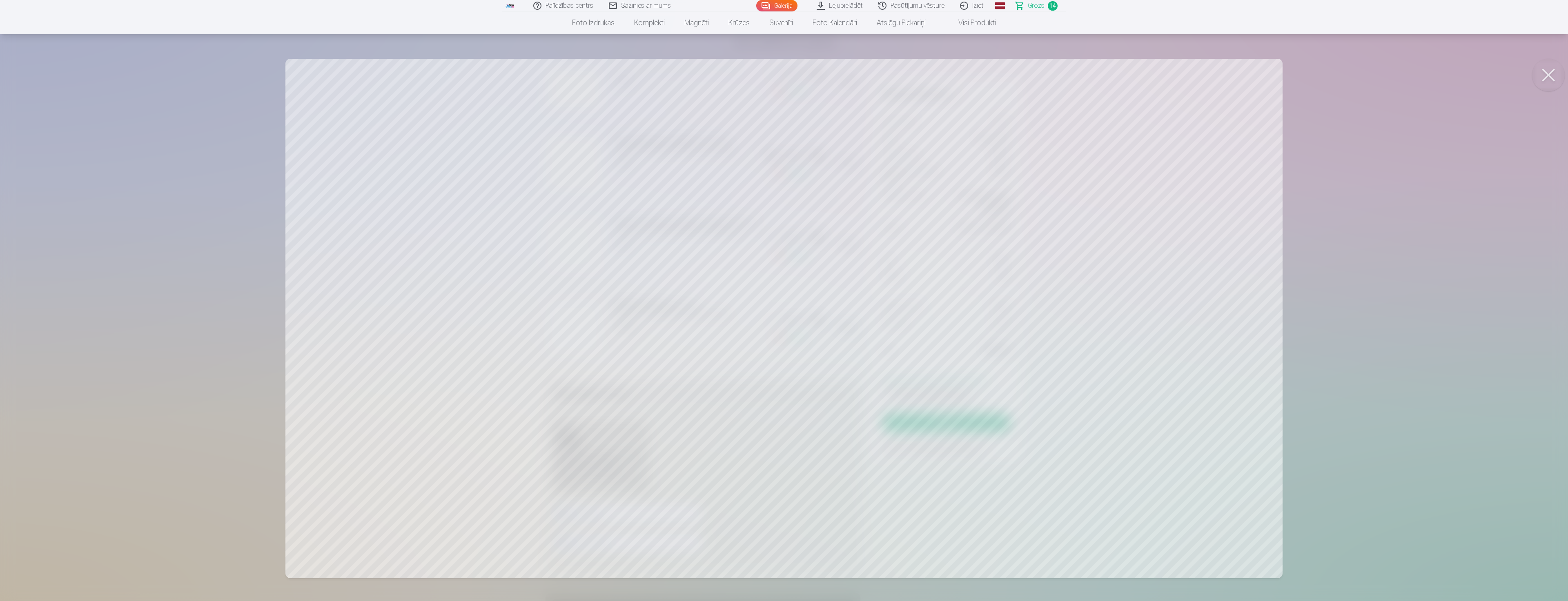
click at [1346, 277] on div at bounding box center [784, 300] width 1568 height 601
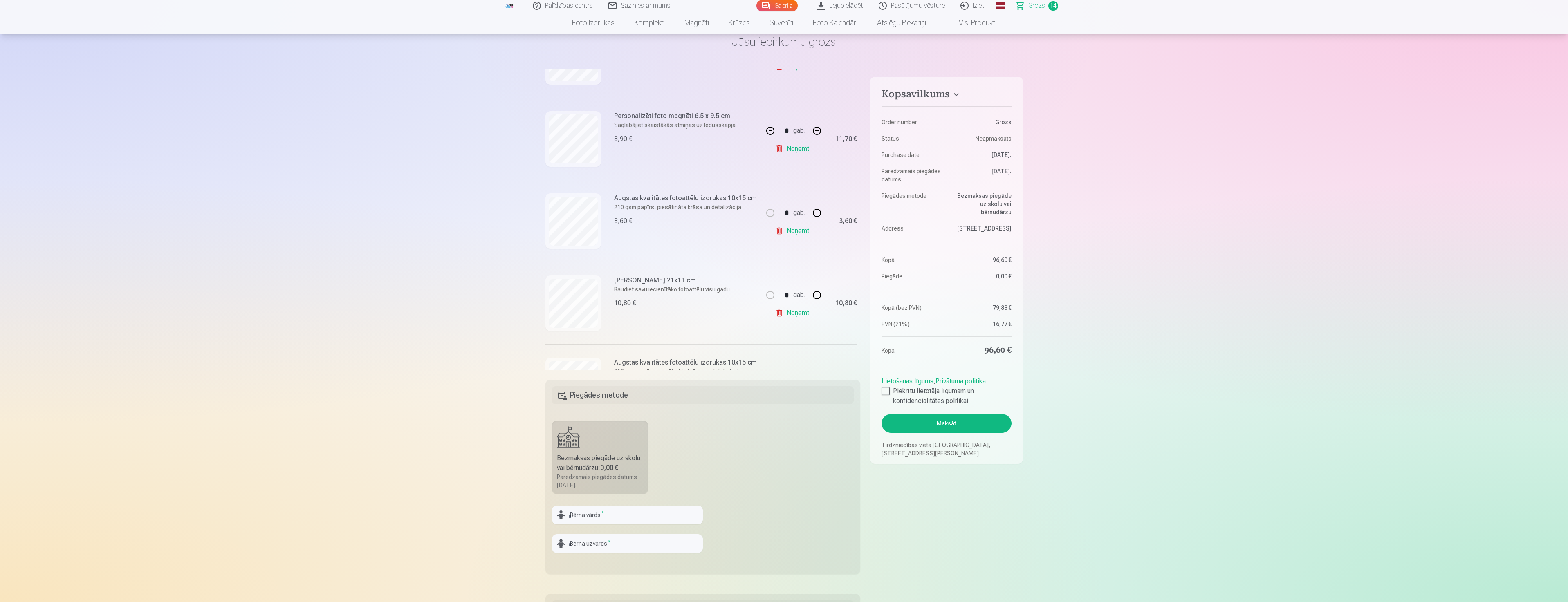
scroll to position [818, 0]
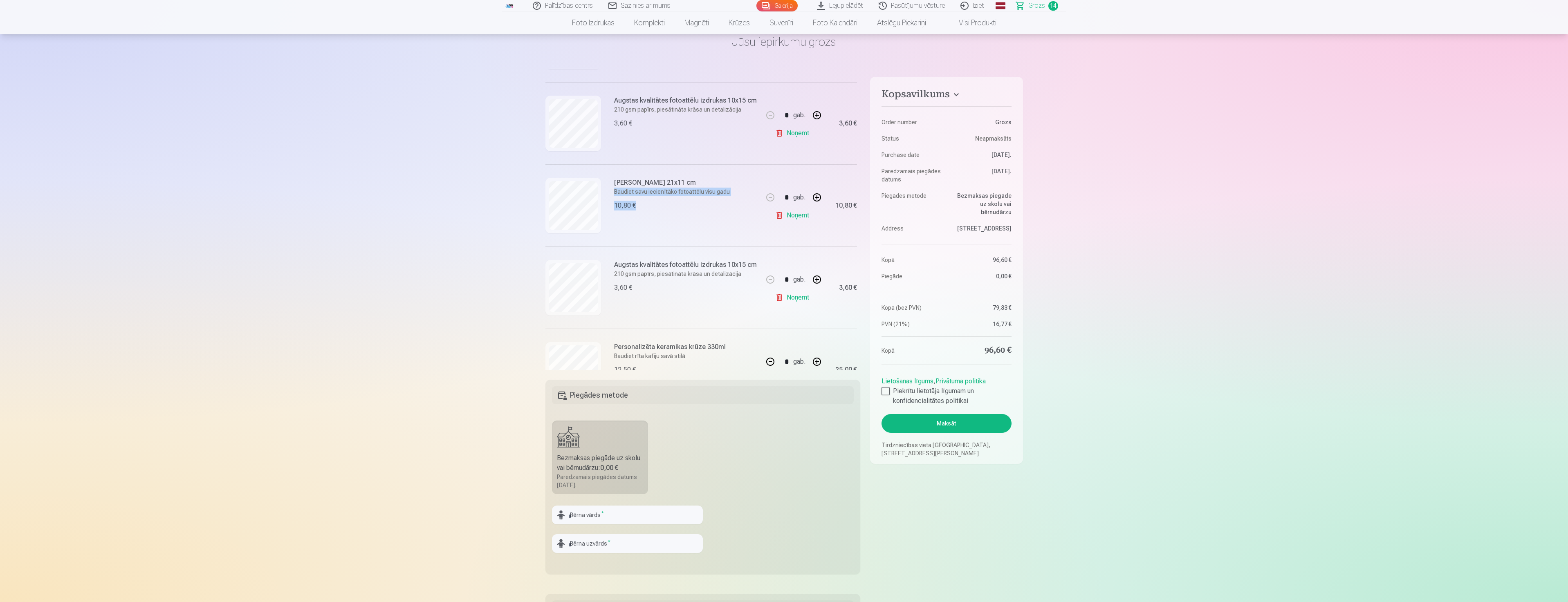
drag, startPoint x: 687, startPoint y: 214, endPoint x: 683, endPoint y: 175, distance: 39.2
click at [683, 175] on div "[PERSON_NAME] 21x11 cm Baudiet savu iecienītāko fotoattēlu visu gadu 10,80 €" at bounding box center [655, 205] width 218 height 82
click at [715, 219] on div "[PERSON_NAME] 21x11 cm Baudiet savu iecienītāko fotoattēlu visu gadu 10,80 €" at bounding box center [655, 205] width 218 height 82
click at [735, 191] on div "[PERSON_NAME] 21x11 cm Baudiet savu iecienītāko fotoattēlu visu gadu 10,80 €" at bounding box center [655, 205] width 218 height 82
drag, startPoint x: 653, startPoint y: 182, endPoint x: 648, endPoint y: 188, distance: 7.8
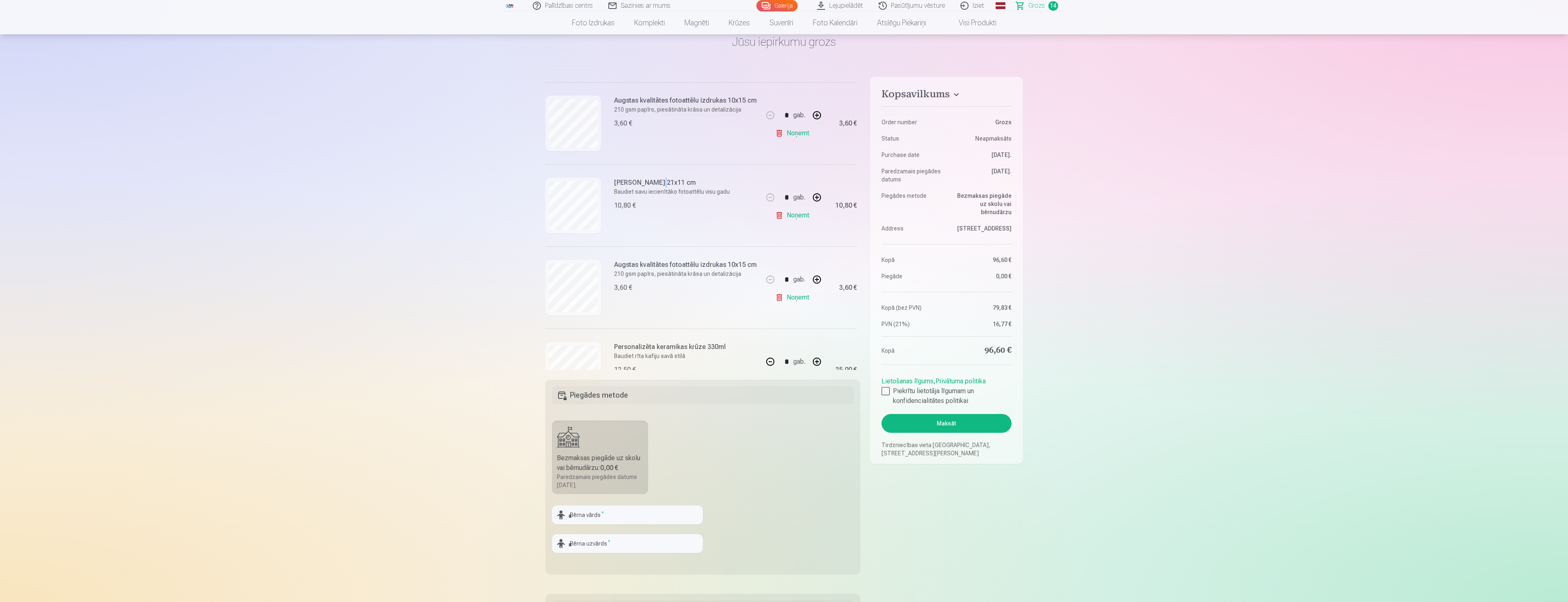
click at [653, 182] on h6 "[PERSON_NAME] 21x11 cm" at bounding box center [672, 183] width 116 height 10
click at [633, 205] on div "10,80 €" at bounding box center [625, 205] width 22 height 10
click at [776, 221] on link "Noņemt" at bounding box center [793, 215] width 37 height 16
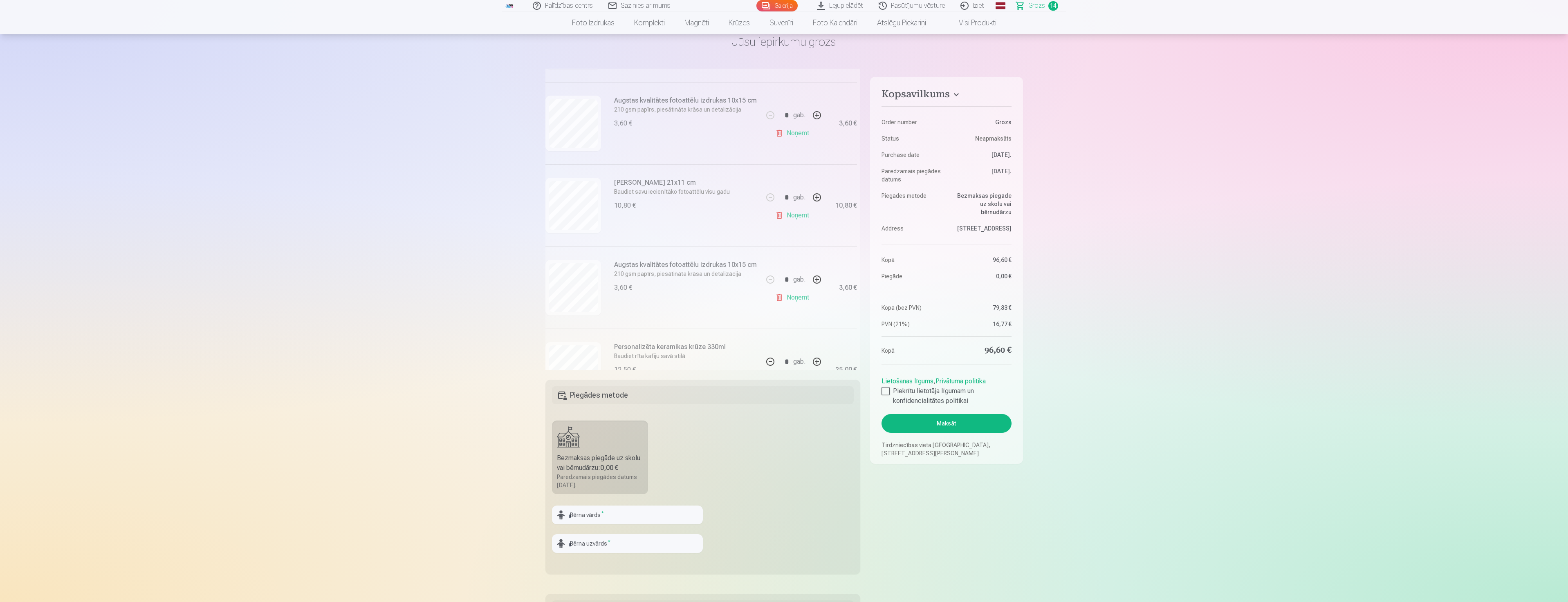
type input "*"
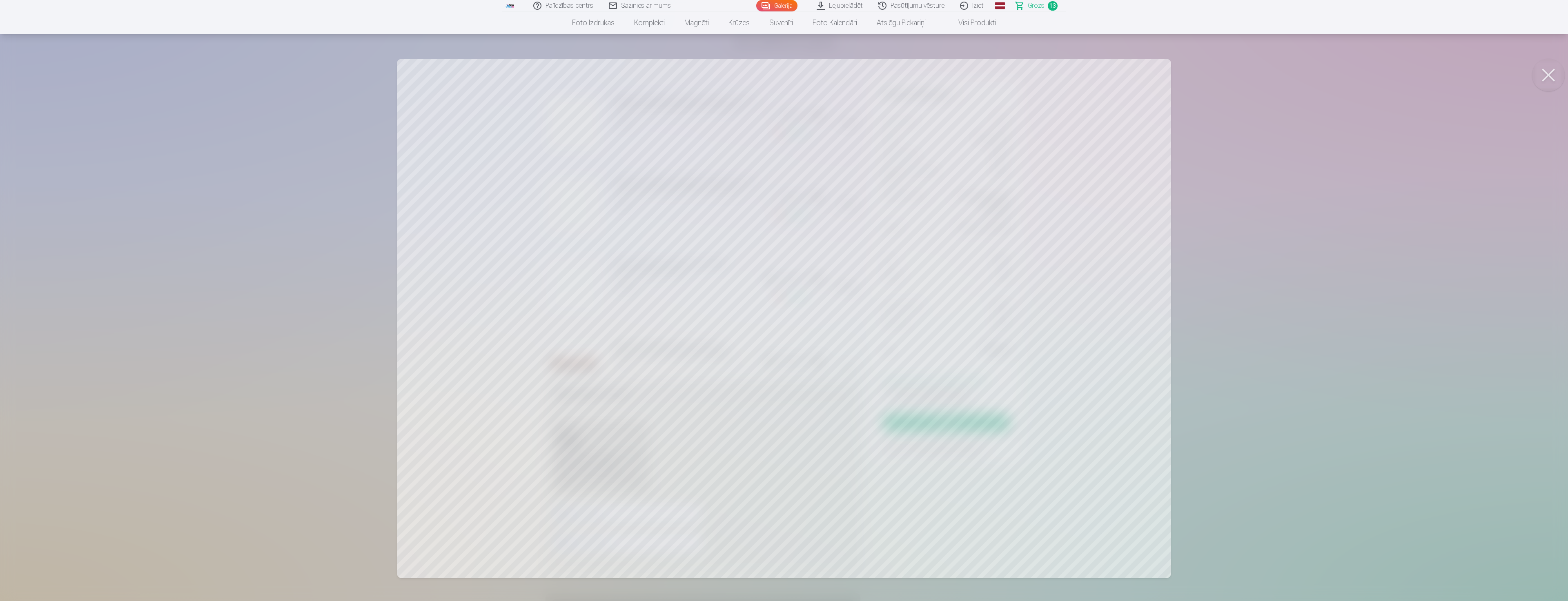
click at [1222, 204] on div at bounding box center [784, 300] width 1568 height 601
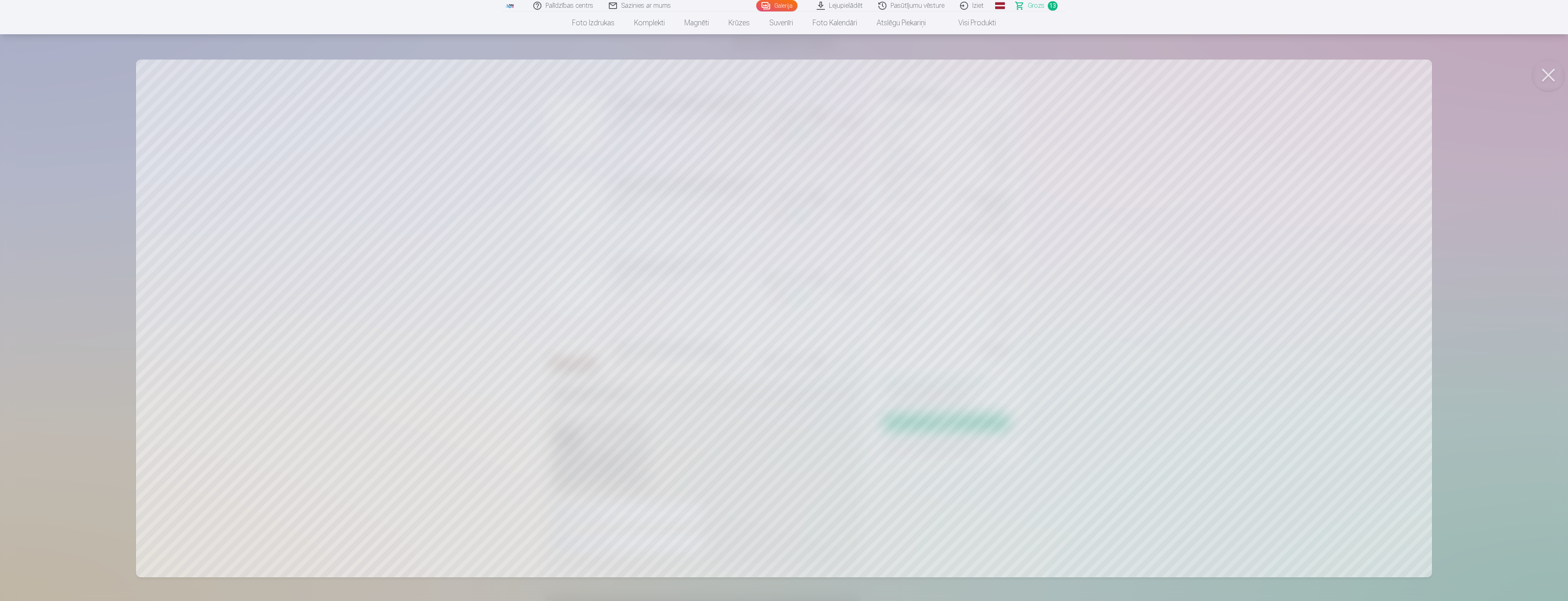
click at [1465, 318] on div at bounding box center [784, 300] width 1568 height 601
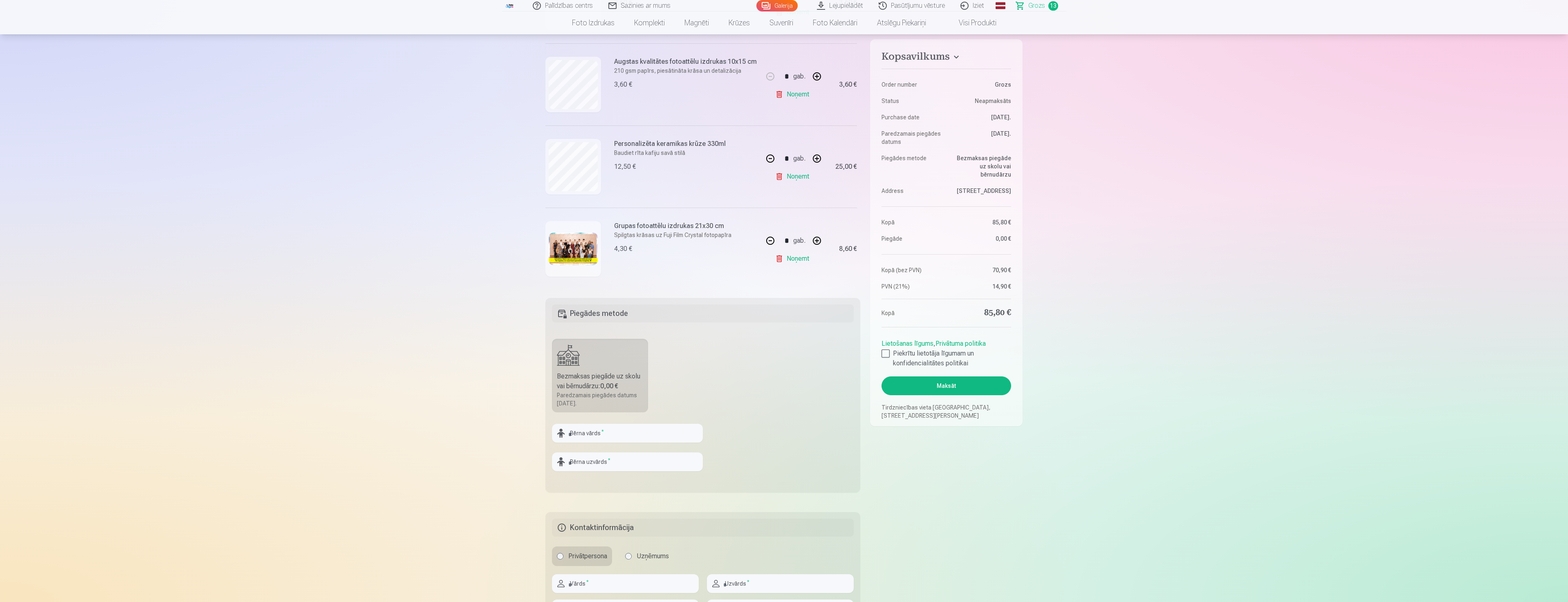
scroll to position [860, 0]
click at [573, 252] on img at bounding box center [573, 247] width 49 height 33
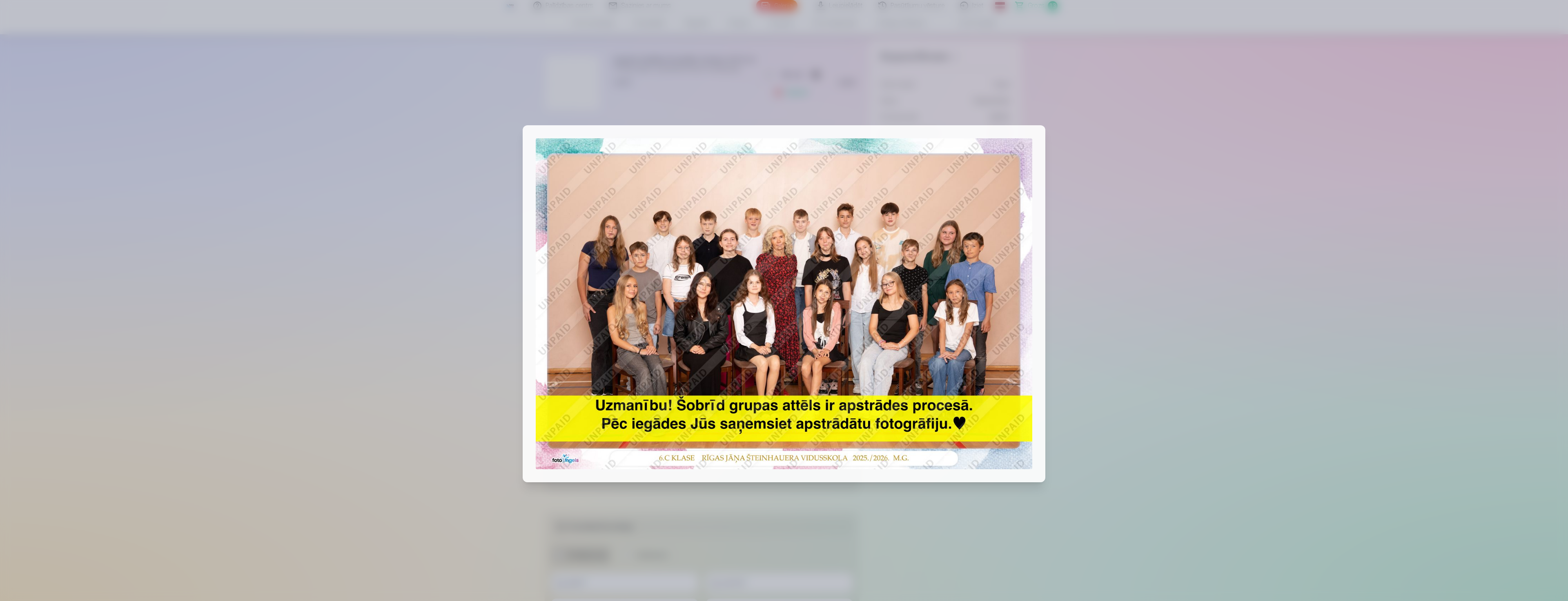
click at [1211, 232] on div at bounding box center [784, 300] width 1568 height 601
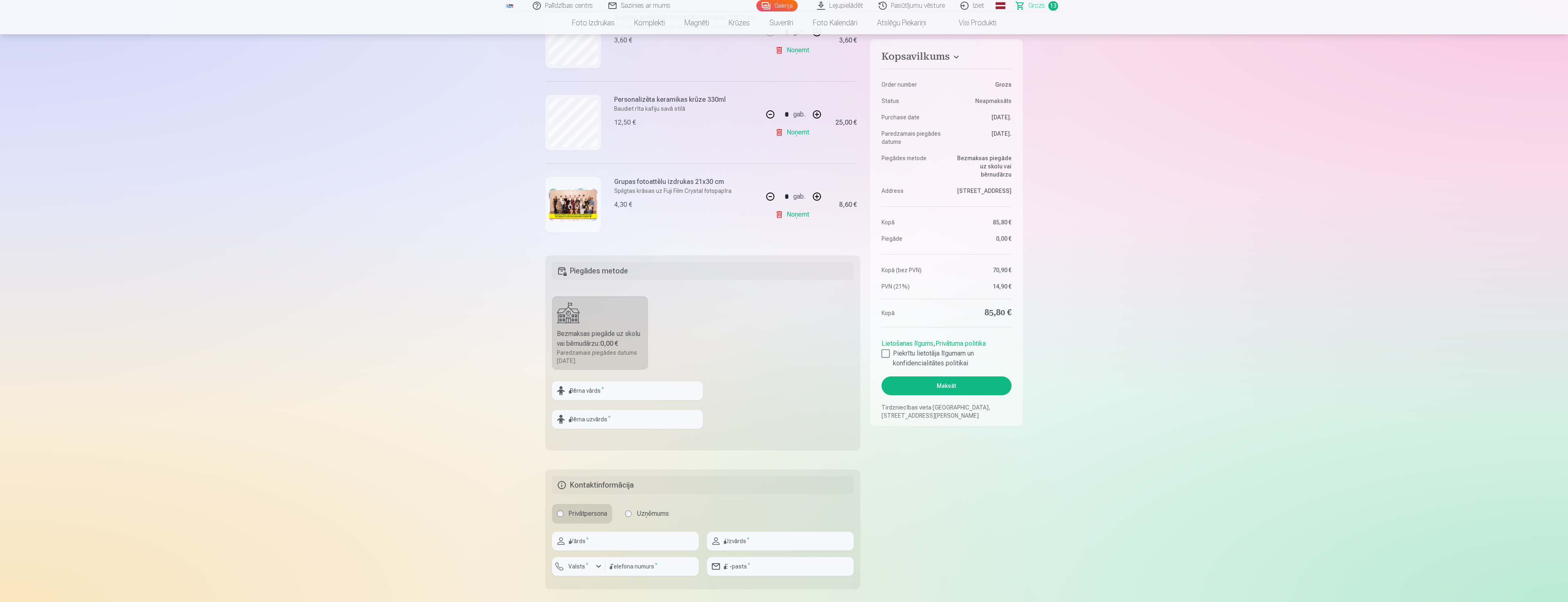
scroll to position [204, 0]
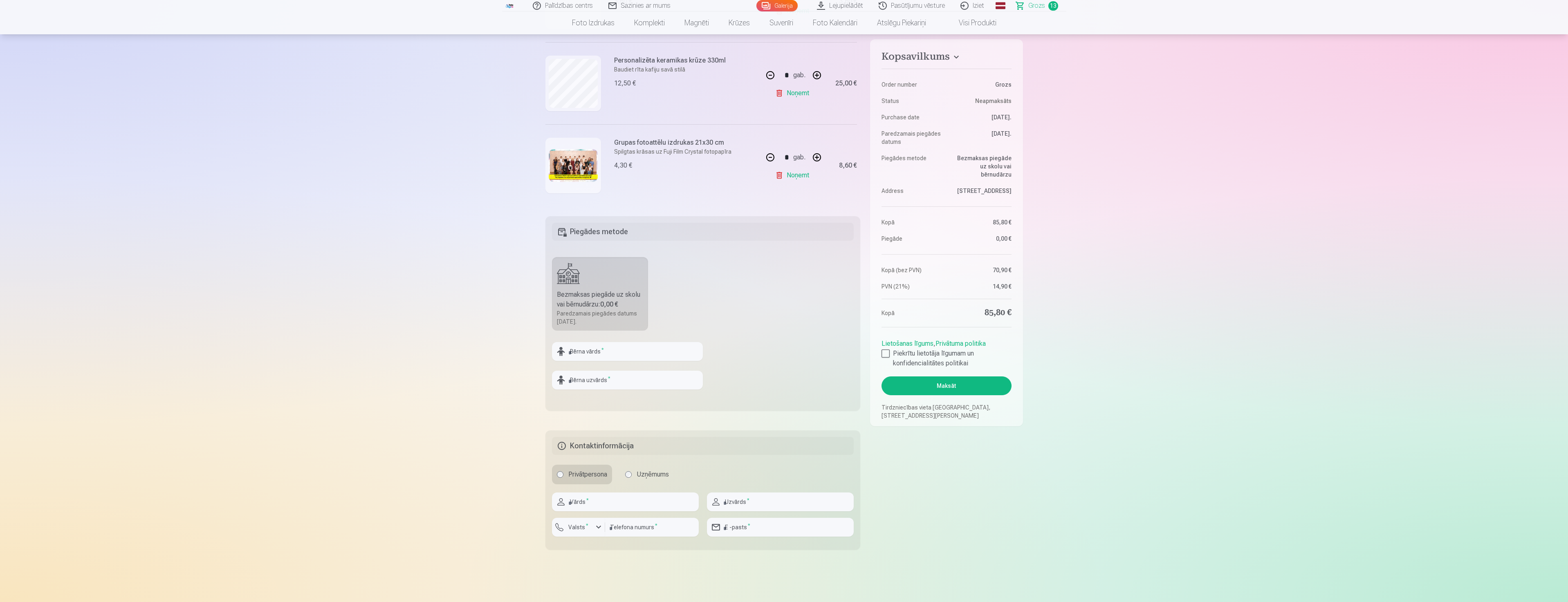
click at [603, 293] on div "Bezmaksas piegāde uz skolu vai bērnudārzu : 0,00 €" at bounding box center [600, 300] width 87 height 19
click at [614, 297] on div "Bezmaksas piegāde uz skolu vai bērnudārzu : 0,00 €" at bounding box center [600, 300] width 87 height 19
click at [617, 297] on div "Bezmaksas piegāde uz skolu vai bērnudārzu : 0,00 €" at bounding box center [600, 300] width 87 height 19
click at [620, 297] on div "Bezmaksas piegāde uz skolu vai bērnudārzu : 0,00 €" at bounding box center [600, 300] width 87 height 19
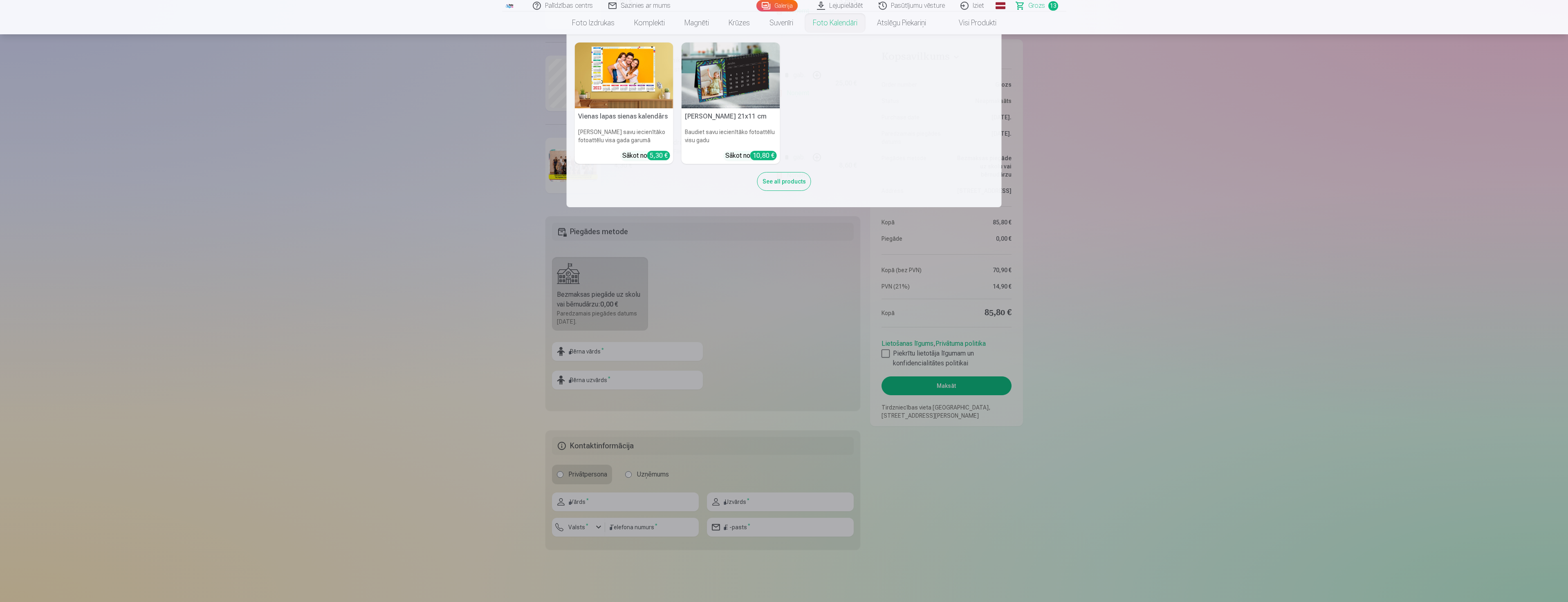
click at [729, 112] on h5 "[PERSON_NAME] 21x11 cm" at bounding box center [731, 116] width 99 height 16
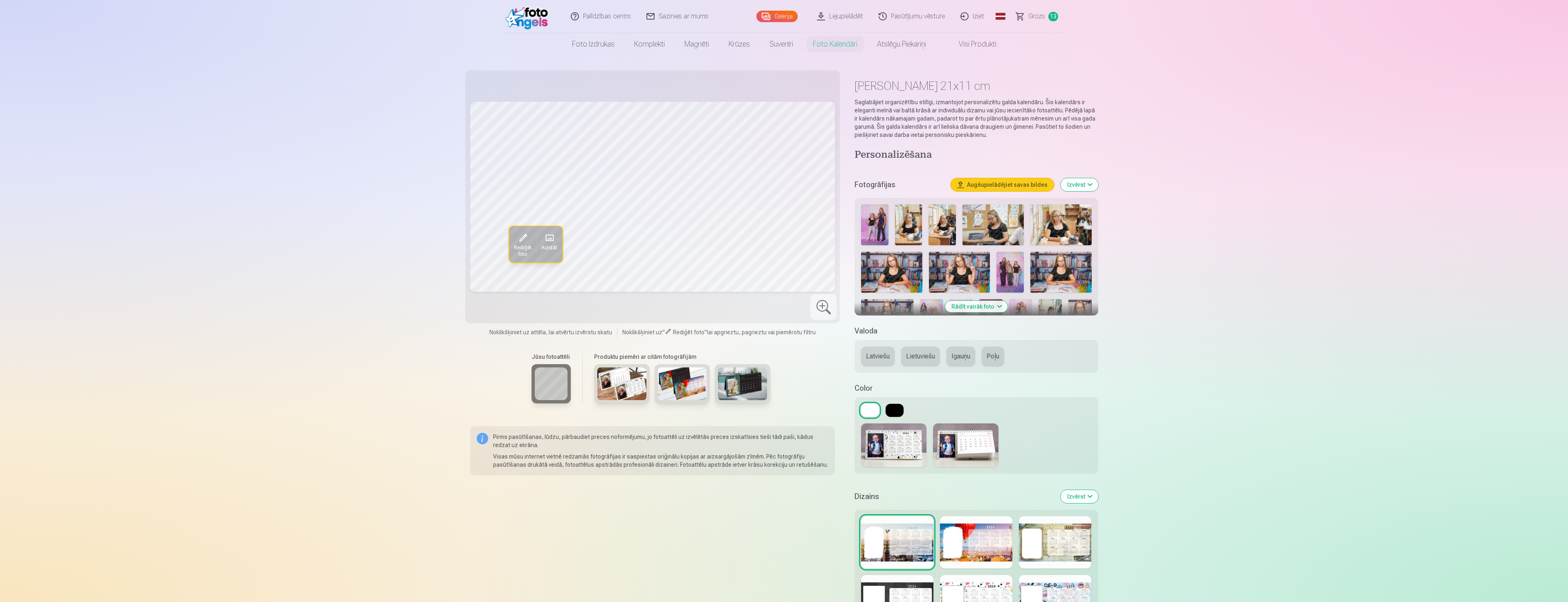
click at [988, 305] on button "Rādīt vairāk foto" at bounding box center [976, 306] width 63 height 12
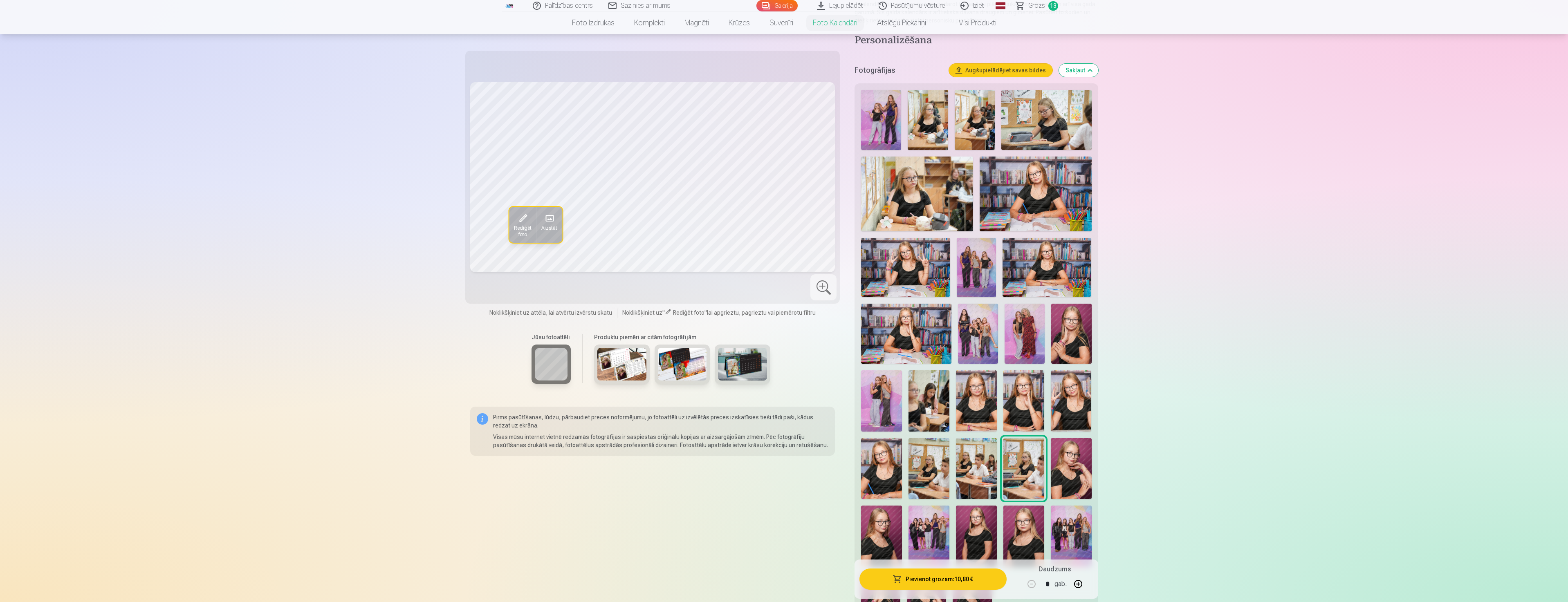
scroll to position [163, 0]
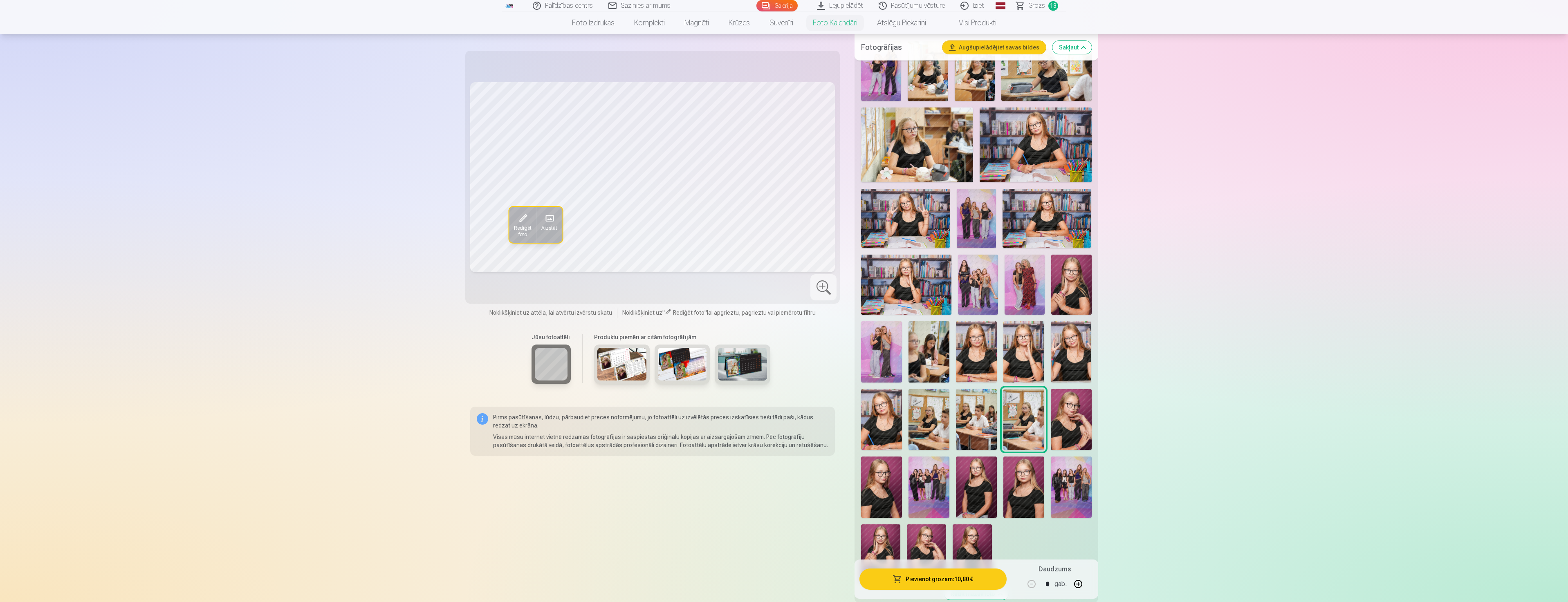
click at [1076, 419] on img at bounding box center [1071, 420] width 41 height 62
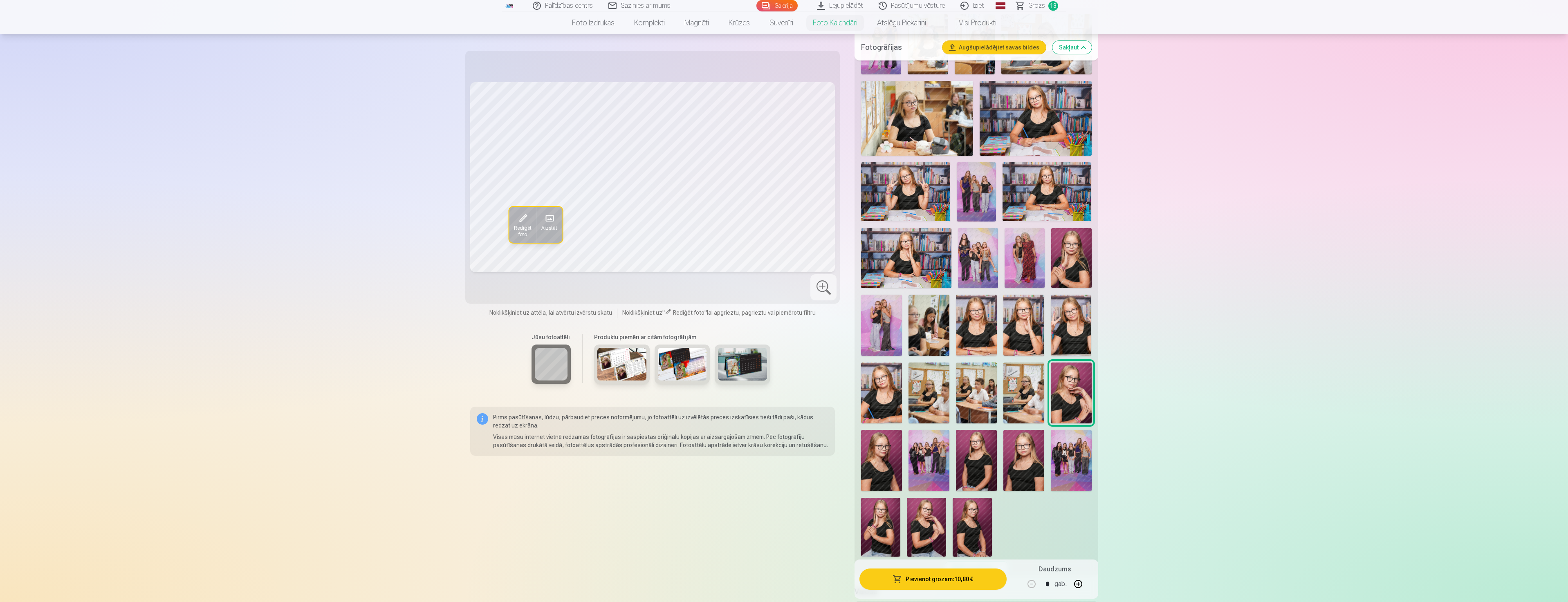
scroll to position [204, 0]
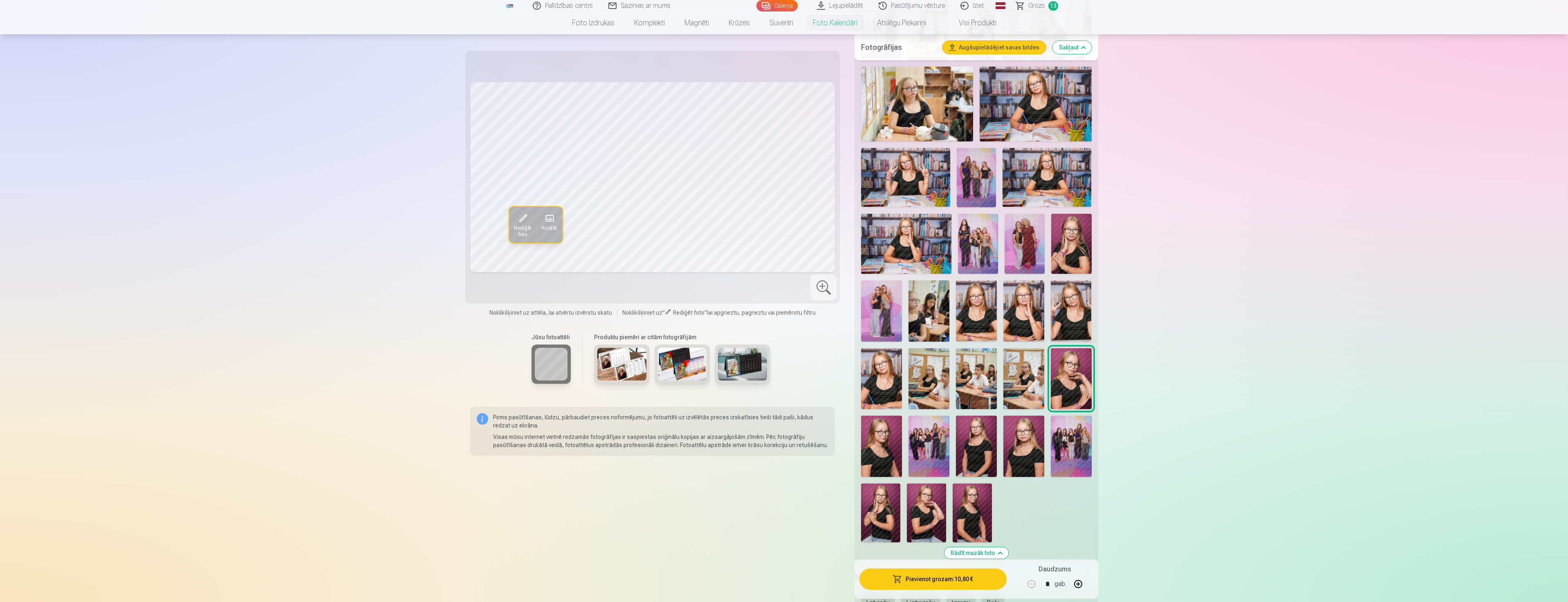
click at [931, 506] on img at bounding box center [926, 513] width 39 height 59
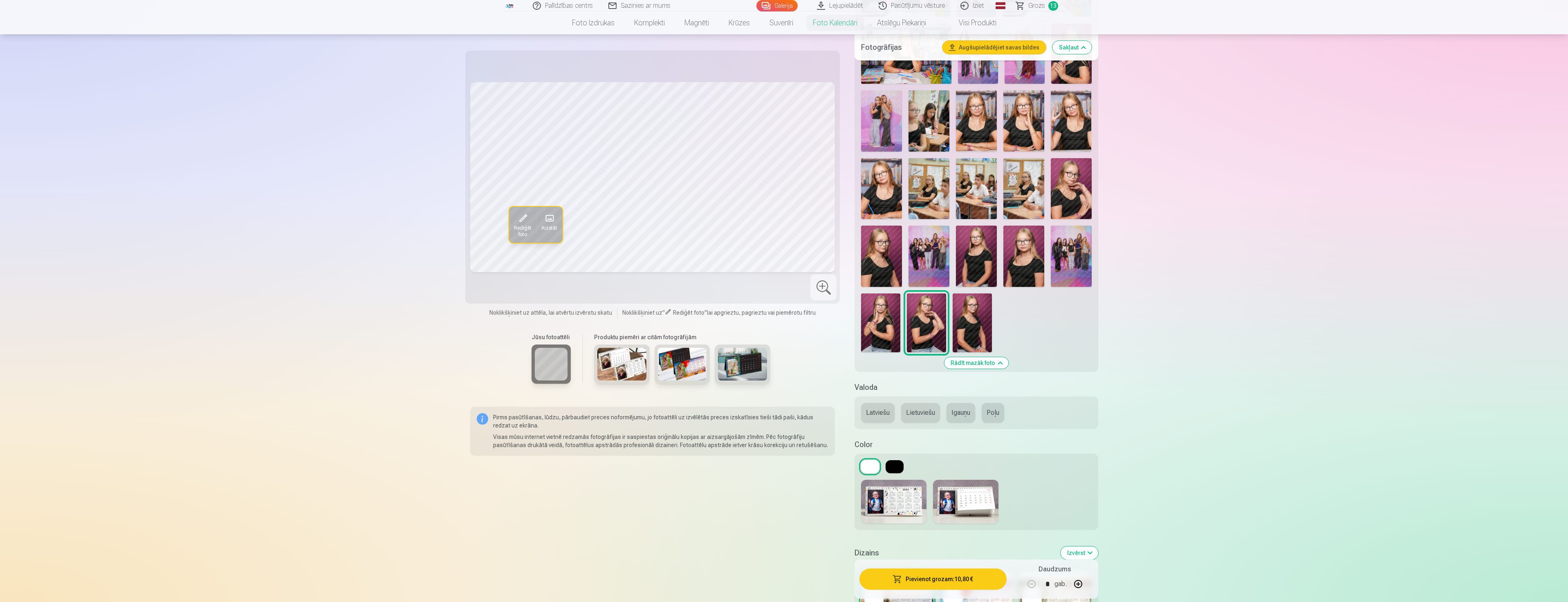
scroll to position [409, 0]
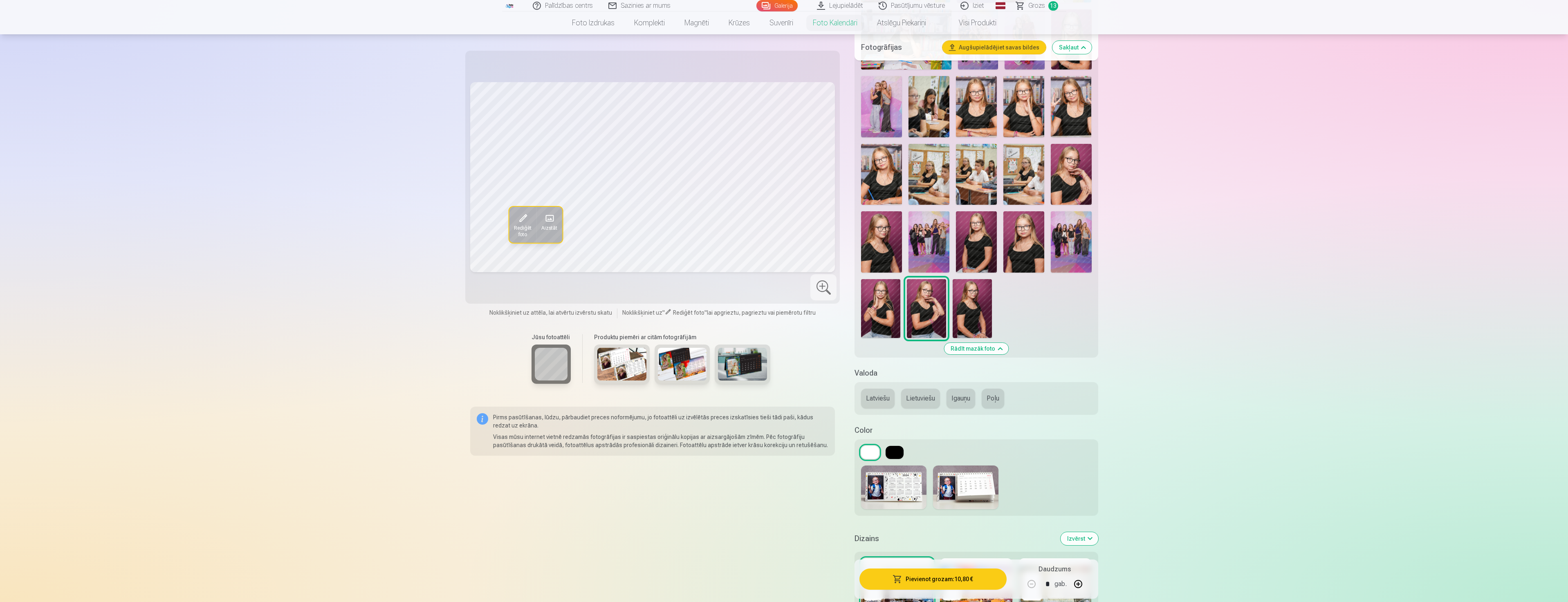
click at [910, 398] on button "Lietuviešu" at bounding box center [921, 398] width 39 height 19
click at [868, 398] on button "Latviešu" at bounding box center [878, 398] width 34 height 19
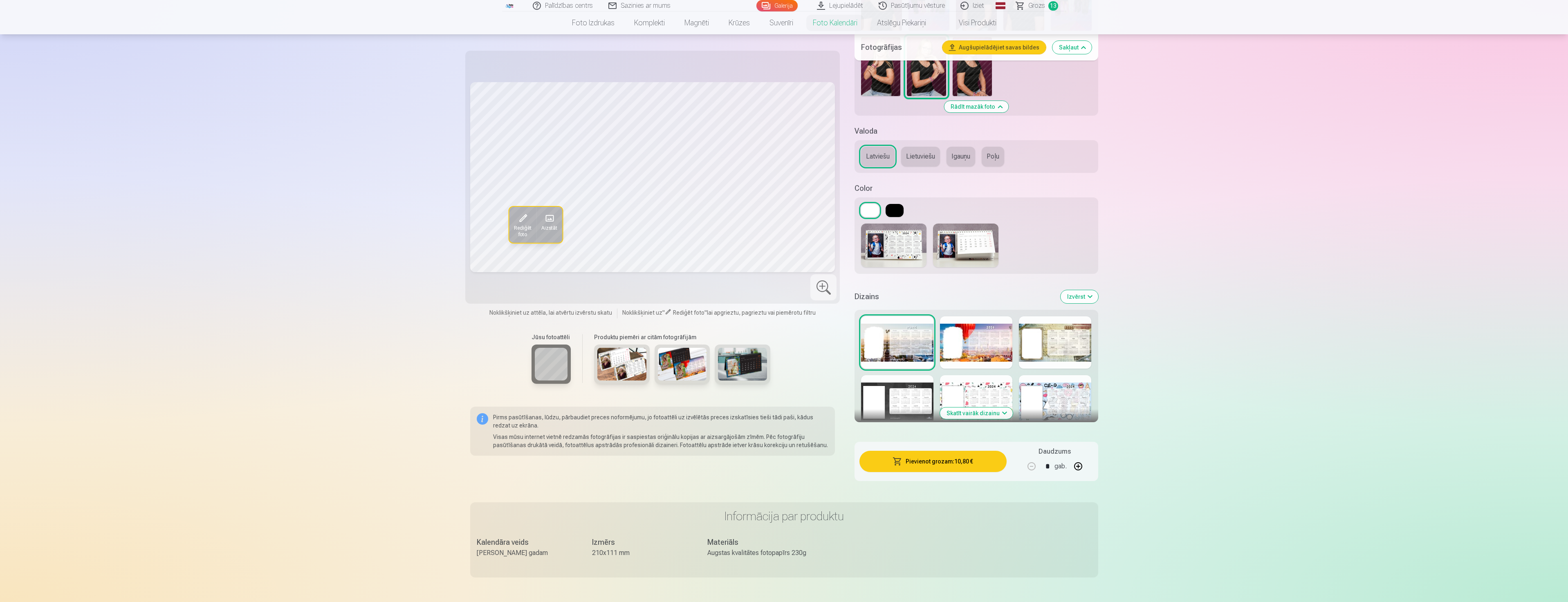
scroll to position [695, 0]
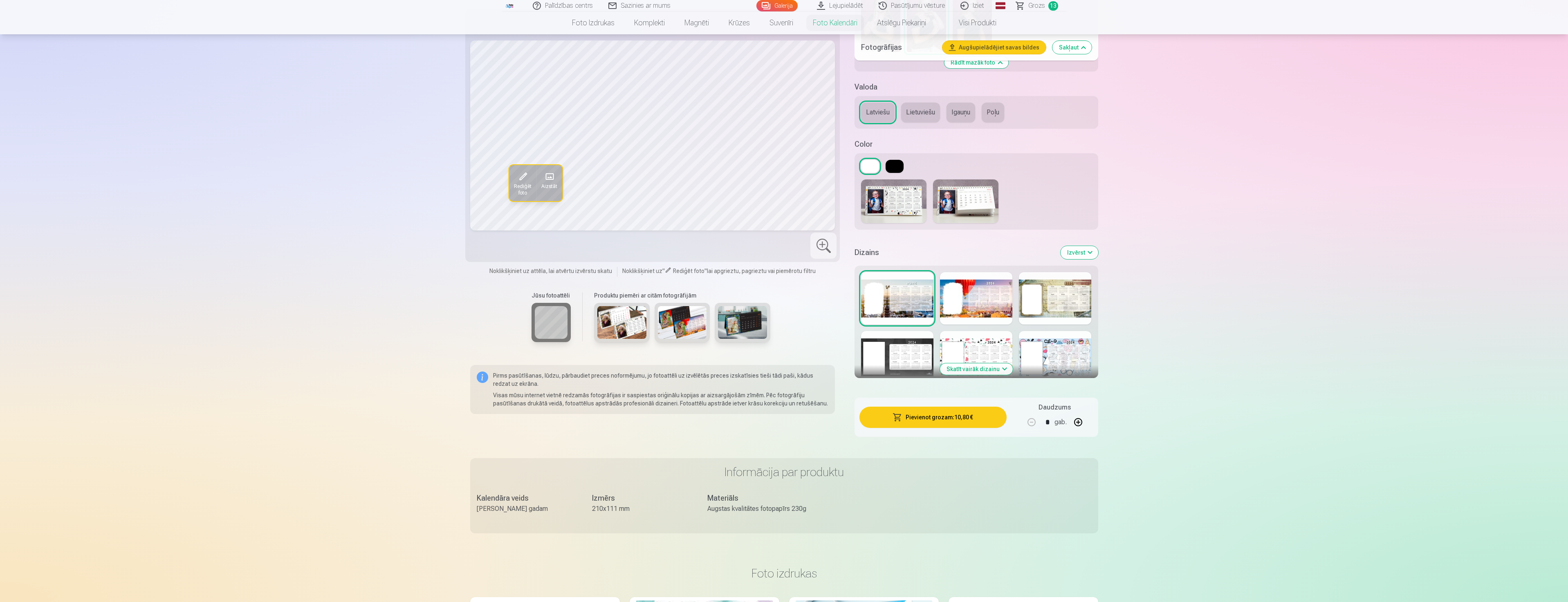
click at [989, 372] on button "Skatīt vairāk dizainu" at bounding box center [976, 369] width 73 height 12
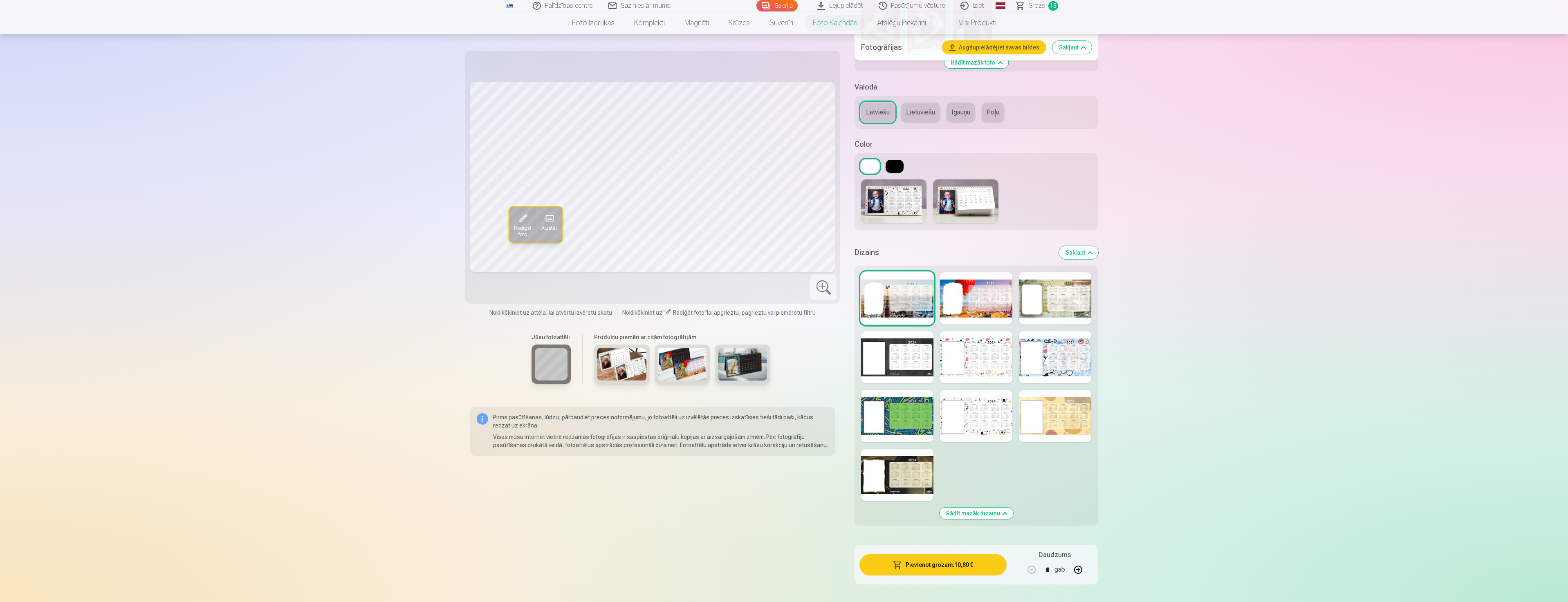
click at [967, 426] on div at bounding box center [976, 416] width 73 height 52
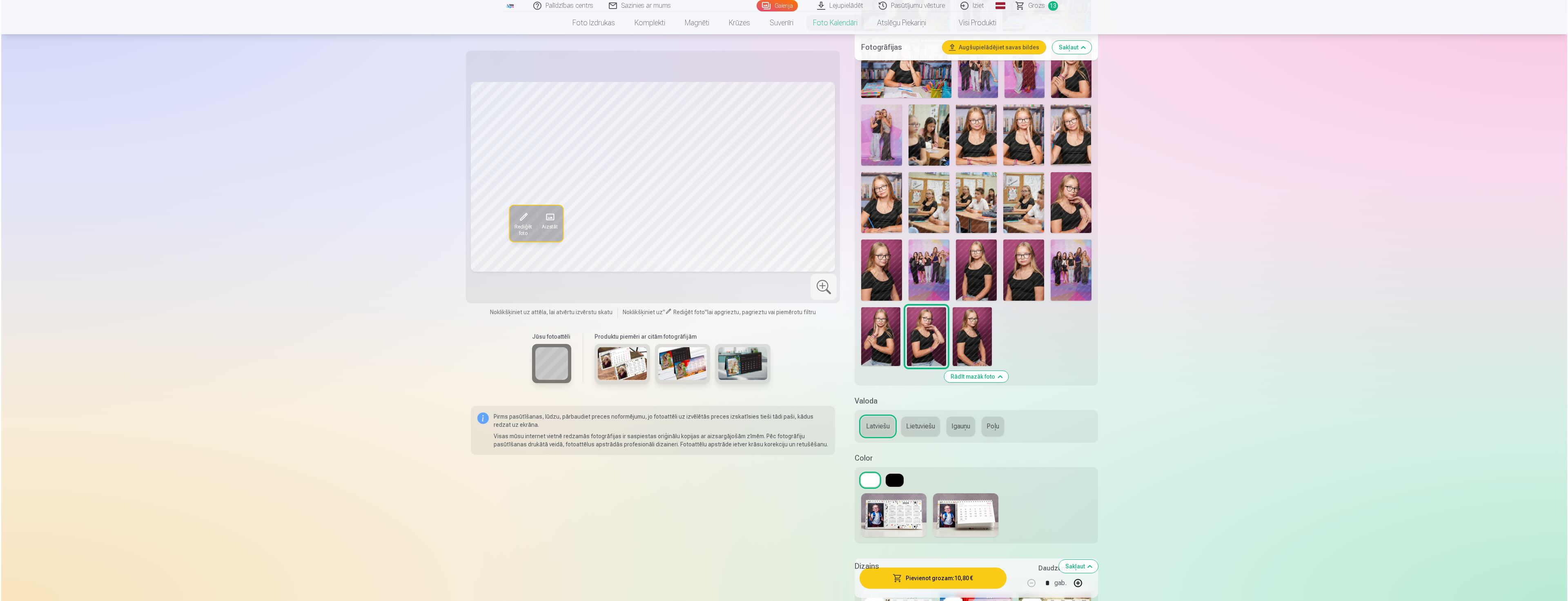
scroll to position [286, 0]
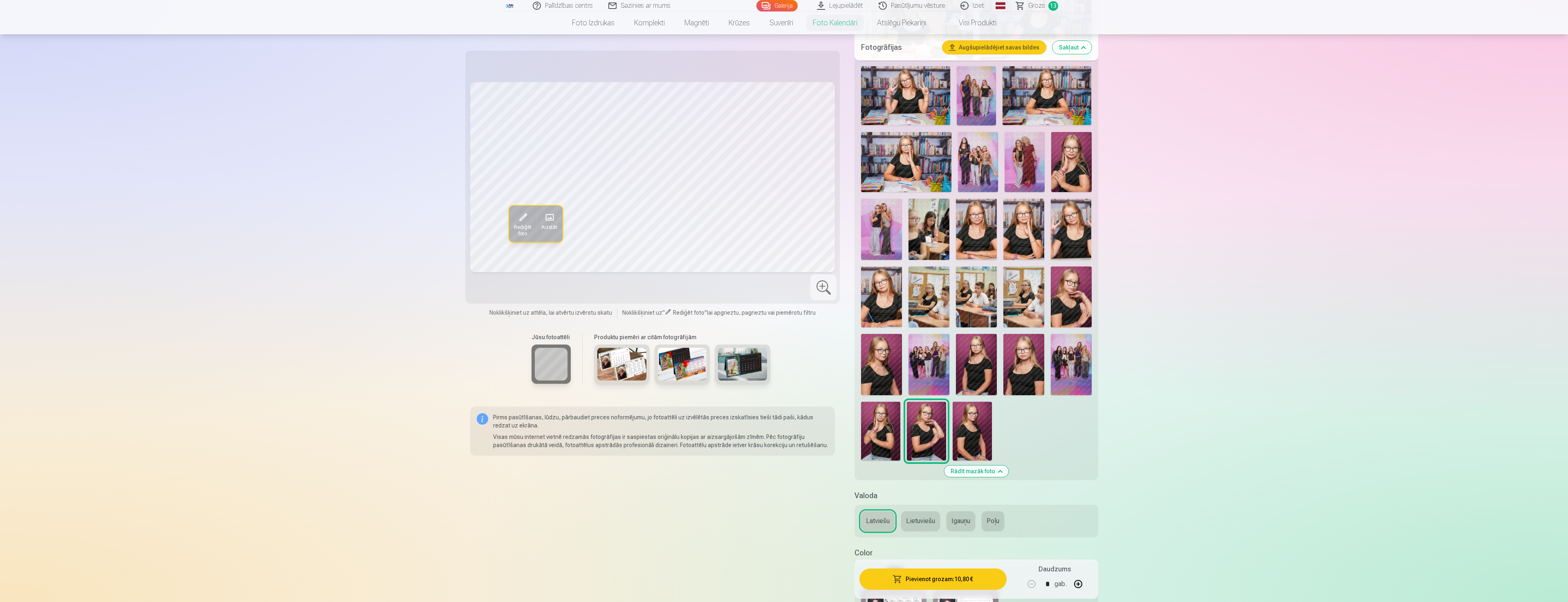
click at [931, 581] on button "Pievienot grozam : 10,80 €" at bounding box center [932, 579] width 147 height 21
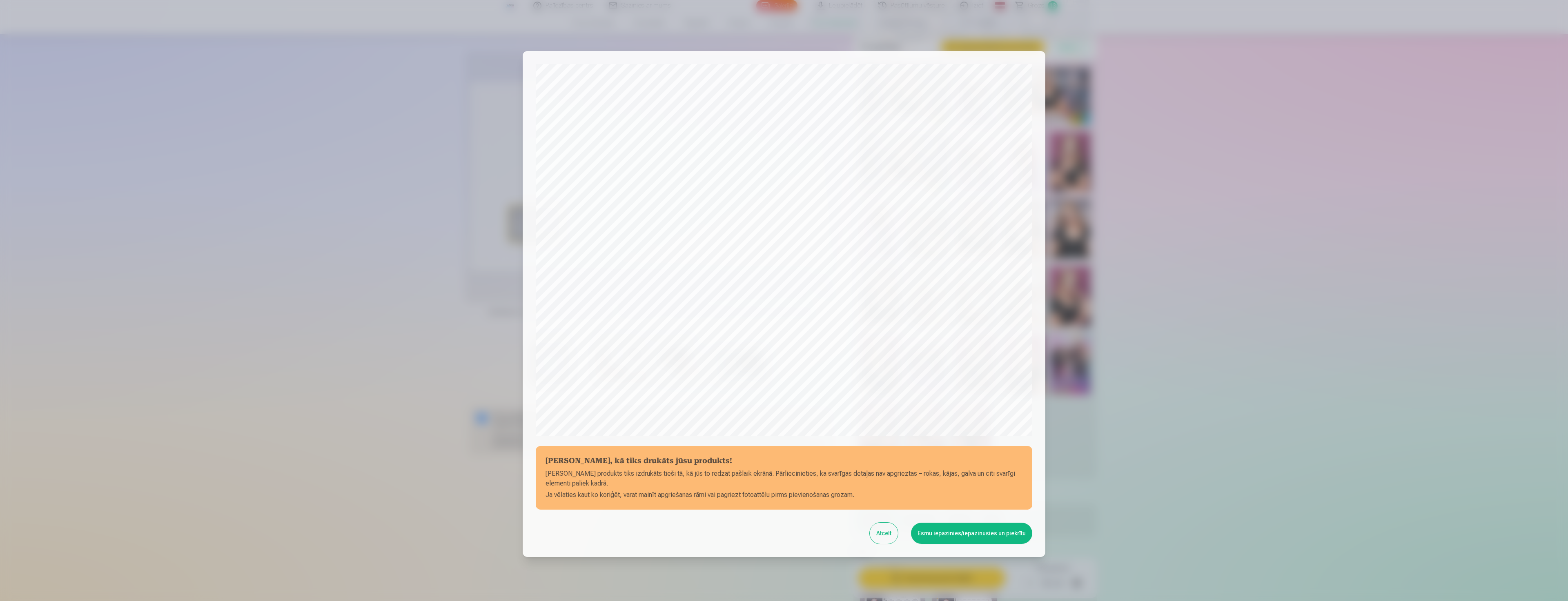
scroll to position [55, 0]
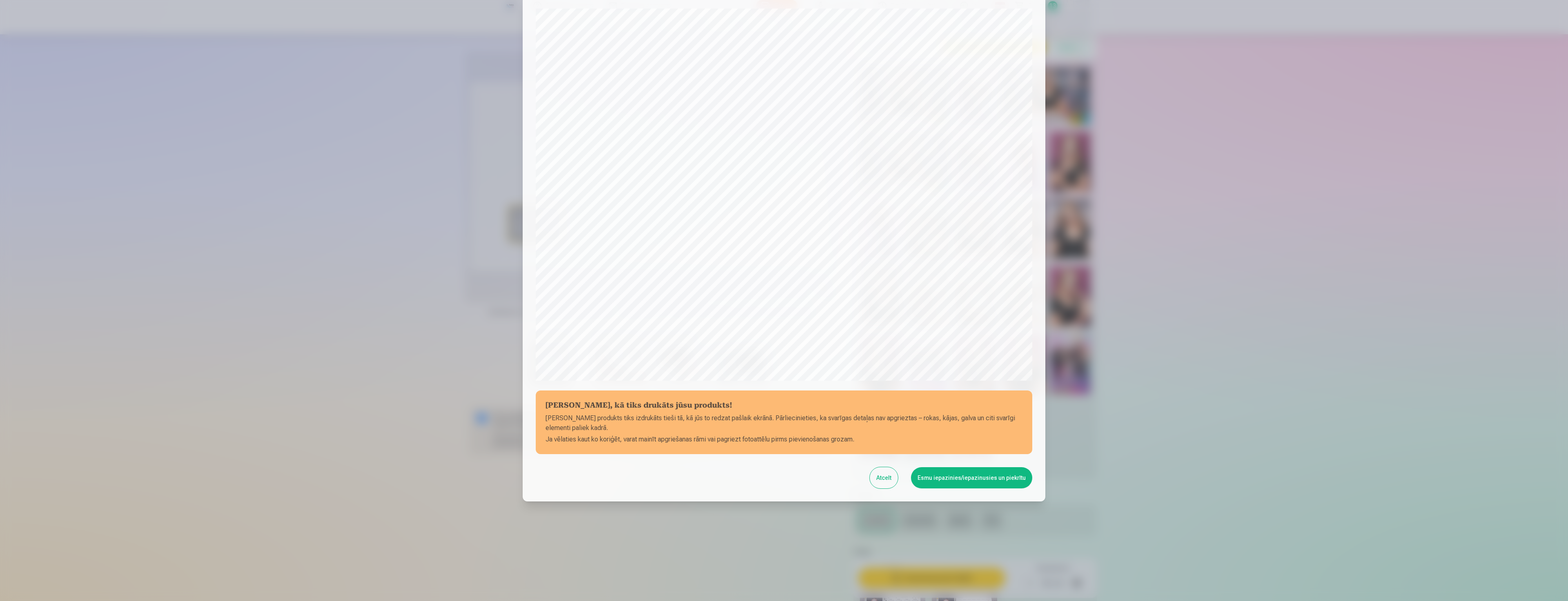
click at [981, 481] on button "Esmu iepazinies/iepazinusies un piekrītu" at bounding box center [971, 478] width 121 height 21
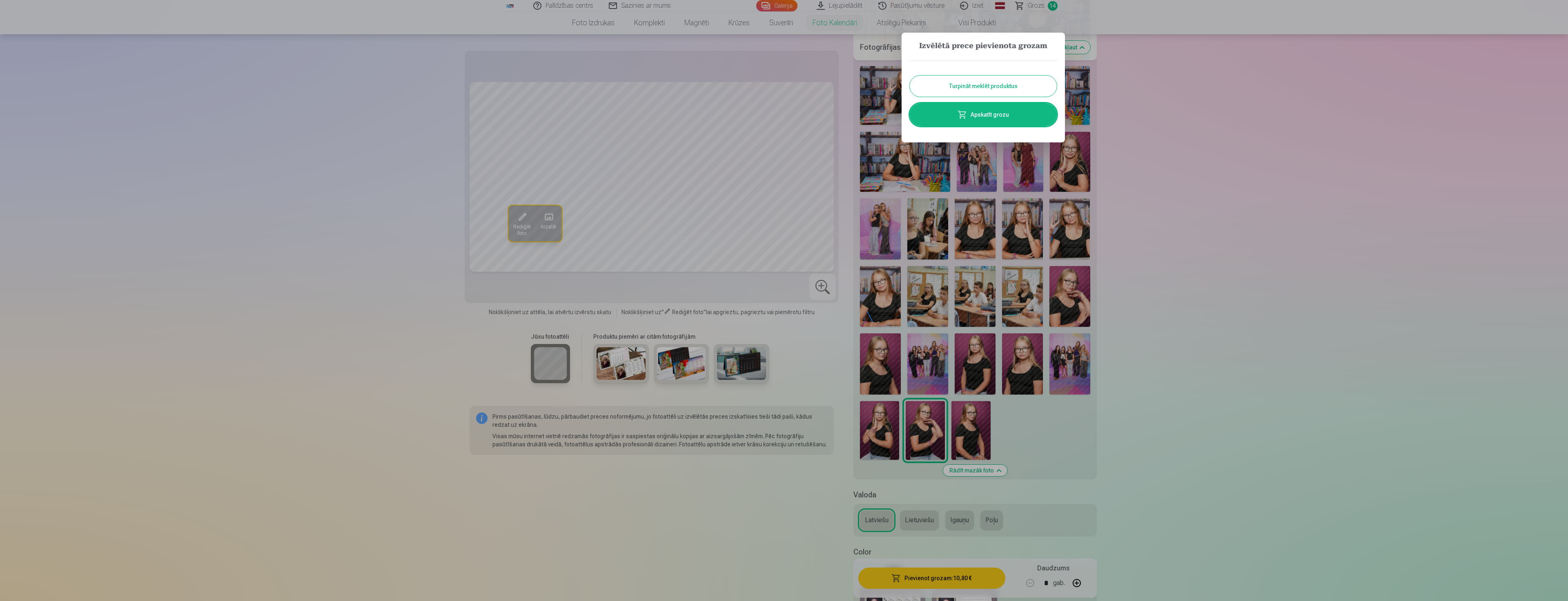
click at [1001, 114] on link "Apskatīt grozu" at bounding box center [983, 115] width 147 height 23
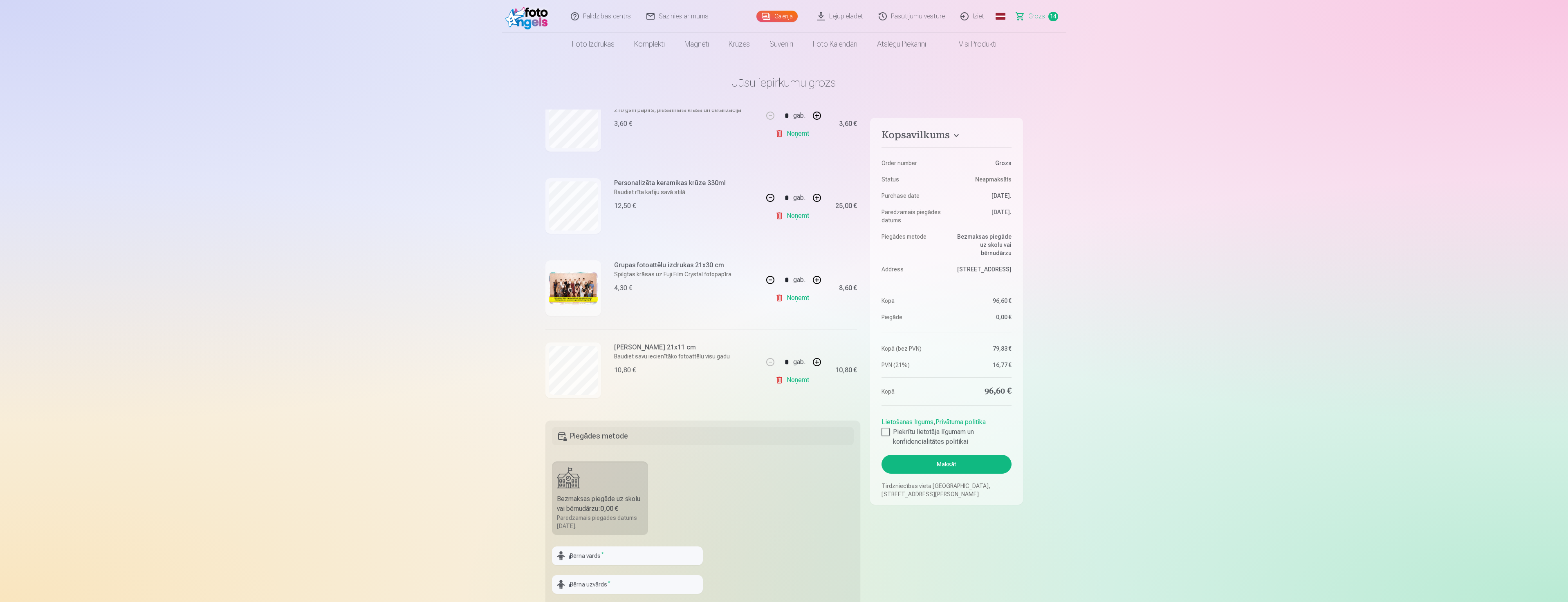
scroll to position [943, 0]
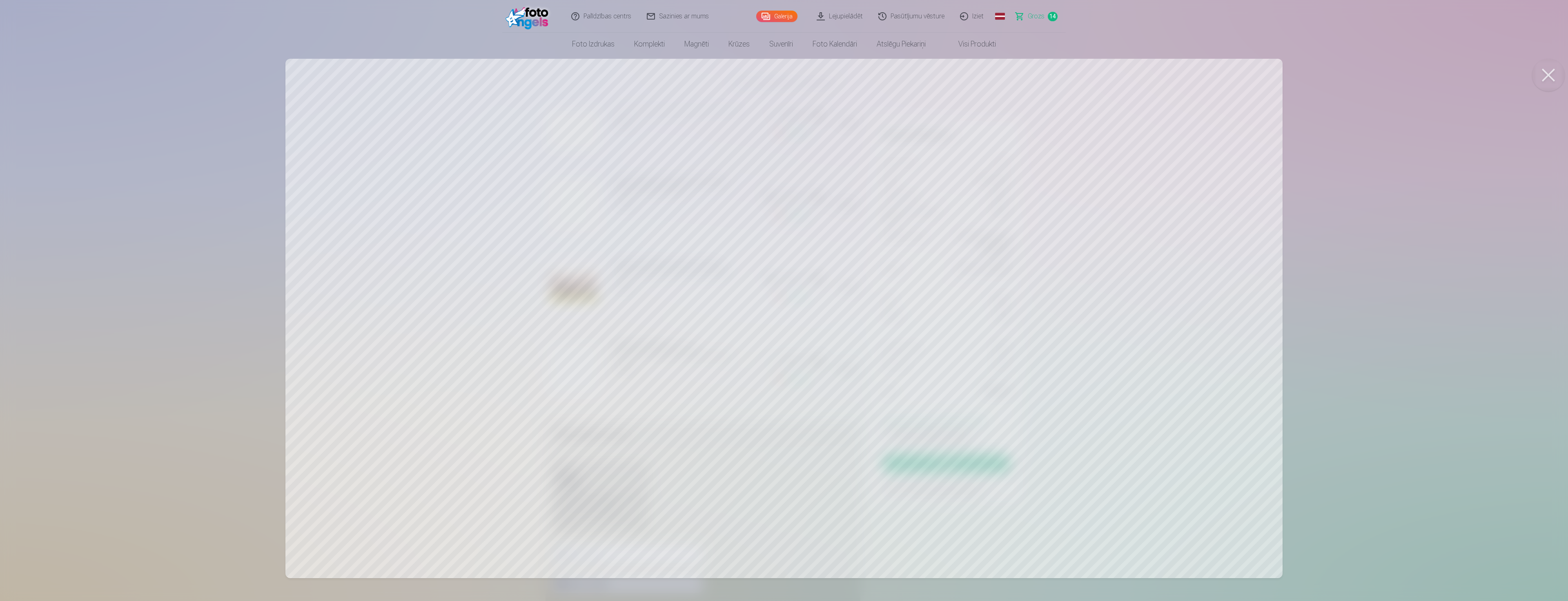
click at [1308, 38] on nav "Foto izdrukas Augstas kvalitātes fotoattēlu izdrukas 210 gsm papīrs, piesātināt…" at bounding box center [784, 44] width 1568 height 23
click at [1546, 66] on button at bounding box center [1549, 75] width 33 height 33
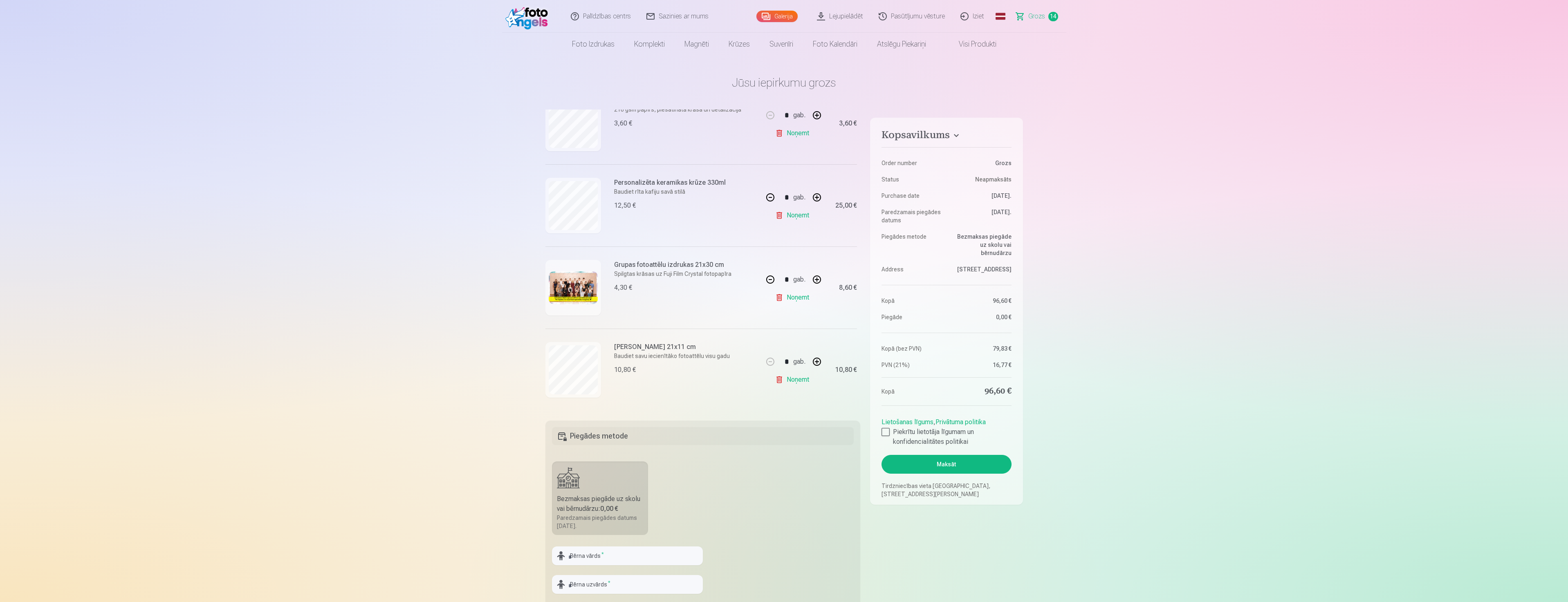
click at [768, 282] on button "button" at bounding box center [770, 280] width 20 height 19
type input "*"
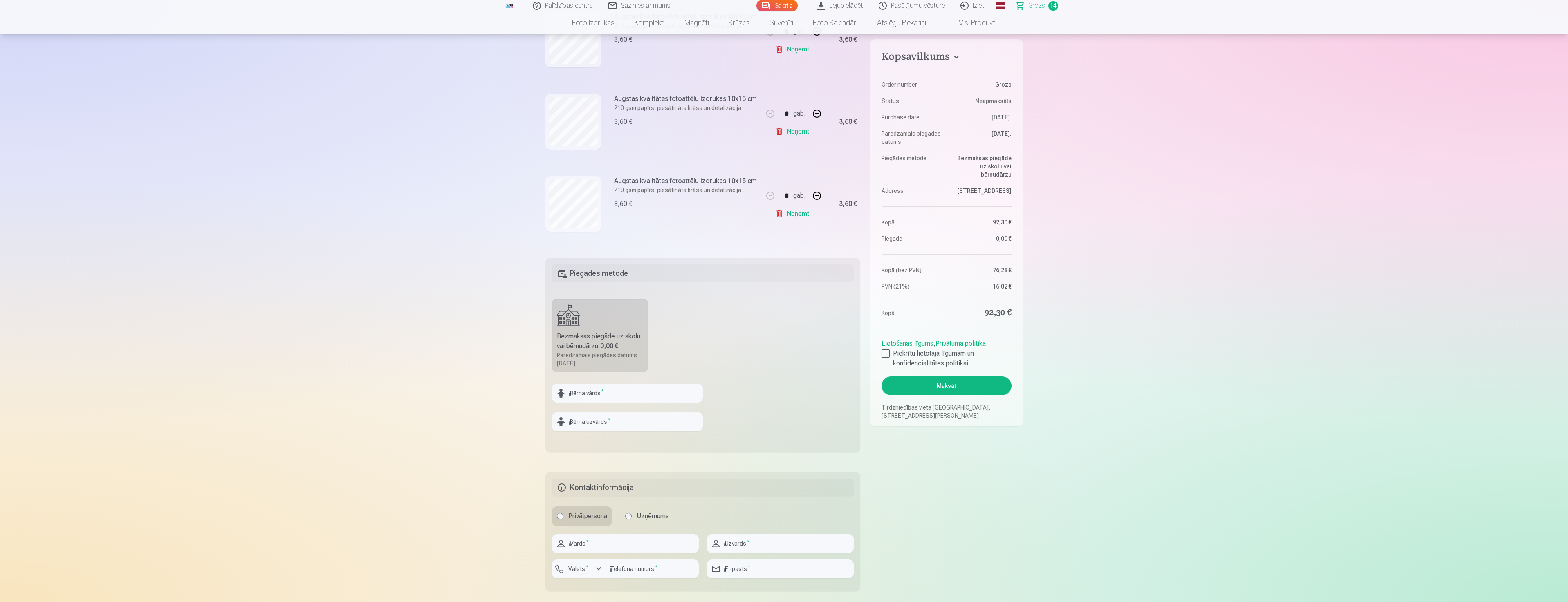
scroll to position [163, 0]
drag, startPoint x: 884, startPoint y: 356, endPoint x: 912, endPoint y: 376, distance: 34.4
click at [884, 356] on div at bounding box center [885, 353] width 8 height 8
click at [627, 393] on input "text" at bounding box center [628, 392] width 151 height 19
type input "******"
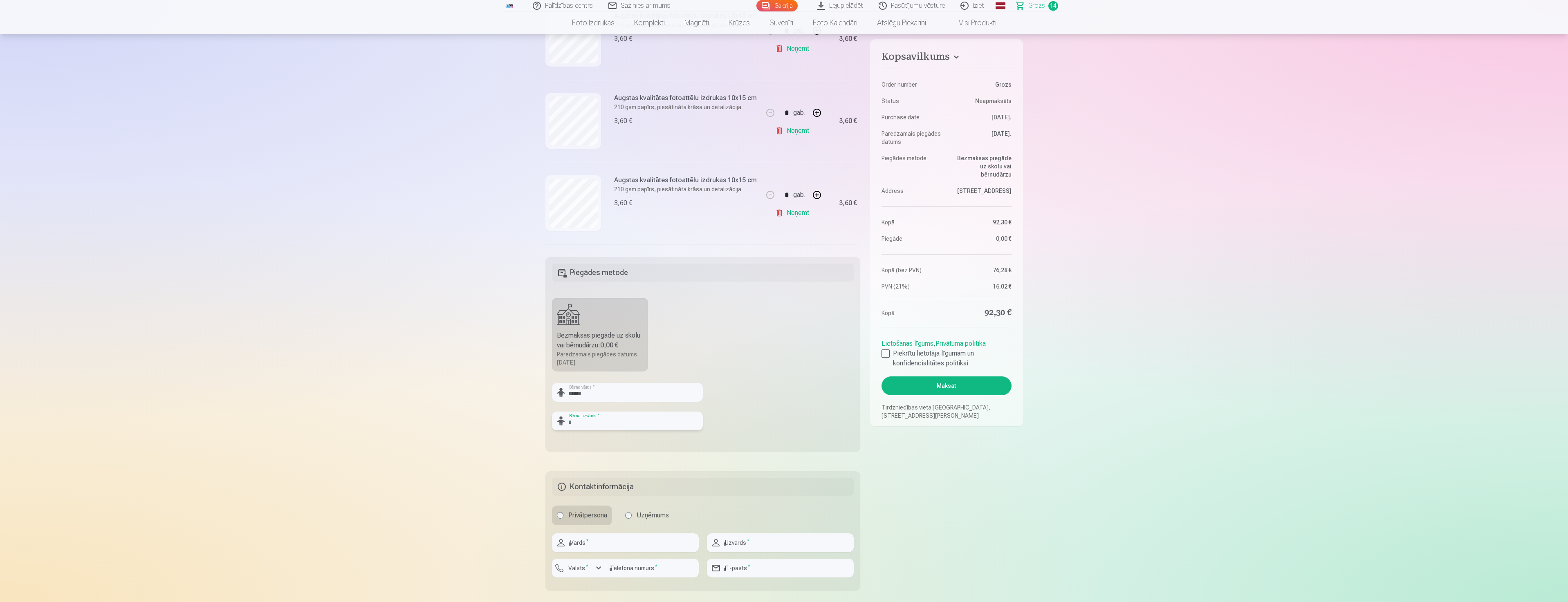
click at [601, 424] on input "text" at bounding box center [628, 421] width 151 height 19
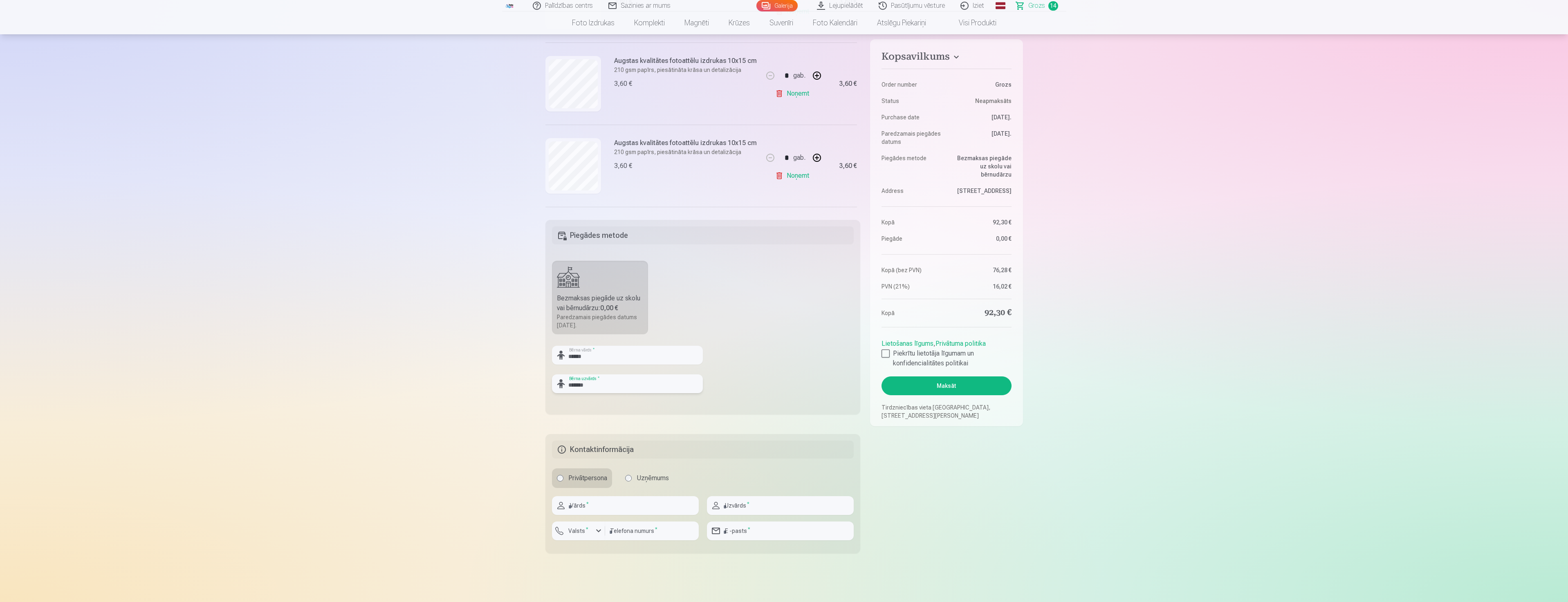
scroll to position [245, 0]
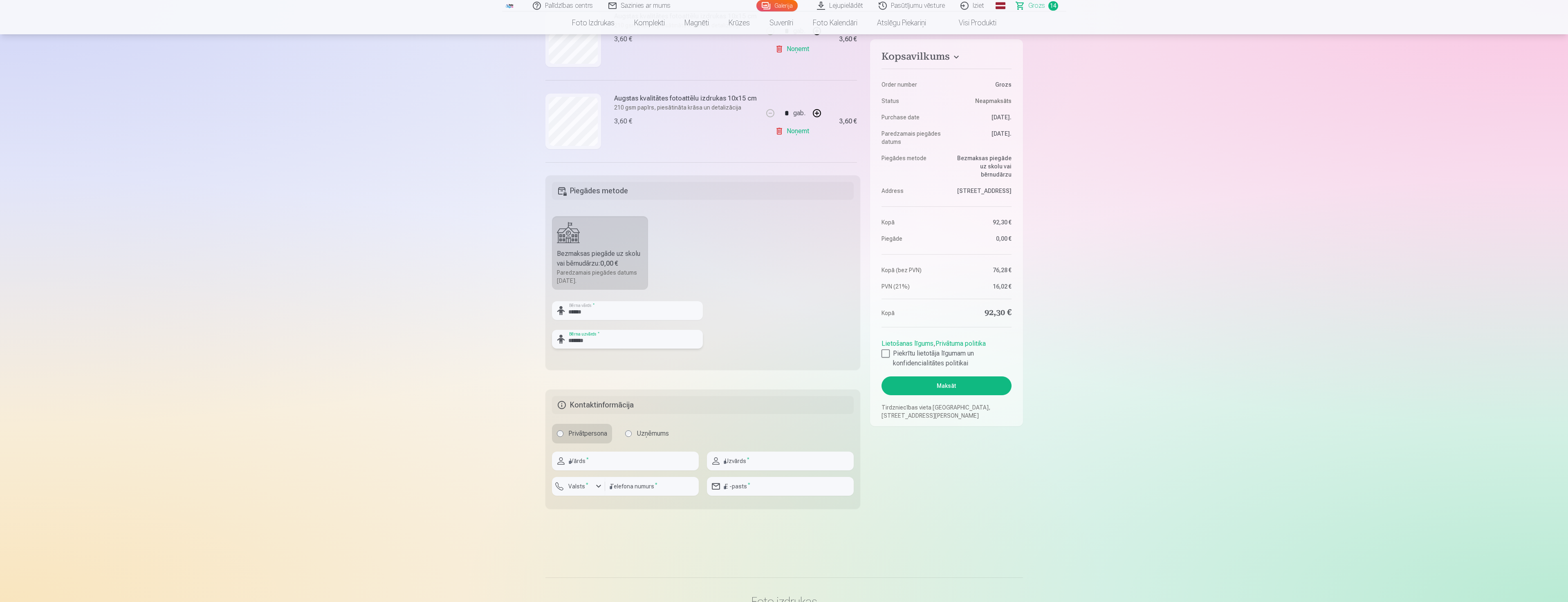
type input "*******"
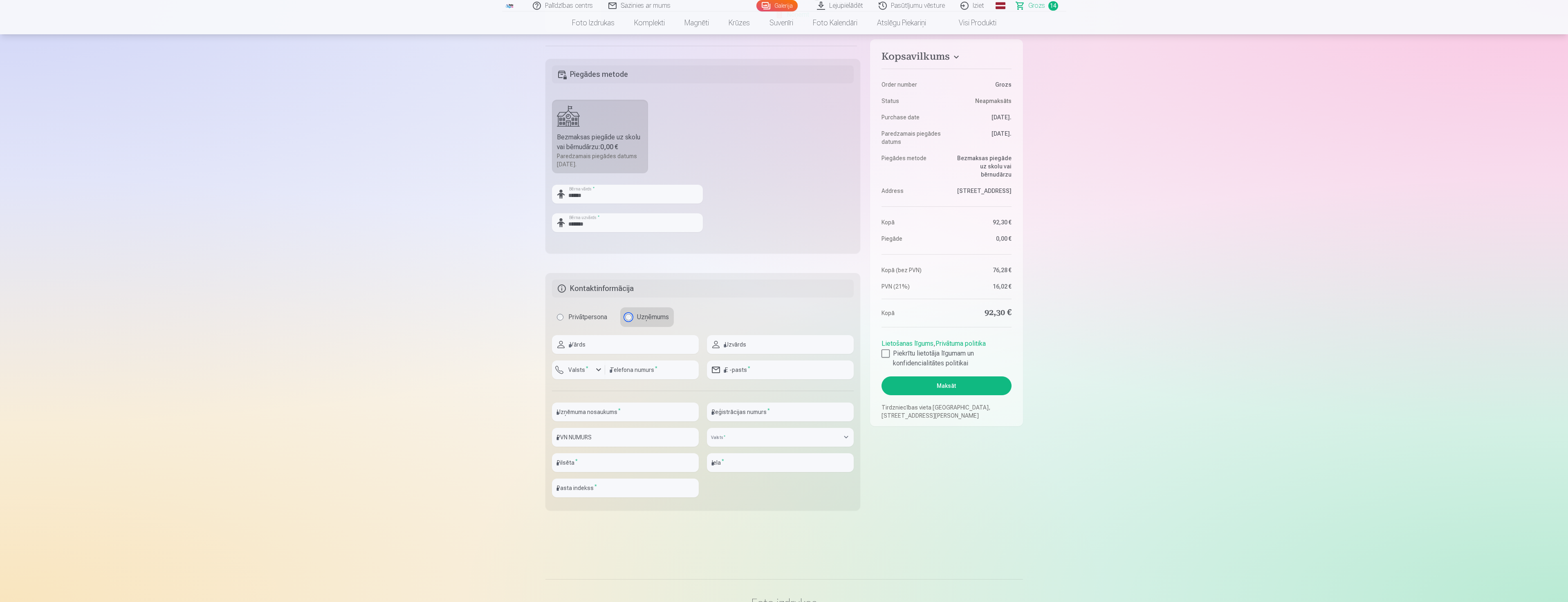
scroll to position [368, 0]
click at [600, 404] on input "text" at bounding box center [625, 406] width 147 height 19
type input "********"
click at [743, 408] on input "text" at bounding box center [780, 406] width 147 height 19
click at [742, 408] on input "text" at bounding box center [780, 406] width 147 height 19
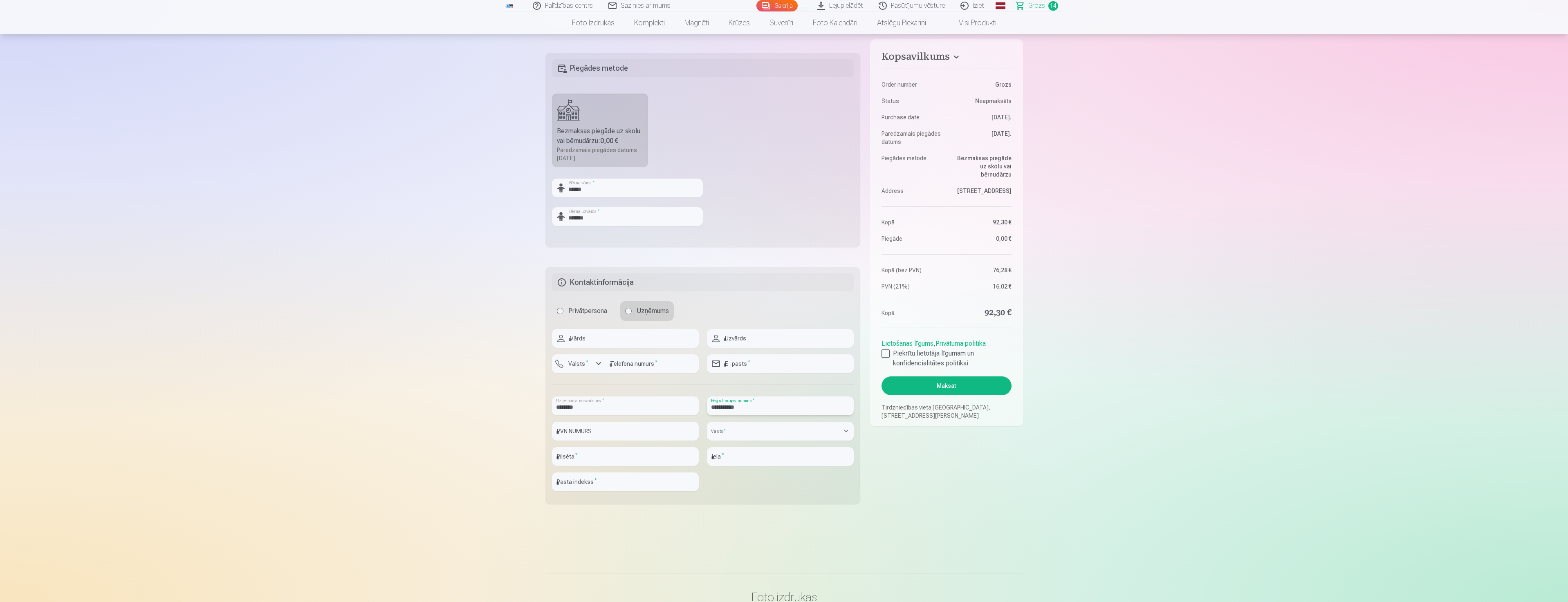
type input "**********"
click at [610, 435] on input "text" at bounding box center [625, 431] width 147 height 19
type input "**********"
click at [802, 431] on select "**********" at bounding box center [780, 431] width 147 height 19
select select "******"
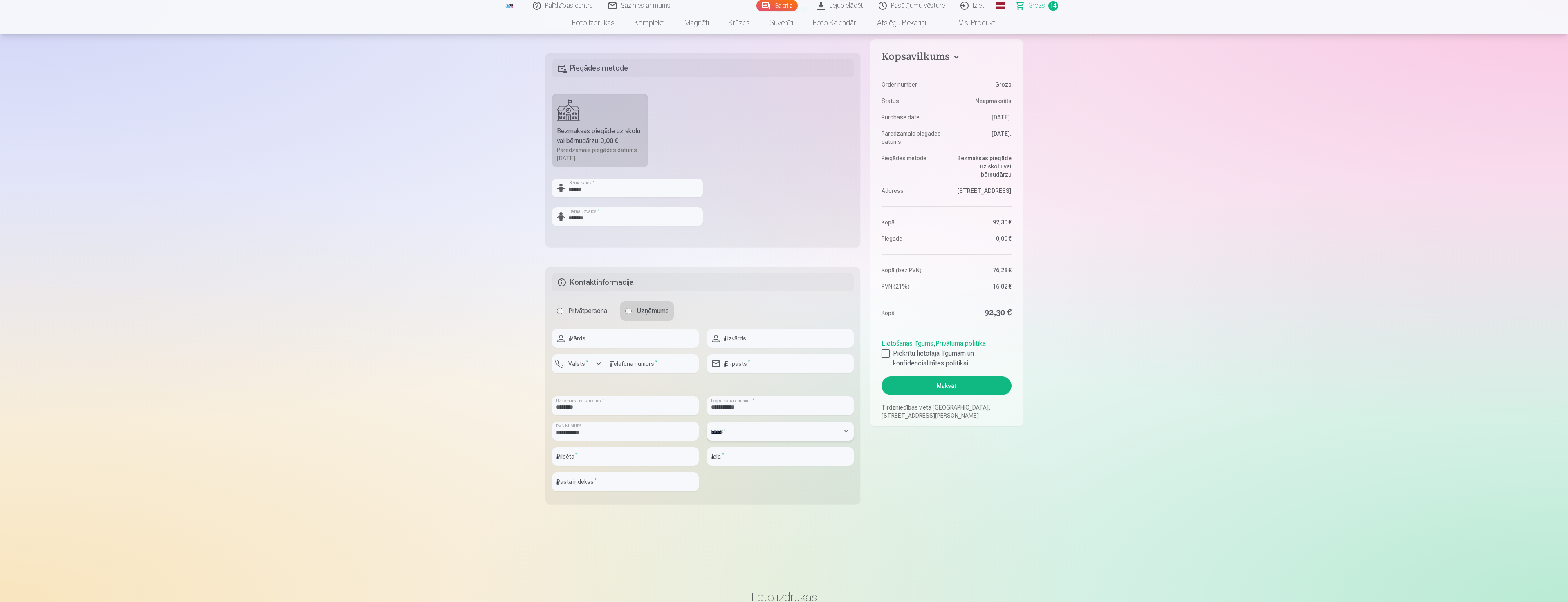
click at [707, 422] on select "**********" at bounding box center [780, 431] width 147 height 19
click at [726, 459] on input "text" at bounding box center [780, 456] width 147 height 19
type input "**********"
click at [576, 454] on input "text" at bounding box center [625, 456] width 147 height 19
type input "****"
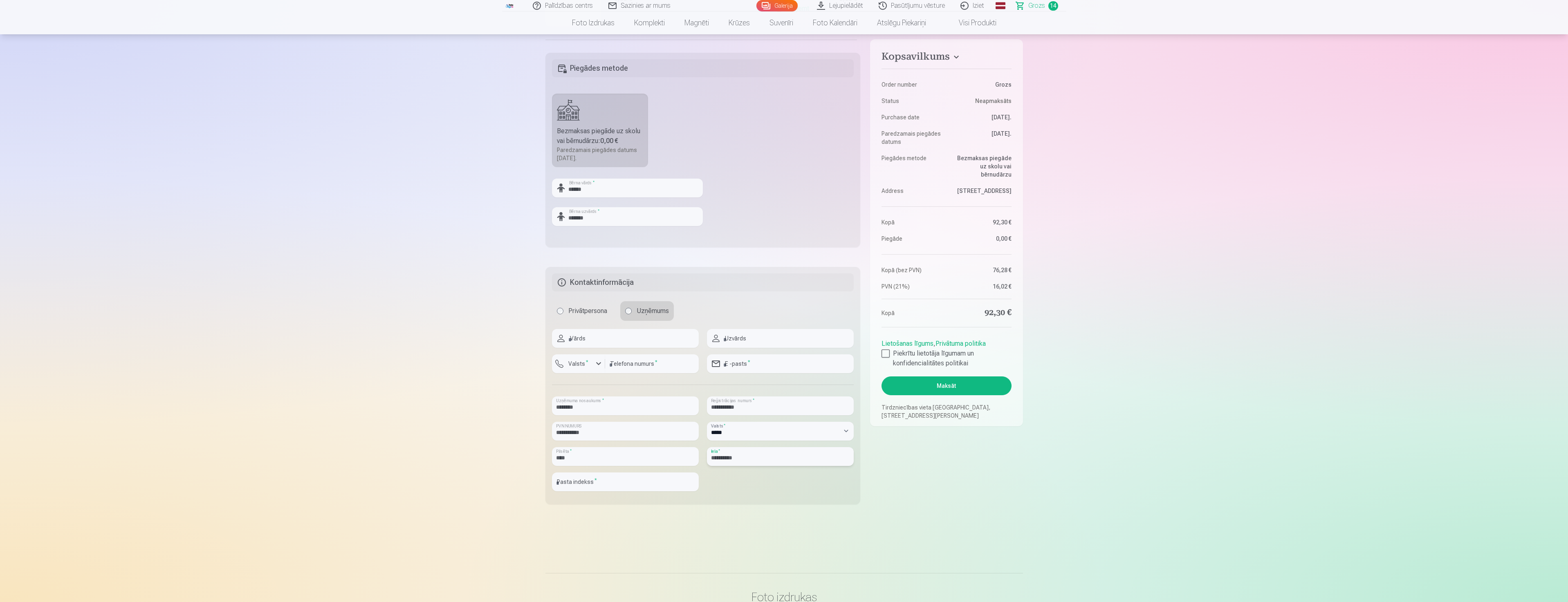
click at [757, 459] on input "**********" at bounding box center [780, 456] width 147 height 19
type input "**********"
click at [586, 484] on input "text" at bounding box center [625, 481] width 147 height 19
type input "****"
click at [605, 338] on input "text" at bounding box center [625, 338] width 147 height 19
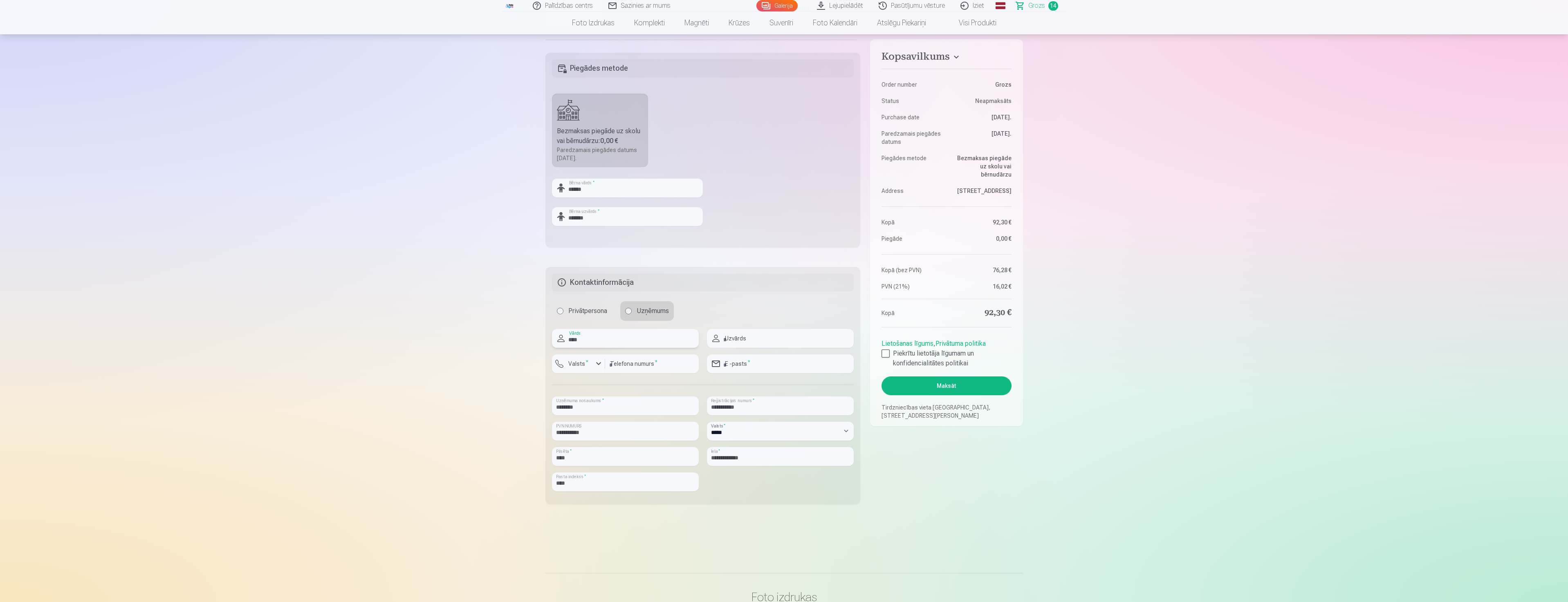
type input "****"
click at [568, 367] on label "Valsts *" at bounding box center [578, 363] width 27 height 8
drag, startPoint x: 588, startPoint y: 403, endPoint x: 625, endPoint y: 377, distance: 45.2
click at [588, 403] on div "+371" at bounding box center [583, 403] width 16 height 10
click at [635, 363] on input "number" at bounding box center [652, 364] width 94 height 19
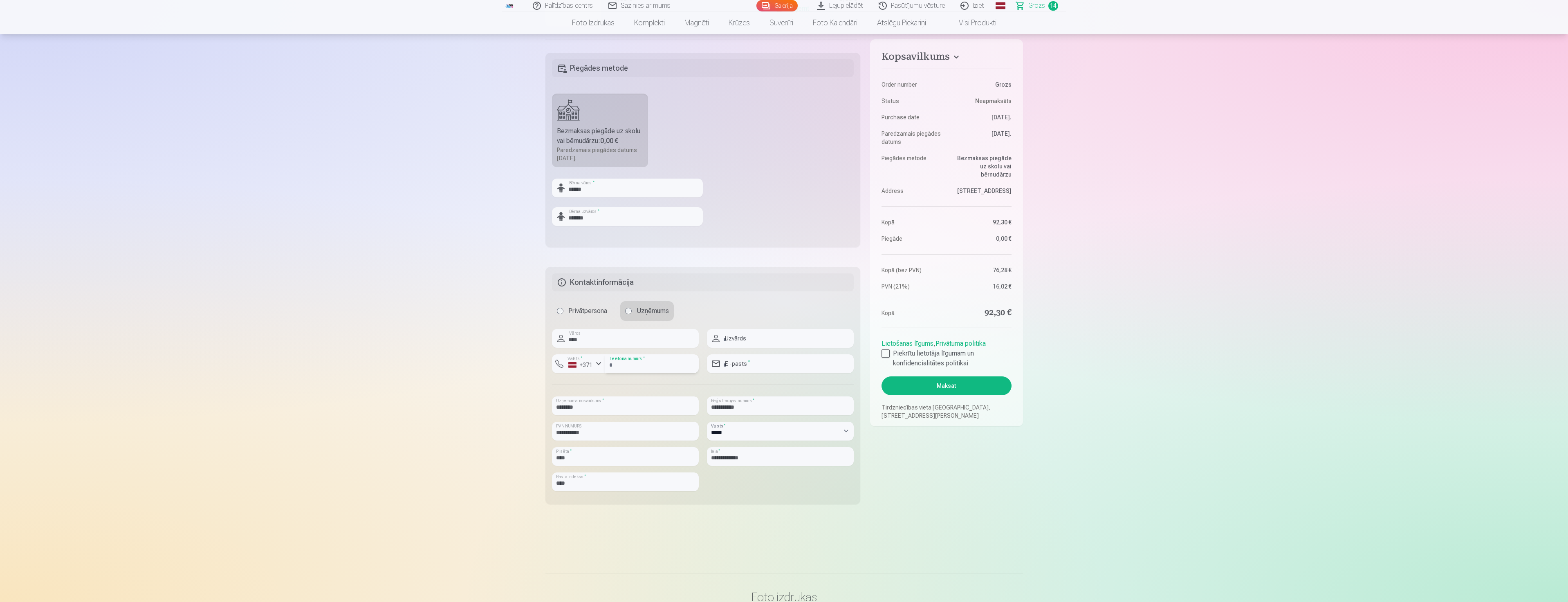
type input "********"
click at [768, 347] on input "text" at bounding box center [780, 338] width 147 height 19
type input "*******"
click at [770, 366] on input "email" at bounding box center [780, 364] width 147 height 19
click at [771, 367] on input "email" at bounding box center [780, 364] width 147 height 19
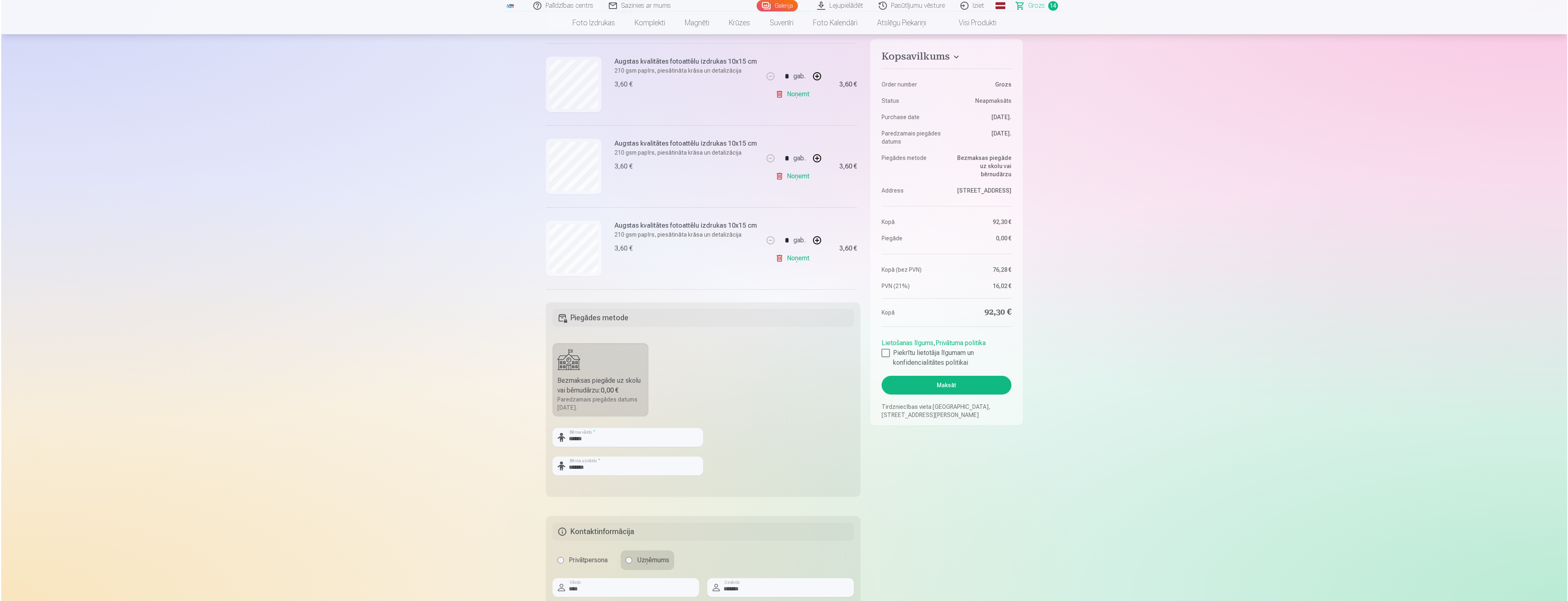
scroll to position [245, 0]
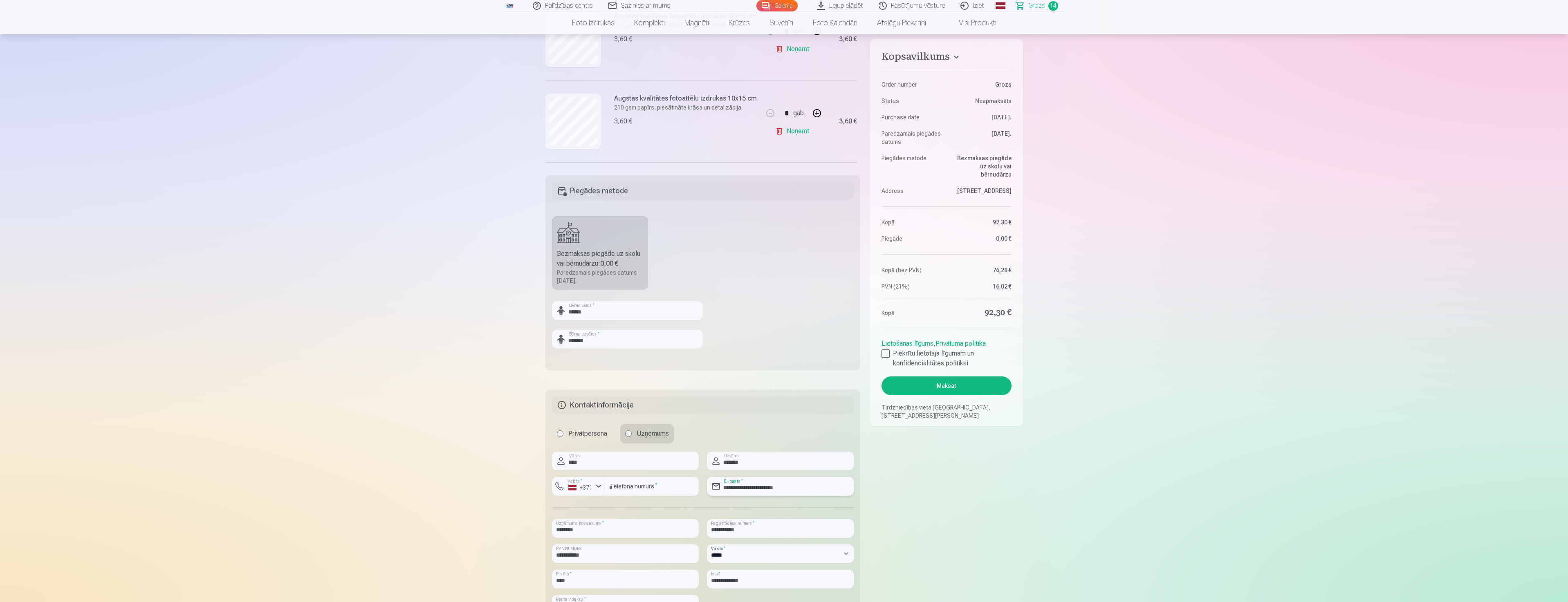
type input "**********"
click at [963, 392] on button "Maksāt" at bounding box center [946, 386] width 130 height 19
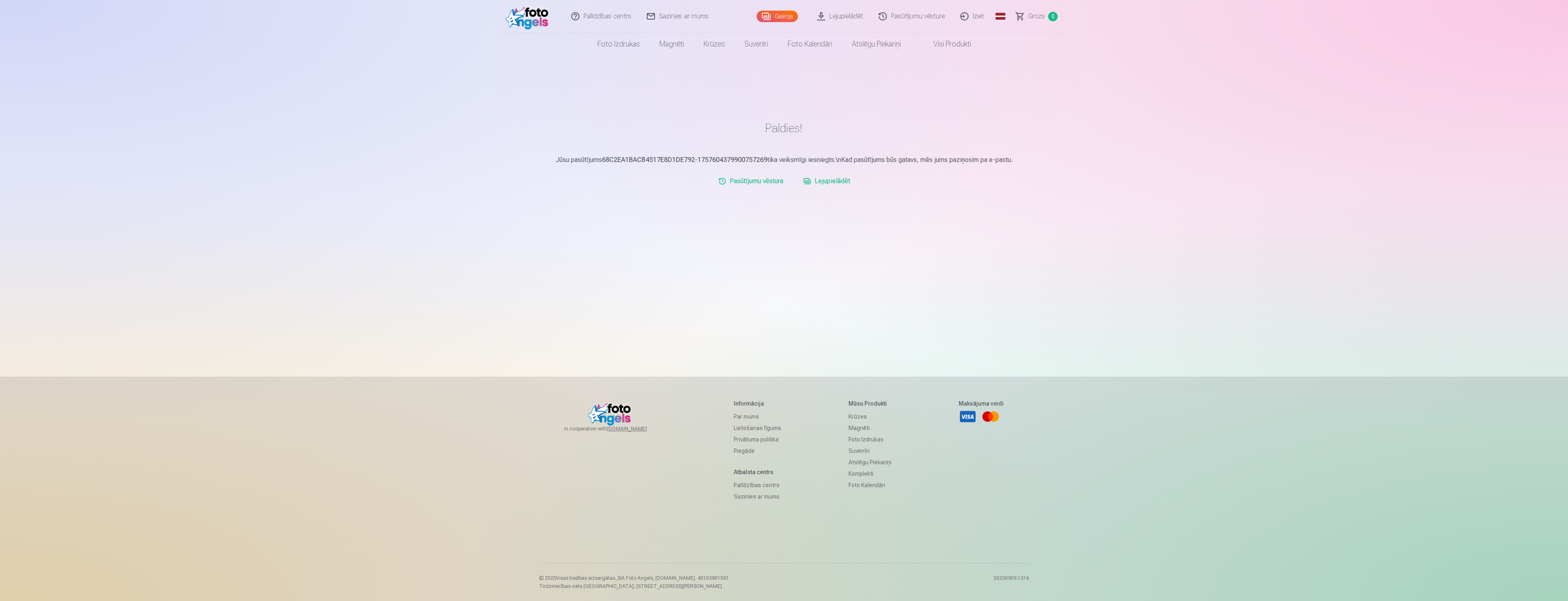
click at [833, 179] on link "Lejupielādēt" at bounding box center [827, 181] width 54 height 16
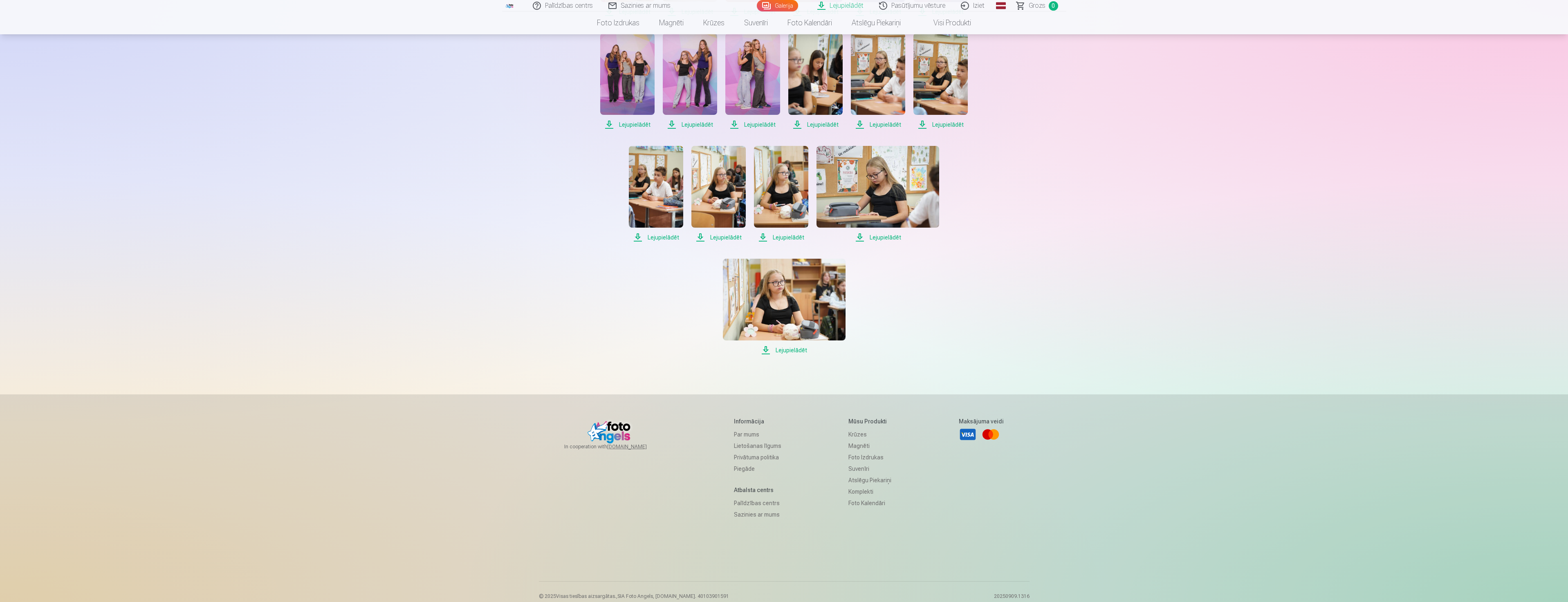
scroll to position [642, 0]
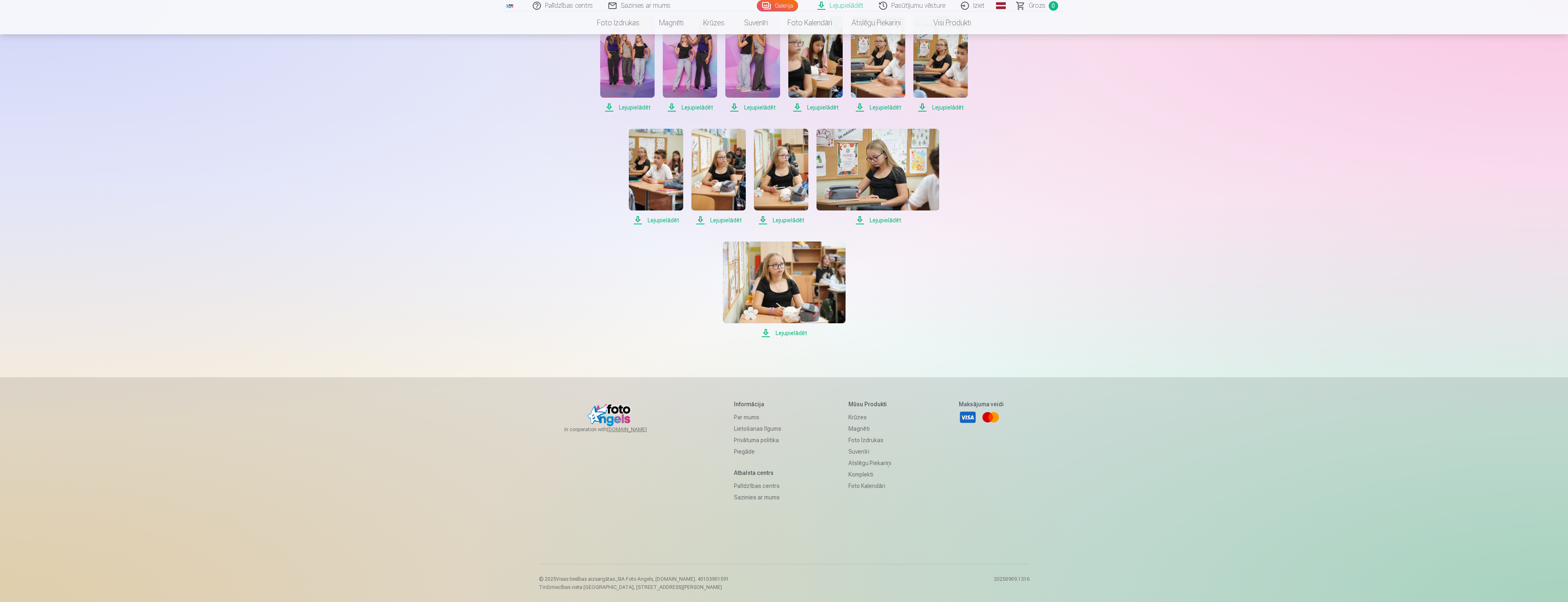
click at [785, 336] on span "Lejupielādēt" at bounding box center [784, 333] width 122 height 10
click at [787, 330] on span "Lejupielādēt" at bounding box center [784, 333] width 122 height 10
click at [650, 219] on span "Lejupielādēt" at bounding box center [656, 221] width 54 height 10
drag, startPoint x: 723, startPoint y: 218, endPoint x: 734, endPoint y: 220, distance: 11.2
click at [723, 218] on span "Lejupielādēt" at bounding box center [718, 221] width 54 height 10
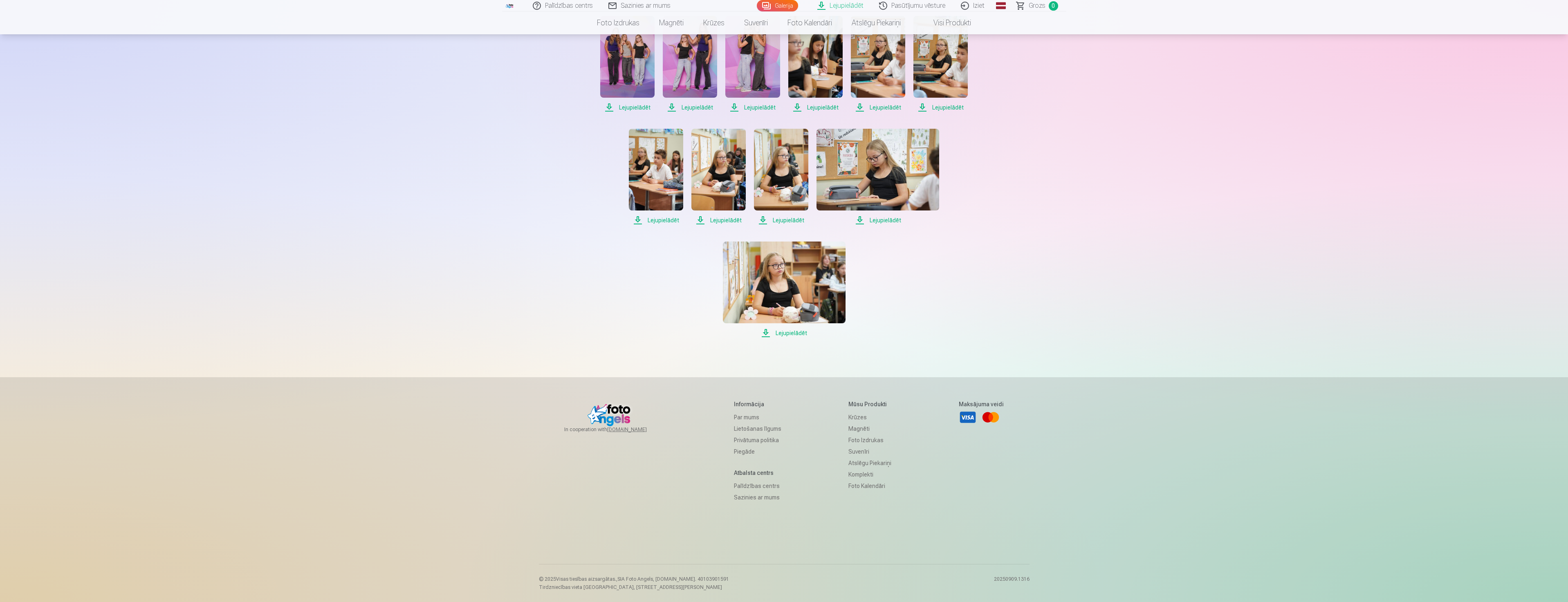
drag, startPoint x: 778, startPoint y: 221, endPoint x: 814, endPoint y: 221, distance: 36.0
click at [778, 221] on span "Lejupielādēt" at bounding box center [781, 221] width 54 height 10
click at [878, 222] on span "Lejupielādēt" at bounding box center [878, 221] width 122 height 10
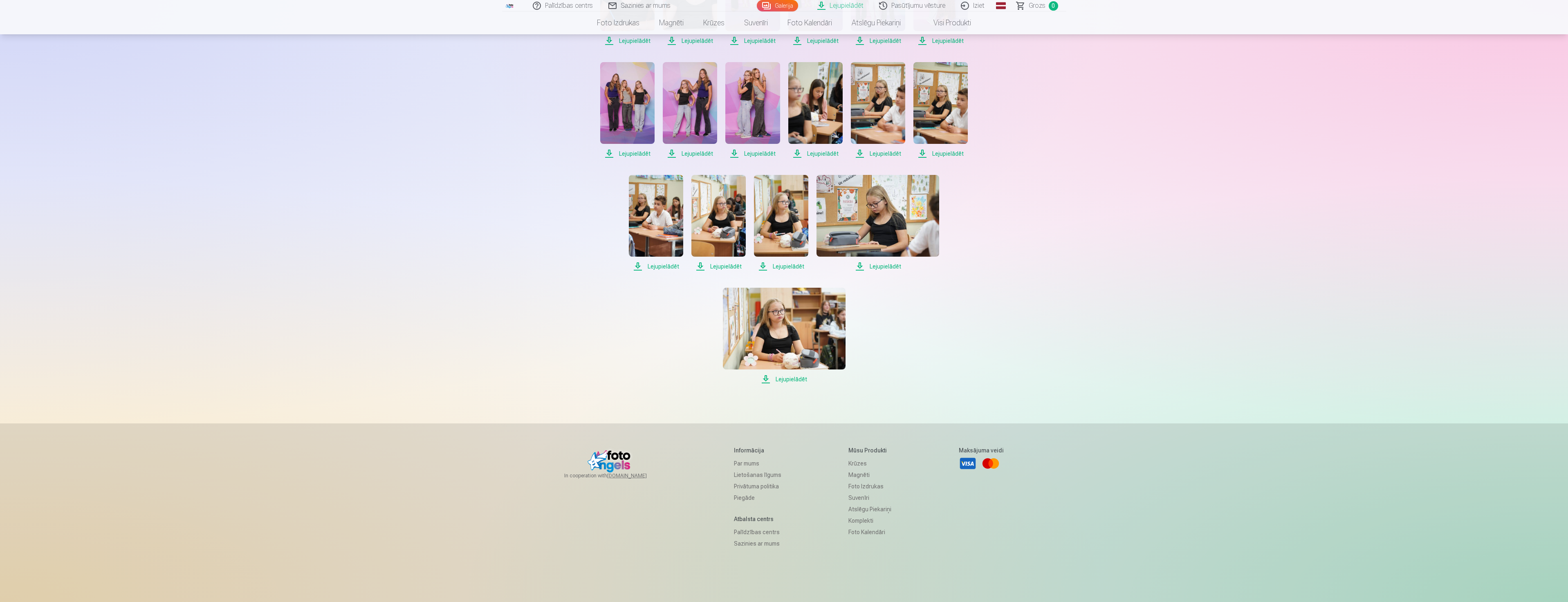
scroll to position [519, 0]
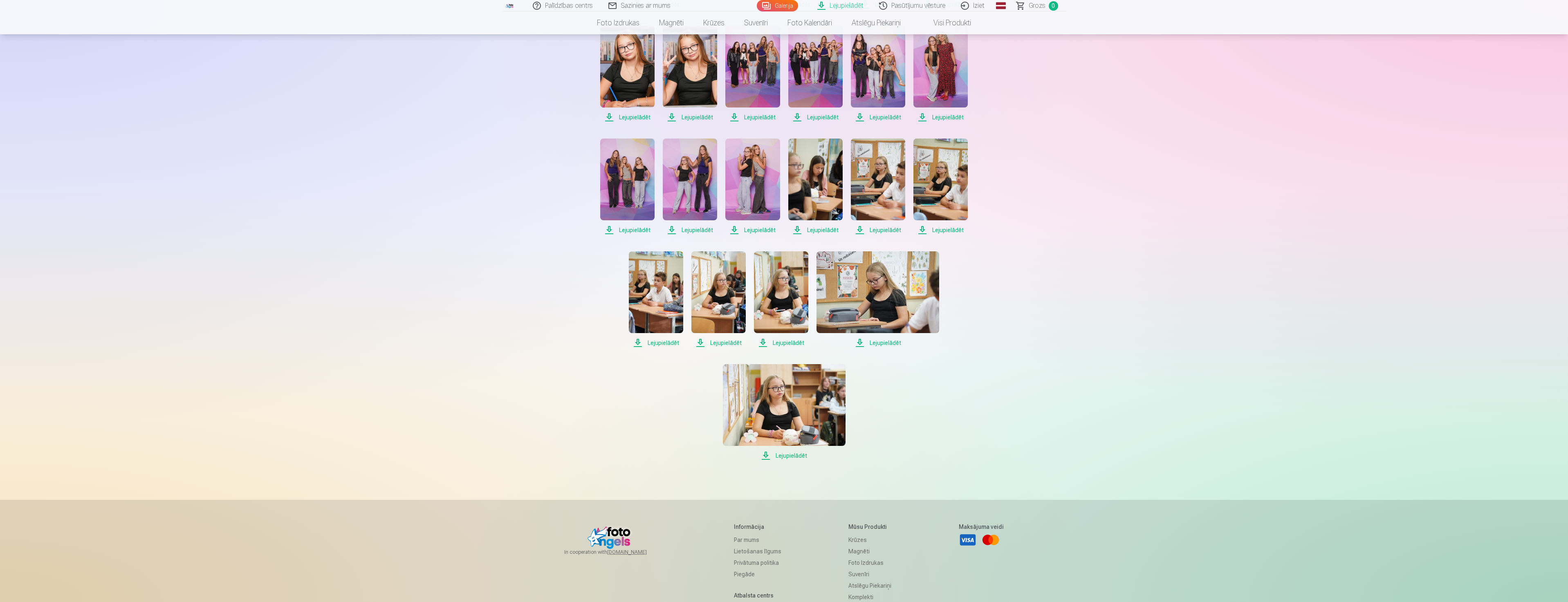
click at [948, 228] on span "Lejupielādēt" at bounding box center [940, 230] width 54 height 10
click at [874, 230] on span "Lejupielādēt" at bounding box center [878, 230] width 54 height 10
drag, startPoint x: 819, startPoint y: 230, endPoint x: 799, endPoint y: 230, distance: 20.0
click at [819, 230] on span "Lejupielādēt" at bounding box center [815, 230] width 54 height 10
click at [758, 230] on span "Lejupielādēt" at bounding box center [752, 230] width 54 height 10
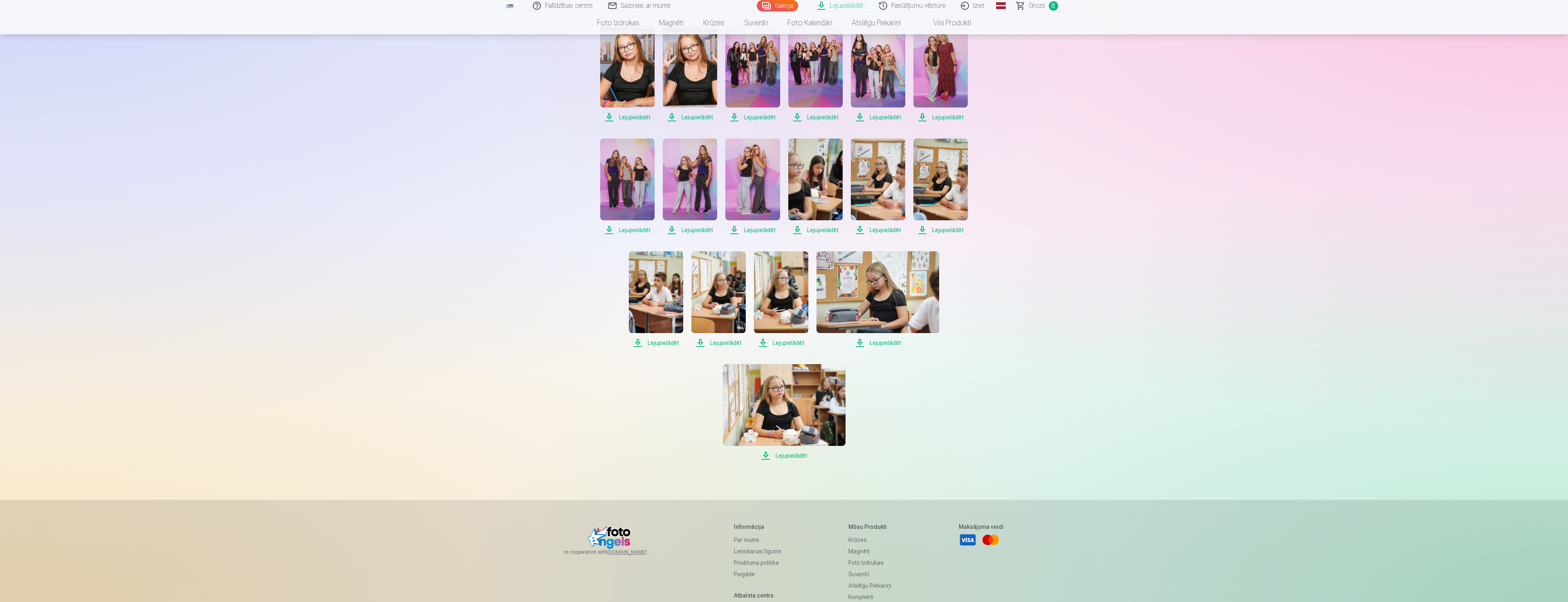
click at [697, 231] on span "Lejupielādēt" at bounding box center [689, 230] width 54 height 10
click at [635, 228] on span "Lejupielādēt" at bounding box center [627, 230] width 54 height 10
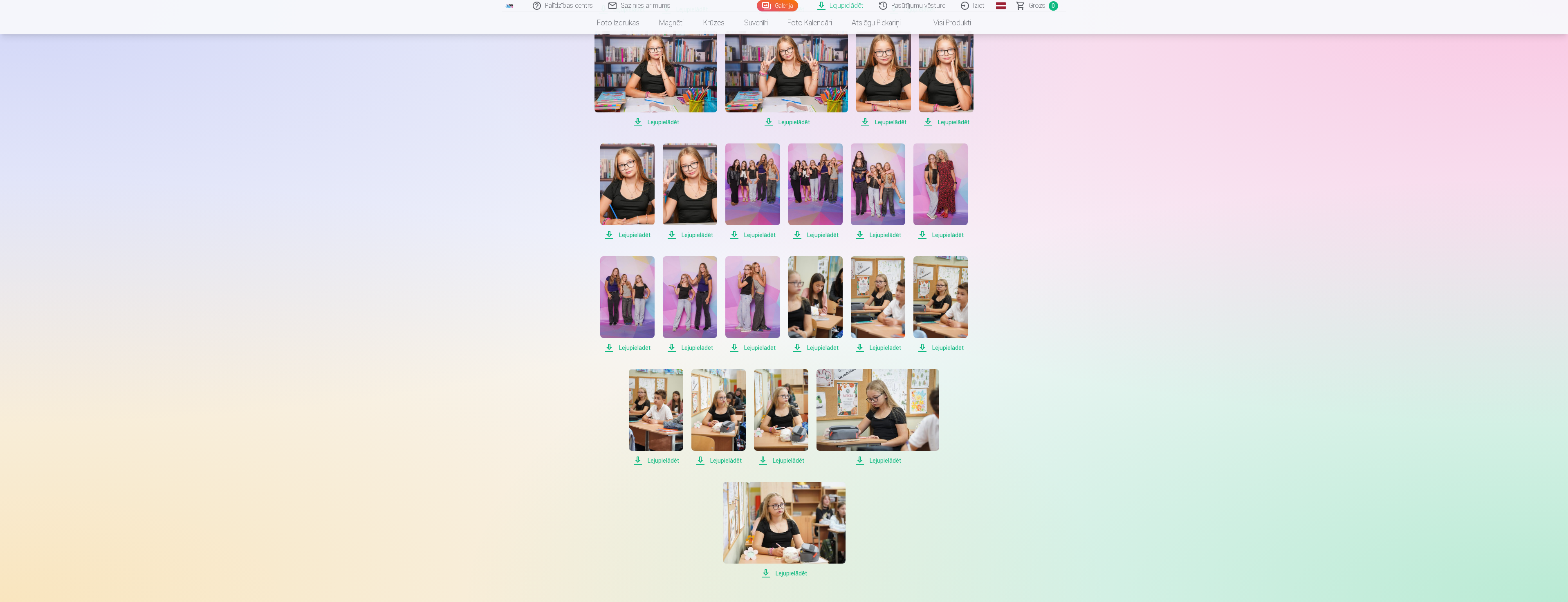
scroll to position [396, 0]
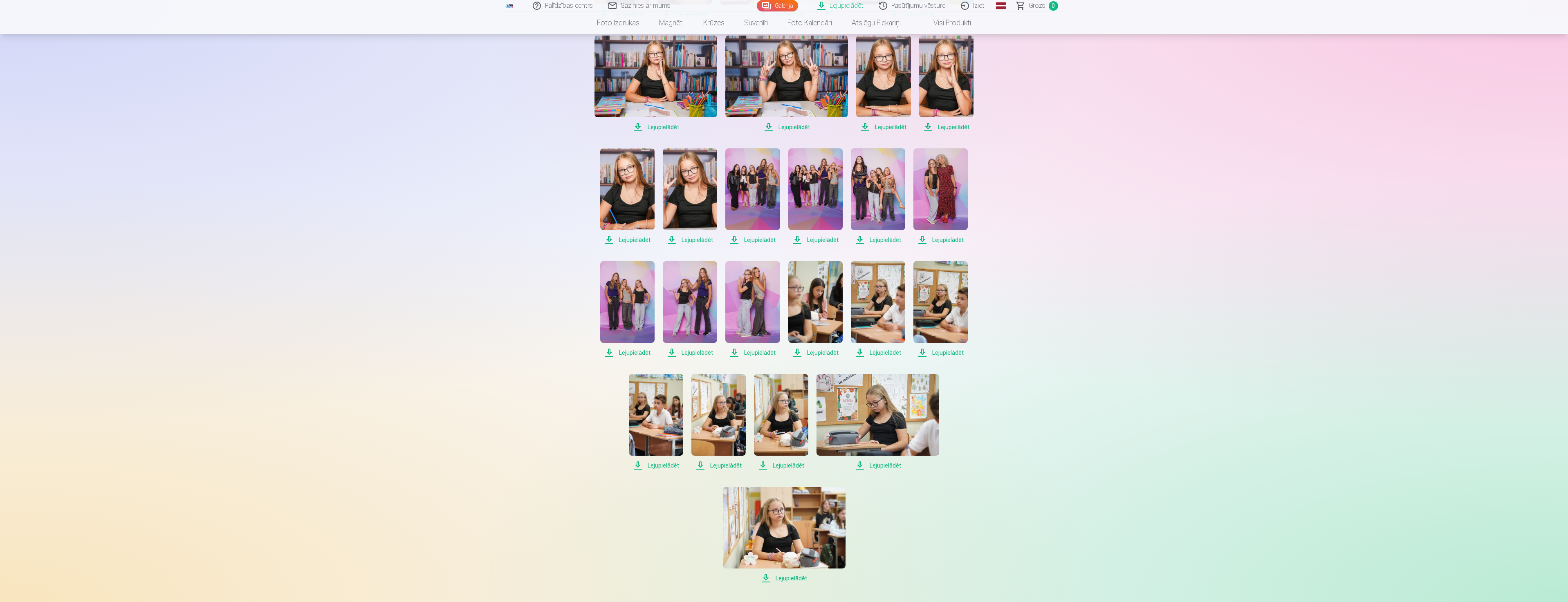
click at [634, 240] on span "Lejupielādēt" at bounding box center [627, 240] width 54 height 10
click at [687, 240] on span "Lejupielādēt" at bounding box center [689, 240] width 54 height 10
click at [758, 236] on span "Lejupielādēt" at bounding box center [752, 240] width 54 height 10
click at [814, 239] on span "Lejupielādēt" at bounding box center [815, 240] width 54 height 10
click at [881, 242] on span "Lejupielādēt" at bounding box center [878, 240] width 54 height 10
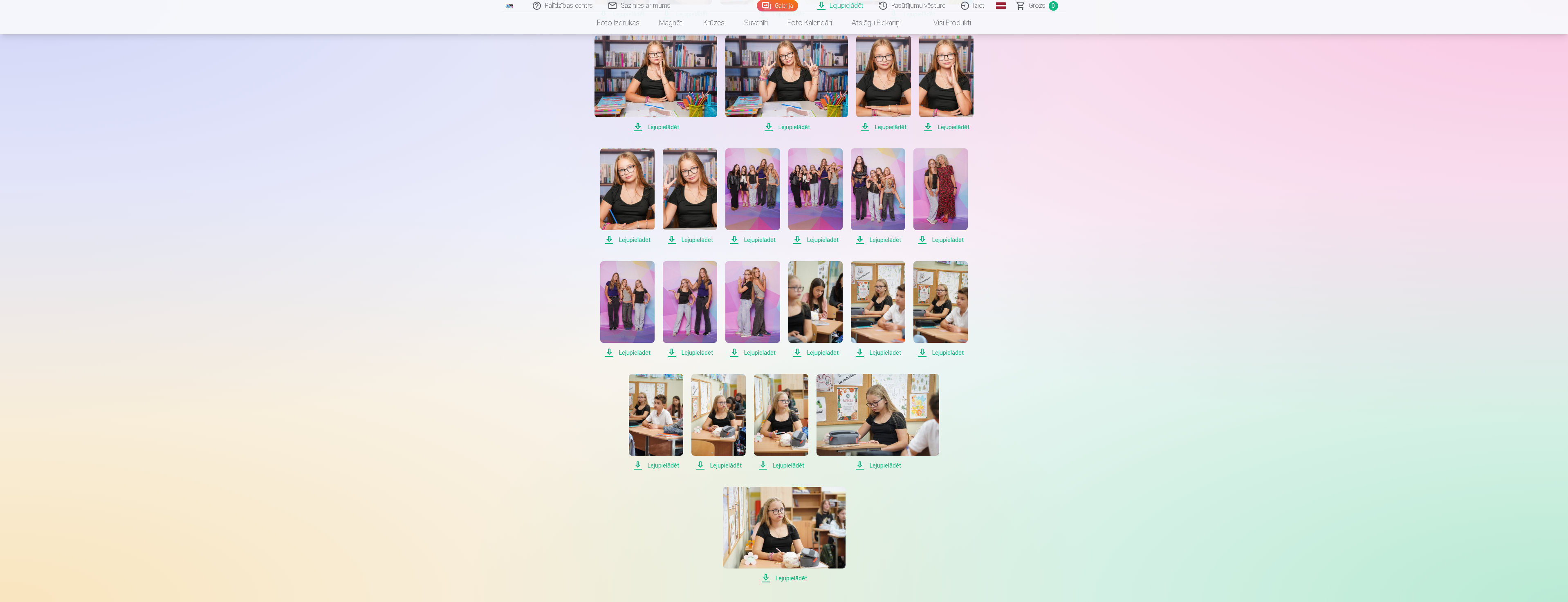
click at [942, 244] on span "Lejupielādēt" at bounding box center [940, 240] width 54 height 10
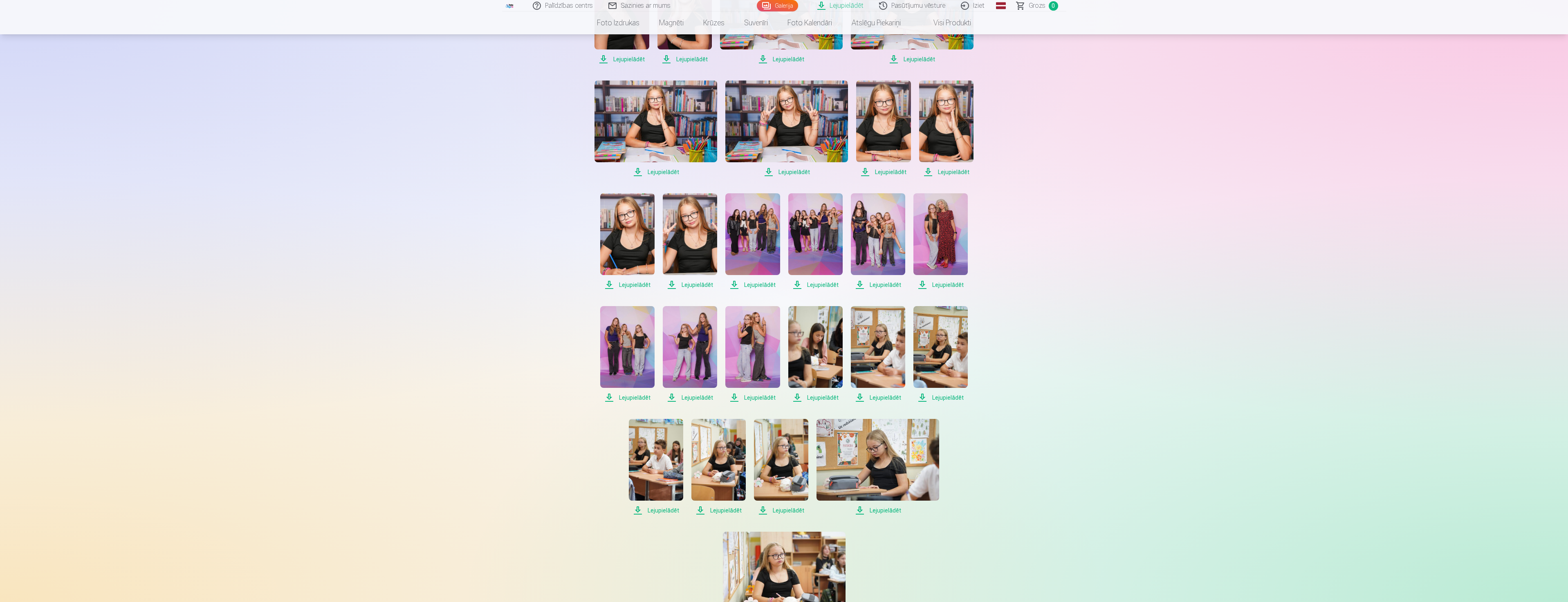
scroll to position [274, 0]
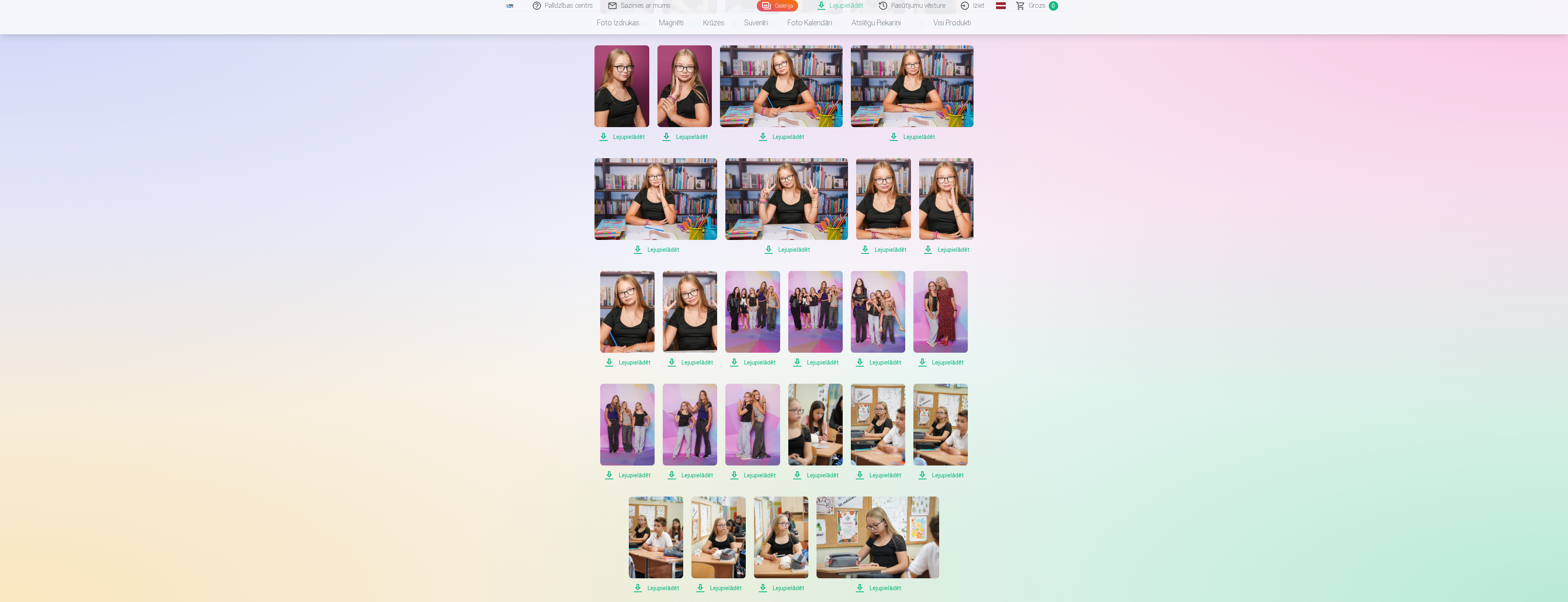
drag, startPoint x: 941, startPoint y: 251, endPoint x: 921, endPoint y: 248, distance: 20.2
click at [940, 250] on span "Lejupielādēt" at bounding box center [946, 250] width 54 height 10
click at [887, 248] on span "Lejupielādēt" at bounding box center [883, 250] width 54 height 10
click at [796, 249] on span "Lejupielādēt" at bounding box center [786, 250] width 122 height 10
click at [663, 248] on span "Lejupielādēt" at bounding box center [655, 250] width 122 height 10
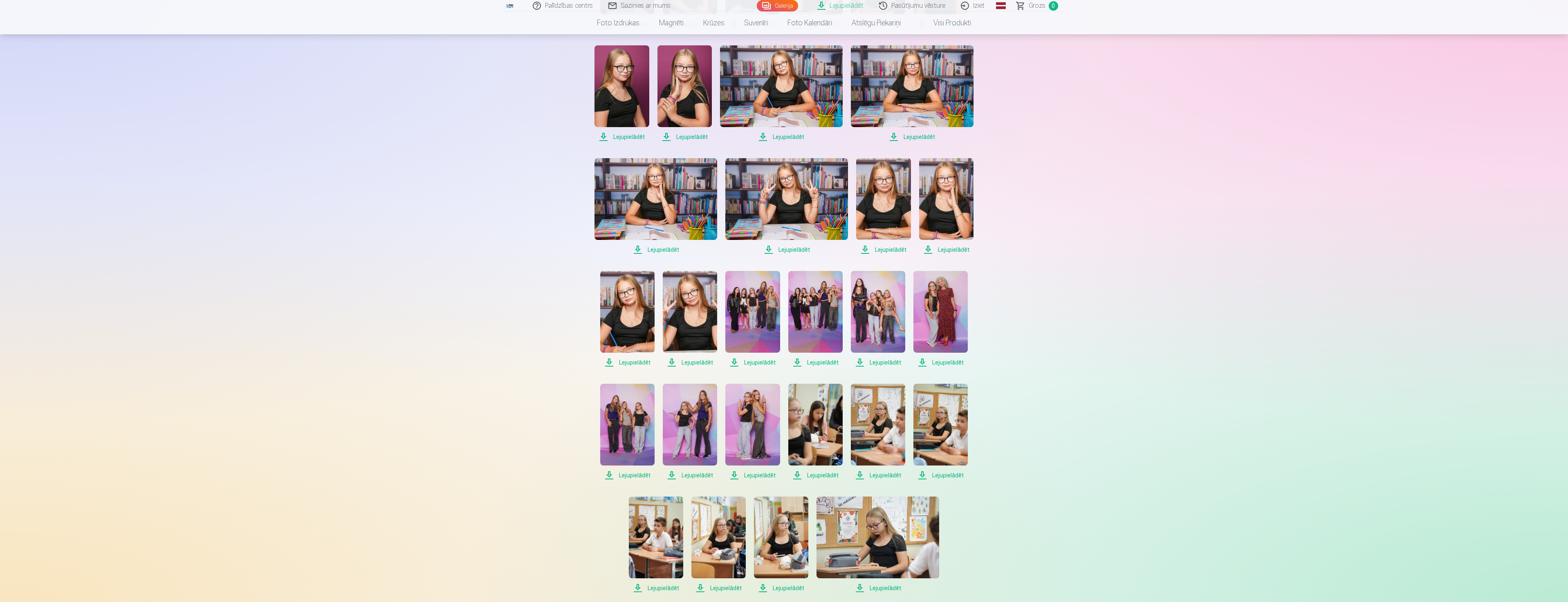
click at [627, 136] on span "Lejupielādēt" at bounding box center [621, 137] width 54 height 10
click at [693, 136] on span "Lejupielādēt" at bounding box center [684, 137] width 54 height 10
click at [789, 136] on span "Lejupielādēt" at bounding box center [781, 137] width 122 height 10
click at [917, 134] on span "Lejupielādēt" at bounding box center [912, 137] width 122 height 10
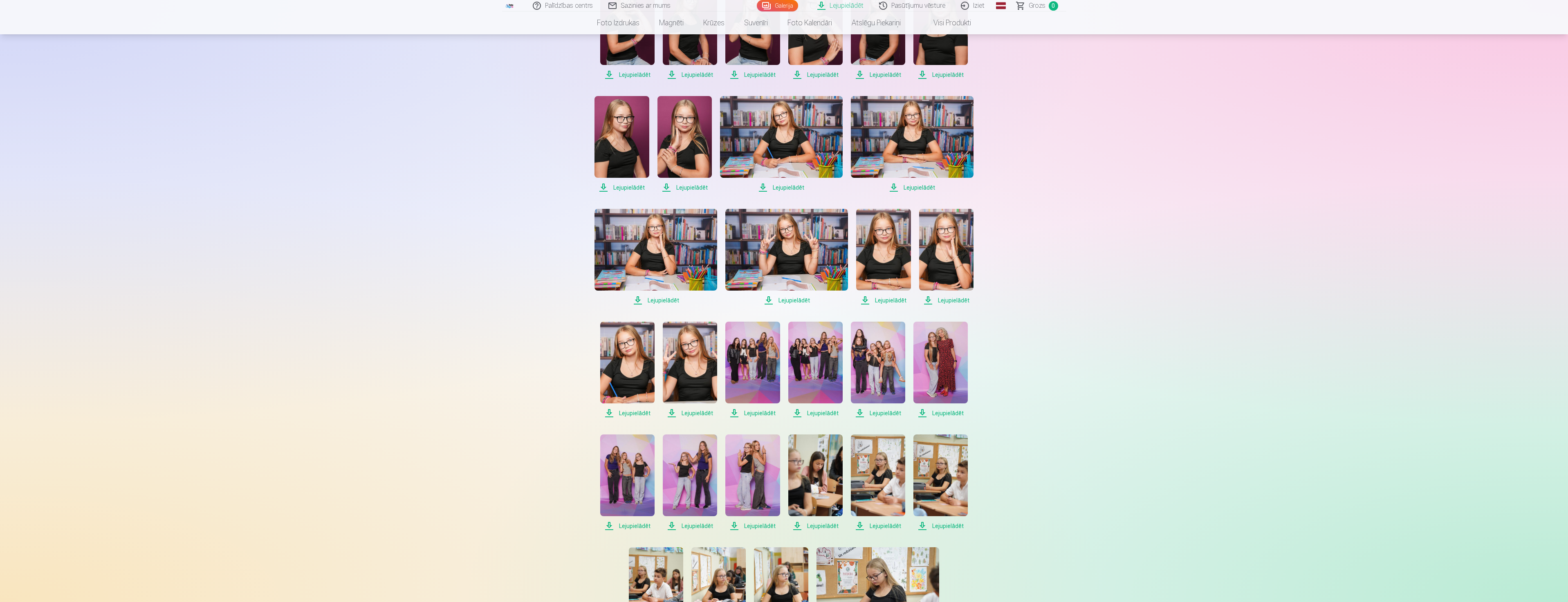
scroll to position [110, 0]
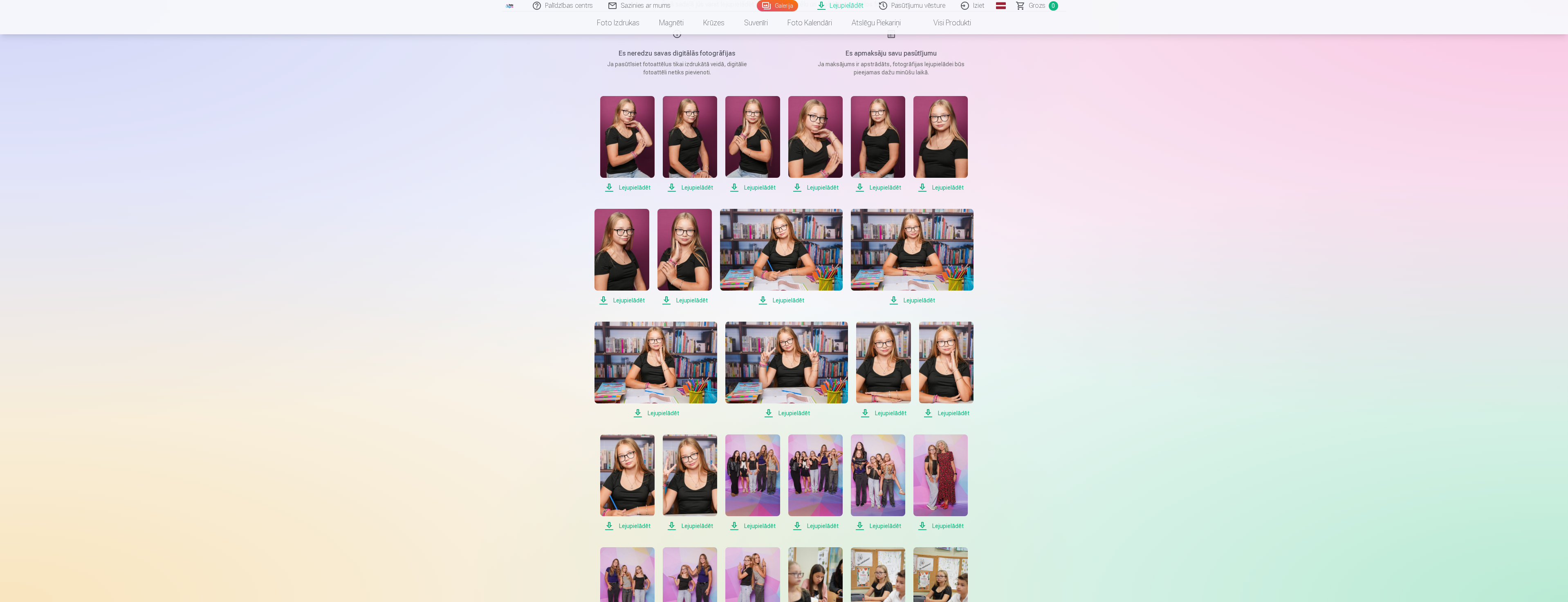
click at [935, 185] on span "Lejupielādēt" at bounding box center [940, 188] width 54 height 10
drag, startPoint x: 878, startPoint y: 186, endPoint x: 873, endPoint y: 186, distance: 5.0
click at [877, 186] on span "Lejupielādēt" at bounding box center [878, 188] width 54 height 10
click at [823, 186] on span "Lejupielādēt" at bounding box center [815, 188] width 54 height 10
click at [760, 184] on span "Lejupielādēt" at bounding box center [752, 188] width 54 height 10
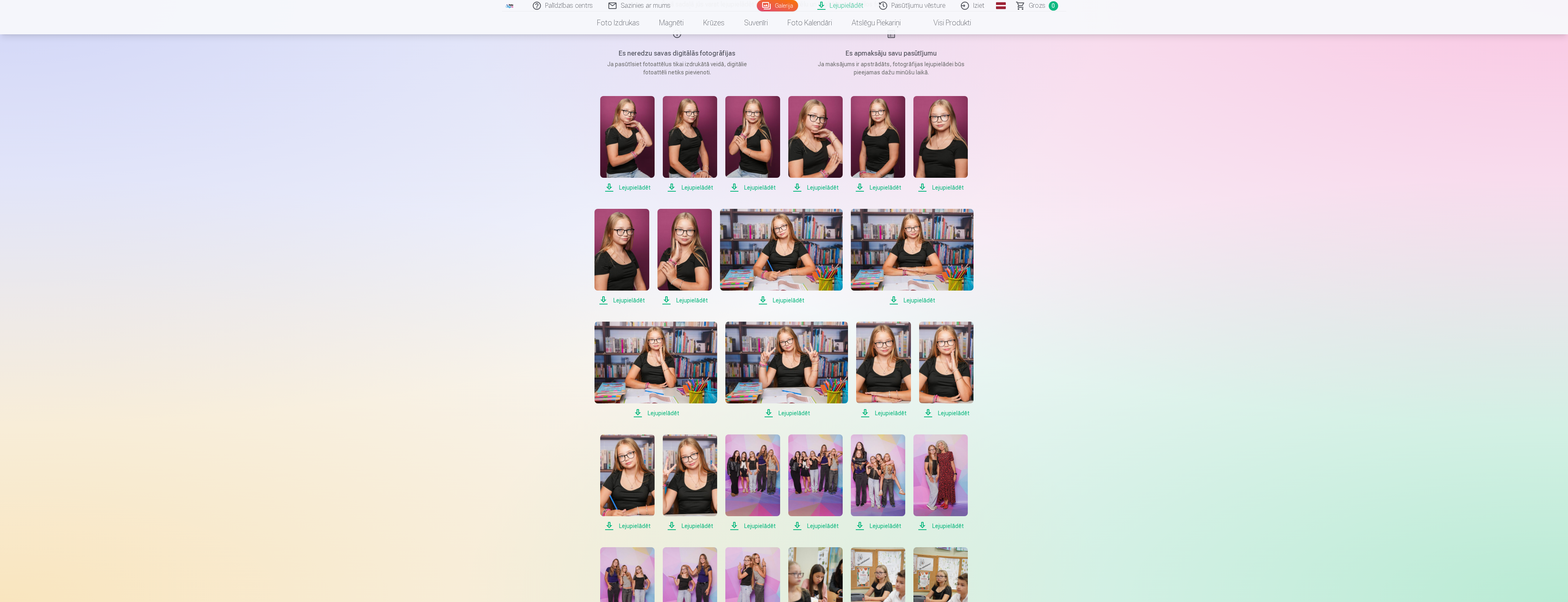
click at [639, 185] on span "Lejupielādēt" at bounding box center [627, 188] width 54 height 10
